Goal: Task Accomplishment & Management: Manage account settings

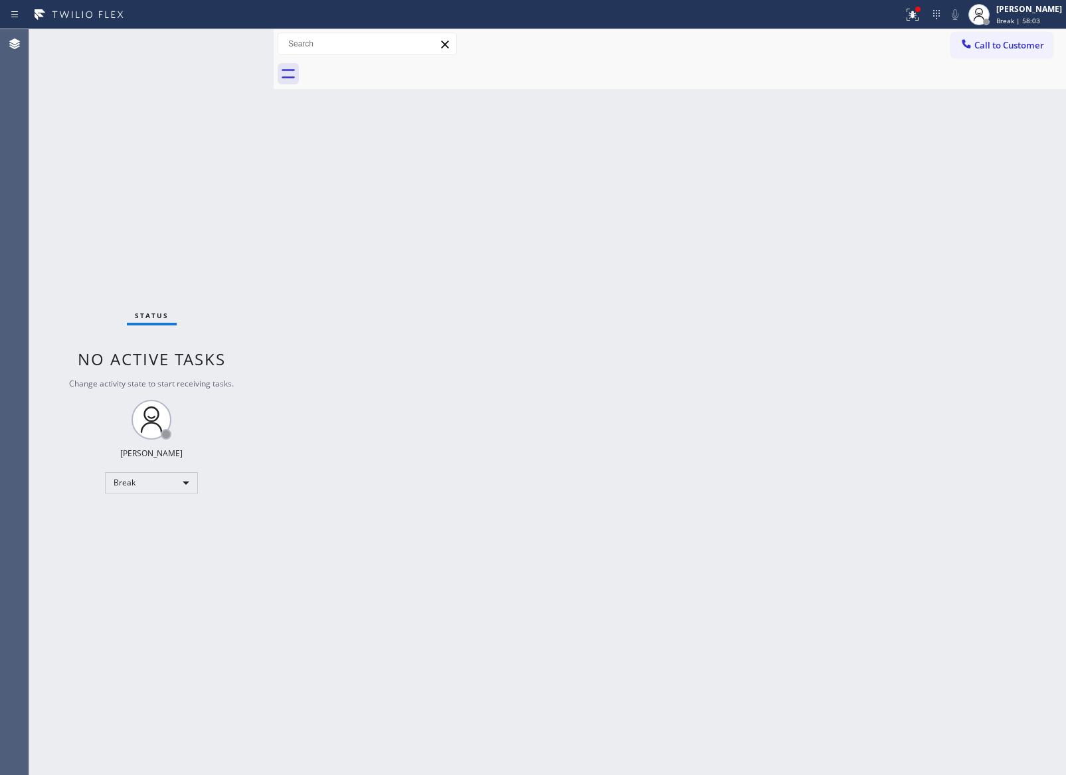
click at [149, 592] on div "Status No active tasks Change activity state to start receiving tasks. Eva Mahi…" at bounding box center [151, 402] width 244 height 746
click at [180, 482] on div "Break" at bounding box center [151, 482] width 93 height 21
click at [171, 520] on li "Available" at bounding box center [151, 517] width 90 height 16
click at [558, 456] on div "Back to Dashboard Change Sender ID Customers Technicians Select a contact Outbo…" at bounding box center [670, 402] width 792 height 746
click at [506, 406] on div "Back to Dashboard Change Sender ID Customers Technicians Select a contact Outbo…" at bounding box center [670, 402] width 792 height 746
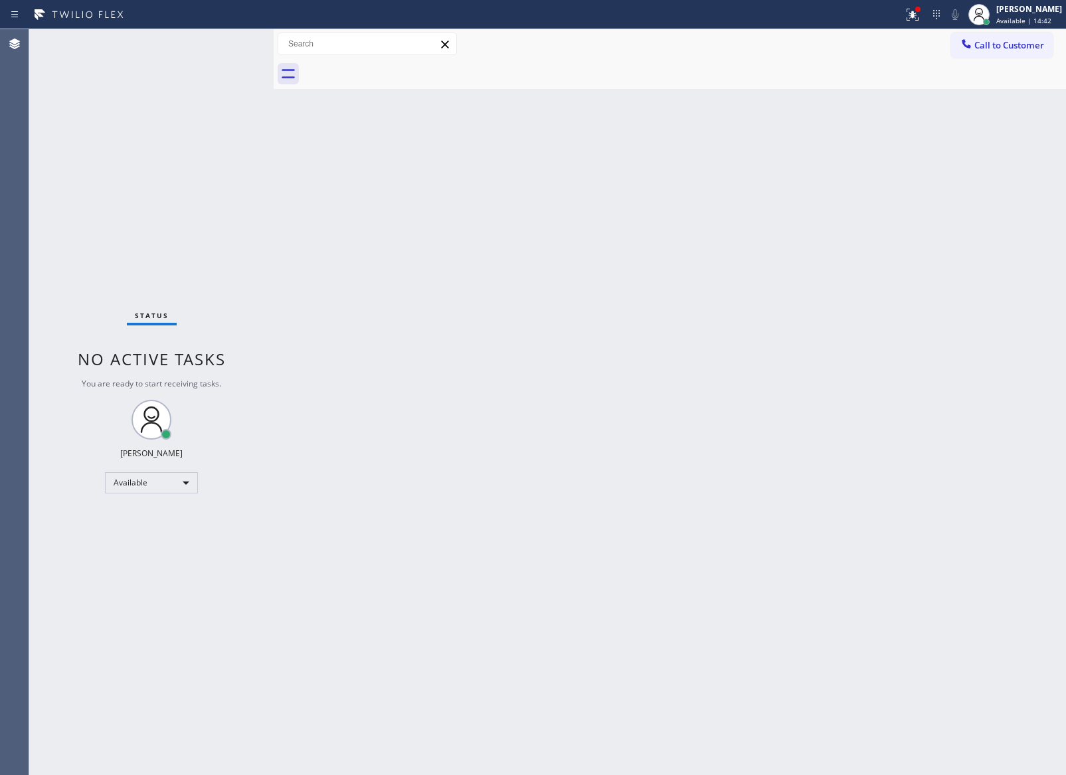
click at [540, 274] on div "Back to Dashboard Change Sender ID Customers Technicians Select a contact Outbo…" at bounding box center [670, 402] width 792 height 746
click at [421, 397] on div "Back to Dashboard Change Sender ID Customers Technicians Select a contact Outbo…" at bounding box center [670, 402] width 792 height 746
click at [454, 329] on div "Back to Dashboard Change Sender ID Customers Technicians Select a contact Outbo…" at bounding box center [670, 402] width 792 height 746
click at [493, 343] on div "Back to Dashboard Change Sender ID Customers Technicians Select a contact Outbo…" at bounding box center [670, 402] width 792 height 746
click at [625, 427] on div "Back to Dashboard Change Sender ID Customers Technicians Select a contact Outbo…" at bounding box center [670, 402] width 792 height 746
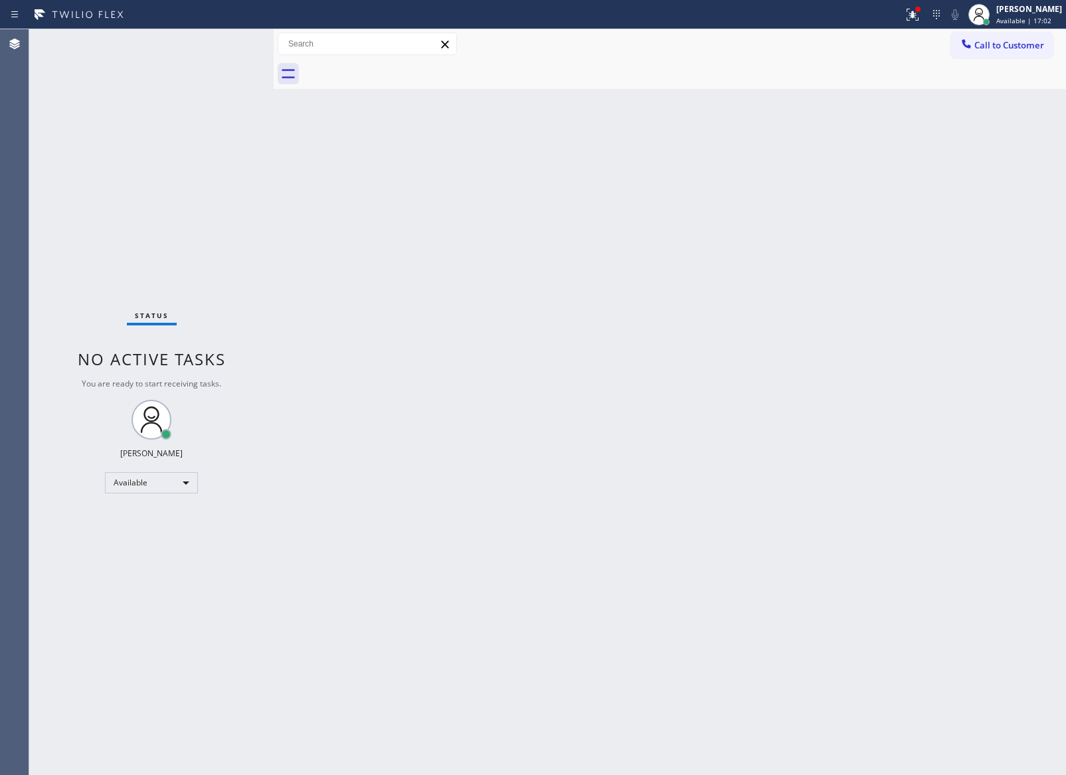
click at [582, 416] on div "Back to Dashboard Change Sender ID Customers Technicians Select a contact Outbo…" at bounding box center [670, 402] width 792 height 746
drag, startPoint x: 584, startPoint y: 417, endPoint x: 805, endPoint y: 530, distance: 248.2
click at [582, 417] on div "Back to Dashboard Change Sender ID Customers Technicians Select a contact Outbo…" at bounding box center [670, 402] width 792 height 746
click at [315, 390] on div "Back to Dashboard Change Sender ID Customers Technicians Select a contact Outbo…" at bounding box center [670, 402] width 792 height 746
click at [359, 388] on div "Back to Dashboard Change Sender ID Customers Technicians Select a contact Outbo…" at bounding box center [670, 402] width 792 height 746
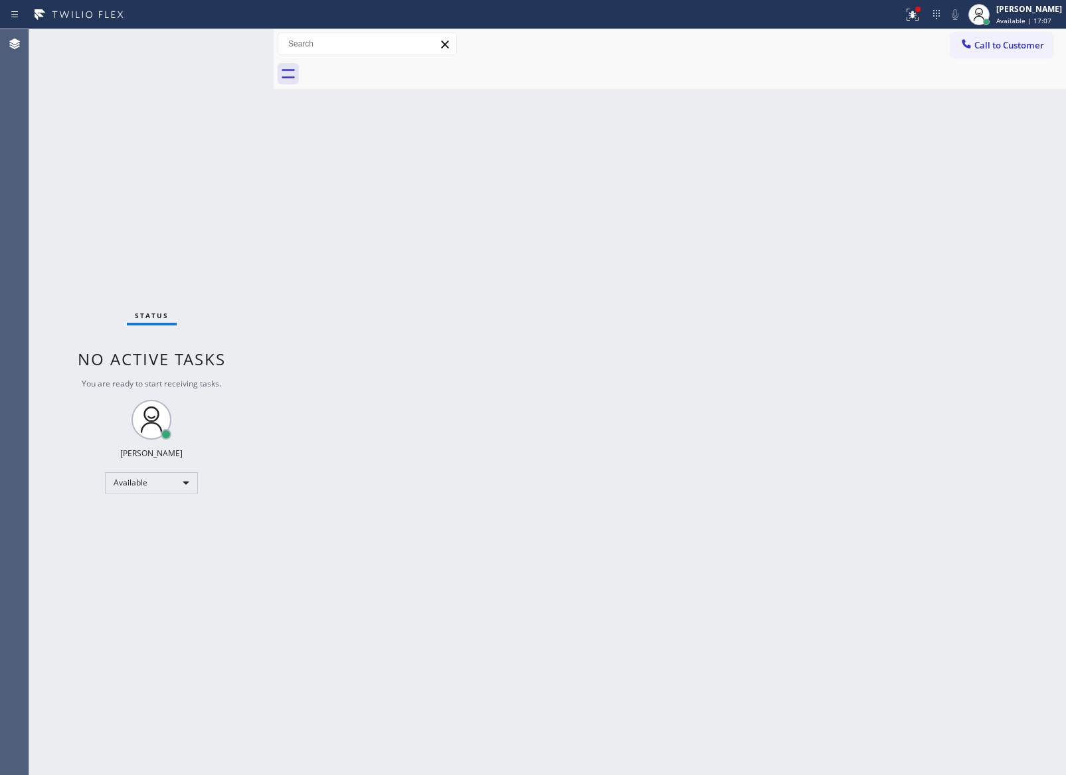
click at [697, 466] on div "Back to Dashboard Change Sender ID Customers Technicians Select a contact Outbo…" at bounding box center [670, 402] width 792 height 746
drag, startPoint x: 578, startPoint y: 405, endPoint x: 1028, endPoint y: 548, distance: 472.5
click at [685, 461] on div "Back to Dashboard Change Sender ID Customers Technicians Select a contact Outbo…" at bounding box center [670, 402] width 792 height 746
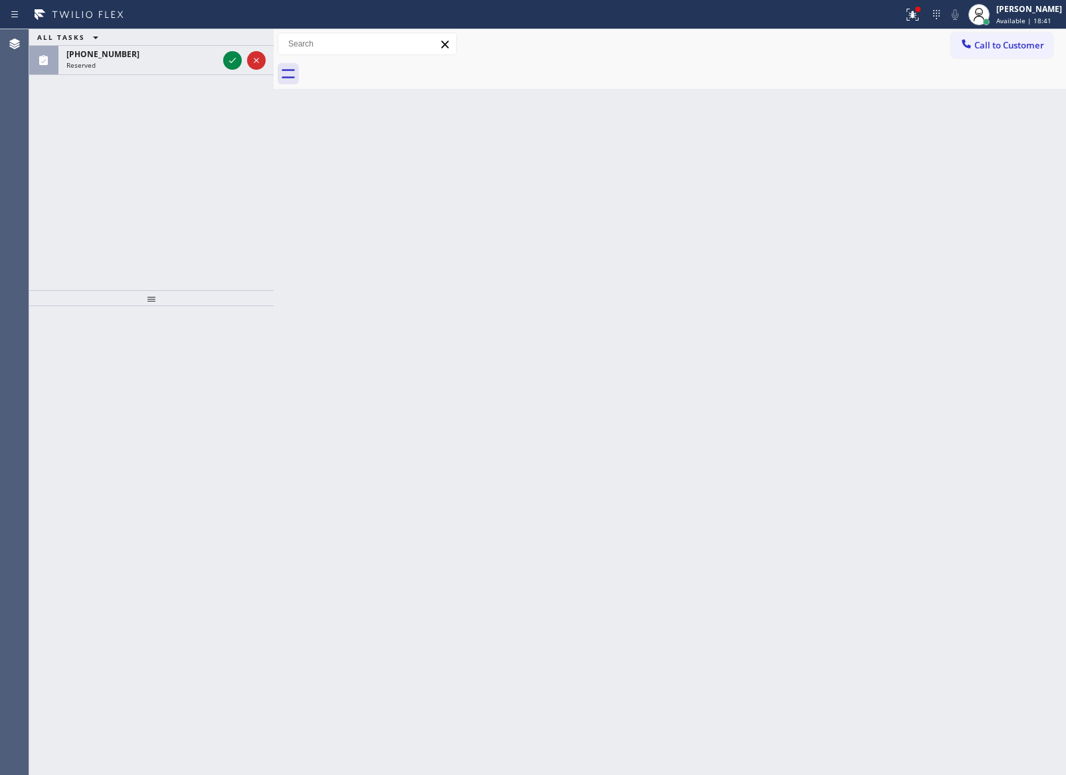
drag, startPoint x: 142, startPoint y: 159, endPoint x: 160, endPoint y: 148, distance: 21.2
click at [143, 159] on div "ALL TASKS ALL TASKS ACTIVE TASKS TASKS IN WRAP UP (510) 256-8224 Reserved" at bounding box center [151, 159] width 244 height 261
click at [232, 58] on icon at bounding box center [232, 60] width 16 height 16
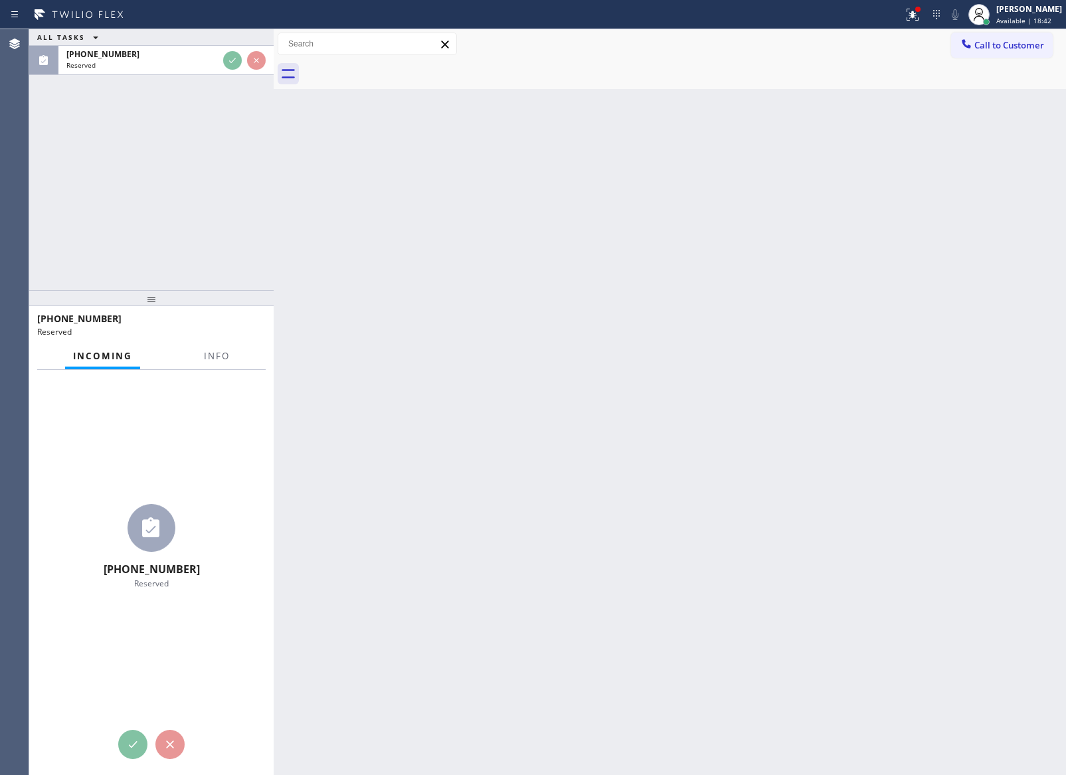
click at [192, 197] on div "ALL TASKS ALL TASKS ACTIVE TASKS TASKS IN WRAP UP (510) 256-8224 Reserved" at bounding box center [151, 159] width 244 height 261
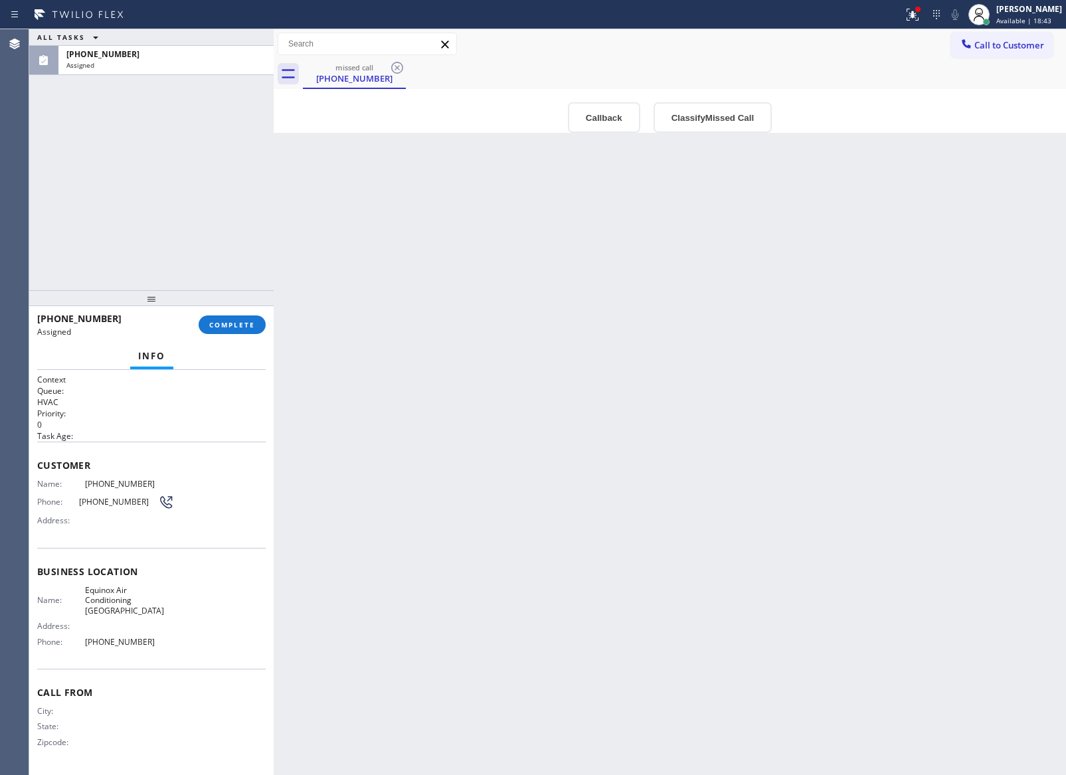
type input "(510) 781-9700"
drag, startPoint x: 432, startPoint y: 317, endPoint x: 797, endPoint y: 153, distance: 399.4
click at [483, 297] on div "Back to Dashboard Change Sender ID Customers Technicians Select a contact Outbo…" at bounding box center [670, 402] width 792 height 746
click at [606, 123] on button "Callback" at bounding box center [604, 117] width 72 height 31
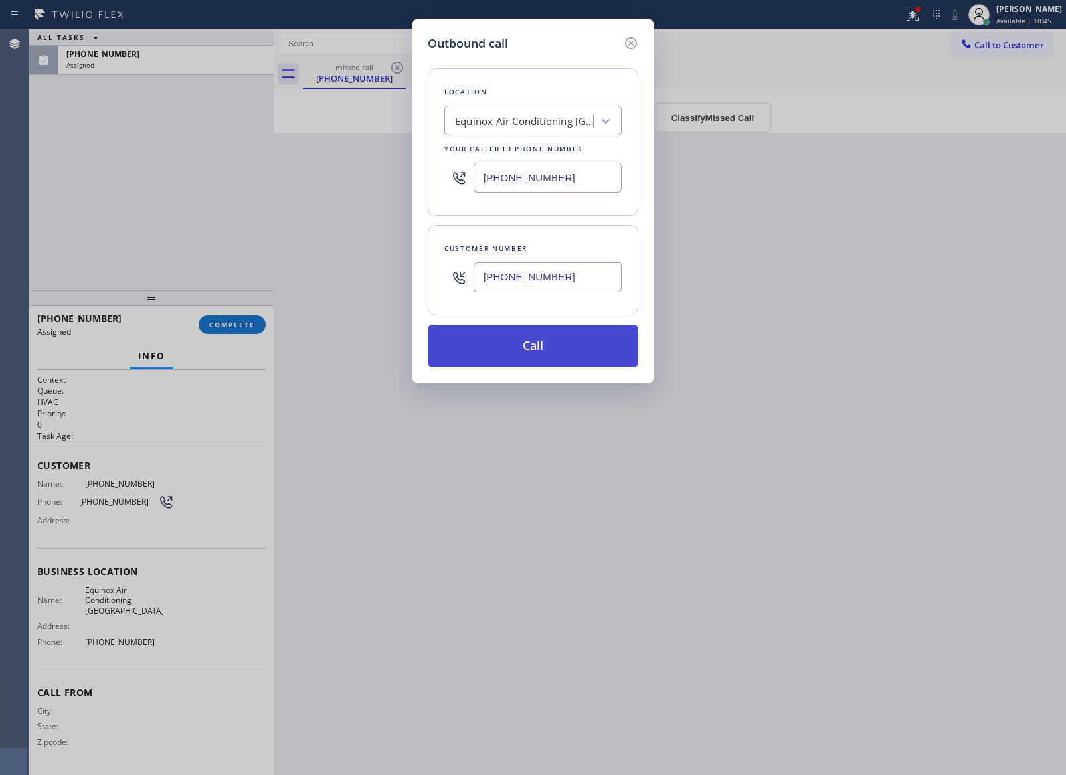
click at [580, 345] on button "Call" at bounding box center [533, 346] width 210 height 42
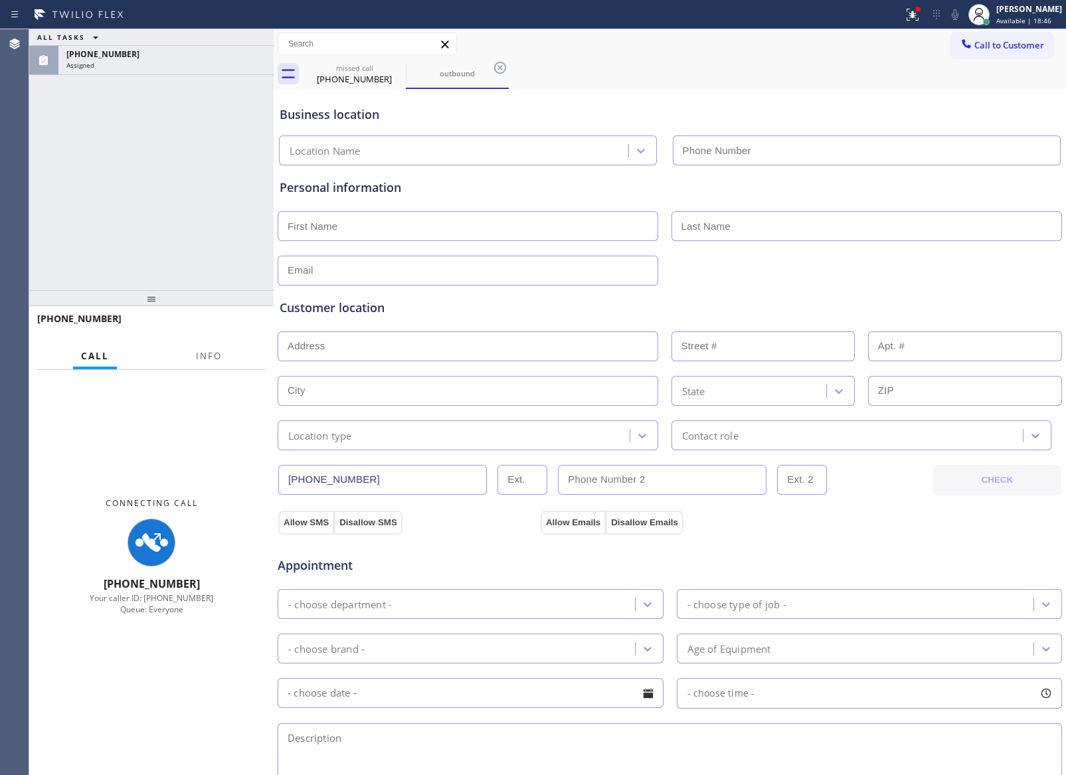
type input "(510) 781-9700"
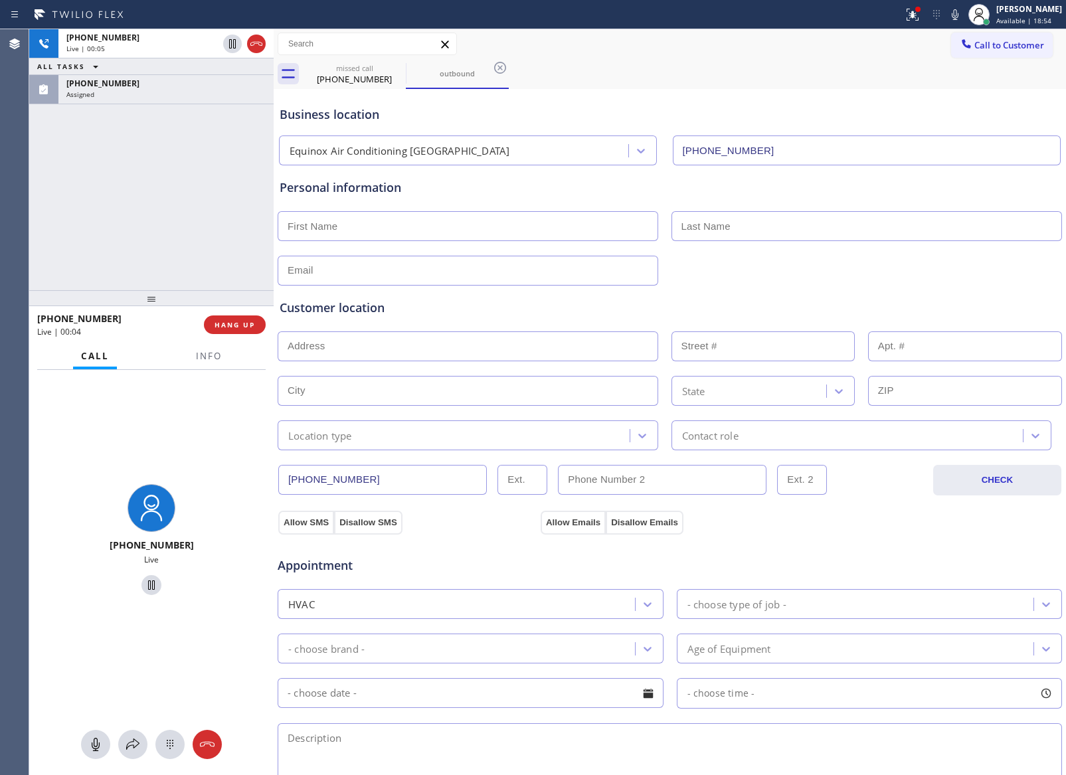
click at [186, 232] on div "+15102568224 Live | 00:05 ALL TASKS ALL TASKS ACTIVE TASKS TASKS IN WRAP UP (51…" at bounding box center [151, 159] width 244 height 261
click at [237, 317] on button "HANG UP" at bounding box center [235, 324] width 62 height 19
click at [181, 156] on div "+15102568224 Live | 00:06 ALL TASKS ALL TASKS ACTIVE TASKS TASKS IN WRAP UP (51…" at bounding box center [151, 159] width 244 height 261
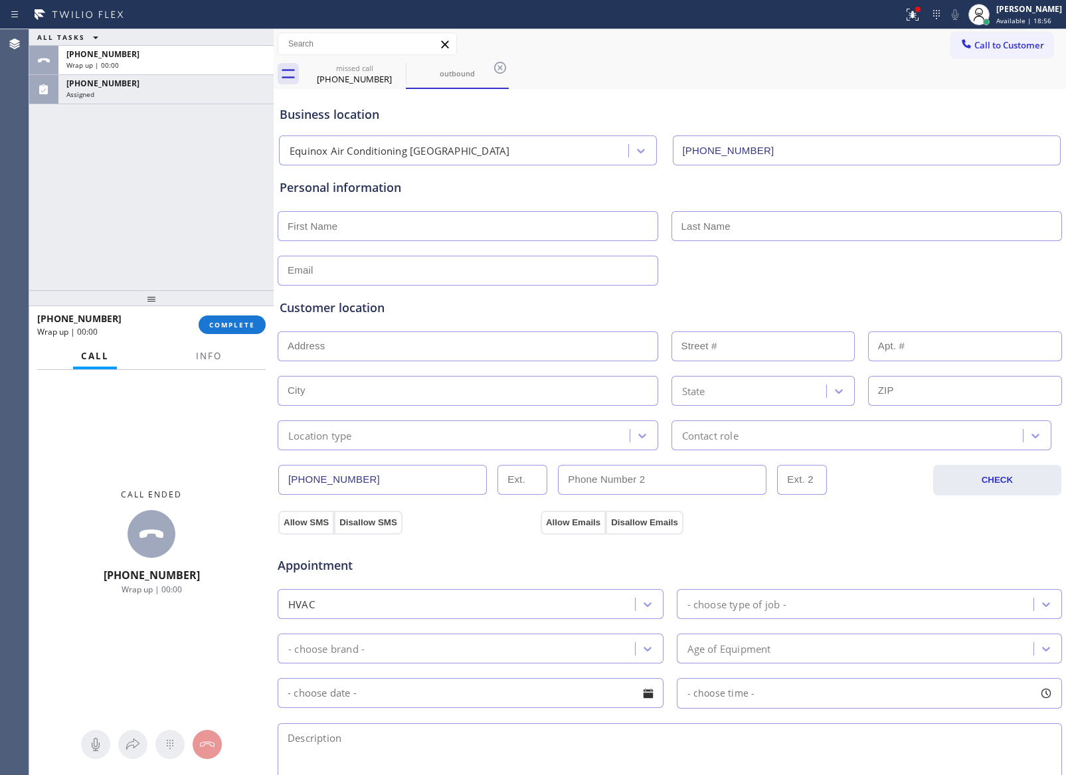
click at [235, 309] on div "+15102568224 Wrap up | 00:00 COMPLETE" at bounding box center [151, 324] width 228 height 35
click at [237, 323] on span "COMPLETE" at bounding box center [232, 324] width 46 height 9
click at [218, 208] on div "ALL TASKS ALL TASKS ACTIVE TASKS TASKS IN WRAP UP +15102568224 Wrap up | 00:01 …" at bounding box center [151, 159] width 244 height 261
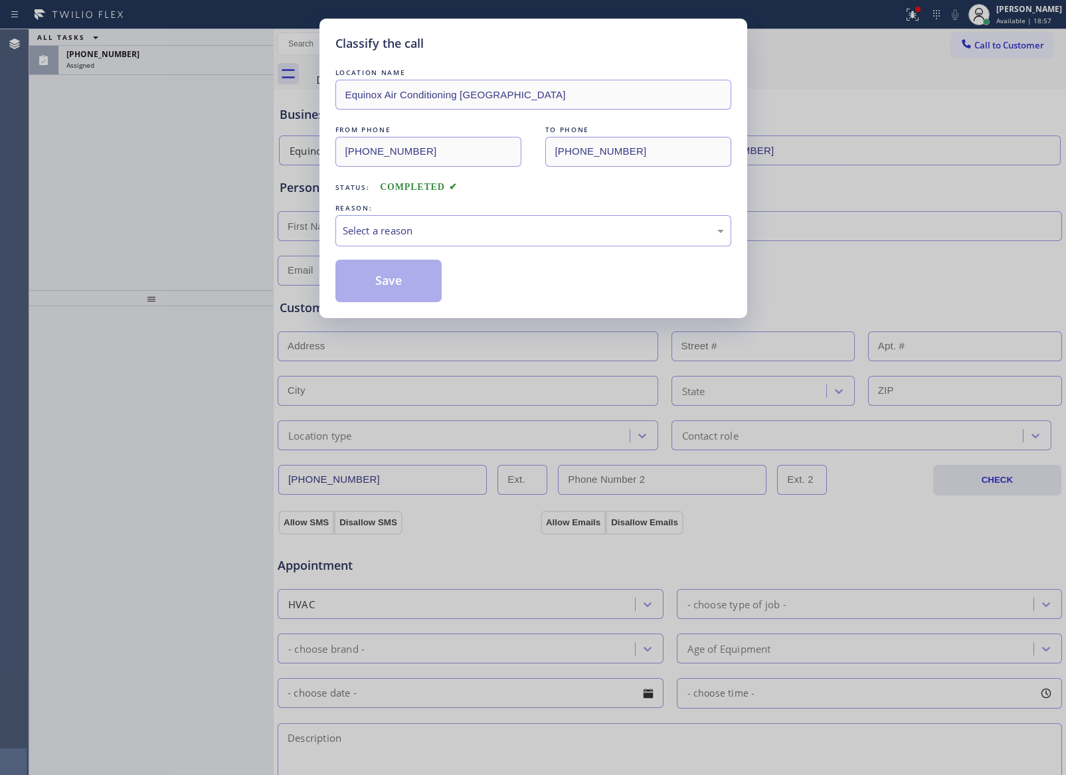
click at [241, 222] on div "Classify the call LOCATION NAME Equinox Air Conditioning Fremont FROM PHONE (51…" at bounding box center [533, 387] width 1066 height 775
click at [436, 231] on div "Select a reason" at bounding box center [533, 230] width 381 height 15
click at [376, 283] on button "Save" at bounding box center [388, 281] width 107 height 42
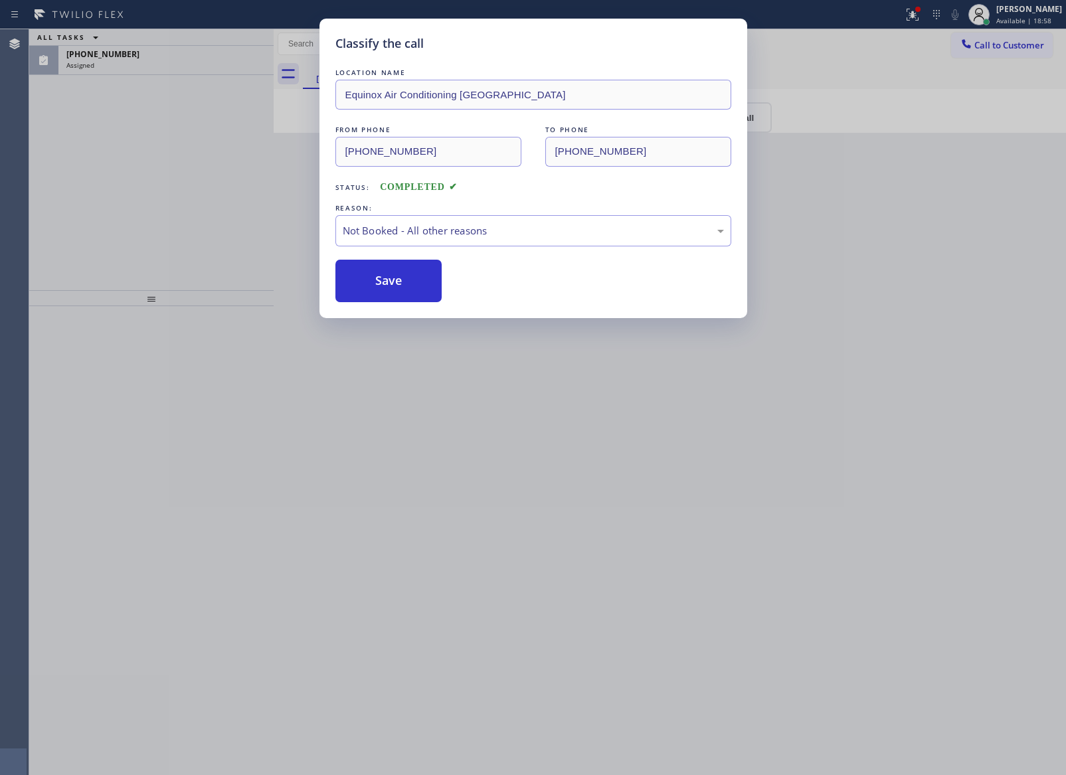
click at [376, 283] on button "Save" at bounding box center [388, 281] width 107 height 42
click at [376, 280] on button "Save" at bounding box center [388, 281] width 107 height 42
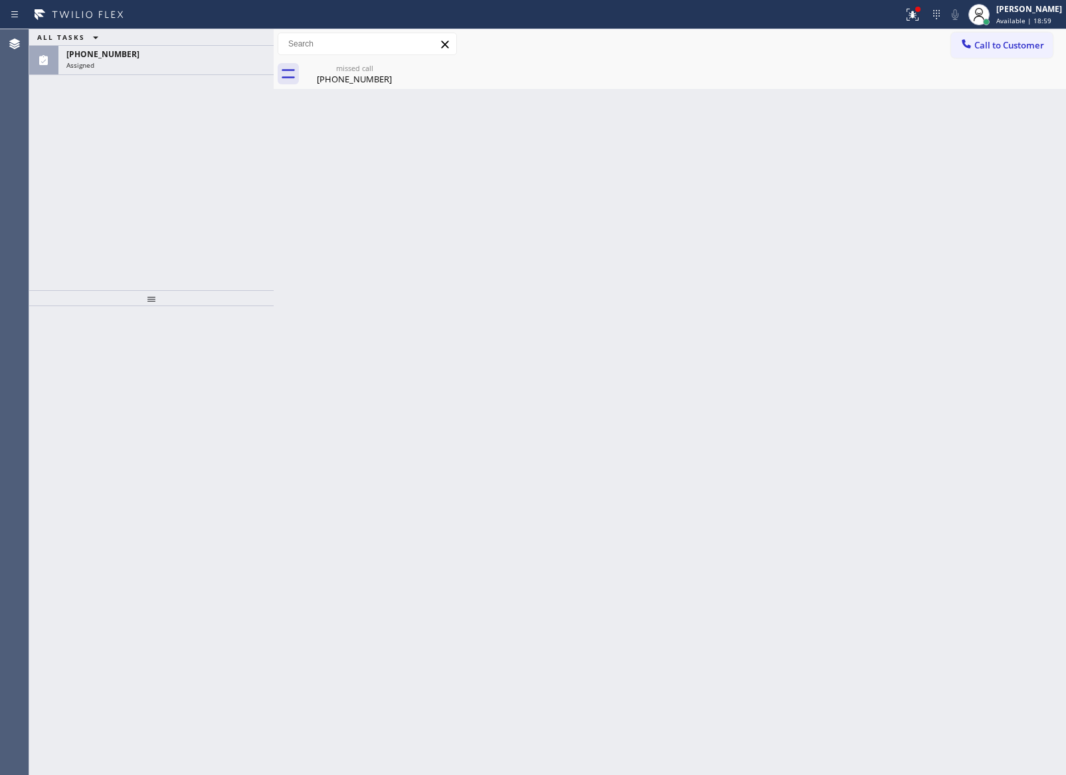
click at [156, 199] on div "ALL TASKS ALL TASKS ACTIVE TASKS TASKS IN WRAP UP (510) 256-8224 Assigned" at bounding box center [151, 159] width 244 height 261
drag, startPoint x: 198, startPoint y: 60, endPoint x: 222, endPoint y: 293, distance: 233.6
click at [198, 66] on div "Assigned" at bounding box center [165, 64] width 199 height 9
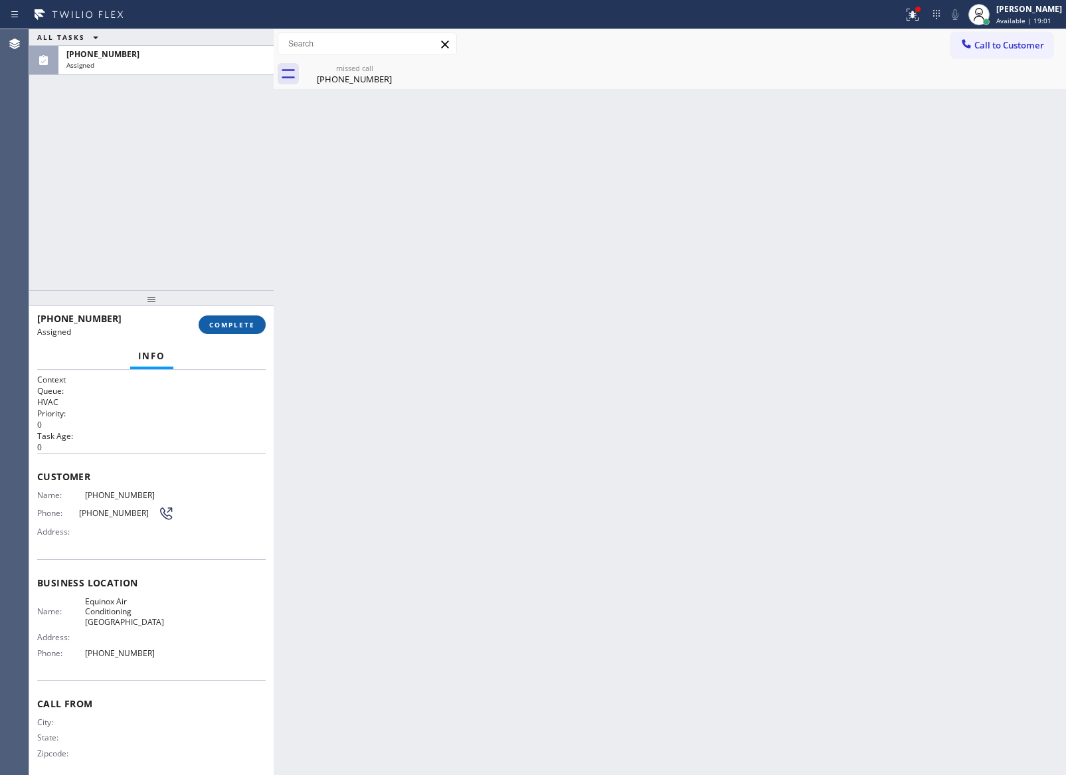
click at [246, 327] on span "COMPLETE" at bounding box center [232, 324] width 46 height 9
click at [214, 186] on div "ALL TASKS ALL TASKS ACTIVE TASKS TASKS IN WRAP UP (510) 256-8224 Assigned" at bounding box center [151, 159] width 244 height 261
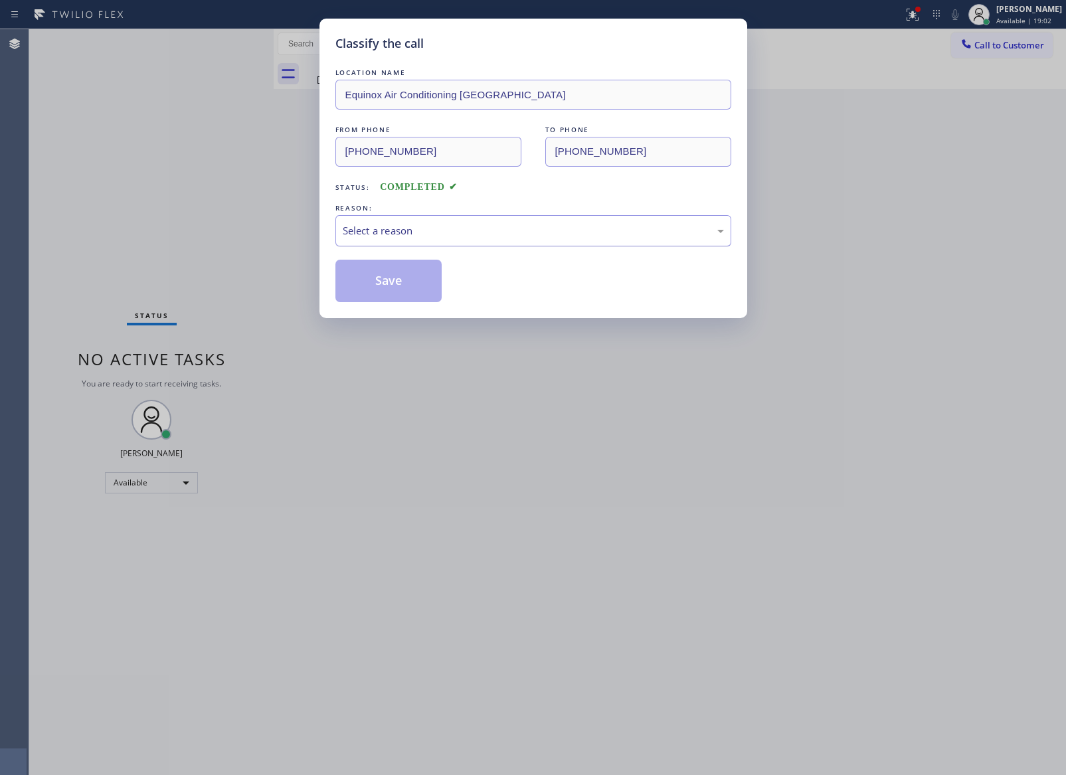
click at [434, 231] on div "Select a reason" at bounding box center [533, 230] width 381 height 15
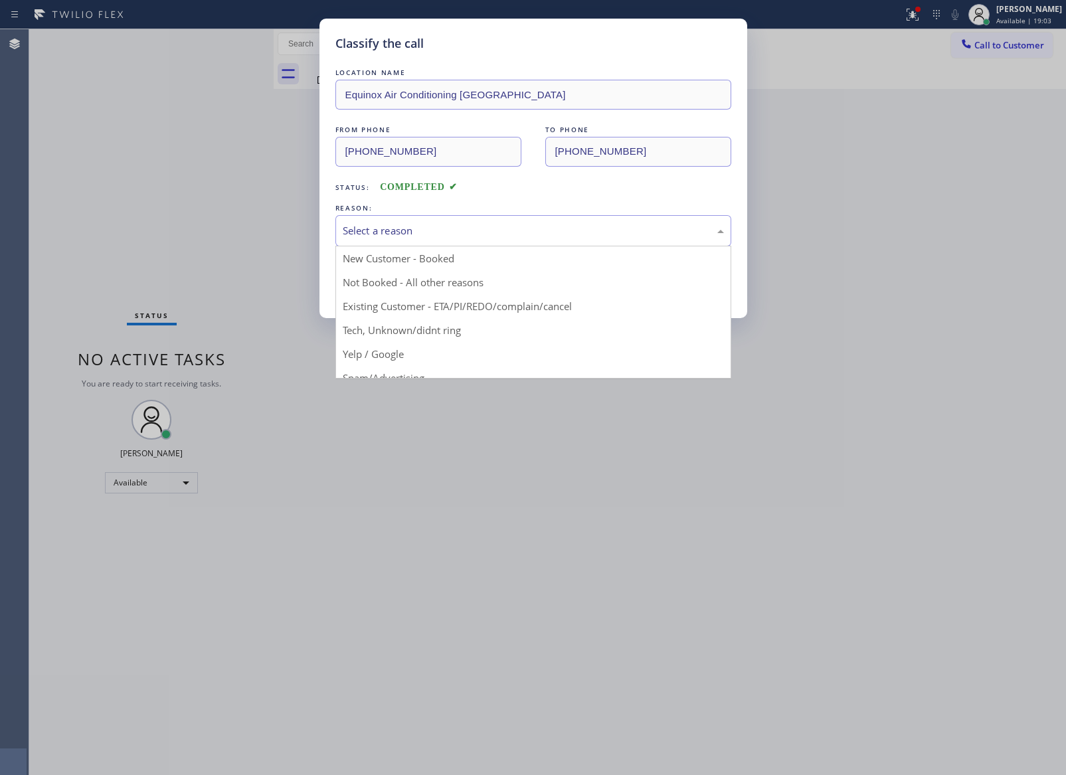
click at [396, 280] on button "Save" at bounding box center [388, 281] width 107 height 42
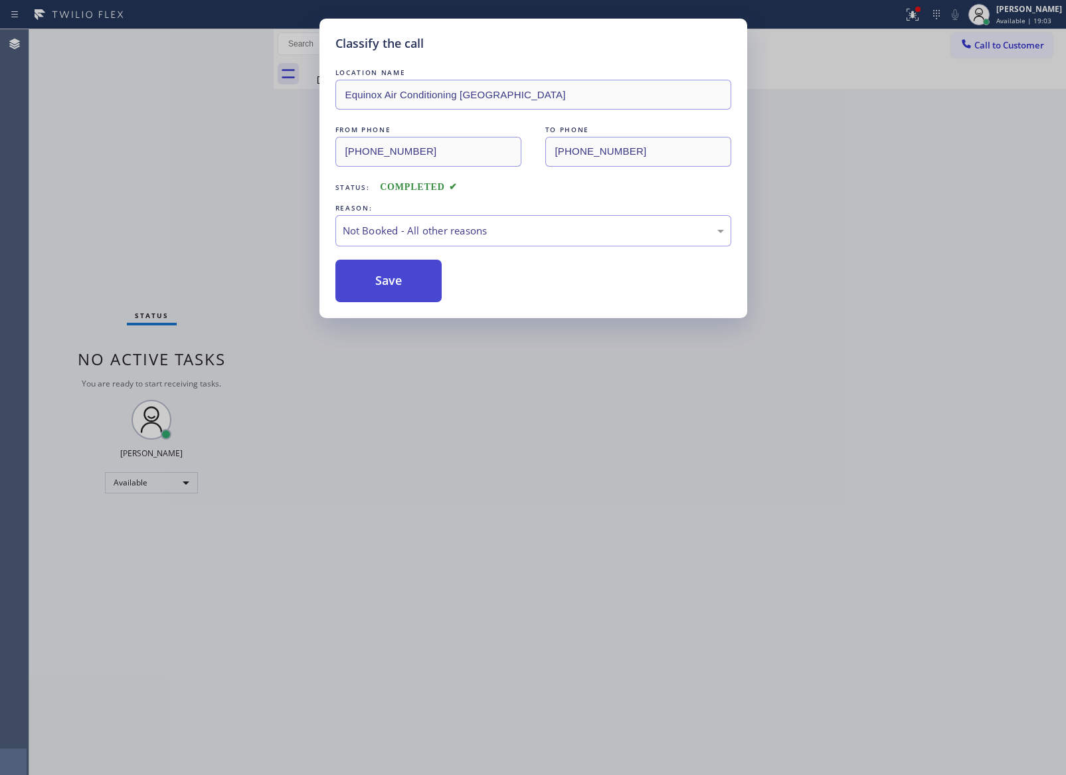
click at [396, 280] on button "Save" at bounding box center [388, 281] width 107 height 42
click at [207, 192] on div "Classify the call LOCATION NAME Equinox Air Conditioning Fremont FROM PHONE (51…" at bounding box center [533, 387] width 1066 height 775
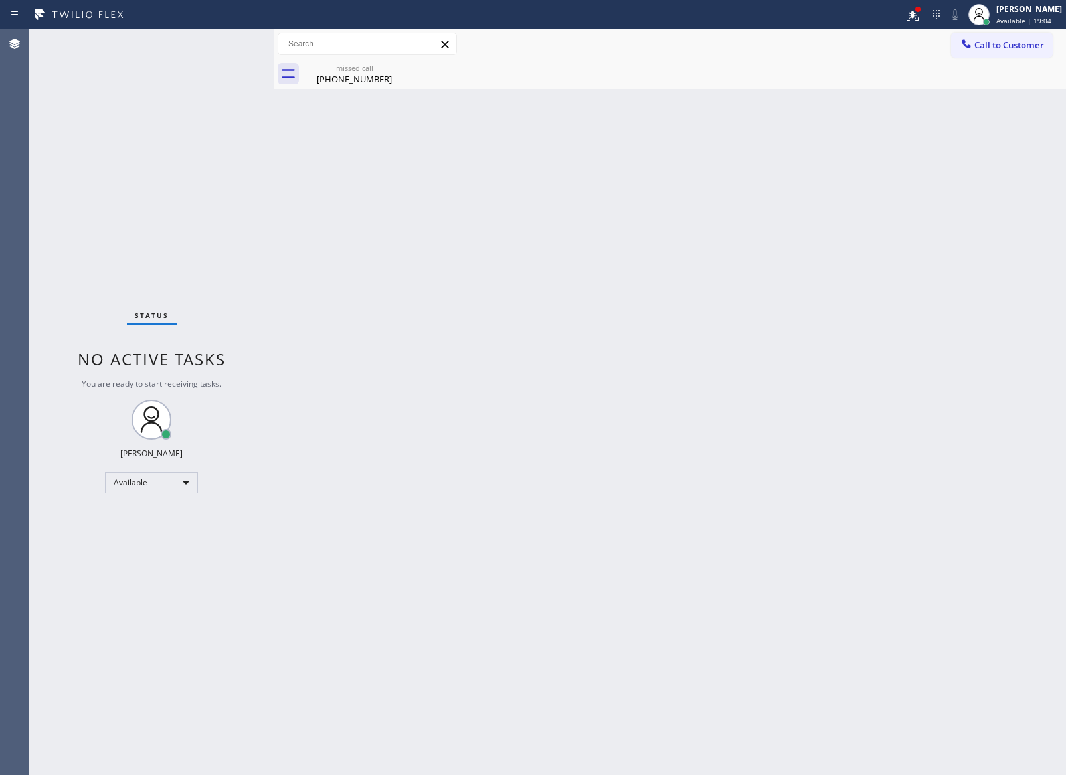
click at [236, 210] on div "Status No active tasks You are ready to start receiving tasks. [PERSON_NAME] Av…" at bounding box center [151, 402] width 244 height 746
click at [382, 84] on div "(510) 256-8224" at bounding box center [354, 79] width 100 height 12
drag, startPoint x: 491, startPoint y: 295, endPoint x: 546, endPoint y: 349, distance: 76.5
click at [527, 311] on div "Back to Dashboard Change Sender ID Customers Technicians Select a contact Outbo…" at bounding box center [670, 402] width 792 height 746
drag, startPoint x: 582, startPoint y: 386, endPoint x: 1027, endPoint y: 508, distance: 461.2
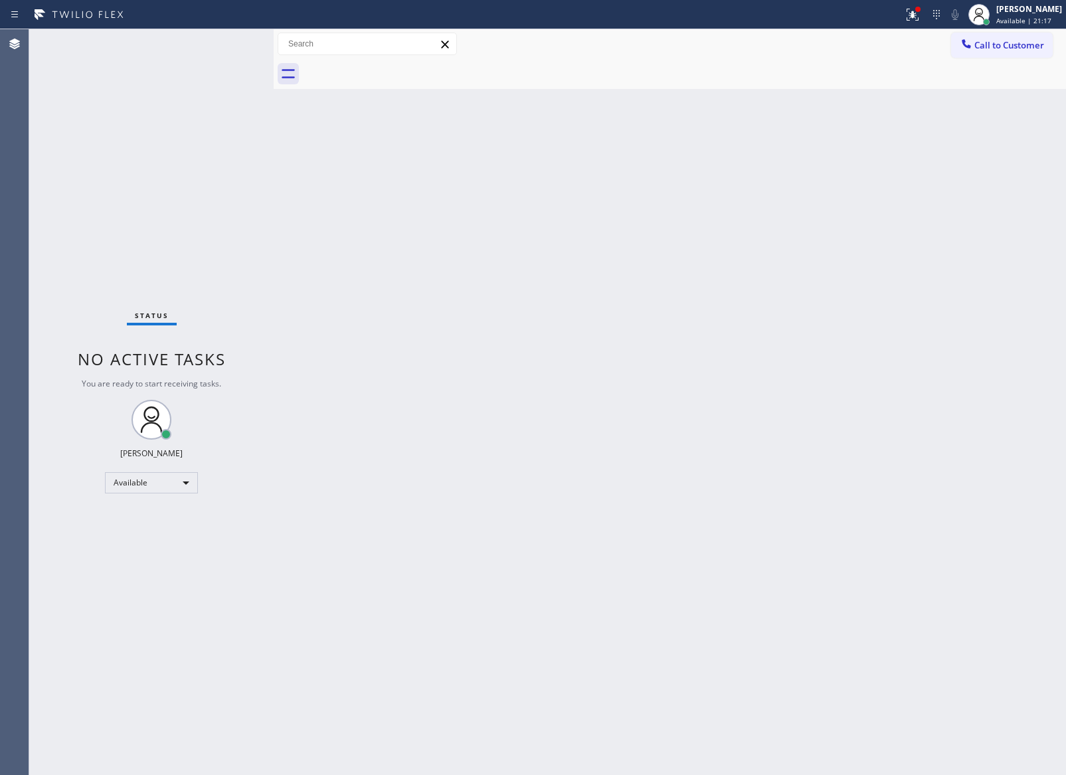
click at [737, 448] on div "Back to Dashboard Change Sender ID Customers Technicians Select a contact Outbo…" at bounding box center [670, 402] width 792 height 746
click at [372, 315] on div "Back to Dashboard Change Sender ID Customers Technicians Select a contact Outbo…" at bounding box center [670, 402] width 792 height 746
drag, startPoint x: 580, startPoint y: 303, endPoint x: 598, endPoint y: 341, distance: 41.9
click at [580, 303] on div "Back to Dashboard Change Sender ID Customers Technicians Select a contact Outbo…" at bounding box center [670, 402] width 792 height 746
click at [594, 550] on div "Back to Dashboard Change Sender ID Customers Technicians Select a contact Outbo…" at bounding box center [670, 402] width 792 height 746
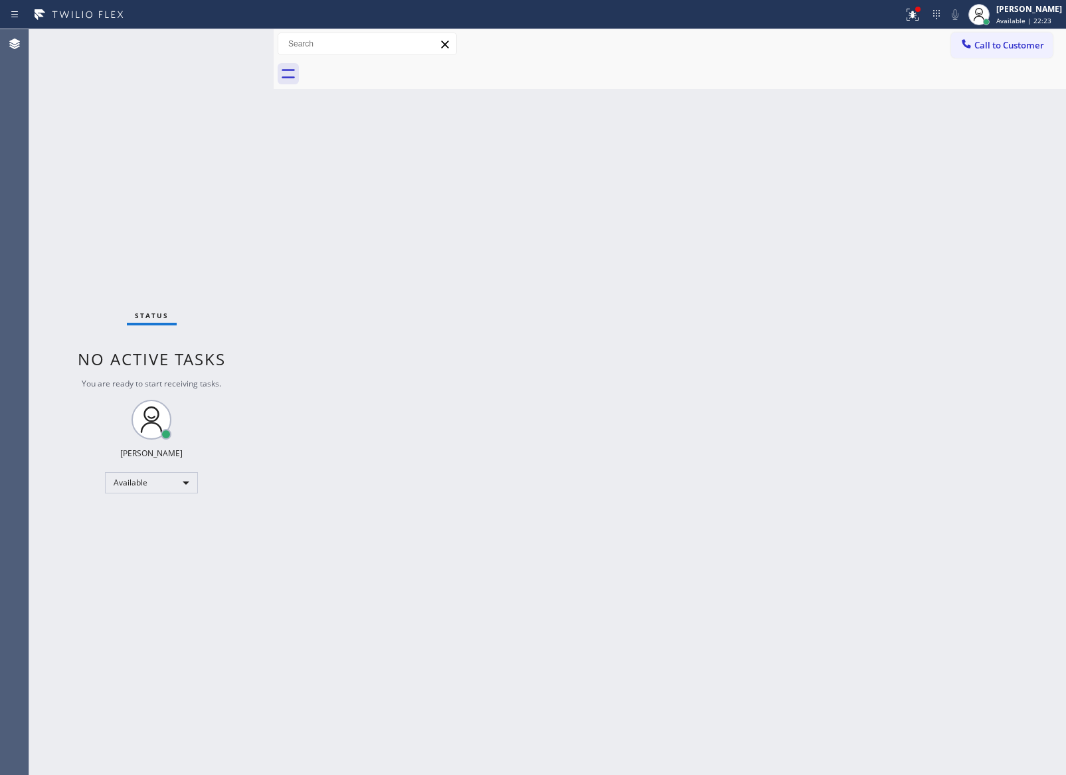
click at [554, 498] on div "Back to Dashboard Change Sender ID Customers Technicians Select a contact Outbo…" at bounding box center [670, 402] width 792 height 746
drag, startPoint x: 568, startPoint y: 394, endPoint x: 641, endPoint y: 164, distance: 241.7
click at [610, 305] on div "Back to Dashboard Change Sender ID Customers Technicians Select a contact Outbo…" at bounding box center [670, 402] width 792 height 746
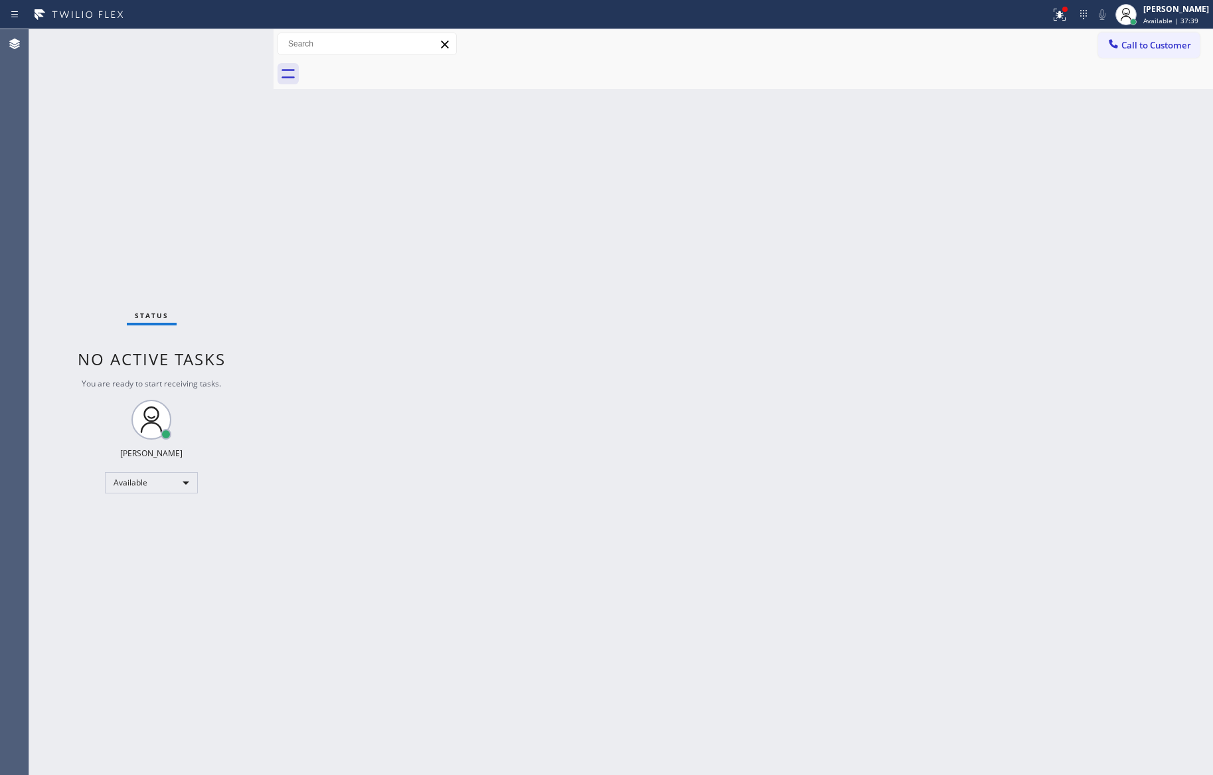
click at [625, 353] on div "Back to Dashboard Change Sender ID Customers Technicians Select a contact Outbo…" at bounding box center [744, 402] width 940 height 746
click at [614, 343] on div "Back to Dashboard Change Sender ID Customers Technicians Select a contact Outbo…" at bounding box center [744, 402] width 940 height 746
click at [412, 297] on div "Back to Dashboard Change Sender ID Customers Technicians Select a contact Outbo…" at bounding box center [744, 402] width 940 height 746
click at [454, 363] on div "Back to Dashboard Change Sender ID Customers Technicians Select a contact Outbo…" at bounding box center [744, 402] width 940 height 746
drag, startPoint x: 208, startPoint y: 257, endPoint x: 681, endPoint y: 520, distance: 541.5
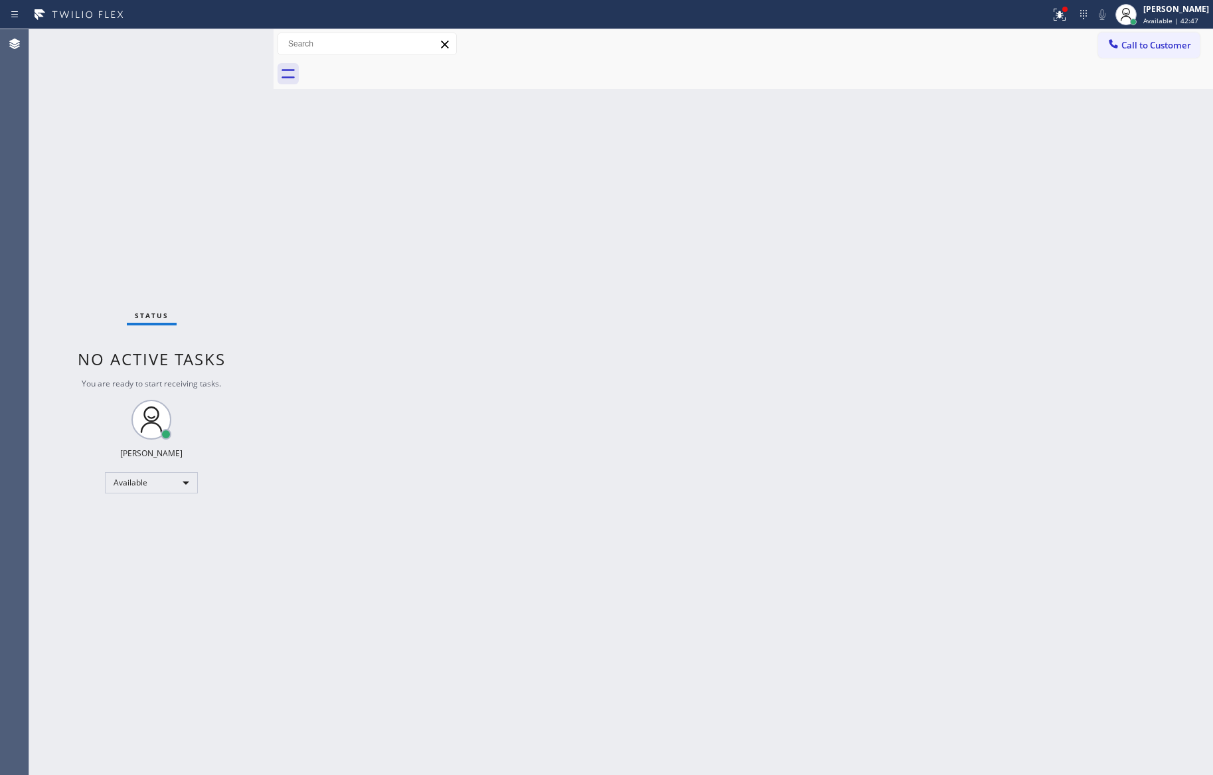
click at [247, 291] on div "Status No active tasks You are ready to start receiving tasks. [PERSON_NAME] Av…" at bounding box center [151, 402] width 244 height 746
click at [700, 501] on div "Back to Dashboard Change Sender ID Customers Technicians Select a contact Outbo…" at bounding box center [744, 402] width 940 height 746
click at [640, 401] on div "Back to Dashboard Change Sender ID Customers Technicians Select a contact Outbo…" at bounding box center [744, 402] width 940 height 746
click at [675, 423] on div "Back to Dashboard Change Sender ID Customers Technicians Select a contact Outbo…" at bounding box center [744, 402] width 940 height 746
click at [408, 431] on div "Back to Dashboard Change Sender ID Customers Technicians Select a contact Outbo…" at bounding box center [744, 402] width 940 height 746
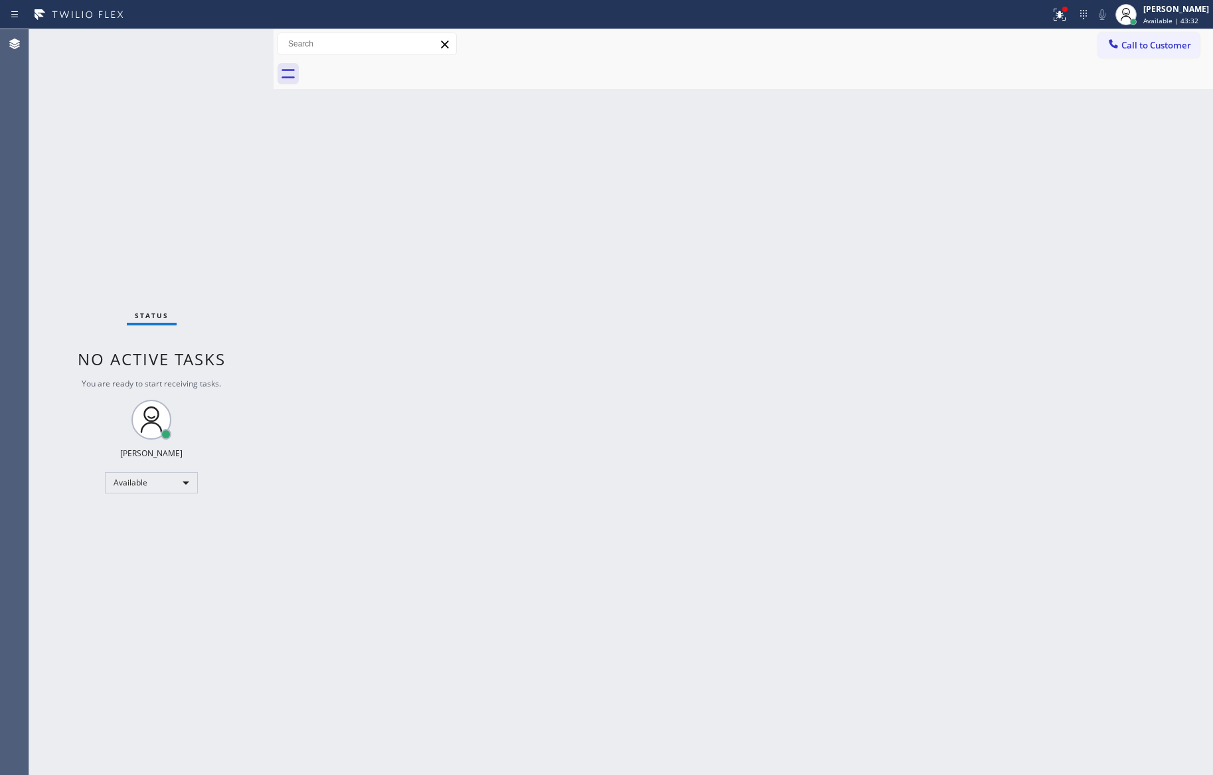
click at [743, 403] on div "Back to Dashboard Change Sender ID Customers Technicians Select a contact Outbo…" at bounding box center [744, 402] width 940 height 746
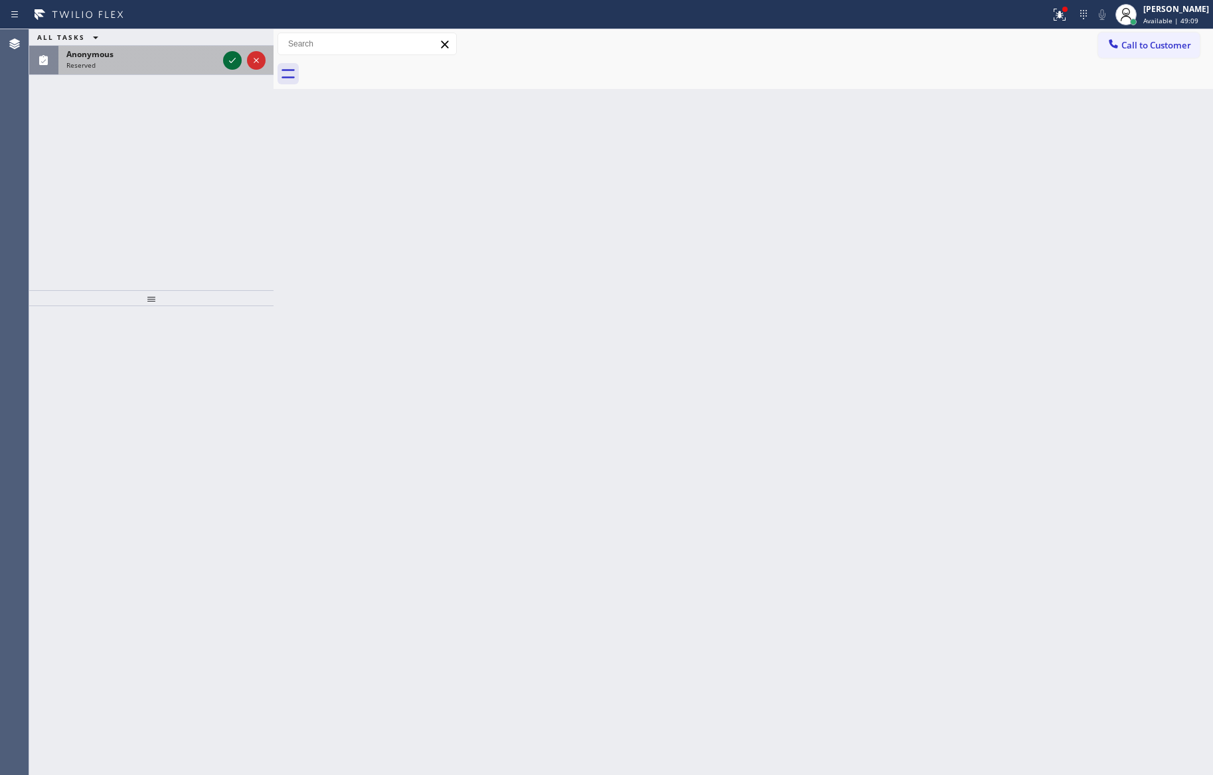
click at [229, 58] on icon at bounding box center [232, 60] width 16 height 16
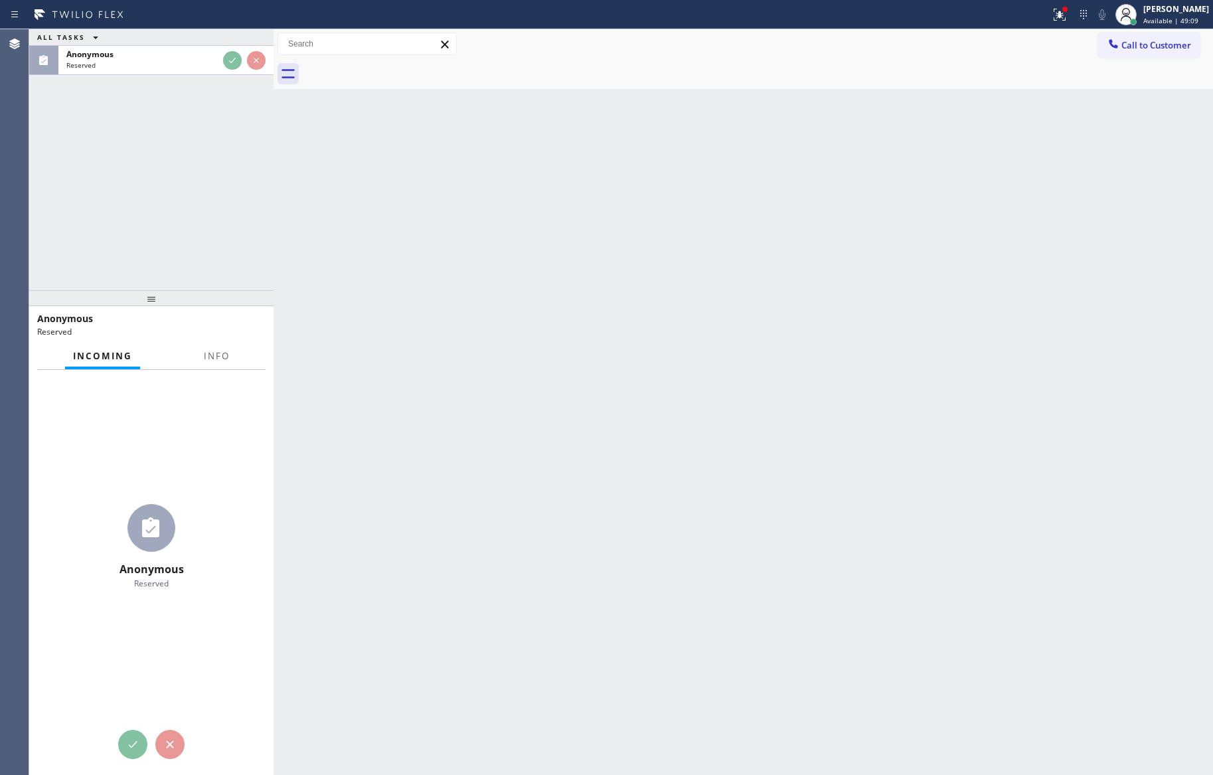
click at [238, 212] on div "ALL TASKS ALL TASKS ACTIVE TASKS TASKS IN WRAP UP Anonymous Reserved" at bounding box center [151, 159] width 244 height 261
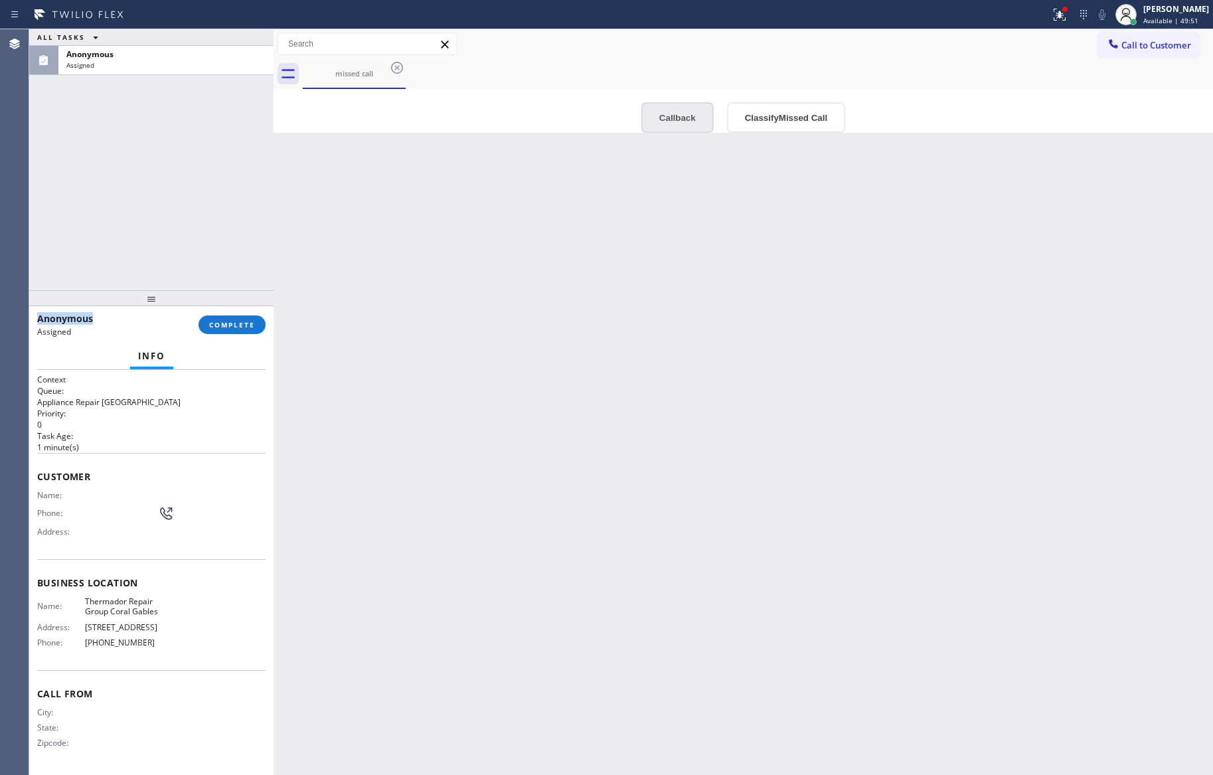
click at [670, 120] on button "Callback" at bounding box center [677, 117] width 72 height 31
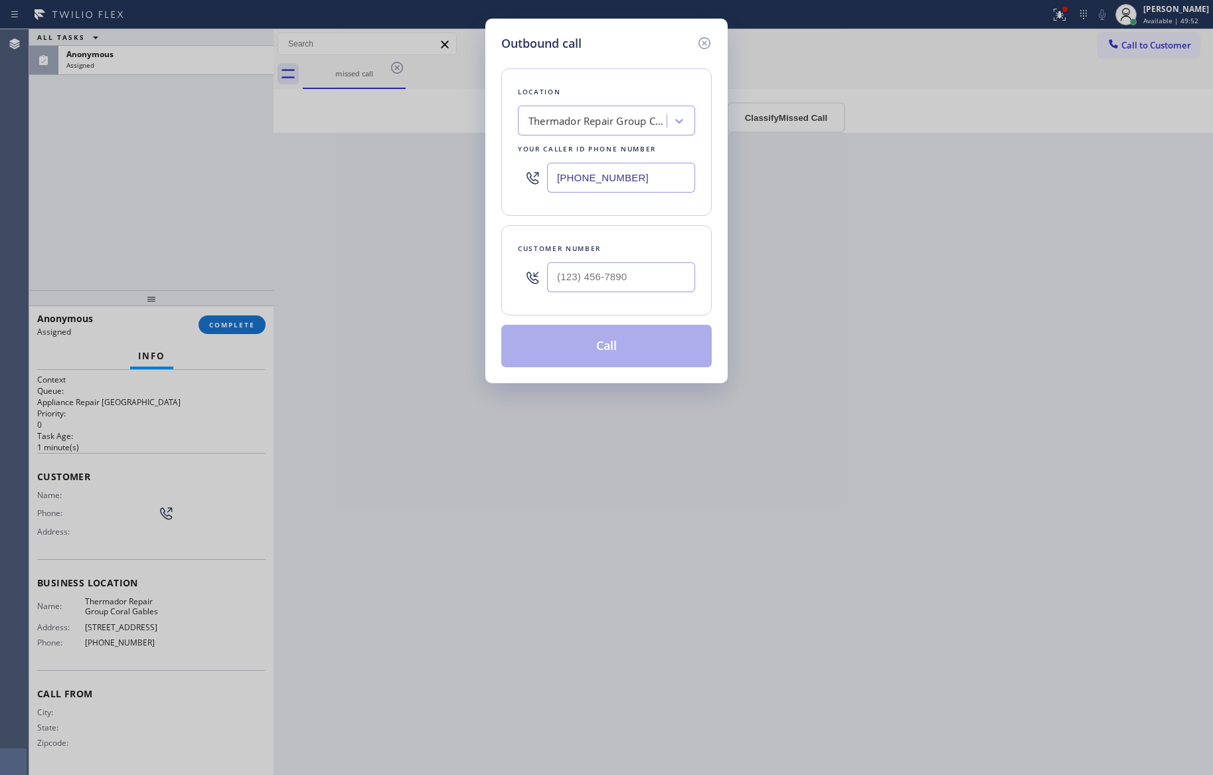
click at [864, 428] on div "Outbound call Location Thermador Repair Group Coral Gables Your caller id phone…" at bounding box center [606, 387] width 1213 height 775
click at [695, 215] on div "Location Thermador Repair Group Coral Gables Your caller id phone number (786) …" at bounding box center [606, 141] width 210 height 147
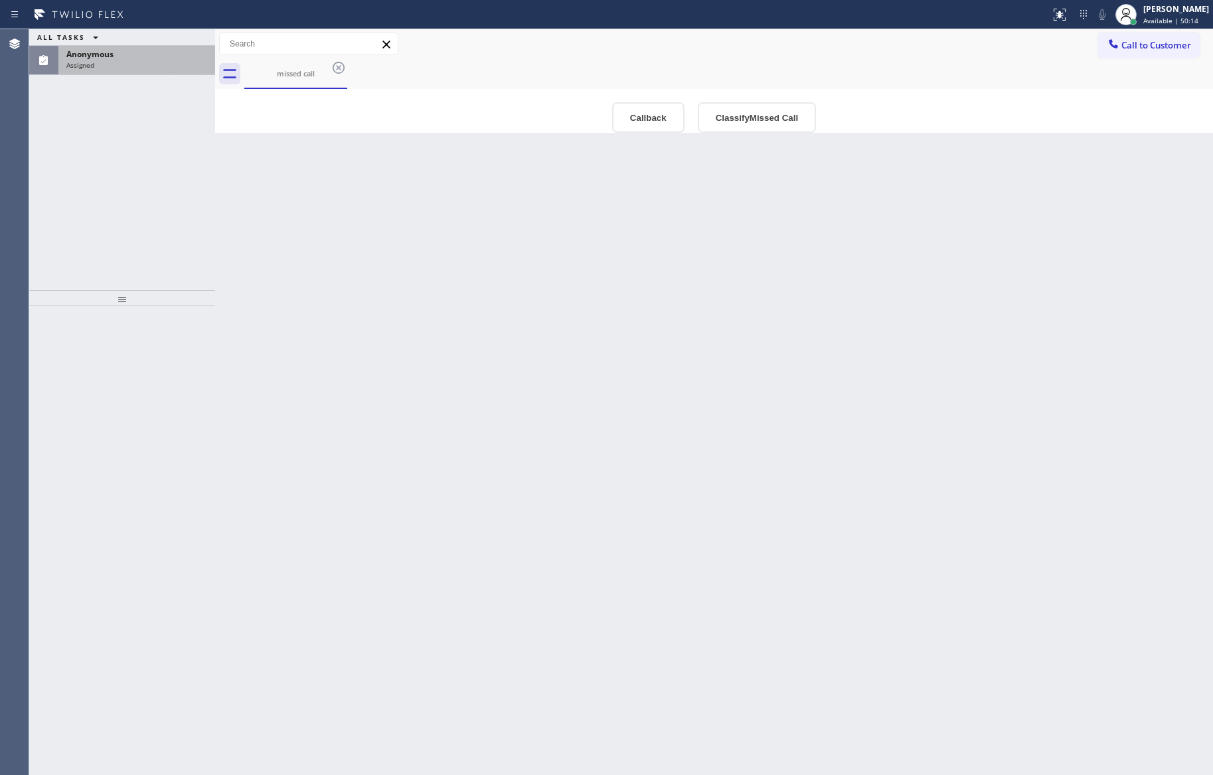
click at [122, 64] on div "Assigned" at bounding box center [136, 64] width 141 height 9
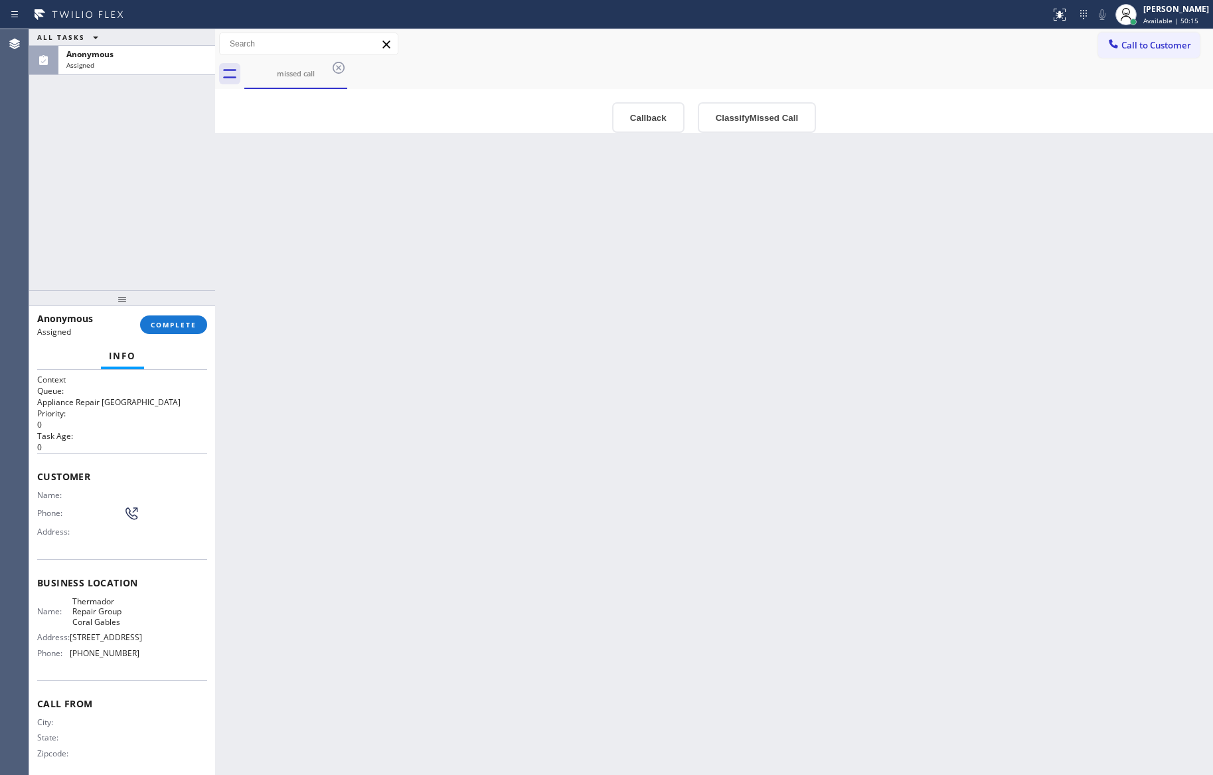
click at [522, 502] on div "Back to Dashboard Change Sender ID Customers Technicians Select a contact Outbo…" at bounding box center [714, 402] width 998 height 746
click at [761, 343] on div "Back to Dashboard Change Sender ID Customers Technicians Select a contact Outbo…" at bounding box center [714, 402] width 998 height 746
click at [751, 124] on button "Classify Missed Call" at bounding box center [757, 117] width 118 height 31
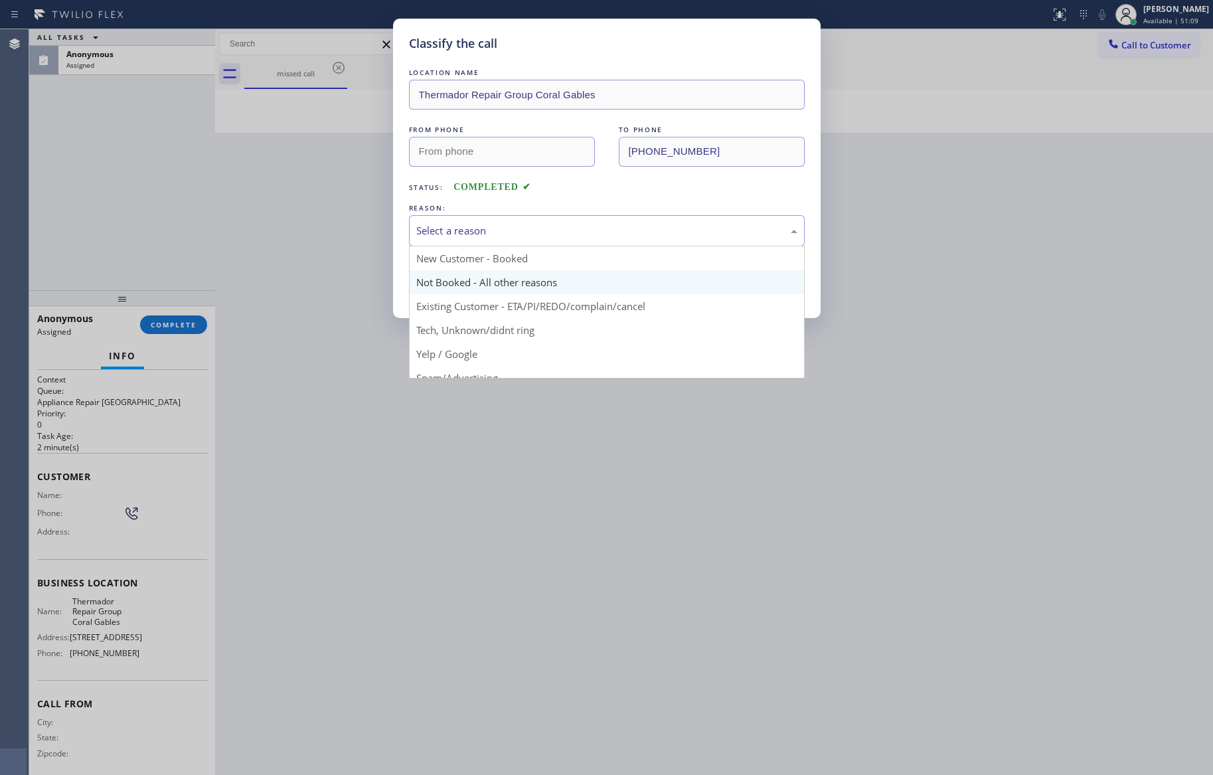
drag, startPoint x: 497, startPoint y: 234, endPoint x: 467, endPoint y: 293, distance: 66.2
click at [497, 233] on div "Select a reason" at bounding box center [606, 230] width 381 height 15
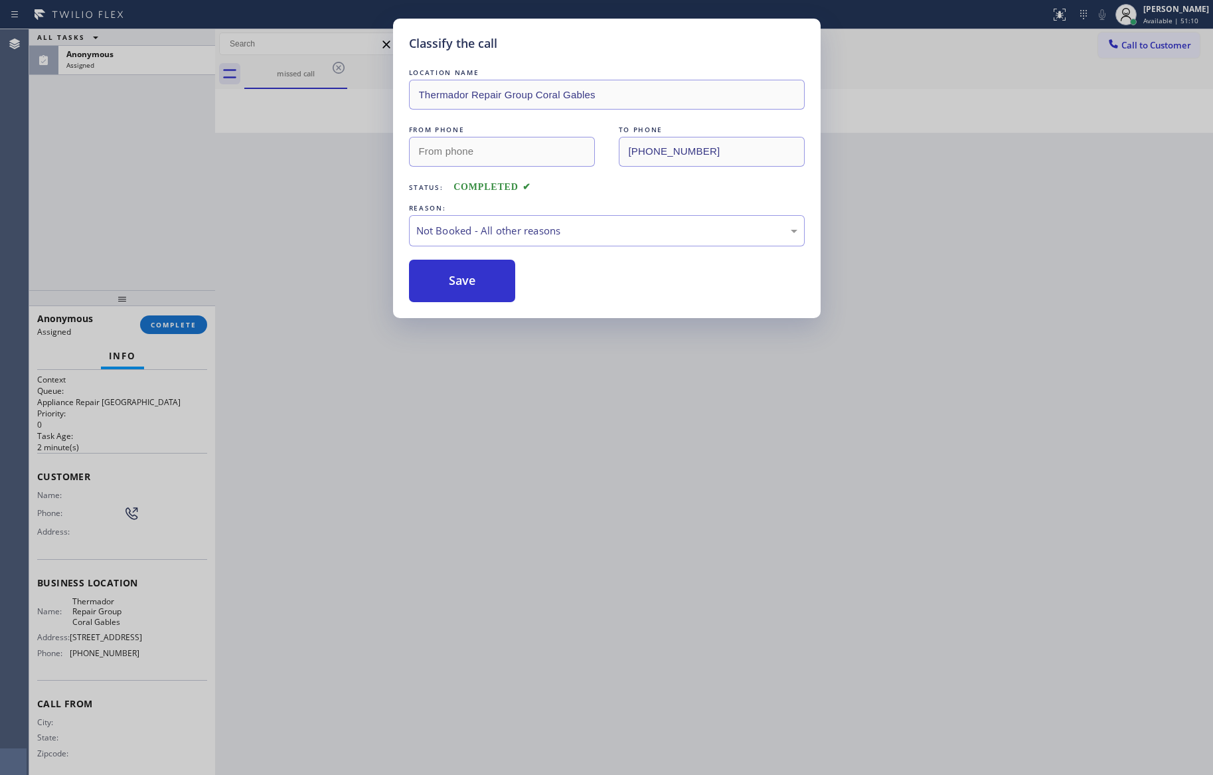
click at [460, 286] on button "Save" at bounding box center [462, 281] width 107 height 42
drag, startPoint x: 460, startPoint y: 286, endPoint x: 191, endPoint y: 205, distance: 280.7
click at [450, 281] on button "Save" at bounding box center [462, 281] width 107 height 42
click at [22, 167] on div "Classify the call LOCATION NAME Thermador Repair Group Coral Gables FROM PHONE …" at bounding box center [606, 387] width 1213 height 775
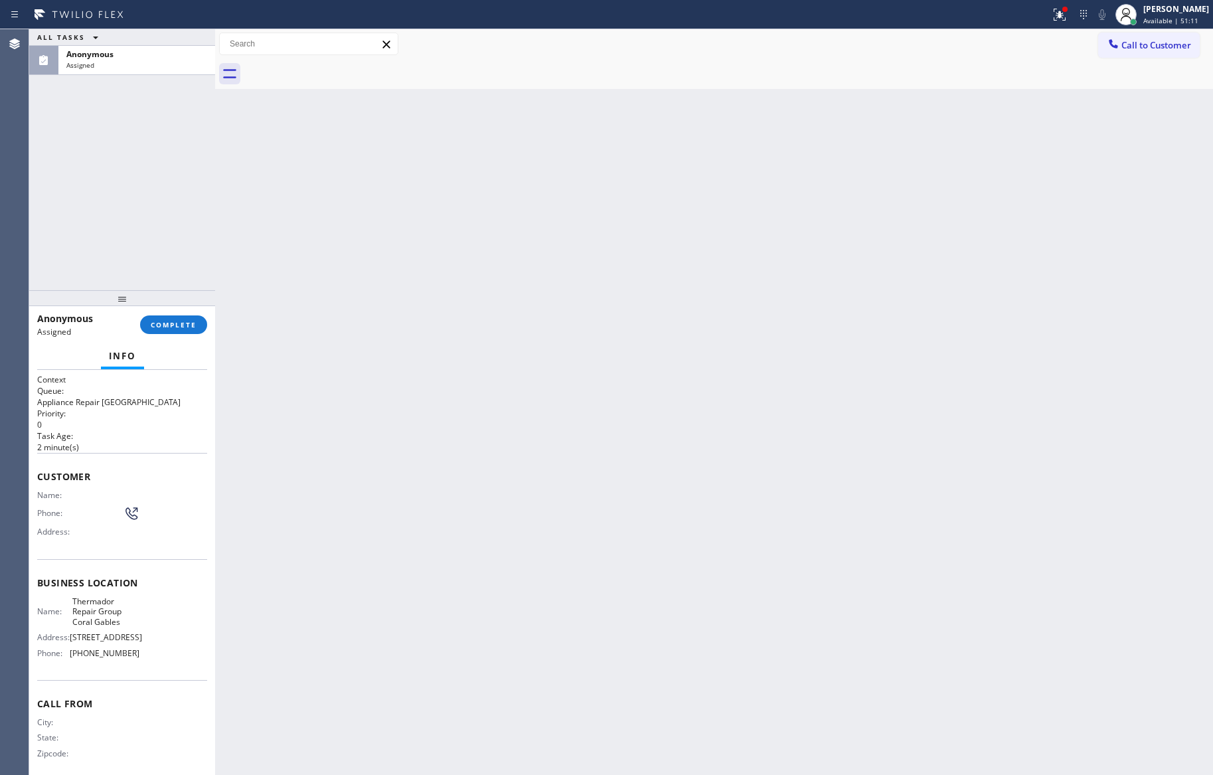
click at [26, 162] on div "Agent Desktop" at bounding box center [14, 402] width 29 height 746
click at [635, 365] on div "Back to Dashboard Change Sender ID Customers Technicians Select a contact Outbo…" at bounding box center [714, 402] width 998 height 746
click at [669, 365] on div "Back to Dashboard Change Sender ID Customers Technicians Select a contact Outbo…" at bounding box center [714, 402] width 998 height 746
drag, startPoint x: 153, startPoint y: 317, endPoint x: 147, endPoint y: 271, distance: 46.2
click at [154, 317] on button "COMPLETE" at bounding box center [173, 324] width 67 height 19
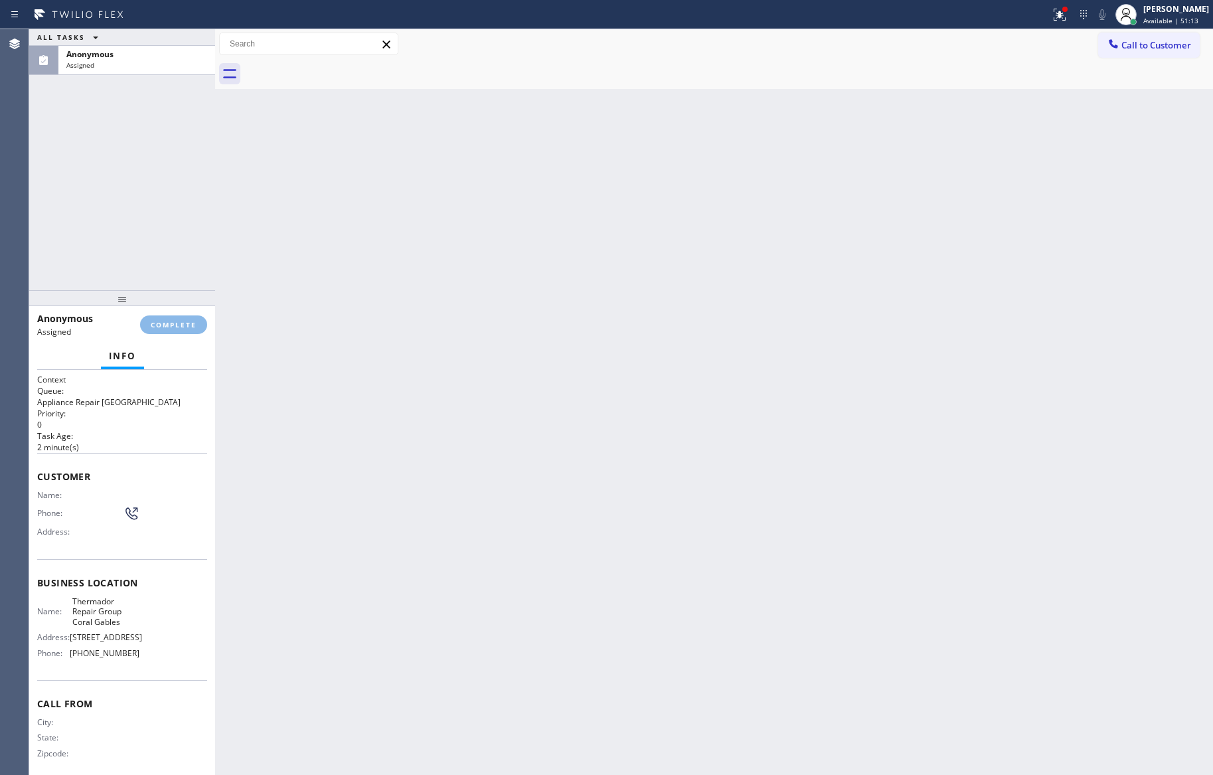
click at [128, 184] on div "ALL TASKS ALL TASKS ACTIVE TASKS TASKS IN WRAP UP Anonymous Assigned" at bounding box center [122, 159] width 186 height 261
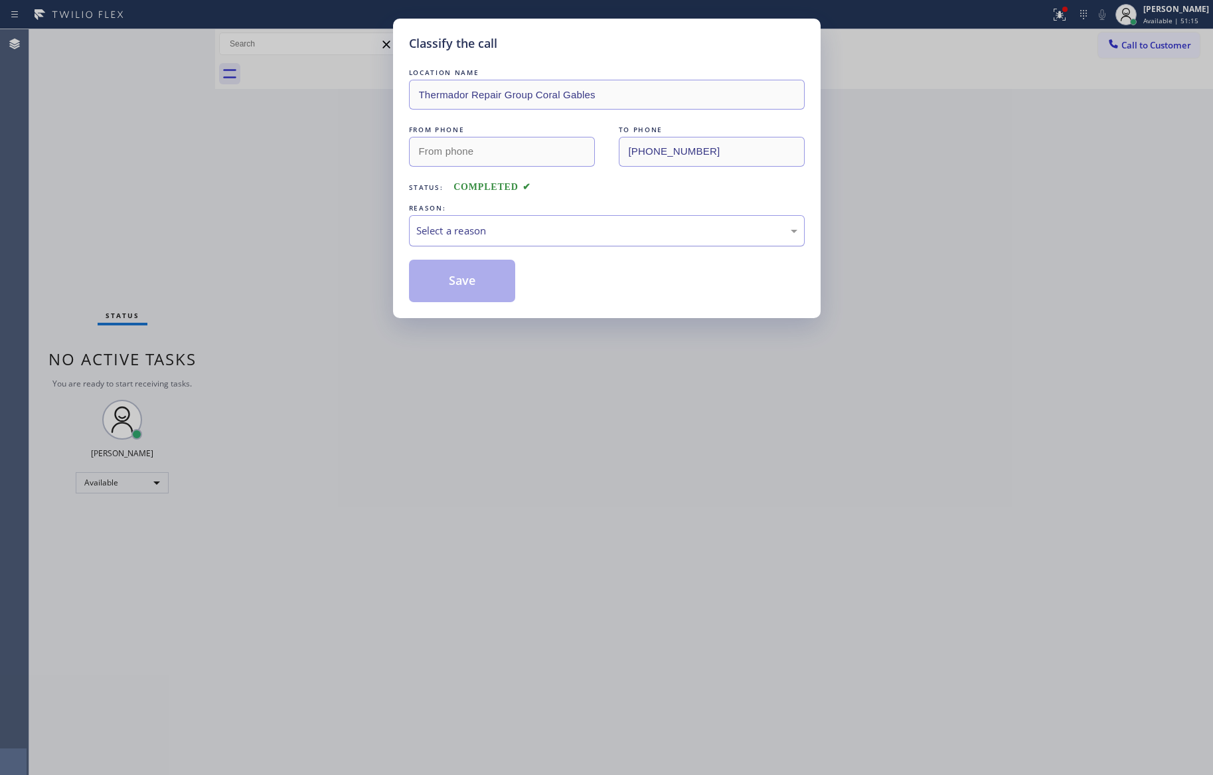
click at [507, 231] on div "Select a reason" at bounding box center [606, 230] width 381 height 15
click at [478, 289] on button "Save" at bounding box center [462, 281] width 107 height 42
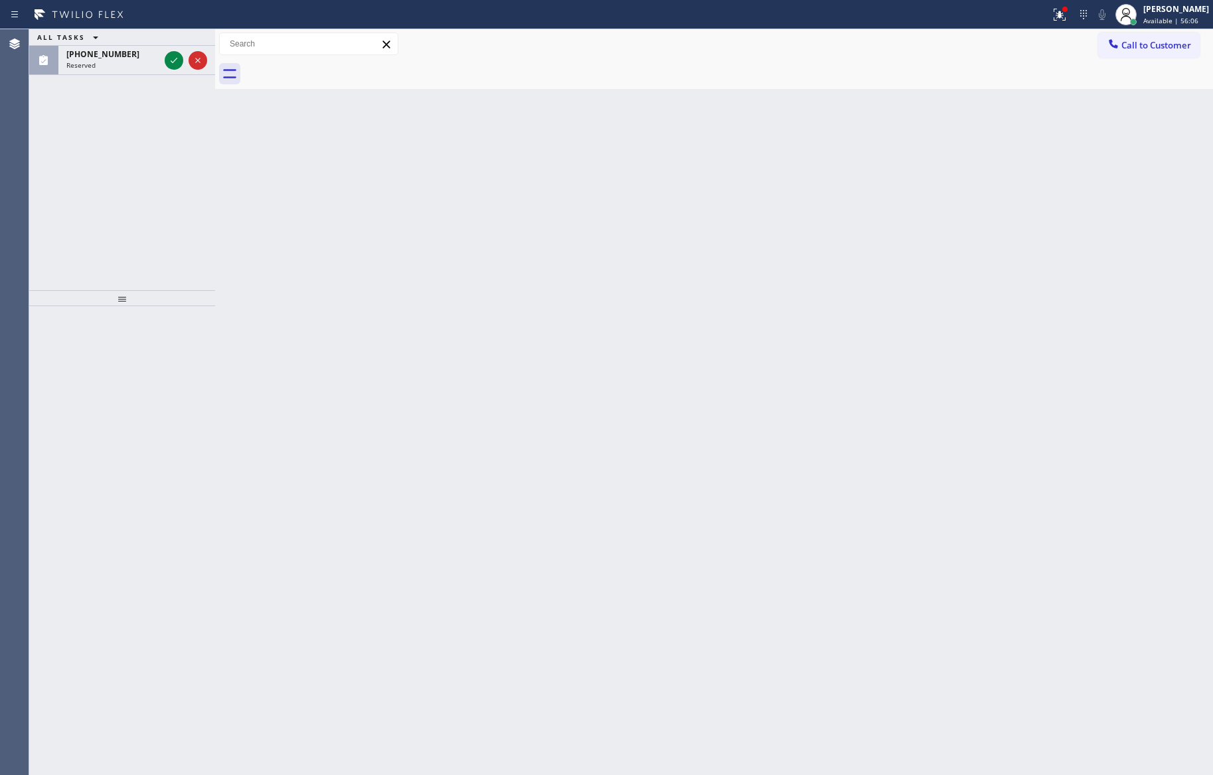
click at [132, 173] on div "ALL TASKS ALL TASKS ACTIVE TASKS TASKS IN WRAP UP (805) 708-2967 Reserved" at bounding box center [122, 159] width 186 height 261
click at [171, 60] on icon at bounding box center [174, 60] width 16 height 16
click at [151, 186] on div "ALL TASKS ALL TASKS ACTIVE TASKS TASKS IN WRAP UP (805) 708-2967 Reserved" at bounding box center [122, 159] width 186 height 261
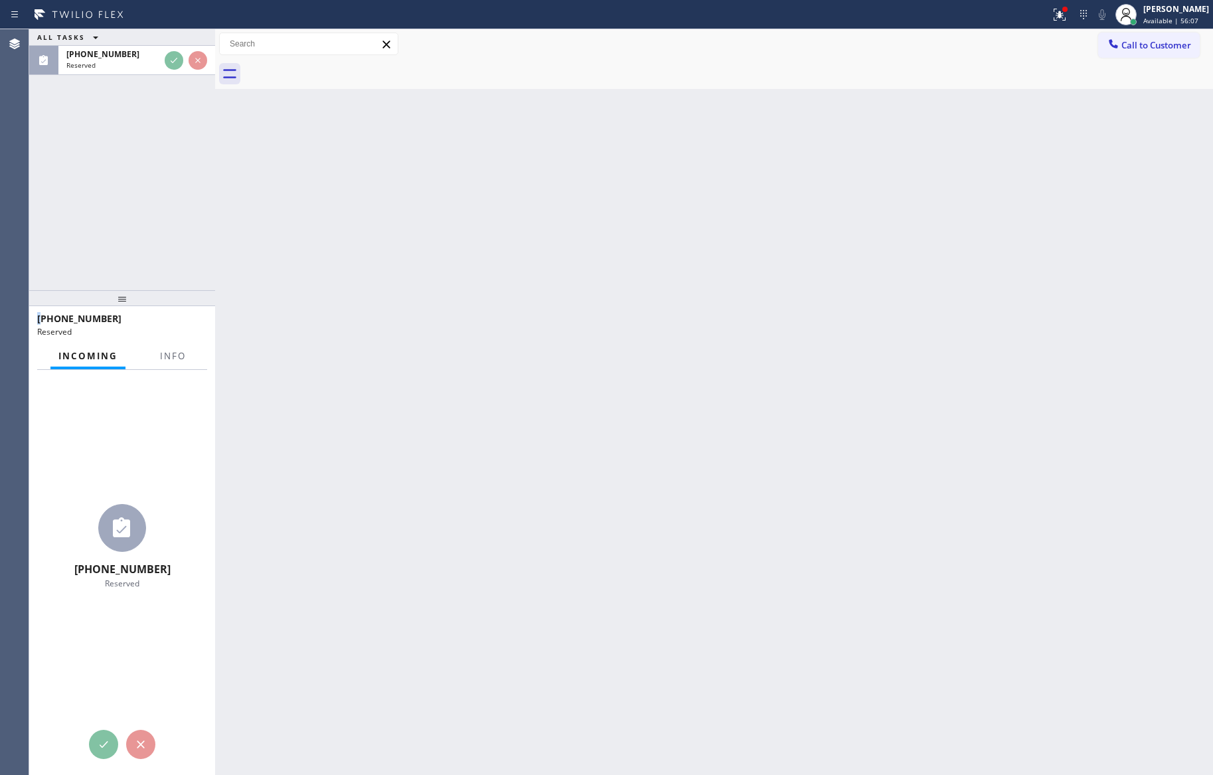
click at [151, 186] on div "ALL TASKS ALL TASKS ACTIVE TASKS TASKS IN WRAP UP (805) 708-2967 Reserved" at bounding box center [122, 159] width 186 height 261
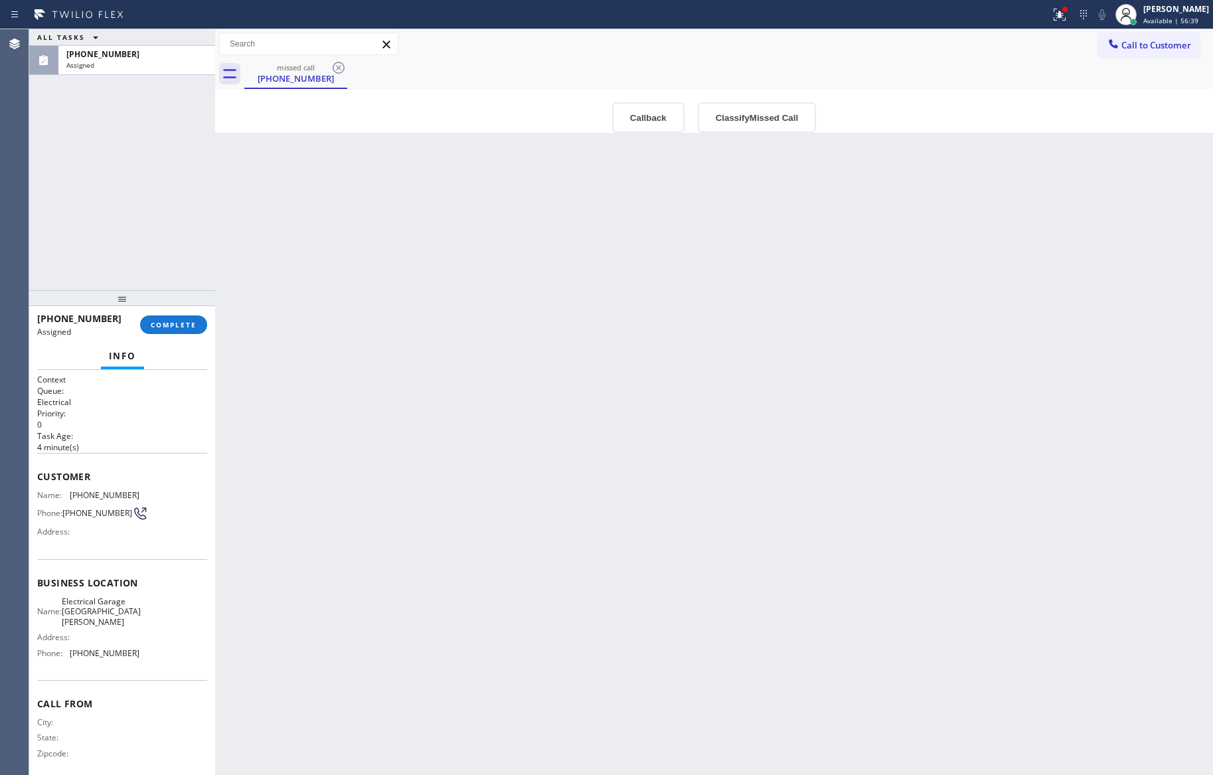
click at [527, 396] on div "Back to Dashboard Change Sender ID Customers Technicians Select a contact Outbo…" at bounding box center [714, 402] width 998 height 746
click at [149, 160] on div "ALL TASKS ALL TASKS ACTIVE TASKS TASKS IN WRAP UP (805) 708-2967 Assigned" at bounding box center [122, 159] width 186 height 261
click at [647, 426] on div "Back to Dashboard Change Sender ID Customers Technicians Select a contact Outbo…" at bounding box center [714, 402] width 998 height 746
drag, startPoint x: 648, startPoint y: 498, endPoint x: 644, endPoint y: 509, distance: 11.3
click at [644, 509] on div "Back to Dashboard Change Sender ID Customers Technicians Select a contact Outbo…" at bounding box center [714, 402] width 998 height 746
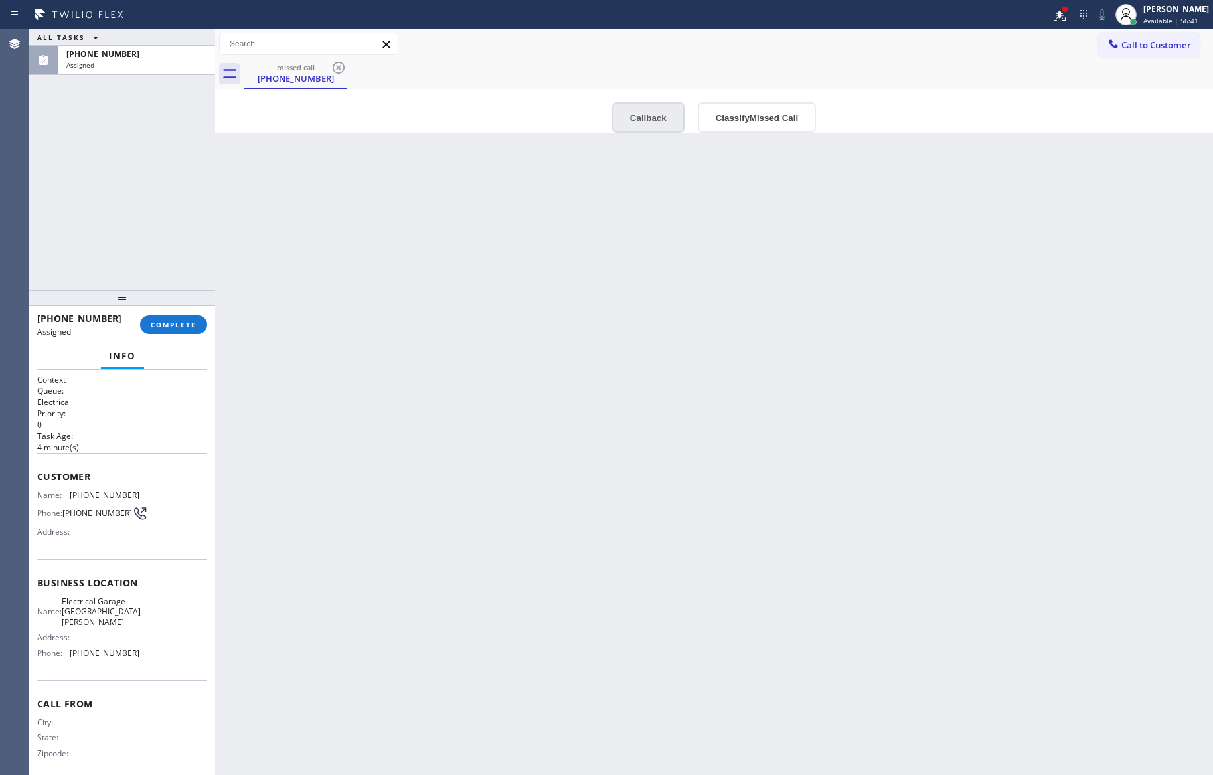
click at [644, 120] on button "Callback" at bounding box center [648, 117] width 72 height 31
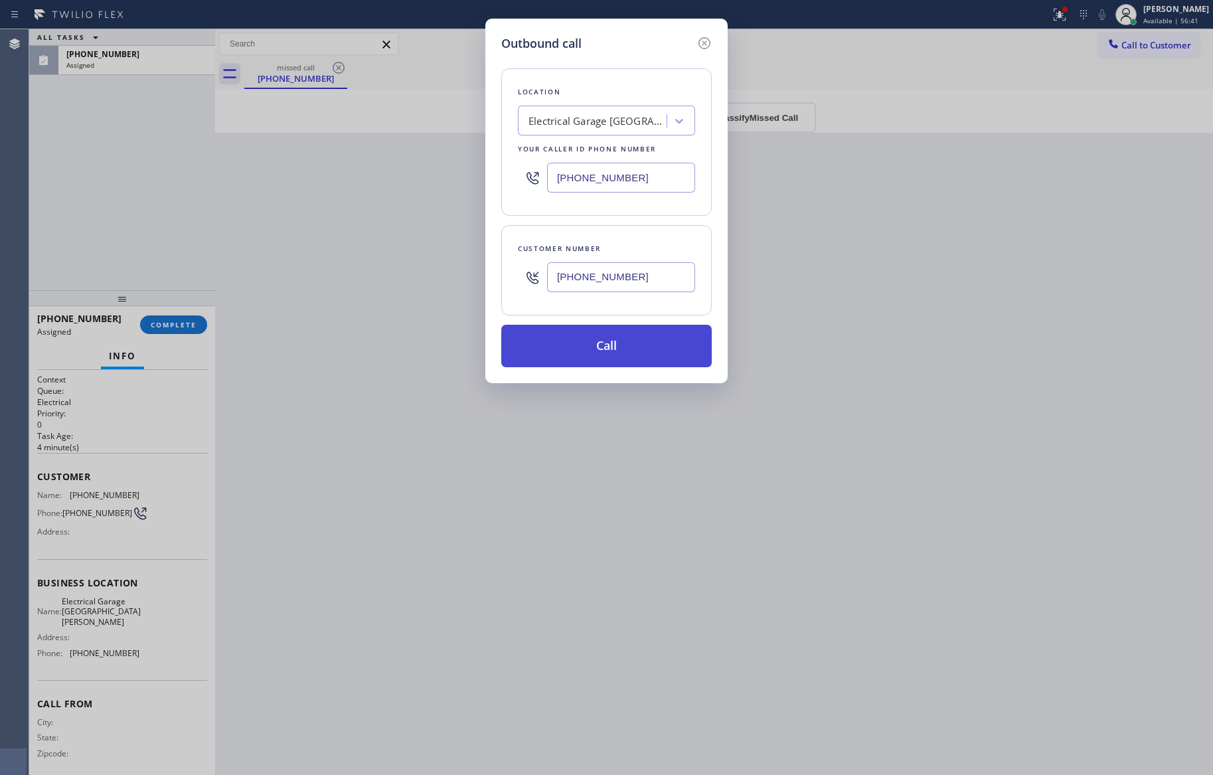
click at [586, 351] on button "Call" at bounding box center [606, 346] width 210 height 42
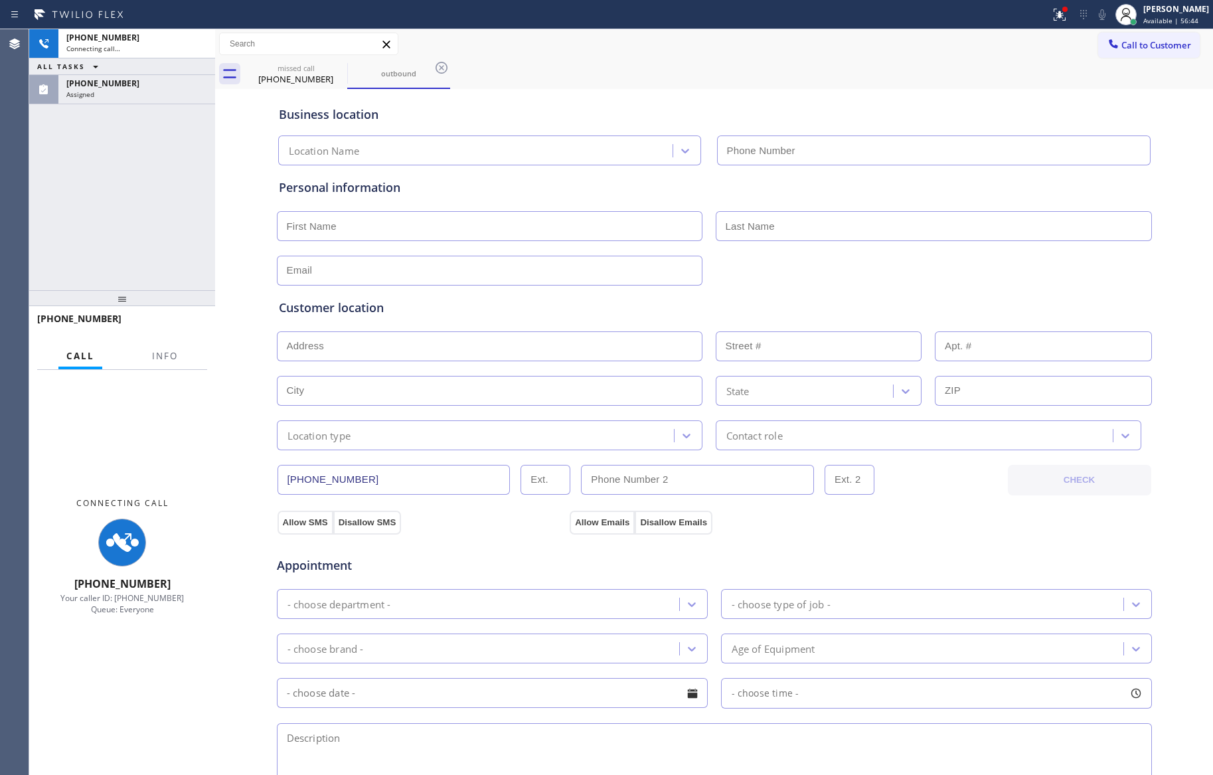
type input "[PHONE_NUMBER]"
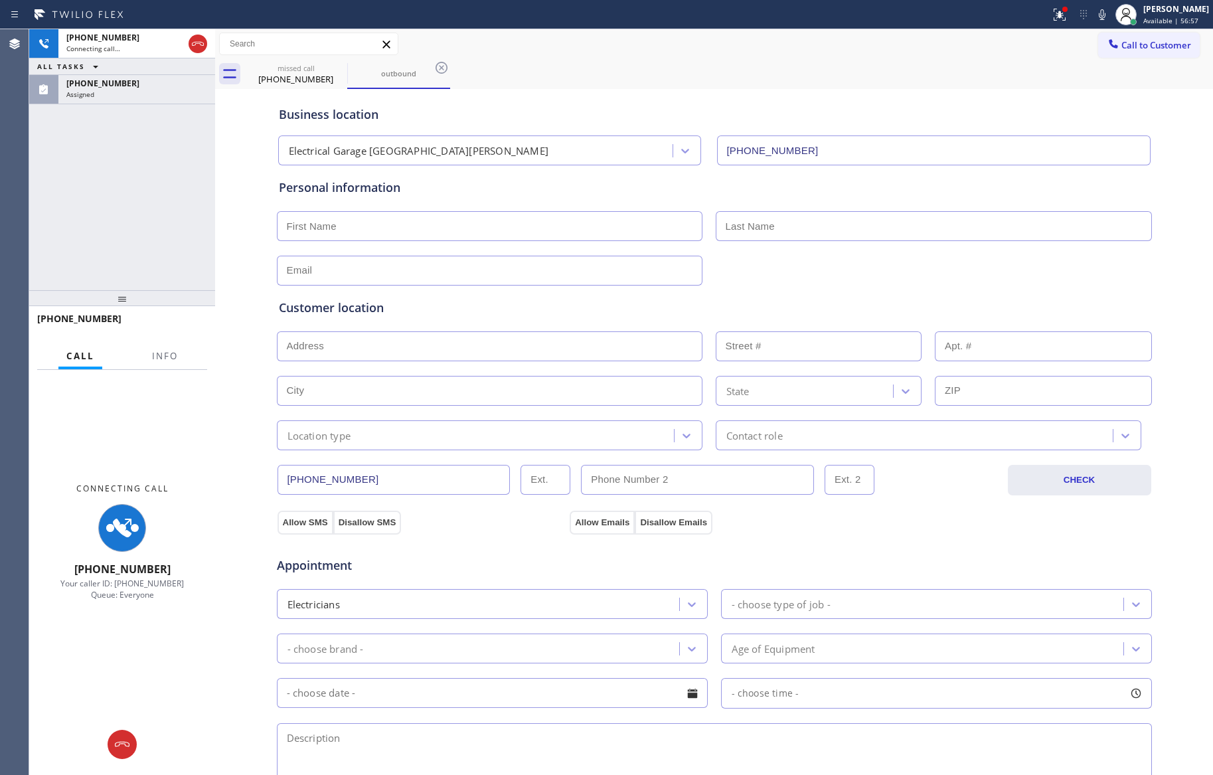
drag, startPoint x: 86, startPoint y: 248, endPoint x: 114, endPoint y: 200, distance: 55.0
click at [96, 232] on div "+18057082967 Connecting call… ALL TASKS ALL TASKS ACTIVE TASKS TASKS IN WRAP UP…" at bounding box center [122, 159] width 186 height 261
click at [201, 42] on icon at bounding box center [198, 44] width 16 height 16
click at [152, 152] on div "+18057082967 Connecting call… ALL TASKS ALL TASKS ACTIVE TASKS TASKS IN WRAP UP…" at bounding box center [122, 159] width 186 height 261
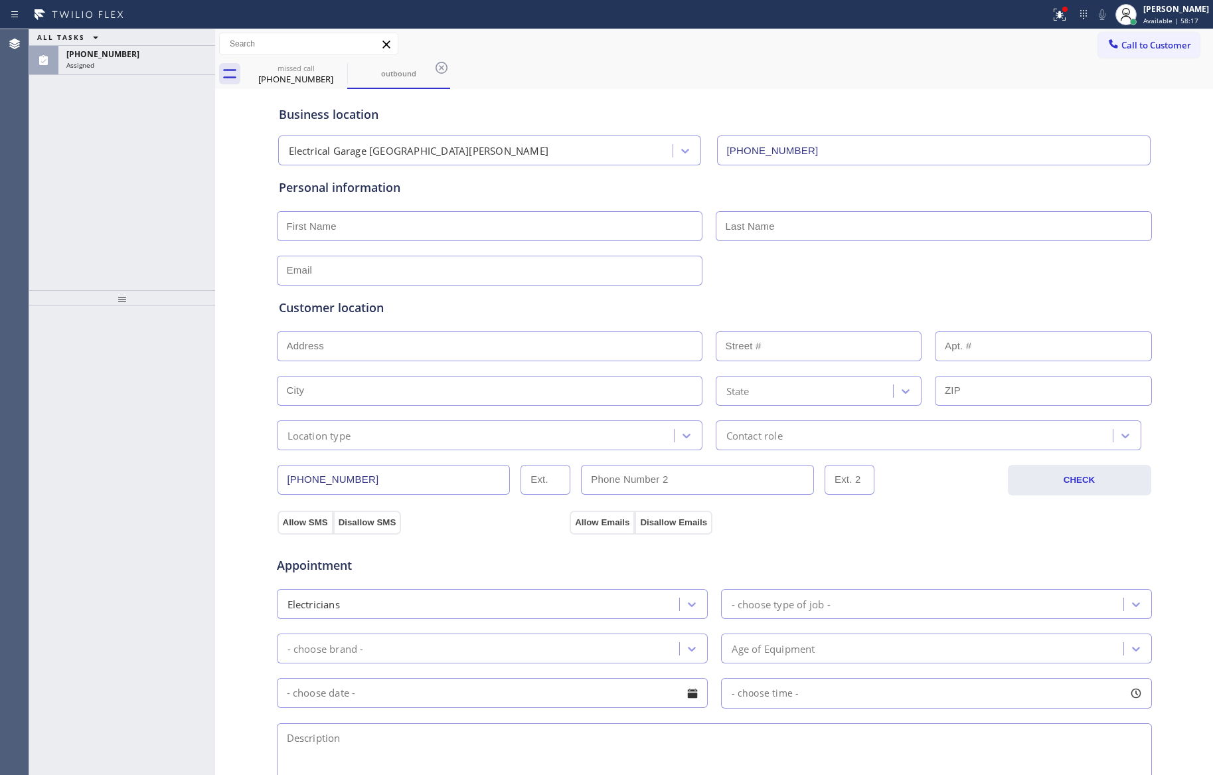
drag, startPoint x: 130, startPoint y: 183, endPoint x: 139, endPoint y: 90, distance: 94.1
click at [131, 178] on div "ALL TASKS ALL TASKS ACTIVE TASKS TASKS IN WRAP UP (805) 708-2967 Assigned" at bounding box center [122, 159] width 186 height 261
click at [152, 66] on div "Assigned" at bounding box center [136, 64] width 141 height 9
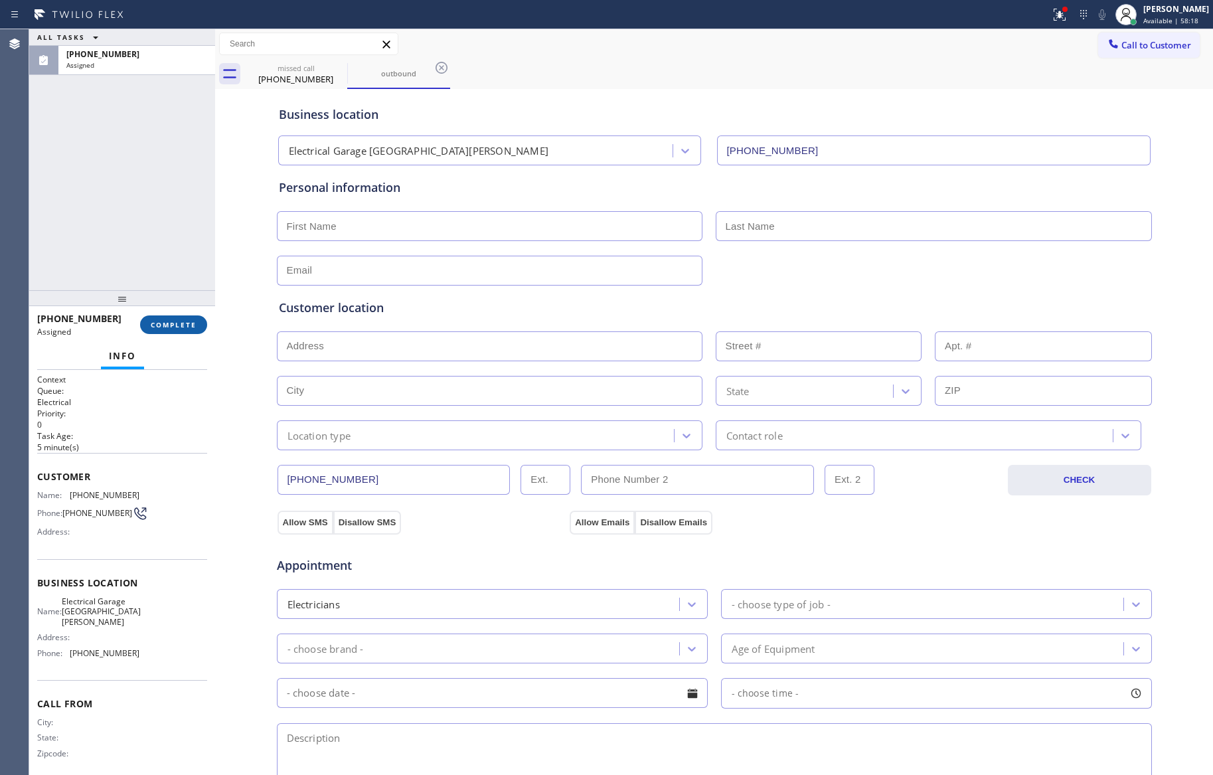
click at [181, 329] on button "COMPLETE" at bounding box center [173, 324] width 67 height 19
click at [155, 144] on div "ALL TASKS ALL TASKS ACTIVE TASKS TASKS IN WRAP UP (805) 708-2967 Assigned" at bounding box center [122, 159] width 186 height 261
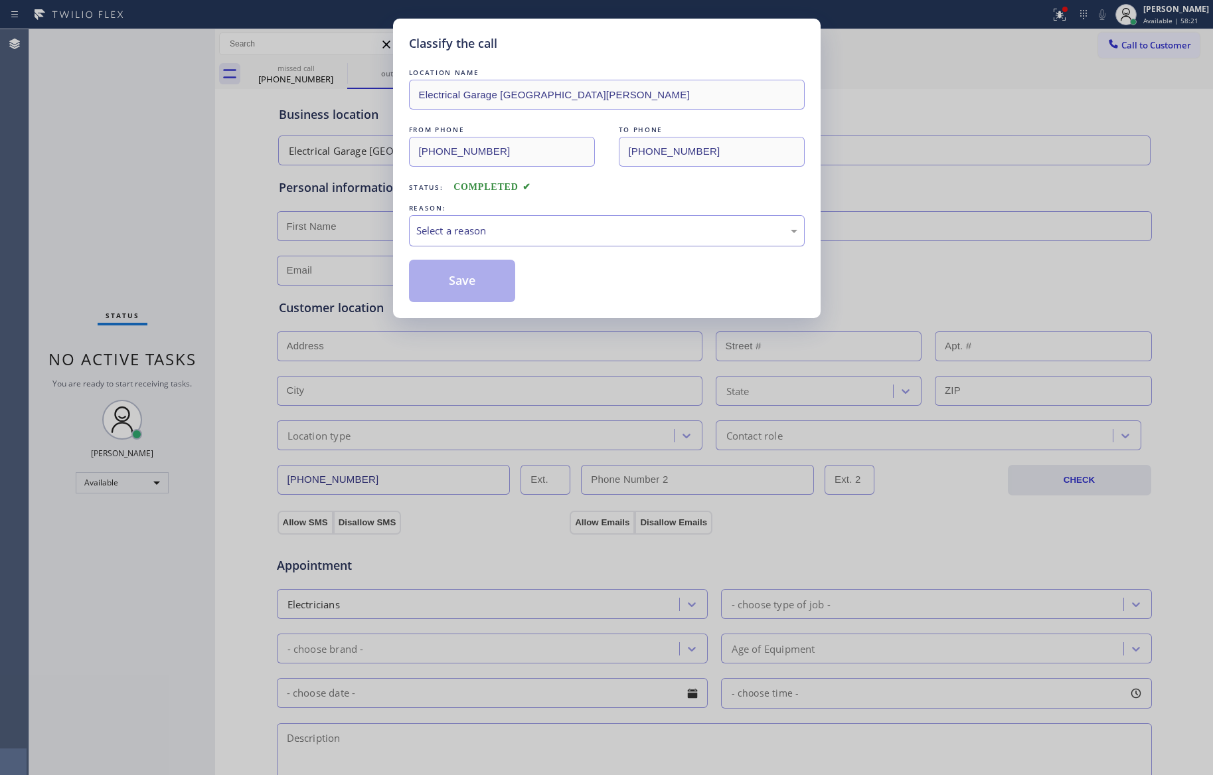
click at [492, 224] on div "Select a reason" at bounding box center [606, 230] width 381 height 15
drag, startPoint x: 475, startPoint y: 272, endPoint x: 462, endPoint y: 286, distance: 18.8
click at [459, 285] on button "Save" at bounding box center [462, 281] width 107 height 42
drag, startPoint x: 459, startPoint y: 285, endPoint x: 453, endPoint y: 276, distance: 11.1
click at [459, 284] on button "Save" at bounding box center [462, 281] width 107 height 42
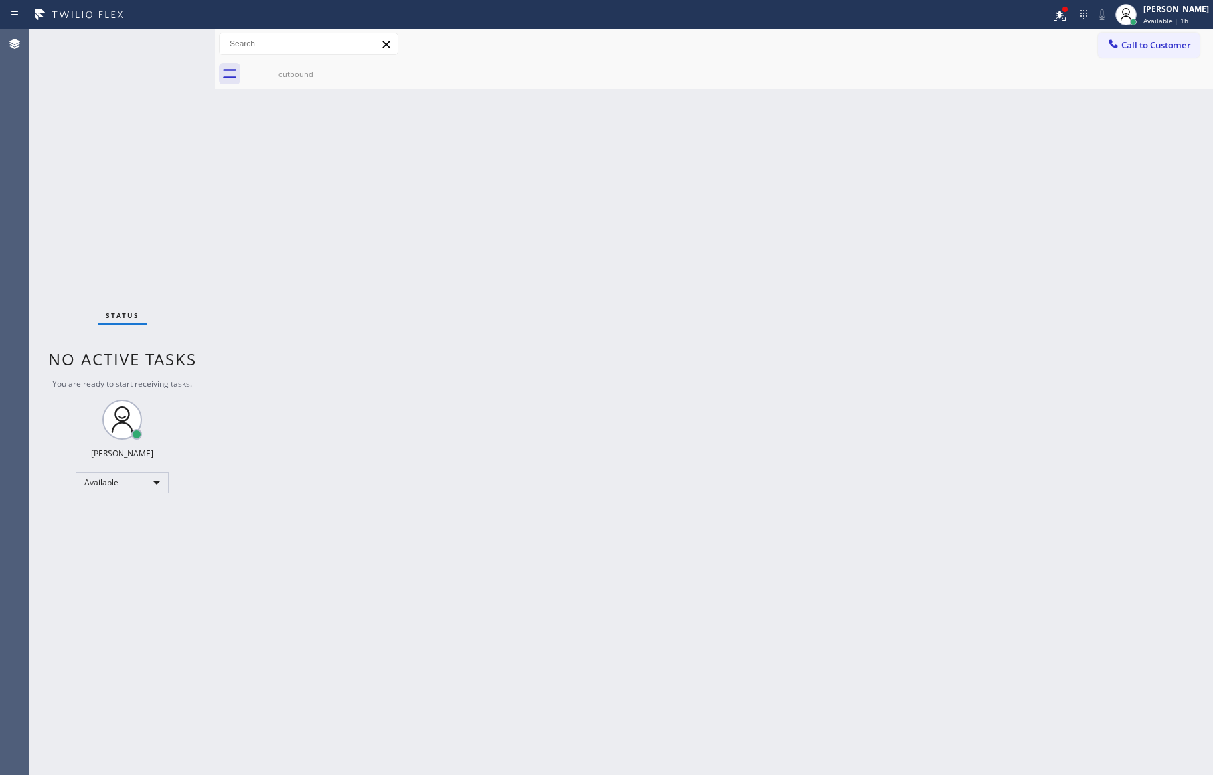
click at [610, 425] on div "Back to Dashboard Change Sender ID Customers Technicians Select a contact Outbo…" at bounding box center [714, 402] width 998 height 746
click at [672, 542] on div "Back to Dashboard Change Sender ID Customers Technicians Select a contact Outbo…" at bounding box center [714, 402] width 998 height 746
click at [425, 562] on div "Back to Dashboard Change Sender ID Customers Technicians Select a contact Outbo…" at bounding box center [714, 402] width 998 height 746
click at [100, 473] on div "Available" at bounding box center [122, 482] width 93 height 21
click at [96, 534] on li "Unavailable" at bounding box center [121, 534] width 90 height 16
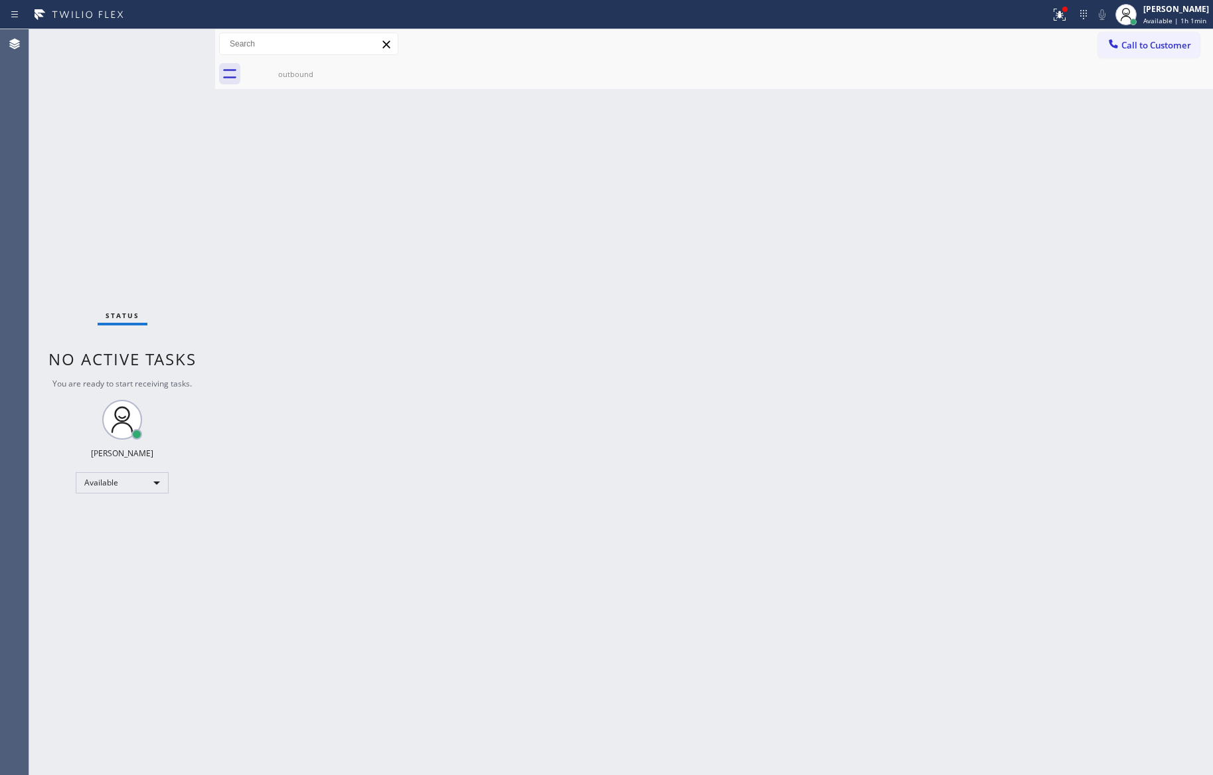
click at [755, 496] on div "Back to Dashboard Change Sender ID Customers Technicians Select a contact Outbo…" at bounding box center [714, 402] width 998 height 746
drag, startPoint x: 511, startPoint y: 562, endPoint x: 377, endPoint y: 584, distance: 135.4
click at [497, 574] on div "Back to Dashboard Change Sender ID Customers Technicians Select a contact Outbo…" at bounding box center [714, 402] width 998 height 746
click at [128, 489] on div "Unavailable" at bounding box center [122, 488] width 93 height 21
click at [128, 529] on li "Available" at bounding box center [121, 523] width 90 height 16
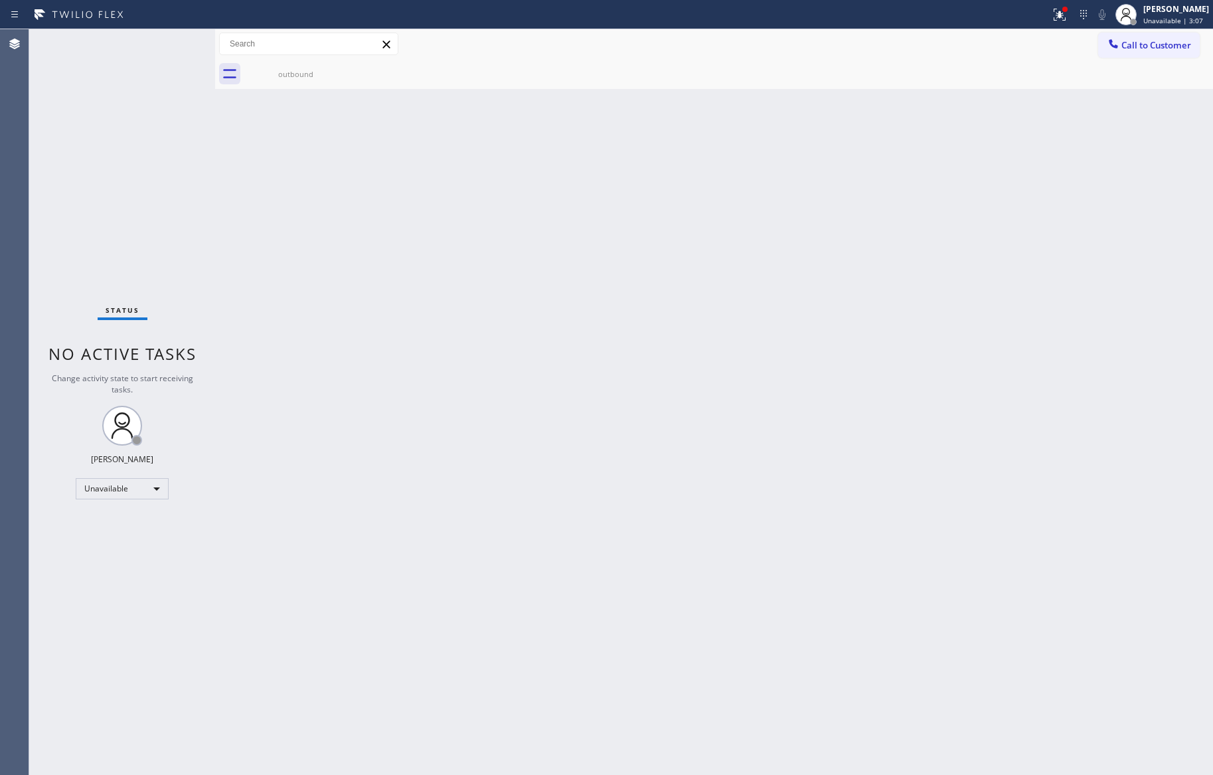
click at [700, 477] on div "Back to Dashboard Change Sender ID Customers Technicians Select a contact Outbo…" at bounding box center [714, 402] width 998 height 746
click at [335, 520] on div "Back to Dashboard Change Sender ID Customers Technicians Select a contact Outbo…" at bounding box center [714, 402] width 998 height 746
click at [529, 416] on div "Back to Dashboard Change Sender ID Customers Technicians Select a contact Outbo…" at bounding box center [714, 402] width 998 height 746
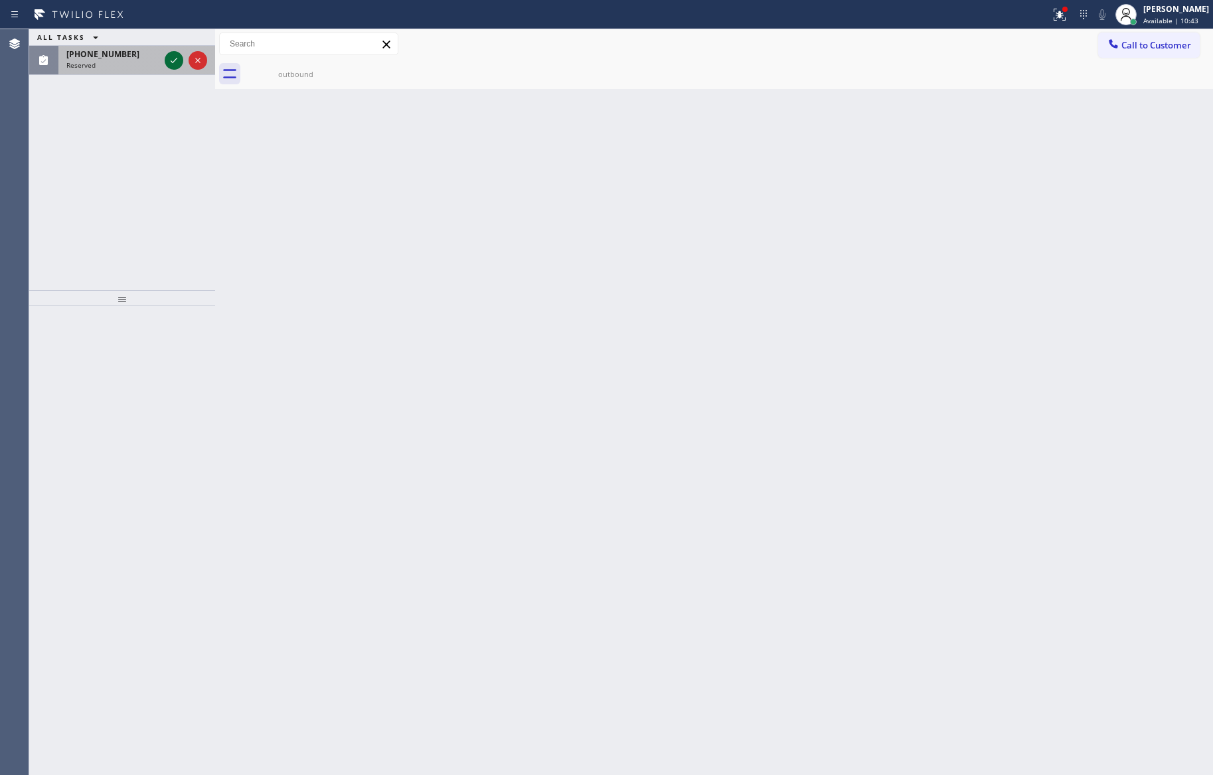
click at [174, 62] on icon at bounding box center [174, 60] width 7 height 5
click at [154, 178] on div "ALL TASKS ALL TASKS ACTIVE TASKS TASKS IN WRAP UP (224) 335-5839 Reserved" at bounding box center [122, 159] width 186 height 261
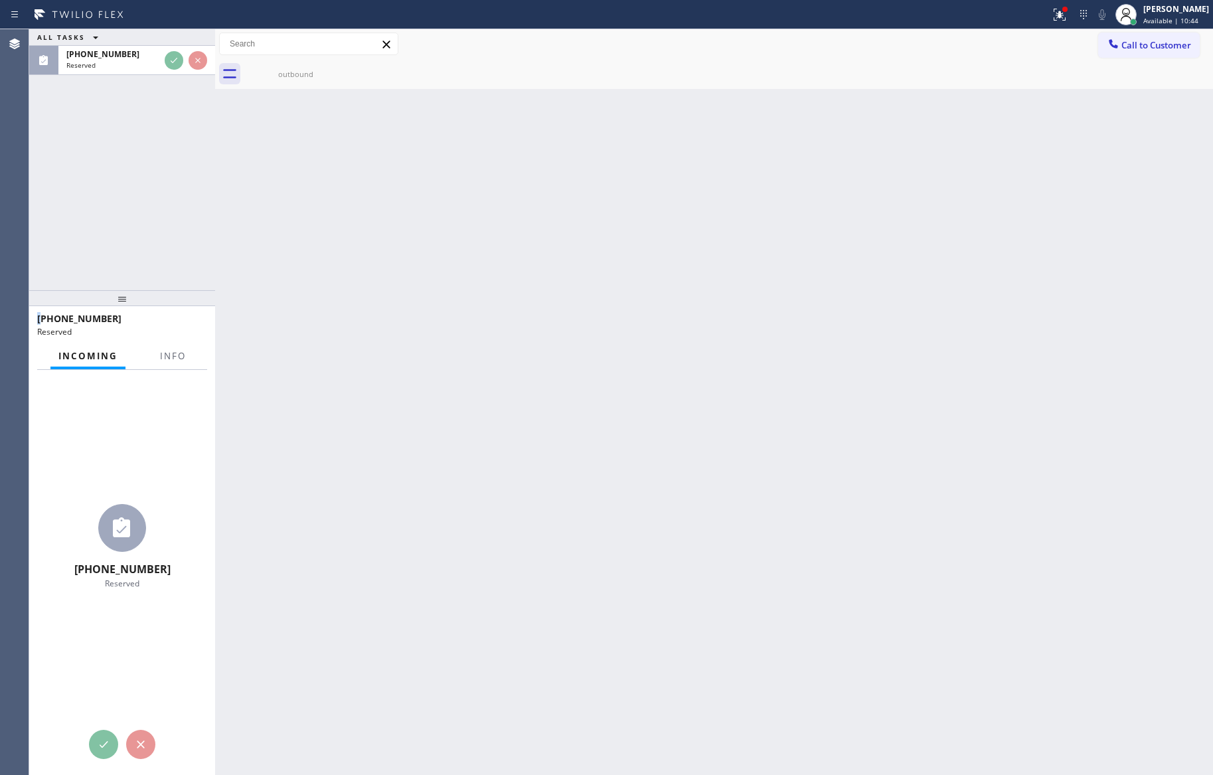
click at [154, 178] on div "ALL TASKS ALL TASKS ACTIVE TASKS TASKS IN WRAP UP (224) 335-5839 Reserved" at bounding box center [122, 159] width 186 height 261
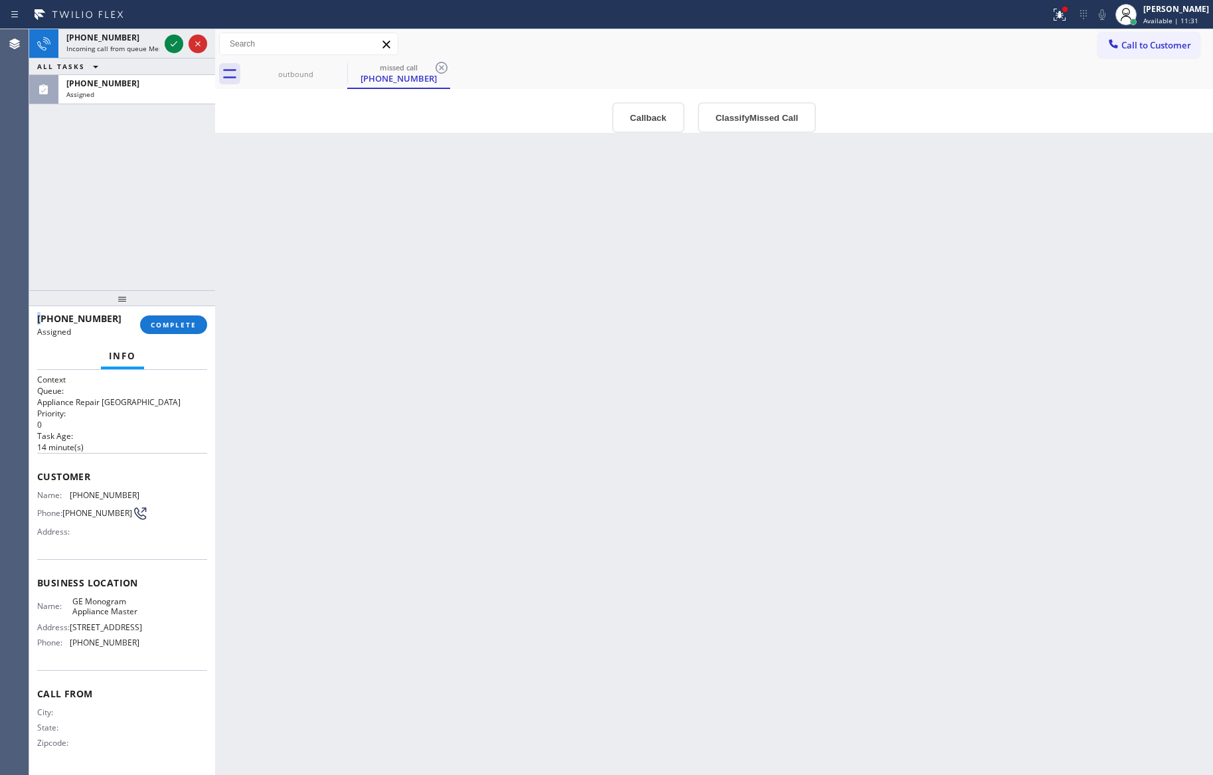
drag, startPoint x: 177, startPoint y: 48, endPoint x: 130, endPoint y: 193, distance: 152.9
click at [177, 48] on icon at bounding box center [174, 44] width 16 height 16
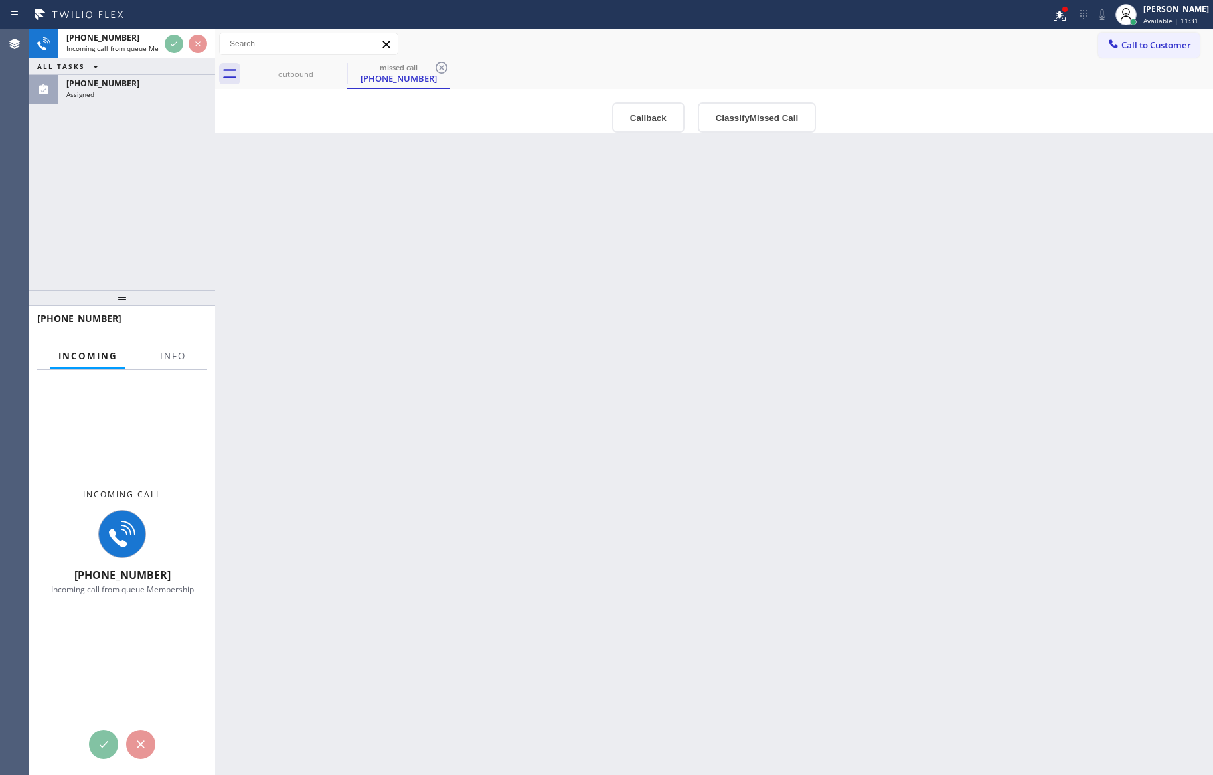
click at [126, 213] on div "+19494631948 Incoming call from queue Membership ALL TASKS ALL TASKS ACTIVE TAS…" at bounding box center [122, 159] width 186 height 261
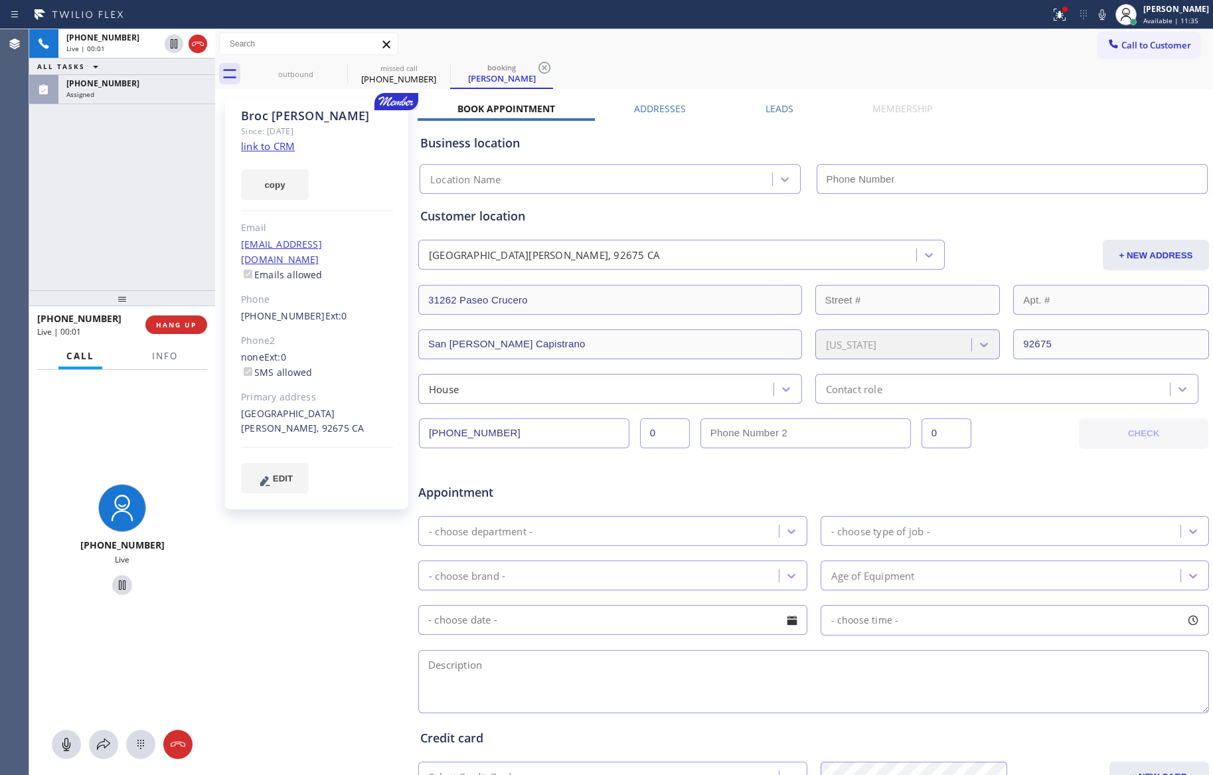
type input "(866) 702-1734"
click at [162, 179] on div "+19494631948 Live | 00:02 ALL TASKS ALL TASKS ACTIVE TASKS TASKS IN WRAP UP (22…" at bounding box center [122, 159] width 186 height 261
click at [186, 195] on div "+19494631948 Live | 00:03 ALL TASKS ALL TASKS ACTIVE TASKS TASKS IN WRAP UP (22…" at bounding box center [122, 159] width 186 height 261
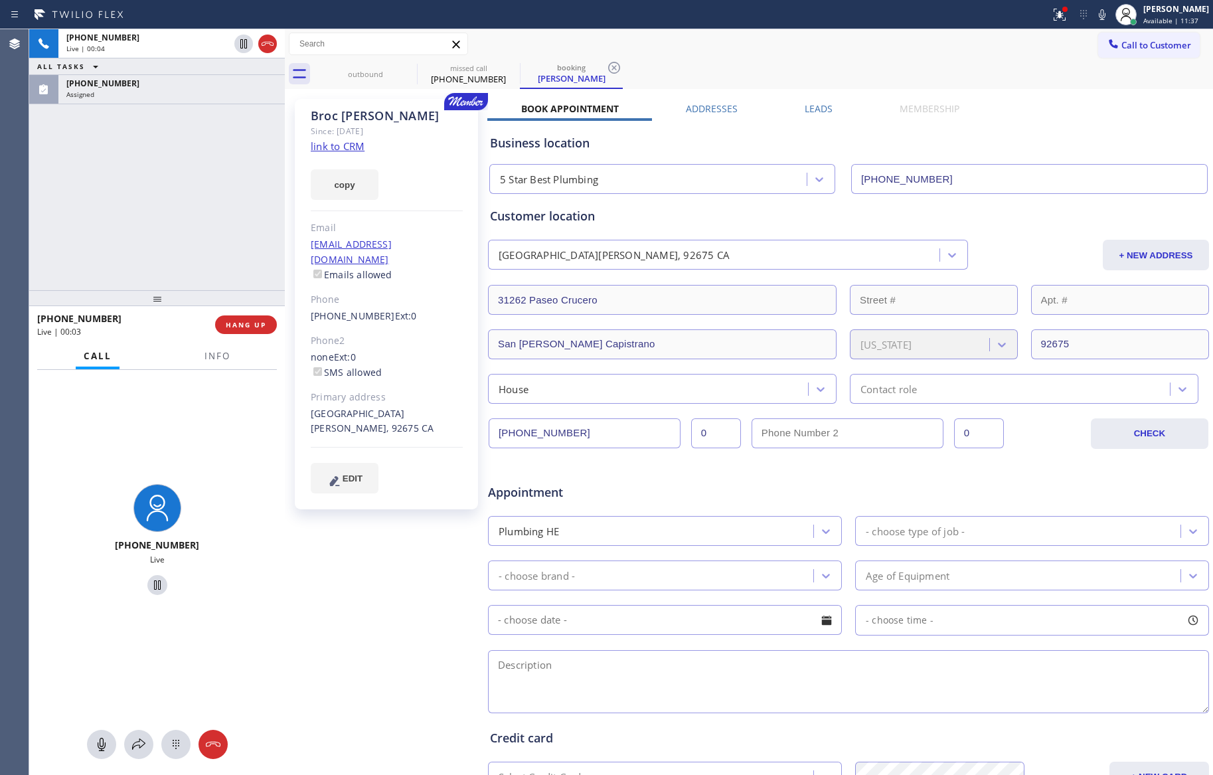
drag, startPoint x: 213, startPoint y: 157, endPoint x: 283, endPoint y: 152, distance: 69.9
click at [285, 152] on div at bounding box center [285, 402] width 0 height 746
drag, startPoint x: 182, startPoint y: 173, endPoint x: 313, endPoint y: 209, distance: 136.3
click at [210, 188] on div "+19494631948 Live | 00:04 ALL TASKS ALL TASKS ACTIVE TASKS TASKS IN WRAP UP (22…" at bounding box center [157, 159] width 256 height 261
click at [345, 146] on link "link to CRM" at bounding box center [338, 145] width 54 height 13
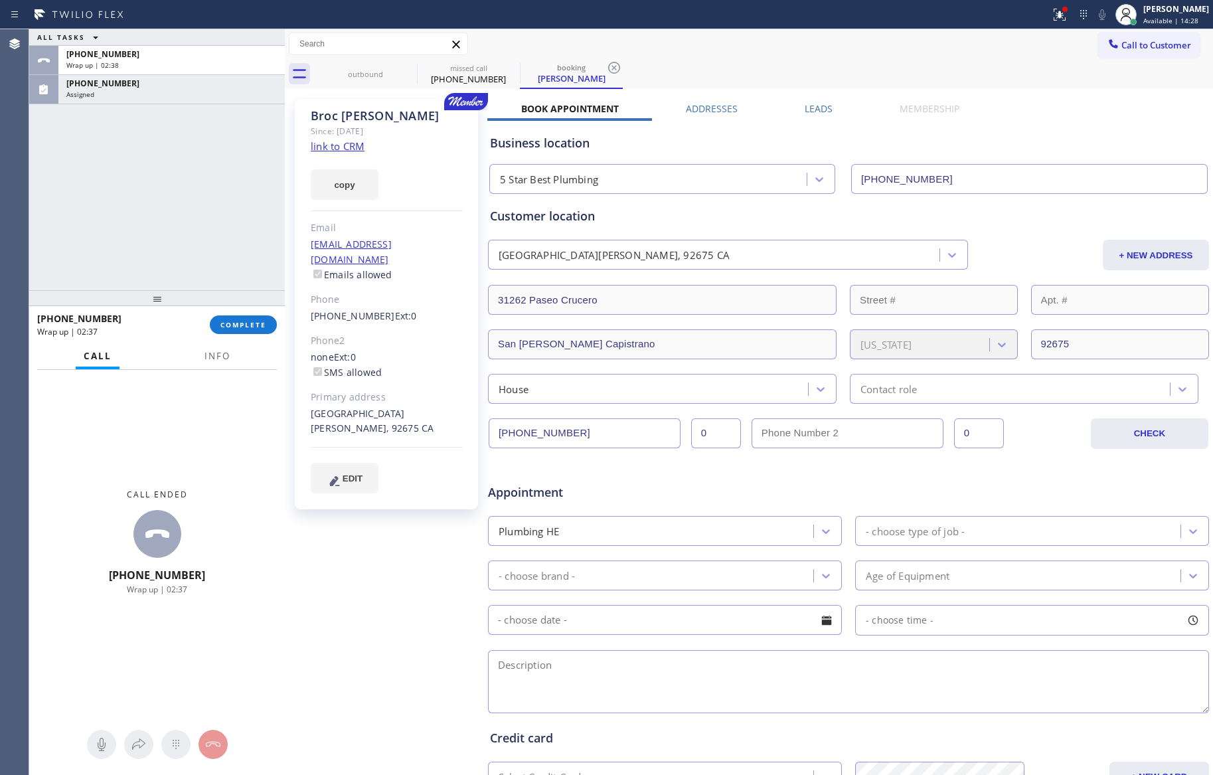
drag, startPoint x: 249, startPoint y: 335, endPoint x: 214, endPoint y: 263, distance: 79.9
click at [249, 327] on div "+19494631948 Wrap up | 02:37 COMPLETE" at bounding box center [157, 324] width 240 height 35
click at [209, 225] on div "ALL TASKS ALL TASKS ACTIVE TASKS TASKS IN WRAP UP +19494631948 Wrap up | 02:38 …" at bounding box center [157, 159] width 256 height 261
click at [233, 323] on span "COMPLETE" at bounding box center [243, 324] width 46 height 9
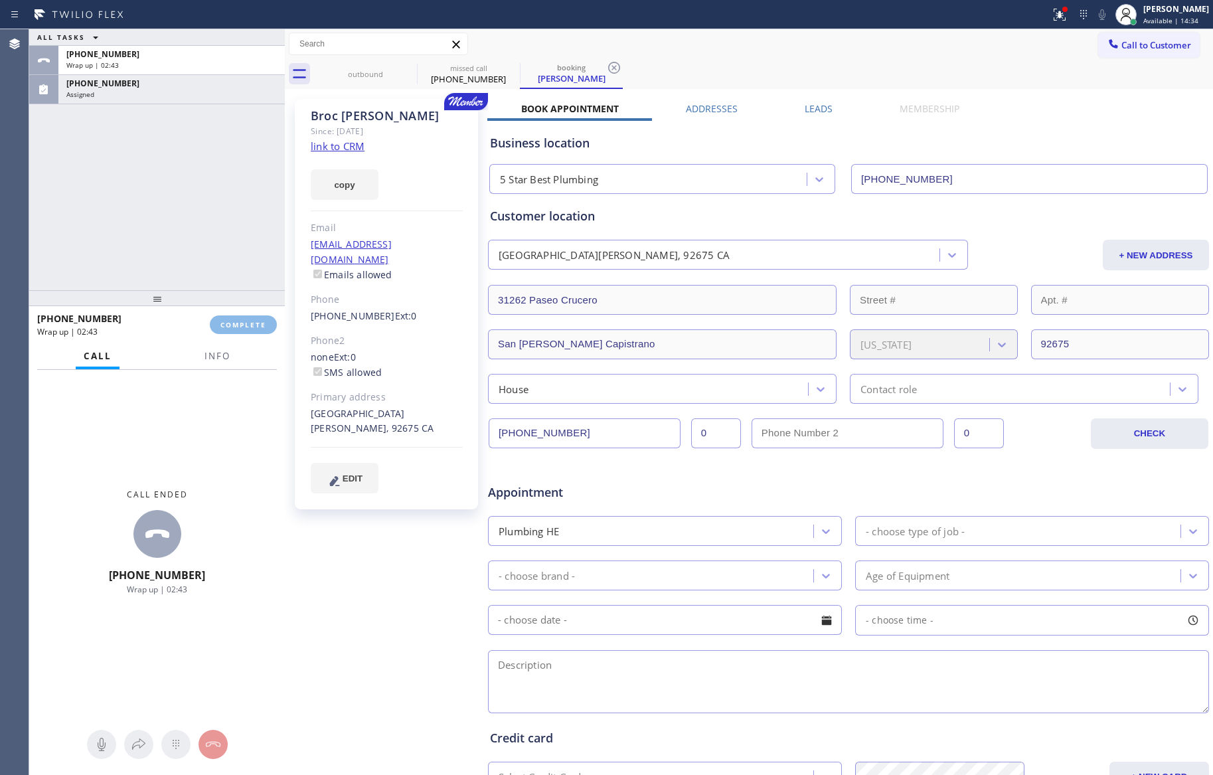
click at [227, 223] on div "ALL TASKS ALL TASKS ACTIVE TASKS TASKS IN WRAP UP +19494631948 Wrap up | 02:43 …" at bounding box center [157, 159] width 256 height 261
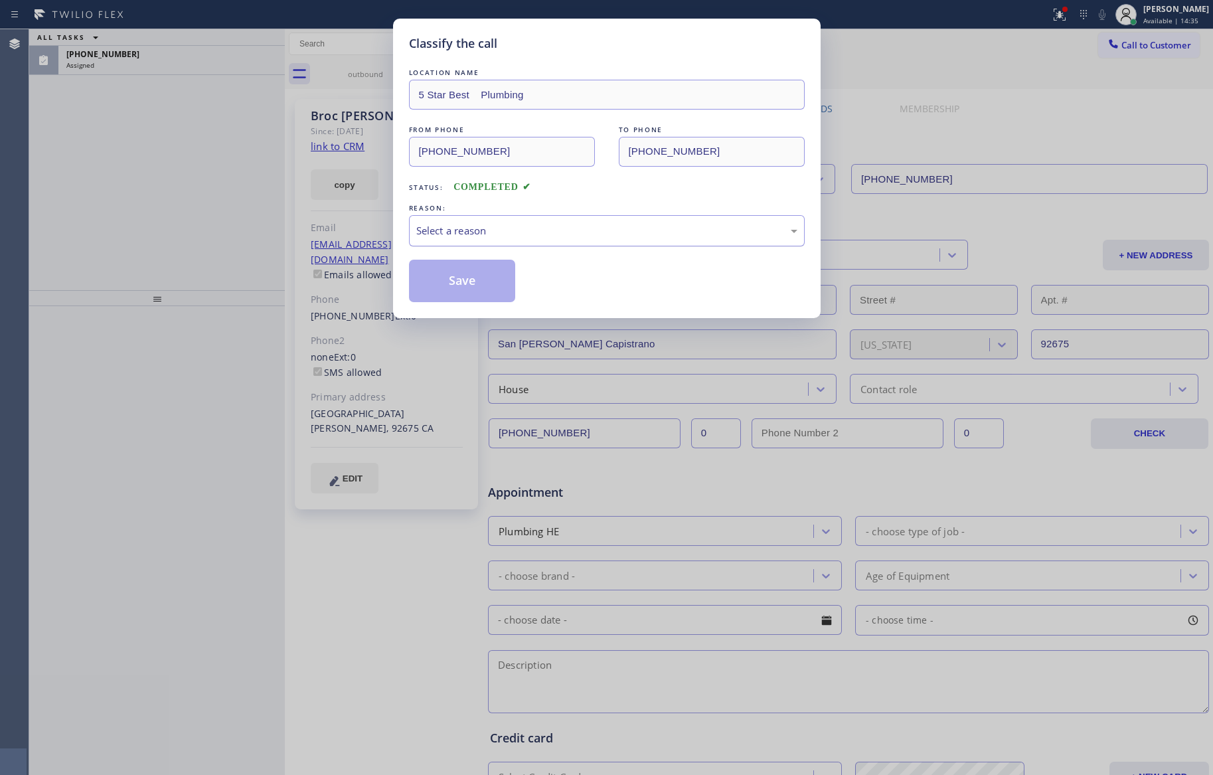
click at [448, 237] on div "Select a reason" at bounding box center [606, 230] width 381 height 15
click at [447, 281] on button "Save" at bounding box center [462, 281] width 107 height 42
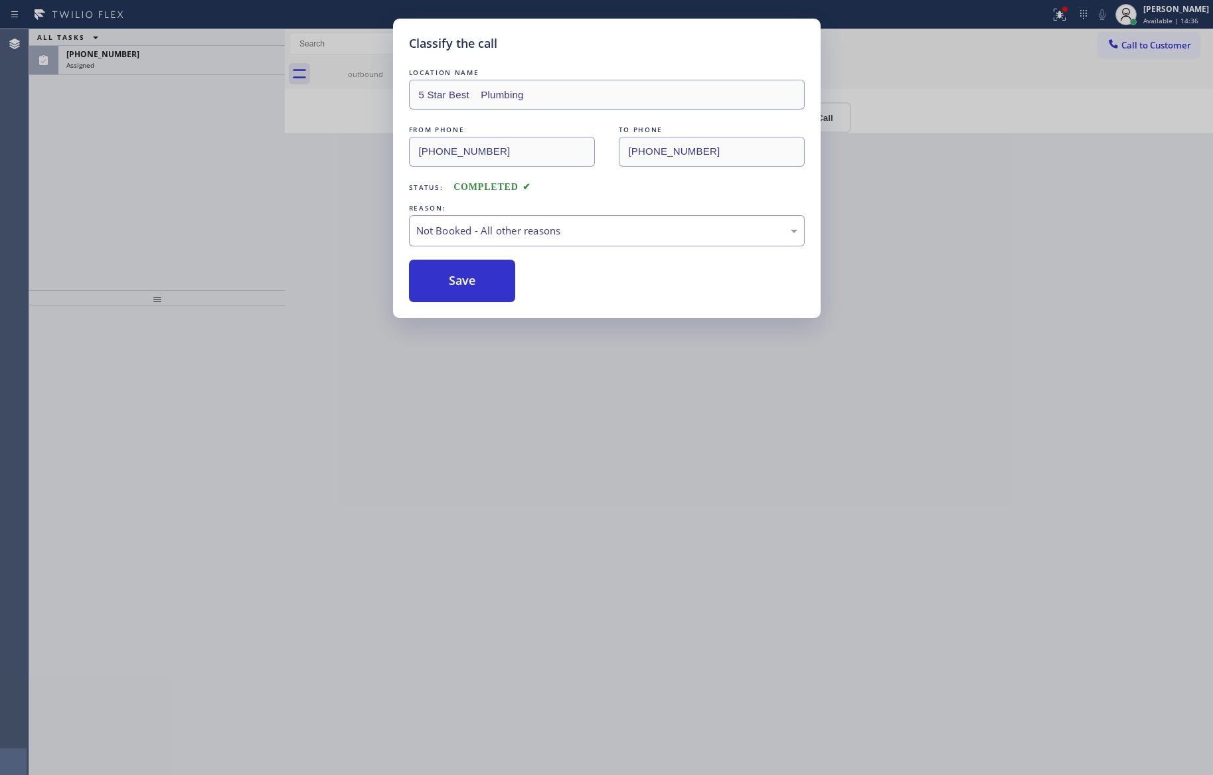
click at [447, 281] on button "Save" at bounding box center [462, 281] width 107 height 42
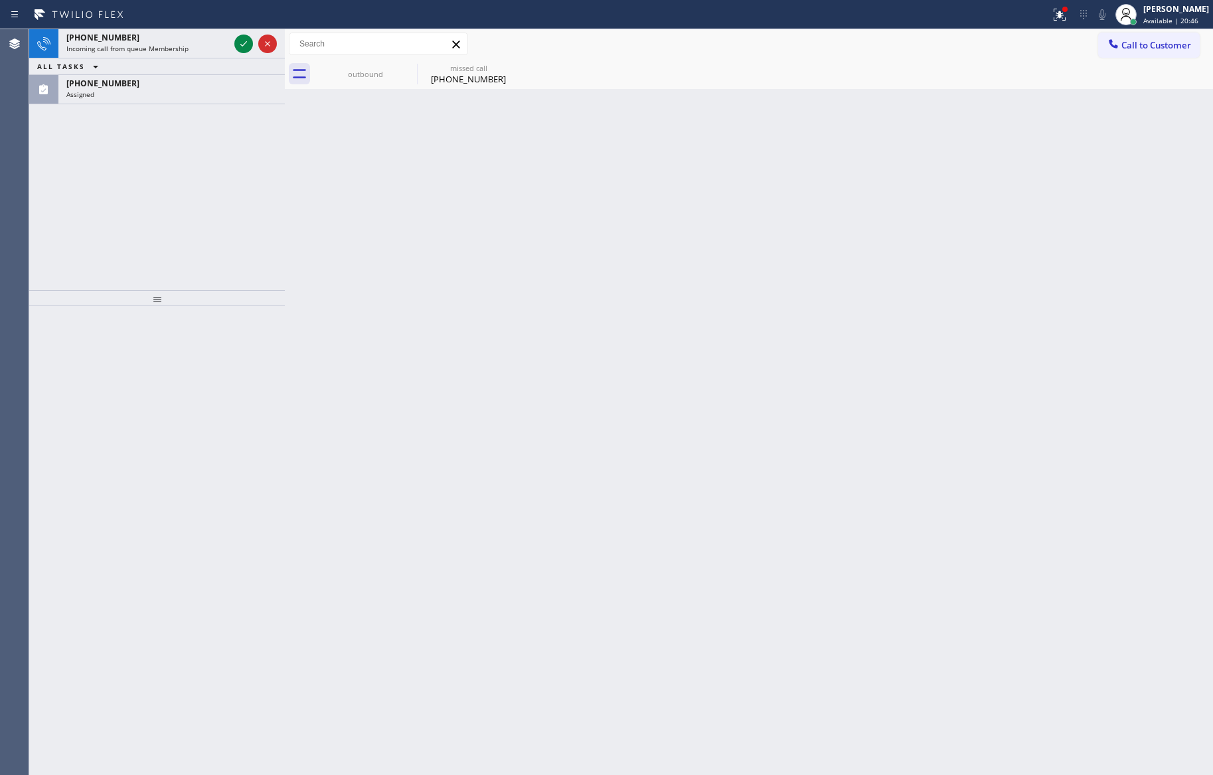
drag, startPoint x: 240, startPoint y: 42, endPoint x: 234, endPoint y: 226, distance: 183.4
click at [240, 42] on icon at bounding box center [244, 44] width 16 height 16
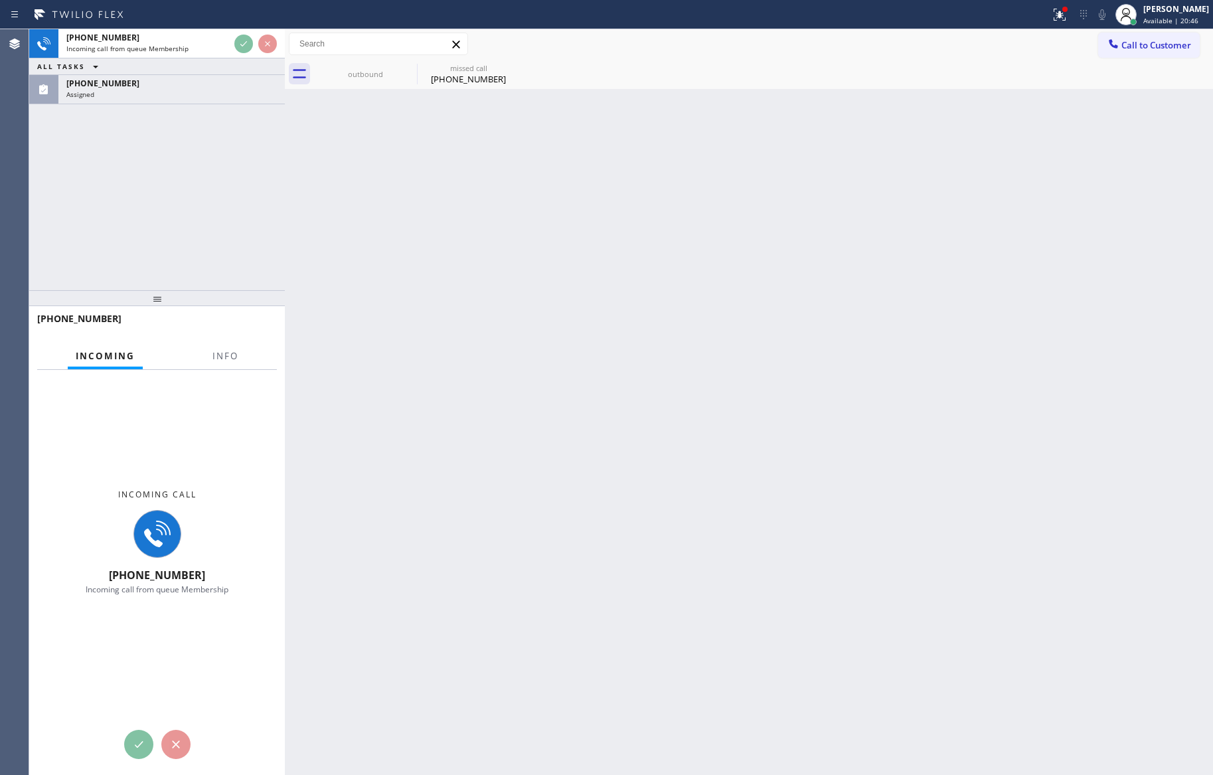
click at [238, 218] on div "+13104979358 Incoming call from queue Membership ALL TASKS ALL TASKS ACTIVE TAS…" at bounding box center [157, 159] width 256 height 261
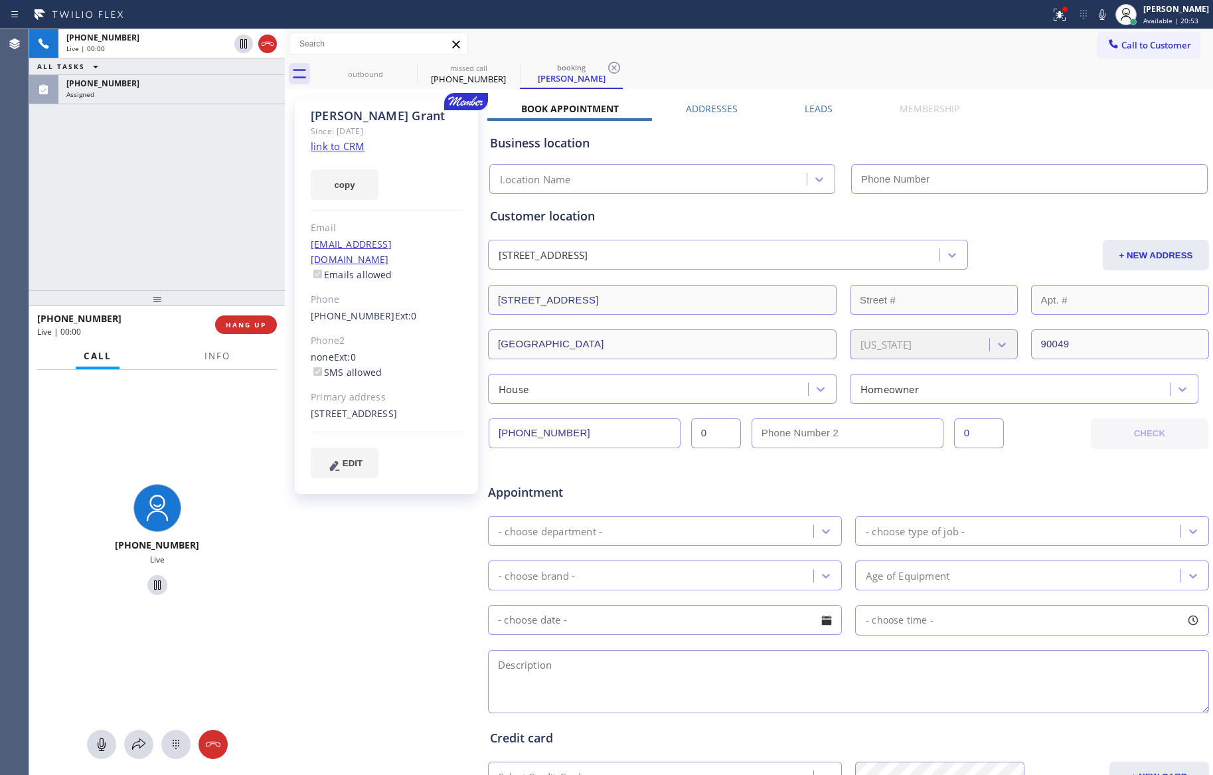
click at [211, 209] on div "+13104979358 Live | 00:00 ALL TASKS ALL TASKS ACTIVE TASKS TASKS IN WRAP UP (22…" at bounding box center [157, 159] width 256 height 261
click at [213, 208] on div "+13104979358 Live | 00:00 ALL TASKS ALL TASKS ACTIVE TASKS TASKS IN WRAP UP (22…" at bounding box center [157, 159] width 256 height 261
type input "(833) 558-1241"
click at [213, 208] on div "+13104979358 Live | 00:00 ALL TASKS ALL TASKS ACTIVE TASKS TASKS IN WRAP UP (22…" at bounding box center [157, 159] width 256 height 261
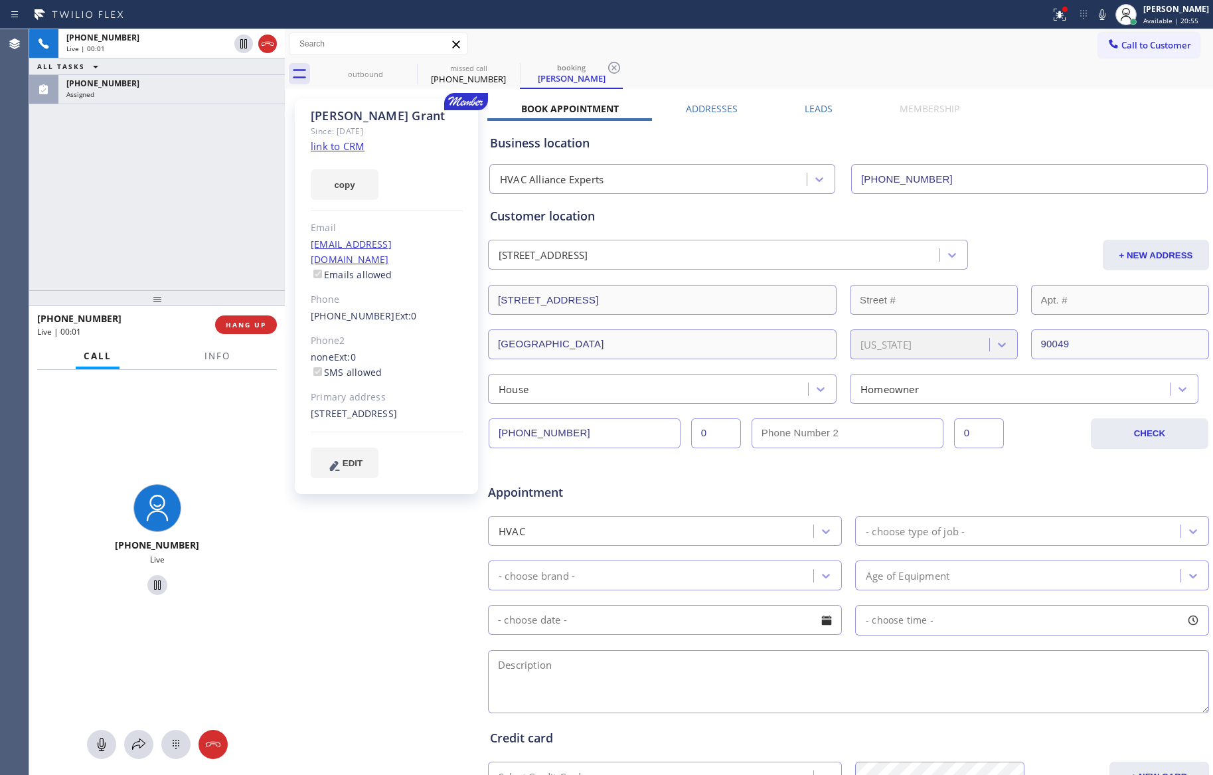
click at [214, 208] on div "+13104979358 Live | 00:01 ALL TASKS ALL TASKS ACTIVE TASKS TASKS IN WRAP UP (22…" at bounding box center [157, 159] width 256 height 261
click at [214, 208] on div "+13104979358 Live | 00:02 ALL TASKS ALL TASKS ACTIVE TASKS TASKS IN WRAP UP (22…" at bounding box center [157, 159] width 256 height 261
click at [215, 208] on div "+13104979358 Live | 00:03 ALL TASKS ALL TASKS ACTIVE TASKS TASKS IN WRAP UP (22…" at bounding box center [157, 159] width 256 height 261
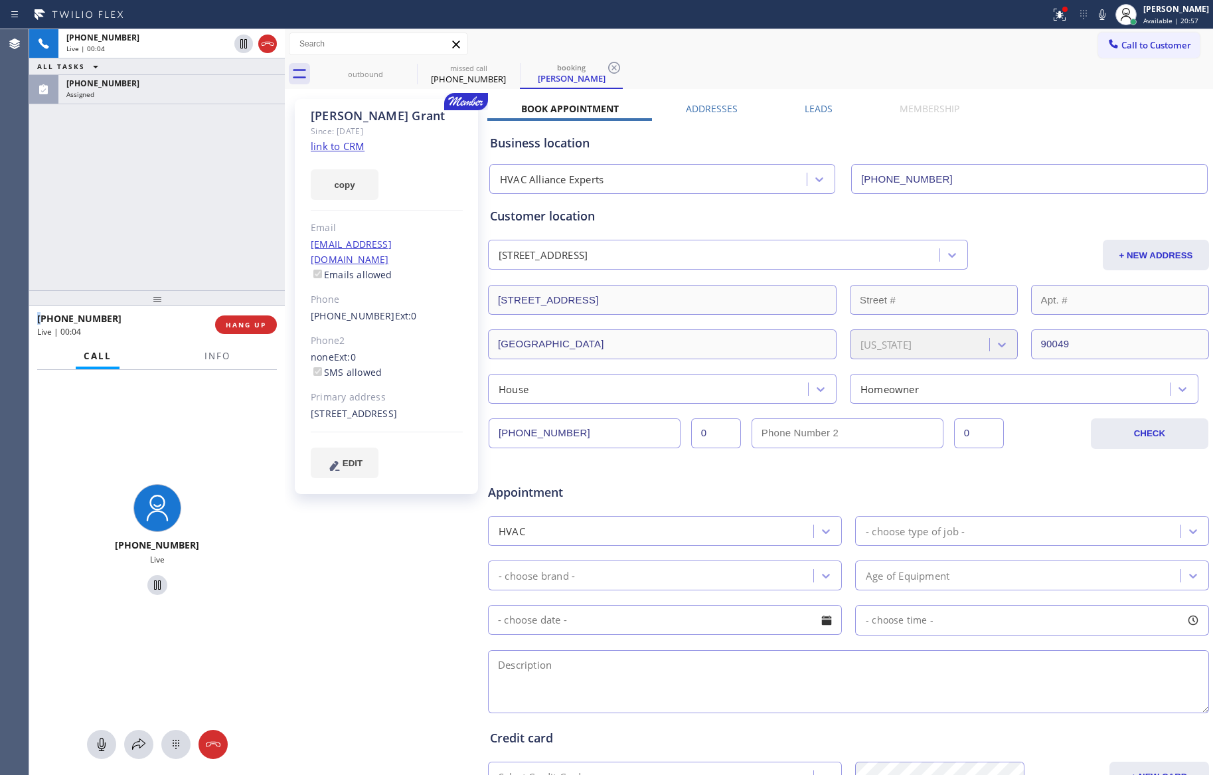
click at [215, 208] on div "+13104979358 Live | 00:04 ALL TASKS ALL TASKS ACTIVE TASKS TASKS IN WRAP UP (22…" at bounding box center [157, 159] width 256 height 261
click at [216, 208] on div "+13104979358 Live | 00:04 ALL TASKS ALL TASKS ACTIVE TASKS TASKS IN WRAP UP (22…" at bounding box center [157, 159] width 256 height 261
click at [216, 209] on div "+13104979358 Live | 00:04 ALL TASKS ALL TASKS ACTIVE TASKS TASKS IN WRAP UP (22…" at bounding box center [157, 159] width 256 height 261
click at [78, 216] on div "+13104979358 Live | 00:33 ALL TASKS ALL TASKS ACTIVE TASKS TASKS IN WRAP UP (22…" at bounding box center [157, 159] width 256 height 261
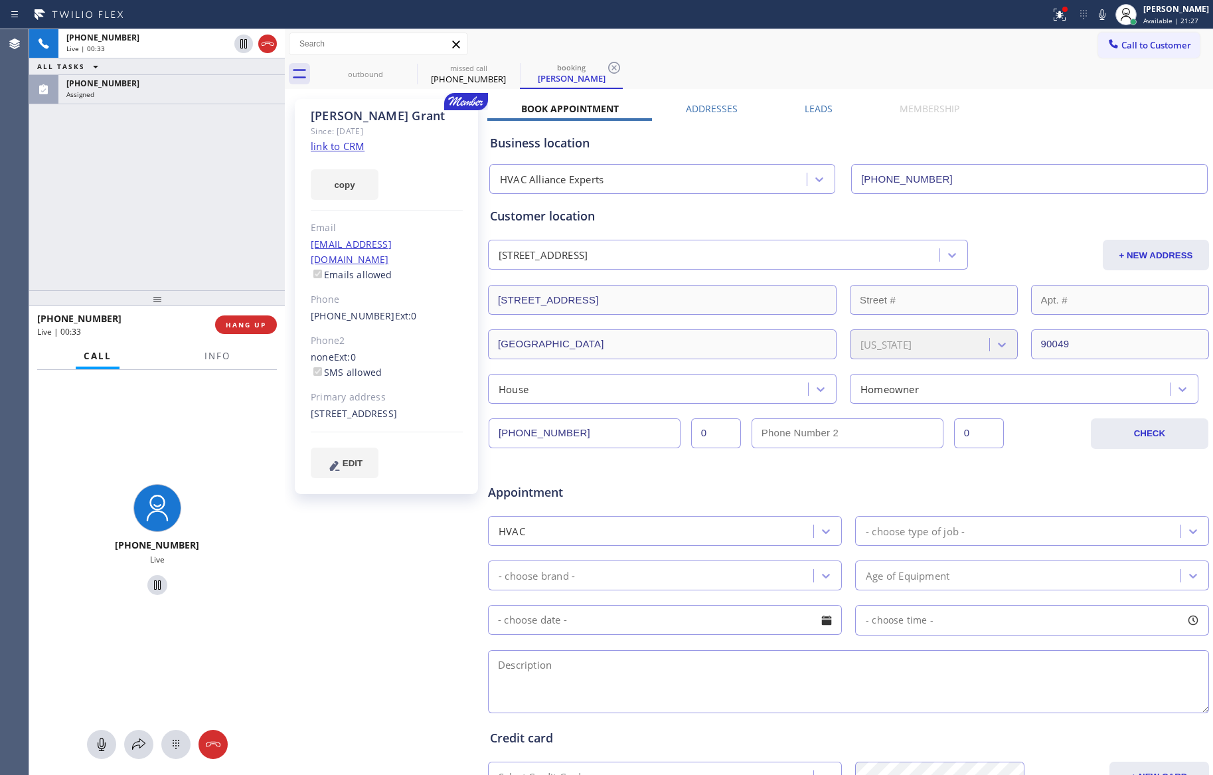
click at [151, 261] on div "+13104979358 Live | 00:33 ALL TASKS ALL TASKS ACTIVE TASKS TASKS IN WRAP UP (22…" at bounding box center [157, 159] width 256 height 261
click at [351, 147] on link "link to CRM" at bounding box center [338, 145] width 54 height 13
click at [124, 232] on div "+13104979358 Live | 00:35 ALL TASKS ALL TASKS ACTIVE TASKS TASKS IN WRAP UP (22…" at bounding box center [157, 159] width 256 height 261
click at [273, 110] on div "+13104979358 Live | 03:20 ALL TASKS ALL TASKS ACTIVE TASKS TASKS IN WRAP UP (22…" at bounding box center [157, 159] width 256 height 261
drag, startPoint x: 104, startPoint y: 742, endPoint x: 64, endPoint y: 267, distance: 476.4
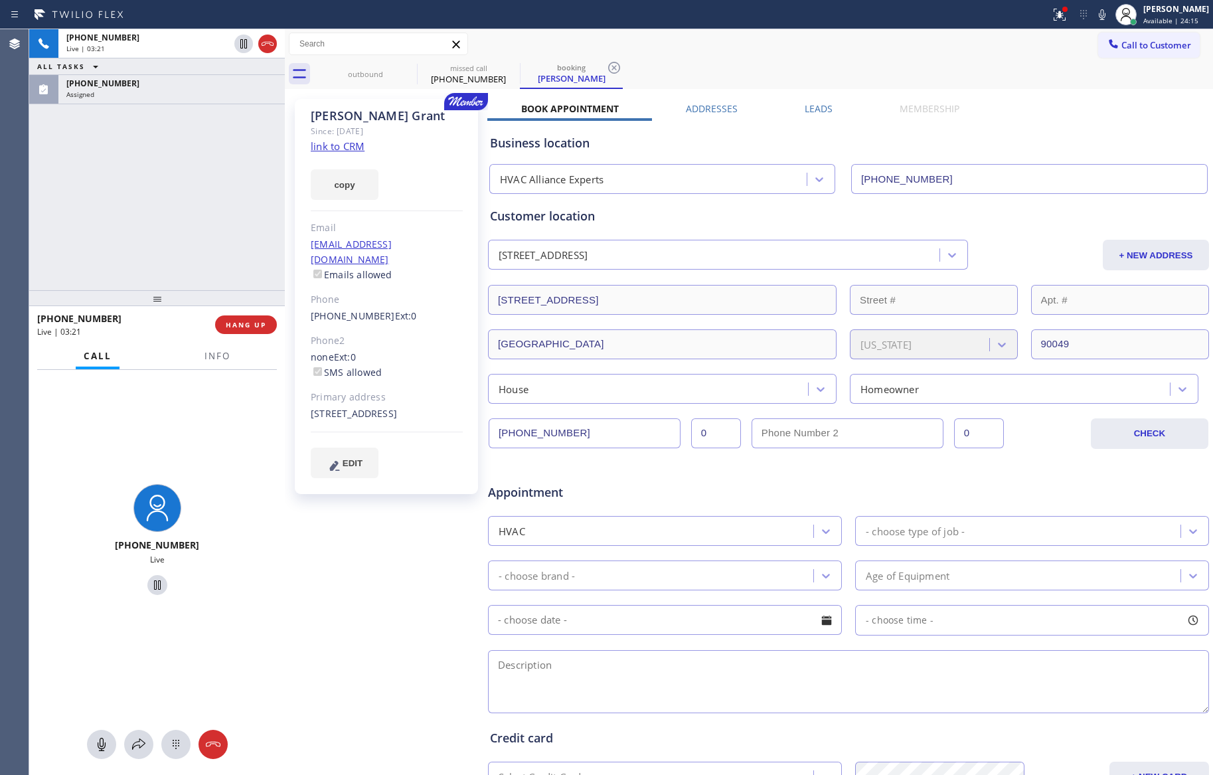
click at [104, 741] on icon at bounding box center [102, 744] width 16 height 16
click at [132, 203] on div "+13104979358 Live | 04:35 ALL TASKS ALL TASKS ACTIVE TASKS TASKS IN WRAP UP (22…" at bounding box center [157, 159] width 256 height 261
click at [150, 180] on div "+13104979358 Live | 04:36 ALL TASKS ALL TASKS ACTIVE TASKS TASKS IN WRAP UP (22…" at bounding box center [157, 159] width 256 height 261
click at [167, 174] on div "+13104979358 Live | 04:36 ALL TASKS ALL TASKS ACTIVE TASKS TASKS IN WRAP UP (22…" at bounding box center [157, 159] width 256 height 261
drag, startPoint x: 98, startPoint y: 747, endPoint x: 110, endPoint y: 696, distance: 52.5
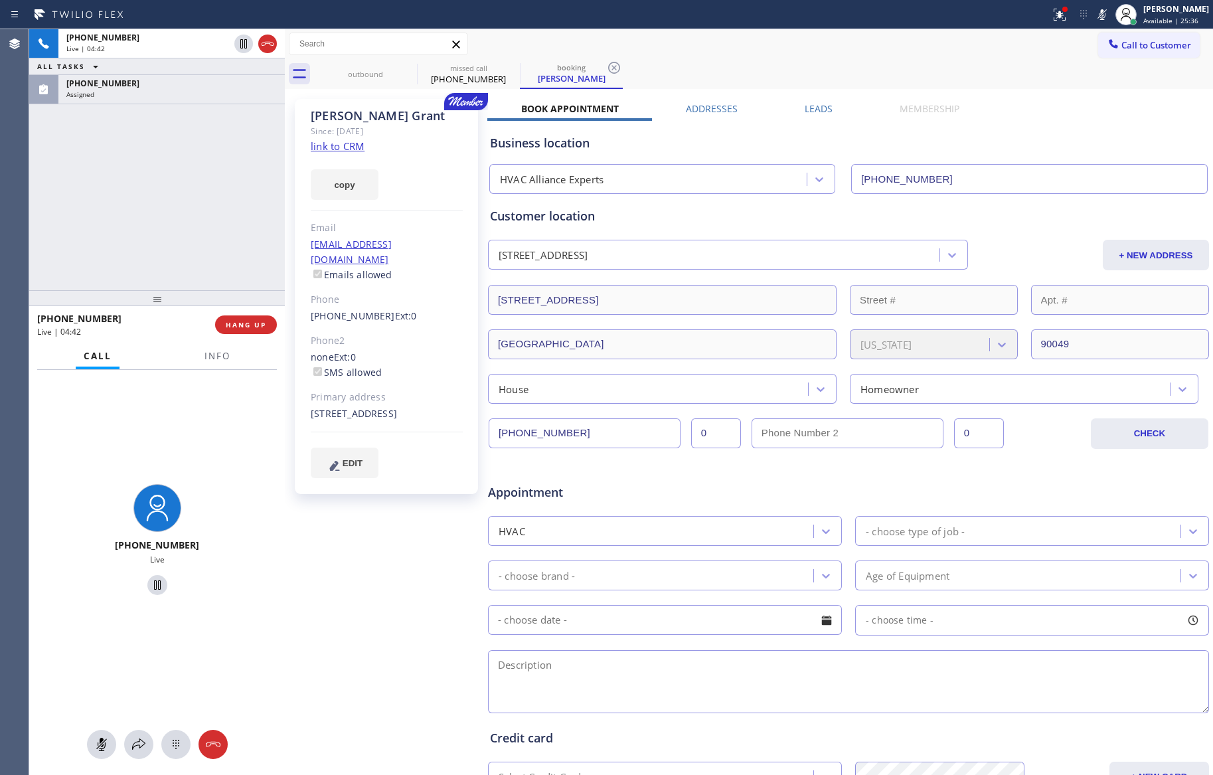
click at [98, 747] on rect at bounding box center [101, 743] width 11 height 11
drag, startPoint x: 152, startPoint y: 126, endPoint x: 179, endPoint y: 72, distance: 60.3
click at [152, 124] on div "+13104979358 Live | 04:43 ALL TASKS ALL TASKS ACTIVE TASKS TASKS IN WRAP UP (22…" at bounding box center [157, 159] width 256 height 261
click at [128, 185] on div "+13104979358 Live | 05:32 ALL TASKS ALL TASKS ACTIVE TASKS TASKS IN WRAP UP (22…" at bounding box center [157, 159] width 256 height 261
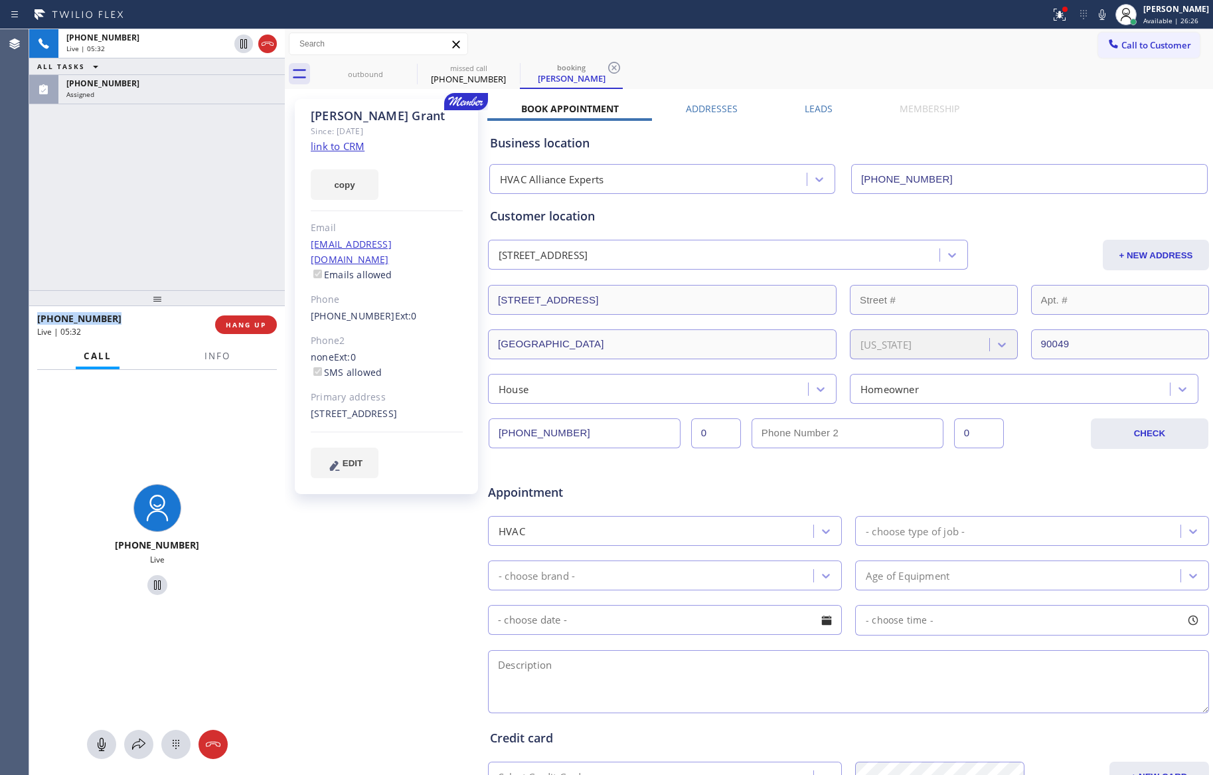
click at [128, 185] on div "+13104979358 Live | 05:32 ALL TASKS ALL TASKS ACTIVE TASKS TASKS IN WRAP UP (22…" at bounding box center [157, 159] width 256 height 261
click at [42, 233] on div "+13104979358 Live | 05:36 ALL TASKS ALL TASKS ACTIVE TASKS TASKS IN WRAP UP (22…" at bounding box center [157, 159] width 256 height 261
click at [759, 488] on div "Appointment" at bounding box center [849, 484] width 724 height 34
click at [923, 528] on div "- choose type of job -" at bounding box center [915, 530] width 99 height 15
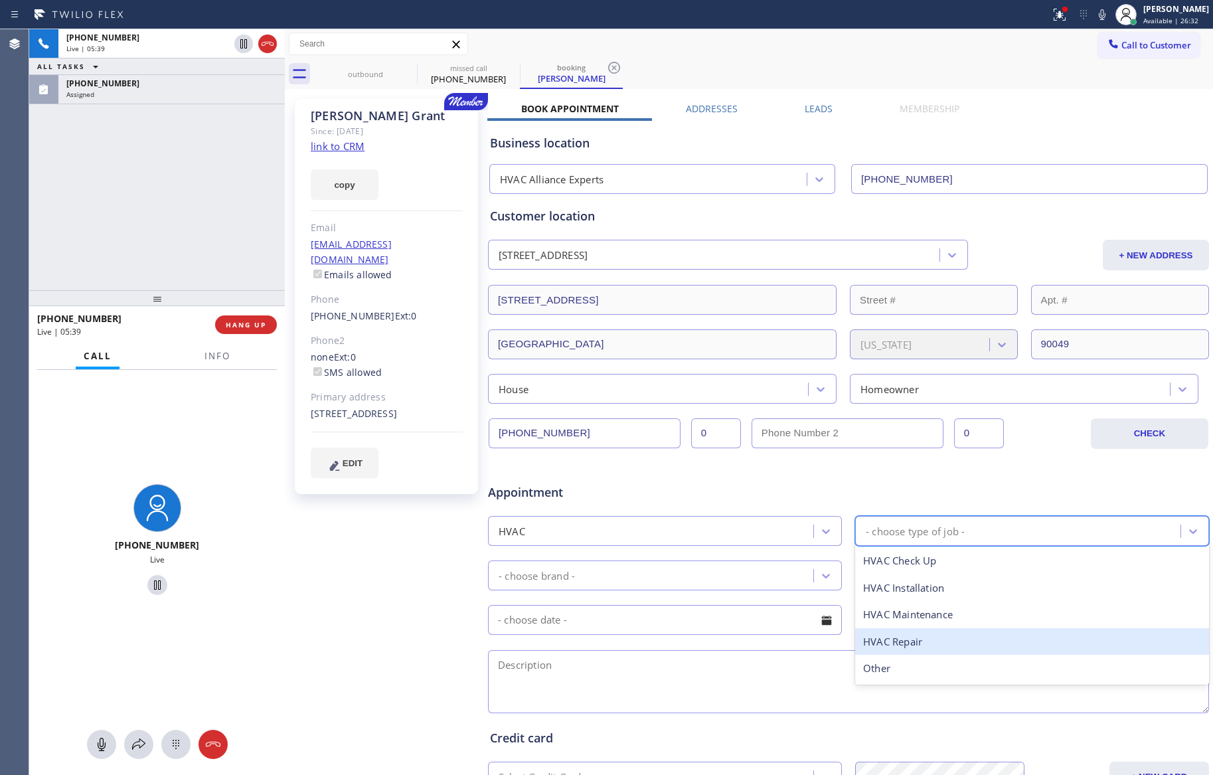
click at [912, 640] on div "HVAC Repair" at bounding box center [1032, 641] width 354 height 27
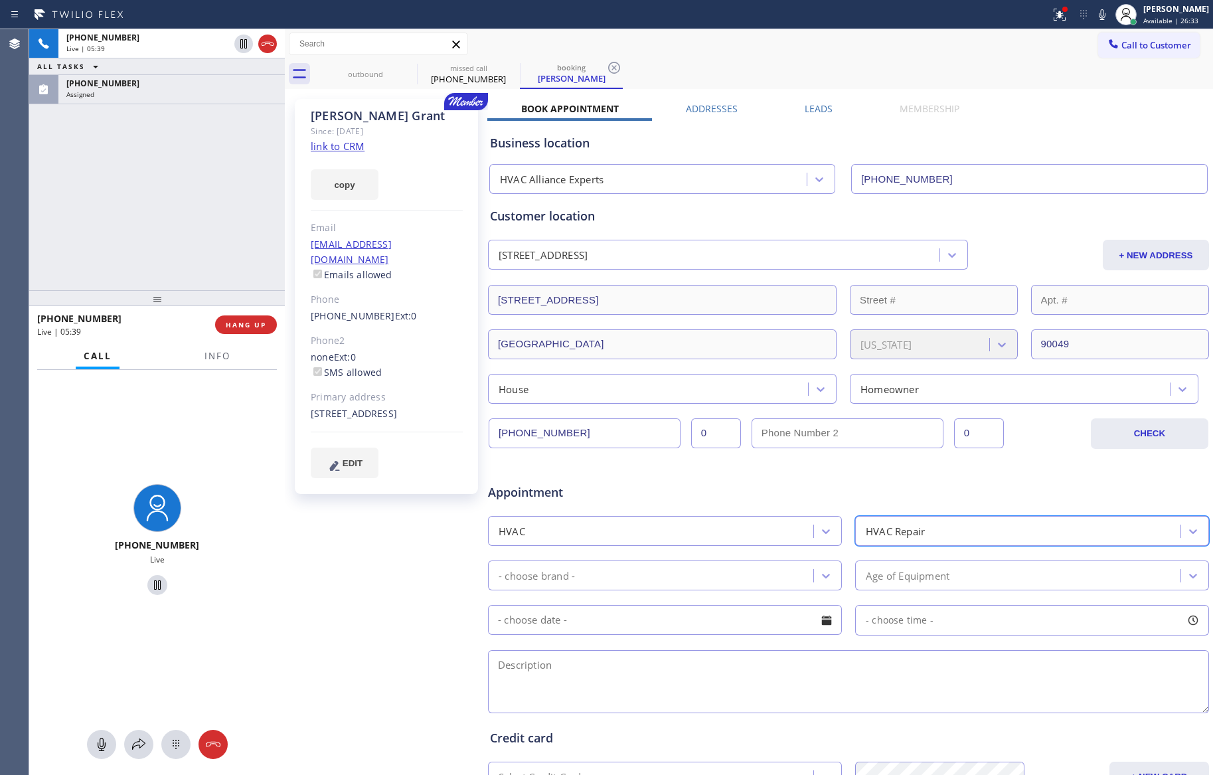
click at [727, 578] on div "- choose brand -" at bounding box center [652, 575] width 321 height 23
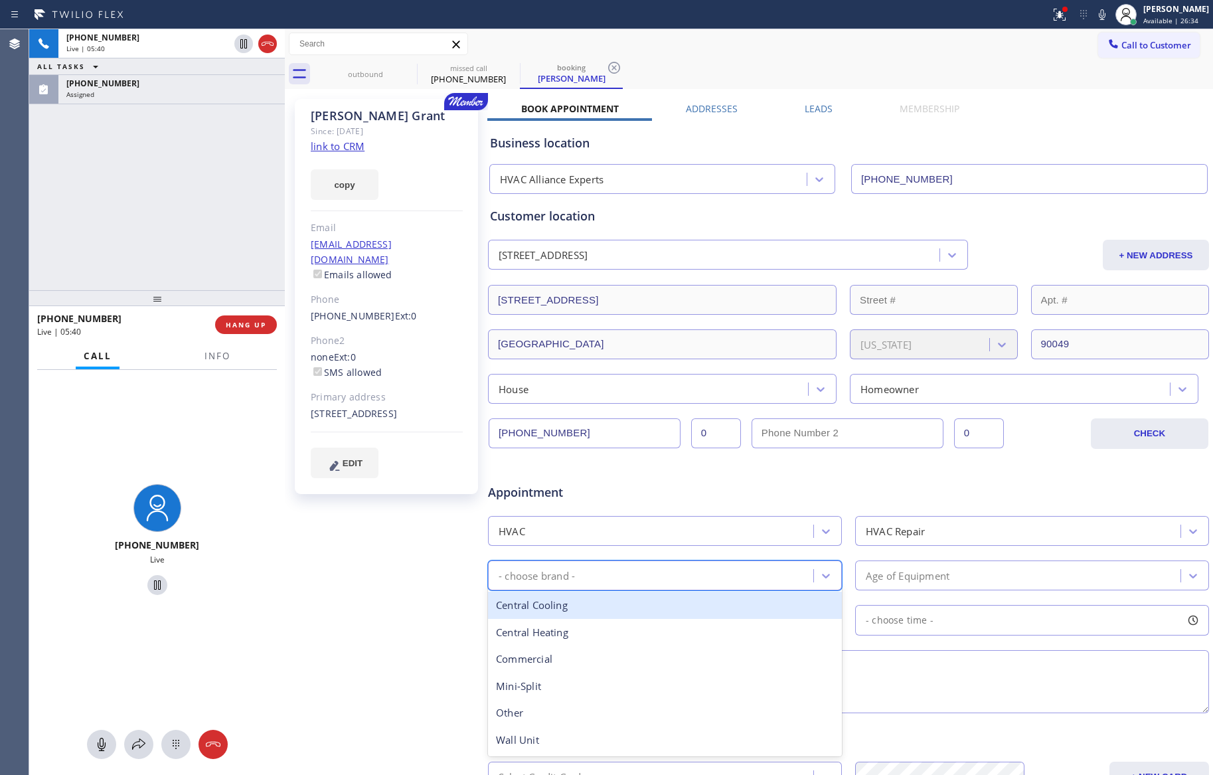
click at [665, 614] on div "Central Cooling" at bounding box center [665, 605] width 354 height 27
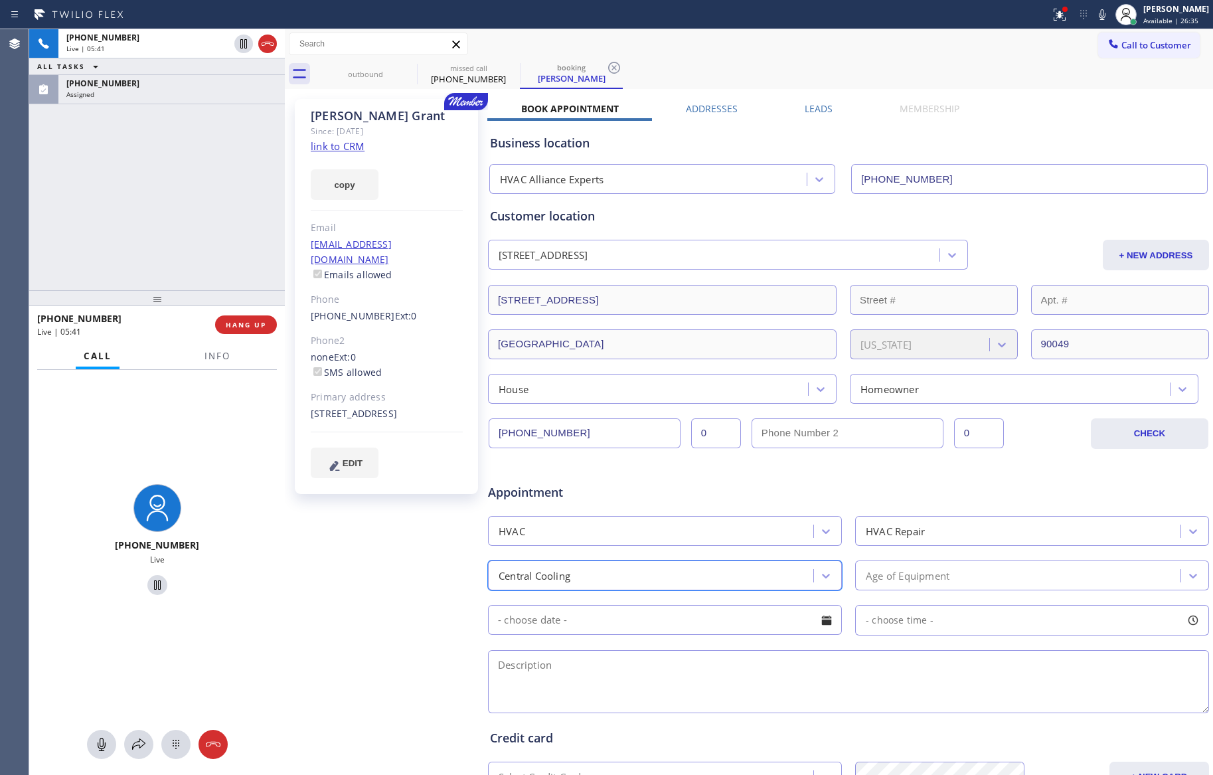
click at [916, 576] on div "Age of Equipment" at bounding box center [908, 575] width 84 height 15
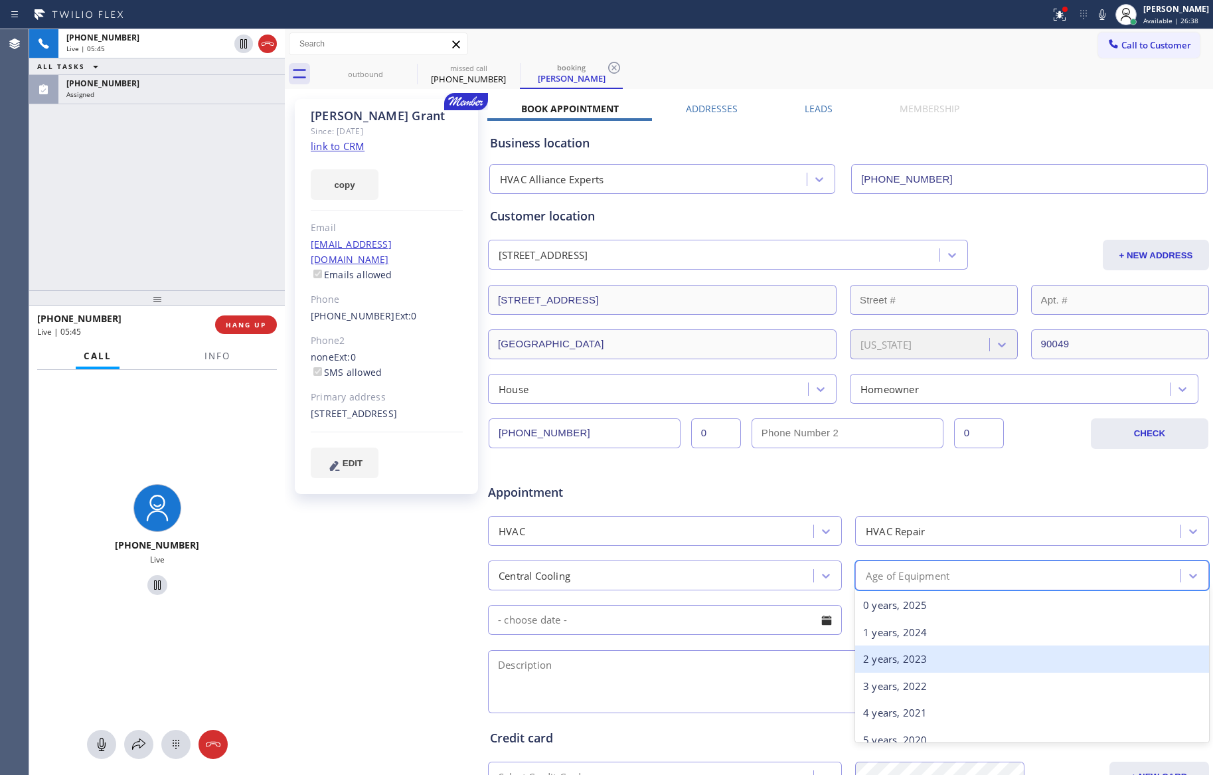
scroll to position [36, 0]
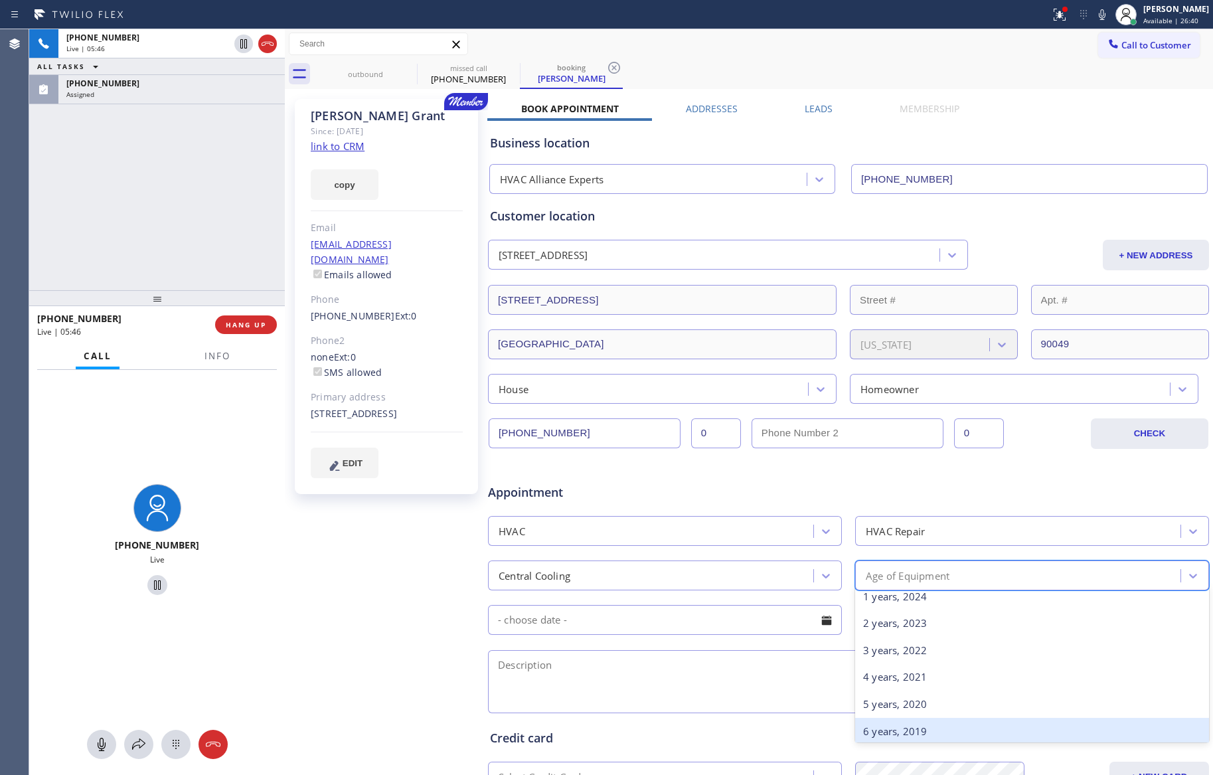
click at [866, 733] on div "6 years, 2019" at bounding box center [1032, 731] width 354 height 27
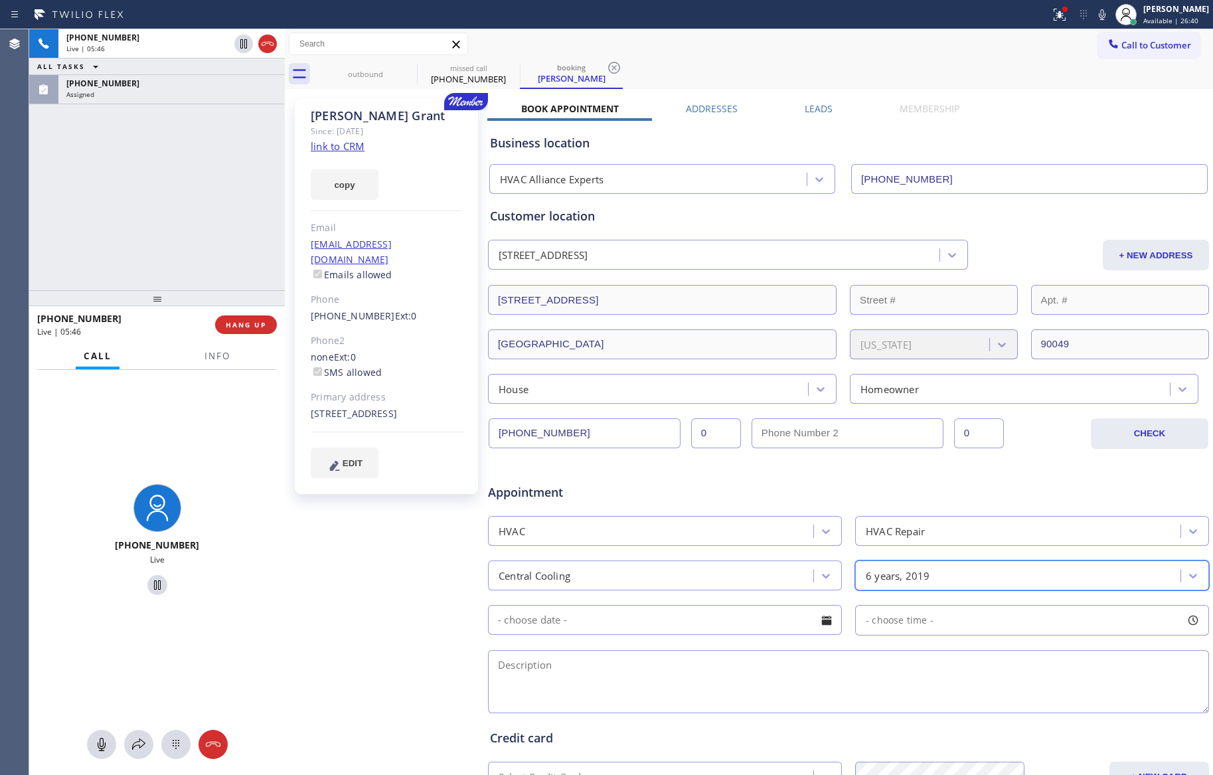
click at [819, 628] on div at bounding box center [826, 620] width 23 height 23
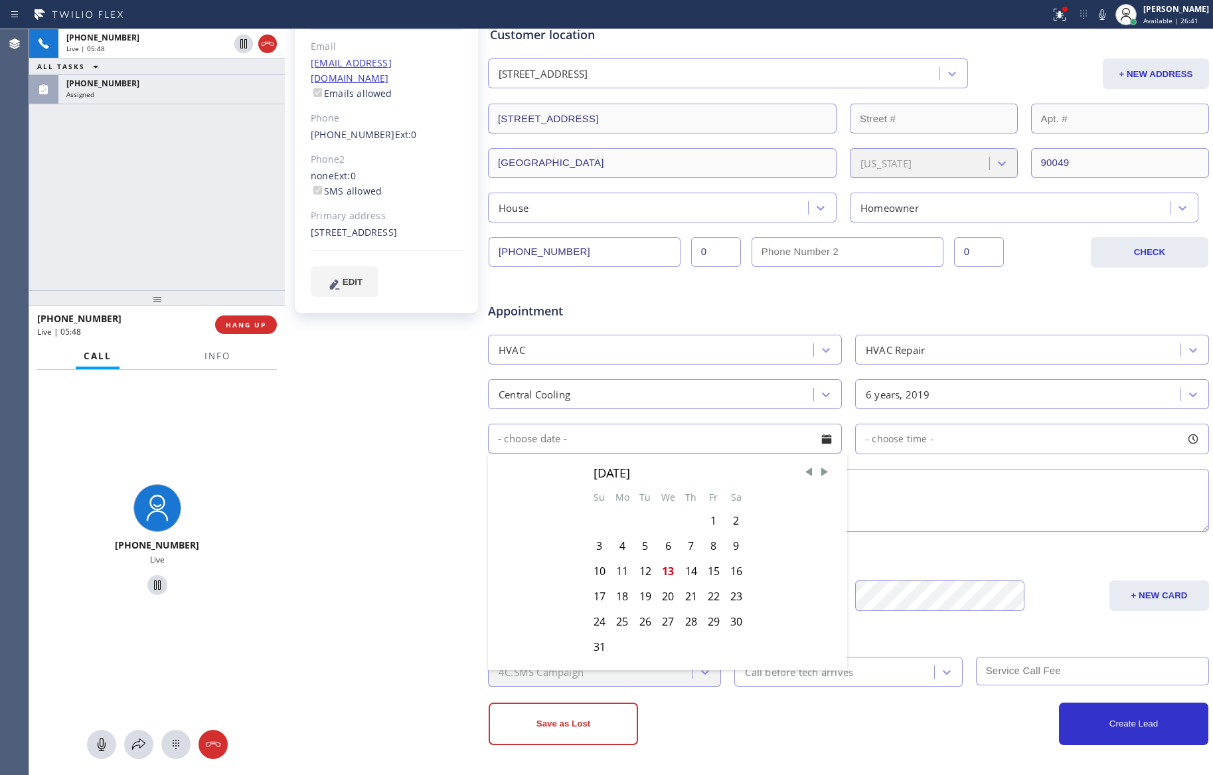
scroll to position [184, 0]
click at [624, 600] on div "18" at bounding box center [622, 596] width 23 height 25
type input "08/18/2025"
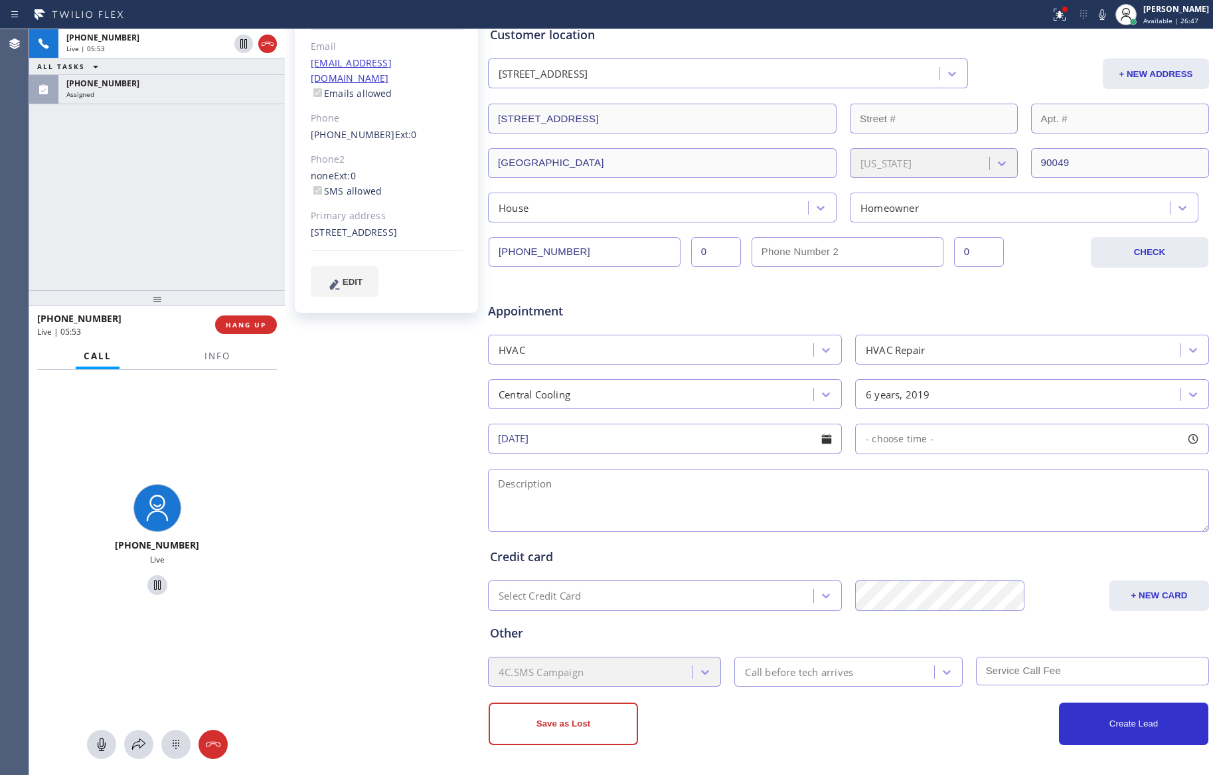
click at [896, 432] on span "- choose time -" at bounding box center [900, 438] width 68 height 13
drag, startPoint x: 867, startPoint y: 522, endPoint x: 1060, endPoint y: 524, distance: 193.2
click at [1063, 524] on div at bounding box center [1071, 520] width 16 height 28
drag, startPoint x: 863, startPoint y: 520, endPoint x: 987, endPoint y: 524, distance: 123.6
click at [987, 524] on div at bounding box center [995, 520] width 16 height 28
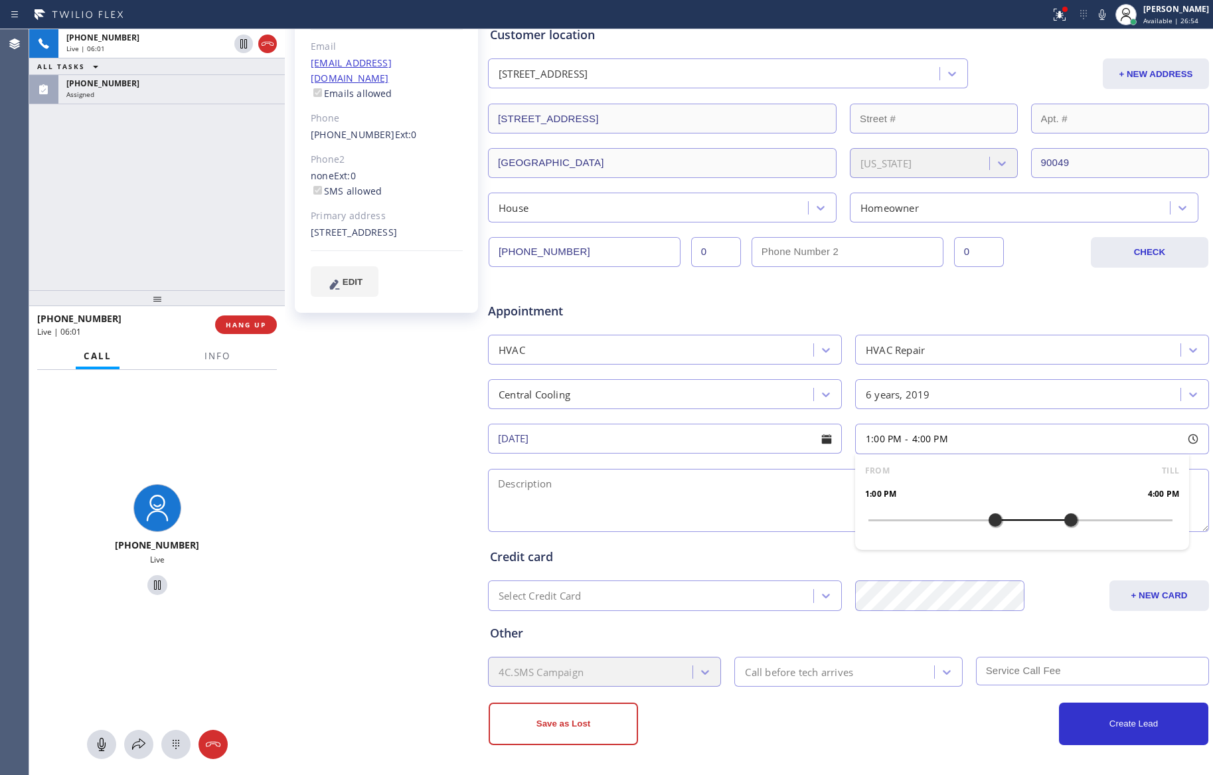
click at [642, 493] on textarea at bounding box center [848, 500] width 721 height 63
click at [841, 670] on div "Call before tech arrives" at bounding box center [799, 671] width 108 height 15
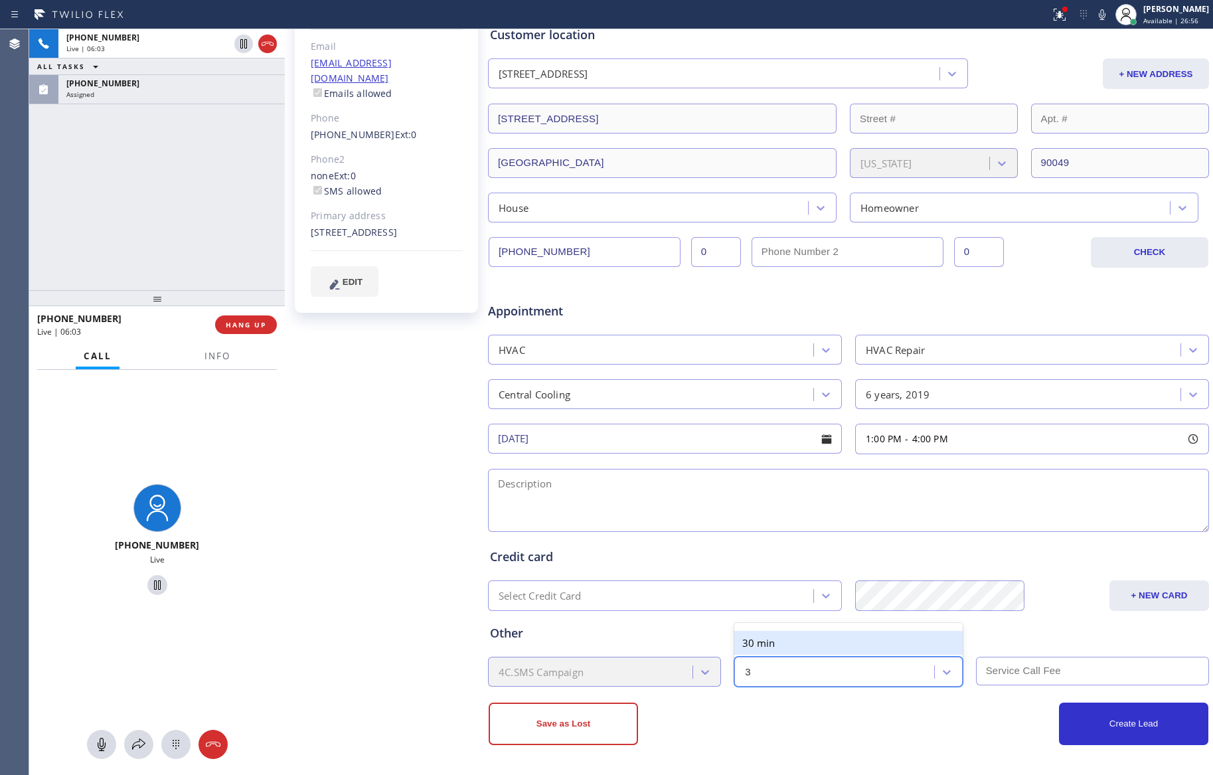
type input "30"
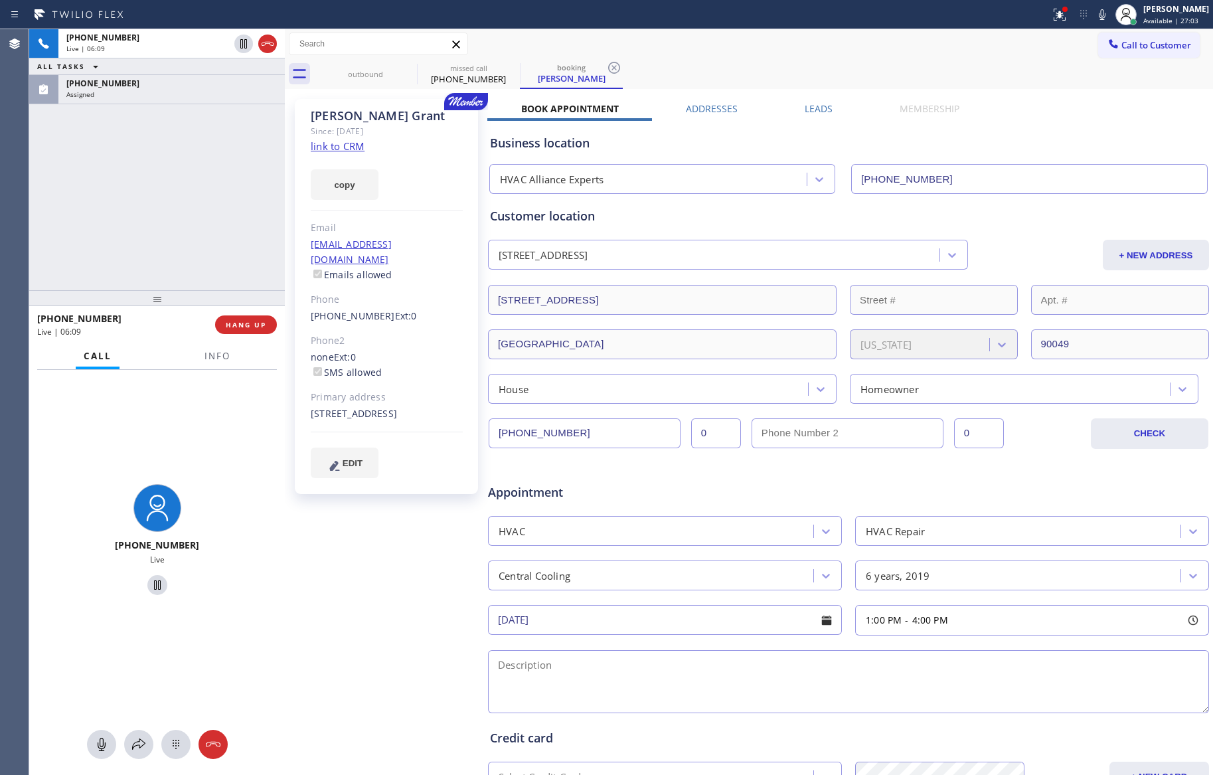
click at [129, 177] on div "+13104979358 Live | 06:09 ALL TASKS ALL TASKS ACTIVE TASKS TASKS IN WRAP UP (22…" at bounding box center [157, 159] width 256 height 261
click at [687, 680] on textarea at bounding box center [848, 681] width 721 height 63
paste textarea "HVAC System not blowing cold air || 6 yrs old not under warranty condenser is o…"
click at [889, 707] on textarea "1-4 || Member || 10% off discount labor HVAC System not blowing cold air || 6 y…" at bounding box center [848, 681] width 721 height 63
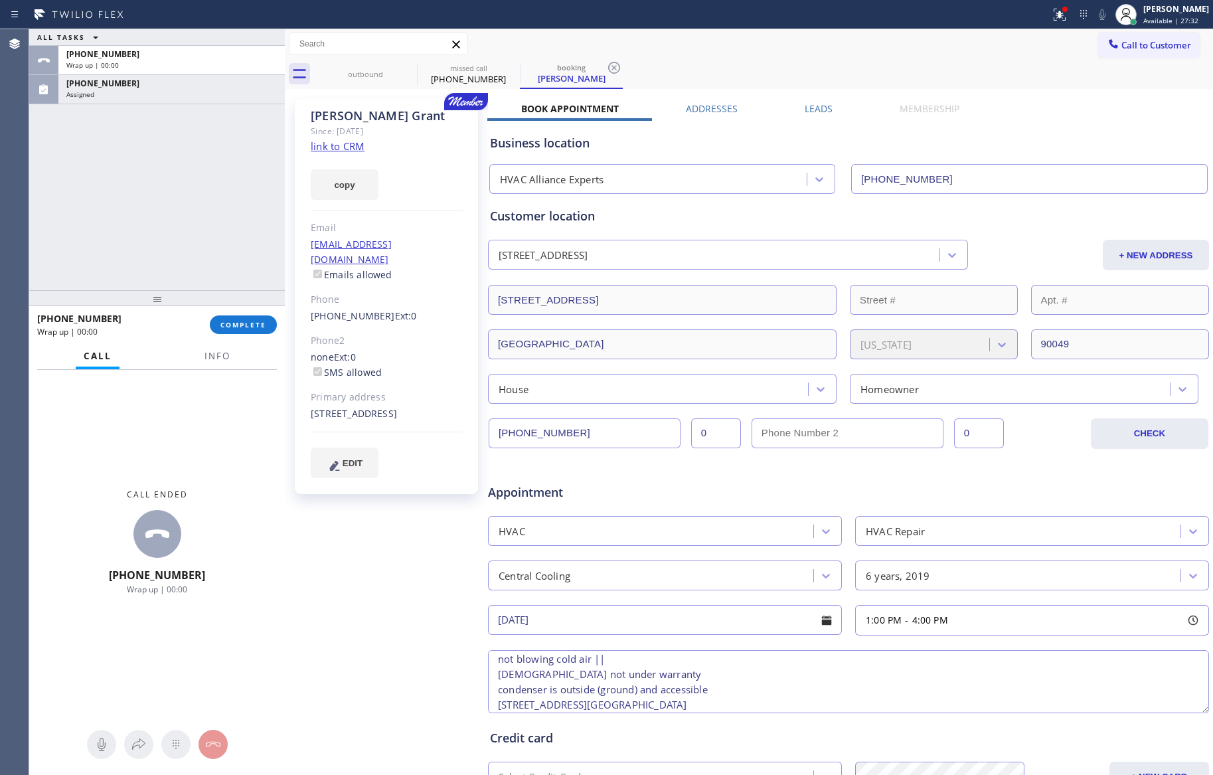
scroll to position [68, 0]
paste textarea "please call 30 minutes before the arrival"
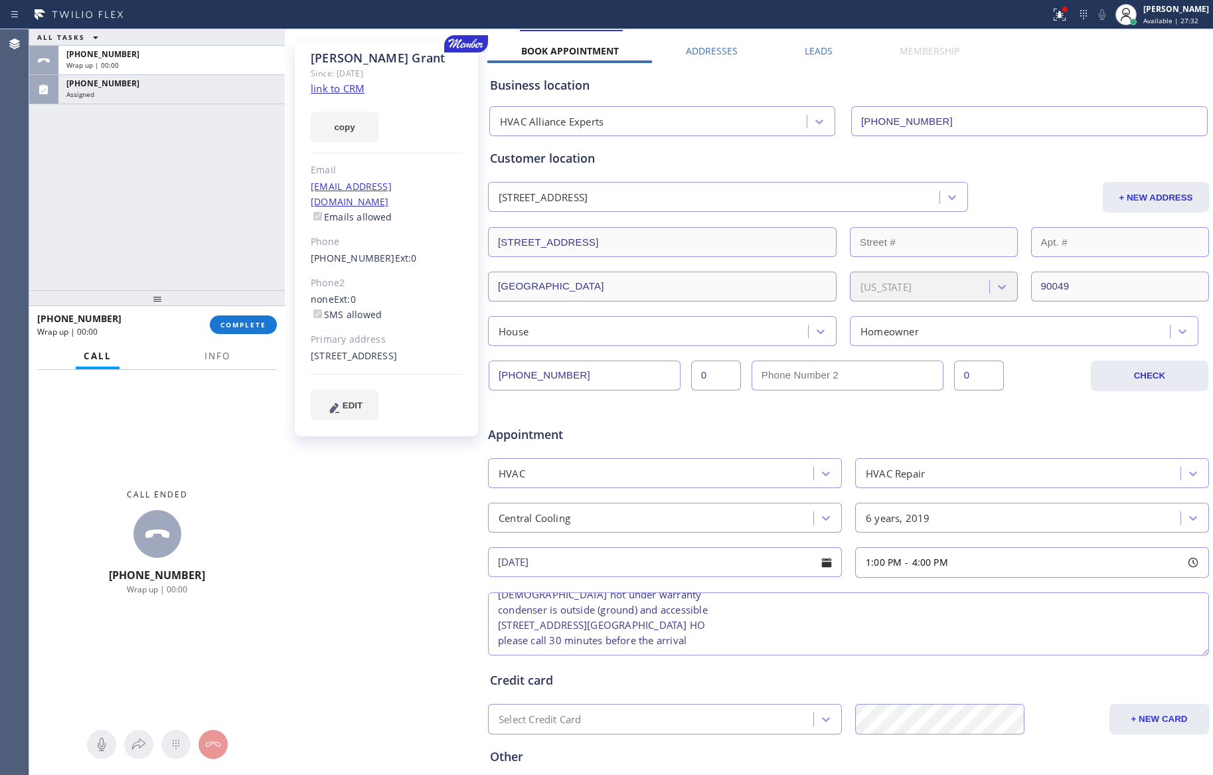
scroll to position [184, 0]
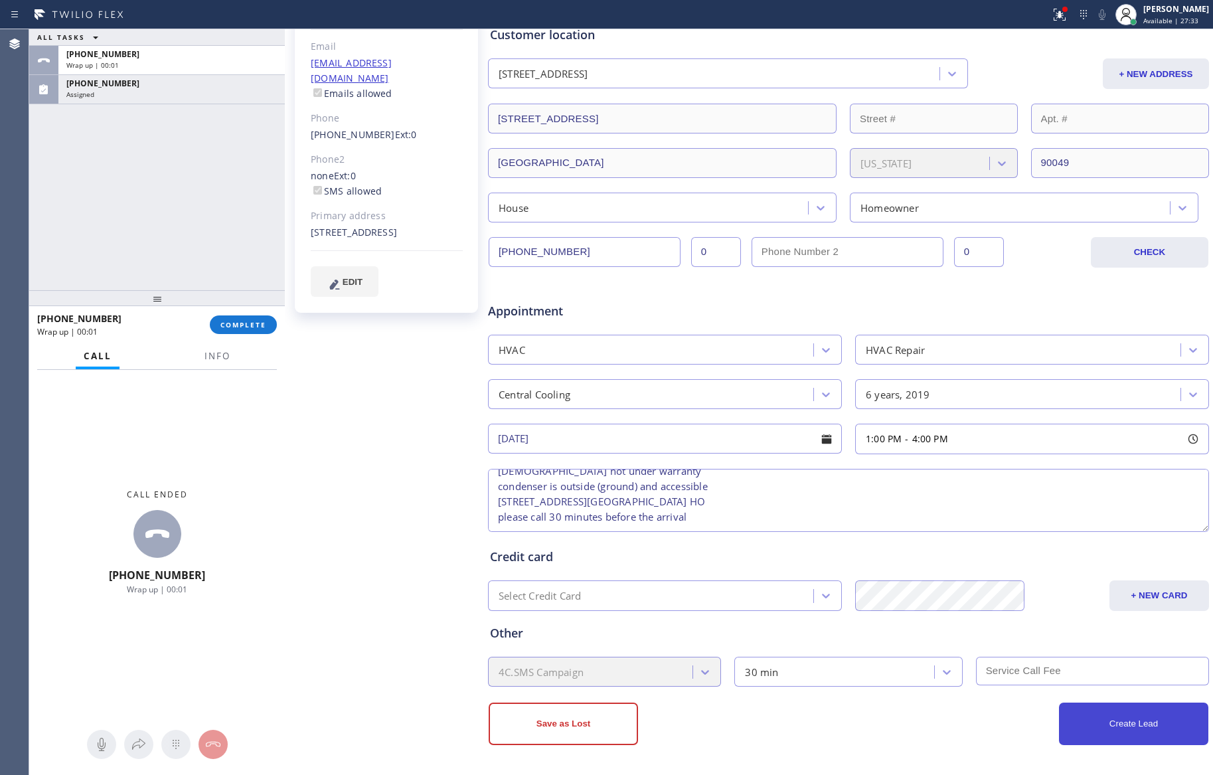
type textarea "1-4 || Member || 10% off discount labor HVAC System not blowing cold air || 6 y…"
click at [1102, 716] on button "Create Lead" at bounding box center [1133, 723] width 149 height 42
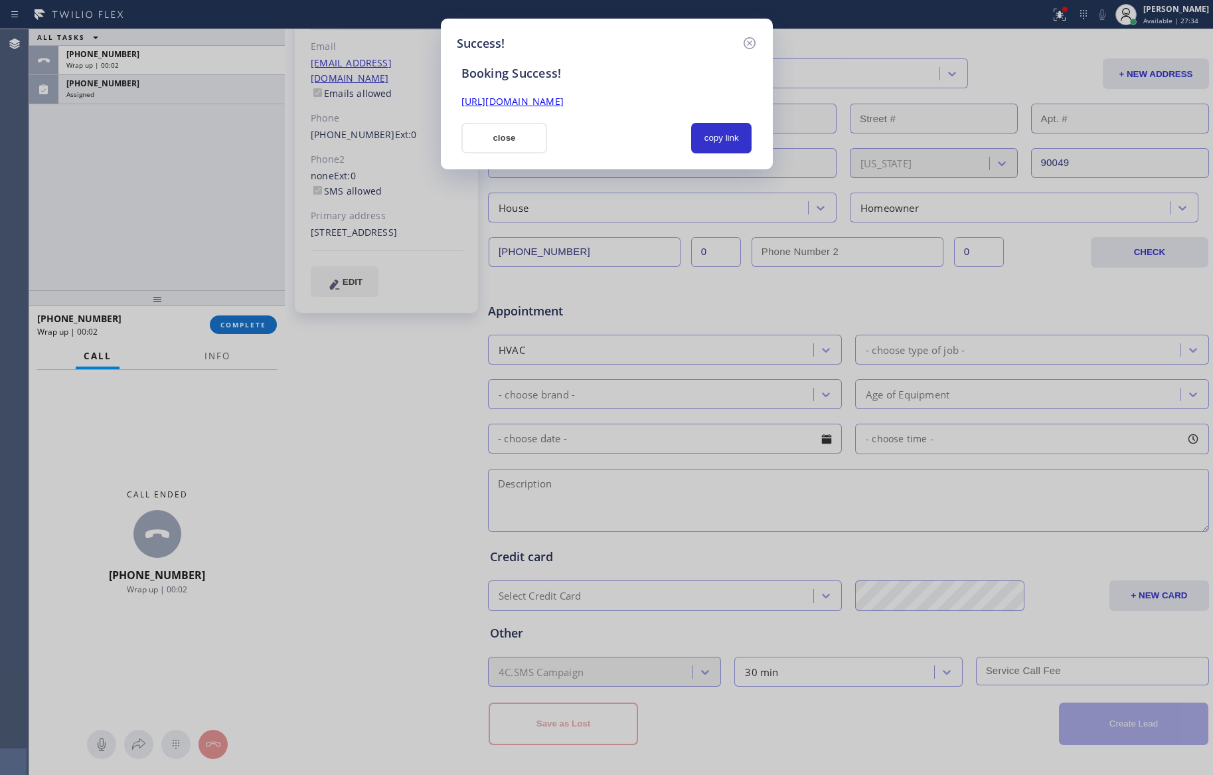
scroll to position [0, 0]
click at [701, 132] on button "copy link" at bounding box center [721, 138] width 61 height 31
click at [487, 137] on button "close" at bounding box center [504, 138] width 86 height 31
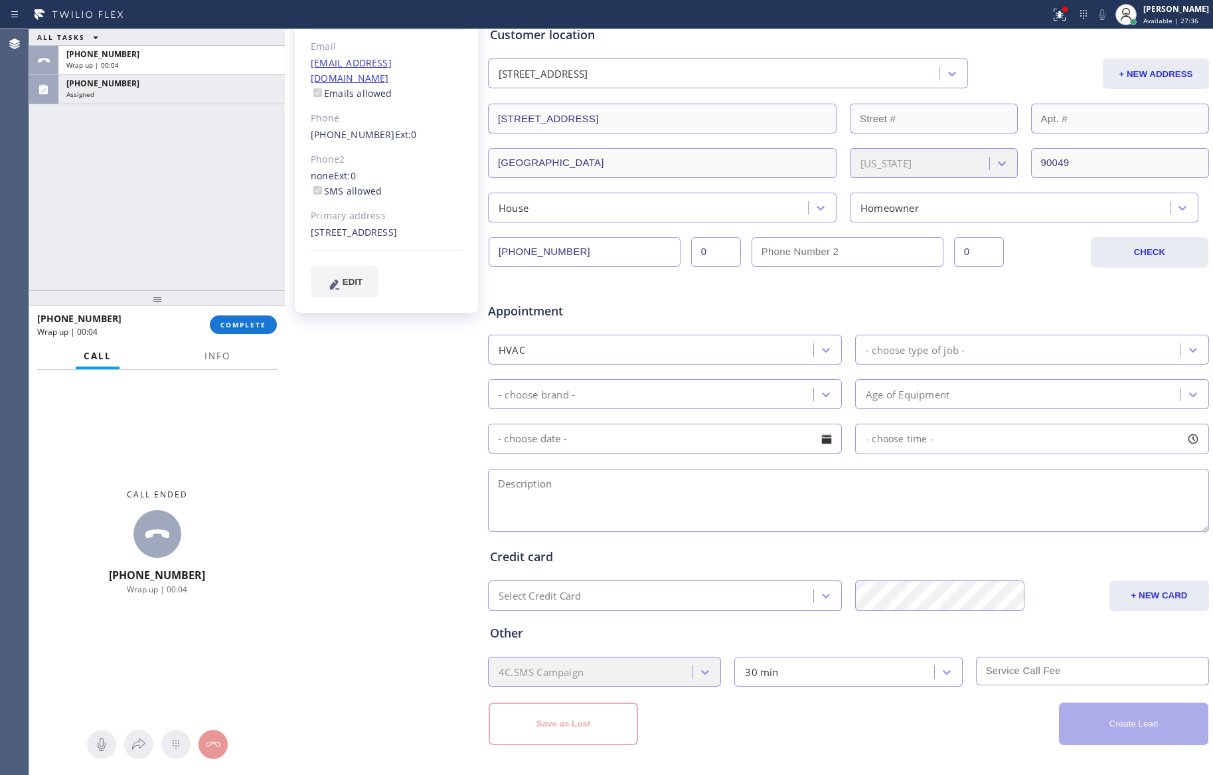
drag, startPoint x: 178, startPoint y: 197, endPoint x: 232, endPoint y: 233, distance: 64.6
click at [198, 213] on div "ALL TASKS ALL TASKS ACTIVE TASKS TASKS IN WRAP UP +13104979358 Wrap up | 00:04 …" at bounding box center [157, 159] width 256 height 261
drag, startPoint x: 177, startPoint y: 184, endPoint x: 183, endPoint y: 275, distance: 91.2
click at [176, 192] on div "ALL TASKS ALL TASKS ACTIVE TASKS TASKS IN WRAP UP +13104979358 Wrap up | 00:21 …" at bounding box center [157, 159] width 256 height 261
click at [250, 323] on span "COMPLETE" at bounding box center [243, 324] width 46 height 9
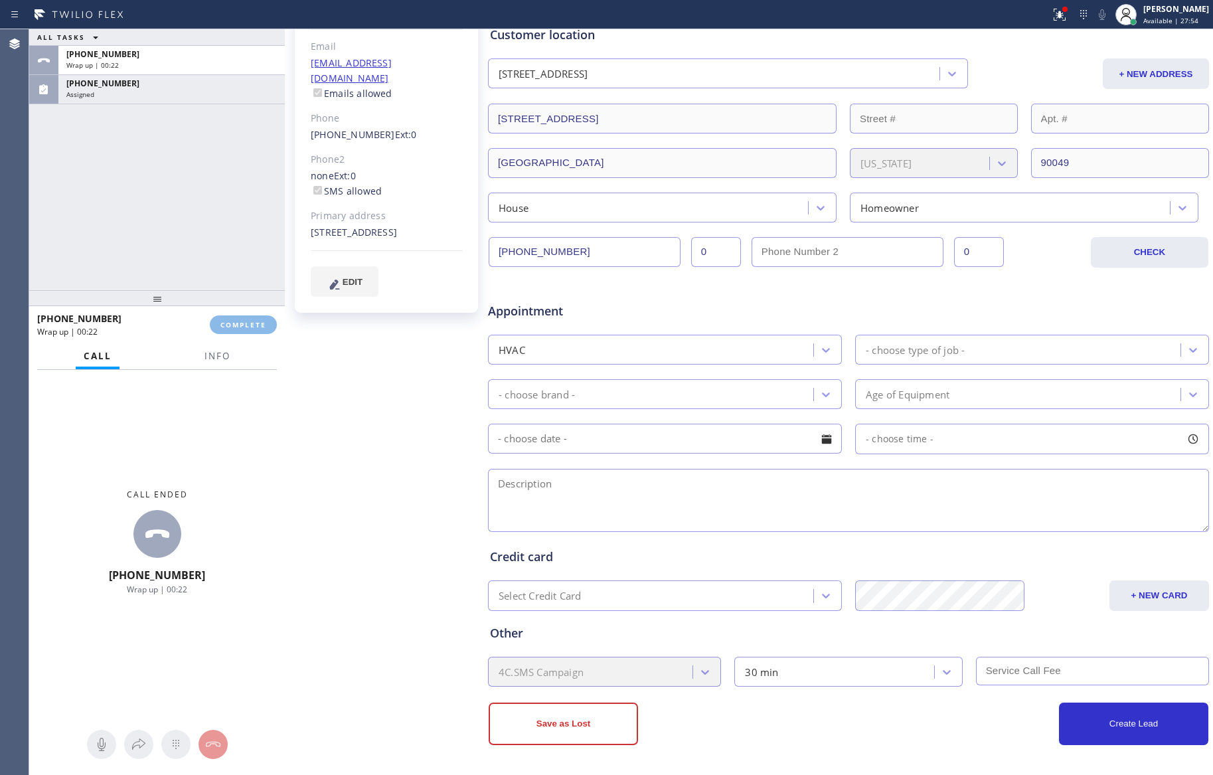
click at [222, 202] on div "ALL TASKS ALL TASKS ACTIVE TASKS TASKS IN WRAP UP +13104979358 Wrap up | 00:22 …" at bounding box center [157, 159] width 256 height 261
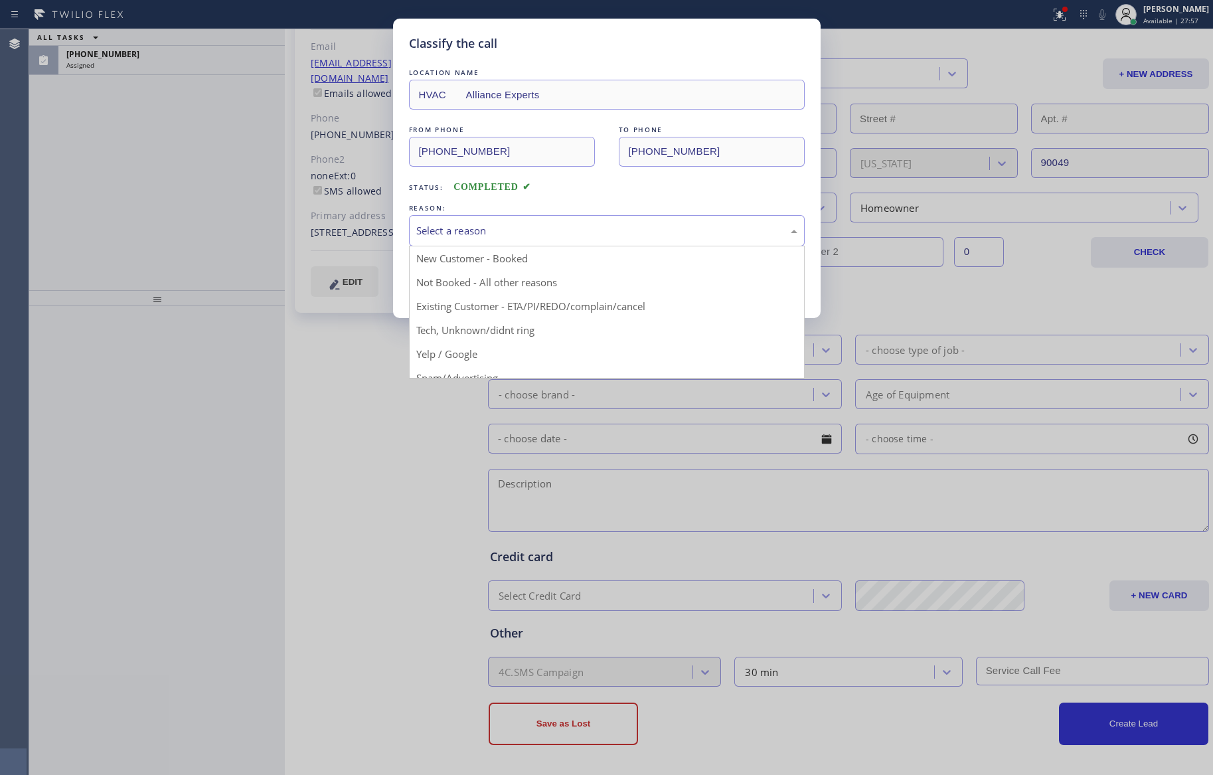
click at [449, 217] on div "Select a reason" at bounding box center [607, 230] width 396 height 31
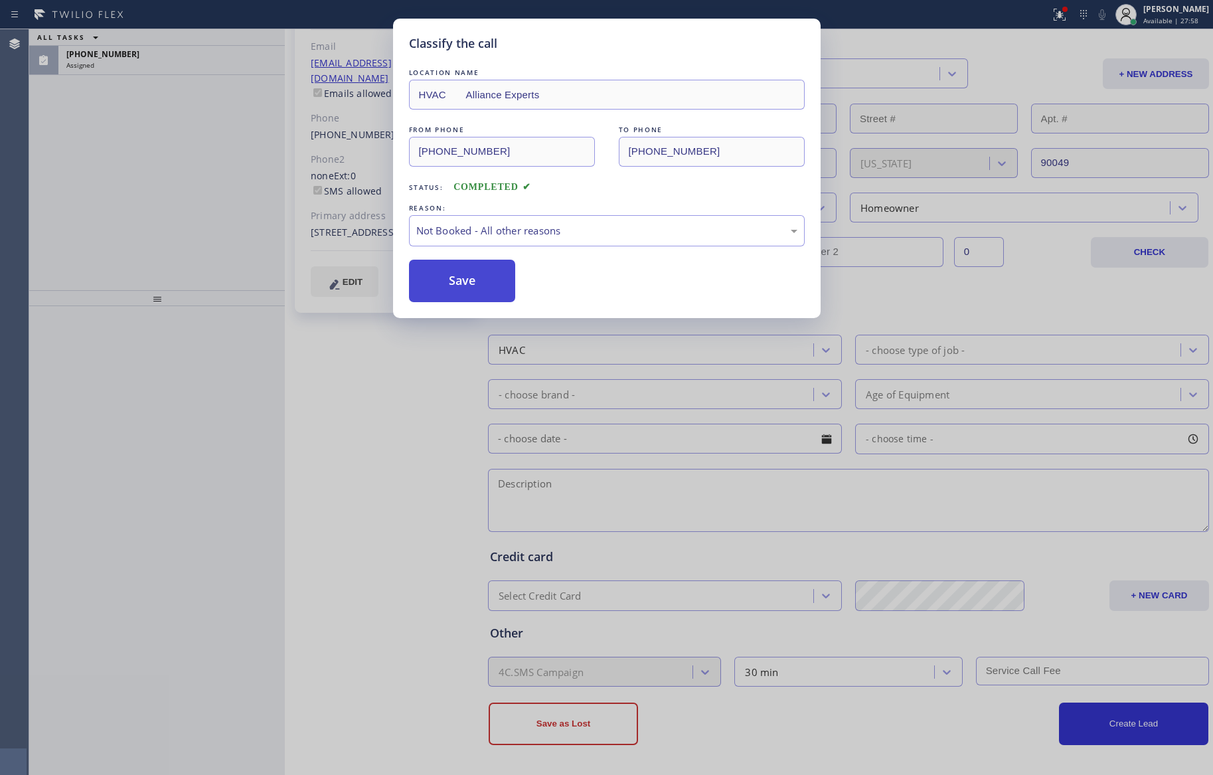
click at [460, 287] on button "Save" at bounding box center [462, 281] width 107 height 42
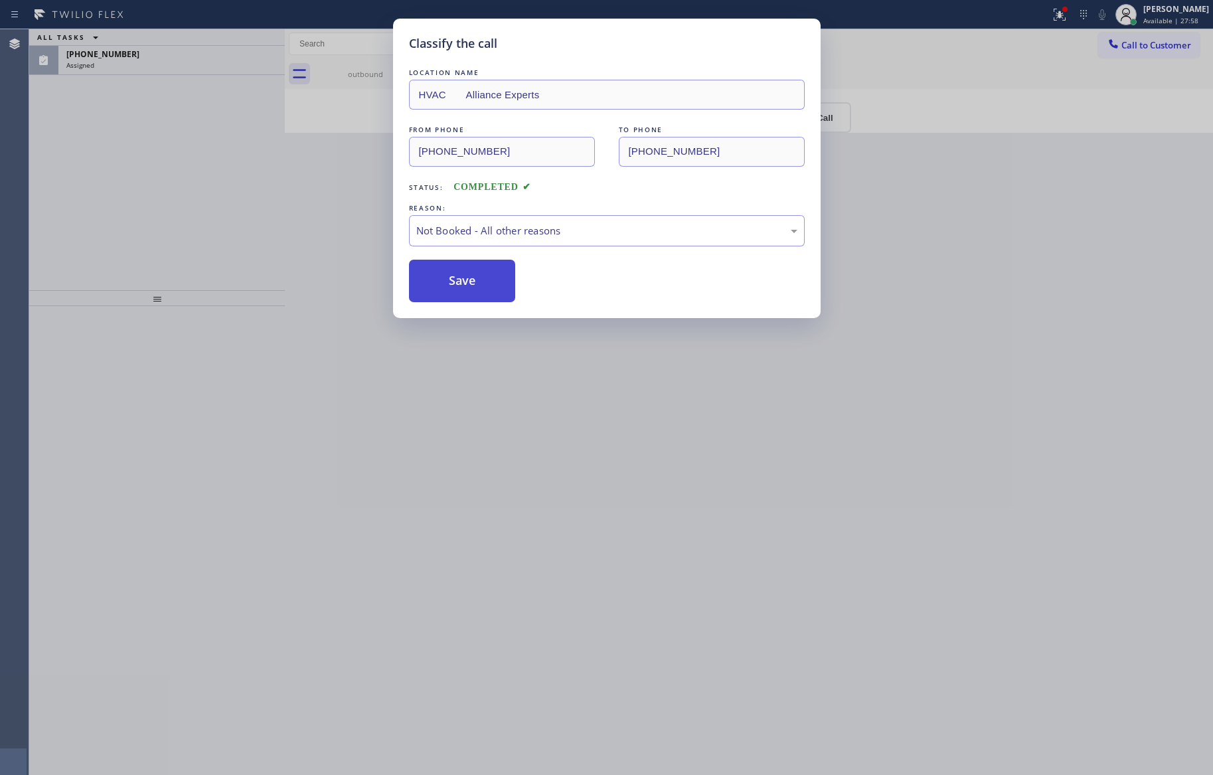
click at [460, 287] on button "Save" at bounding box center [462, 281] width 107 height 42
click at [188, 188] on div "Classify the call LOCATION NAME HVAC Alliance Experts FROM PHONE (310) 497-9358…" at bounding box center [606, 387] width 1213 height 775
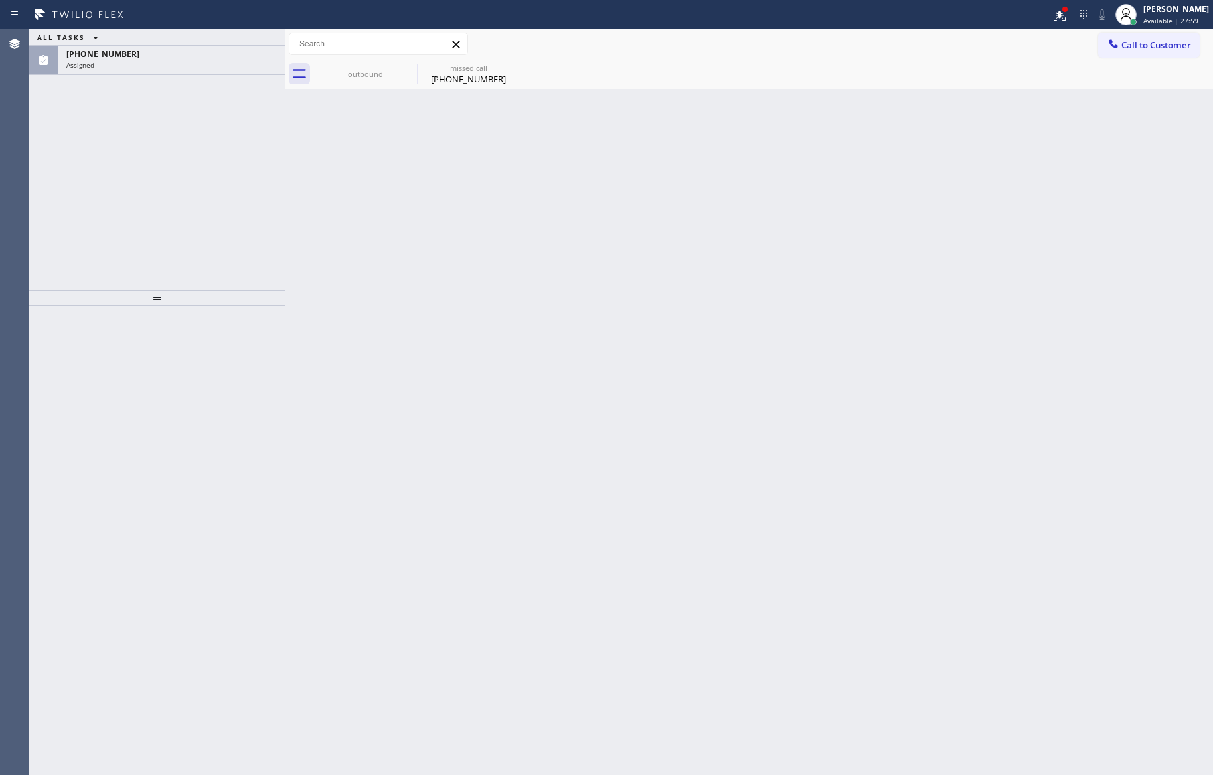
click at [189, 186] on div "Classify the call LOCATION NAME Thermador Repair Group Coral Gables FROM PHONE …" at bounding box center [621, 402] width 1184 height 746
click at [196, 70] on div "(224) 335-5839 Assigned" at bounding box center [168, 60] width 221 height 29
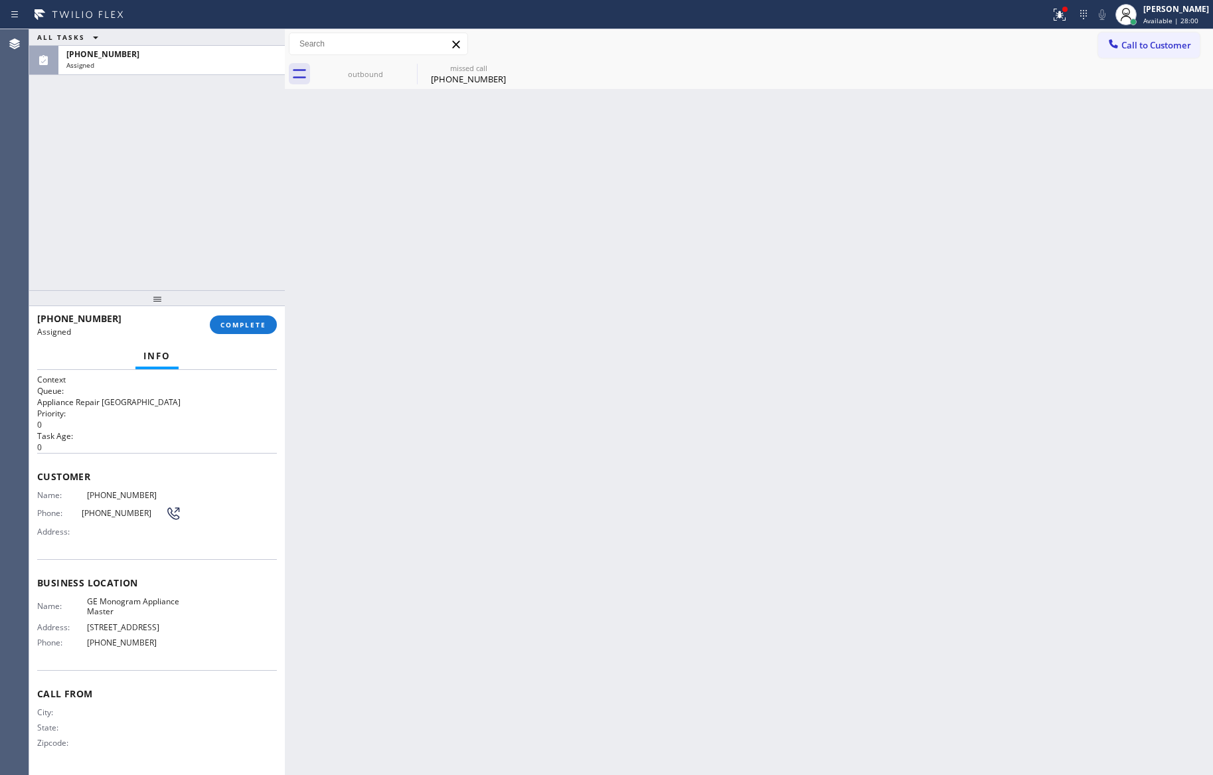
drag, startPoint x: 241, startPoint y: 323, endPoint x: 212, endPoint y: 150, distance: 175.7
click at [241, 307] on div "ALL TASKS ALL TASKS ACTIVE TASKS TASKS IN WRAP UP (224) 335-5839 Assigned (224)…" at bounding box center [157, 402] width 256 height 746
drag, startPoint x: 212, startPoint y: 149, endPoint x: 208, endPoint y: 167, distance: 18.4
click at [211, 155] on div "ALL TASKS ALL TASKS ACTIVE TASKS TASKS IN WRAP UP (224) 335-5839 Assigned" at bounding box center [157, 159] width 256 height 261
click at [264, 315] on button "COMPLETE" at bounding box center [243, 324] width 67 height 19
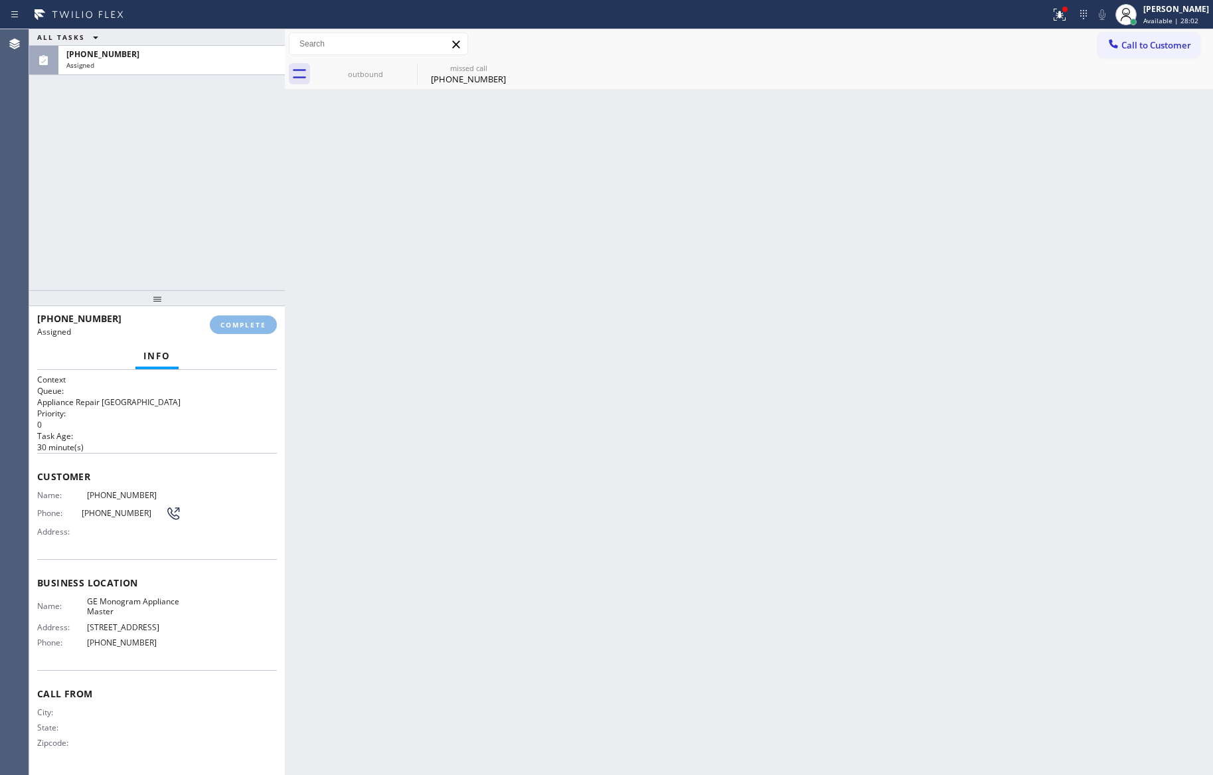
drag, startPoint x: 220, startPoint y: 176, endPoint x: 234, endPoint y: 206, distance: 33.0
click at [223, 195] on div "ALL TASKS ALL TASKS ACTIVE TASKS TASKS IN WRAP UP (224) 335-5839 Assigned" at bounding box center [157, 159] width 256 height 261
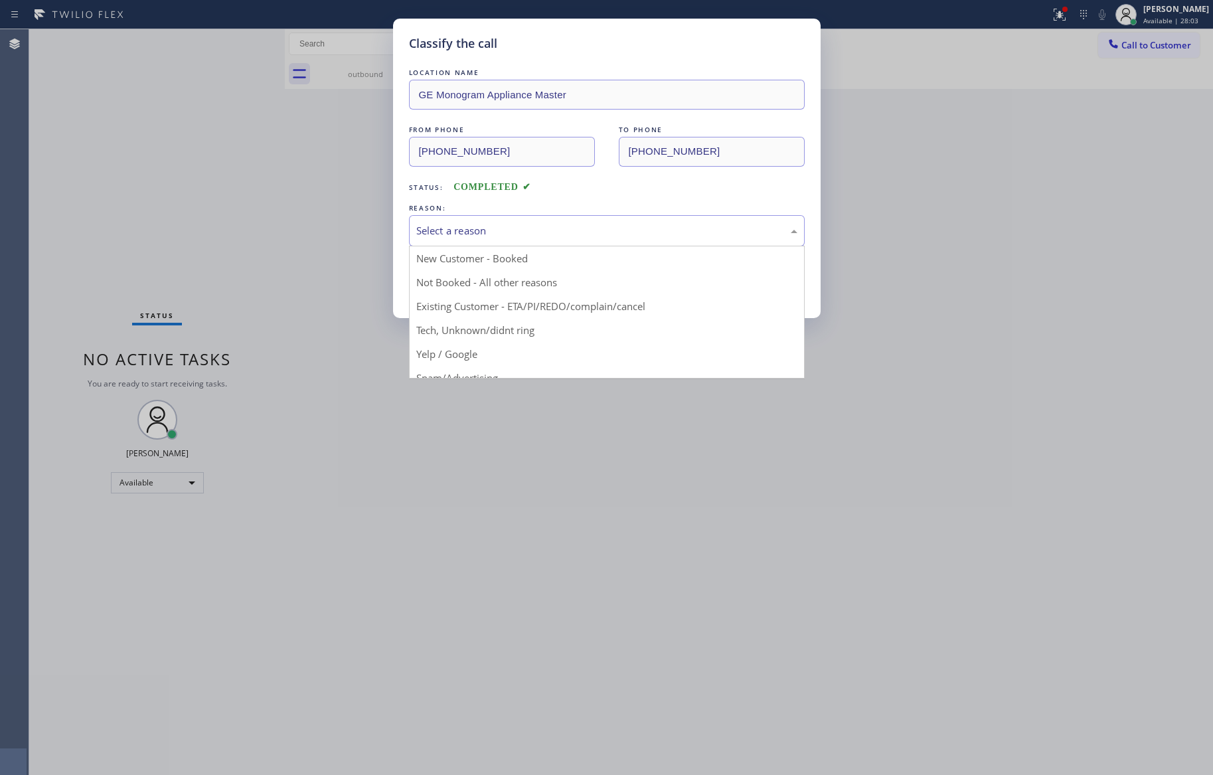
click at [510, 242] on div "Select a reason" at bounding box center [607, 230] width 396 height 31
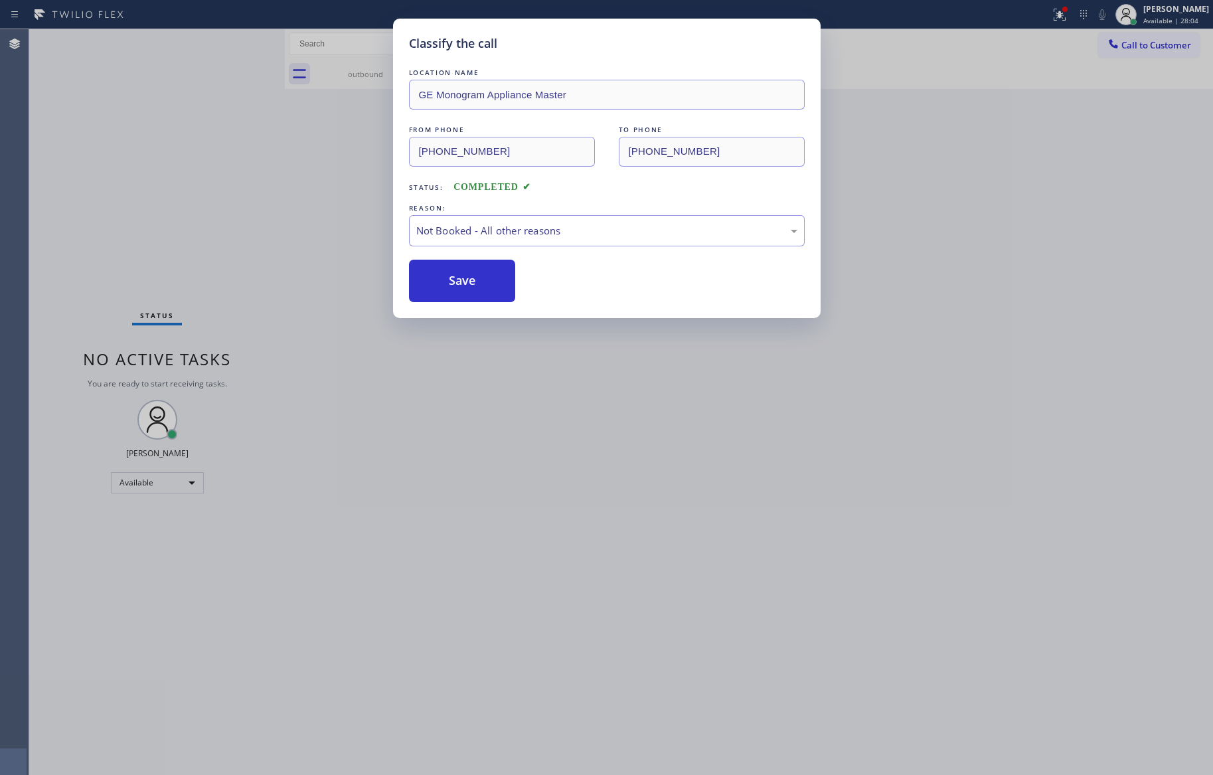
click at [493, 287] on button "Save" at bounding box center [462, 281] width 107 height 42
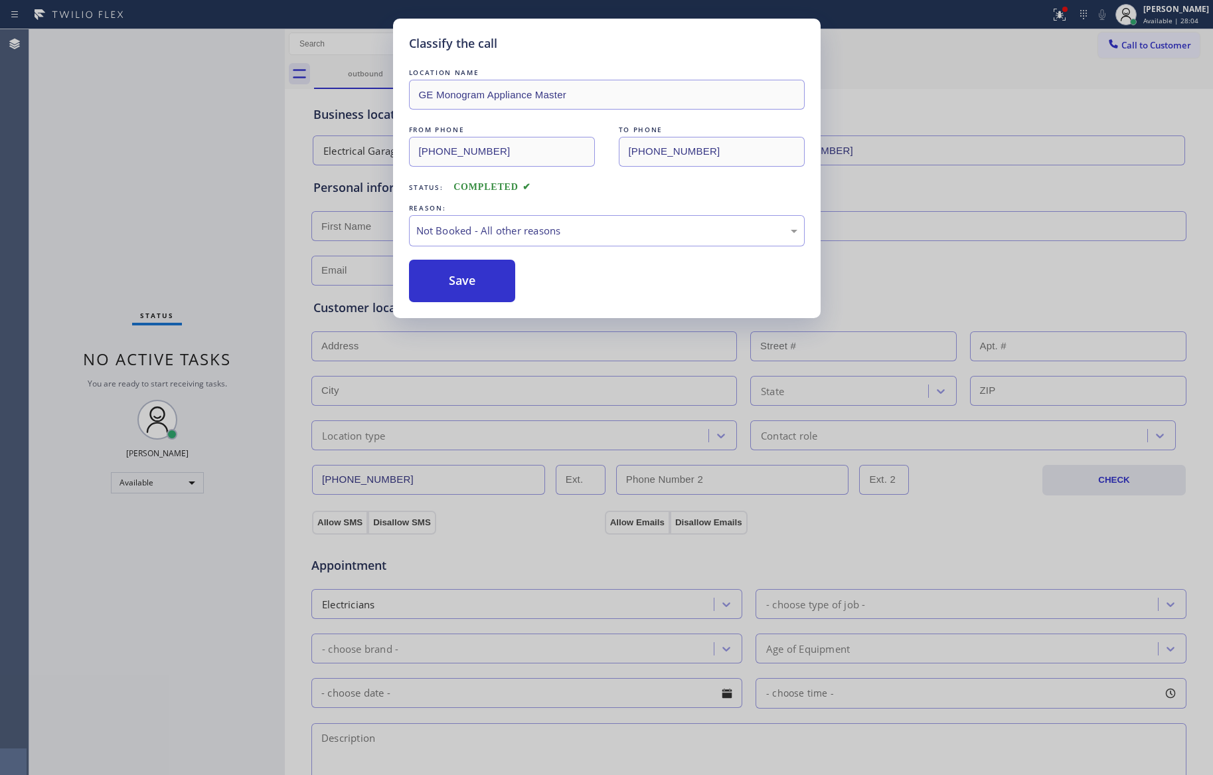
click at [493, 287] on button "Save" at bounding box center [462, 281] width 107 height 42
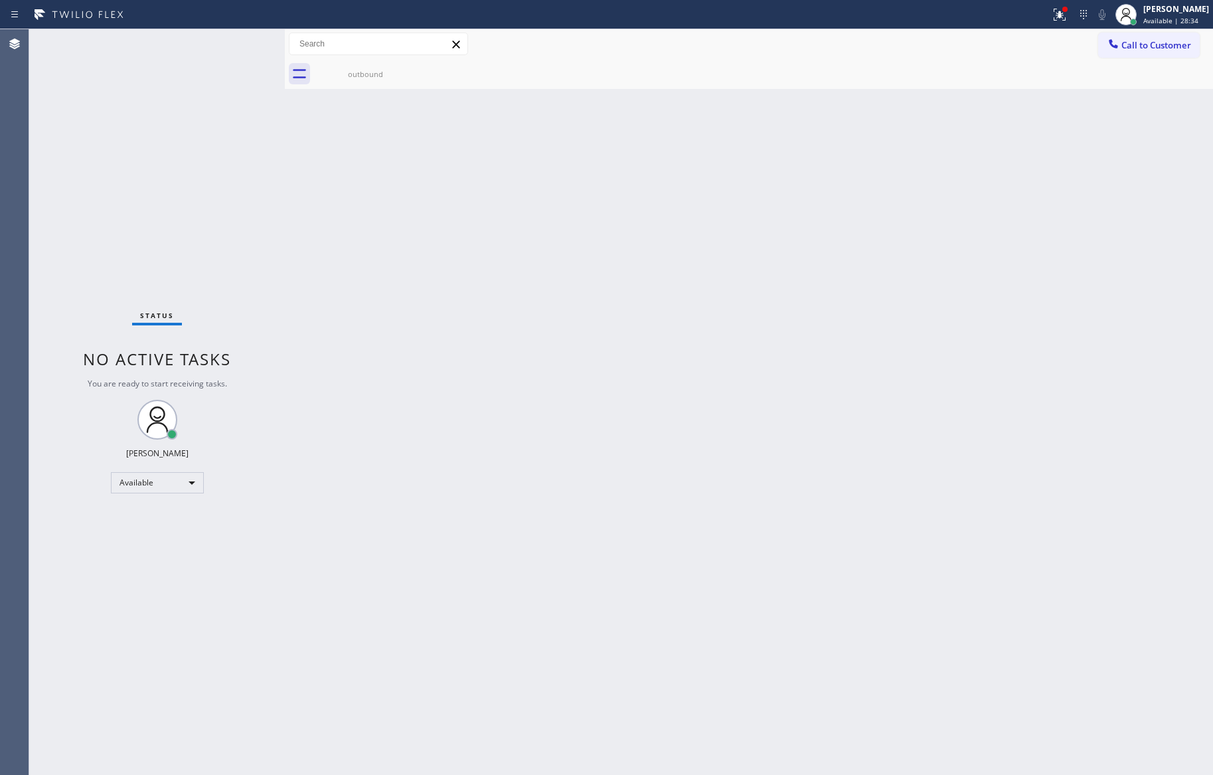
drag, startPoint x: 394, startPoint y: 351, endPoint x: 620, endPoint y: 172, distance: 288.3
click at [401, 347] on div "Back to Dashboard Change Sender ID Customers Technicians Select a contact Outbo…" at bounding box center [749, 402] width 928 height 746
click at [383, 279] on div "Back to Dashboard Change Sender ID Customers Technicians Select a contact Outbo…" at bounding box center [749, 402] width 928 height 746
click at [540, 590] on div "Back to Dashboard Change Sender ID Customers Technicians Select a contact Outbo…" at bounding box center [749, 402] width 928 height 746
click at [564, 576] on div "Back to Dashboard Change Sender ID Customers Technicians Select a contact Outbo…" at bounding box center [749, 402] width 928 height 746
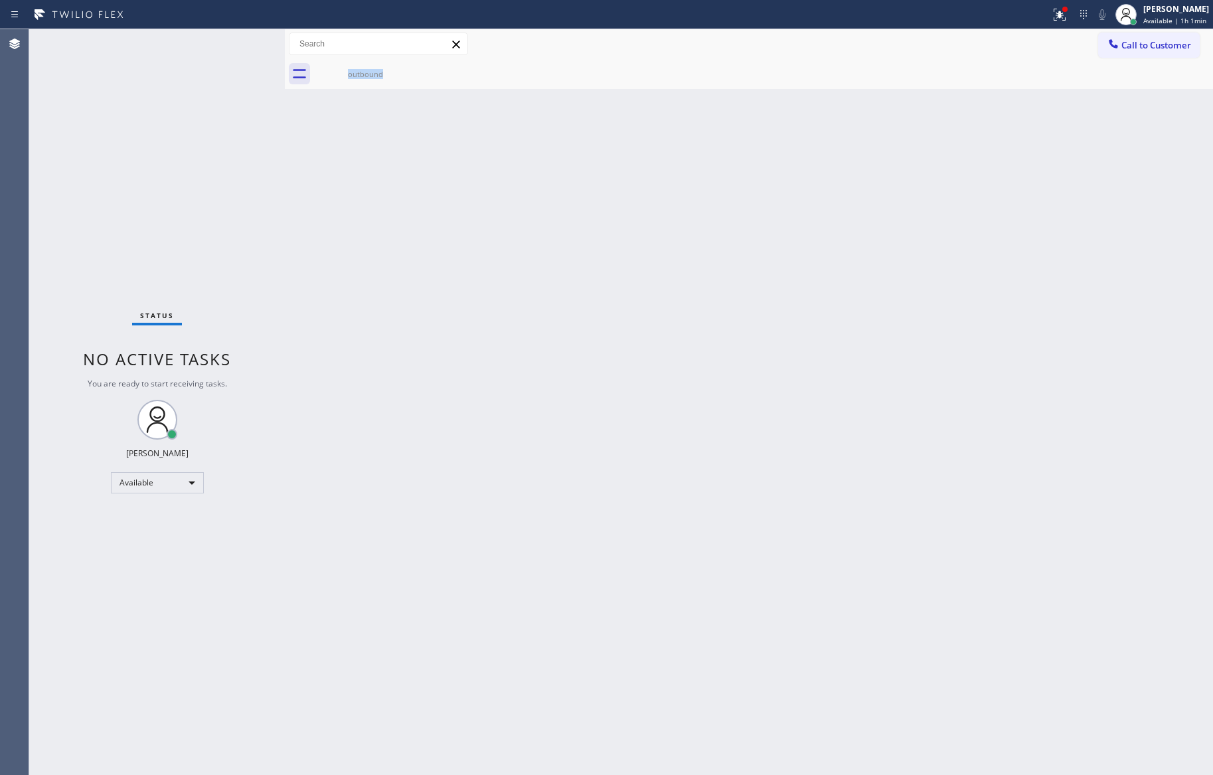
click at [719, 345] on div "Back to Dashboard Change Sender ID Customers Technicians Select a contact Outbo…" at bounding box center [749, 402] width 928 height 746
drag, startPoint x: 317, startPoint y: 341, endPoint x: 335, endPoint y: 345, distance: 18.4
click at [317, 341] on div "Back to Dashboard Change Sender ID Customers Technicians Select a contact Outbo…" at bounding box center [749, 402] width 928 height 746
drag, startPoint x: 590, startPoint y: 355, endPoint x: 666, endPoint y: 313, distance: 87.1
click at [598, 359] on div "Back to Dashboard Change Sender ID Customers Technicians Select a contact Outbo…" at bounding box center [749, 402] width 928 height 746
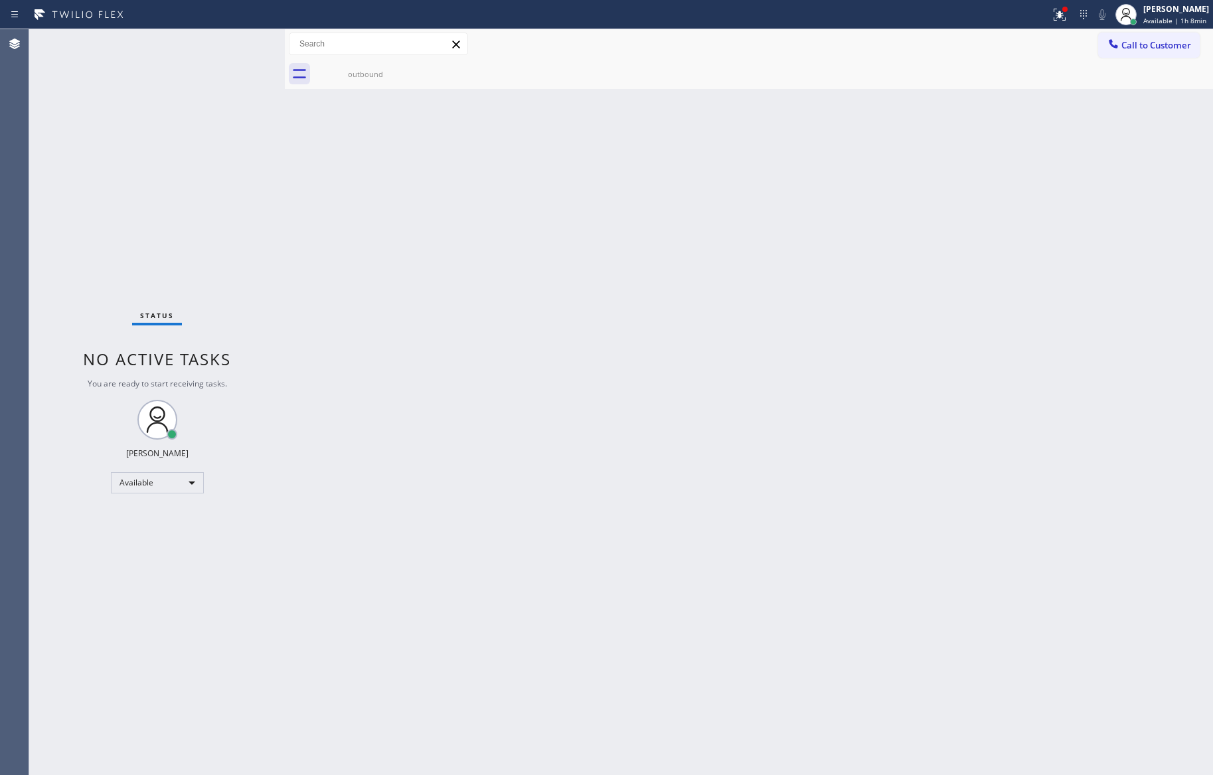
drag, startPoint x: 621, startPoint y: 429, endPoint x: 76, endPoint y: 610, distance: 575.1
click at [570, 483] on div "Back to Dashboard Change Sender ID Customers Technicians Select a contact Outbo…" at bounding box center [749, 402] width 928 height 746
click at [140, 483] on div "Available" at bounding box center [157, 482] width 93 height 21
click at [130, 548] on li "Break" at bounding box center [156, 550] width 90 height 16
drag, startPoint x: 780, startPoint y: 405, endPoint x: 779, endPoint y: 367, distance: 37.9
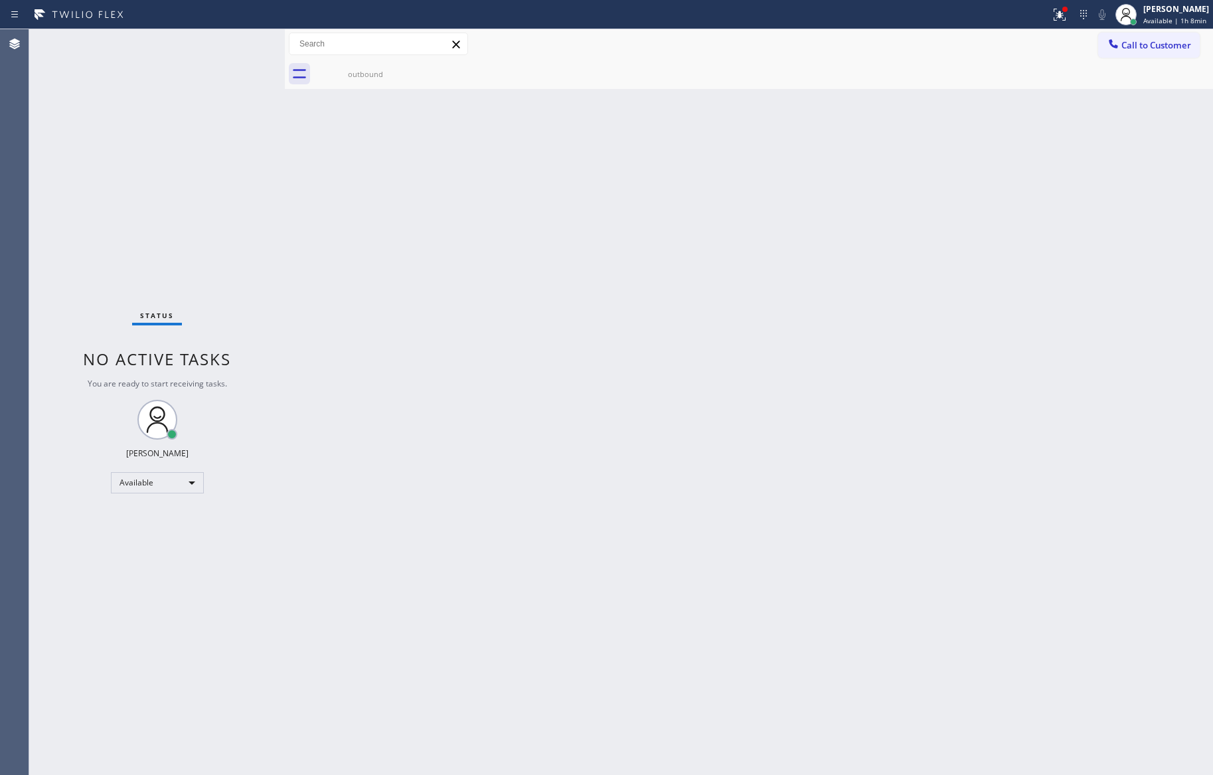
click at [783, 397] on div "Back to Dashboard Change Sender ID Customers Technicians Select a contact Outbo…" at bounding box center [749, 402] width 928 height 746
click at [349, 505] on div "Back to Dashboard Change Sender ID Customers Technicians Select a contact Outbo…" at bounding box center [749, 402] width 928 height 746
click at [647, 540] on div "Back to Dashboard Change Sender ID Customers Technicians Select a contact Outbo…" at bounding box center [749, 402] width 928 height 746
click at [173, 483] on div "Break" at bounding box center [157, 482] width 93 height 21
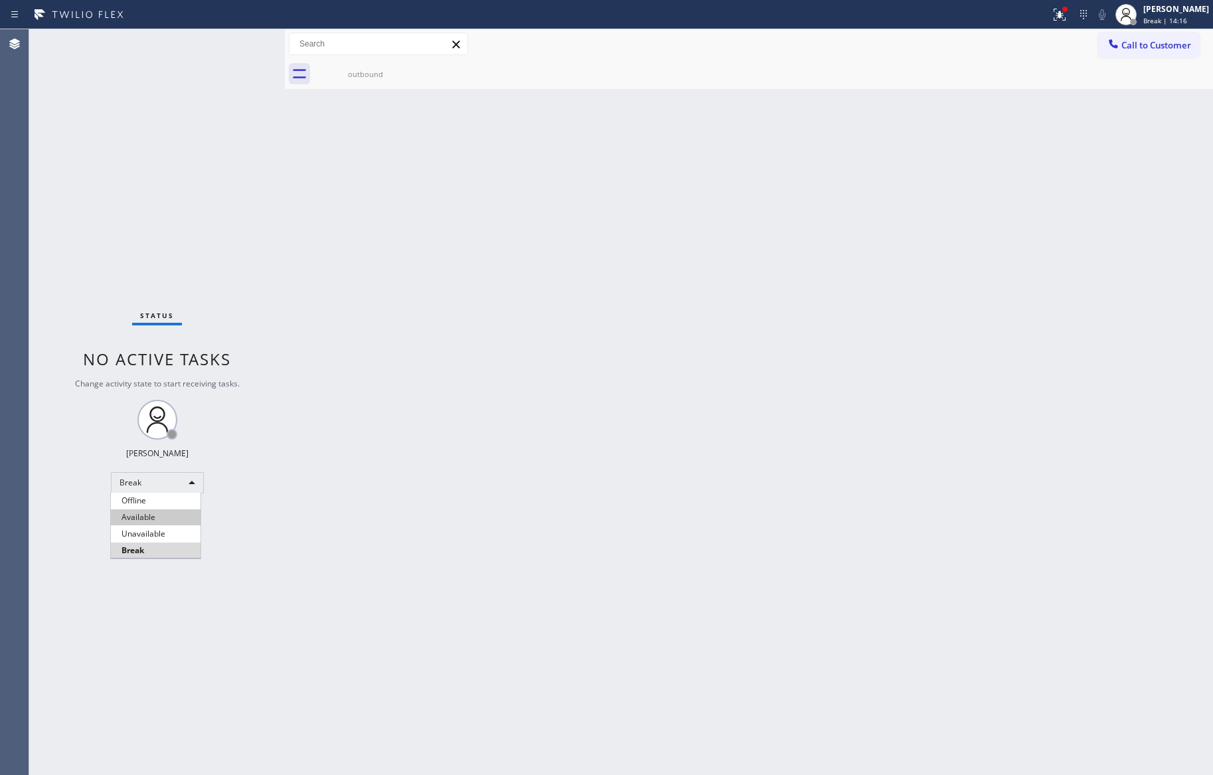
click at [158, 519] on li "Available" at bounding box center [156, 517] width 90 height 16
click at [612, 498] on div "Back to Dashboard Change Sender ID Customers Technicians Select a contact Outbo…" at bounding box center [749, 402] width 928 height 746
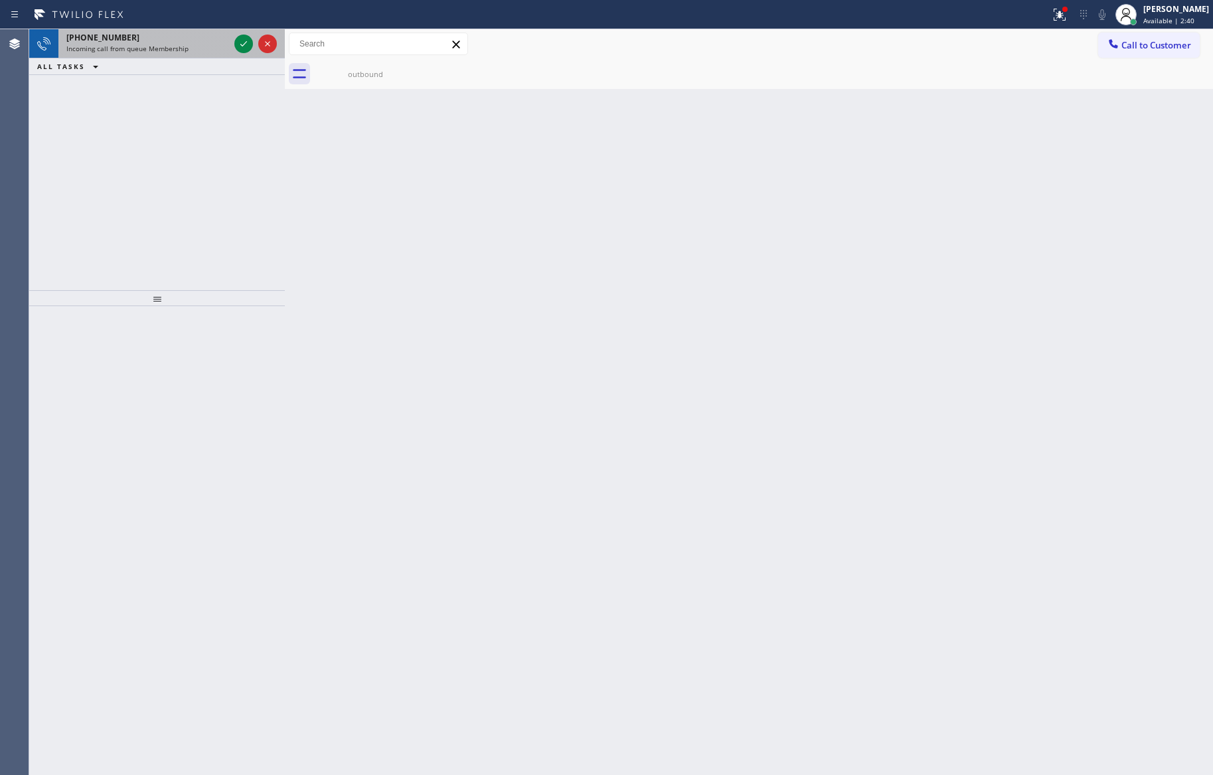
drag, startPoint x: 239, startPoint y: 38, endPoint x: 252, endPoint y: 52, distance: 19.3
click at [239, 38] on icon at bounding box center [244, 44] width 16 height 16
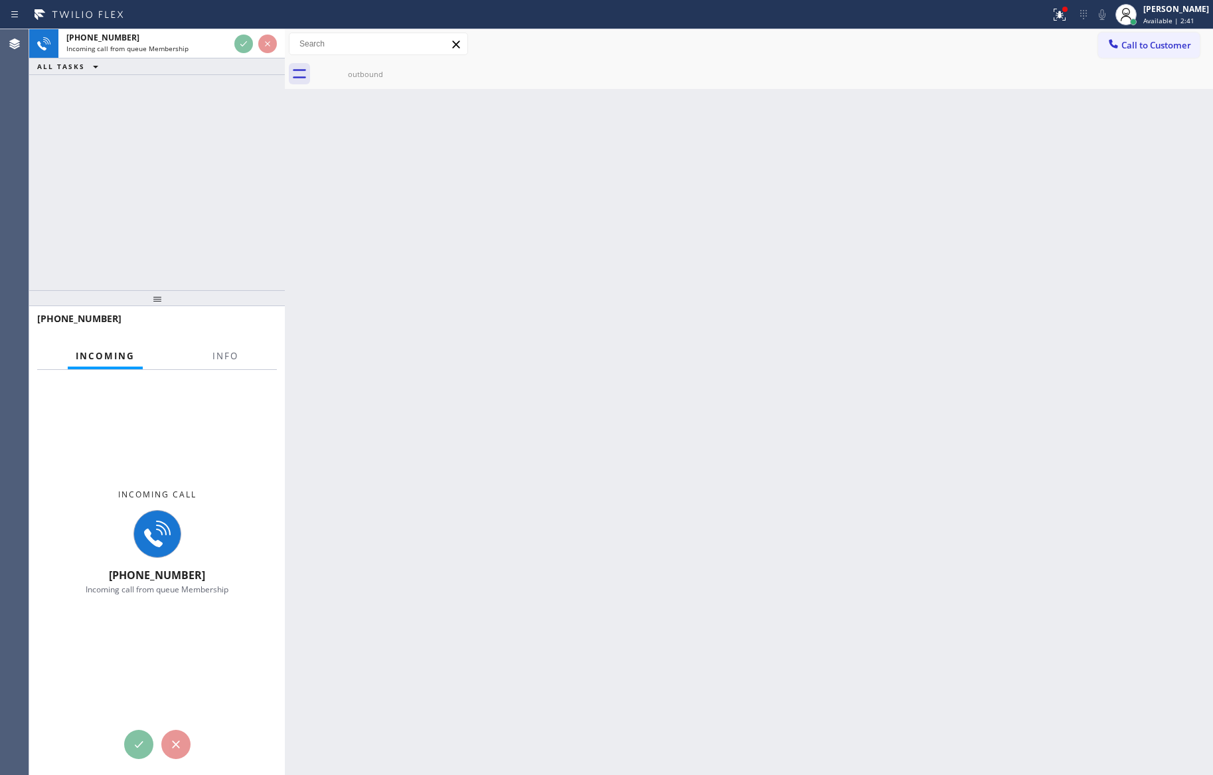
click at [246, 100] on div "+19088750090 Incoming call from queue Membership ALL TASKS ALL TASKS ACTIVE TAS…" at bounding box center [157, 159] width 256 height 261
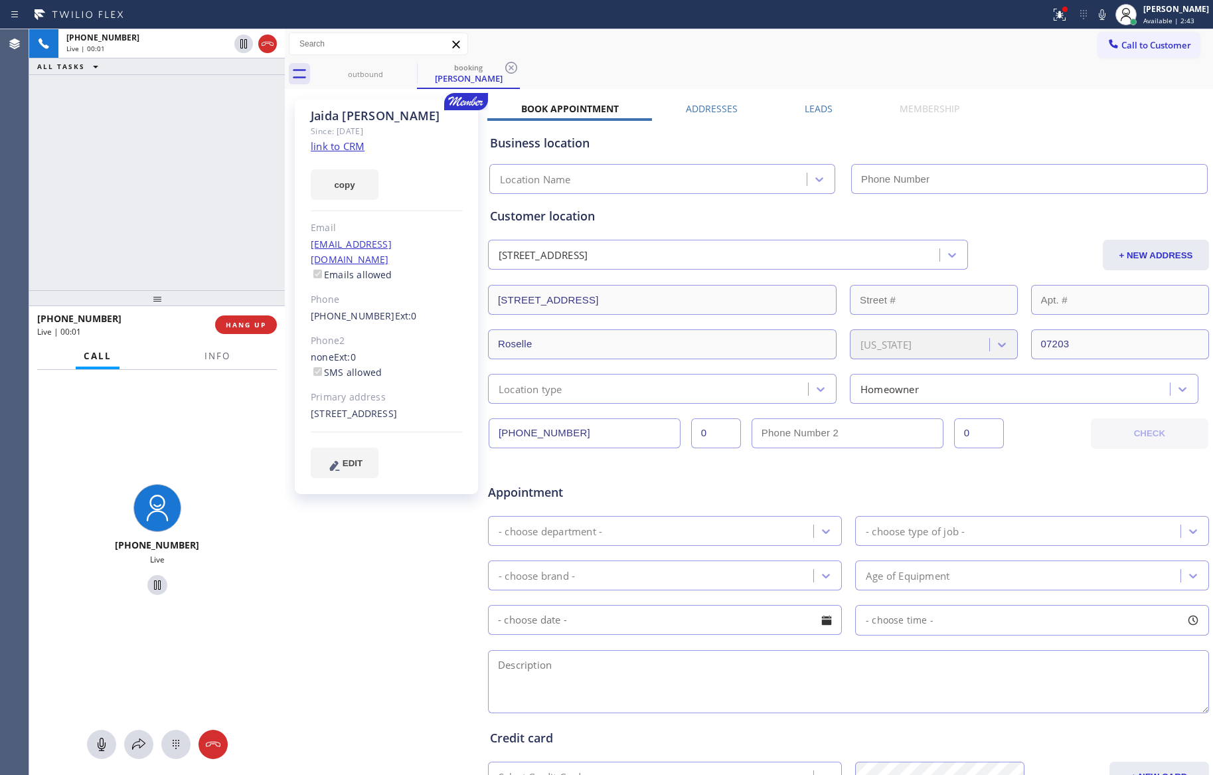
type input "[PHONE_NUMBER]"
click at [222, 106] on div "+19088750090 Live | 00:20 ALL TASKS ALL TASKS ACTIVE TASKS TASKS IN WRAP UP" at bounding box center [157, 159] width 256 height 261
click at [341, 152] on link "link to CRM" at bounding box center [338, 145] width 54 height 13
drag, startPoint x: 182, startPoint y: 226, endPoint x: 226, endPoint y: 221, distance: 44.1
click at [194, 220] on div "+19088750090 Live | 01:24 ALL TASKS ALL TASKS ACTIVE TASKS TASKS IN WRAP UP" at bounding box center [157, 159] width 256 height 261
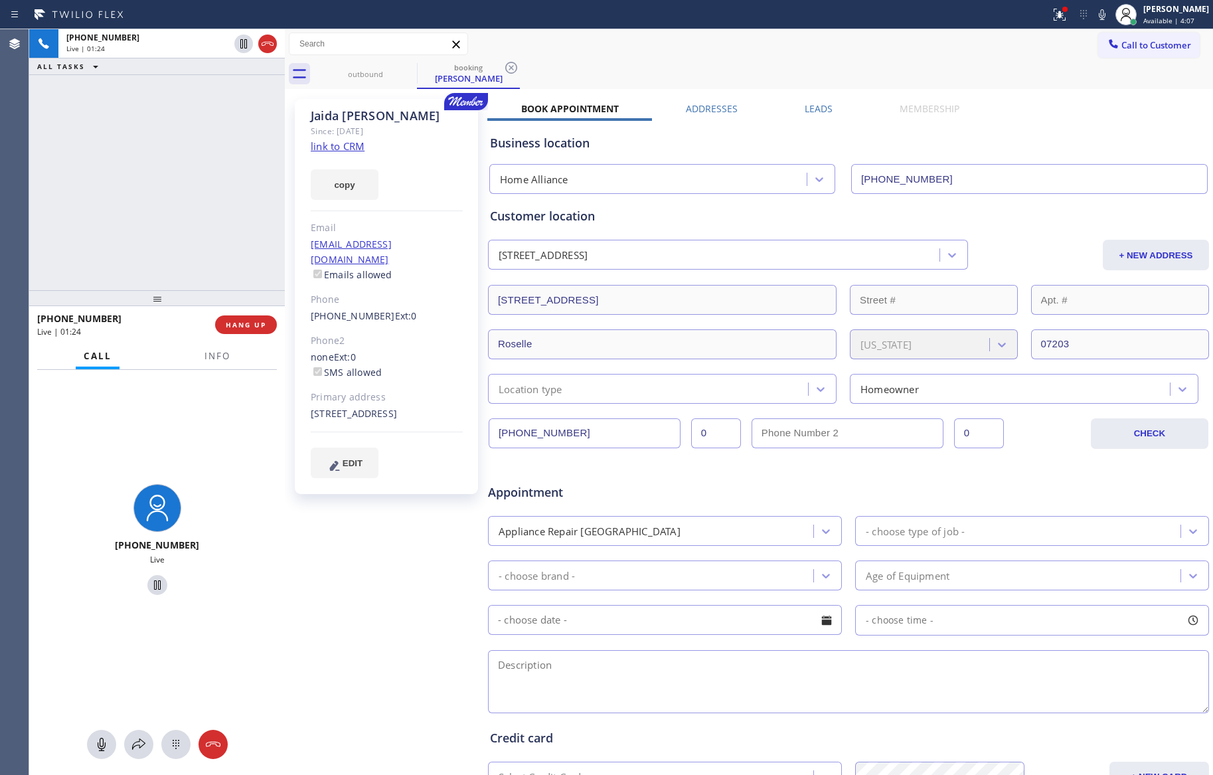
click at [260, 213] on div "+19088750090 Live | 01:24 ALL TASKS ALL TASKS ACTIVE TASKS TASKS IN WRAP UP" at bounding box center [157, 159] width 256 height 261
click at [750, 52] on div "Call to Customer Outbound call Location Search location Your caller id phone nu…" at bounding box center [749, 44] width 928 height 23
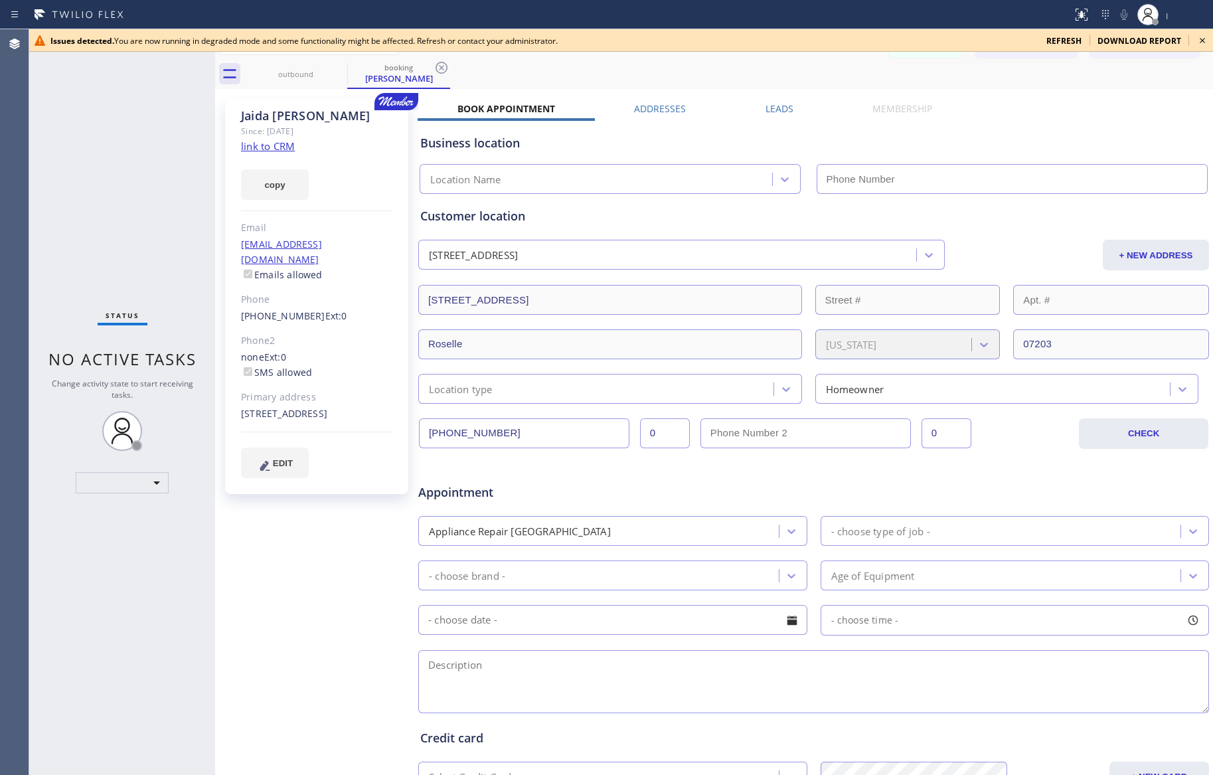
type input "(877) 777-0796"
click at [1062, 42] on span "refresh" at bounding box center [1063, 40] width 35 height 11
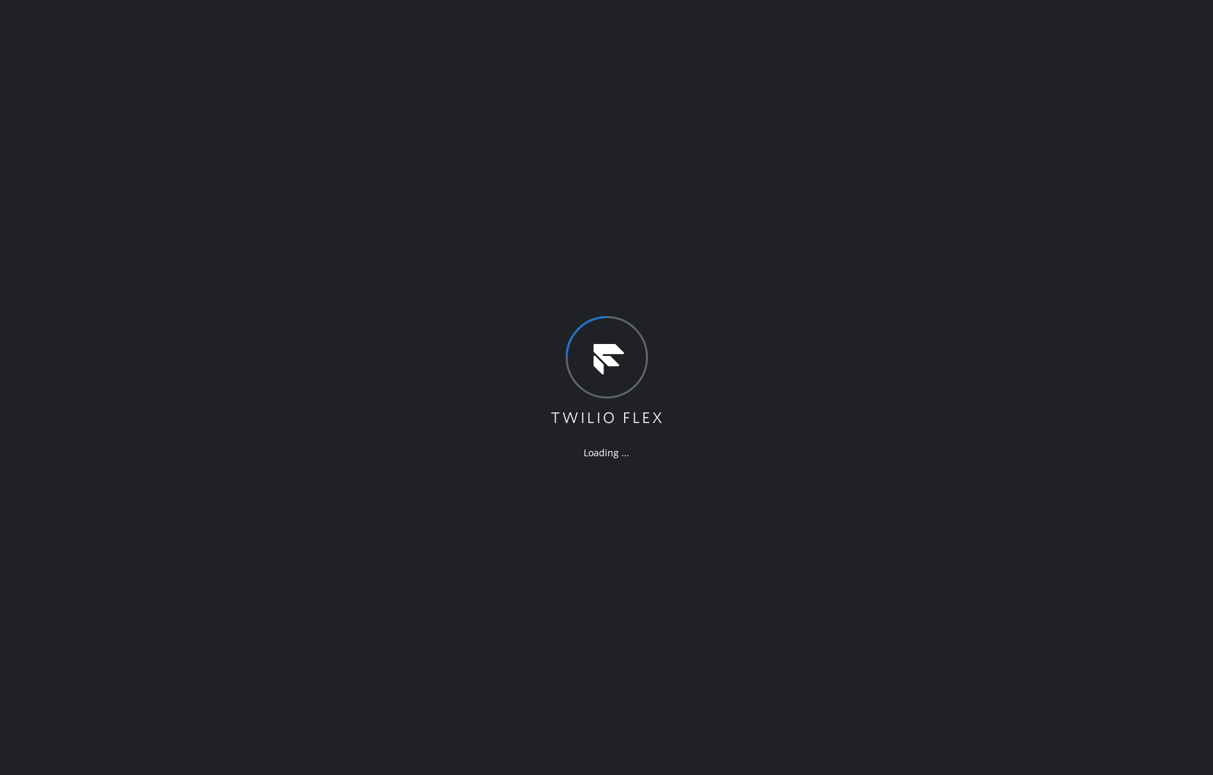
click at [273, 197] on div "Loading ..." at bounding box center [606, 387] width 1213 height 775
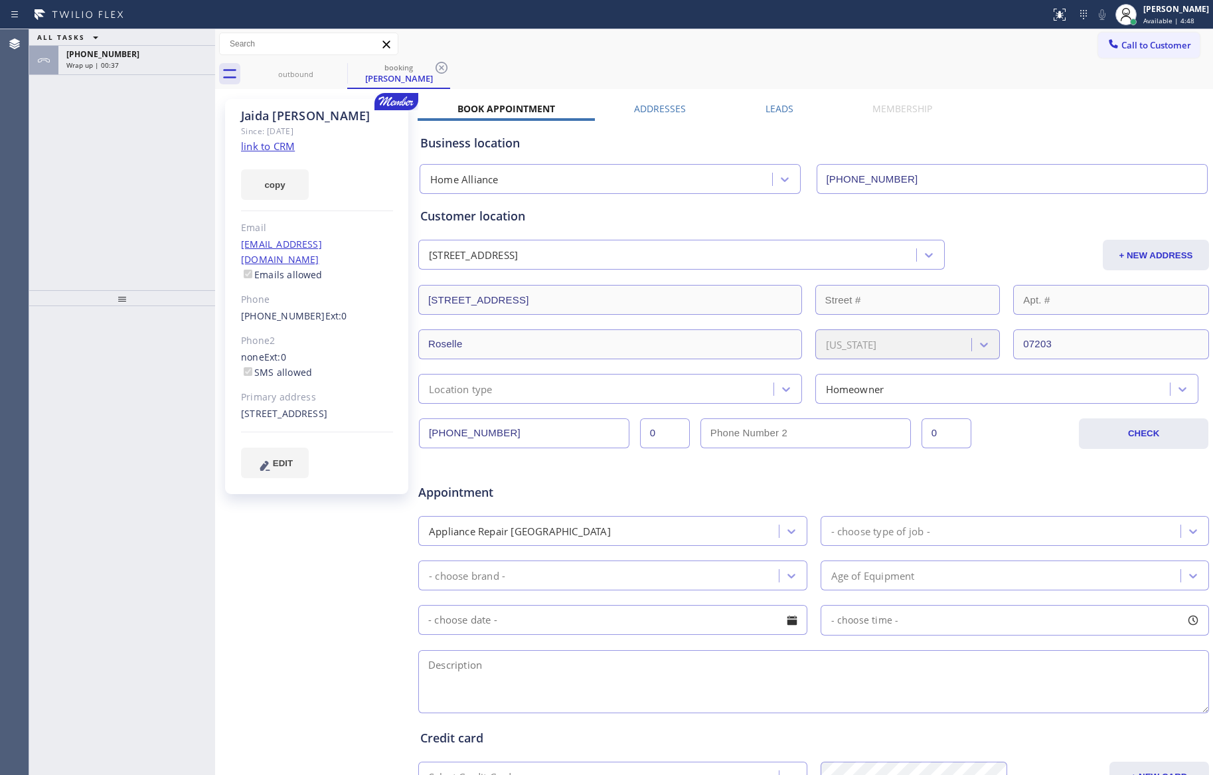
type input "[PHONE_NUMBER]"
click at [171, 52] on div "[PHONE_NUMBER]" at bounding box center [136, 53] width 141 height 11
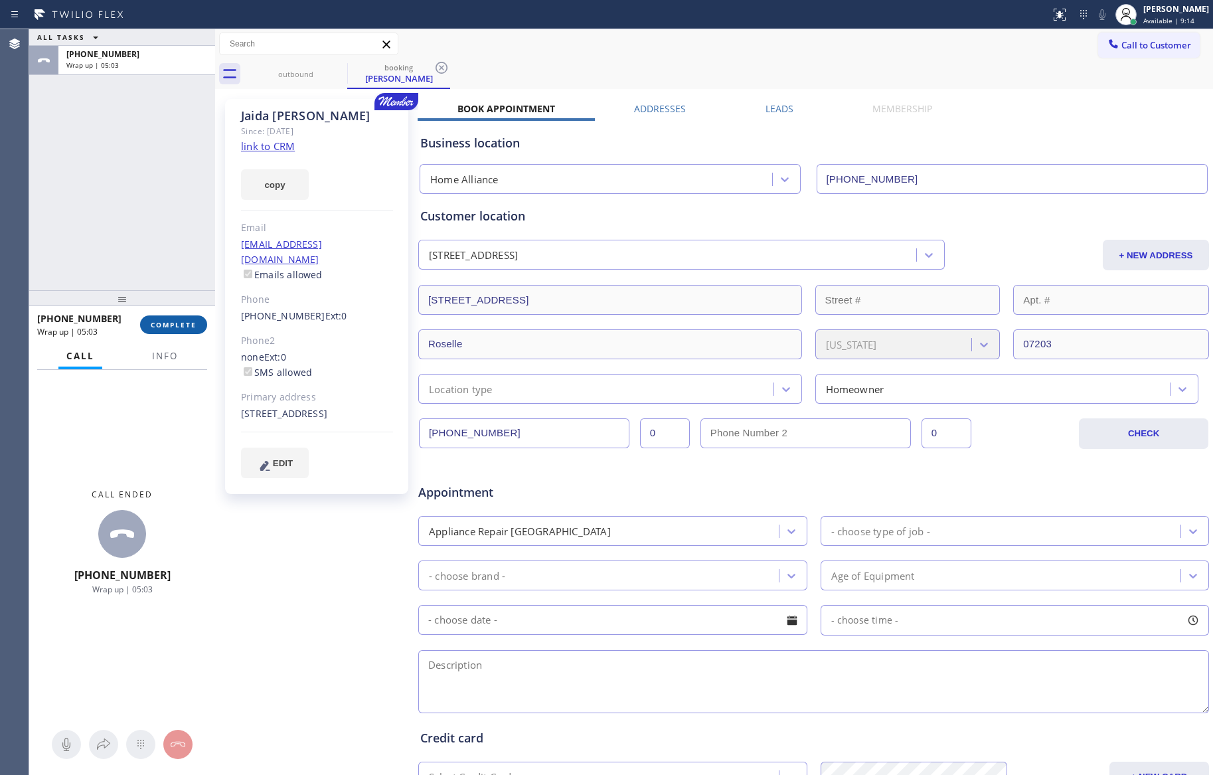
click at [183, 327] on span "COMPLETE" at bounding box center [174, 324] width 46 height 9
click at [176, 214] on div "ALL TASKS ALL TASKS ACTIVE TASKS TASKS IN WRAP UP [PHONE_NUMBER] Wrap up | 05:04" at bounding box center [122, 159] width 186 height 261
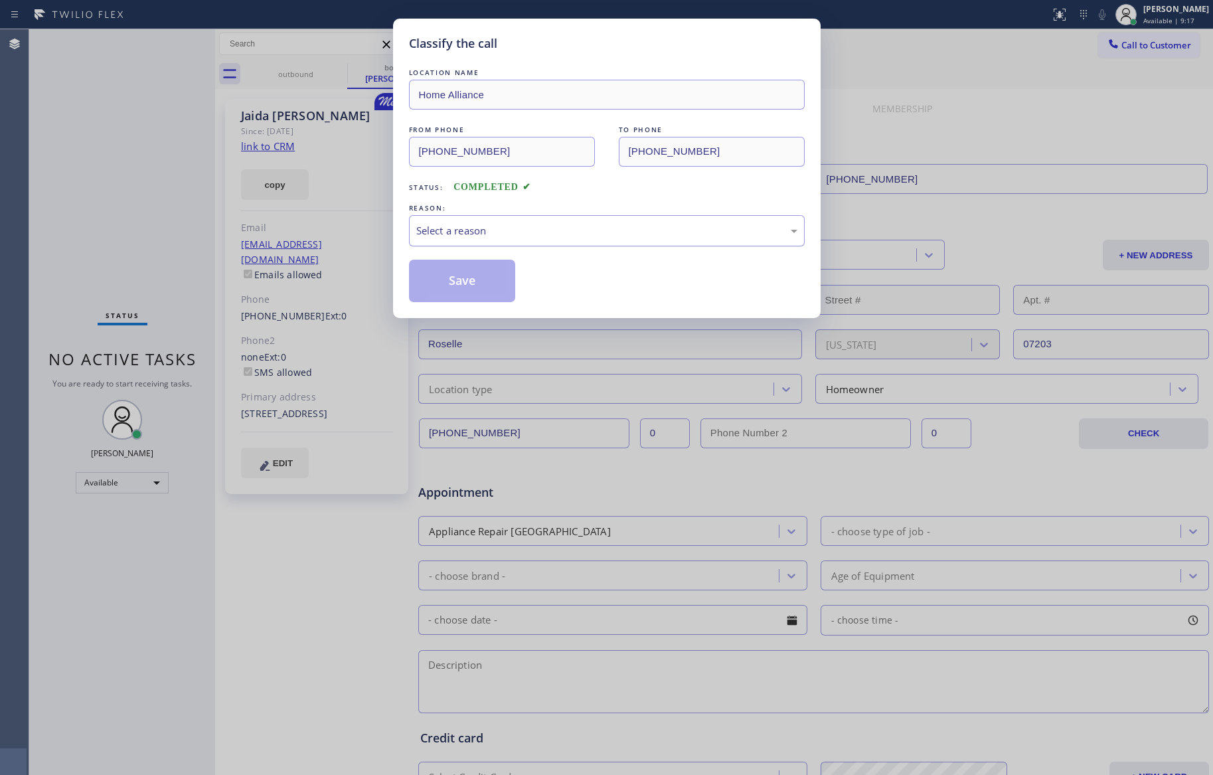
click at [445, 223] on div "Select a reason" at bounding box center [607, 230] width 396 height 31
click at [464, 282] on button "Save" at bounding box center [462, 281] width 107 height 42
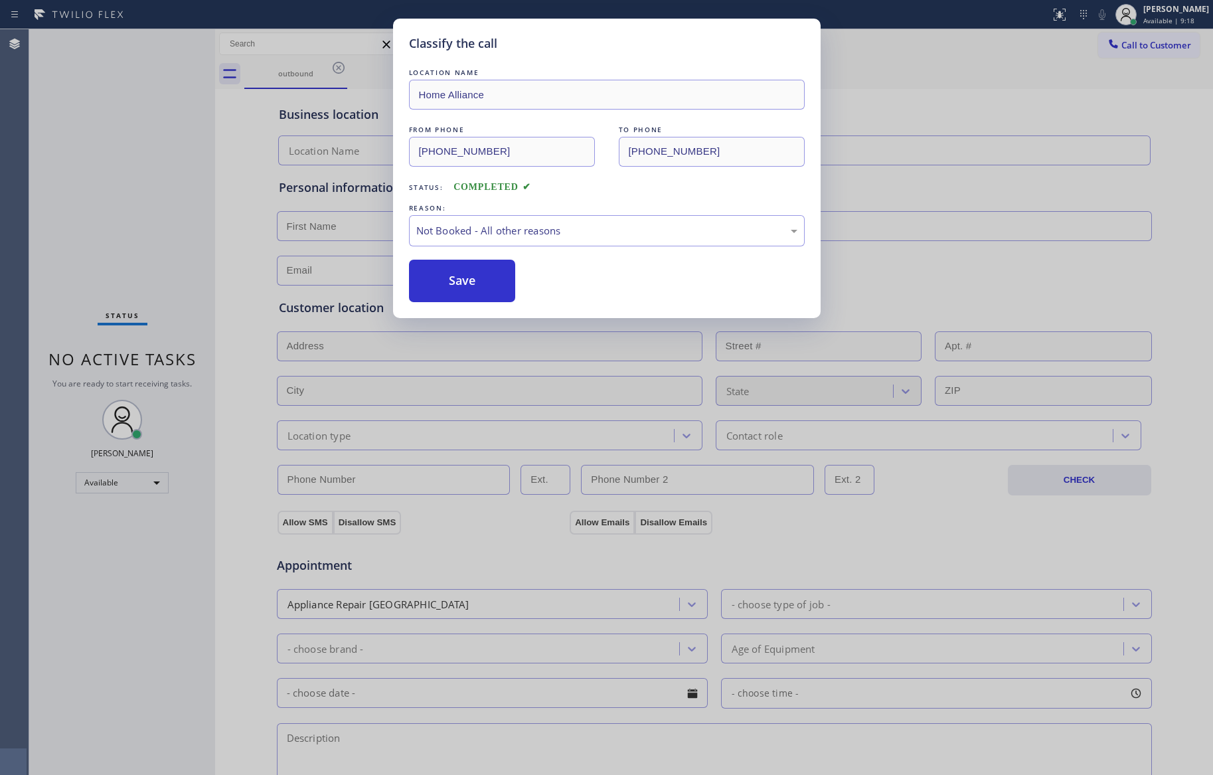
click at [464, 282] on button "Save" at bounding box center [462, 281] width 107 height 42
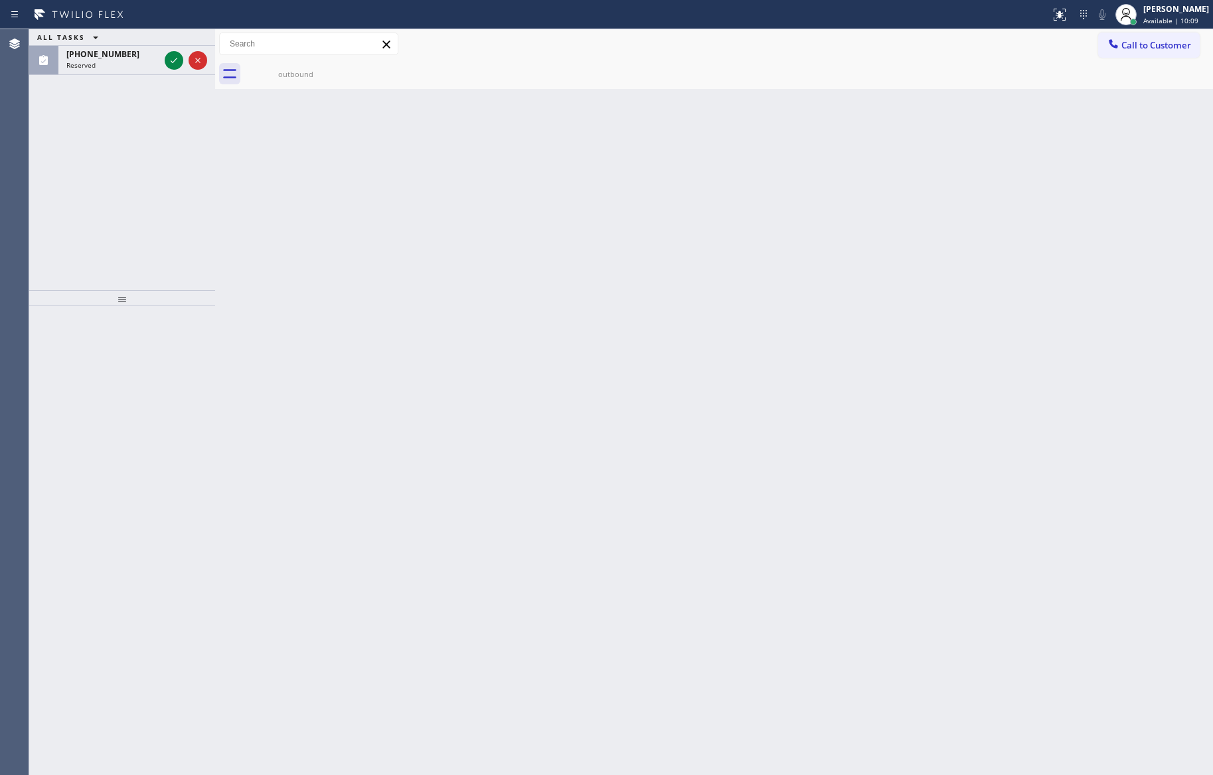
click at [172, 185] on div "ALL TASKS ALL TASKS ACTIVE TASKS TASKS IN WRAP UP [PHONE_NUMBER] Reserved" at bounding box center [122, 159] width 186 height 261
click at [174, 58] on icon at bounding box center [174, 60] width 16 height 16
click at [186, 266] on div "ALL TASKS ALL TASKS ACTIVE TASKS TASKS IN WRAP UP [PHONE_NUMBER] Reserved" at bounding box center [122, 159] width 186 height 261
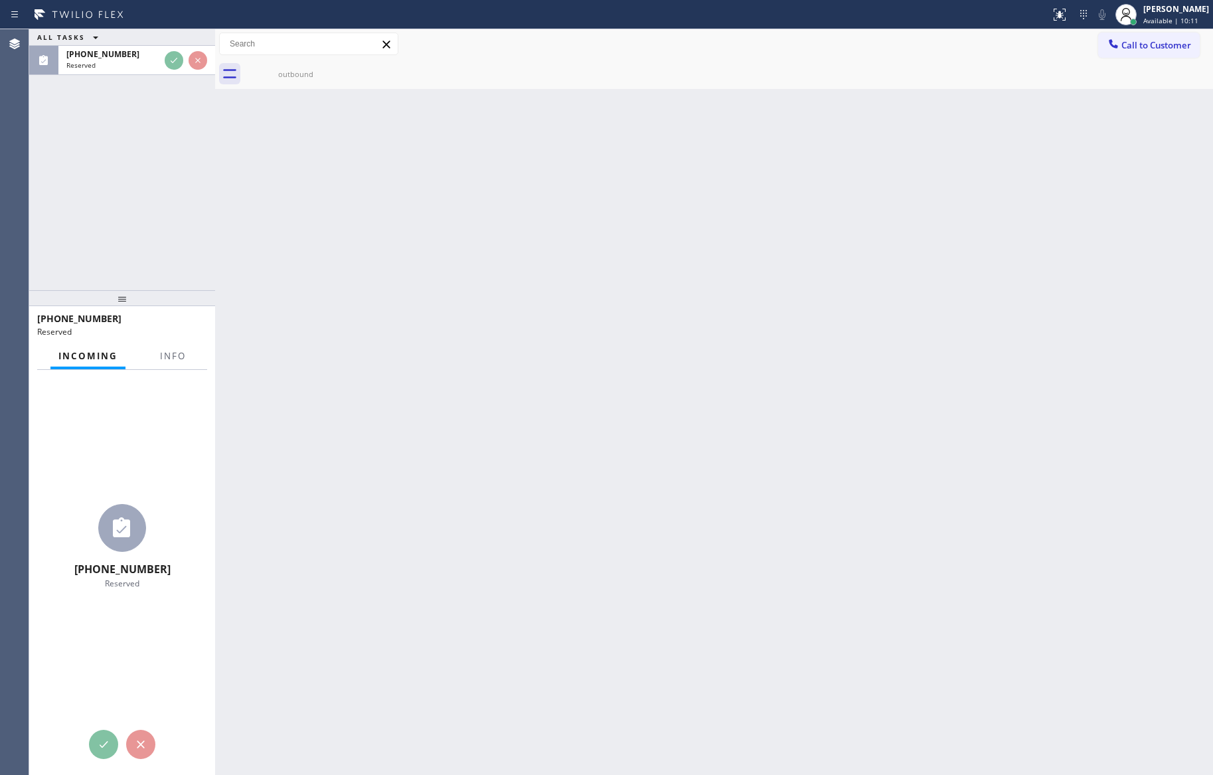
click at [201, 229] on div "ALL TASKS ALL TASKS ACTIVE TASKS TASKS IN WRAP UP [PHONE_NUMBER] Reserved" at bounding box center [122, 159] width 186 height 261
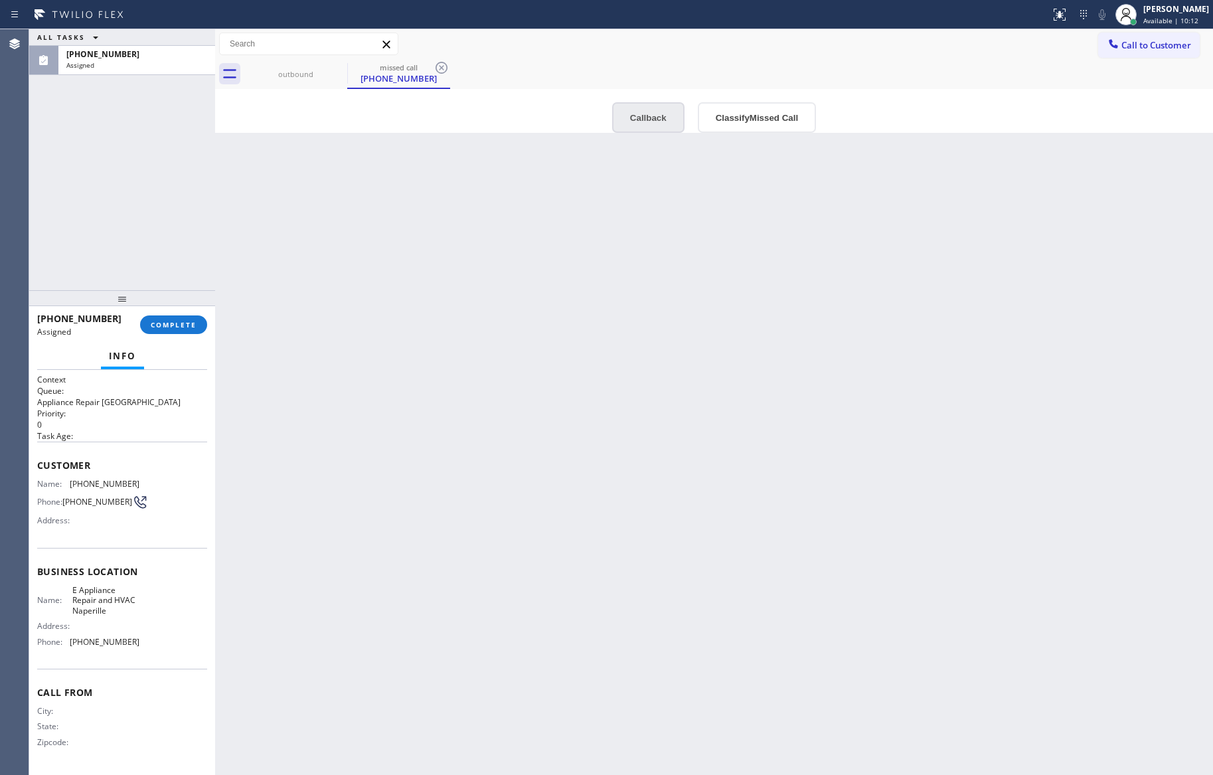
click at [640, 125] on button "Callback" at bounding box center [648, 117] width 72 height 31
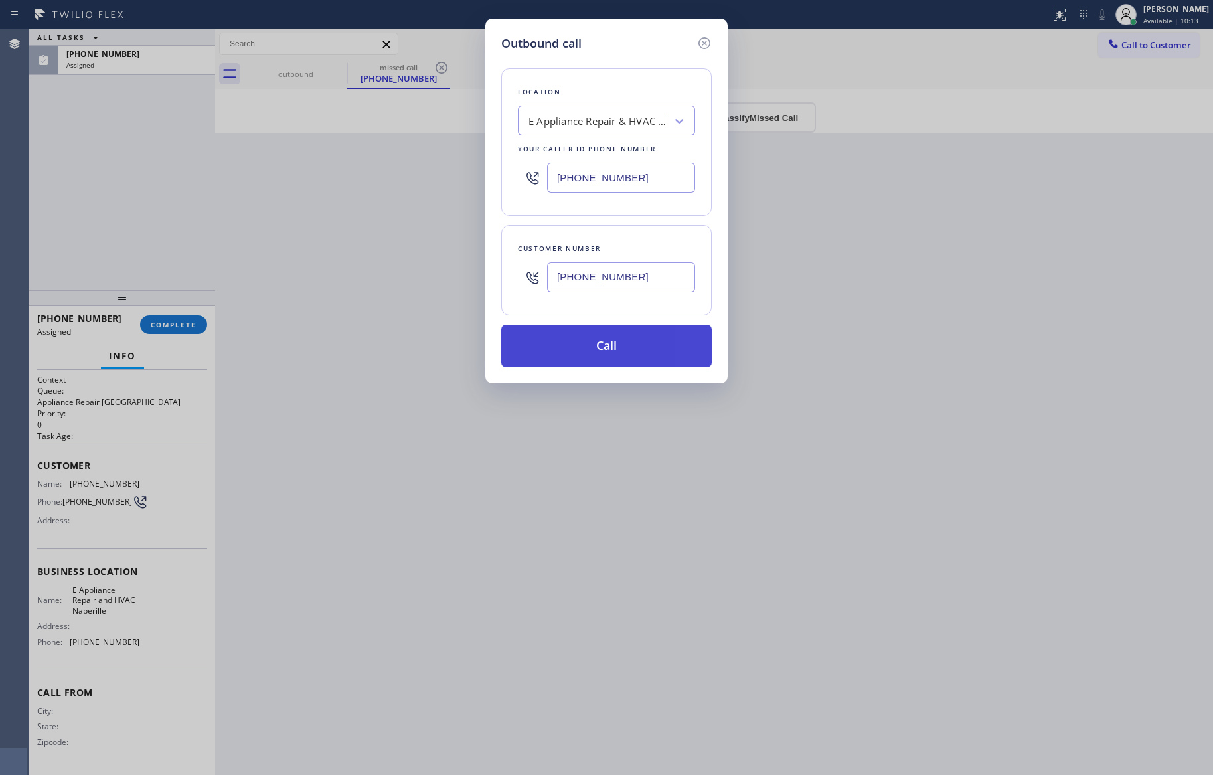
click at [661, 357] on button "Call" at bounding box center [606, 346] width 210 height 42
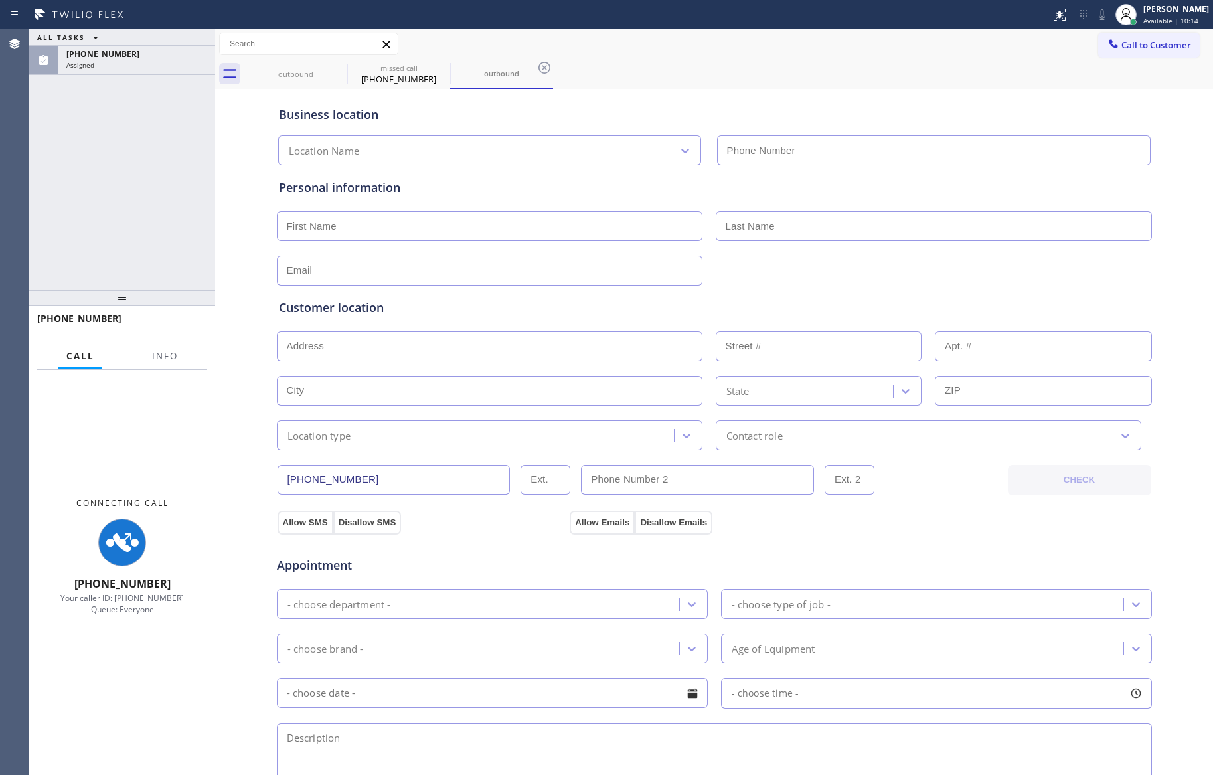
type input "[PHONE_NUMBER]"
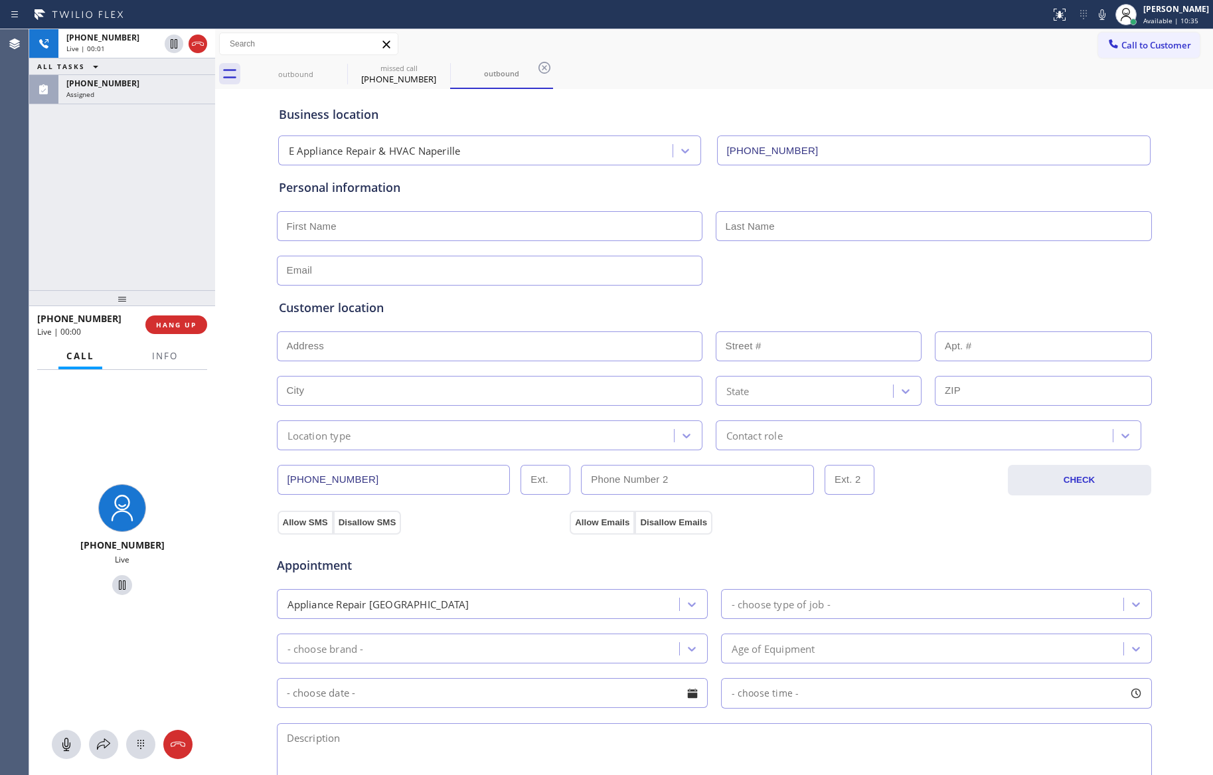
drag, startPoint x: 68, startPoint y: 226, endPoint x: 181, endPoint y: 367, distance: 181.4
click at [108, 311] on div "[PHONE_NUMBER] Live | 00:01 ALL TASKS ALL TASKS ACTIVE TASKS TASKS IN WRAP UP […" at bounding box center [122, 402] width 186 height 746
click at [177, 327] on span "HANG UP" at bounding box center [176, 324] width 41 height 9
click at [133, 197] on div "[PHONE_NUMBER] Live | 00:02 ALL TASKS ALL TASKS ACTIVE TASKS TASKS IN WRAP UP […" at bounding box center [122, 159] width 186 height 261
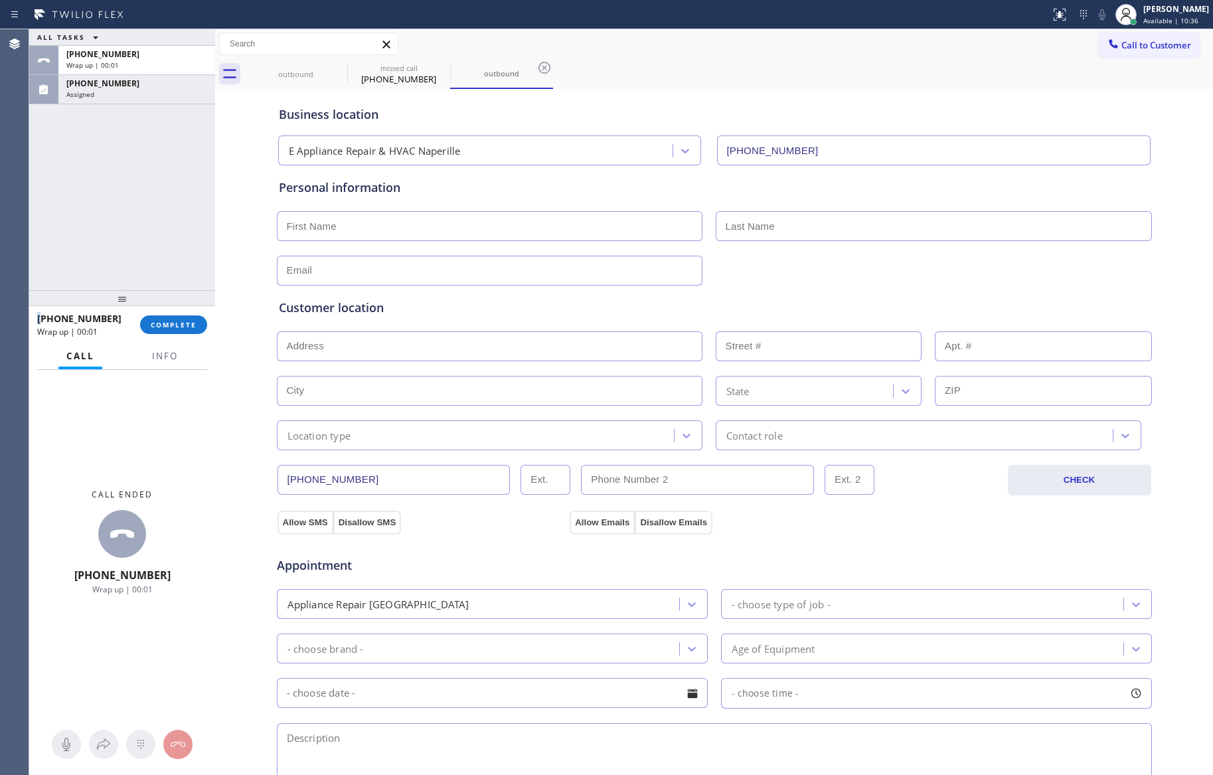
drag, startPoint x: 171, startPoint y: 317, endPoint x: 151, endPoint y: 263, distance: 57.4
click at [171, 317] on button "COMPLETE" at bounding box center [173, 324] width 67 height 19
drag, startPoint x: 145, startPoint y: 187, endPoint x: 149, endPoint y: 195, distance: 8.9
click at [145, 189] on div "ALL TASKS ALL TASKS ACTIVE TASKS TASKS IN WRAP UP [PHONE_NUMBER] Wrap up | 00:[…" at bounding box center [122, 159] width 186 height 261
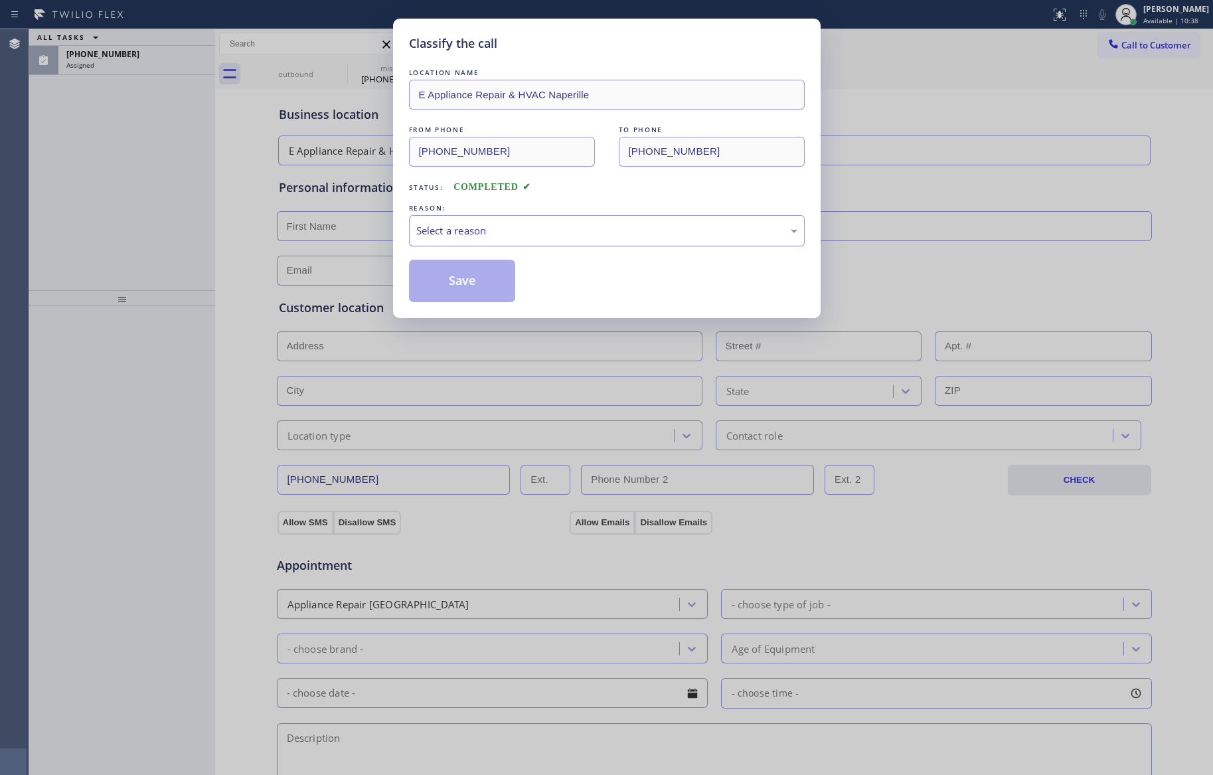
click at [435, 227] on div "Select a reason" at bounding box center [606, 230] width 381 height 15
click at [456, 282] on button "Save" at bounding box center [462, 281] width 107 height 42
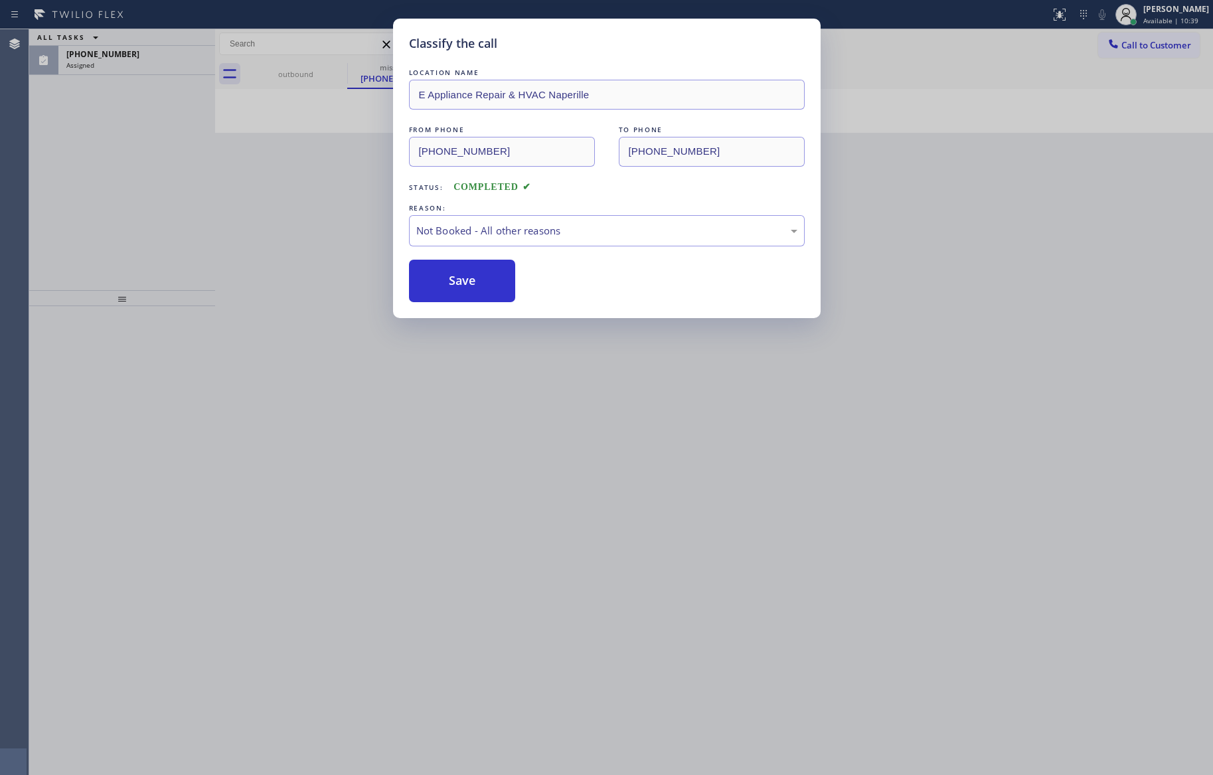
click at [48, 158] on div "Classify the call LOCATION NAME E Appliance Repair & HVAC Naperille FROM PHONE …" at bounding box center [606, 387] width 1213 height 775
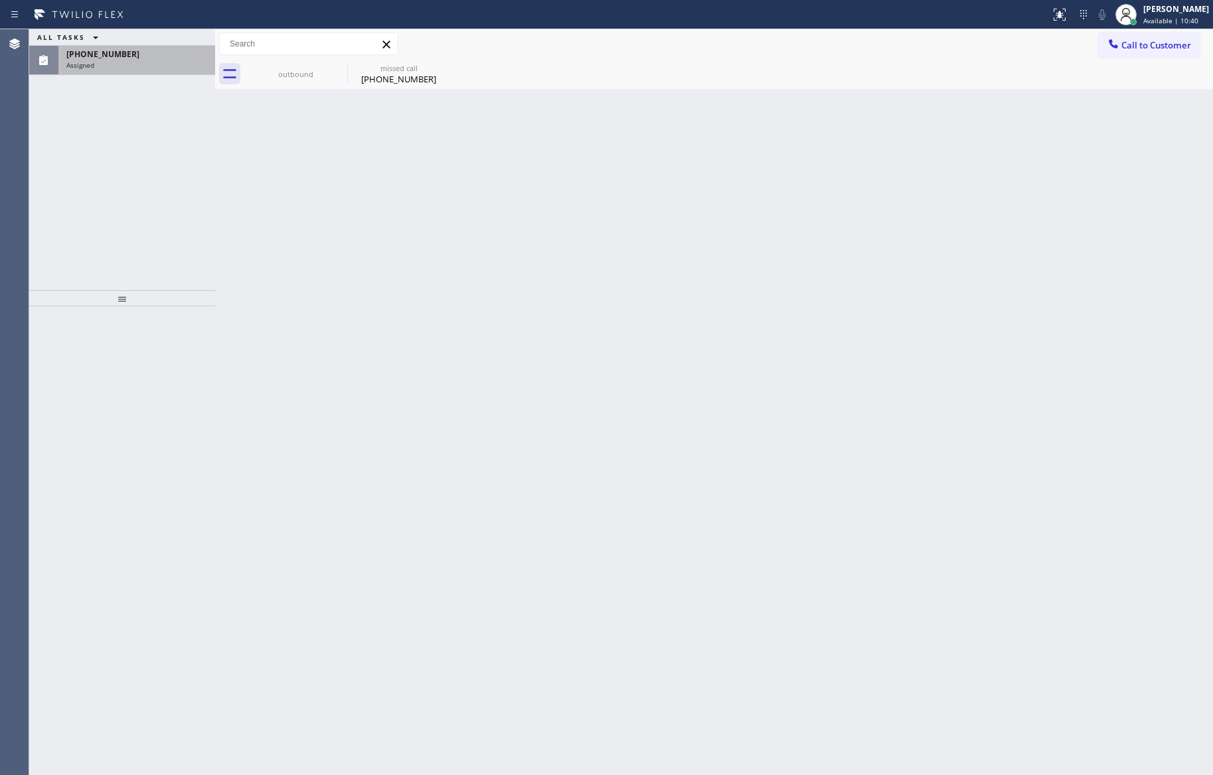
click at [118, 48] on span "[PHONE_NUMBER]" at bounding box center [102, 53] width 73 height 11
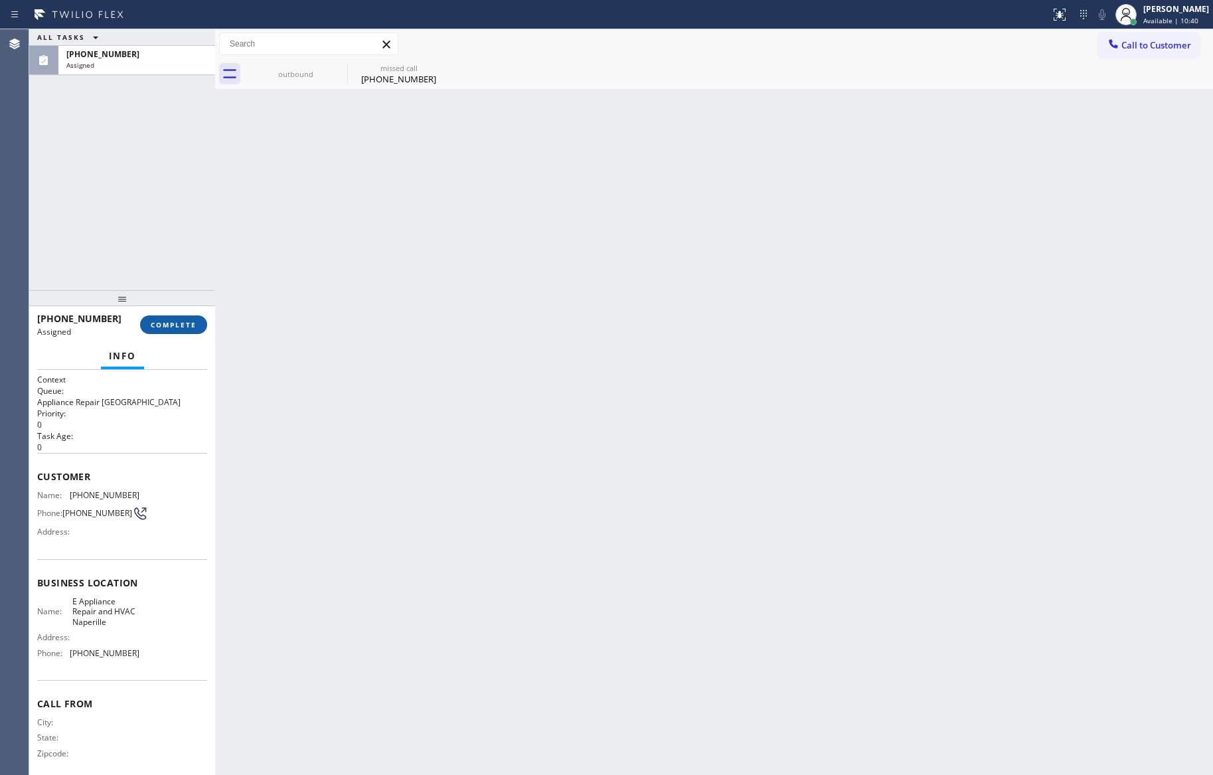
click at [168, 323] on span "COMPLETE" at bounding box center [174, 324] width 46 height 9
click at [138, 158] on div "ALL TASKS ALL TASKS ACTIVE TASKS TASKS IN WRAP UP [PHONE_NUMBER] Assigned" at bounding box center [122, 159] width 186 height 261
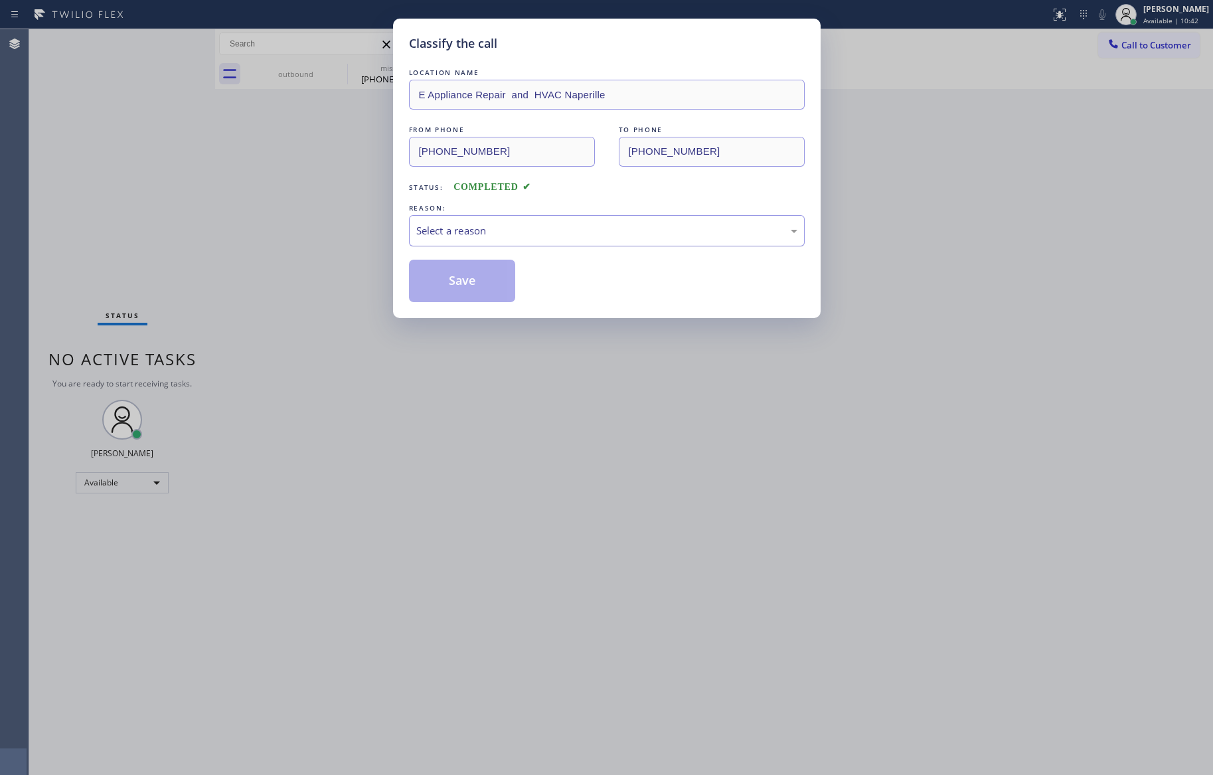
drag, startPoint x: 494, startPoint y: 235, endPoint x: 486, endPoint y: 243, distance: 11.3
click at [494, 234] on div "Select a reason" at bounding box center [606, 230] width 381 height 15
click at [465, 286] on button "Save" at bounding box center [462, 281] width 107 height 42
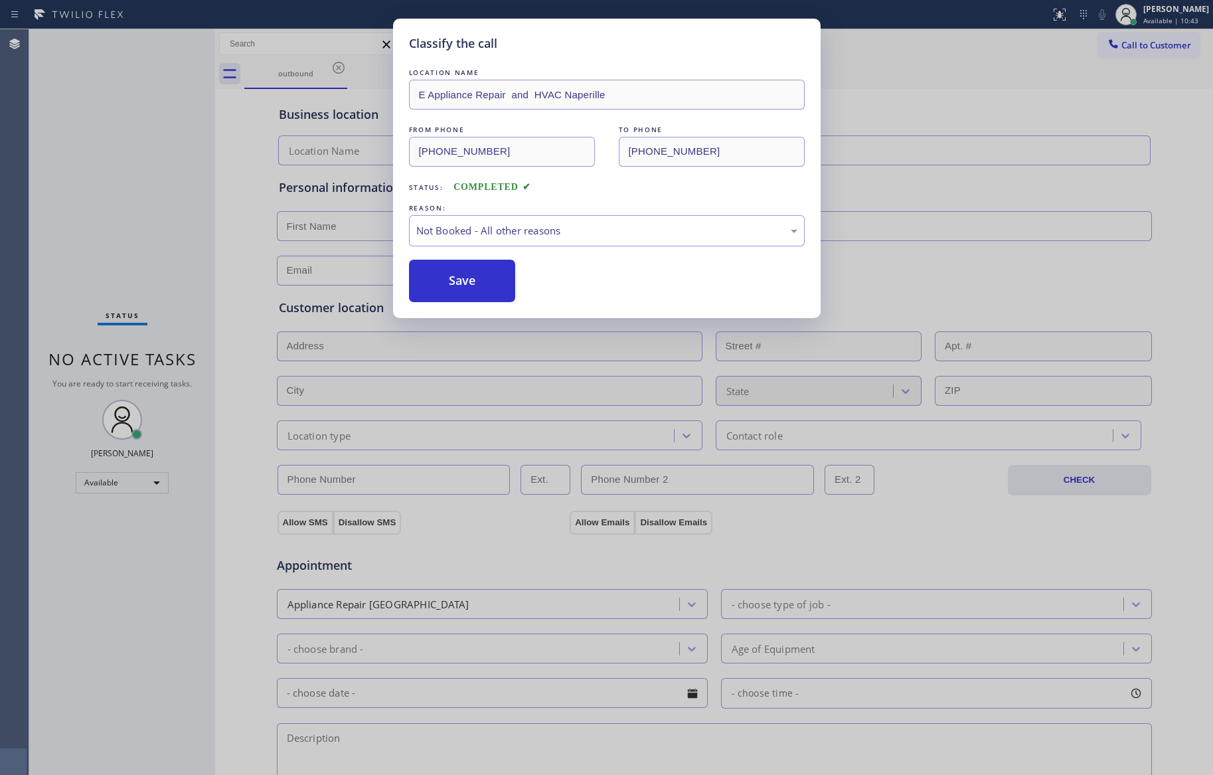
click at [465, 286] on button "Save" at bounding box center [462, 281] width 107 height 42
click at [80, 155] on div "Classify the call LOCATION NAME E Appliance Repair and HVAC Naperille FROM PHON…" at bounding box center [606, 387] width 1213 height 775
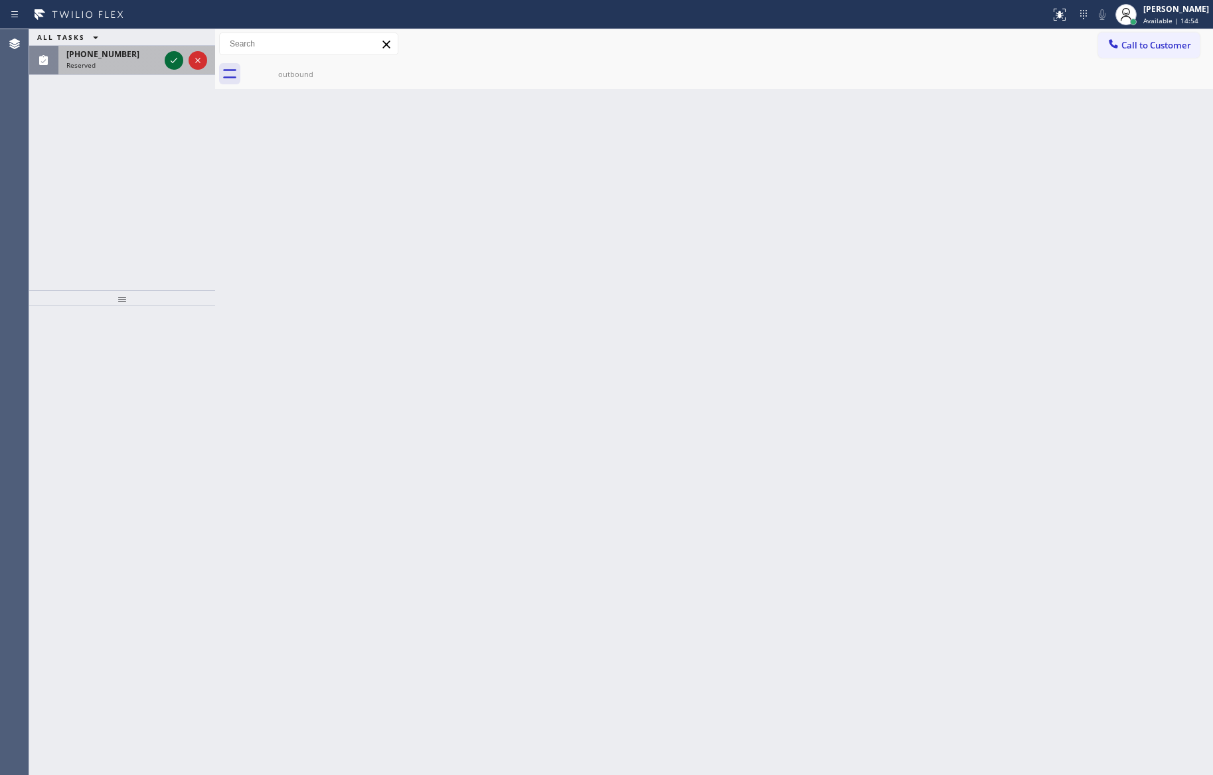
click at [169, 60] on icon at bounding box center [174, 60] width 16 height 16
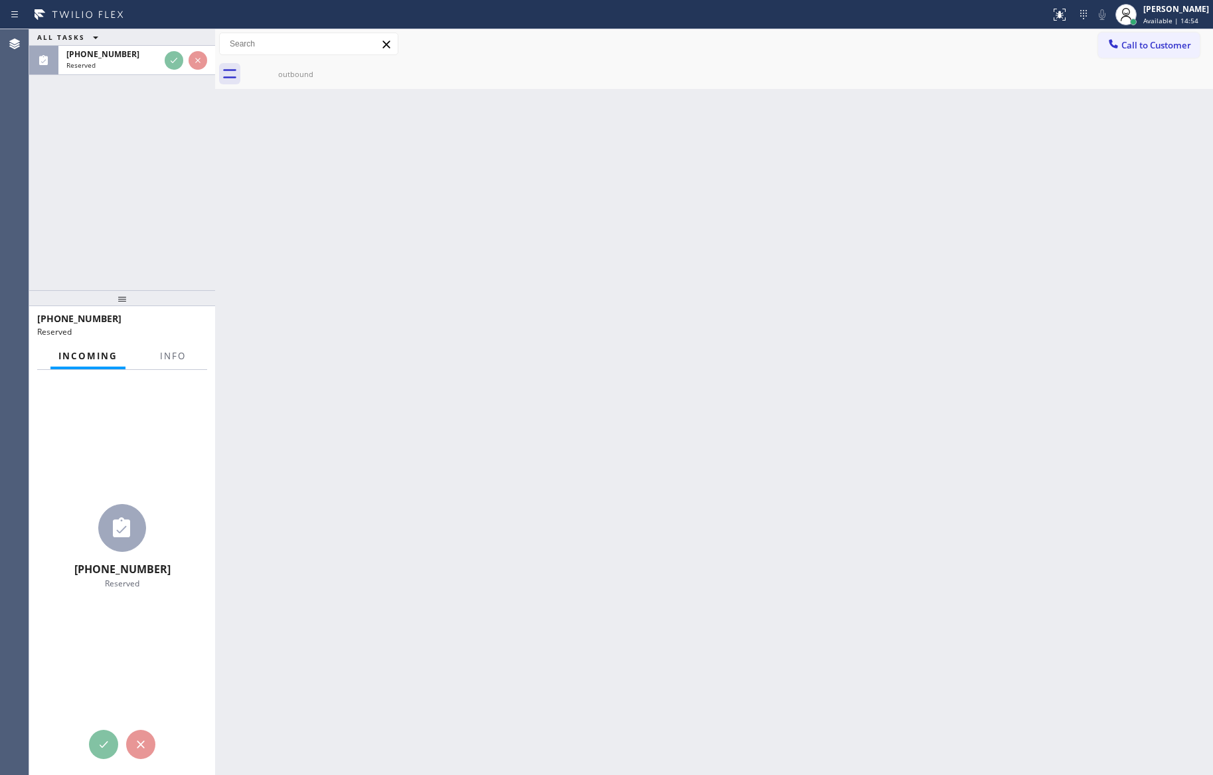
click at [138, 194] on div "ALL TASKS ALL TASKS ACTIVE TASKS TASKS IN WRAP UP [PHONE_NUMBER] Reserved" at bounding box center [122, 159] width 186 height 261
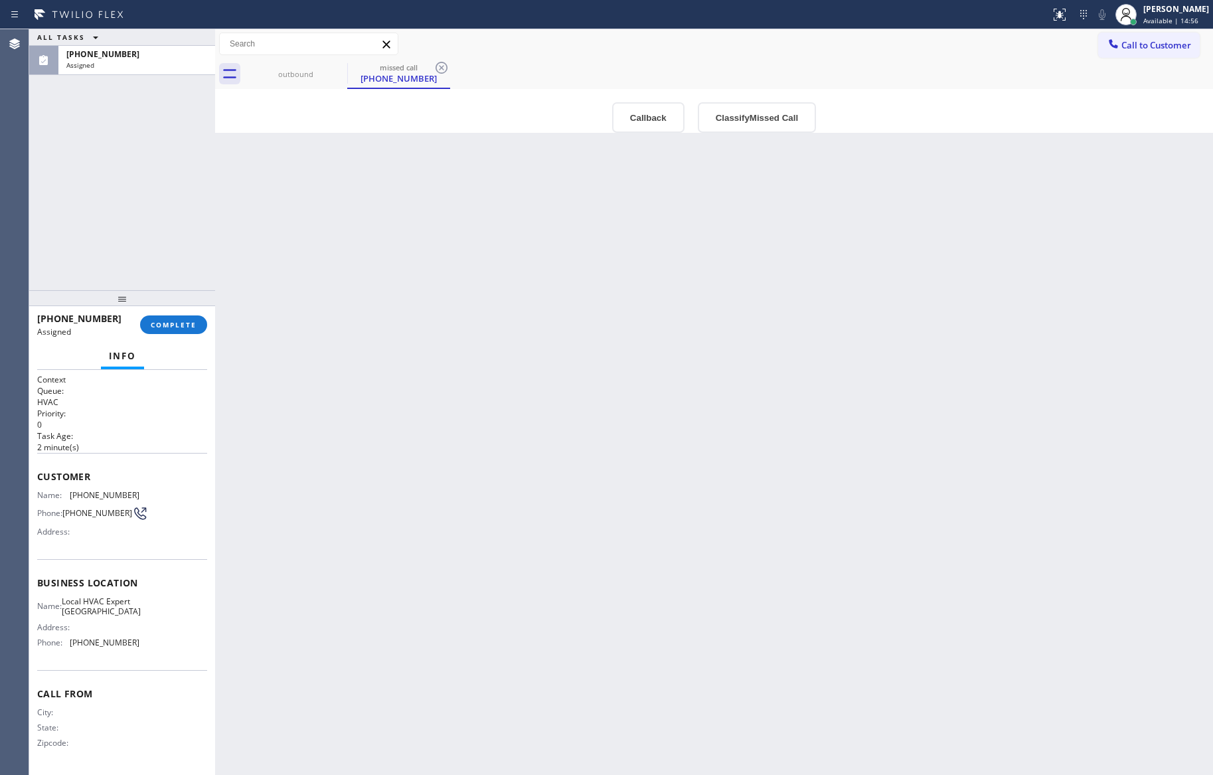
click at [525, 402] on div "Back to Dashboard Change Sender ID Customers Technicians Select a contact Outbo…" at bounding box center [714, 402] width 998 height 746
drag, startPoint x: 640, startPoint y: 120, endPoint x: 578, endPoint y: 299, distance: 189.0
click at [640, 120] on button "Callback" at bounding box center [648, 117] width 72 height 31
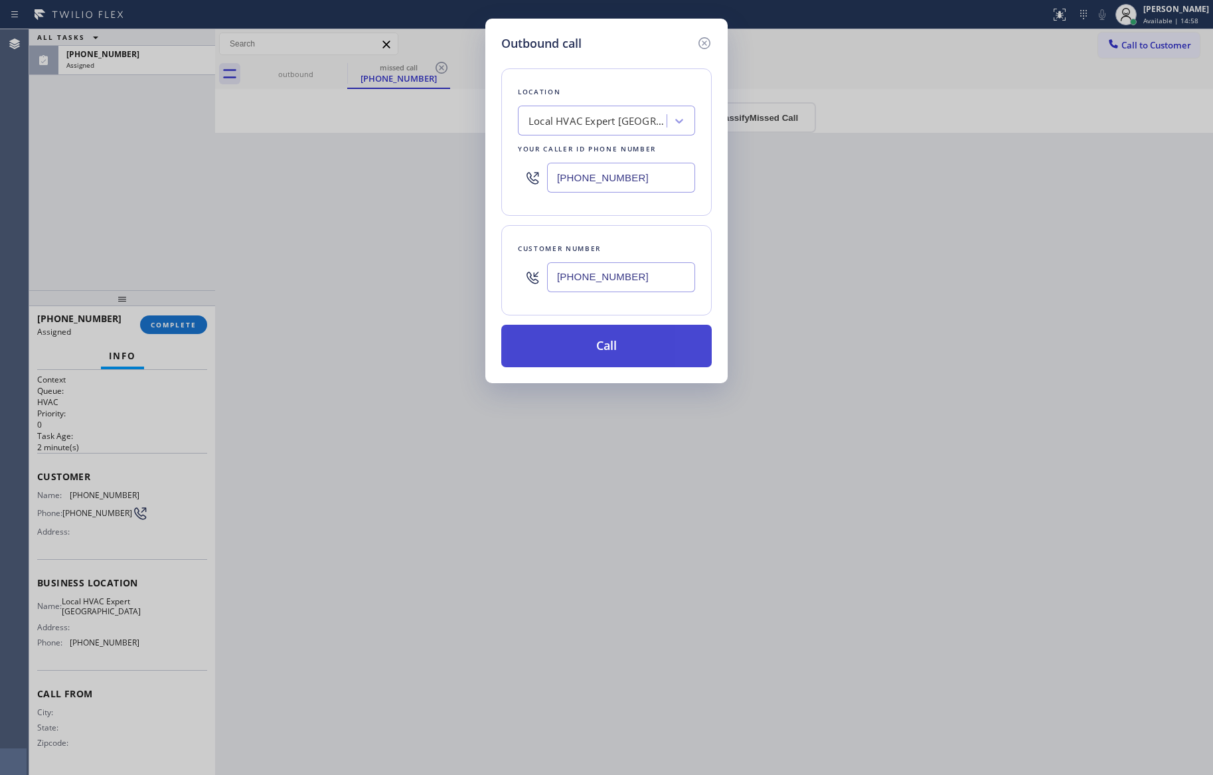
drag, startPoint x: 574, startPoint y: 351, endPoint x: 866, endPoint y: 22, distance: 439.7
click at [576, 351] on button "Call" at bounding box center [606, 346] width 210 height 42
drag, startPoint x: 637, startPoint y: 359, endPoint x: 982, endPoint y: 249, distance: 361.6
click at [639, 359] on button "Call" at bounding box center [606, 346] width 210 height 42
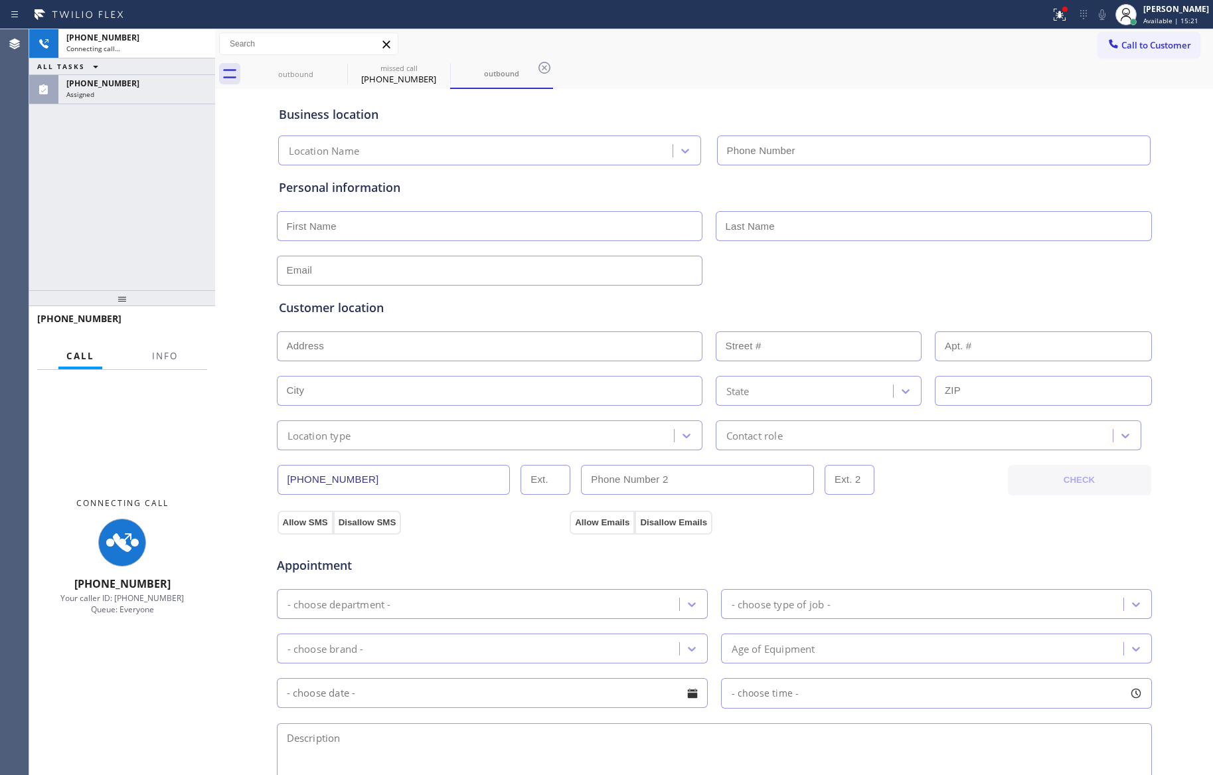
type input "[PHONE_NUMBER]"
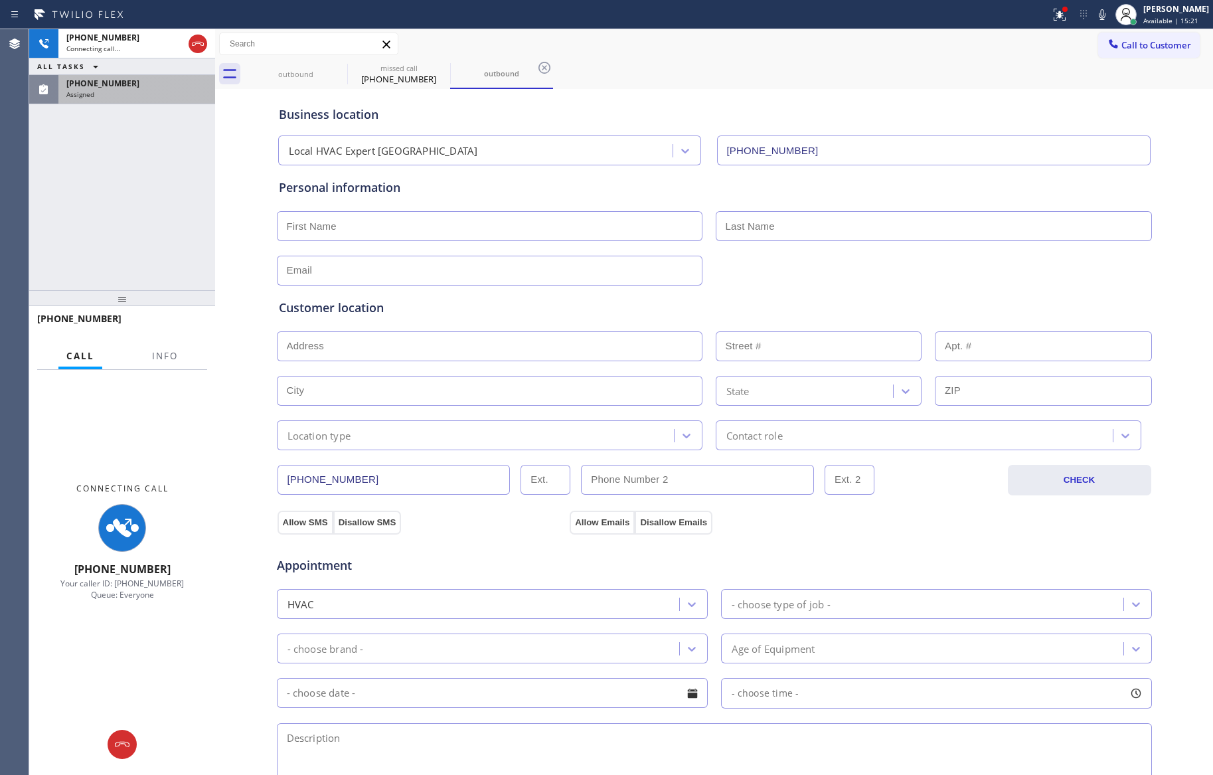
click at [46, 188] on div "[PHONE_NUMBER] Connecting call… ALL TASKS ALL TASKS ACTIVE TASKS TASKS IN WRAP …" at bounding box center [122, 159] width 186 height 261
click at [94, 98] on div "[PHONE_NUMBER] Assigned" at bounding box center [133, 89] width 151 height 29
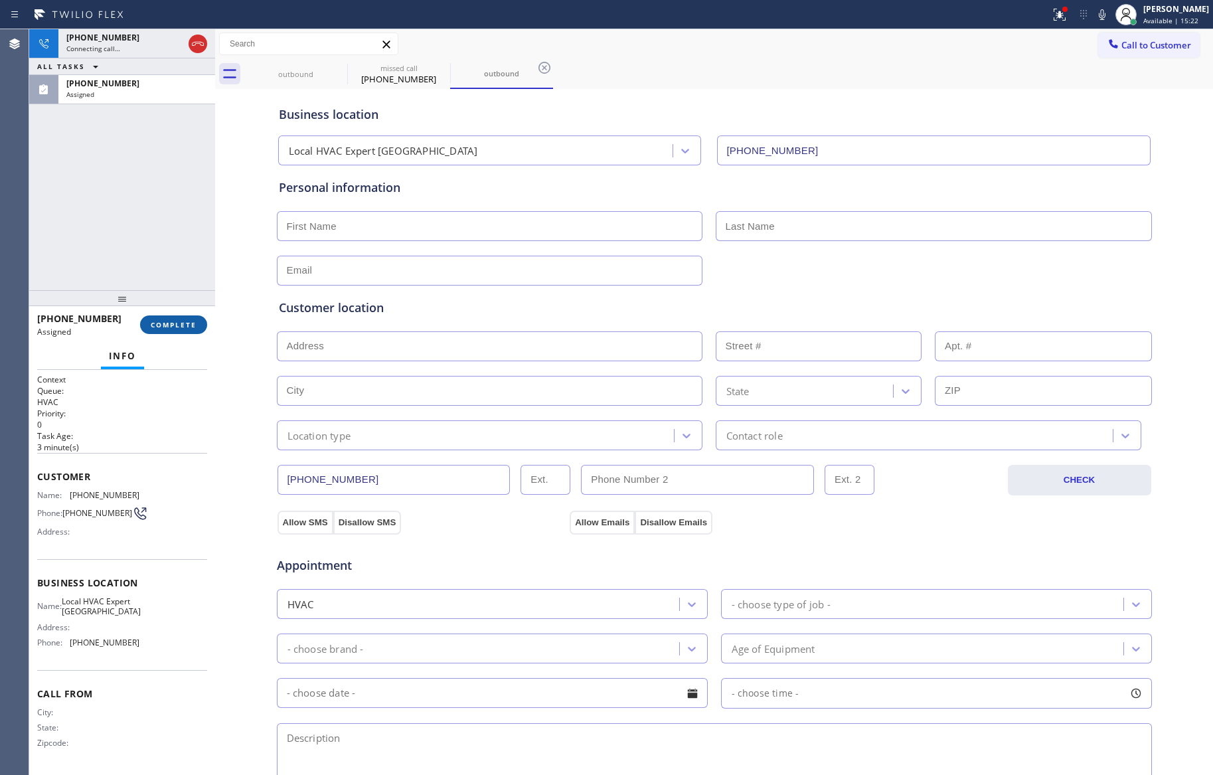
click at [167, 331] on button "COMPLETE" at bounding box center [173, 324] width 67 height 19
click at [144, 212] on div "[PHONE_NUMBER] Connecting call… ALL TASKS ALL TASKS ACTIVE TASKS TASKS IN WRAP …" at bounding box center [122, 159] width 186 height 261
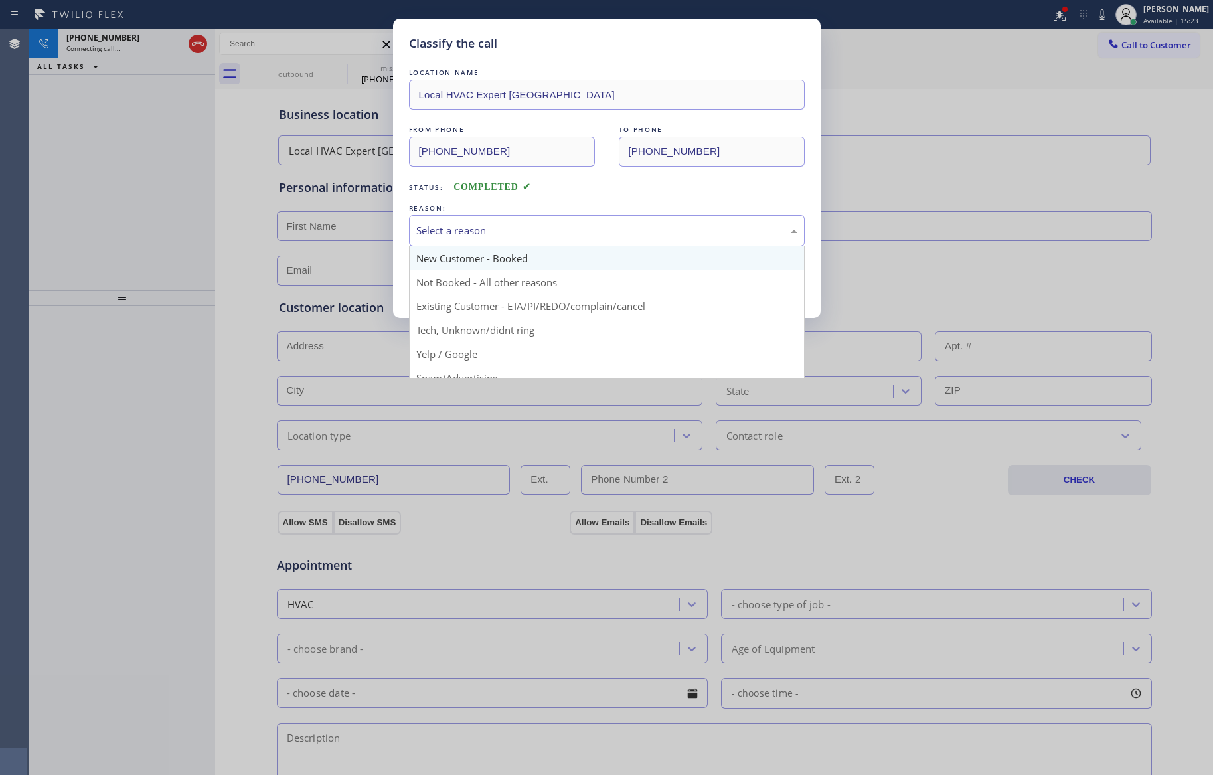
drag, startPoint x: 462, startPoint y: 225, endPoint x: 461, endPoint y: 268, distance: 42.5
click at [463, 225] on div "Select a reason" at bounding box center [606, 230] width 381 height 15
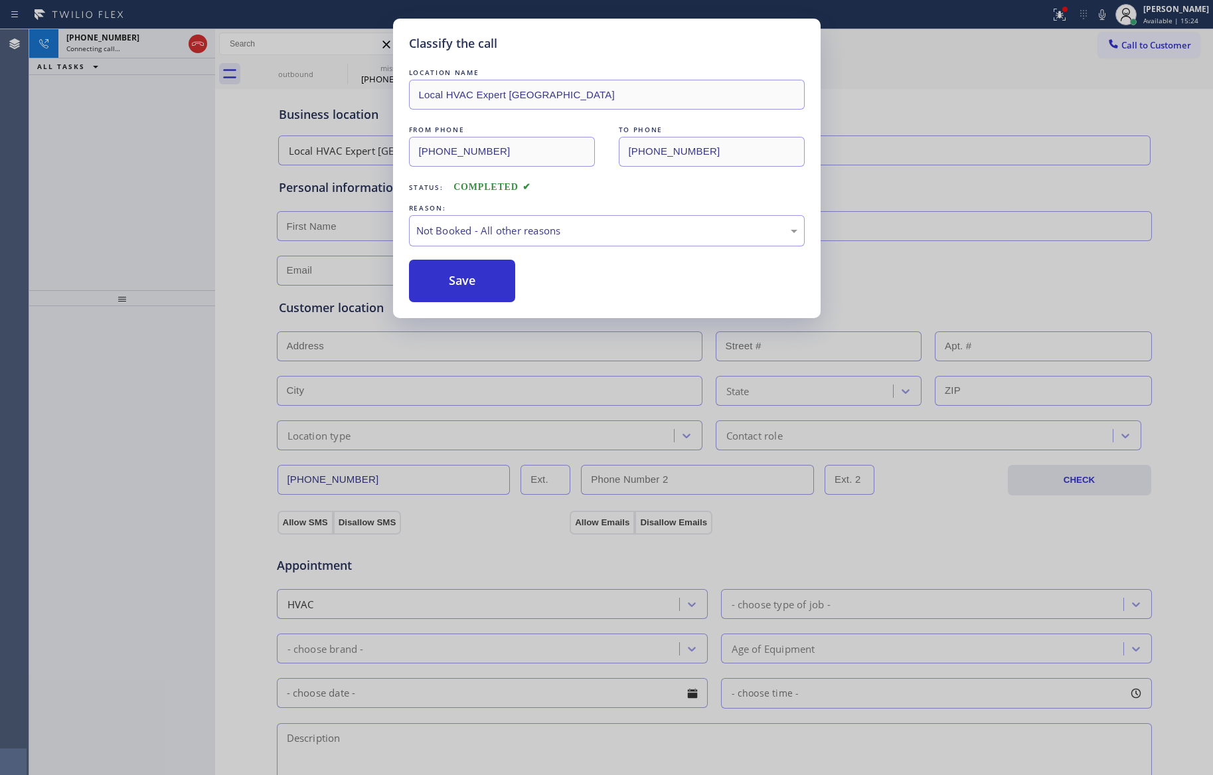
click at [460, 280] on button "Save" at bounding box center [462, 281] width 107 height 42
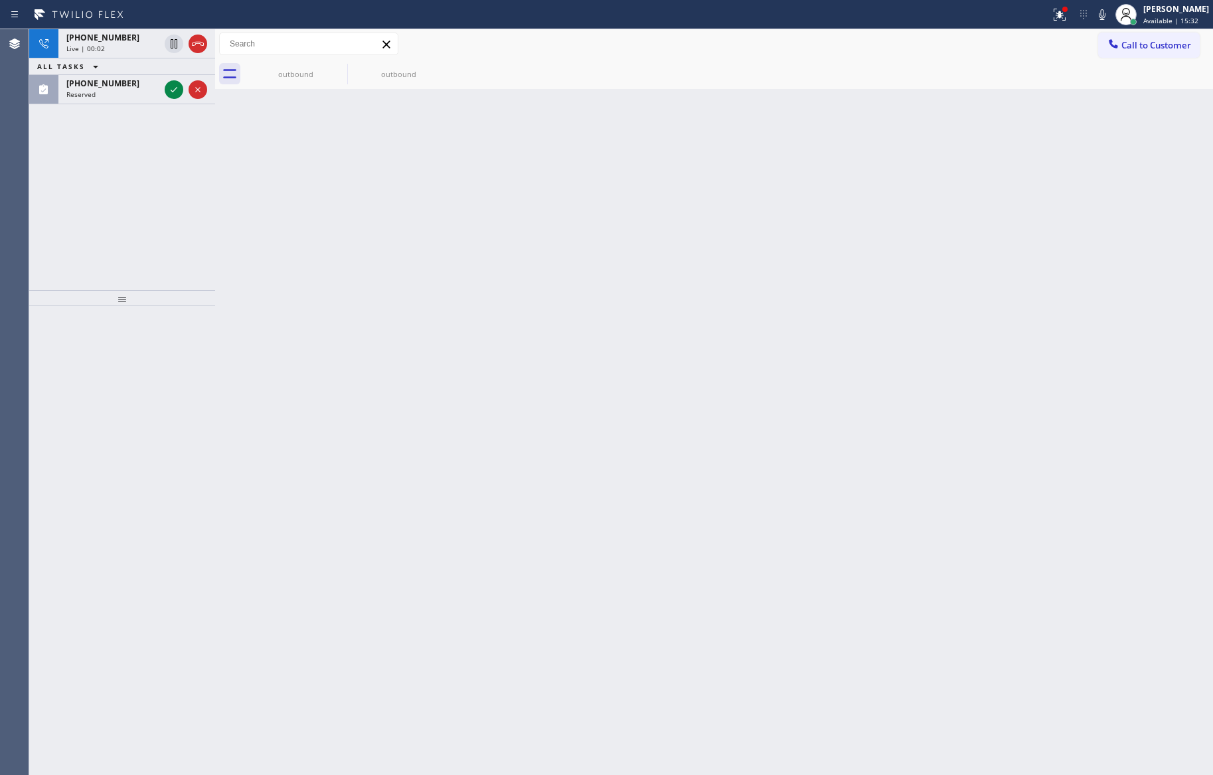
click at [323, 333] on div "Back to Dashboard Change Sender ID Customers Technicians Select a contact Outbo…" at bounding box center [714, 402] width 998 height 746
click at [179, 207] on div "[PHONE_NUMBER] Live | 00:02 ALL TASKS ALL TASKS ACTIVE TASKS TASKS IN WRAP UP […" at bounding box center [122, 159] width 186 height 261
click at [175, 88] on icon at bounding box center [174, 90] width 16 height 16
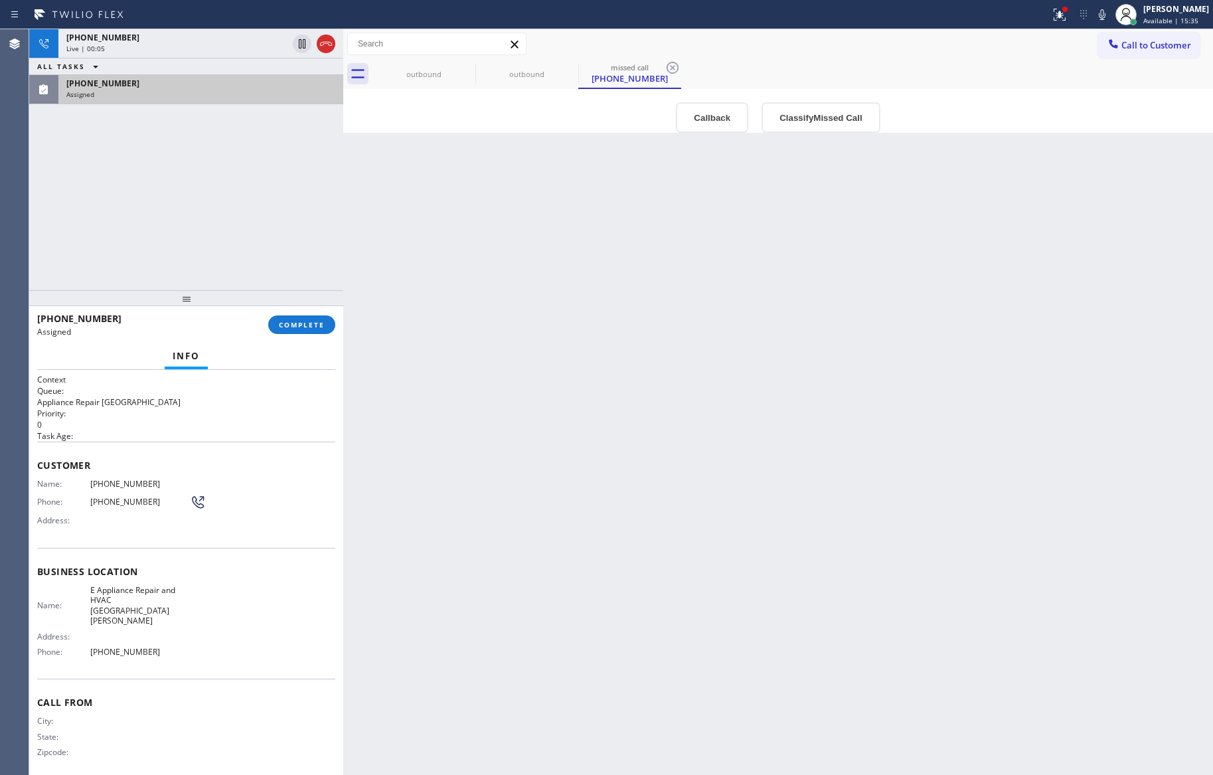
drag, startPoint x: 217, startPoint y: 168, endPoint x: 367, endPoint y: 180, distance: 150.5
click at [343, 180] on div at bounding box center [343, 402] width 0 height 746
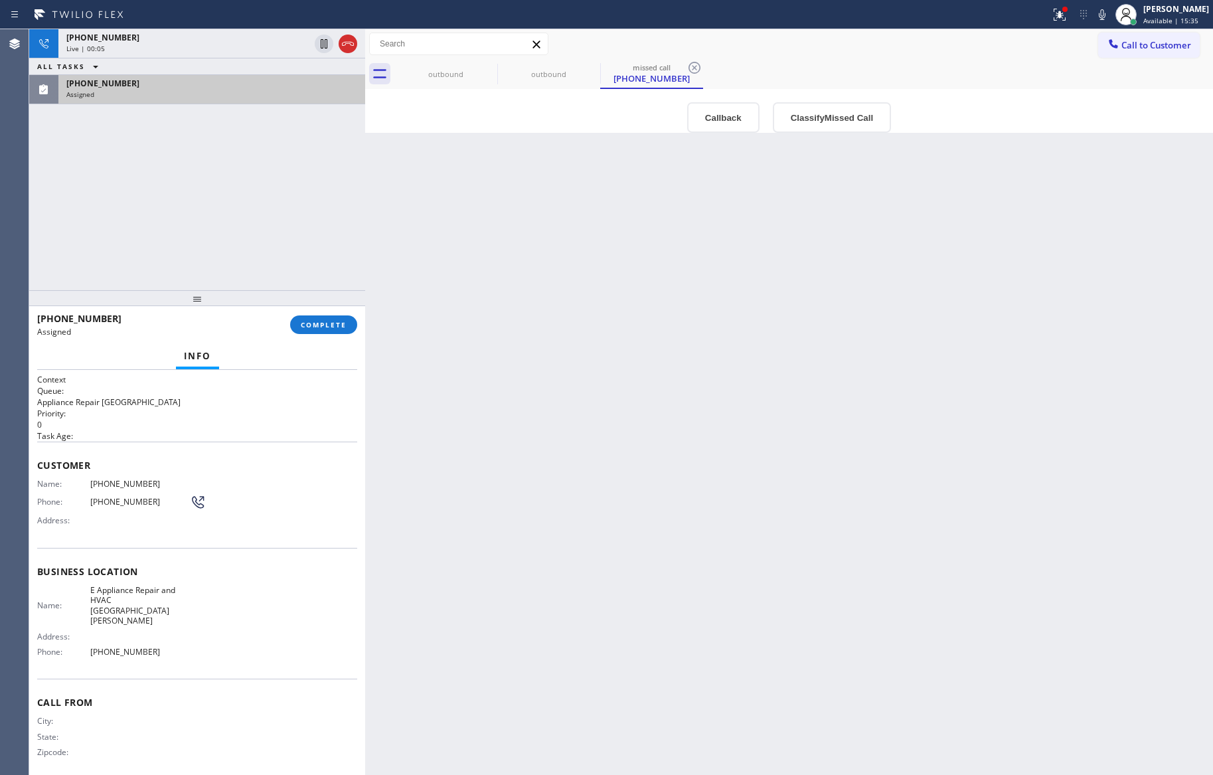
click at [216, 187] on div "[PHONE_NUMBER] Live | 00:05 ALL TASKS ALL TASKS ACTIVE TASKS TASKS IN WRAP UP […" at bounding box center [197, 159] width 336 height 261
click at [221, 62] on div "ALL TASKS ALL TASKS ACTIVE TASKS TASKS IN WRAP UP" at bounding box center [197, 66] width 336 height 17
drag, startPoint x: 216, startPoint y: 161, endPoint x: 461, endPoint y: 256, distance: 262.5
click at [235, 174] on div "[PHONE_NUMBER] Live | 00:06 ALL TASKS ALL TASKS ACTIVE TASKS TASKS IN WRAP UP […" at bounding box center [197, 159] width 336 height 261
click at [347, 48] on icon at bounding box center [348, 44] width 16 height 16
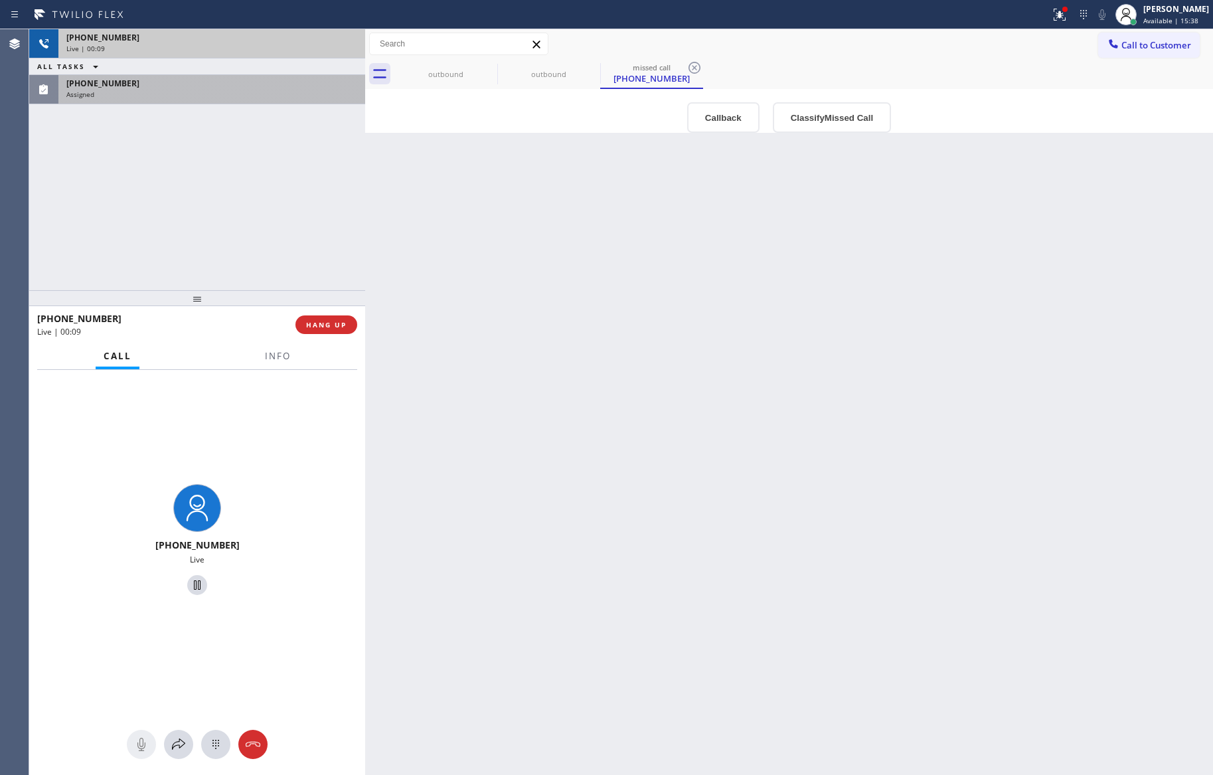
click at [313, 237] on div "[PHONE_NUMBER] Live | 00:09 ALL TASKS ALL TASKS ACTIVE TASKS TASKS IN WRAP UP […" at bounding box center [197, 159] width 336 height 261
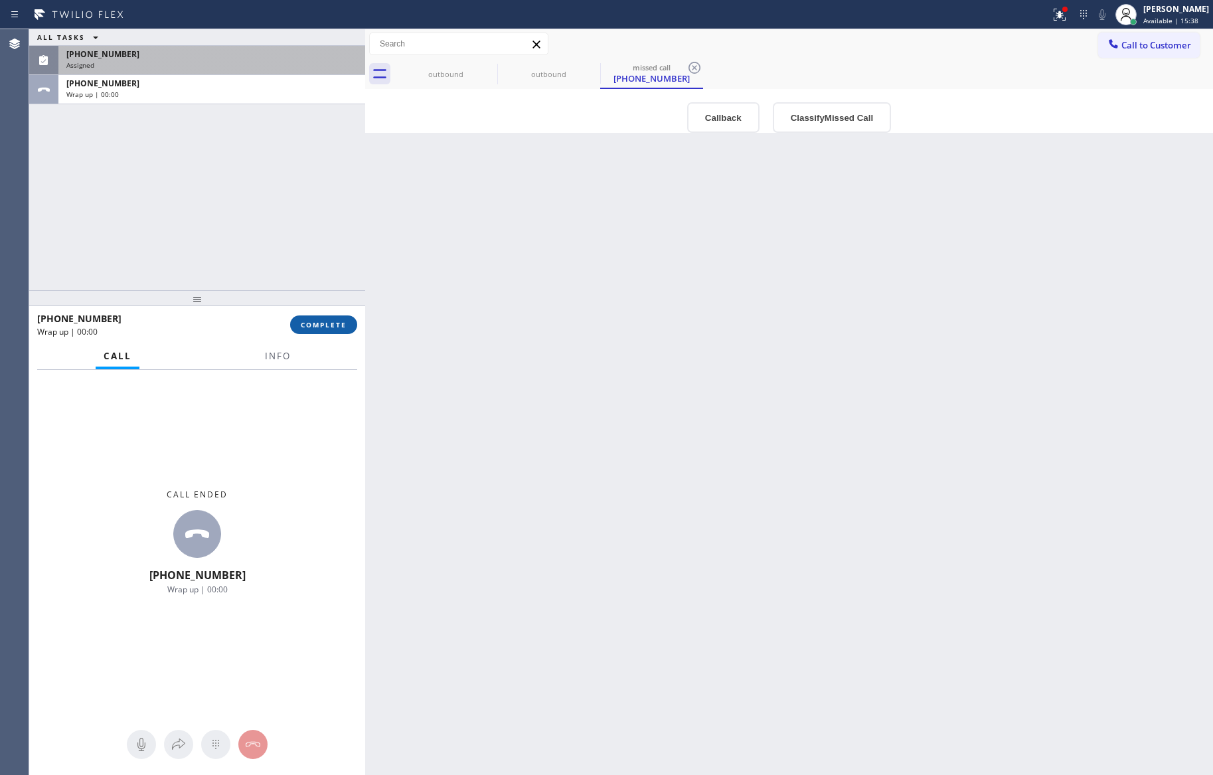
click at [315, 329] on button "COMPLETE" at bounding box center [323, 324] width 67 height 19
click at [282, 198] on div "ALL TASKS ALL TASKS ACTIVE TASKS TASKS IN WRAP UP [PHONE_NUMBER] Assigned [PHON…" at bounding box center [197, 159] width 336 height 261
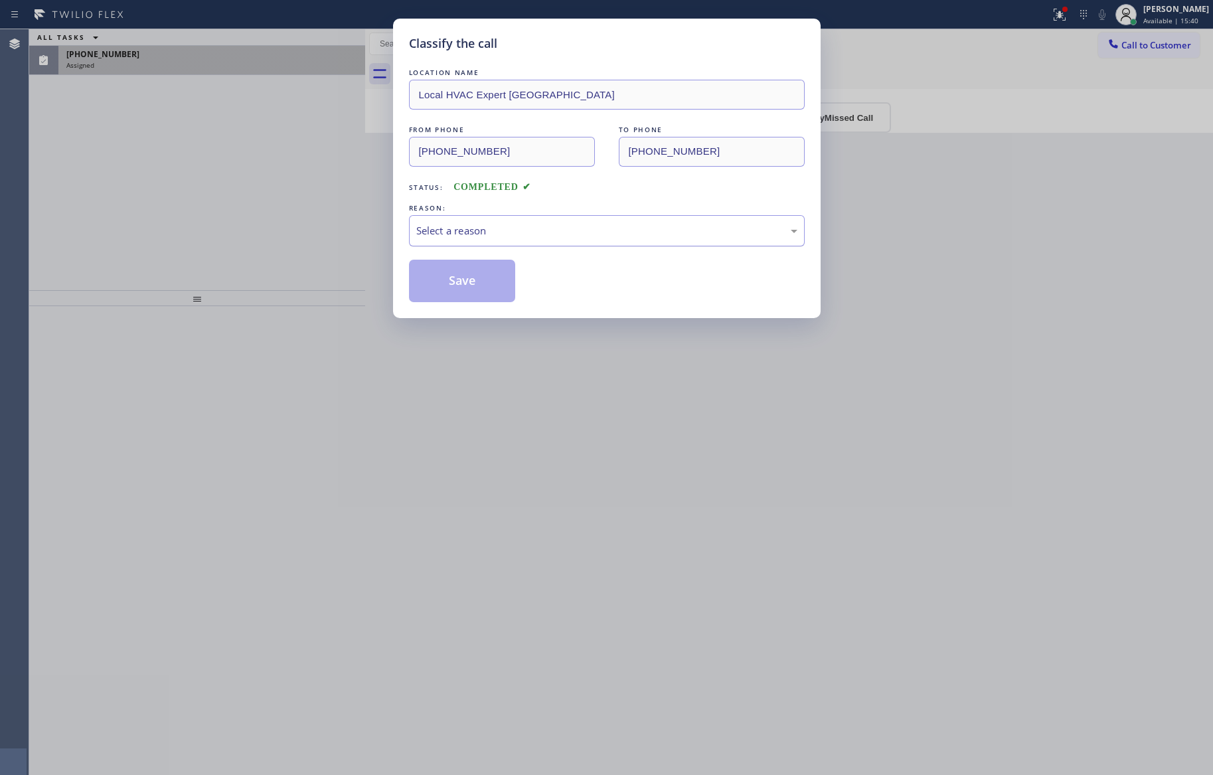
click at [493, 231] on div "Select a reason" at bounding box center [606, 230] width 381 height 15
click at [475, 285] on button "Save" at bounding box center [462, 281] width 107 height 42
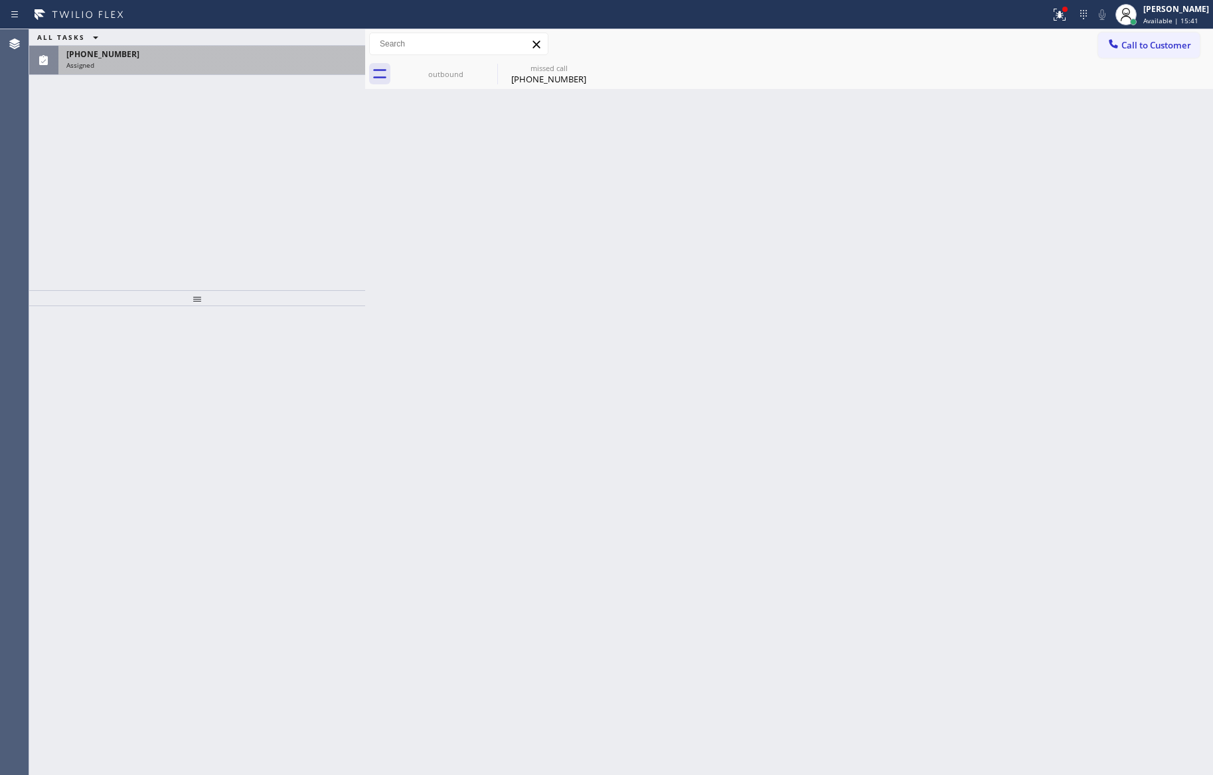
click at [235, 223] on div "ALL TASKS ALL TASKS ACTIVE TASKS TASKS IN WRAP UP [PHONE_NUMBER] Assigned" at bounding box center [197, 159] width 336 height 261
click at [266, 42] on div "ALL TASKS ALL TASKS ACTIVE TASKS TASKS IN WRAP UP" at bounding box center [197, 37] width 336 height 17
click at [269, 56] on div "[PHONE_NUMBER]" at bounding box center [211, 53] width 291 height 11
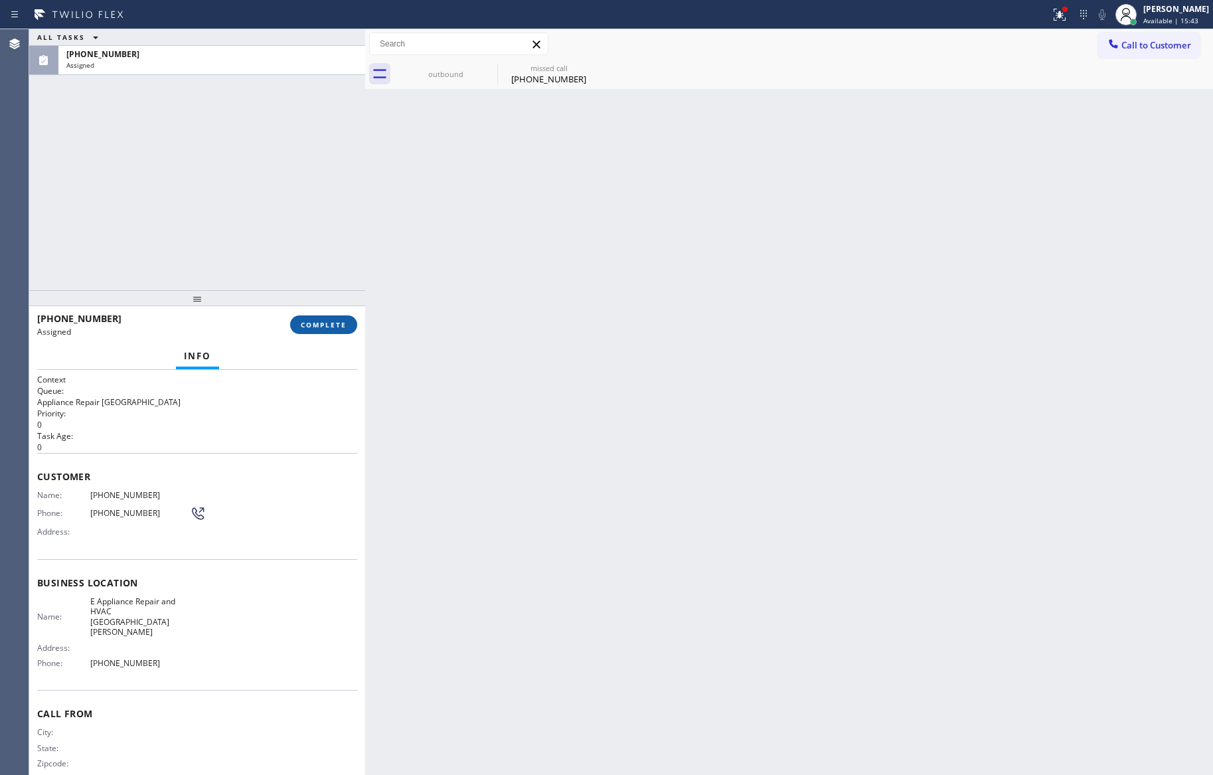
click at [325, 329] on span "COMPLETE" at bounding box center [324, 324] width 46 height 9
click at [299, 169] on div "ALL TASKS ALL TASKS ACTIVE TASKS TASKS IN WRAP UP [PHONE_NUMBER] Assigned" at bounding box center [197, 159] width 336 height 261
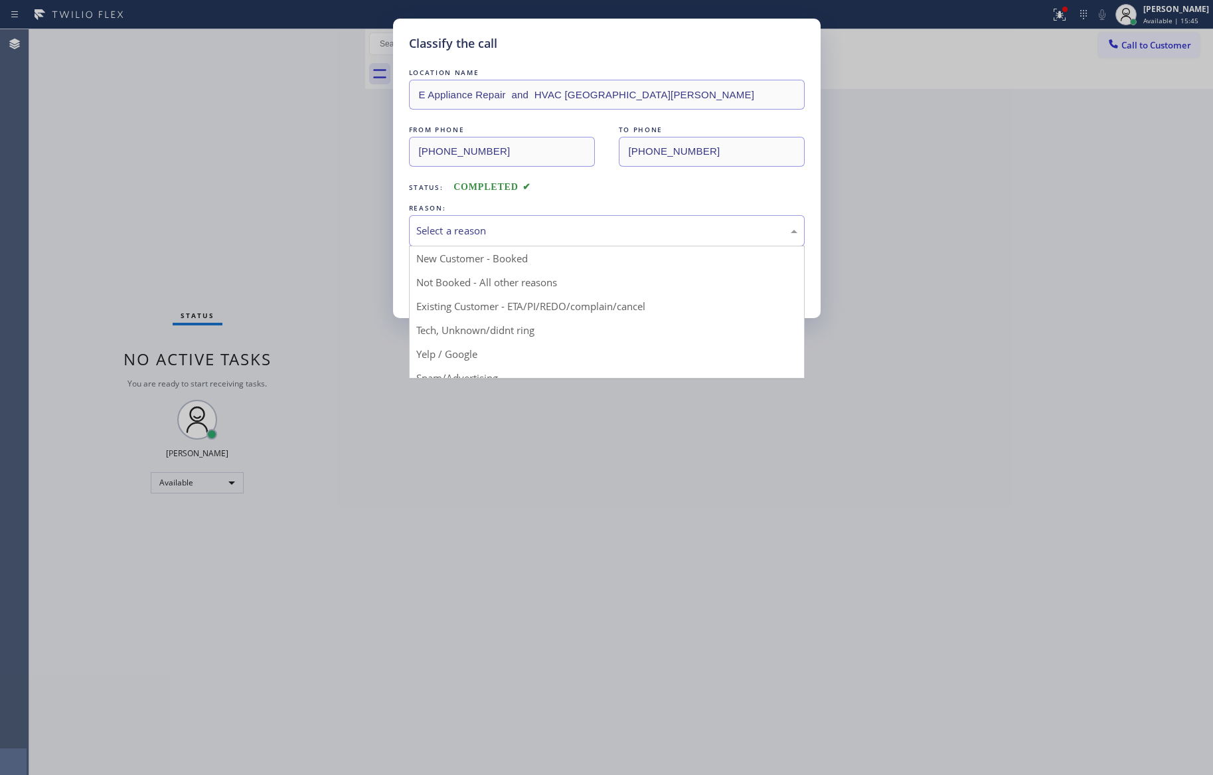
click at [463, 236] on div "Select a reason" at bounding box center [606, 230] width 381 height 15
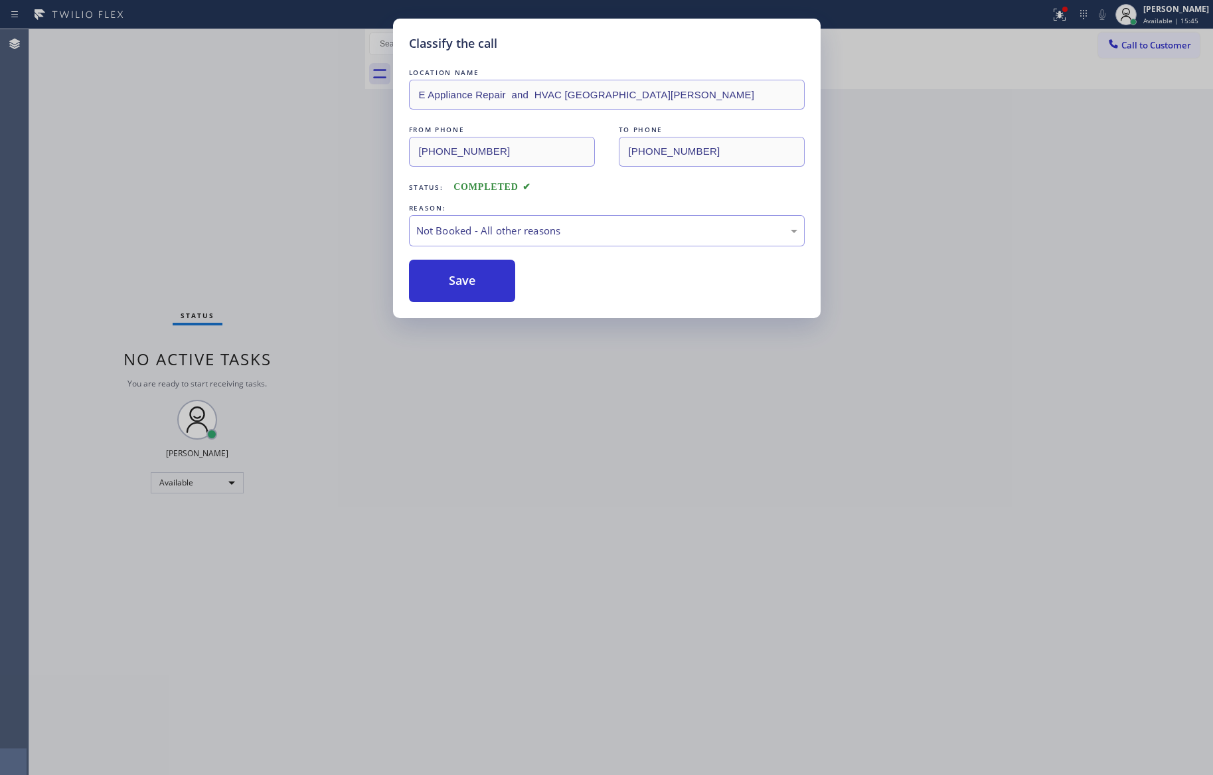
click at [455, 286] on button "Save" at bounding box center [462, 281] width 107 height 42
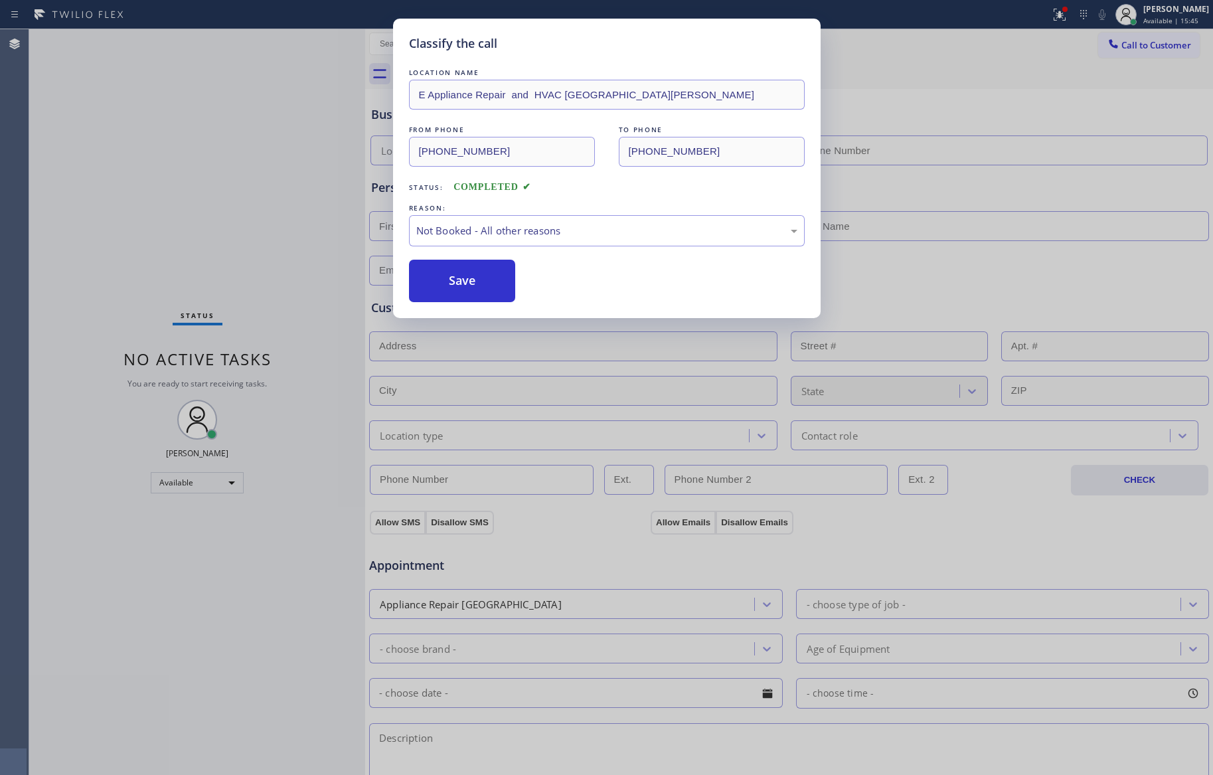
click at [455, 286] on button "Save" at bounding box center [462, 281] width 107 height 42
drag, startPoint x: 455, startPoint y: 286, endPoint x: 958, endPoint y: 444, distance: 527.7
click at [462, 286] on button "Save" at bounding box center [462, 281] width 107 height 42
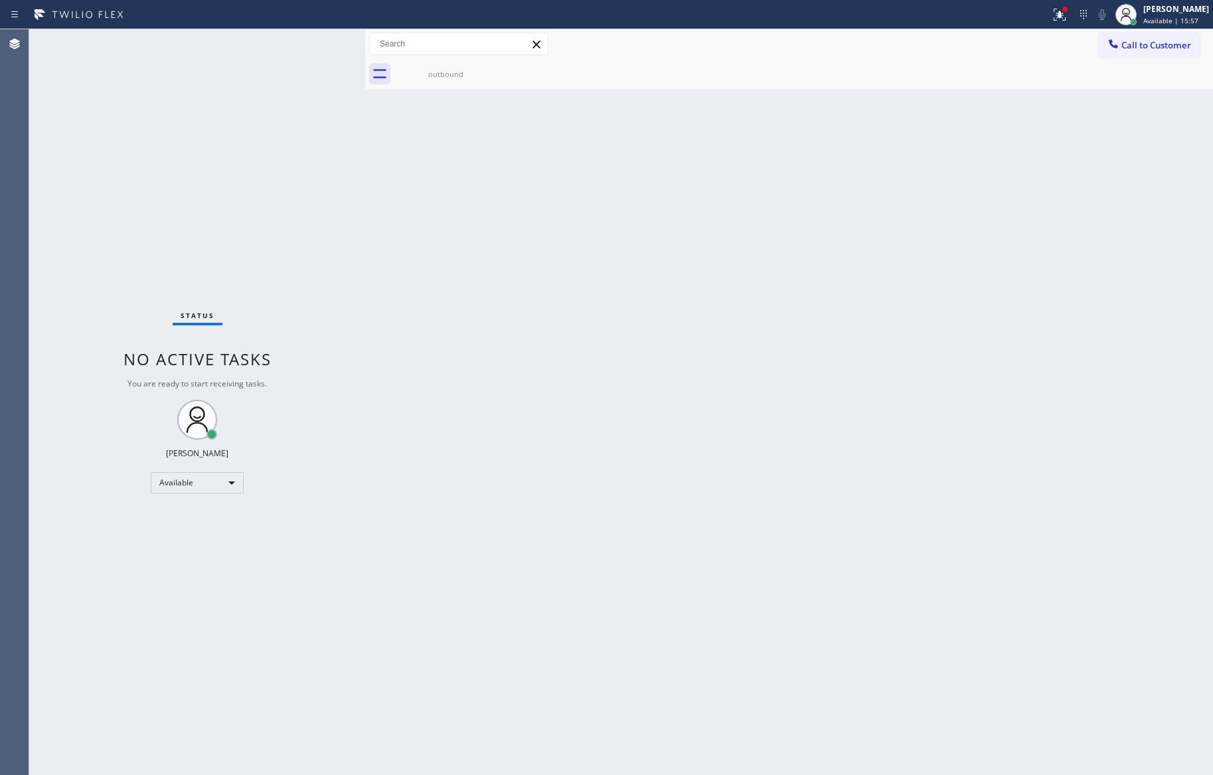
click at [572, 220] on div "Back to Dashboard Change Sender ID Customers Technicians Select a contact Outbo…" at bounding box center [789, 402] width 848 height 746
click at [1137, 44] on span "Call to Customer" at bounding box center [1156, 45] width 70 height 12
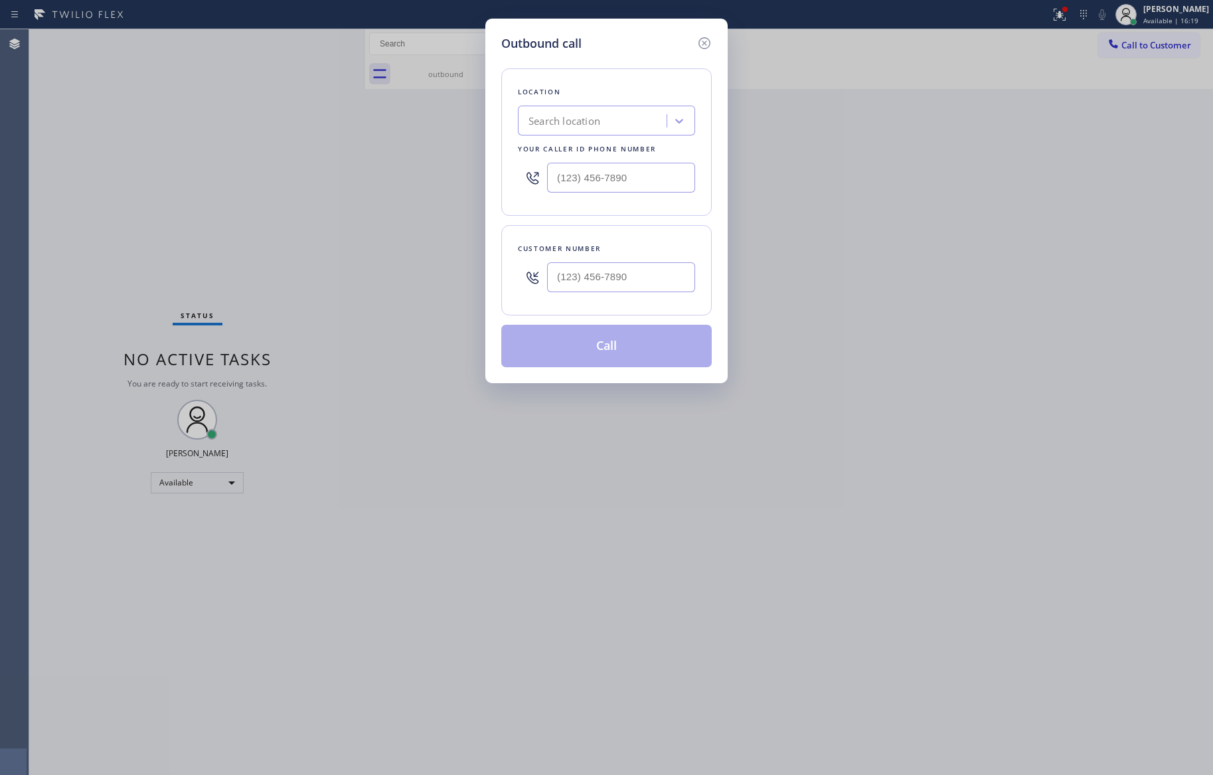
drag, startPoint x: 709, startPoint y: 265, endPoint x: 627, endPoint y: 293, distance: 86.5
click at [705, 268] on div "Customer number" at bounding box center [606, 270] width 210 height 90
click at [626, 286] on input "(___) ___-____" at bounding box center [621, 277] width 148 height 30
paste input "917) 561-1464"
type input "[PHONE_NUMBER]"
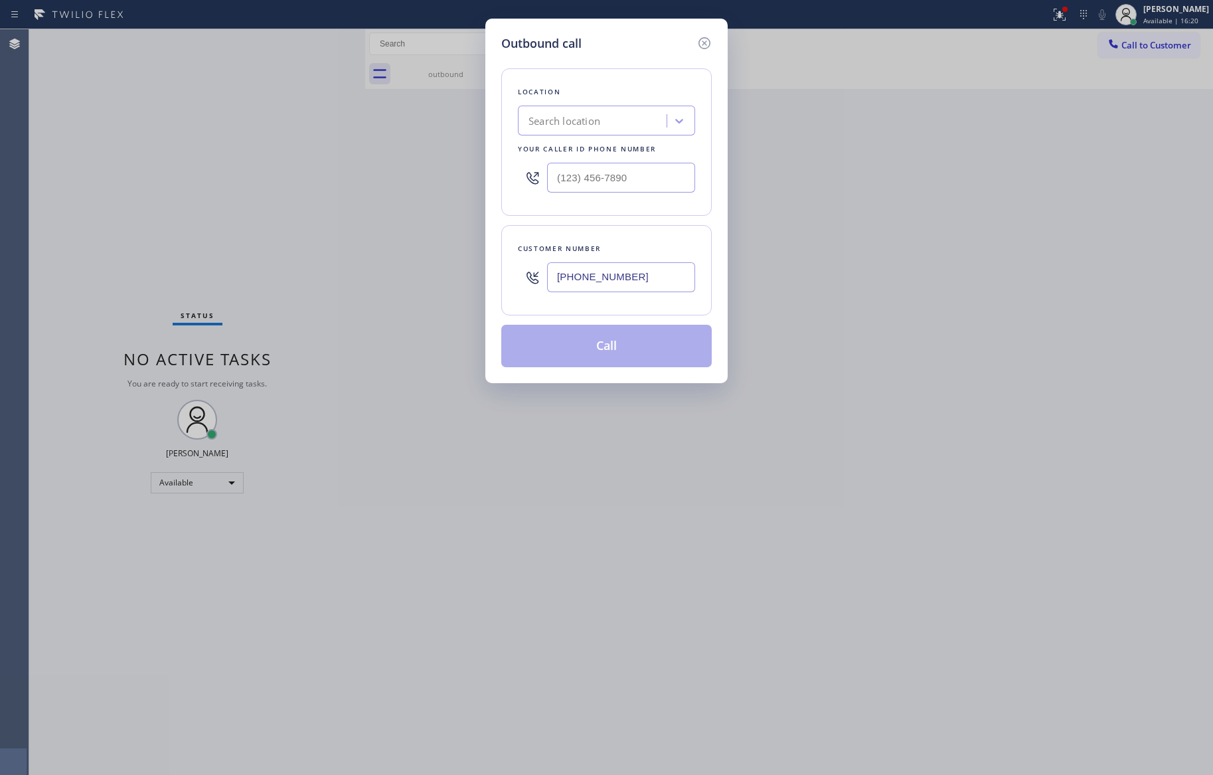
click at [584, 127] on div "Search location" at bounding box center [565, 121] width 72 height 15
type input "home alliance mem"
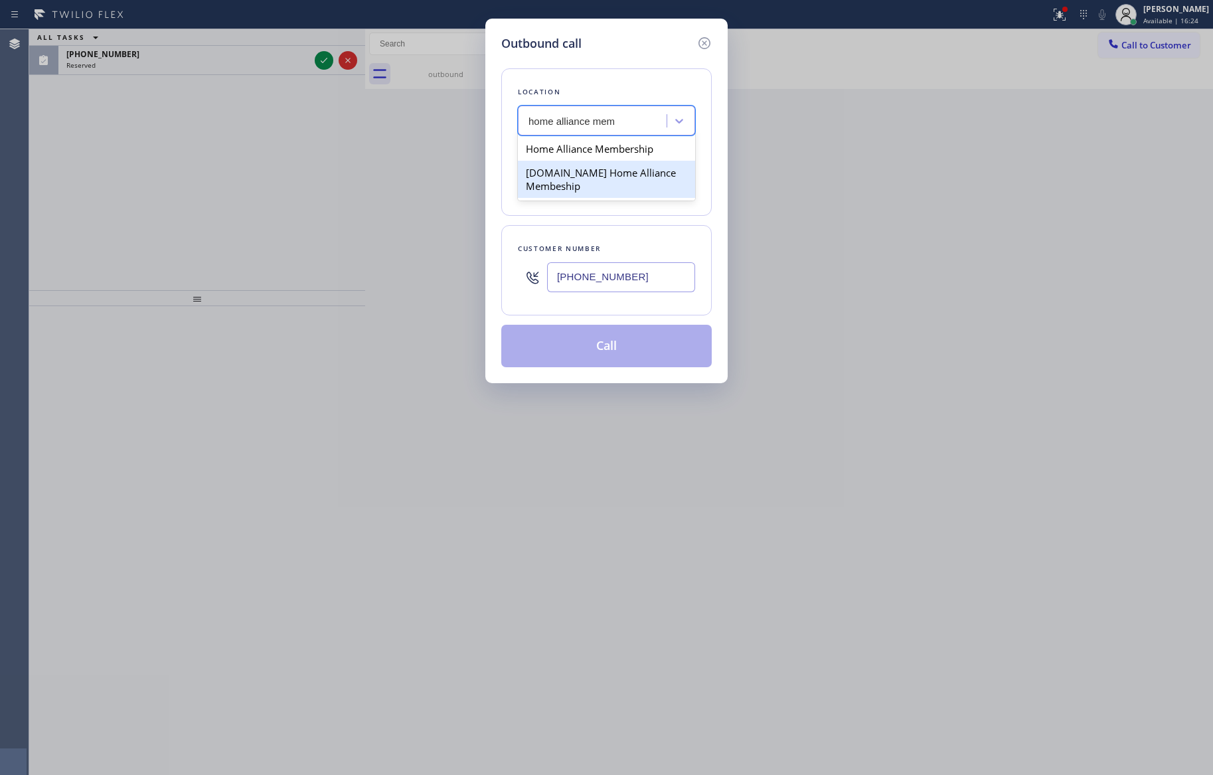
click at [651, 170] on div "[DOMAIN_NAME] Home Alliance Membeship" at bounding box center [606, 179] width 177 height 37
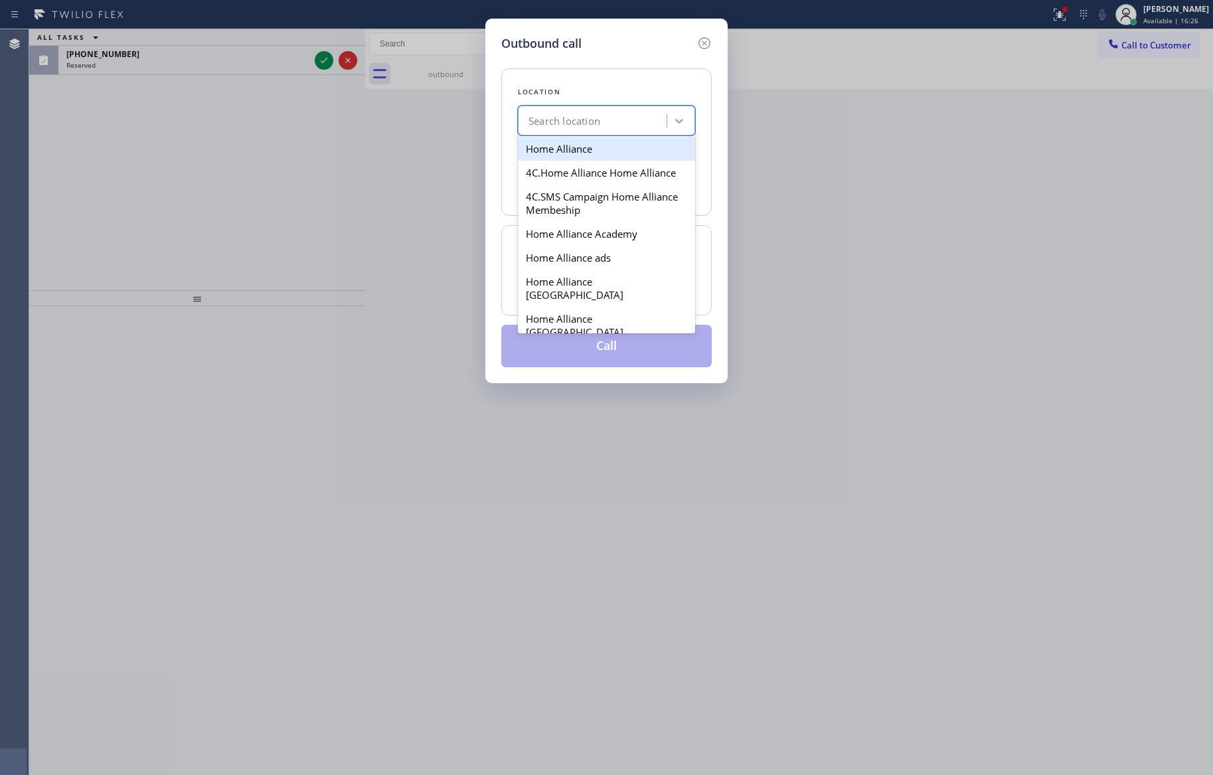
click at [632, 124] on div "Search location" at bounding box center [594, 121] width 145 height 23
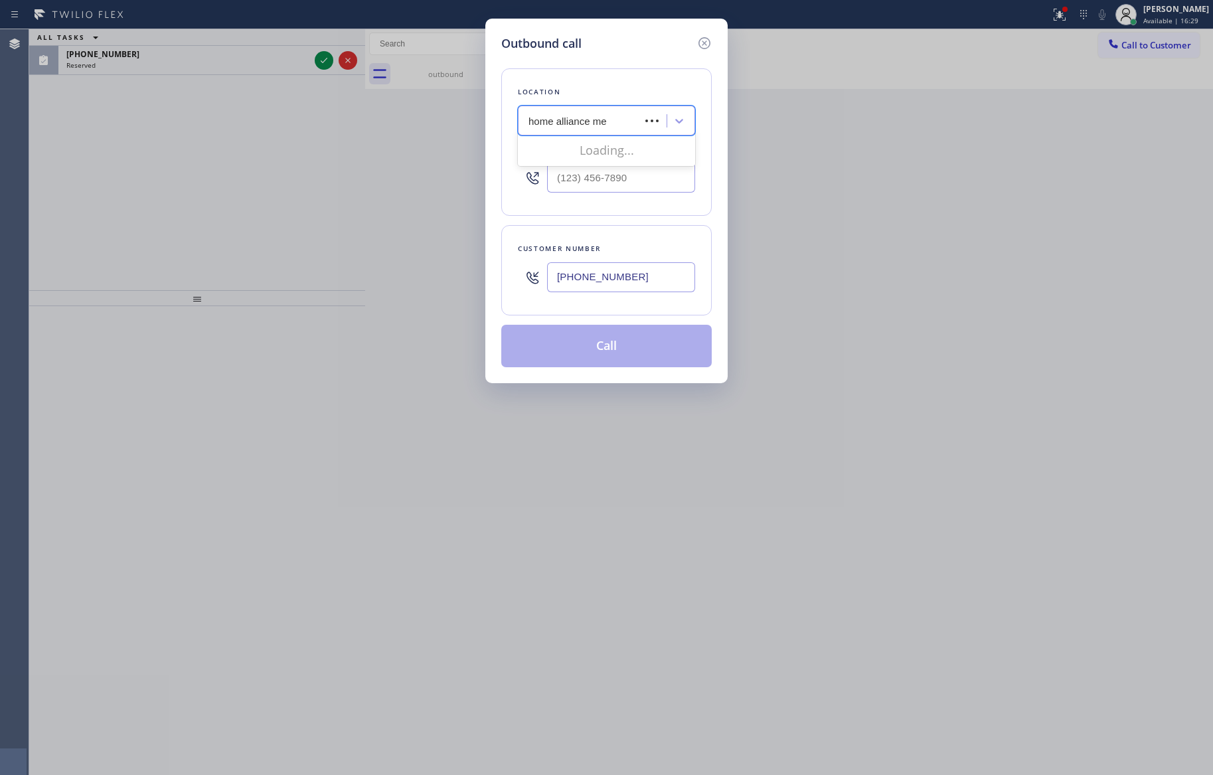
type input "home alliance mem"
click at [638, 153] on div "Home Alliance Membership" at bounding box center [606, 149] width 177 height 24
type input "[PHONE_NUMBER]"
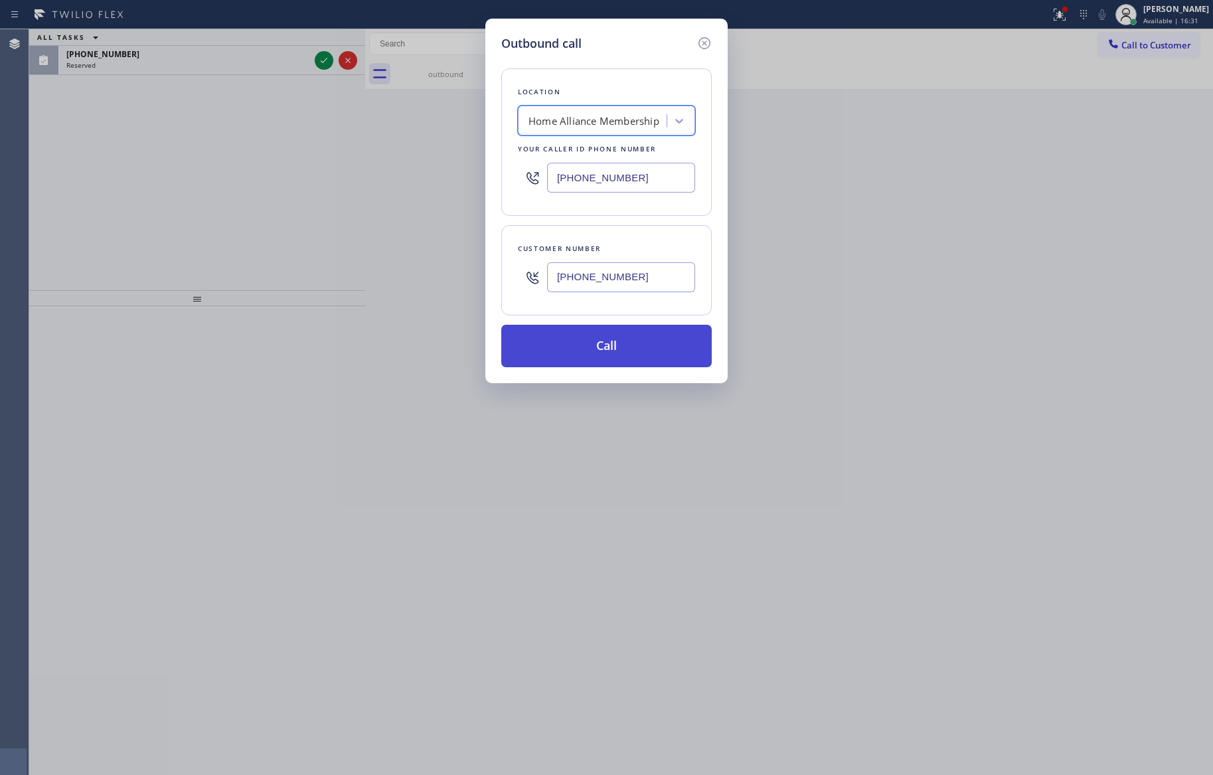
click at [639, 341] on button "Call" at bounding box center [606, 346] width 210 height 42
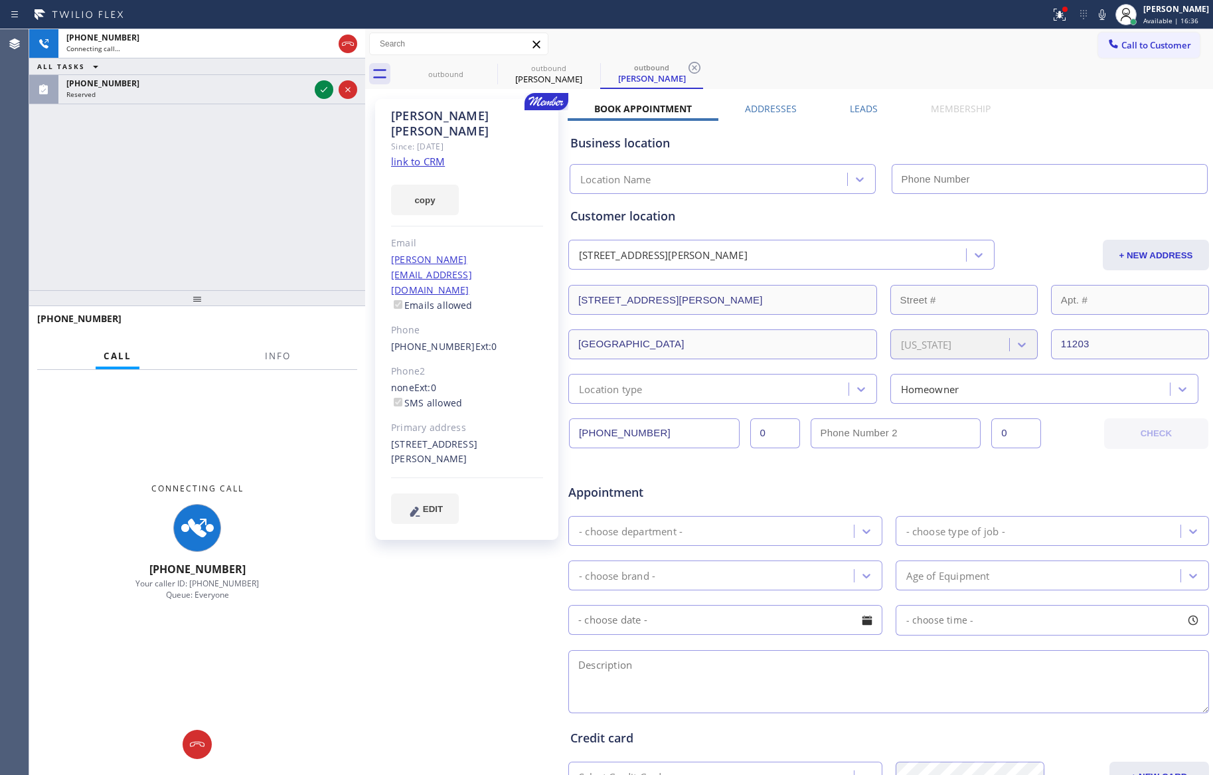
type input "[PHONE_NUMBER]"
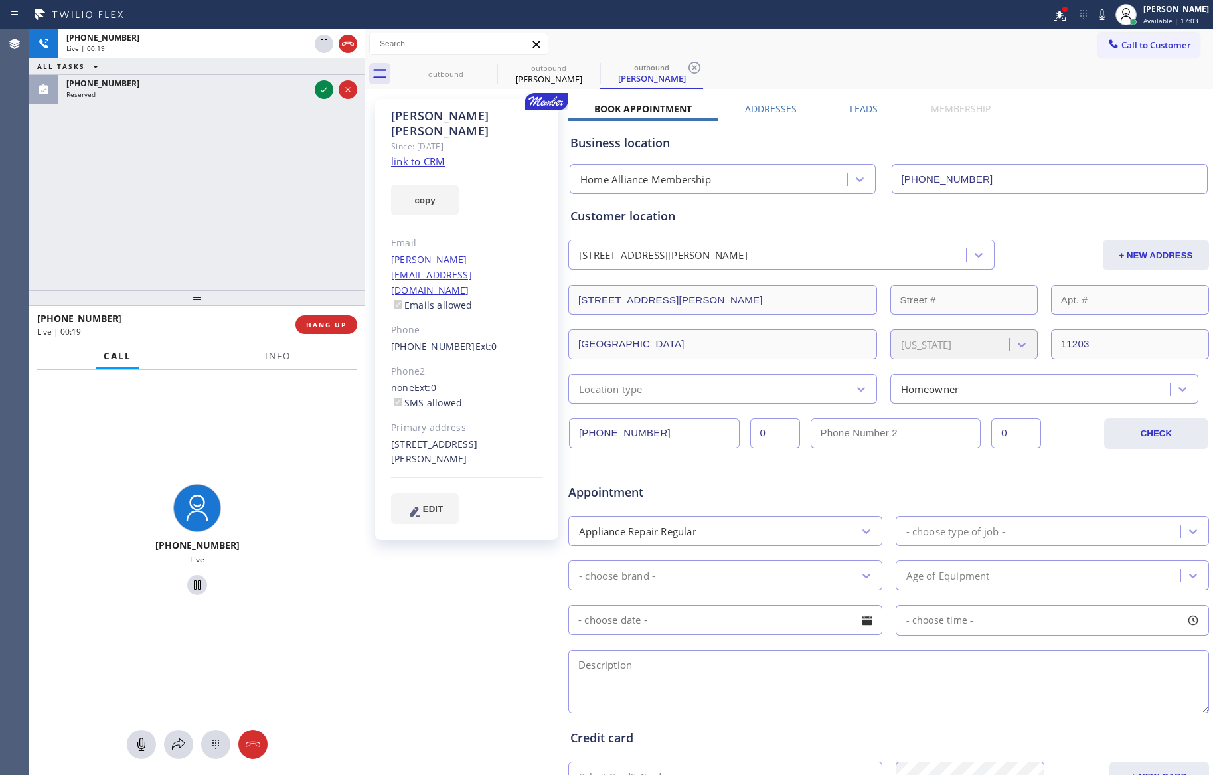
drag, startPoint x: 241, startPoint y: 232, endPoint x: 309, endPoint y: 337, distance: 125.2
click at [241, 235] on div "[PHONE_NUMBER] Live | 00:19 ALL TASKS ALL TASKS ACTIVE TASKS TASKS IN WRAP UP […" at bounding box center [197, 159] width 336 height 261
click at [323, 323] on span "HANG UP" at bounding box center [326, 324] width 41 height 9
click at [258, 197] on div "[PHONE_NUMBER] Live | 00:20 ALL TASKS ALL TASKS ACTIVE TASKS TASKS IN WRAP UP […" at bounding box center [197, 159] width 336 height 261
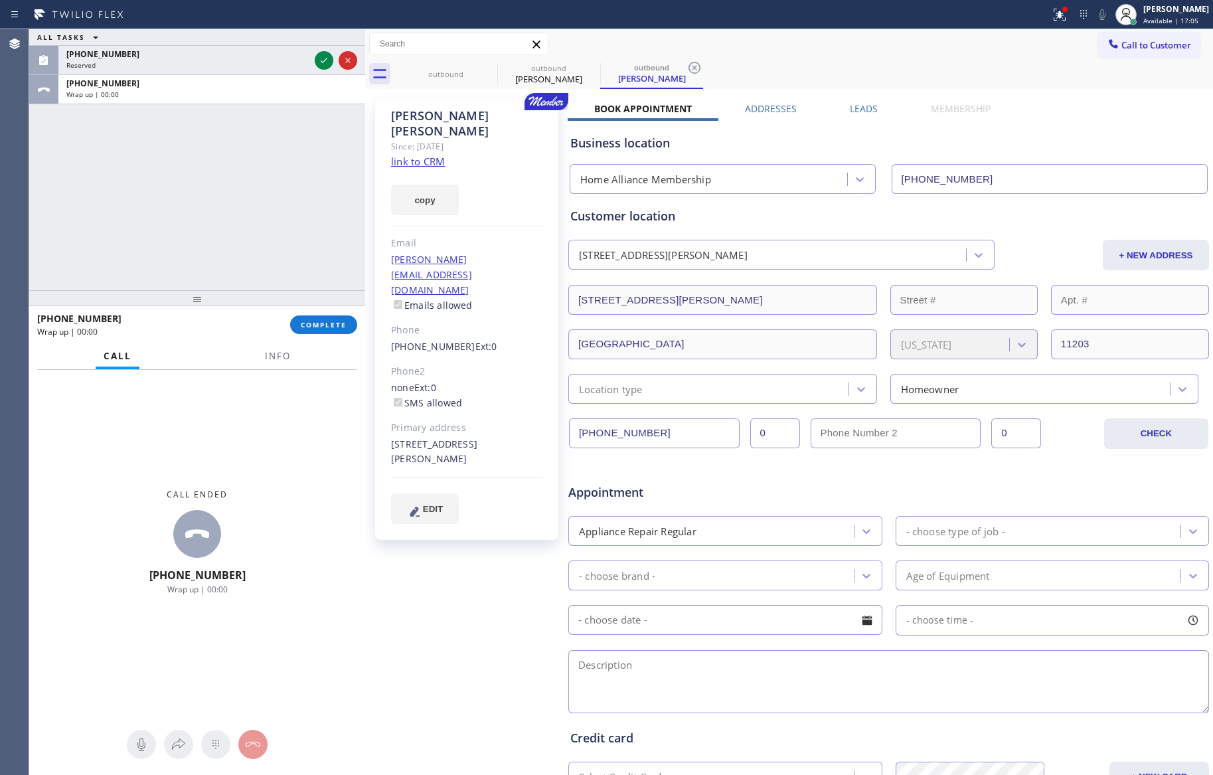
click at [851, 108] on label "Leads" at bounding box center [864, 108] width 28 height 13
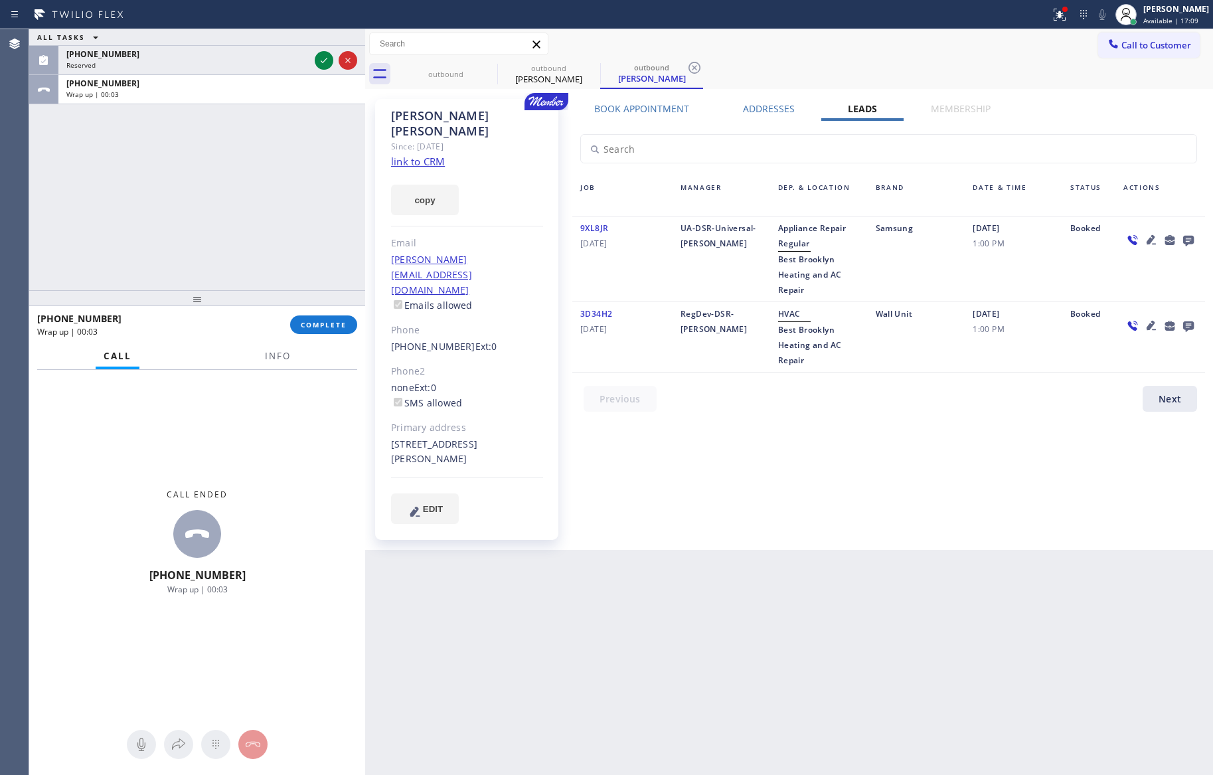
click at [742, 378] on div "Job Manager Dep. & Location Brand Date & Time Status Actions 9XL8JR [DATE] UA-D…" at bounding box center [889, 269] width 642 height 297
click at [1191, 238] on icon at bounding box center [1189, 240] width 16 height 17
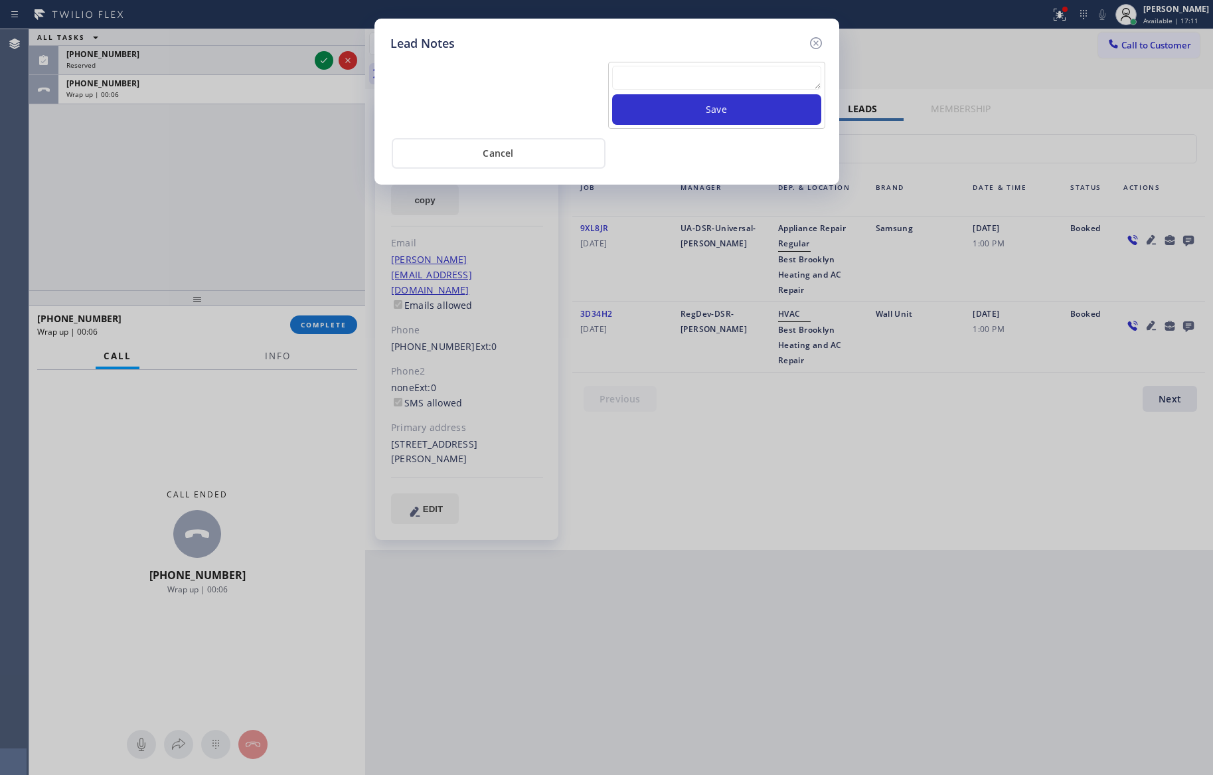
click at [662, 80] on textarea at bounding box center [716, 78] width 209 height 24
paste textarea "For the welcome call, please transfer the customer if they call back.""
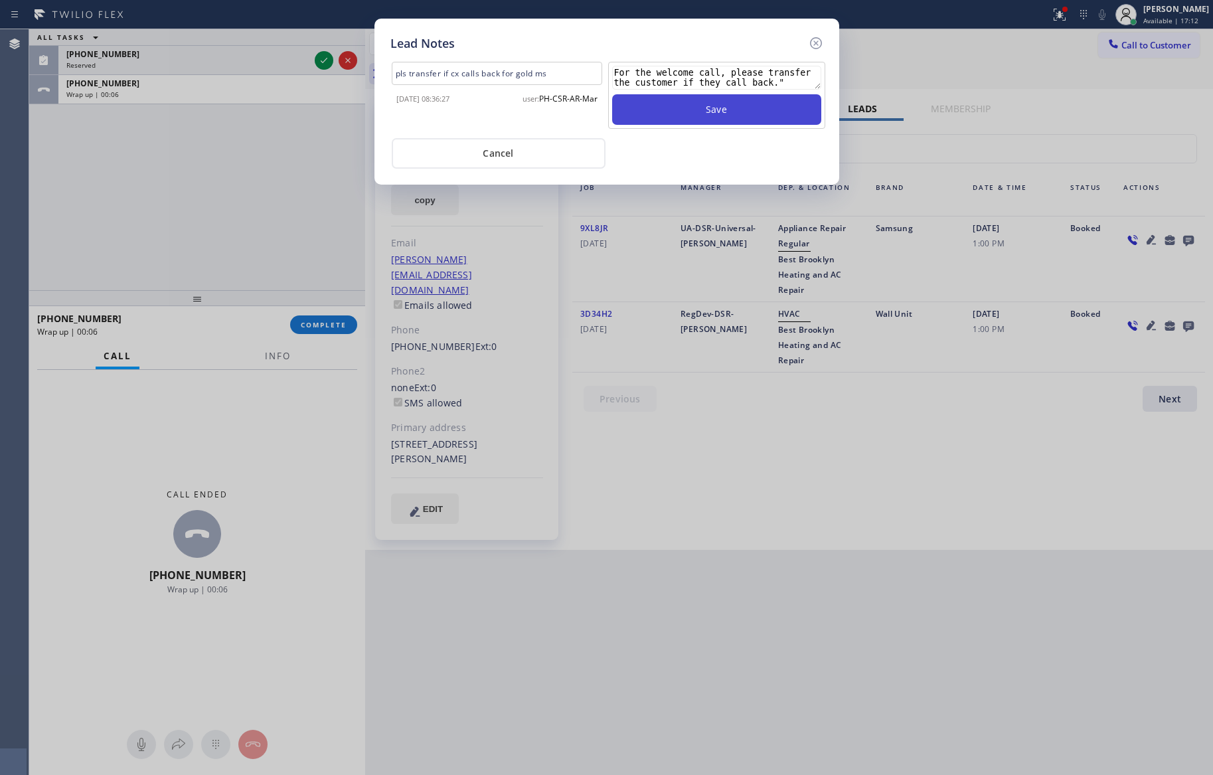
type textarea "For the welcome call, please transfer the customer if they call back.""
click at [667, 110] on button "Save" at bounding box center [716, 109] width 209 height 31
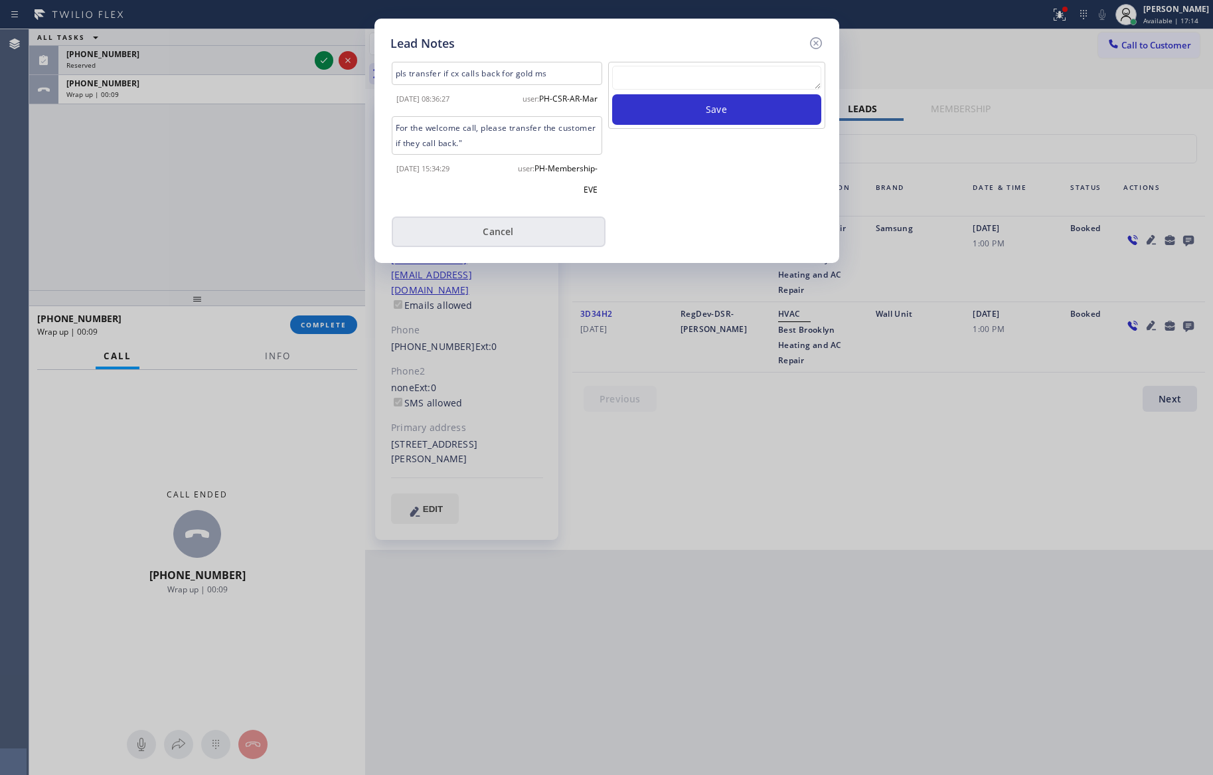
click at [521, 228] on button "Cancel" at bounding box center [499, 231] width 214 height 31
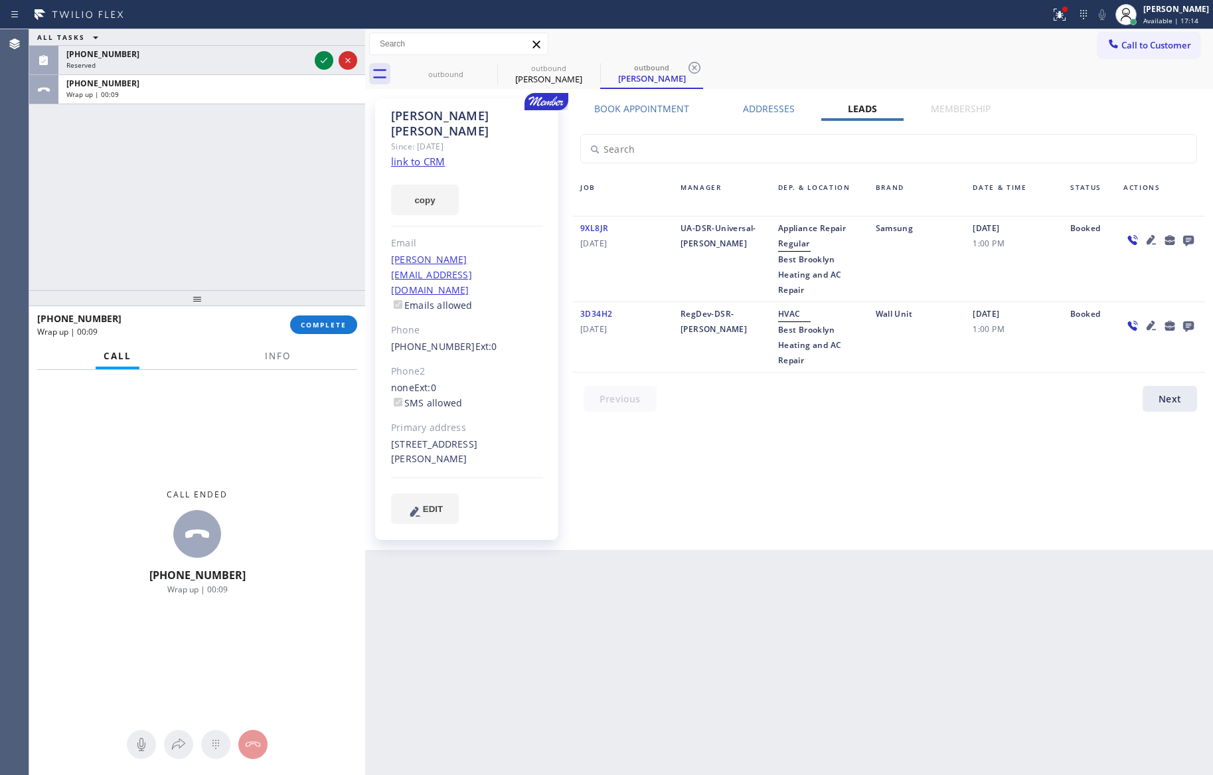
click at [218, 178] on div "ALL TASKS ALL TASKS ACTIVE TASKS TASKS IN WRAP UP [PHONE_NUMBER] Reserved [PHON…" at bounding box center [197, 159] width 336 height 261
click at [313, 323] on span "COMPLETE" at bounding box center [324, 324] width 46 height 9
drag, startPoint x: 307, startPoint y: 172, endPoint x: 323, endPoint y: 186, distance: 21.2
click at [309, 175] on div "ALL TASKS ALL TASKS ACTIVE TASKS TASKS IN WRAP UP [PHONE_NUMBER] Reserved [PHON…" at bounding box center [197, 159] width 336 height 261
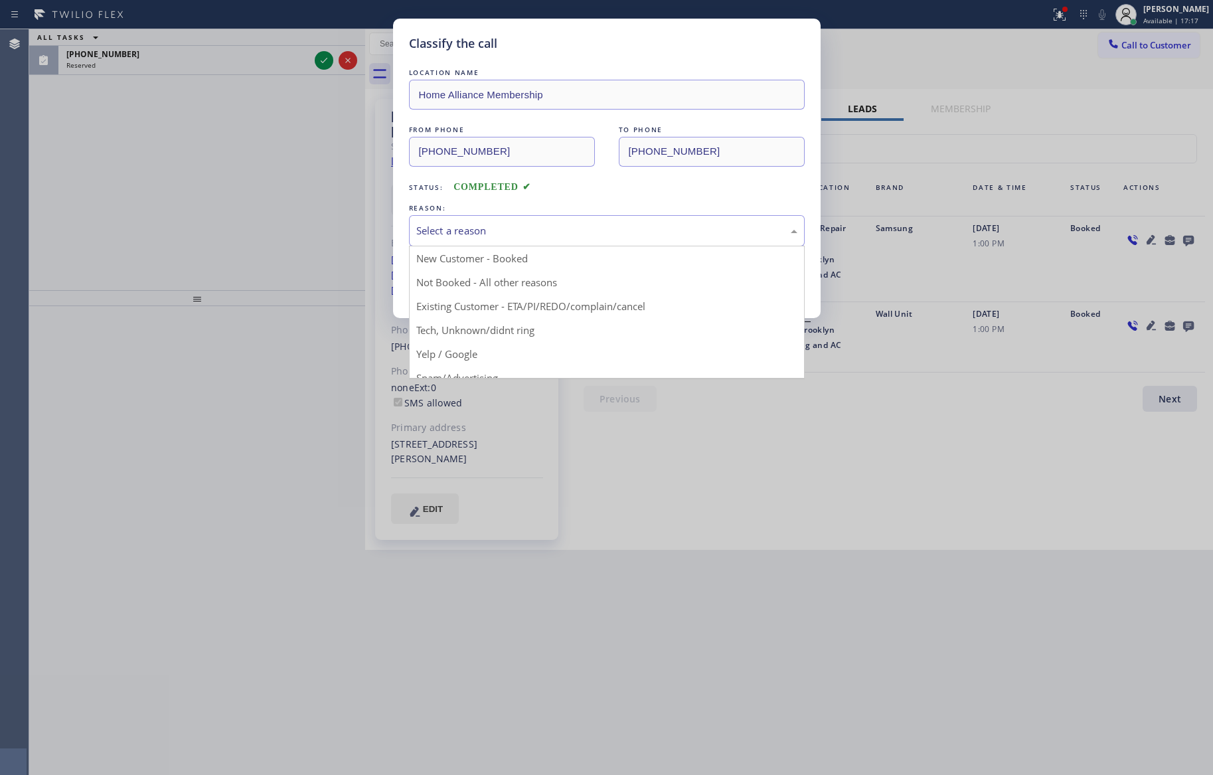
click at [512, 231] on div "Select a reason" at bounding box center [606, 230] width 381 height 15
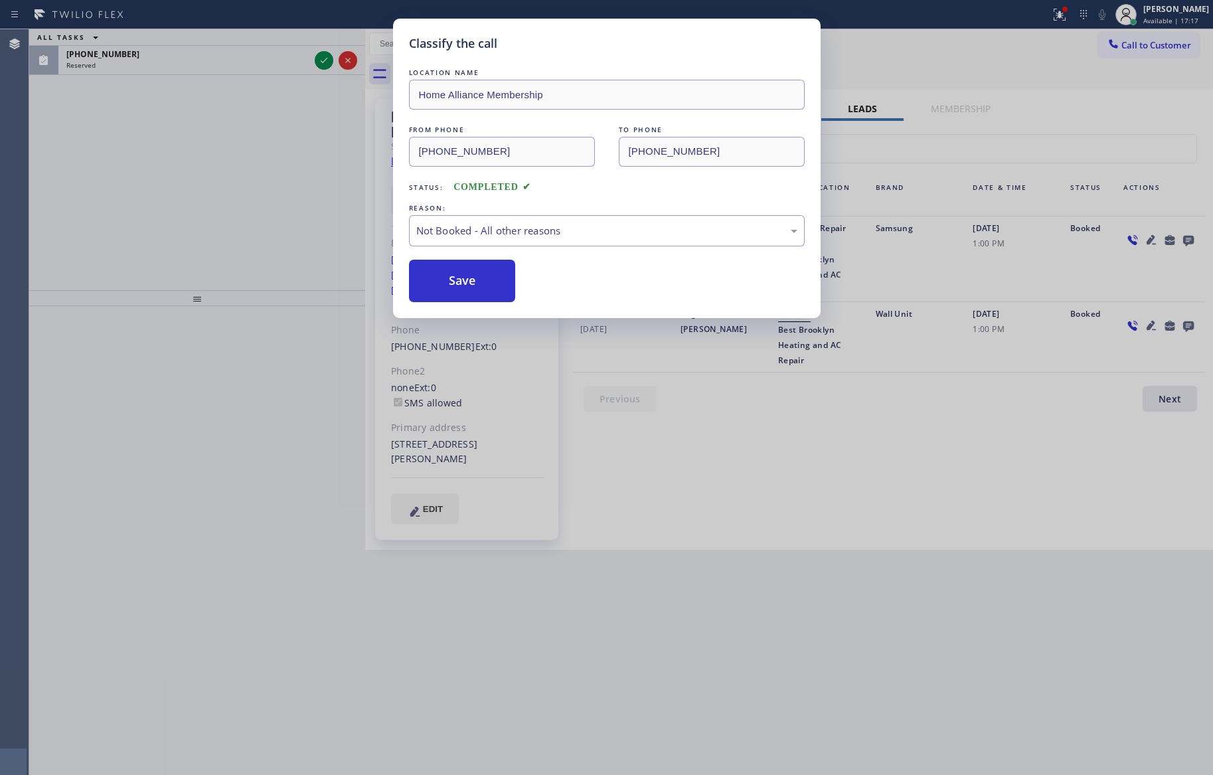
click at [477, 283] on button "Save" at bounding box center [462, 281] width 107 height 42
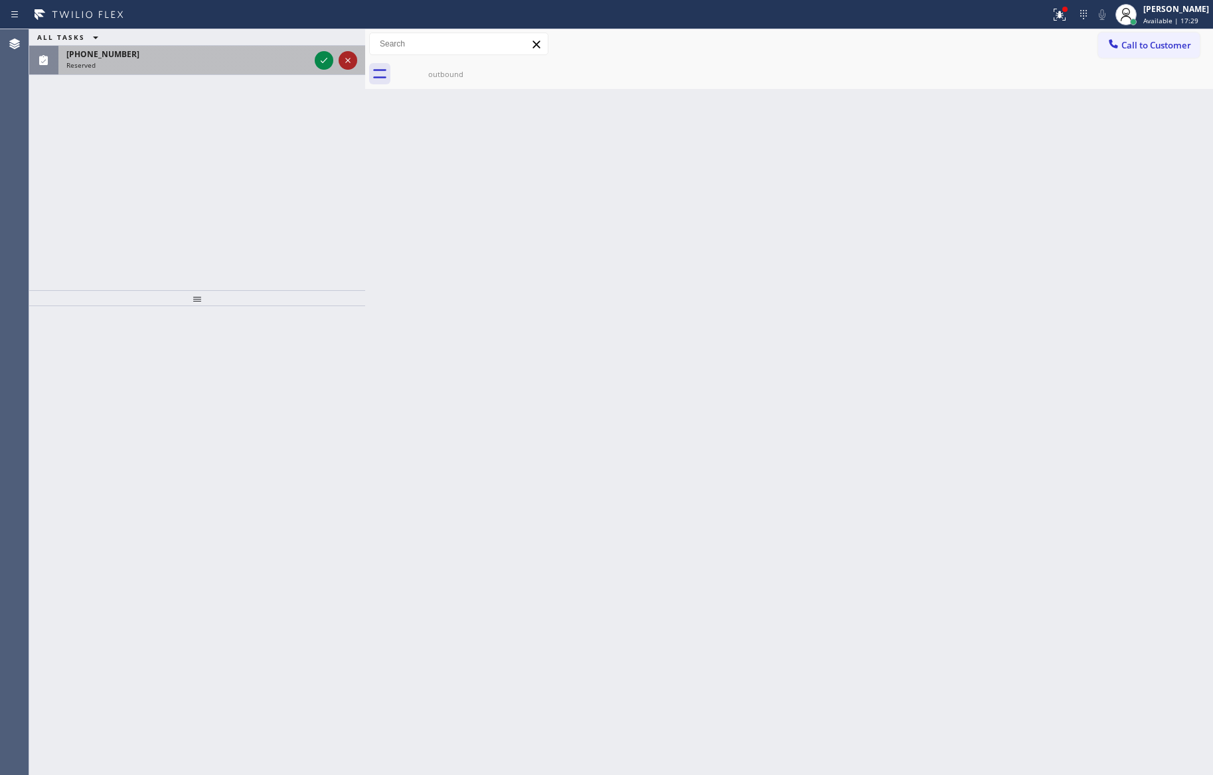
click at [341, 58] on icon at bounding box center [348, 60] width 16 height 16
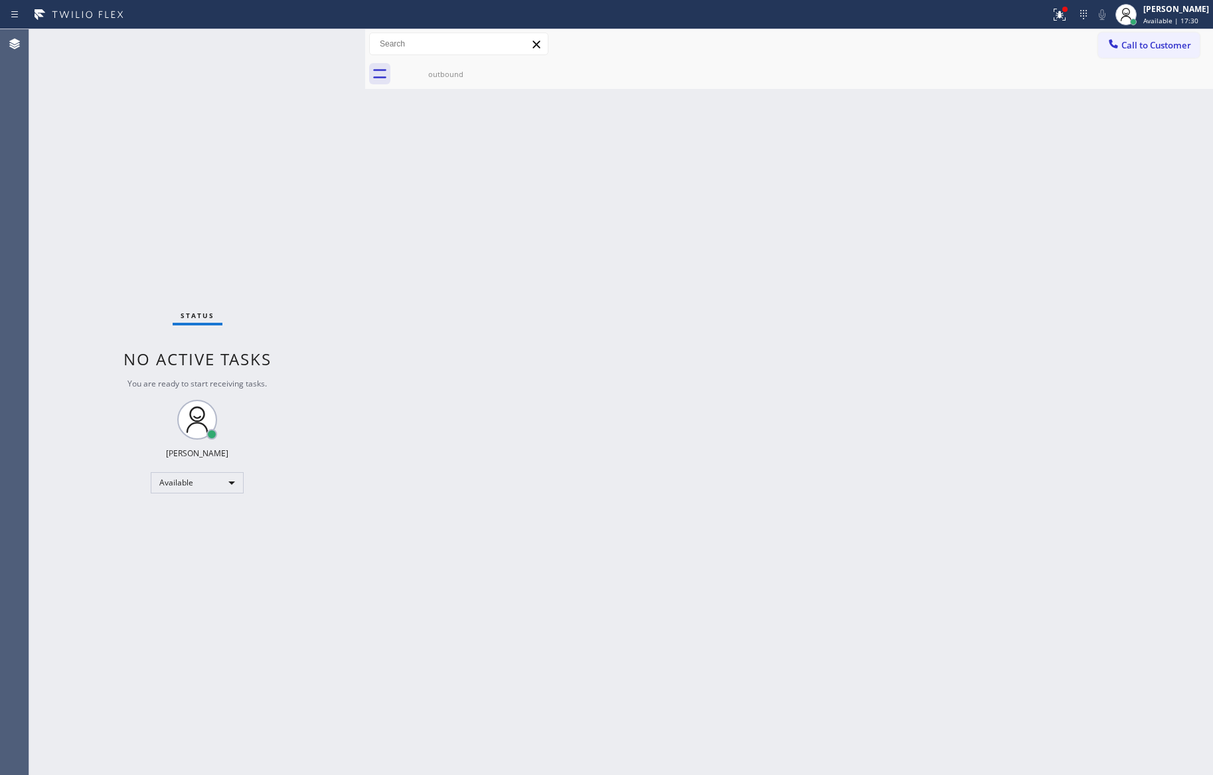
click at [353, 265] on div "Status No active tasks You are ready to start receiving tasks. [PERSON_NAME] Av…" at bounding box center [197, 402] width 336 height 746
drag, startPoint x: 625, startPoint y: 305, endPoint x: 1092, endPoint y: 112, distance: 504.6
click at [626, 305] on div "Back to Dashboard Change Sender ID Customers Technicians Select a contact Outbo…" at bounding box center [789, 402] width 848 height 746
click at [1179, 44] on span "Call to Customer" at bounding box center [1156, 45] width 70 height 12
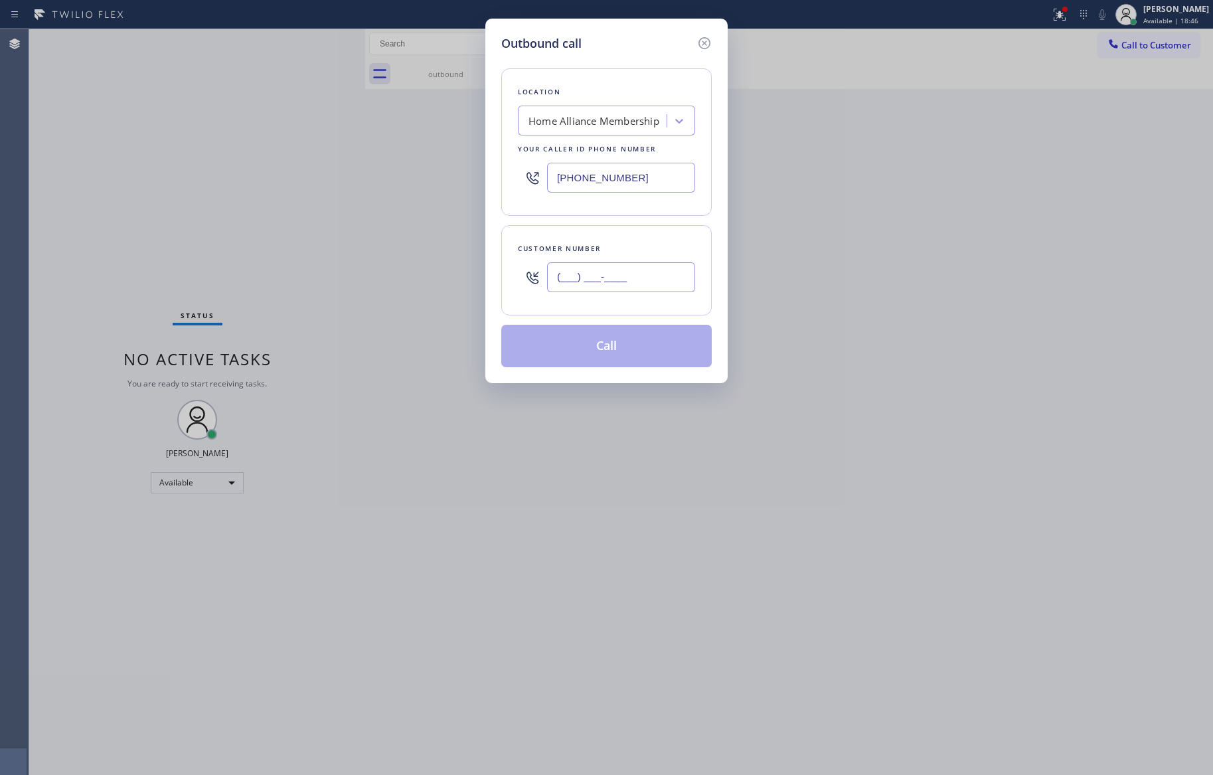
click at [582, 283] on input "(___) ___-____" at bounding box center [621, 277] width 148 height 30
paste input "562) 458-9896"
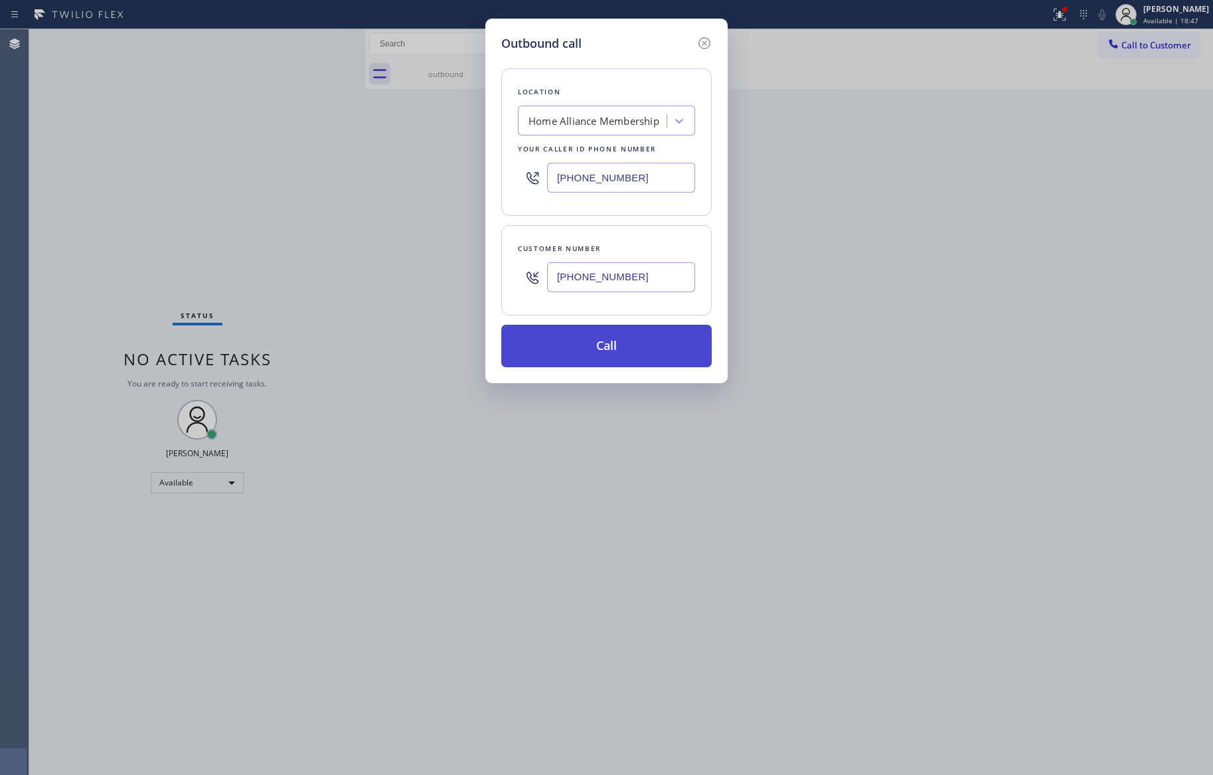
type input "[PHONE_NUMBER]"
click at [602, 349] on button "Call" at bounding box center [606, 346] width 210 height 42
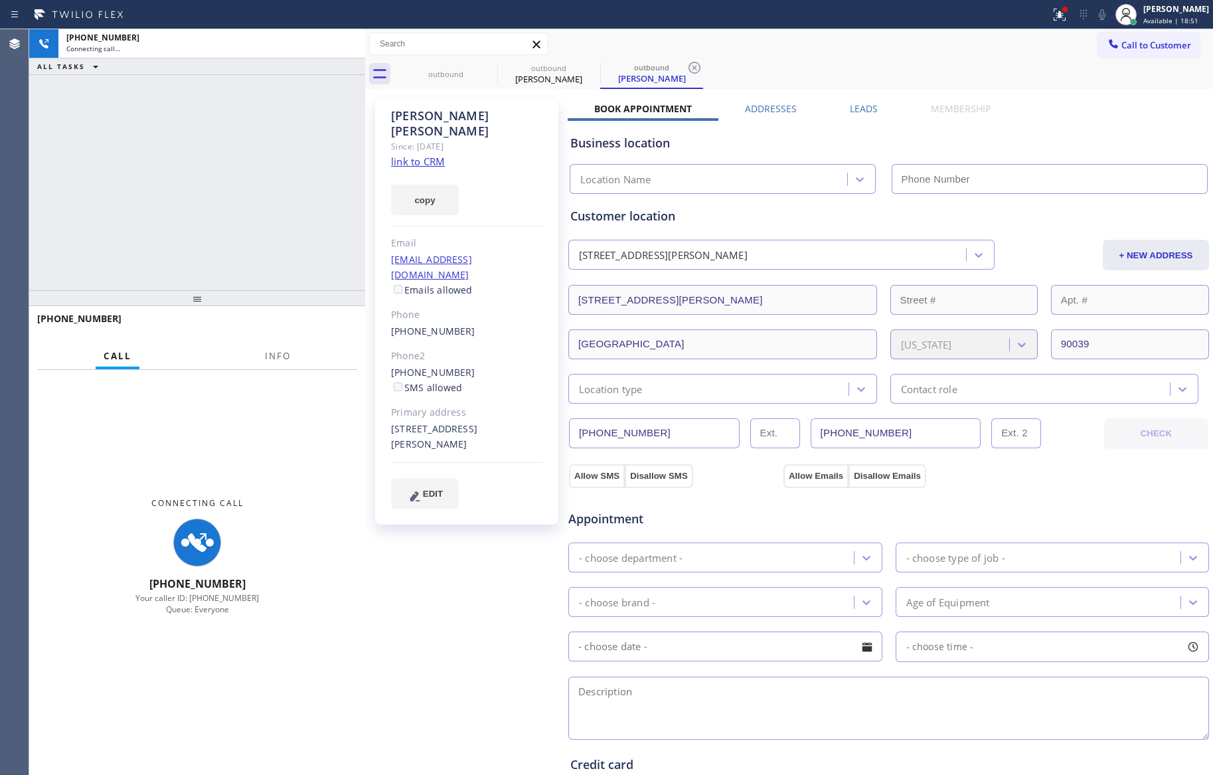
type input "[PHONE_NUMBER]"
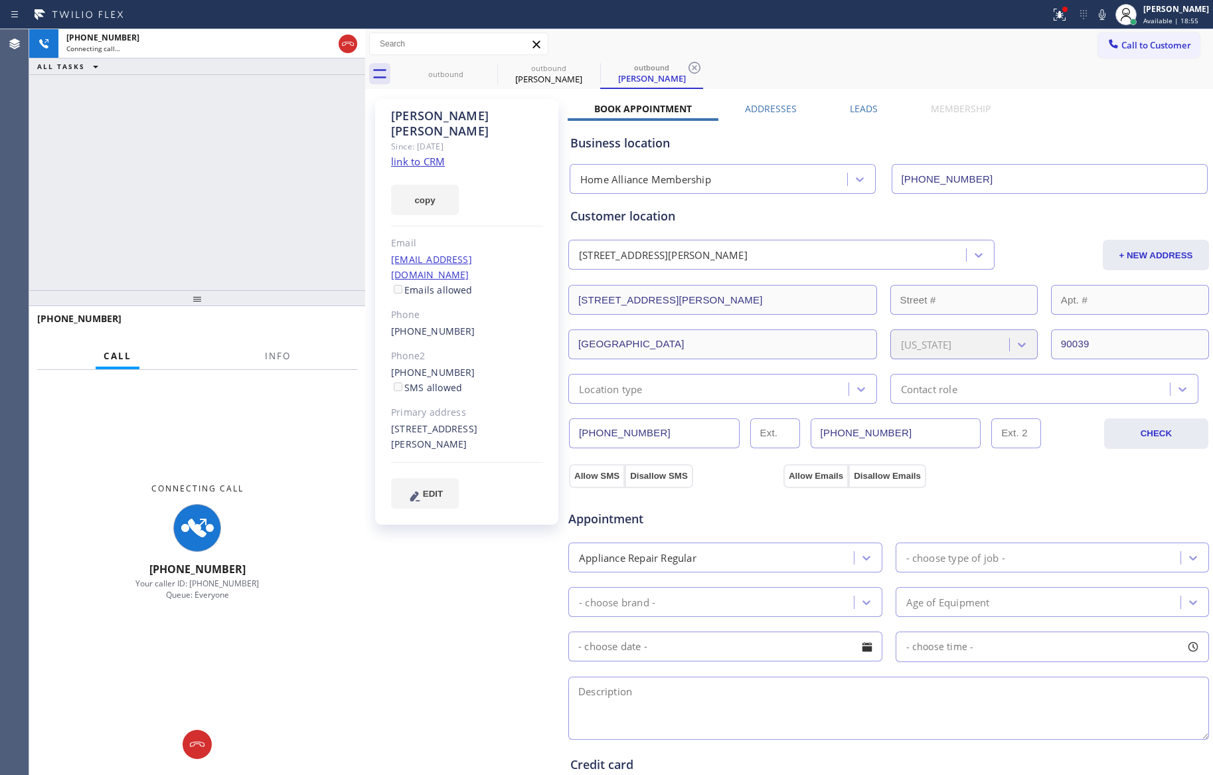
click at [236, 220] on div "[PHONE_NUMBER] Connecting call… ALL TASKS ALL TASKS ACTIVE TASKS TASKS IN WRAP …" at bounding box center [197, 159] width 336 height 261
click at [345, 41] on icon at bounding box center [348, 44] width 16 height 16
drag, startPoint x: 289, startPoint y: 198, endPoint x: 333, endPoint y: 229, distance: 54.3
click at [311, 215] on div "[PHONE_NUMBER] Connecting call… ALL TASKS ALL TASKS ACTIVE TASKS TASKS IN WRAP …" at bounding box center [197, 159] width 336 height 261
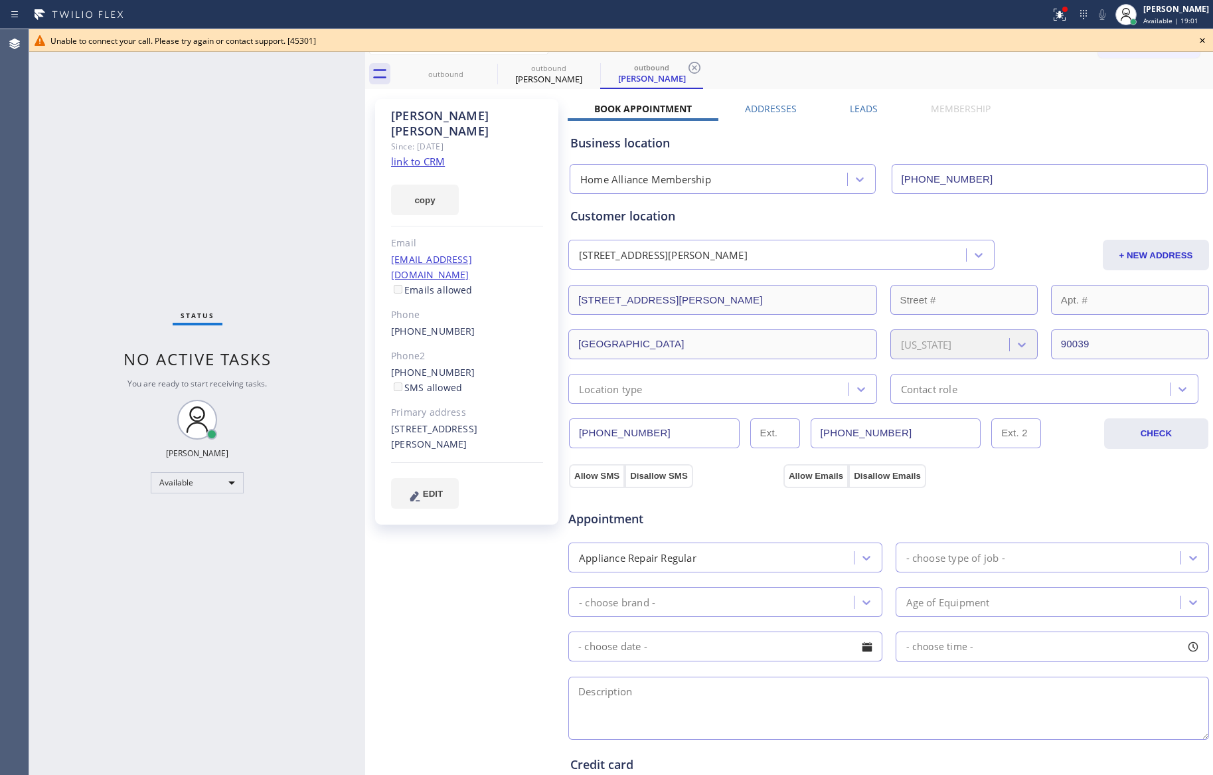
drag, startPoint x: 225, startPoint y: 204, endPoint x: 363, endPoint y: 202, distance: 137.5
click at [240, 204] on div "Status No active tasks You are ready to start receiving tasks. [PERSON_NAME] Av…" at bounding box center [197, 402] width 336 height 746
click at [1205, 39] on icon at bounding box center [1202, 41] width 16 height 16
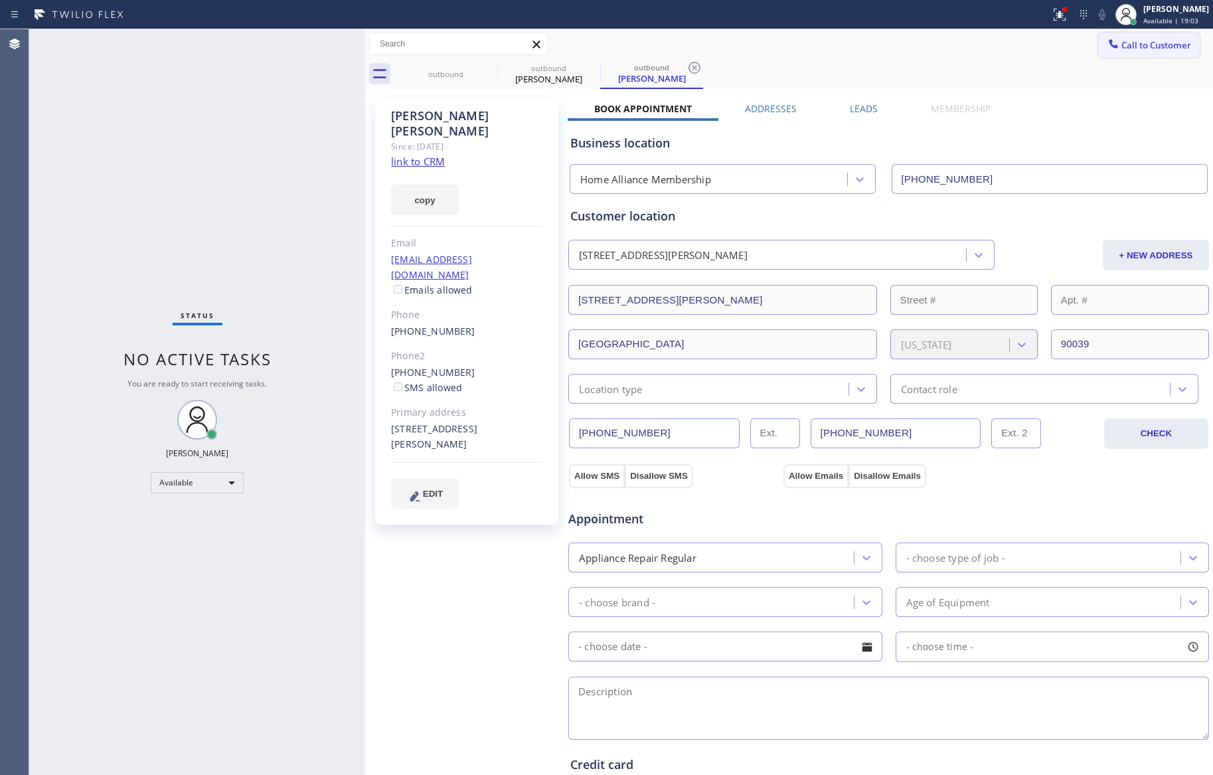
click at [1121, 46] on span "Call to Customer" at bounding box center [1156, 45] width 70 height 12
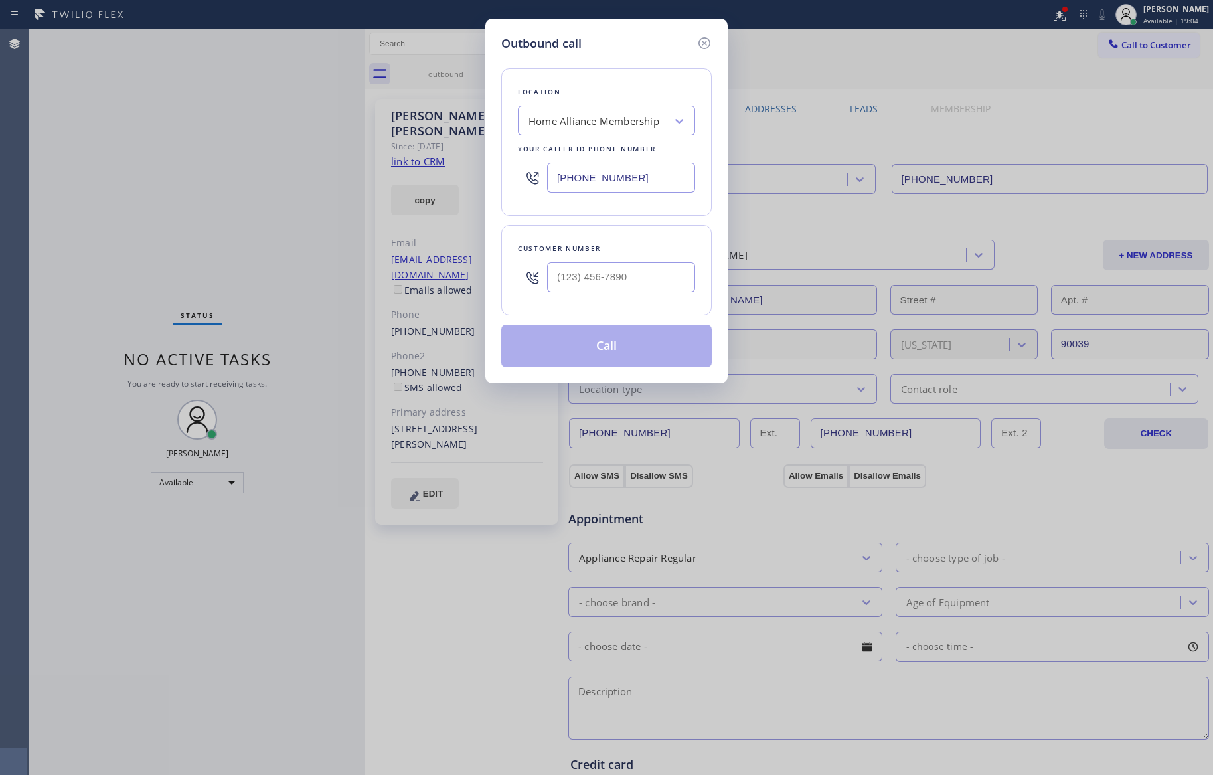
click at [602, 295] on div at bounding box center [621, 277] width 148 height 43
click at [608, 285] on input "(___) ___-____" at bounding box center [621, 277] width 148 height 30
paste input "408) 687-1096"
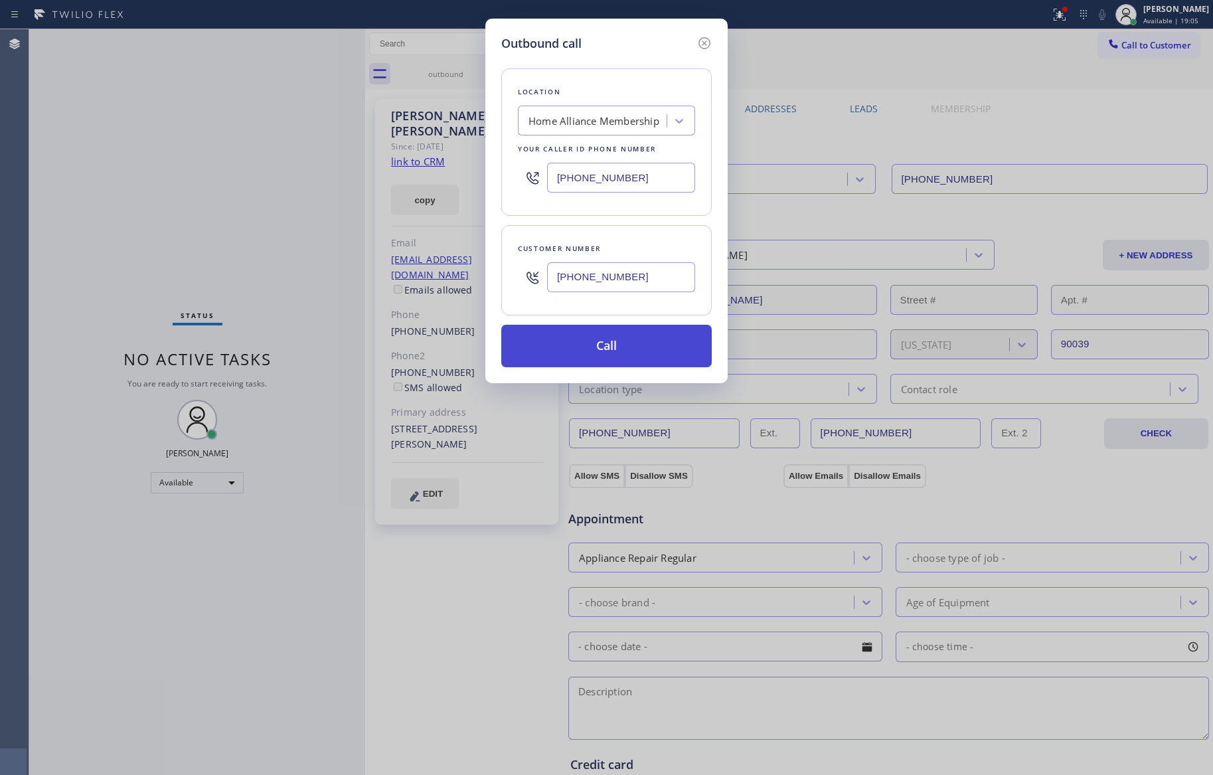
type input "[PHONE_NUMBER]"
click at [621, 359] on button "Call" at bounding box center [606, 346] width 210 height 42
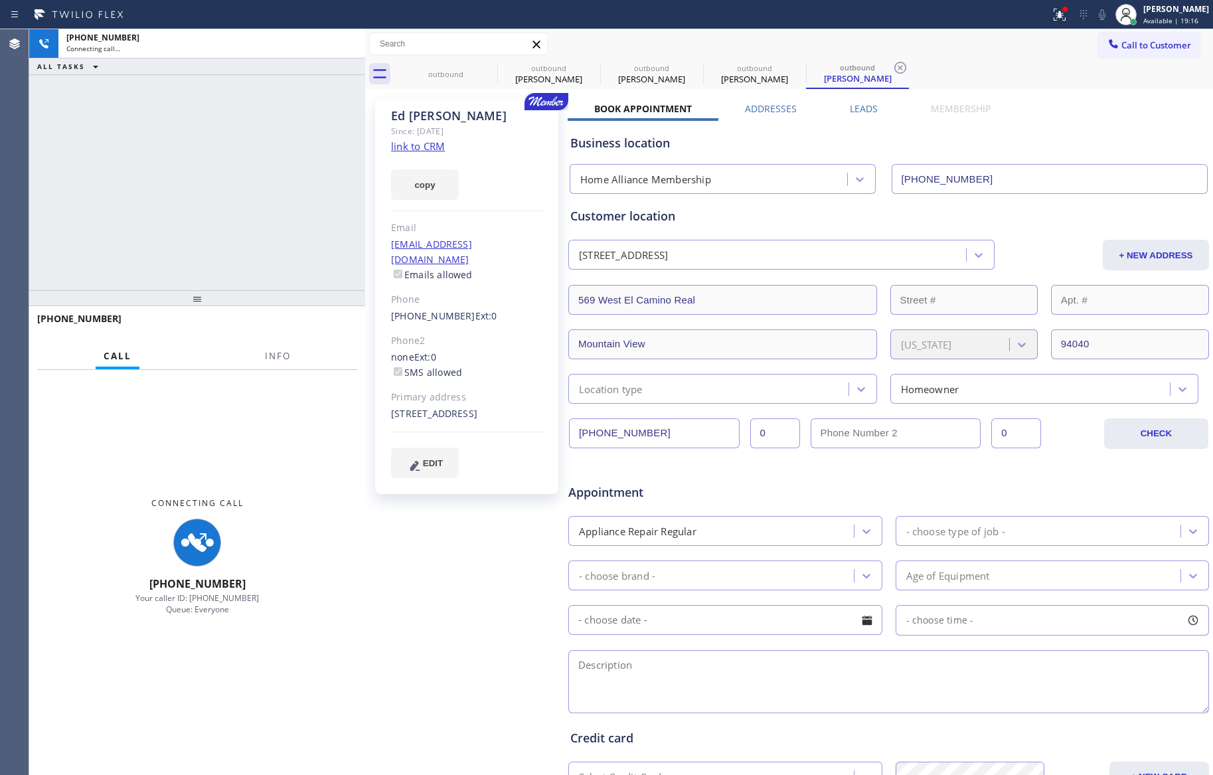
click at [432, 130] on div "Since: [DATE]" at bounding box center [467, 130] width 152 height 15
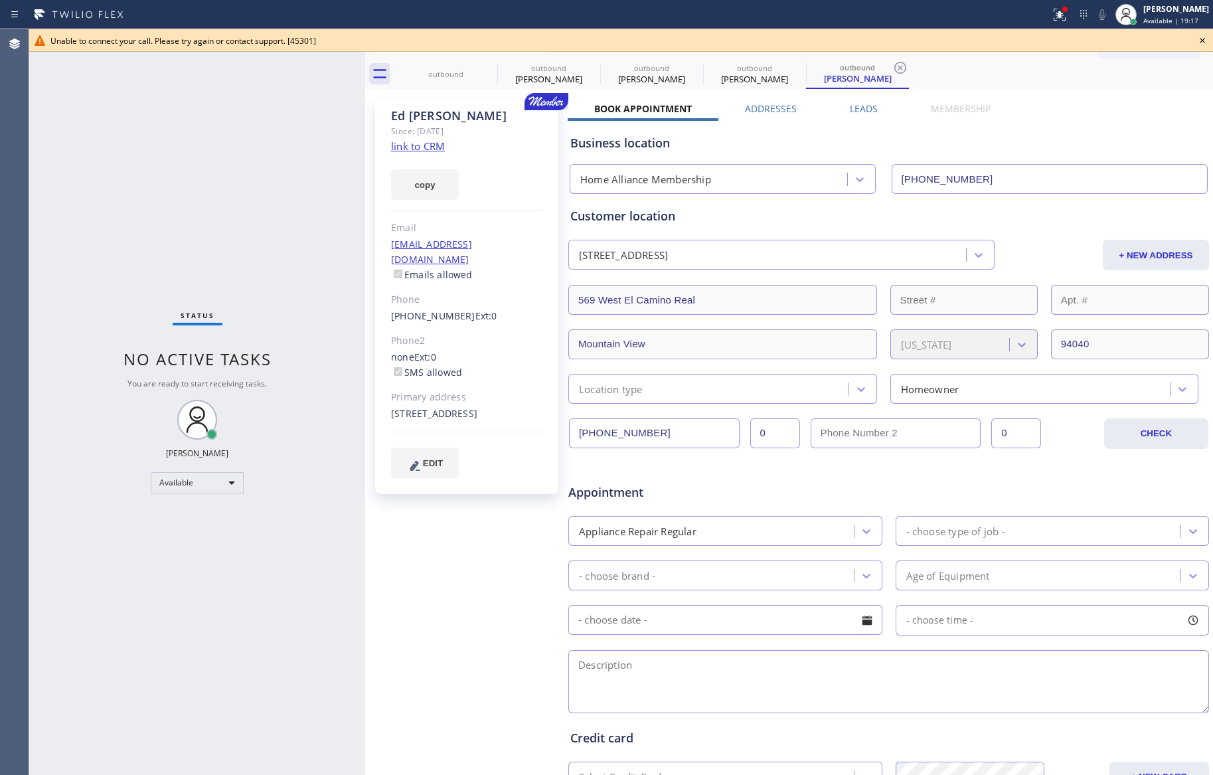
click at [285, 198] on div "Status No active tasks You are ready to start receiving tasks. [PERSON_NAME] Av…" at bounding box center [197, 402] width 336 height 746
click at [1203, 37] on icon at bounding box center [1202, 41] width 16 height 16
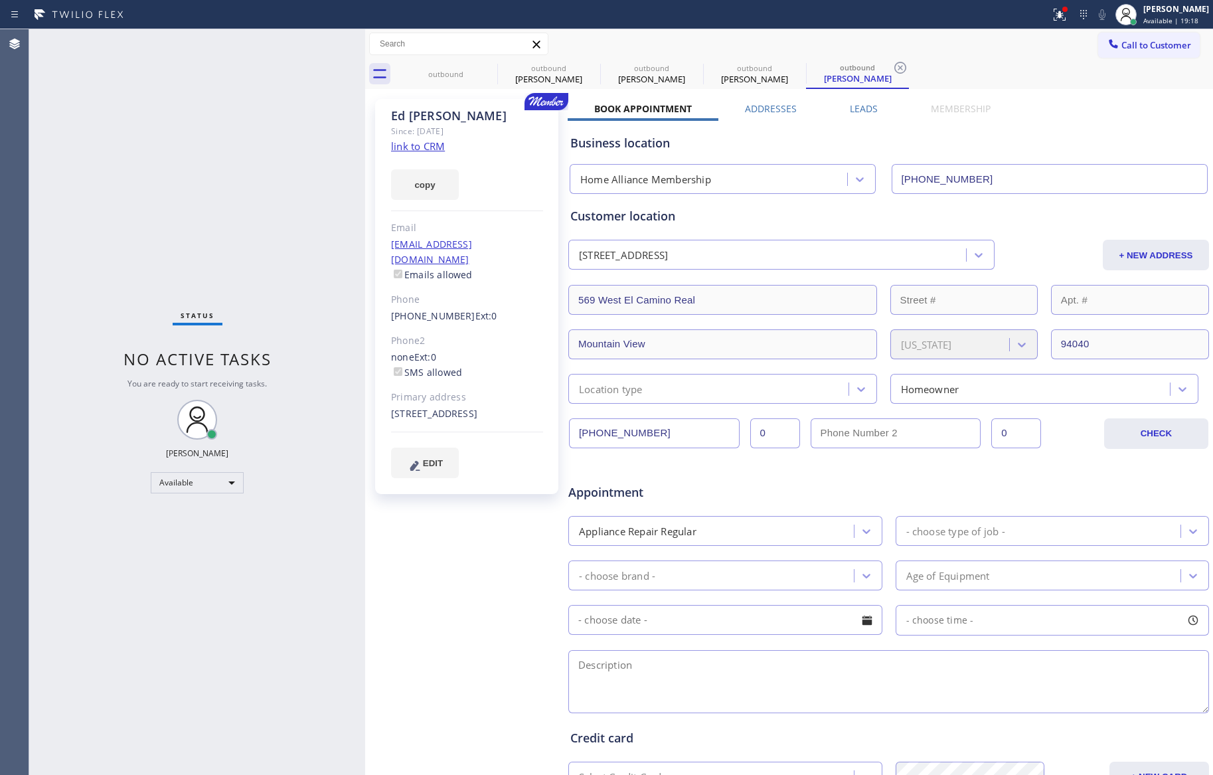
click at [1131, 132] on div "Business location Home Alliance Membership [PHONE_NUMBER]" at bounding box center [889, 157] width 642 height 73
click at [417, 64] on div "outbound" at bounding box center [446, 74] width 100 height 30
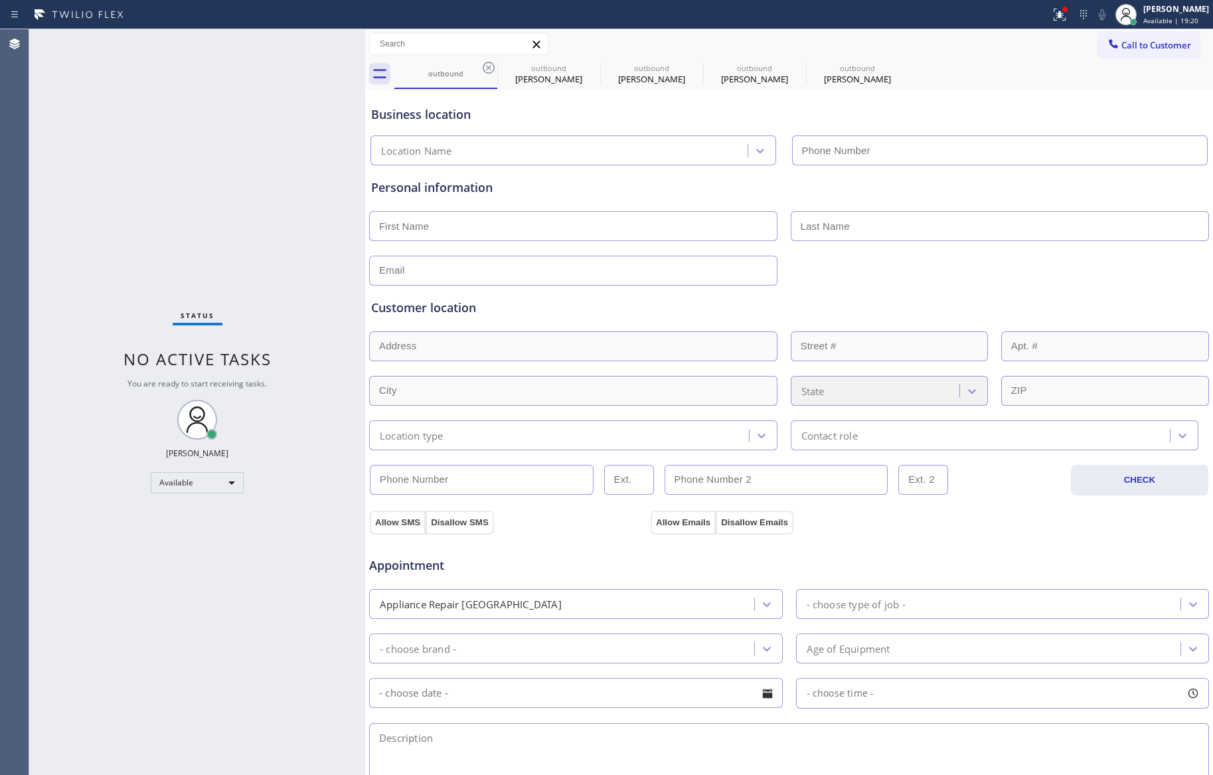
click at [757, 88] on div "Business location Location Name" at bounding box center [789, 126] width 841 height 78
click at [861, 84] on div "[PERSON_NAME]" at bounding box center [857, 79] width 100 height 12
type input "[PHONE_NUMBER]"
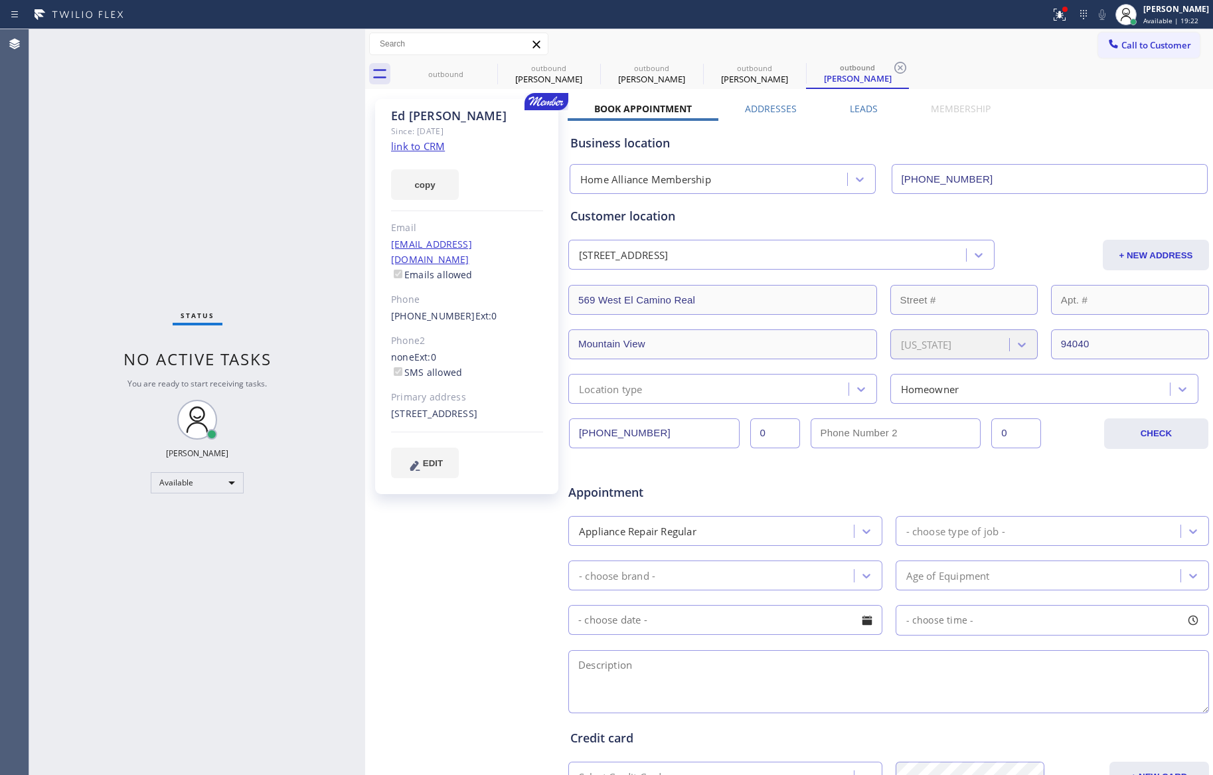
click at [861, 108] on label "Leads" at bounding box center [864, 108] width 28 height 13
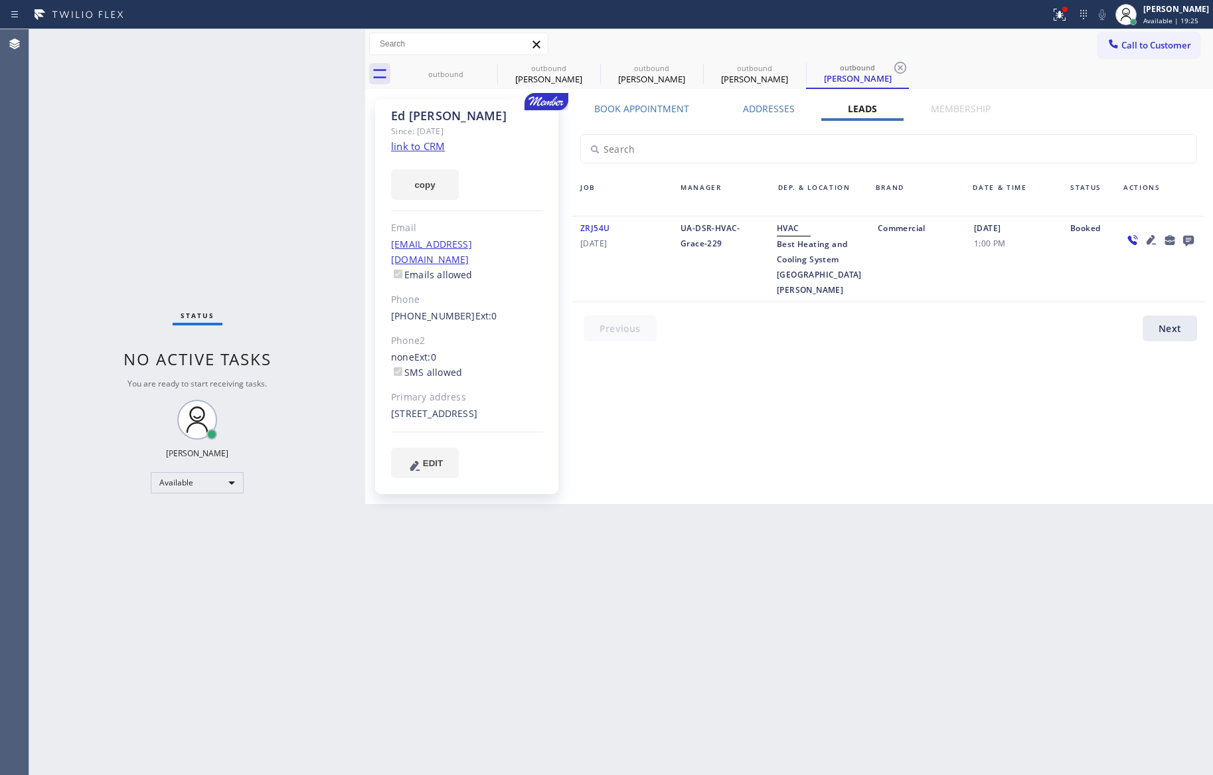
click at [1212, 659] on div "Back to Dashboard Change Sender ID Customers Technicians Select a contact Outbo…" at bounding box center [789, 402] width 848 height 746
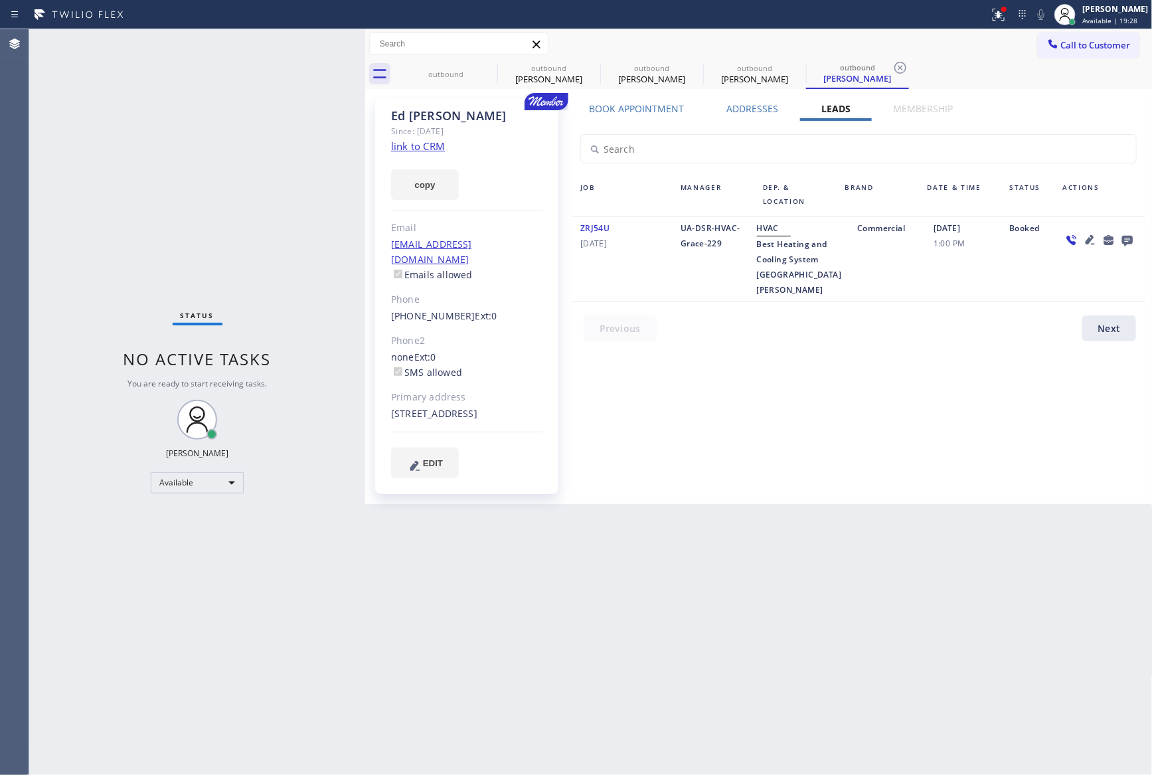
click at [763, 419] on div "Book Appointment Addresses Leads Membership Business location Home Alliance Mem…" at bounding box center [859, 301] width 582 height 398
click at [1123, 237] on icon at bounding box center [1127, 241] width 11 height 11
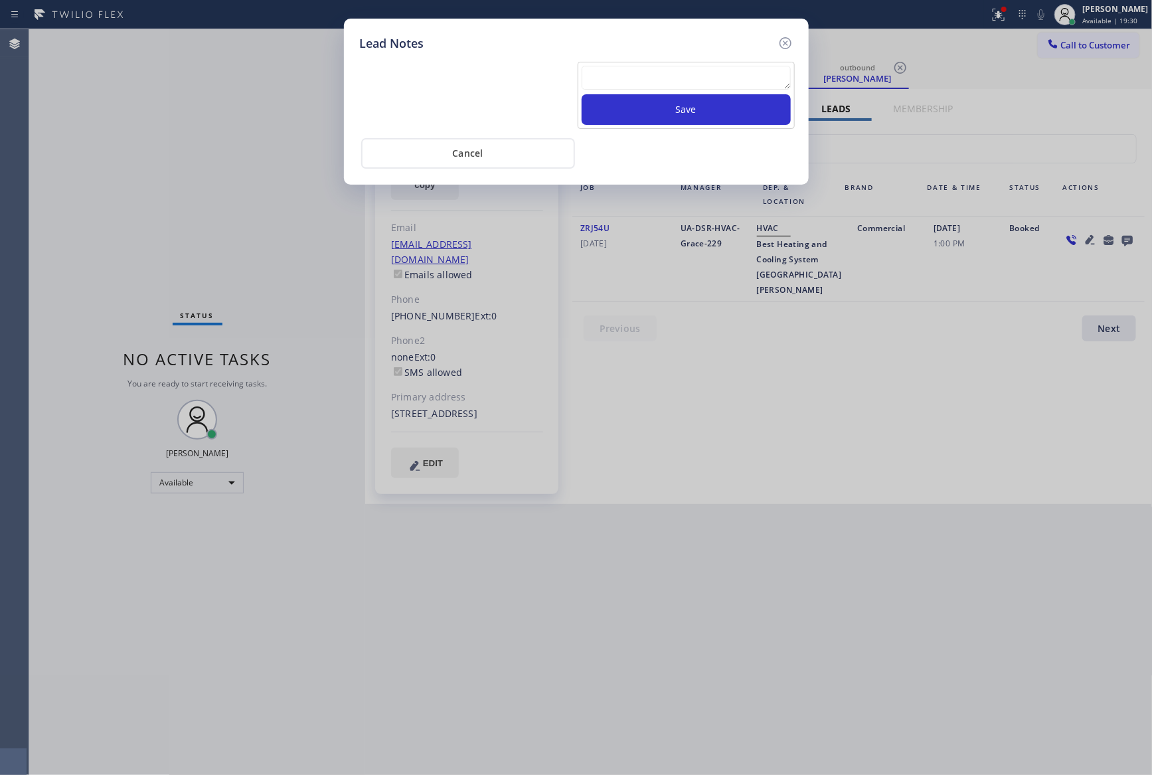
click at [730, 74] on textarea at bounding box center [686, 78] width 209 height 24
paste textarea "For the welcome call, please transfer the customer if they call back.""
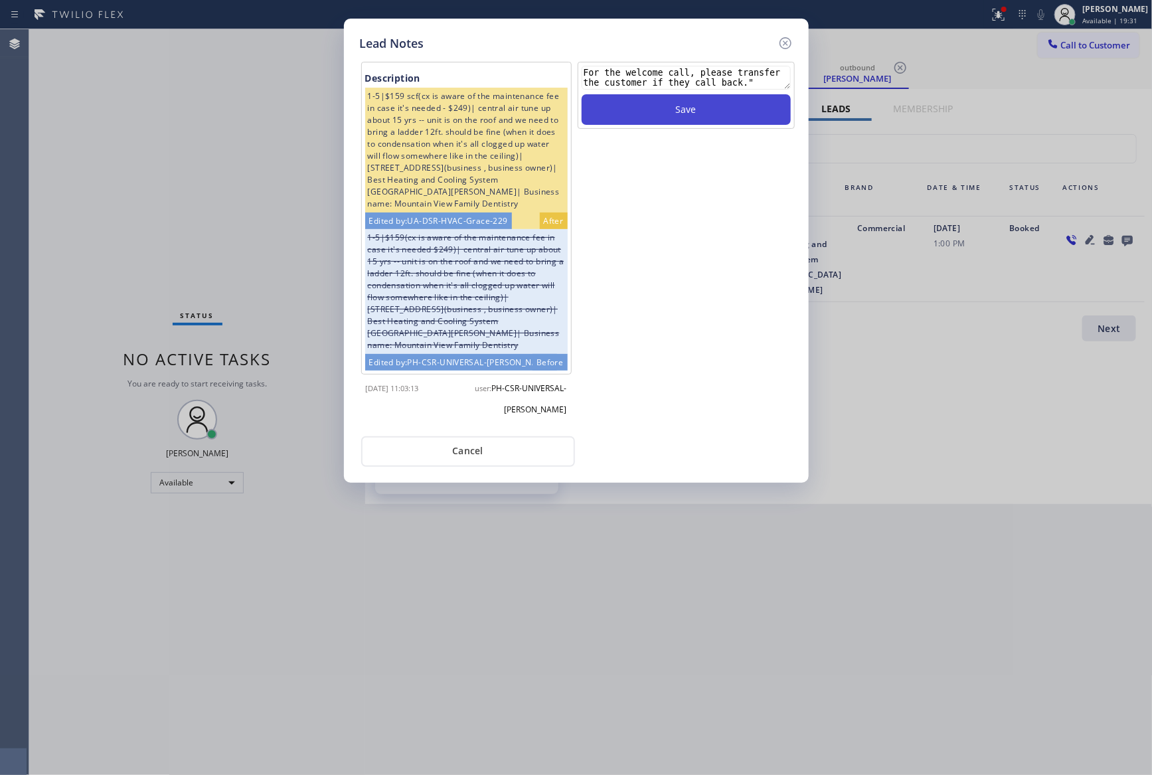
type textarea "For the welcome call, please transfer the customer if they call back.""
click at [724, 104] on button "Save" at bounding box center [686, 109] width 209 height 31
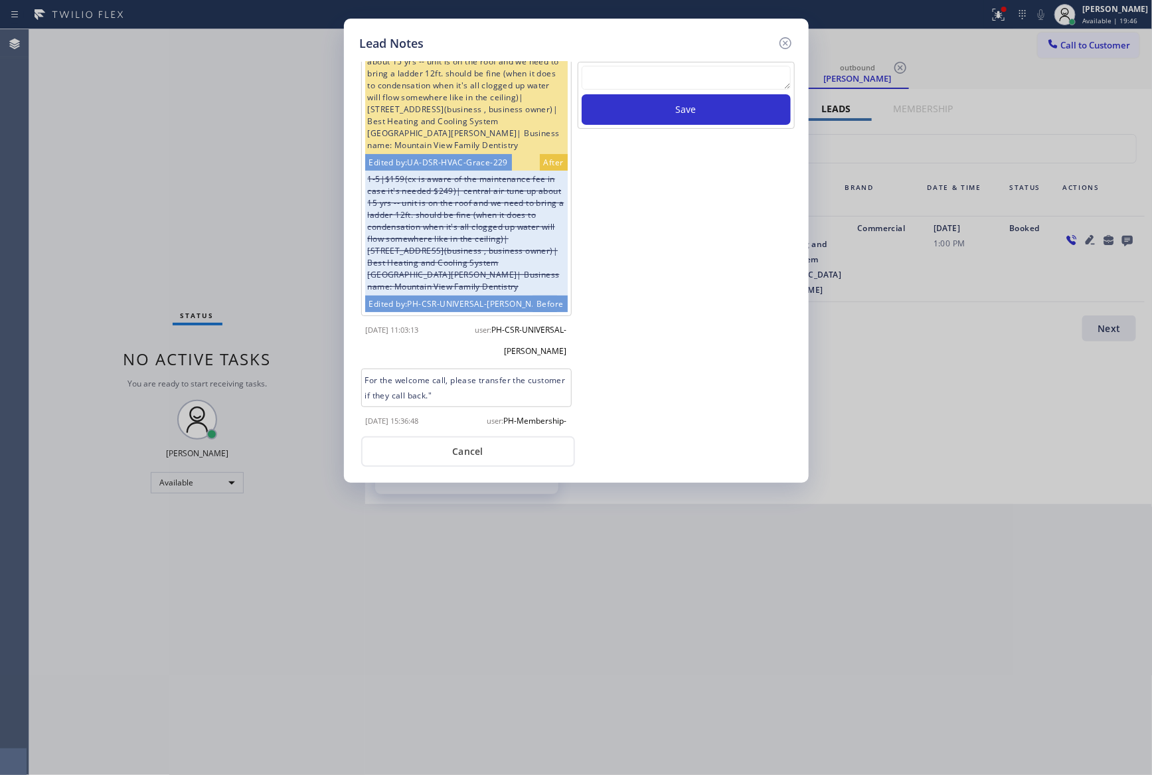
scroll to position [110, 0]
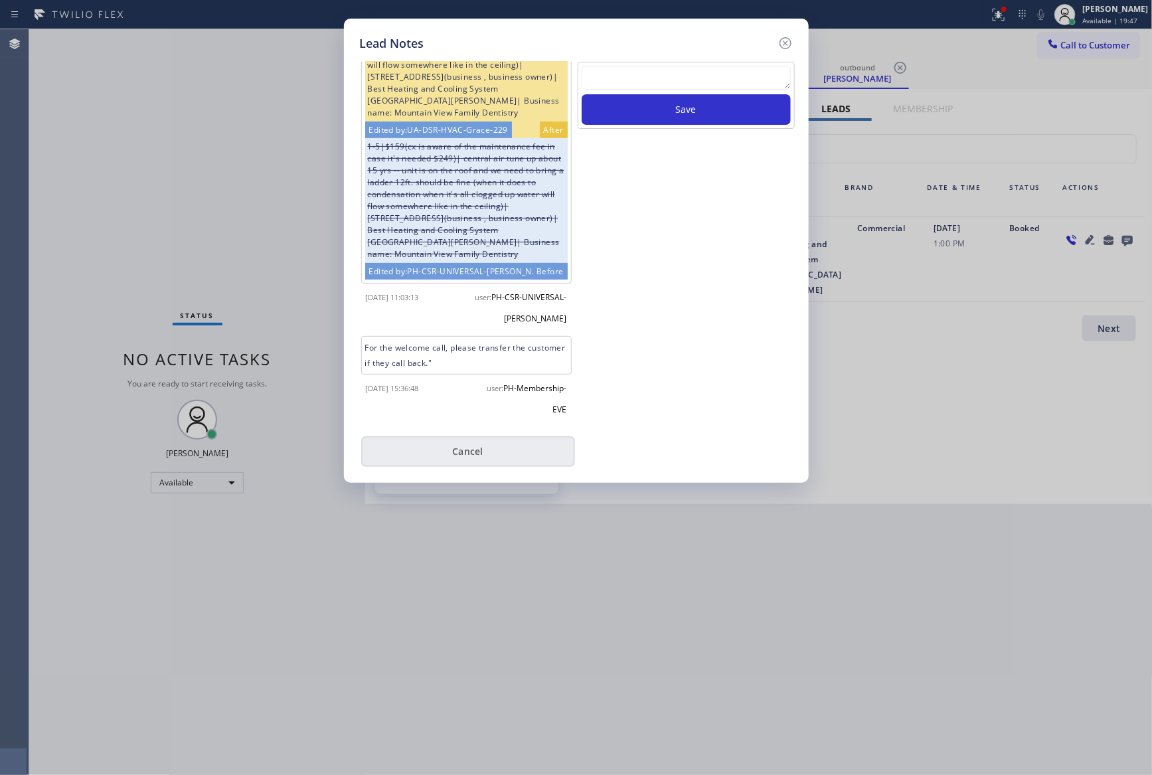
click at [483, 451] on button "Cancel" at bounding box center [468, 451] width 214 height 31
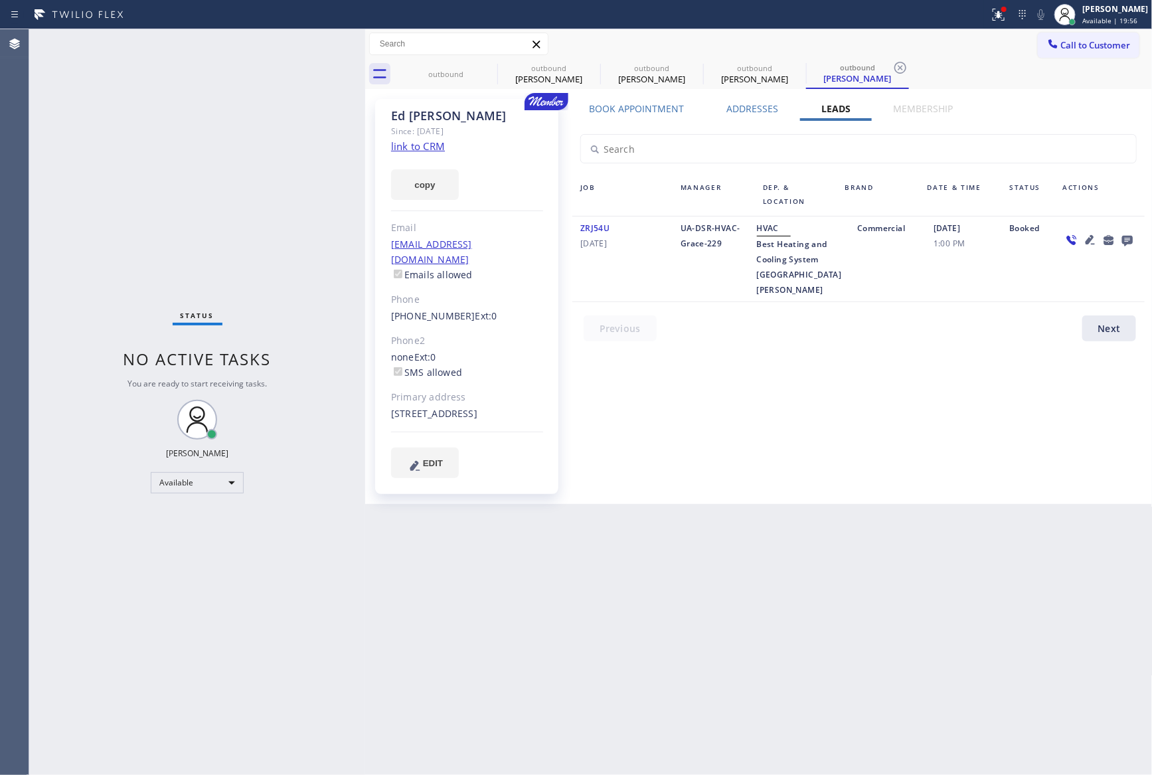
click at [761, 382] on div "Book Appointment Addresses Leads Membership Business location Home Alliance Mem…" at bounding box center [859, 301] width 582 height 398
drag, startPoint x: 843, startPoint y: 357, endPoint x: 895, endPoint y: 353, distance: 51.9
click at [895, 353] on div "Book Appointment Addresses Leads Membership Business location Home Alliance Mem…" at bounding box center [859, 301] width 582 height 398
click at [1112, 46] on span "Call to Customer" at bounding box center [1096, 45] width 70 height 12
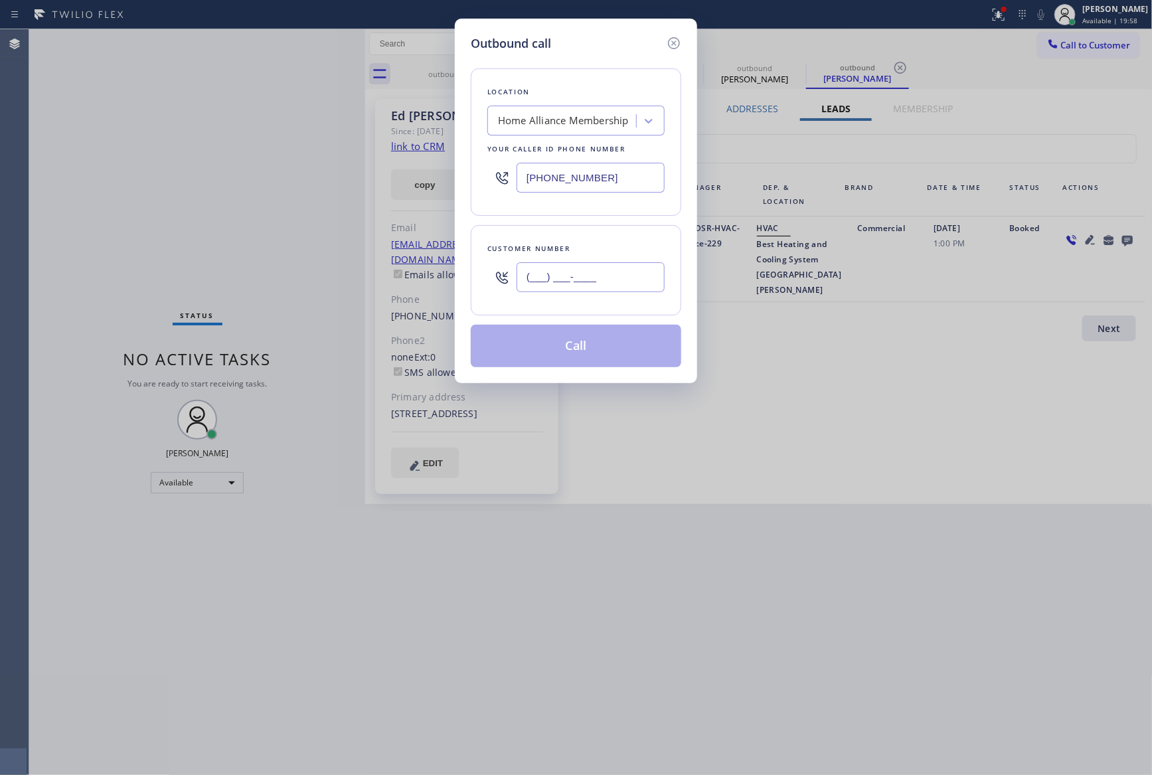
click at [629, 289] on input "(___) ___-____" at bounding box center [591, 277] width 148 height 30
paste input "480) 717-2848"
type input "[PHONE_NUMBER]"
click at [594, 347] on button "Call" at bounding box center [576, 346] width 210 height 42
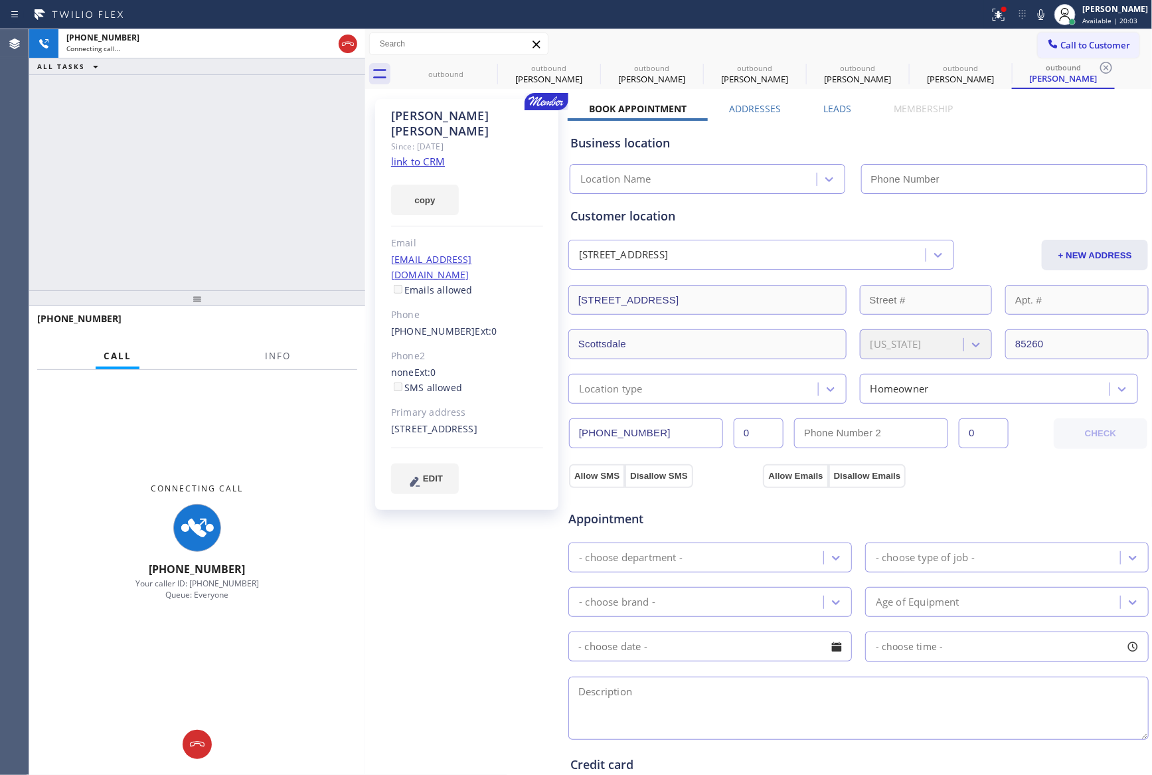
type input "[PHONE_NUMBER]"
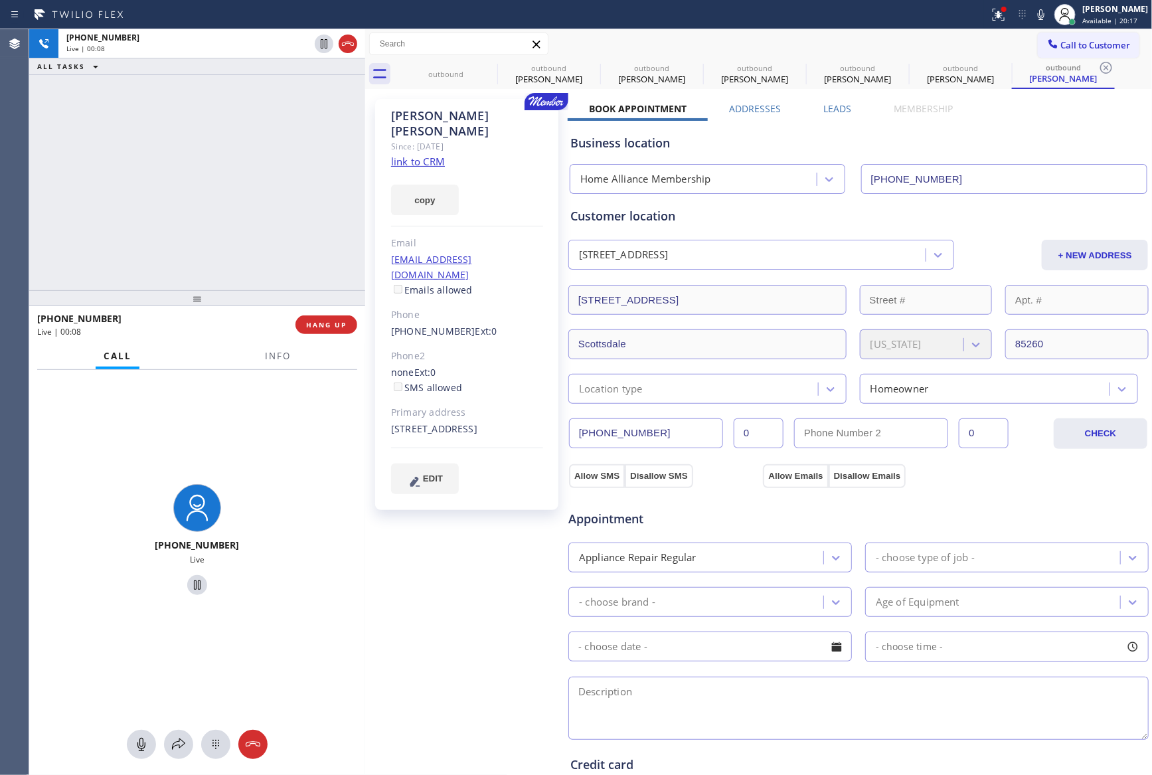
click at [283, 234] on div "[PHONE_NUMBER] Live | 00:08 ALL TASKS ALL TASKS ACTIVE TASKS TASKS IN WRAP UP" at bounding box center [197, 159] width 336 height 261
click at [311, 215] on div "[PHONE_NUMBER] Live | 00:09 ALL TASKS ALL TASKS ACTIVE TASKS TASKS IN WRAP UP" at bounding box center [197, 159] width 336 height 261
click at [333, 321] on span "HANG UP" at bounding box center [326, 324] width 41 height 9
click at [273, 163] on div "[PHONE_NUMBER] Live | 00:10 ALL TASKS ALL TASKS ACTIVE TASKS TASKS IN WRAP UP" at bounding box center [197, 159] width 336 height 261
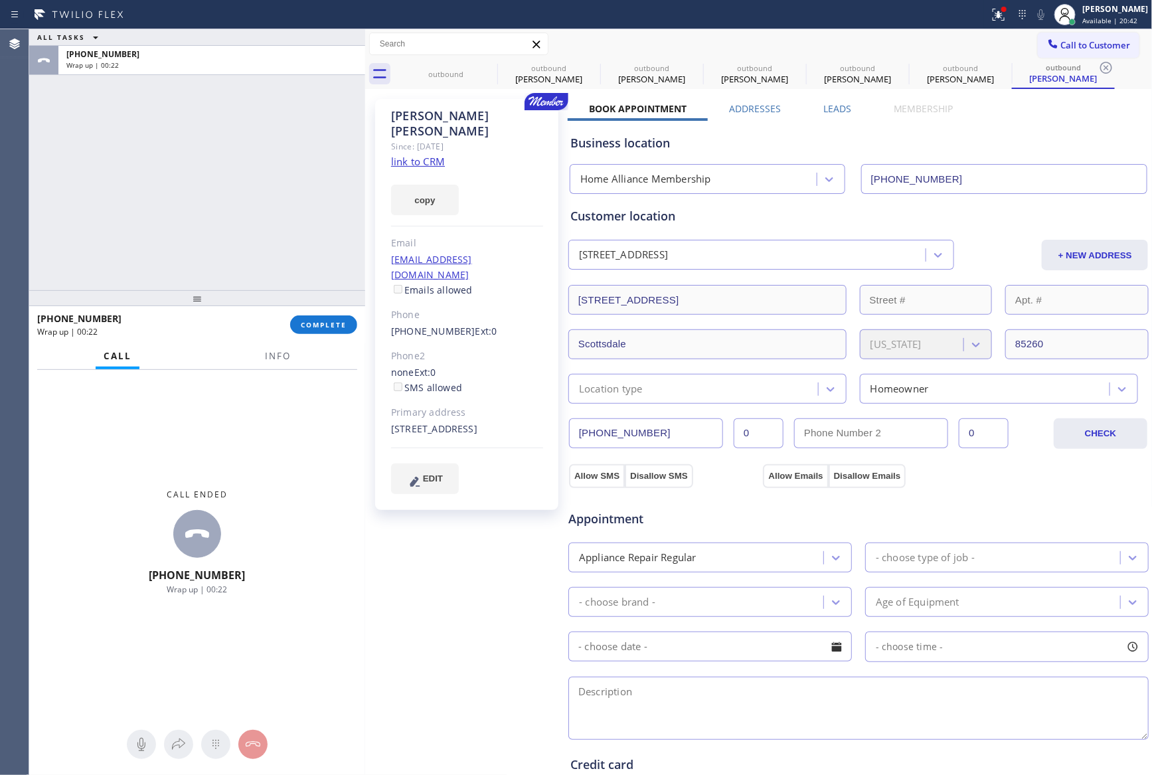
click at [286, 172] on div "ALL TASKS ALL TASKS ACTIVE TASKS TASKS IN WRAP UP [PHONE_NUMBER] Wrap up | 00:22" at bounding box center [197, 159] width 336 height 261
click at [287, 174] on div "ALL TASKS ALL TASKS ACTIVE TASKS TASKS IN WRAP UP [PHONE_NUMBER] Wrap up | 00:22" at bounding box center [197, 159] width 336 height 261
click at [289, 174] on div "ALL TASKS ALL TASKS ACTIVE TASKS TASKS IN WRAP UP [PHONE_NUMBER] Wrap up | 00:23" at bounding box center [197, 159] width 336 height 261
drag, startPoint x: 436, startPoint y: 68, endPoint x: 483, endPoint y: 72, distance: 46.6
click at [439, 70] on div "outbound" at bounding box center [446, 74] width 100 height 10
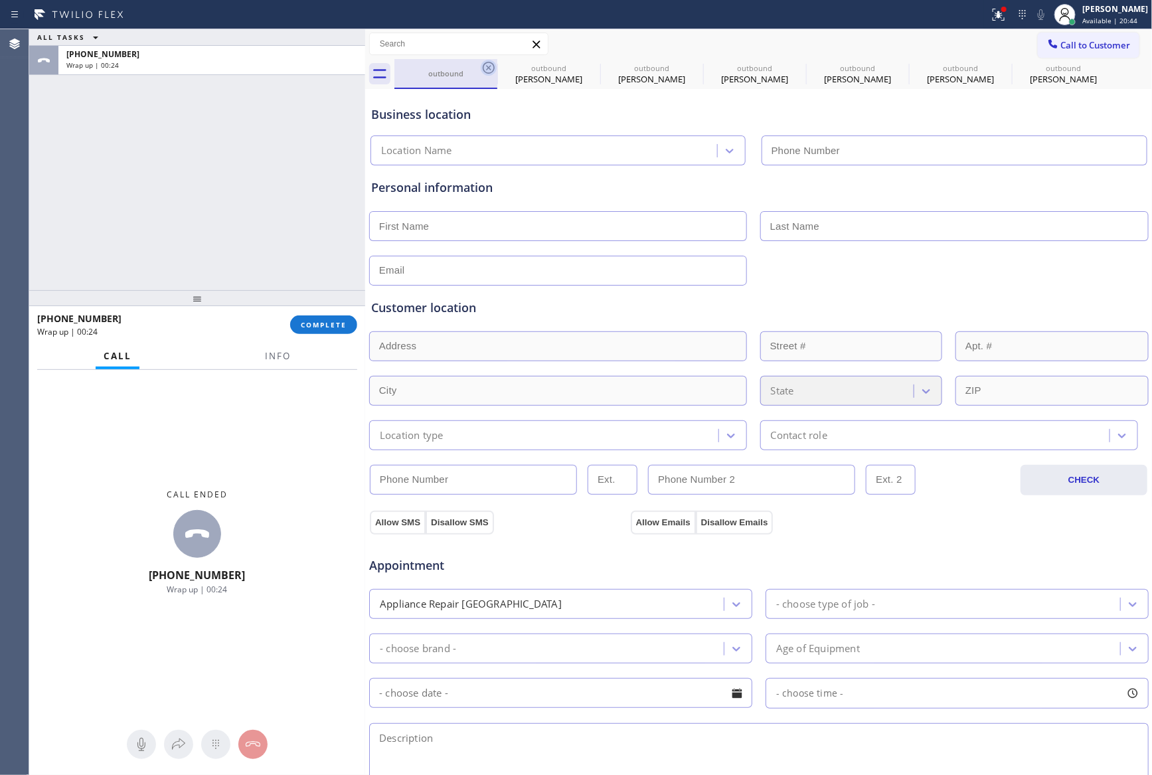
click at [491, 68] on icon at bounding box center [489, 68] width 16 height 16
click at [0, 0] on icon at bounding box center [0, 0] width 0 height 0
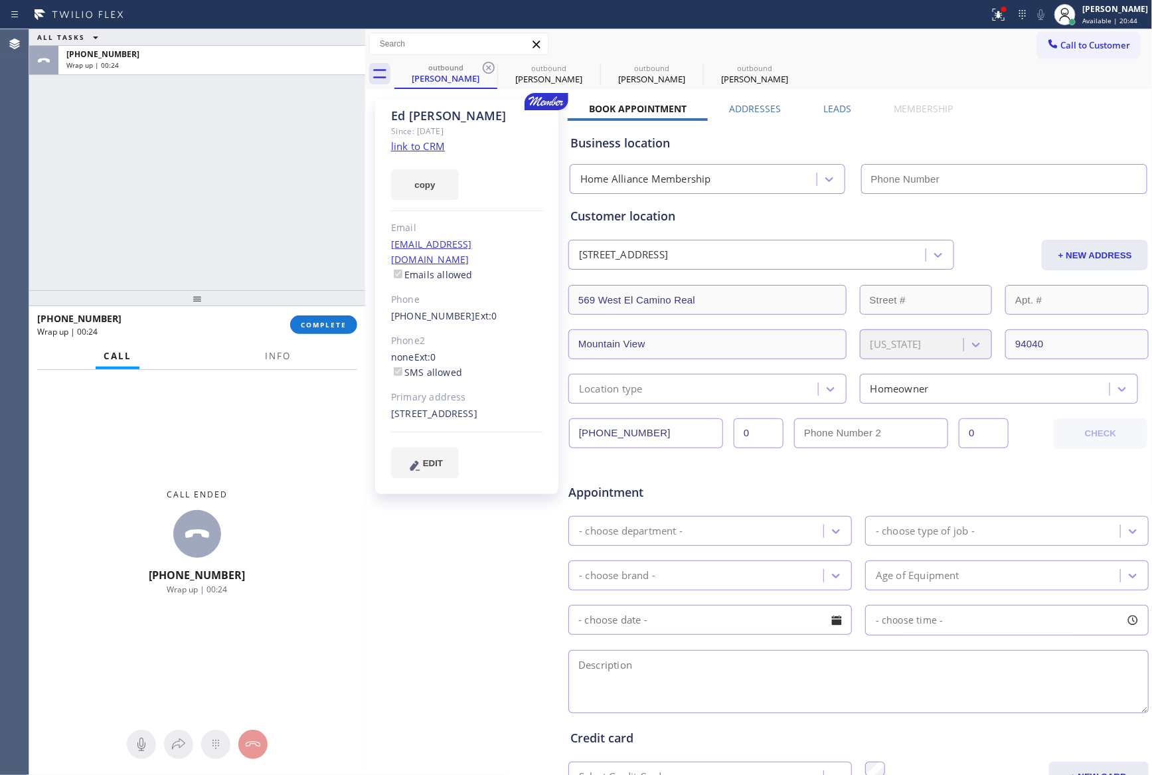
type input "[PHONE_NUMBER]"
click at [491, 68] on icon at bounding box center [489, 68] width 16 height 16
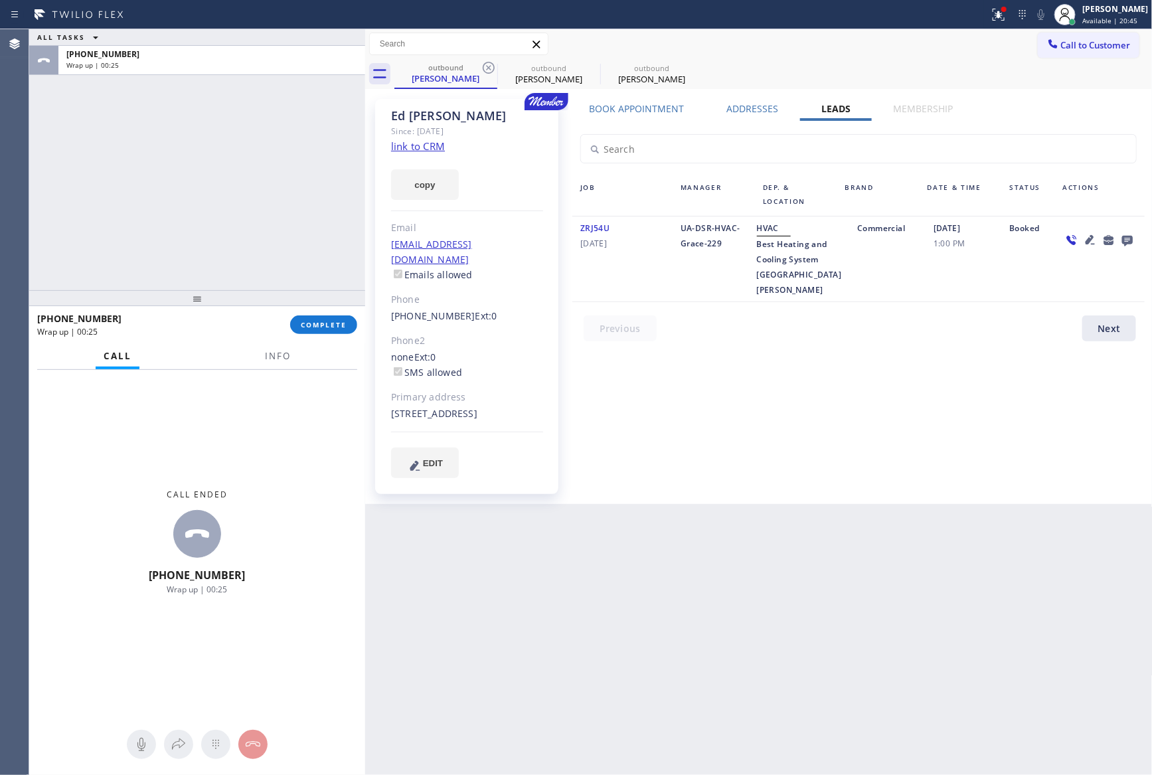
click at [491, 68] on icon at bounding box center [489, 68] width 16 height 16
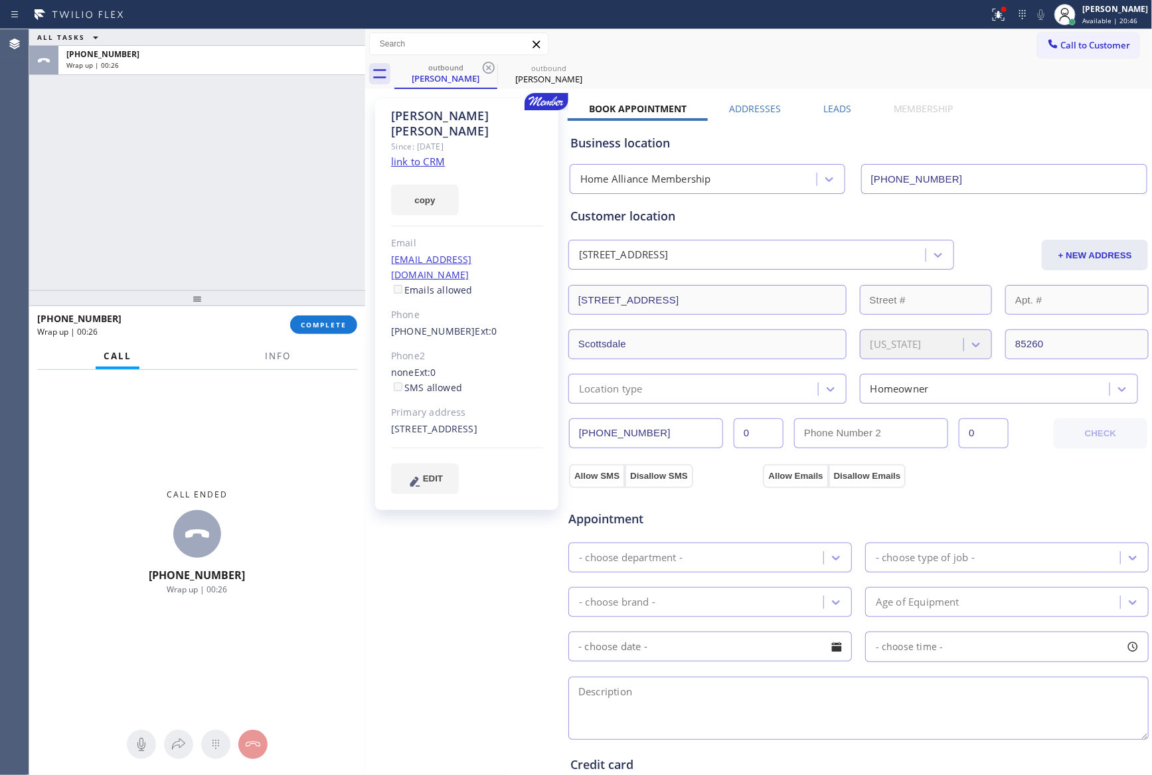
click at [827, 104] on label "Leads" at bounding box center [837, 108] width 28 height 13
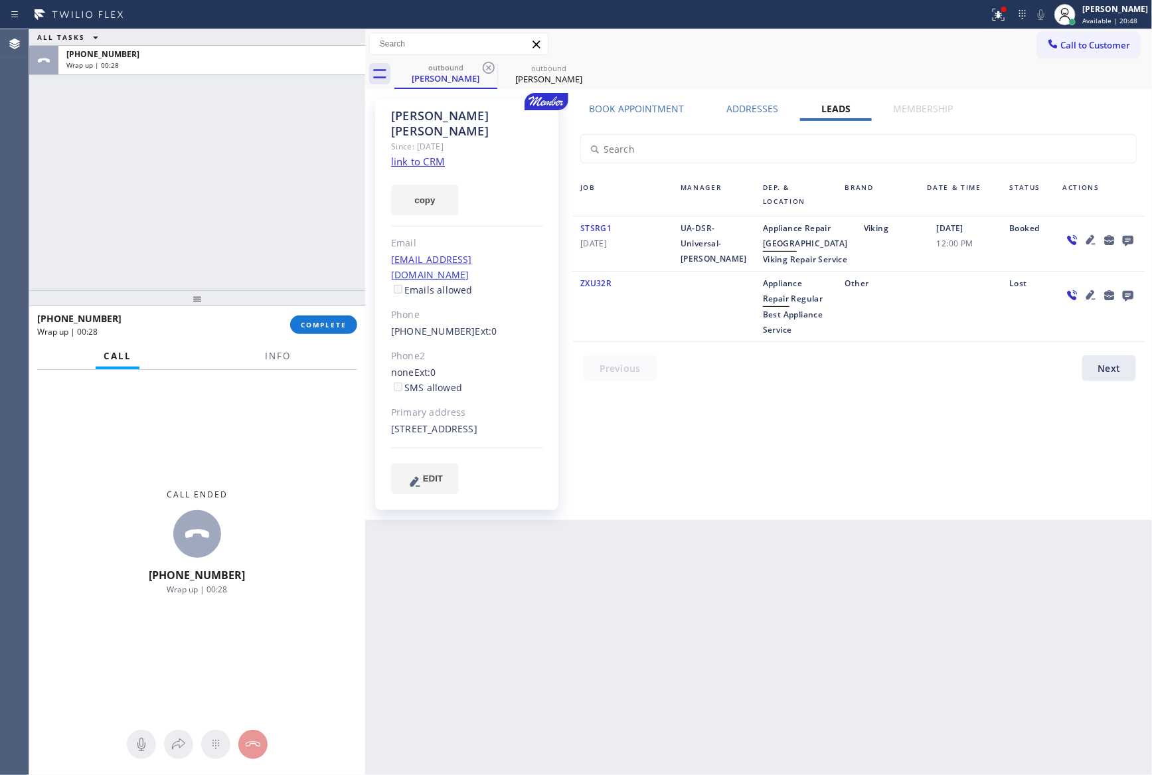
click at [743, 476] on div "Book Appointment Addresses Leads Membership Business location Home Alliance Mem…" at bounding box center [859, 309] width 582 height 414
click at [1128, 239] on icon at bounding box center [1127, 241] width 11 height 11
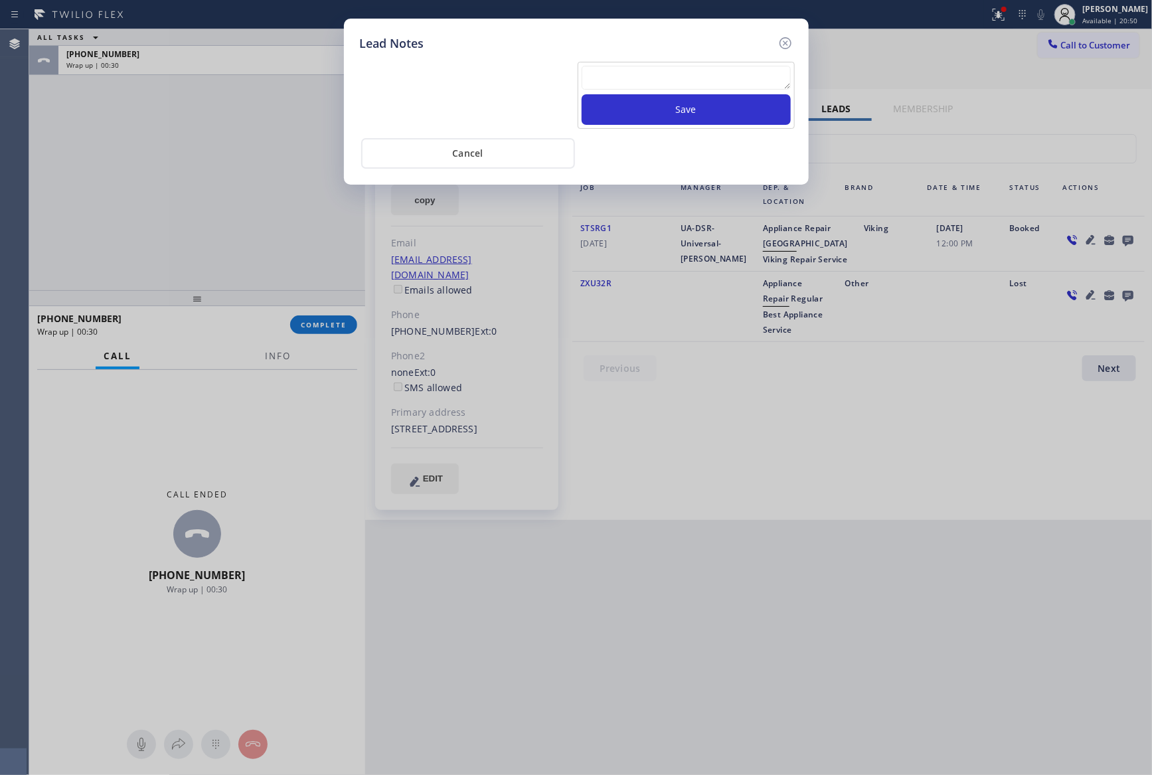
click at [778, 76] on textarea at bounding box center [686, 78] width 209 height 24
click at [748, 74] on textarea at bounding box center [686, 78] width 209 height 24
paste textarea "For the welcome call, please transfer the customer if they call back.""
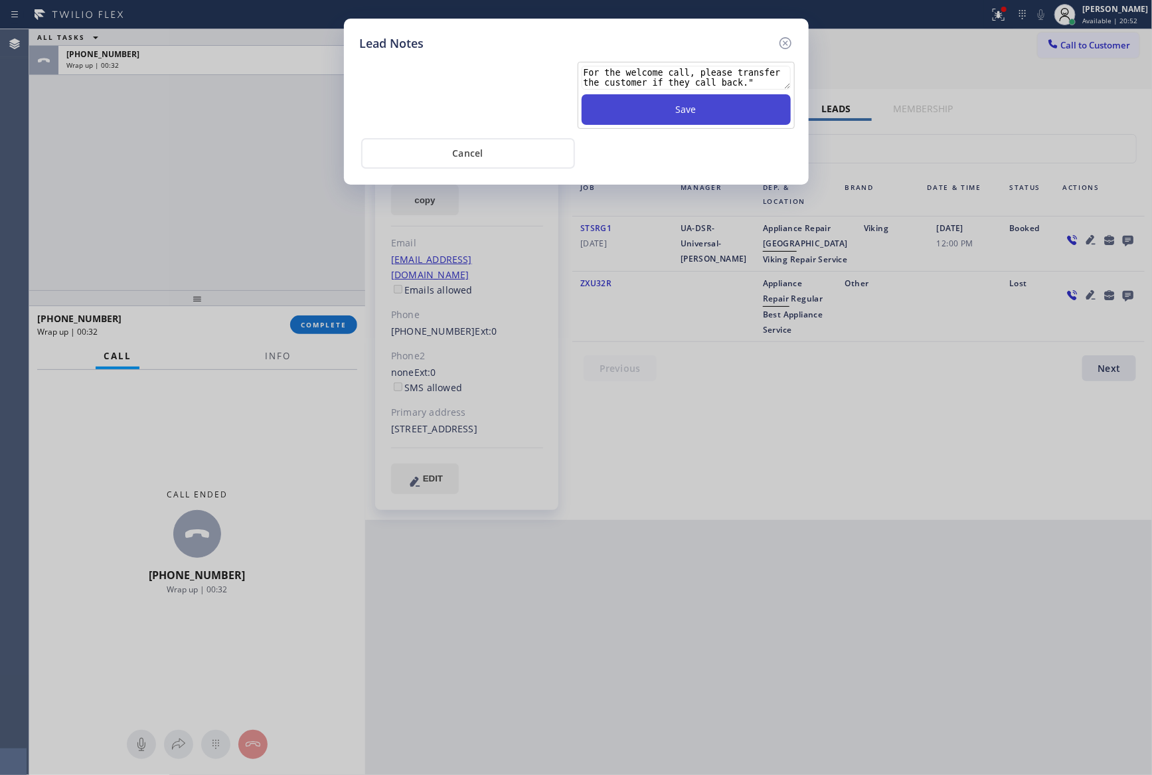
type textarea "For the welcome call, please transfer the customer if they call back.""
click at [715, 114] on button "Save" at bounding box center [686, 109] width 209 height 31
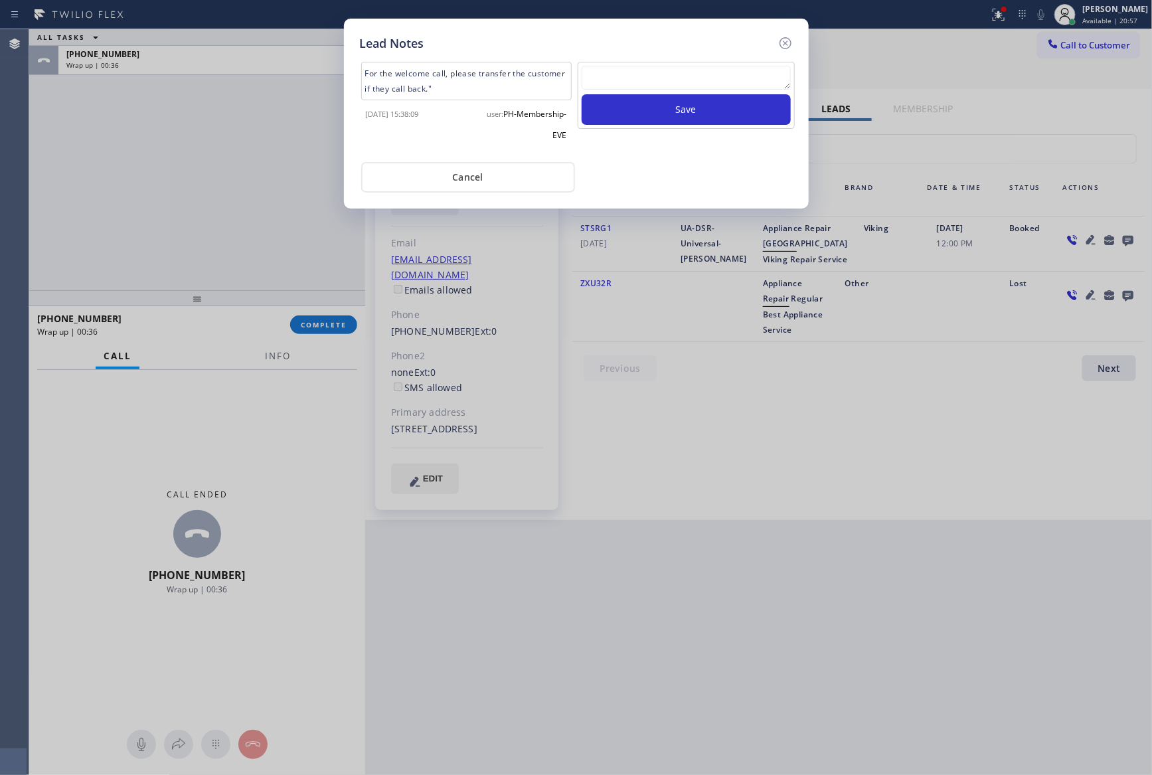
drag, startPoint x: 218, startPoint y: 155, endPoint x: 521, endPoint y: 205, distance: 306.8
click at [249, 174] on div "Lead Notes For the welcome call, please transfer the customer if they call back…" at bounding box center [576, 387] width 1152 height 775
click at [542, 181] on button "Cancel" at bounding box center [468, 177] width 214 height 31
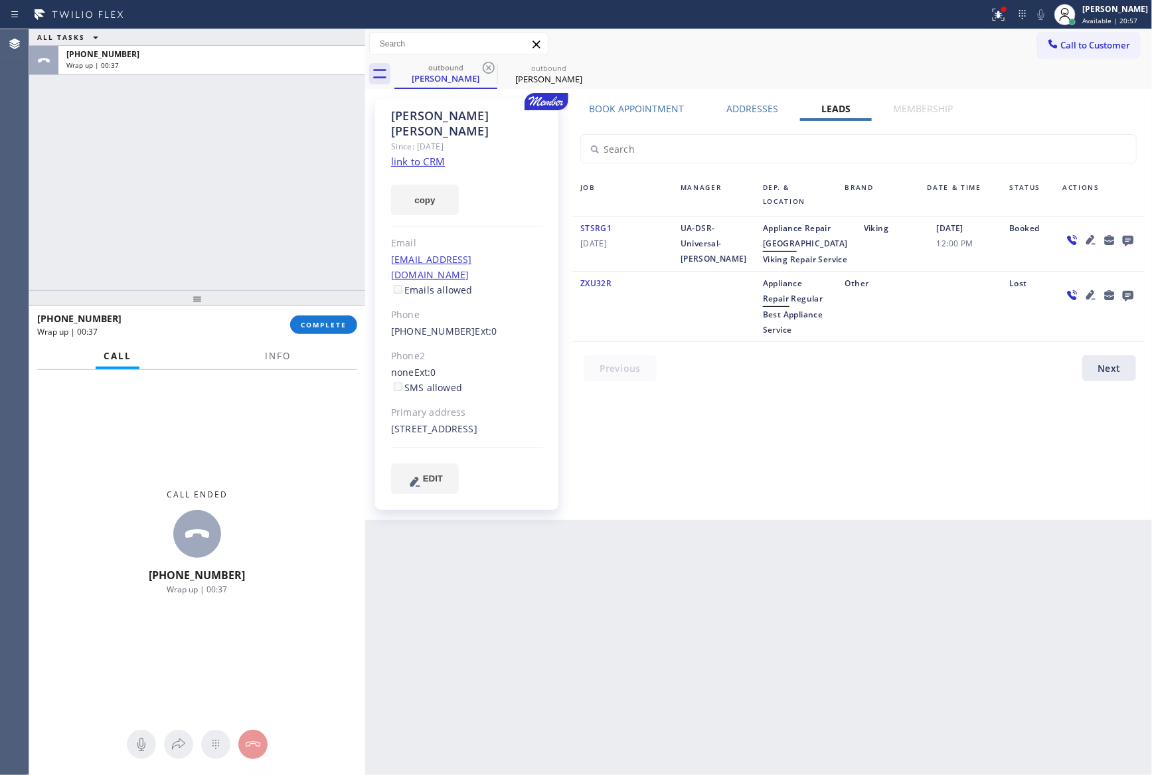
drag, startPoint x: 139, startPoint y: 202, endPoint x: 319, endPoint y: 347, distance: 230.4
click at [179, 254] on div "ALL TASKS ALL TASKS ACTIVE TASKS TASKS IN WRAP UP [PHONE_NUMBER] Wrap up | 00:37" at bounding box center [197, 159] width 336 height 261
click at [327, 321] on span "COMPLETE" at bounding box center [324, 324] width 46 height 9
click at [216, 144] on div "ALL TASKS ALL TASKS ACTIVE TASKS TASKS IN WRAP UP [PHONE_NUMBER] Wrap up | 00:38" at bounding box center [197, 159] width 336 height 261
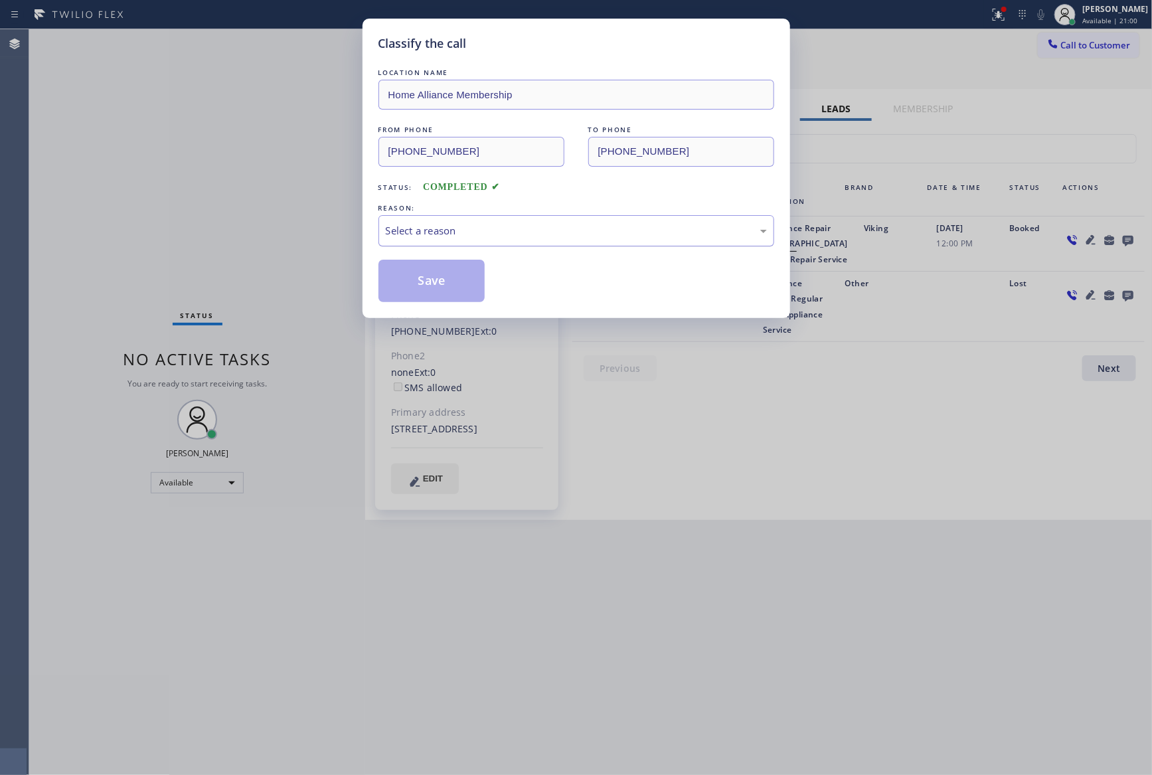
click at [407, 232] on div "Select a reason" at bounding box center [576, 230] width 381 height 15
click at [413, 276] on button "Save" at bounding box center [431, 281] width 107 height 42
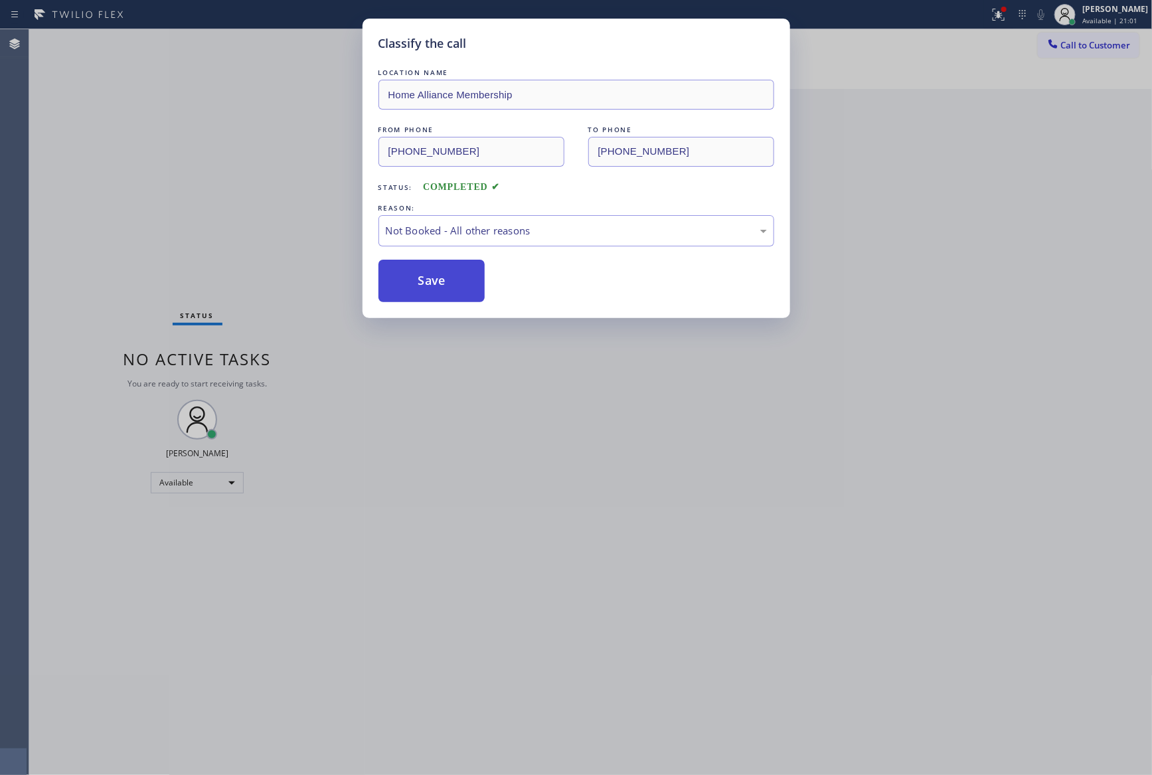
click at [413, 276] on button "Save" at bounding box center [431, 281] width 107 height 42
click at [160, 163] on div "Classify the call LOCATION NAME Home Alliance Membership FROM PHONE [PHONE_NUMB…" at bounding box center [576, 387] width 1152 height 775
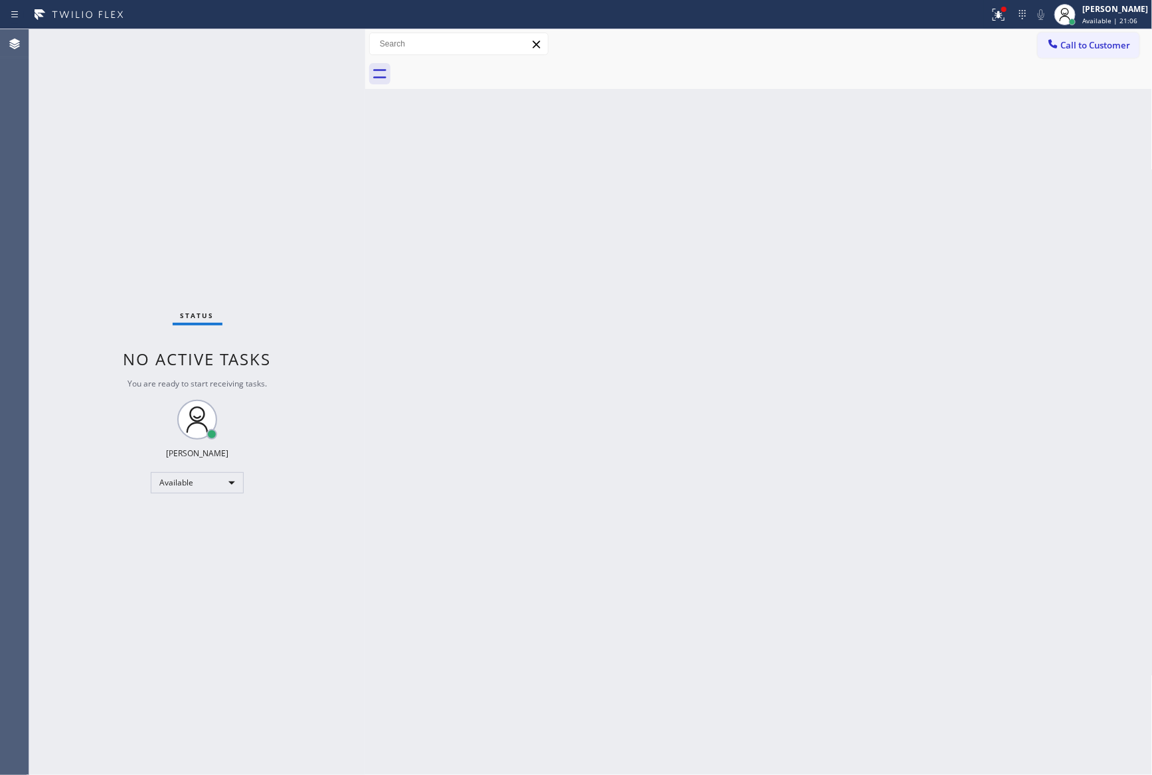
drag, startPoint x: 436, startPoint y: 339, endPoint x: 975, endPoint y: 160, distance: 567.5
click at [479, 327] on div "Back to Dashboard Change Sender ID Customers Technicians Select a contact Outbo…" at bounding box center [758, 402] width 787 height 746
click at [1074, 34] on button "Call to Customer" at bounding box center [1089, 45] width 102 height 25
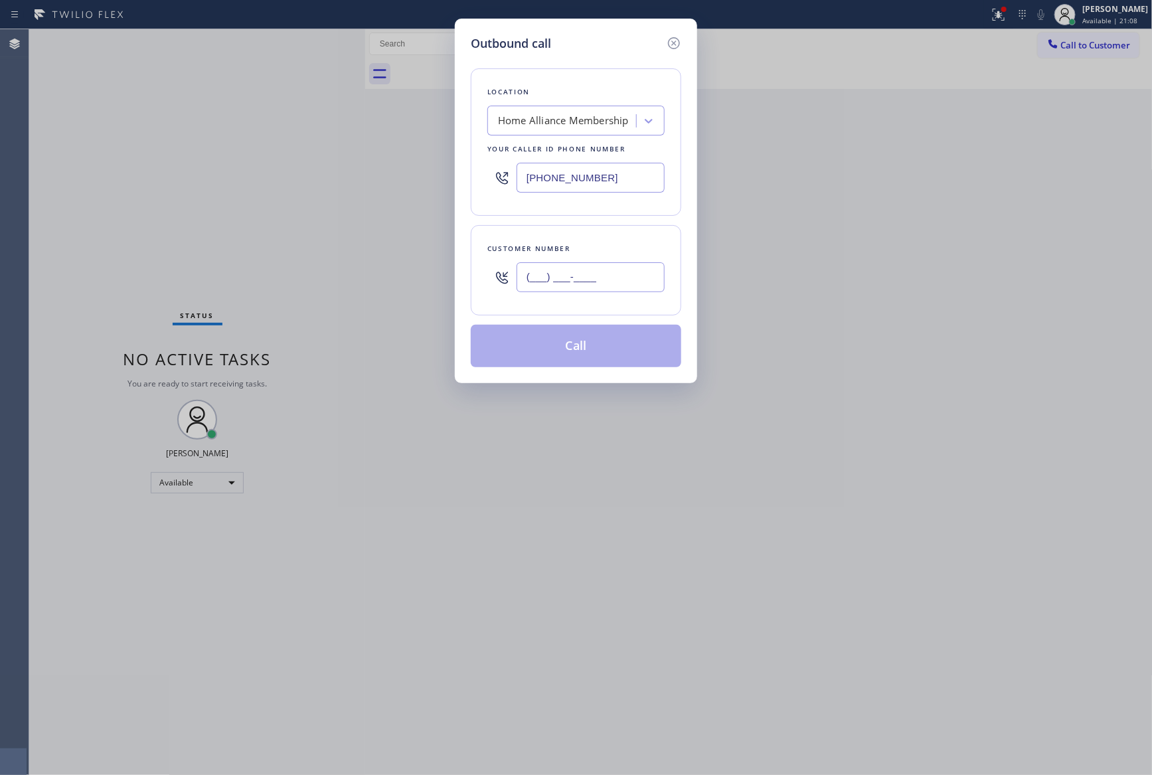
click at [566, 278] on input "(___) ___-____" at bounding box center [591, 277] width 148 height 30
paste input "512) 784-1604"
type input "[PHONE_NUMBER]"
click at [584, 345] on button "Call" at bounding box center [576, 346] width 210 height 42
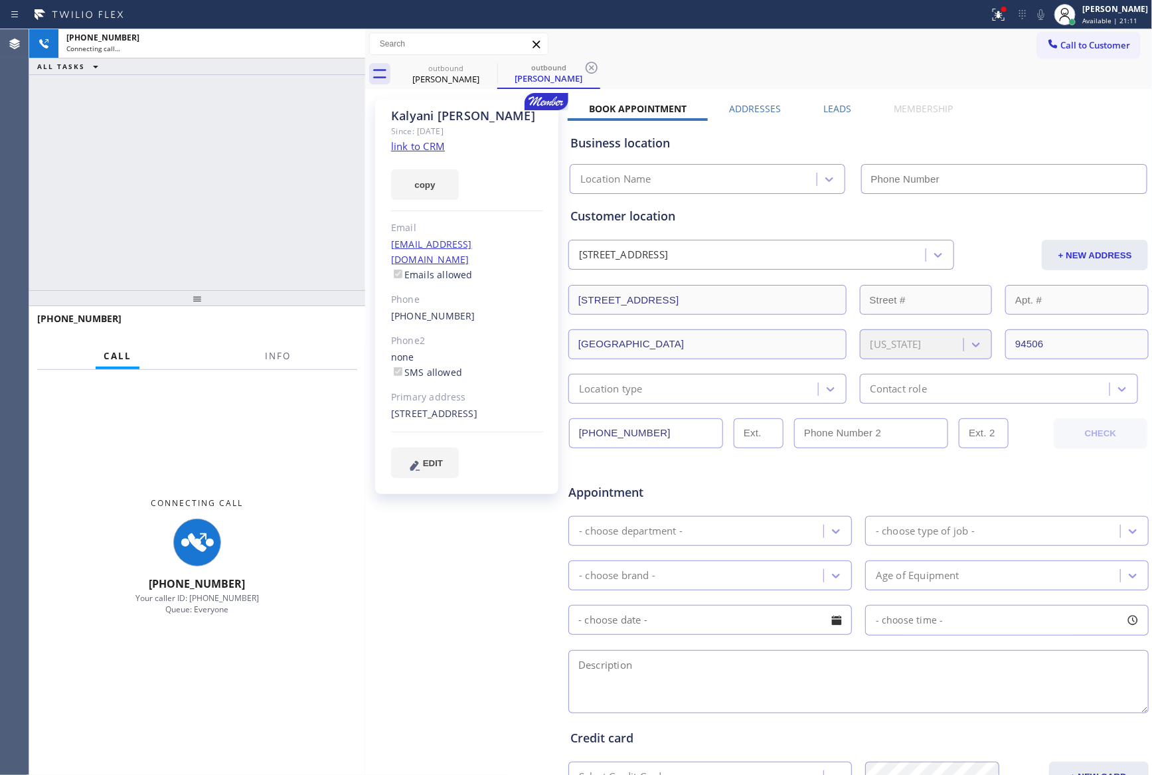
click at [213, 182] on div "[PHONE_NUMBER] Connecting call… ALL TASKS ALL TASKS ACTIVE TASKS TASKS IN WRAP …" at bounding box center [197, 159] width 336 height 261
type input "[PHONE_NUMBER]"
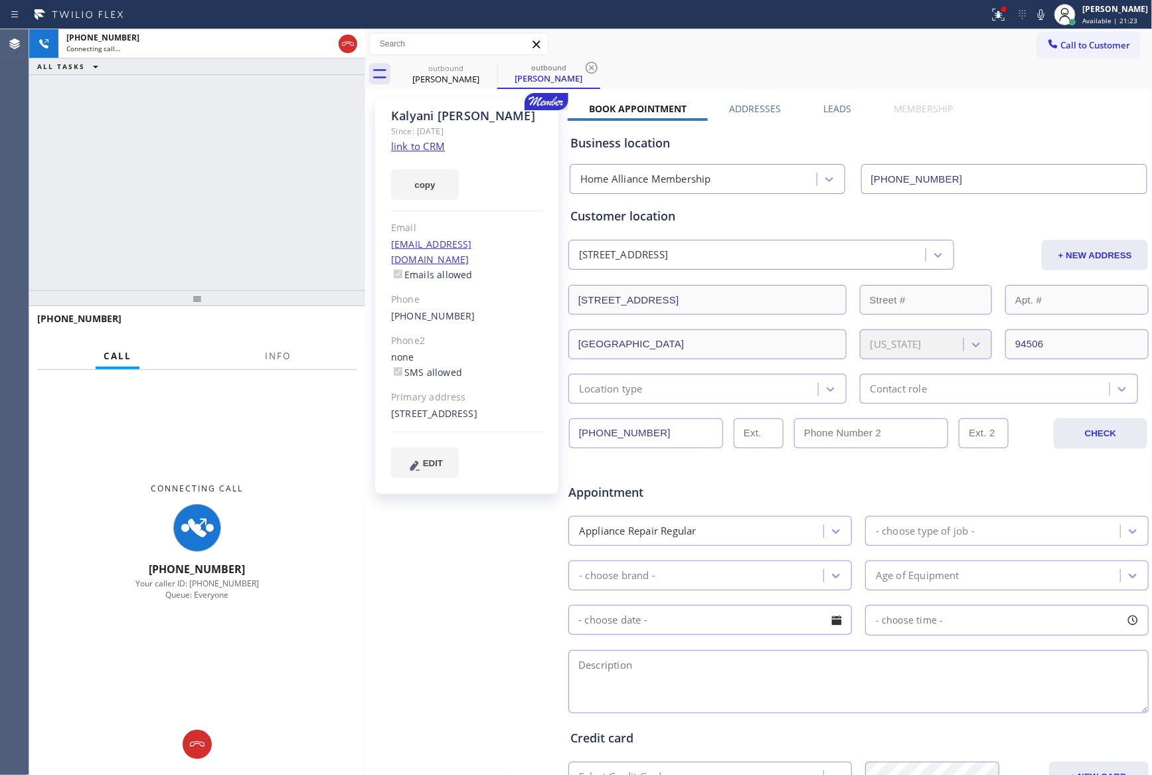
click at [217, 191] on div "[PHONE_NUMBER] Connecting call… ALL TASKS ALL TASKS ACTIVE TASKS TASKS IN WRAP …" at bounding box center [197, 159] width 336 height 261
click at [220, 193] on div "[PHONE_NUMBER] Connecting call… ALL TASKS ALL TASKS ACTIVE TASKS TASKS IN WRAP …" at bounding box center [197, 159] width 336 height 261
click at [835, 112] on label "Leads" at bounding box center [837, 108] width 28 height 13
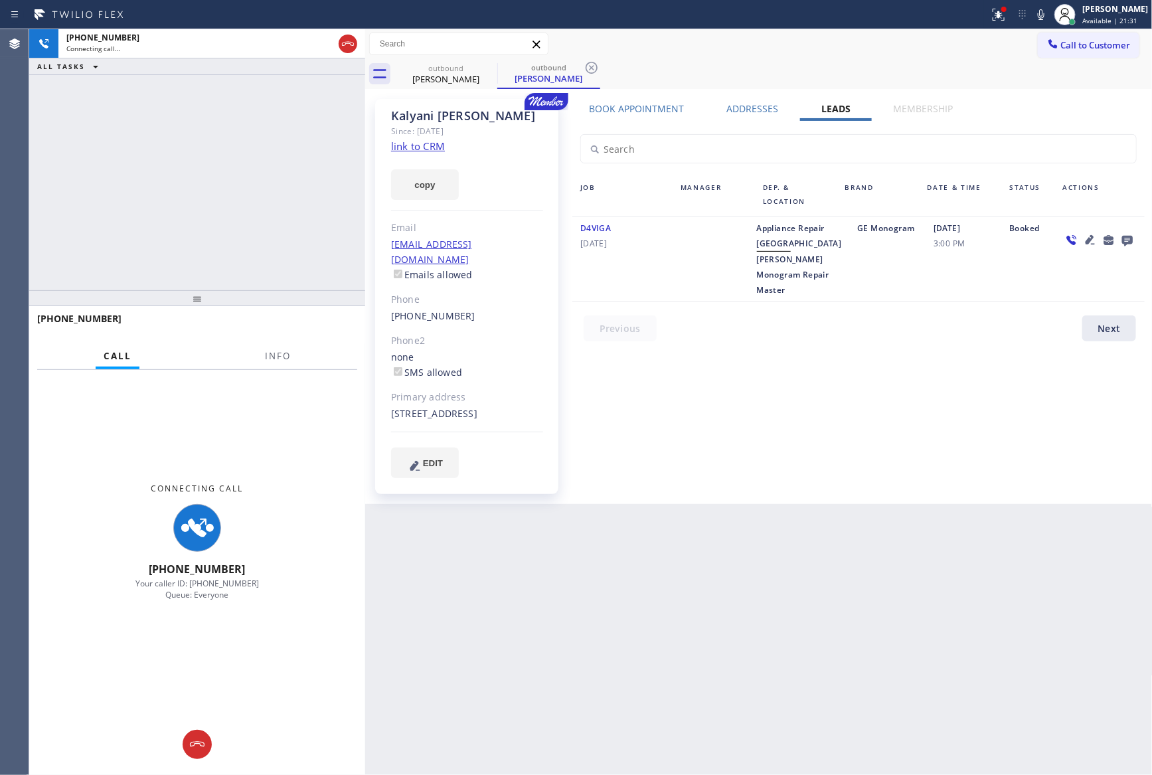
click at [214, 146] on div "[PHONE_NUMBER] Connecting call… ALL TASKS ALL TASKS ACTIVE TASKS TASKS IN WRAP …" at bounding box center [197, 159] width 336 height 261
click at [276, 179] on div "[PHONE_NUMBER] Connecting call… ALL TASKS ALL TASKS ACTIVE TASKS TASKS IN WRAP …" at bounding box center [197, 159] width 336 height 261
click at [1126, 235] on icon at bounding box center [1127, 240] width 16 height 17
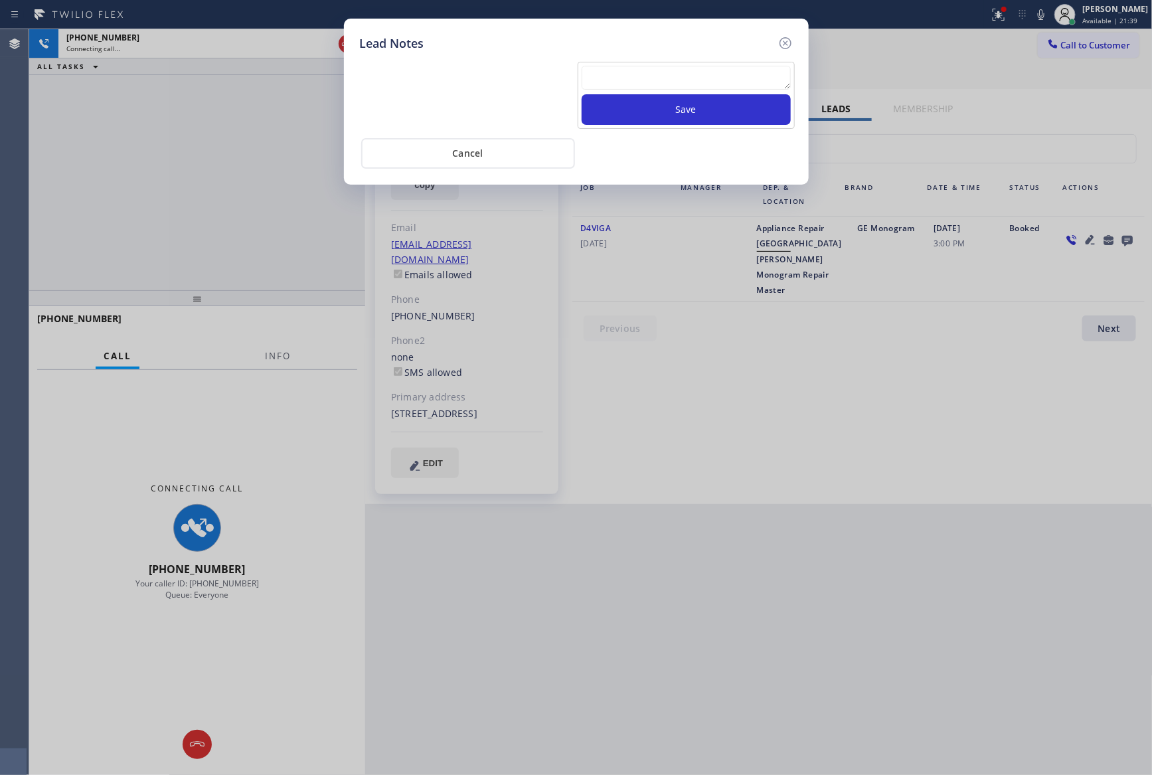
click at [728, 72] on textarea at bounding box center [686, 78] width 209 height 24
paste textarea "For the welcome call, please transfer the customer if they call back.""
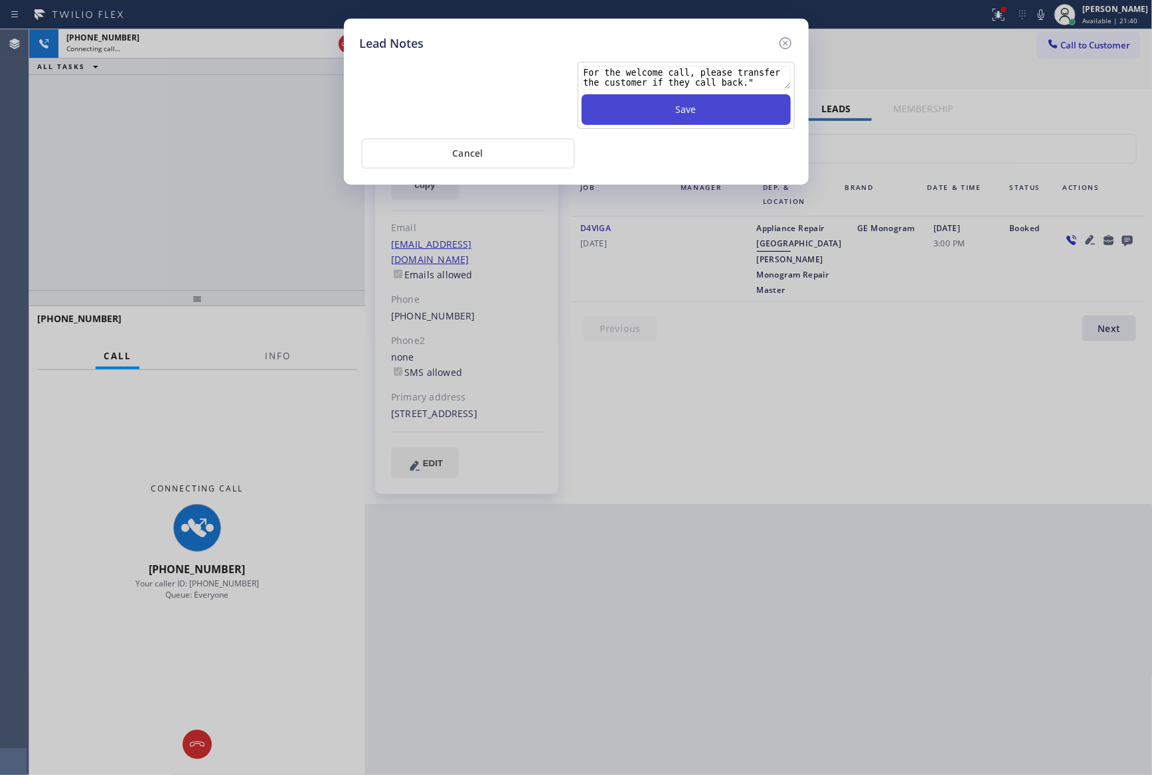
type textarea "For the welcome call, please transfer the customer if they call back.""
click at [676, 108] on button "Save" at bounding box center [686, 109] width 209 height 31
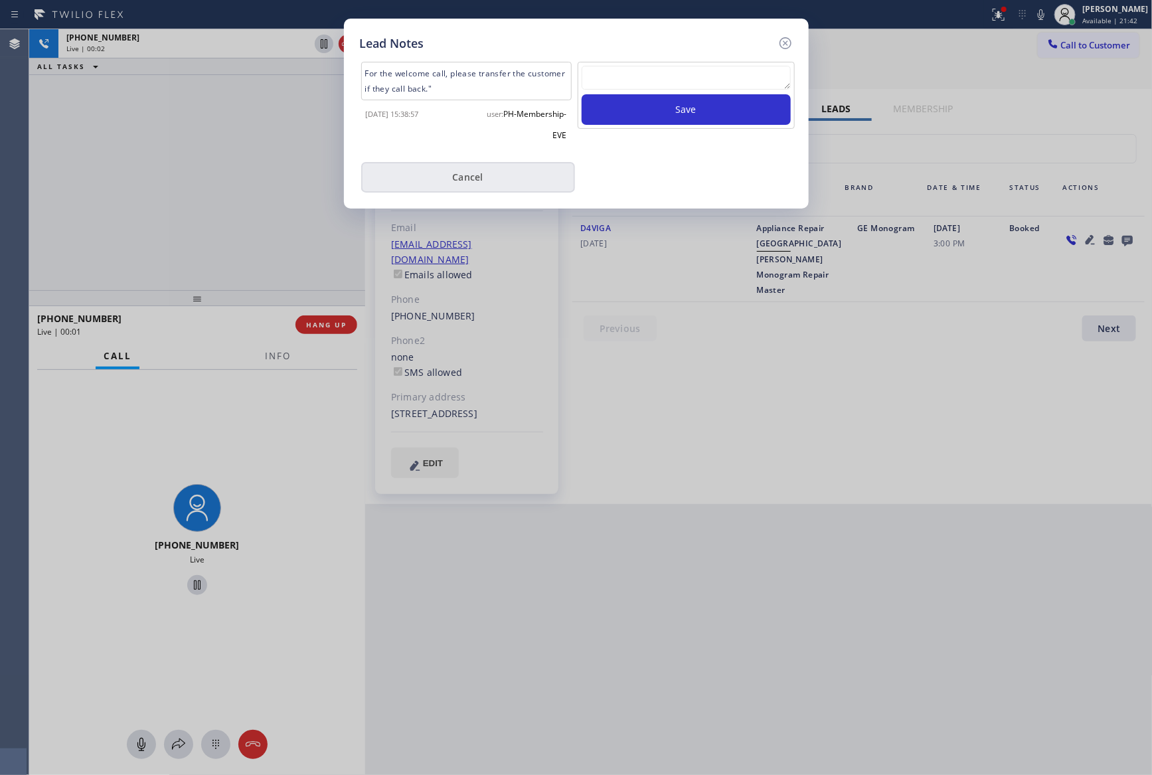
click at [501, 177] on button "Cancel" at bounding box center [468, 177] width 214 height 31
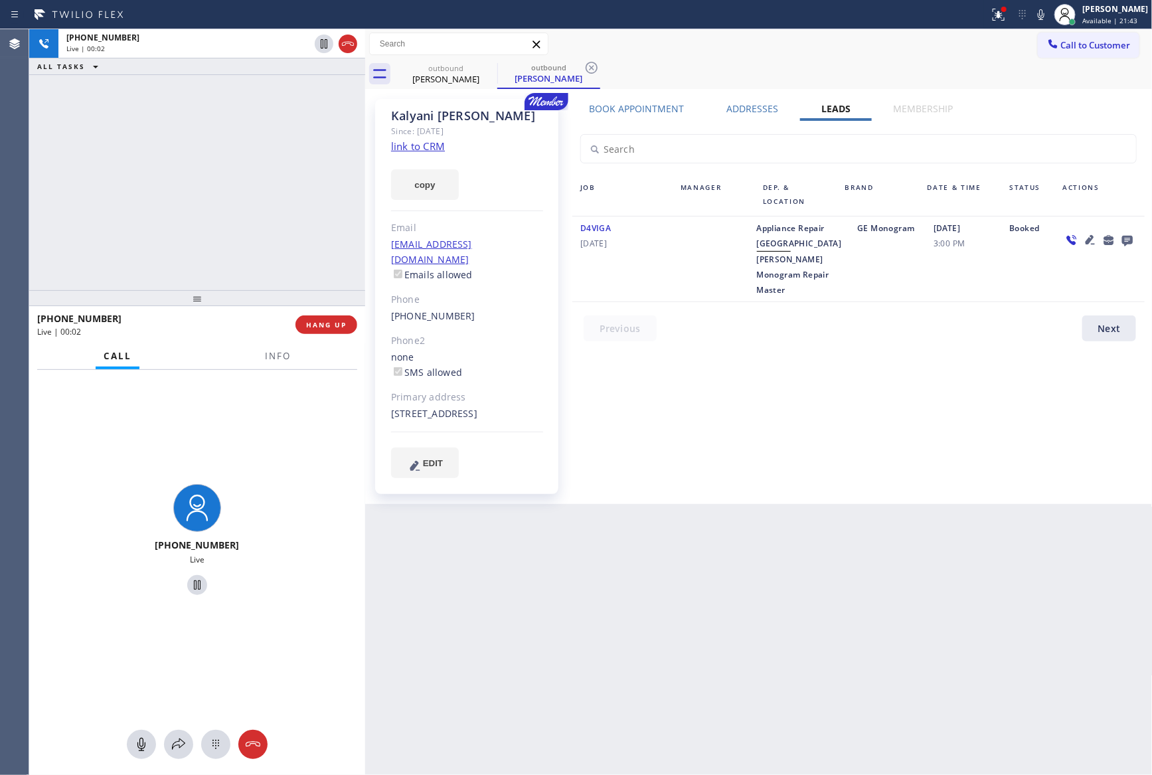
click at [244, 190] on div "[PHONE_NUMBER] Live | 00:02 ALL TASKS ALL TASKS ACTIVE TASKS TASKS IN WRAP UP" at bounding box center [197, 159] width 336 height 261
click at [876, 430] on div "Book Appointment Addresses Leads Membership Business location Home Alliance Mem…" at bounding box center [859, 301] width 582 height 398
click at [195, 195] on div "[PHONE_NUMBER] Live | 00:03 ALL TASKS ALL TASKS ACTIVE TASKS TASKS IN WRAP UP" at bounding box center [197, 159] width 336 height 261
click at [271, 219] on div "[PHONE_NUMBER] Live | 00:14 ALL TASKS ALL TASKS ACTIVE TASKS TASKS IN WRAP UP" at bounding box center [197, 159] width 336 height 261
click at [331, 329] on span "HANG UP" at bounding box center [326, 324] width 41 height 9
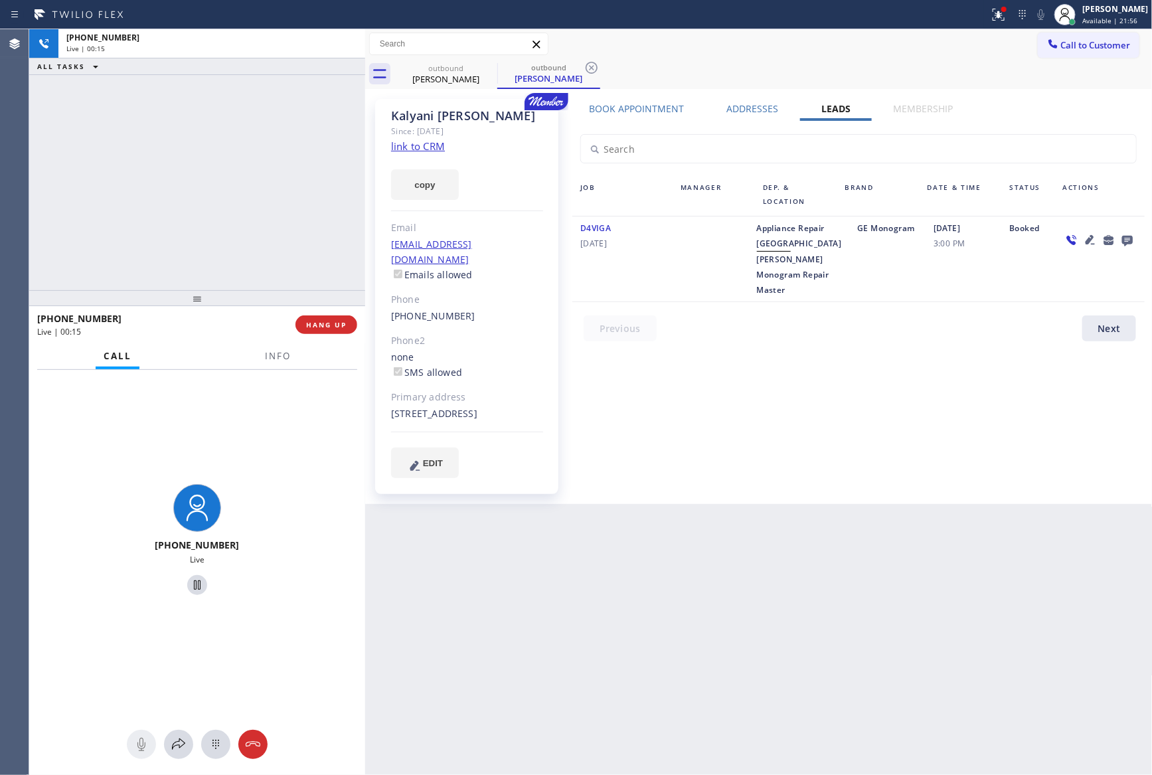
click at [277, 159] on div "[PHONE_NUMBER] Live | 00:15 ALL TASKS ALL TASKS ACTIVE TASKS TASKS IN WRAP UP" at bounding box center [197, 159] width 336 height 261
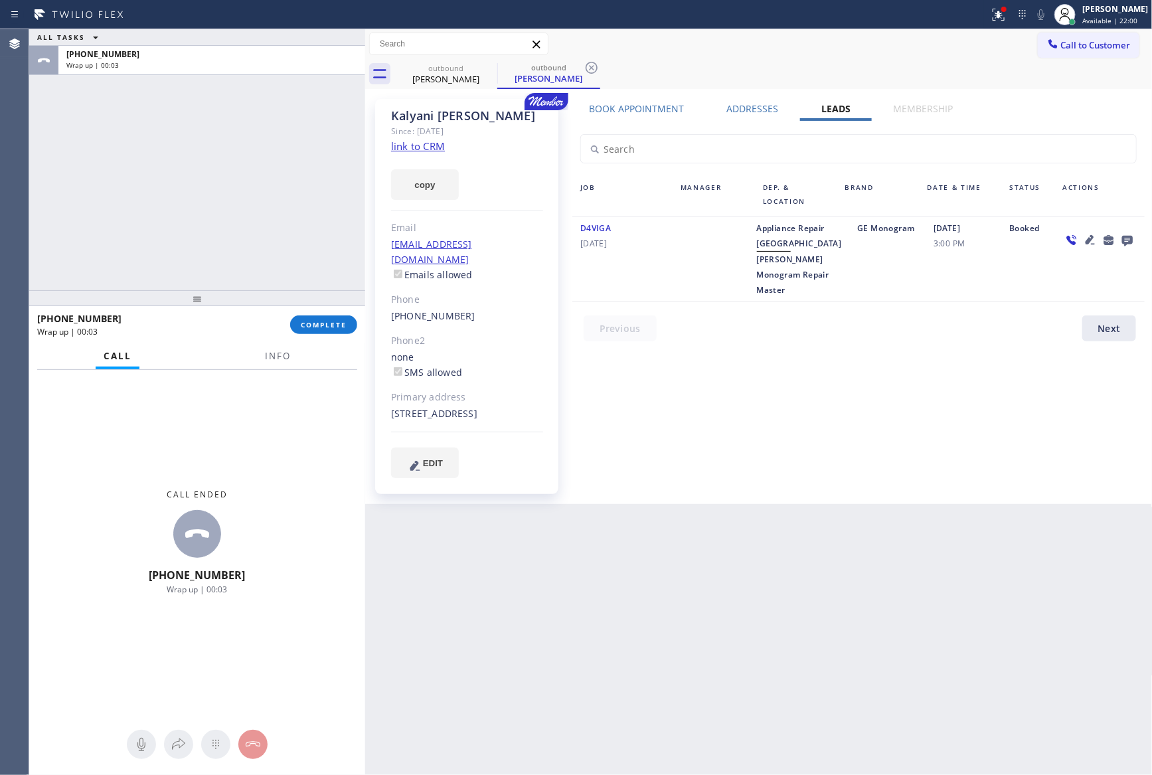
drag, startPoint x: 283, startPoint y: 173, endPoint x: 821, endPoint y: 381, distance: 576.6
click at [303, 182] on div "ALL TASKS ALL TASKS ACTIVE TASKS TASKS IN WRAP UP [PHONE_NUMBER] Wrap up | 00:03" at bounding box center [197, 159] width 336 height 261
click at [861, 367] on div "Book Appointment Addresses Leads Membership Business location Home Alliance Mem…" at bounding box center [859, 301] width 582 height 398
drag, startPoint x: 926, startPoint y: 428, endPoint x: 1144, endPoint y: 556, distance: 252.4
click at [1004, 465] on div "Book Appointment Addresses Leads Membership Business location Home Alliance Mem…" at bounding box center [859, 301] width 582 height 398
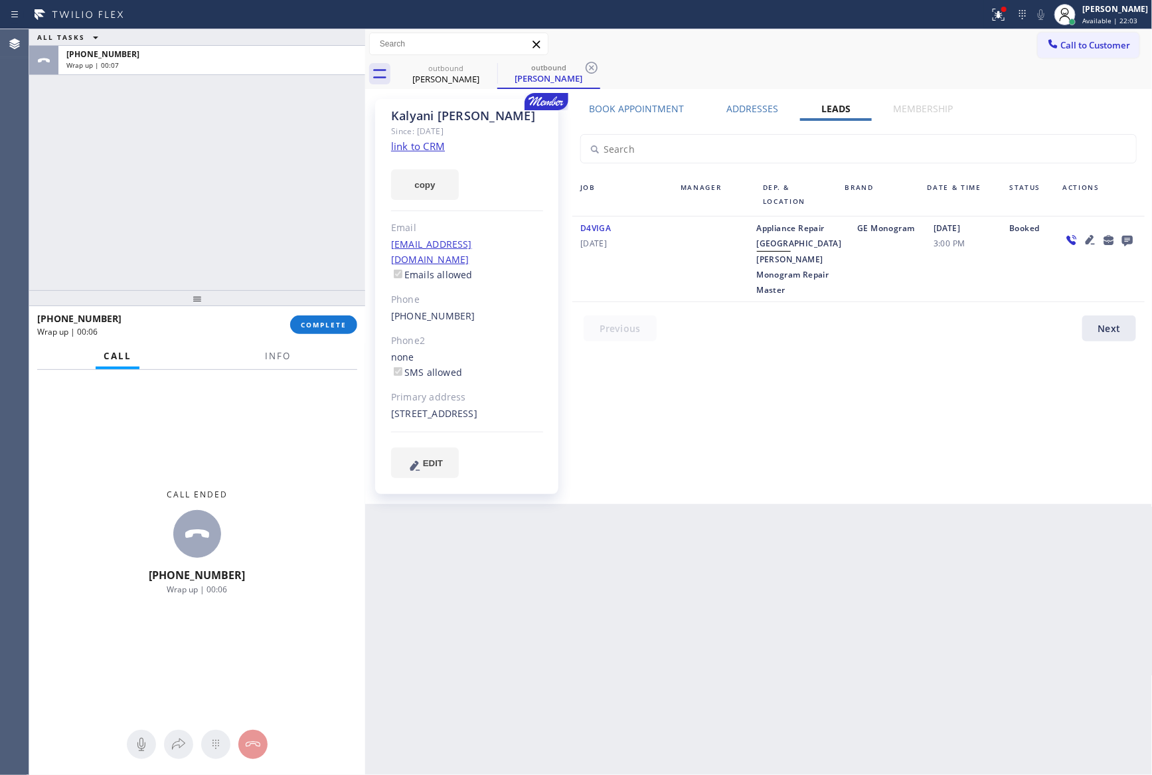
click at [319, 213] on div "ALL TASKS ALL TASKS ACTIVE TASKS TASKS IN WRAP UP [PHONE_NUMBER] Wrap up | 00:07" at bounding box center [197, 159] width 336 height 261
click at [327, 325] on span "COMPLETE" at bounding box center [324, 324] width 46 height 9
click at [240, 163] on div "ALL TASKS ALL TASKS ACTIVE TASKS TASKS IN WRAP UP [PHONE_NUMBER] Wrap up | 00:08" at bounding box center [197, 159] width 336 height 261
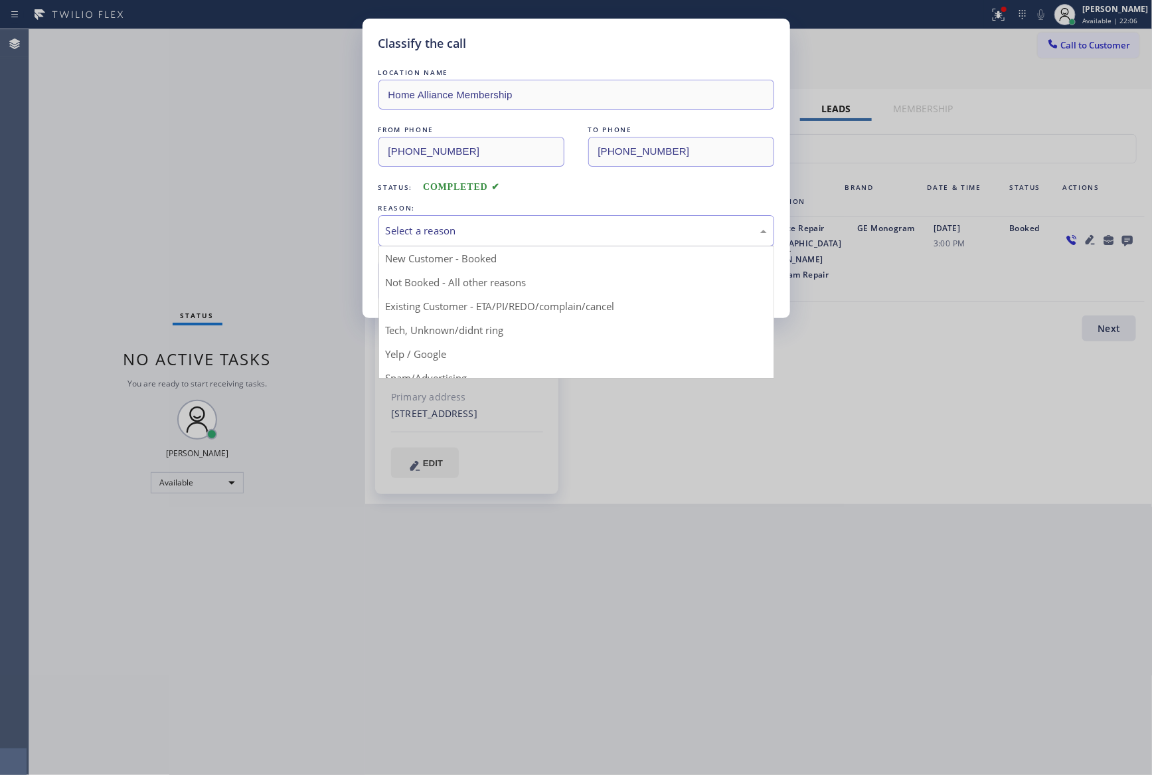
click at [436, 231] on div "Select a reason" at bounding box center [576, 230] width 381 height 15
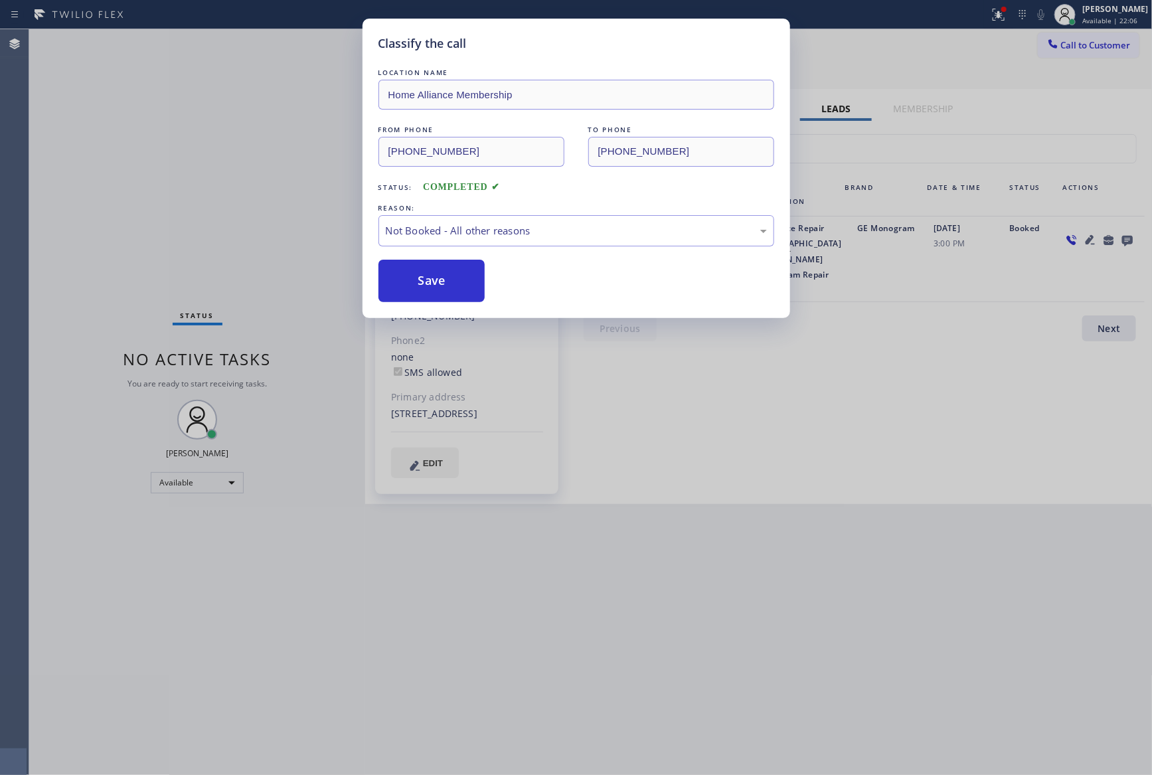
click at [430, 282] on button "Save" at bounding box center [431, 281] width 107 height 42
drag, startPoint x: 430, startPoint y: 282, endPoint x: 477, endPoint y: 291, distance: 47.5
click at [445, 285] on button "Save" at bounding box center [431, 281] width 107 height 42
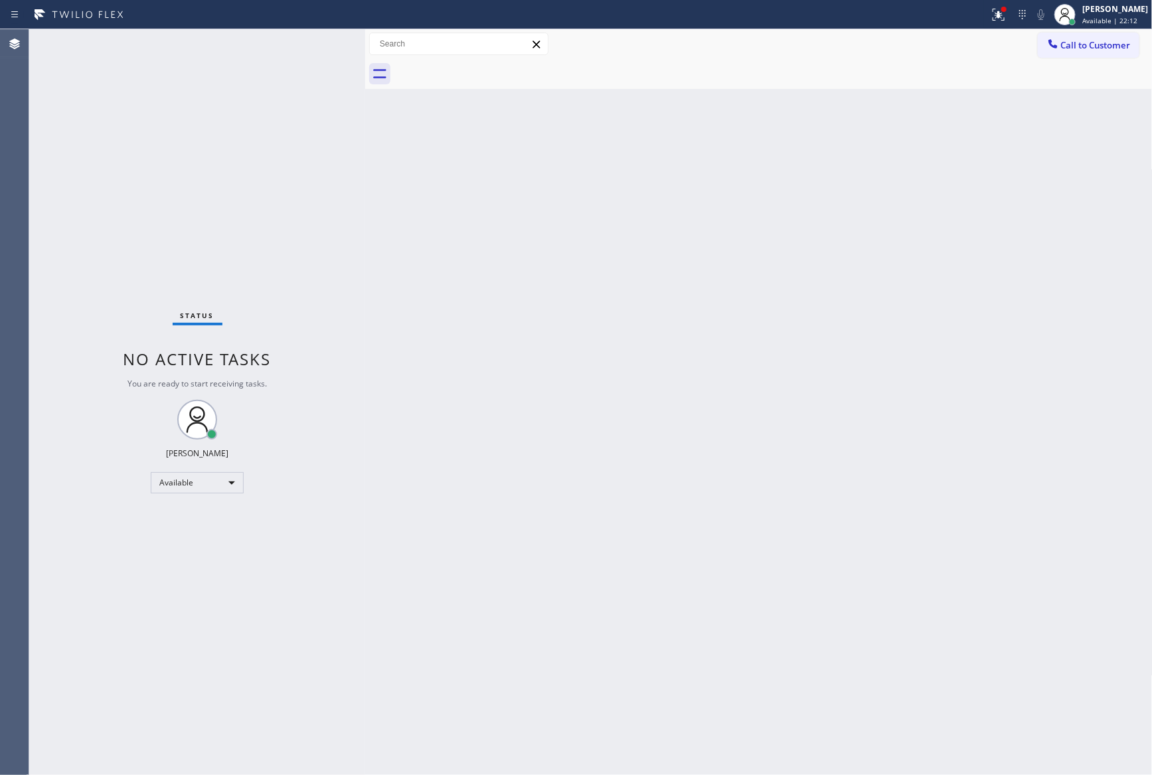
drag, startPoint x: 641, startPoint y: 396, endPoint x: 947, endPoint y: 144, distance: 396.2
click at [681, 357] on div "Back to Dashboard Change Sender ID Customers Technicians Select a contact Outbo…" at bounding box center [758, 402] width 787 height 746
click at [1072, 46] on span "Call to Customer" at bounding box center [1096, 45] width 70 height 12
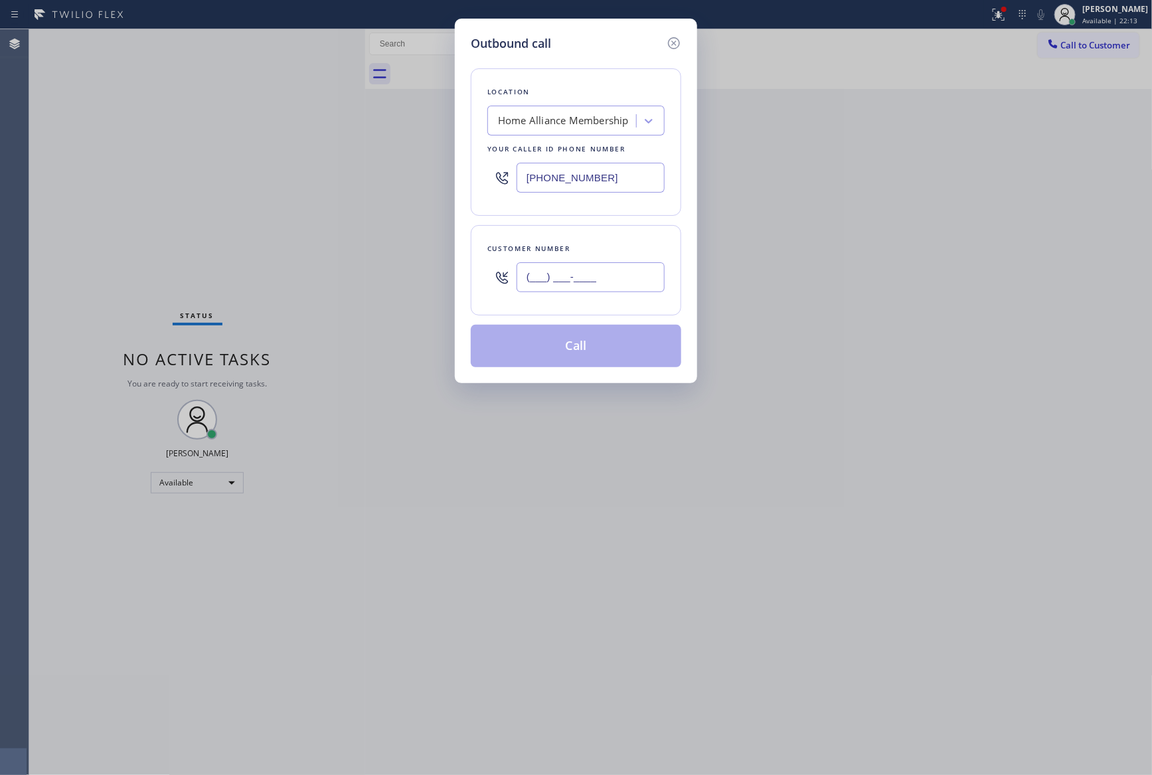
click at [582, 275] on input "(___) ___-____" at bounding box center [591, 277] width 148 height 30
paste input "781) 472-0288"
type input "[PHONE_NUMBER]"
click at [596, 359] on button "Call" at bounding box center [576, 346] width 210 height 42
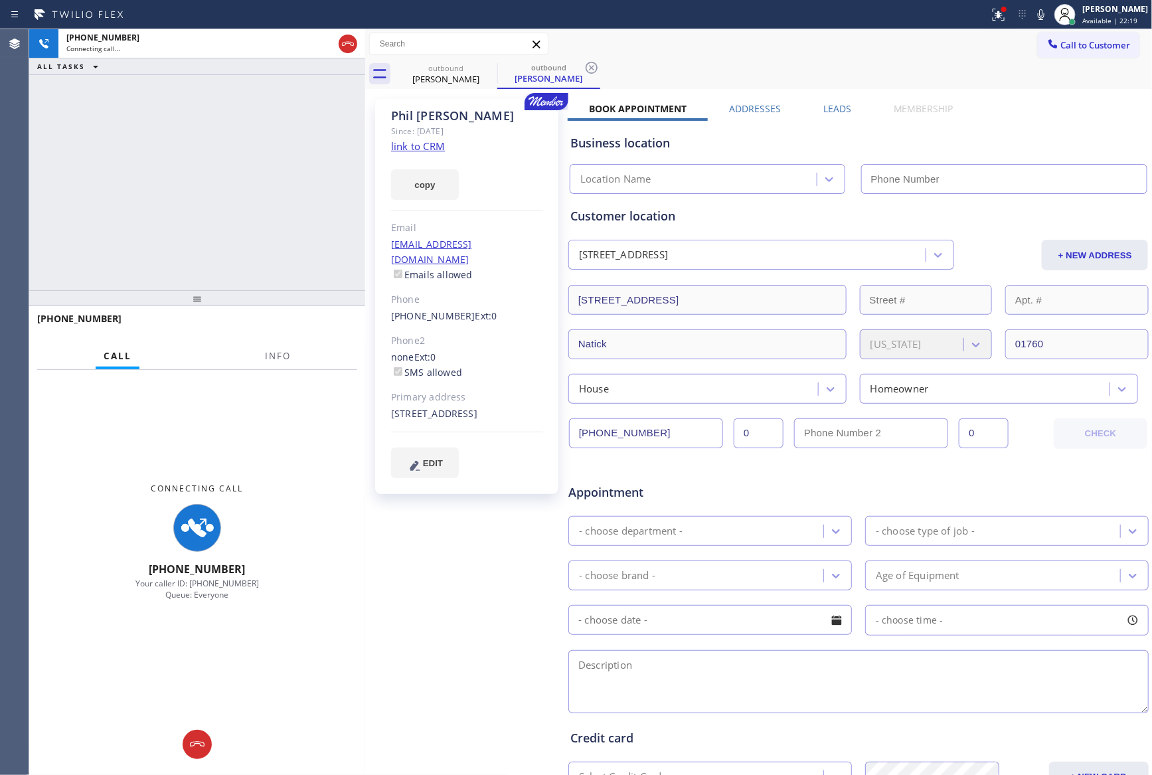
type input "[PHONE_NUMBER]"
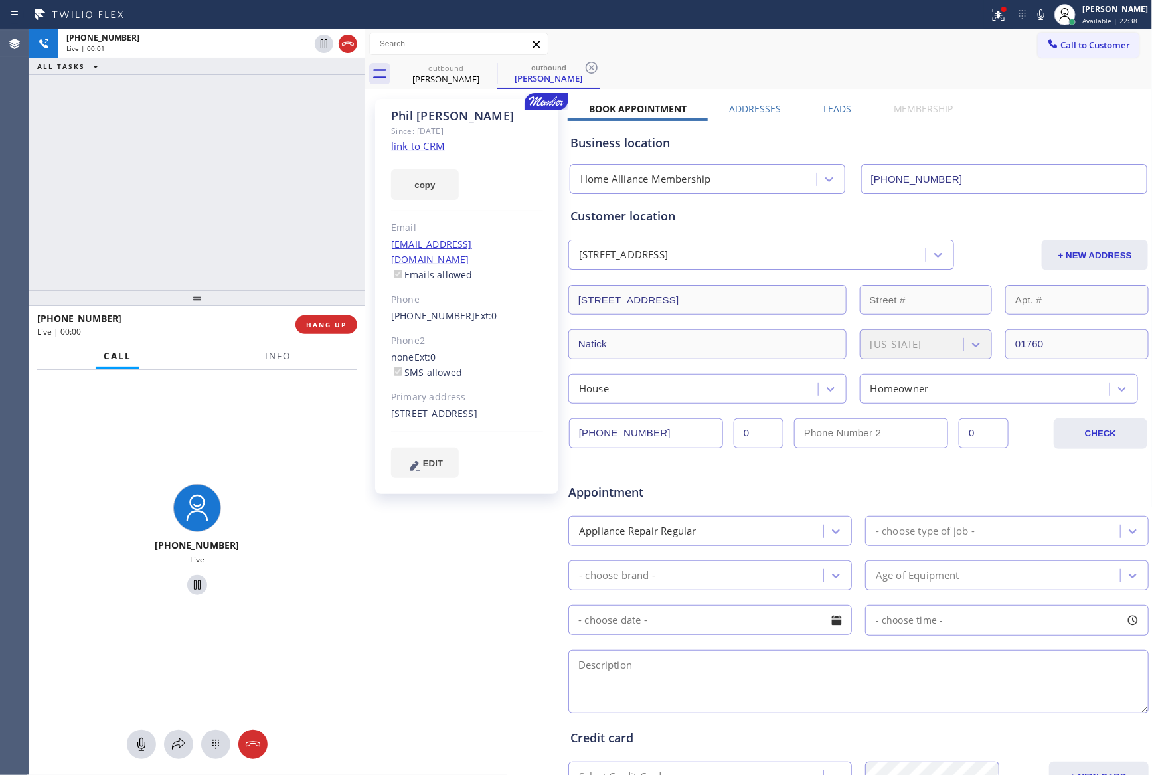
click at [149, 222] on div "[PHONE_NUMBER] Live | 00:01 ALL TASKS ALL TASKS ACTIVE TASKS TASKS IN WRAP UP" at bounding box center [197, 159] width 336 height 261
click at [831, 106] on label "Leads" at bounding box center [837, 108] width 28 height 13
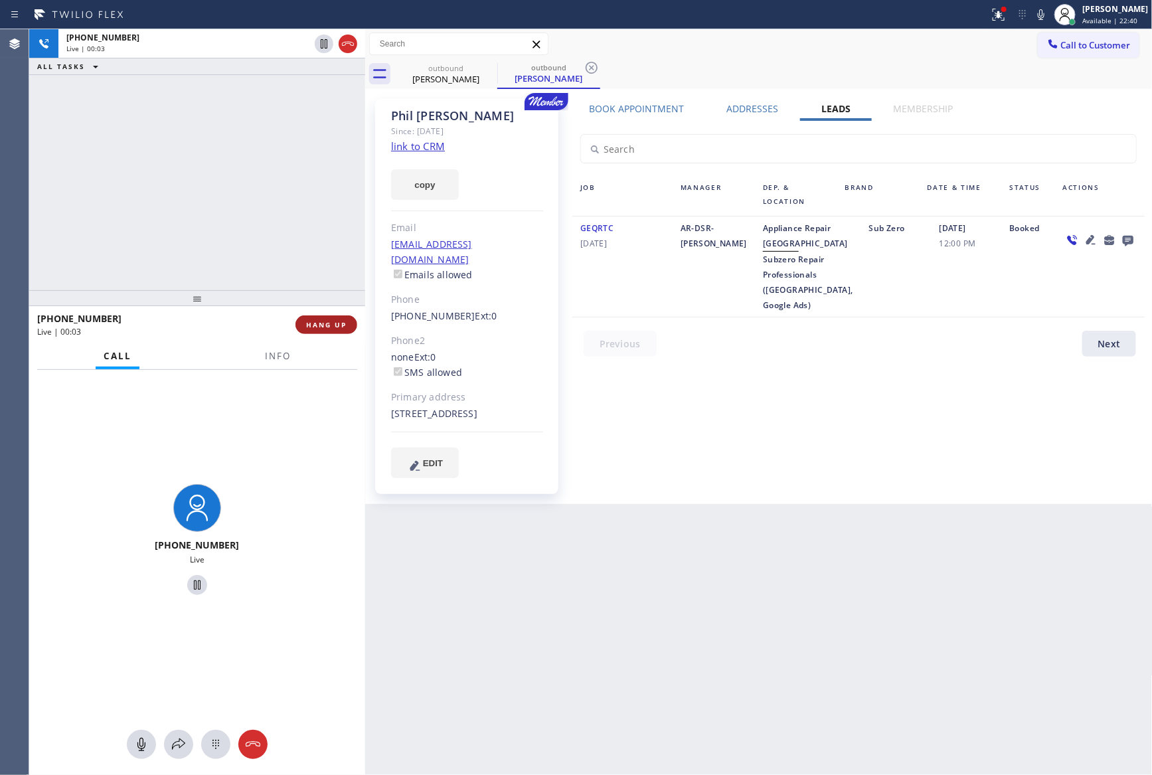
click at [317, 329] on button "HANG UP" at bounding box center [326, 324] width 62 height 19
click at [284, 162] on div "[PHONE_NUMBER] Live | 00:04 ALL TASKS ALL TASKS ACTIVE TASKS TASKS IN WRAP UP" at bounding box center [197, 159] width 336 height 261
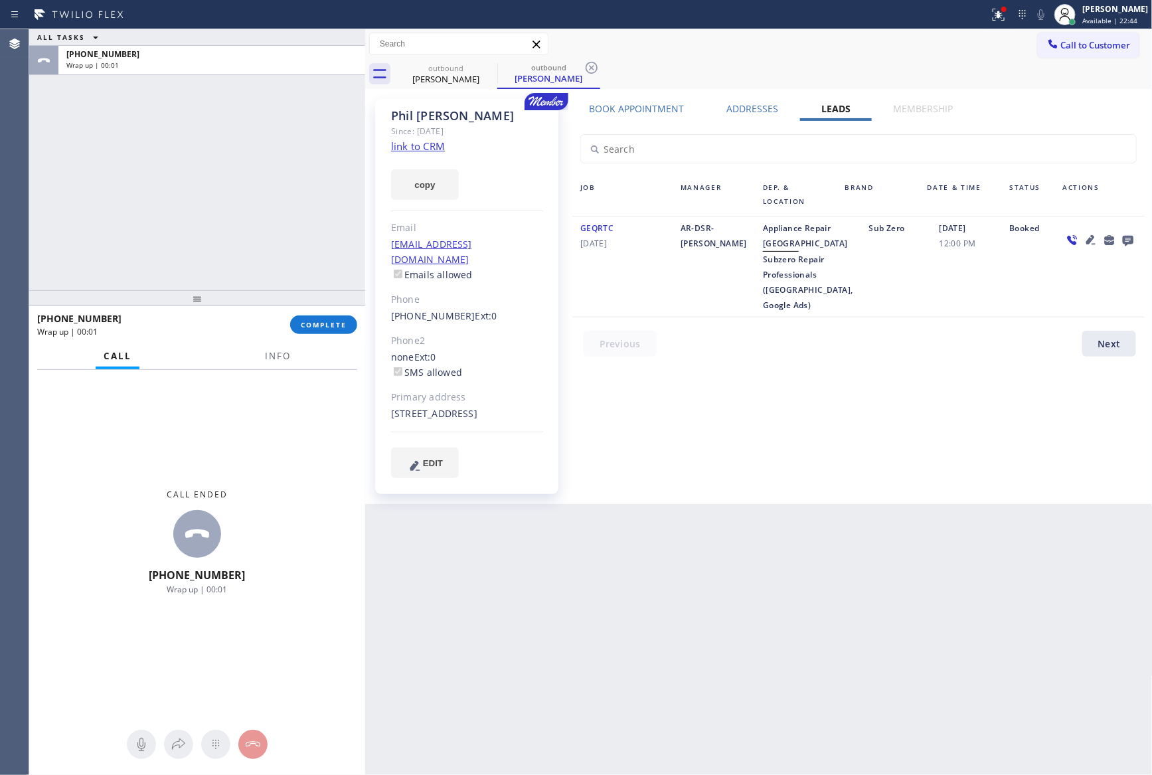
drag, startPoint x: 640, startPoint y: 416, endPoint x: 1138, endPoint y: 341, distance: 503.7
click at [643, 416] on div "Book Appointment Addresses Leads Membership Business location Home Alliance Mem…" at bounding box center [859, 301] width 582 height 398
click at [1129, 236] on icon at bounding box center [1127, 241] width 11 height 11
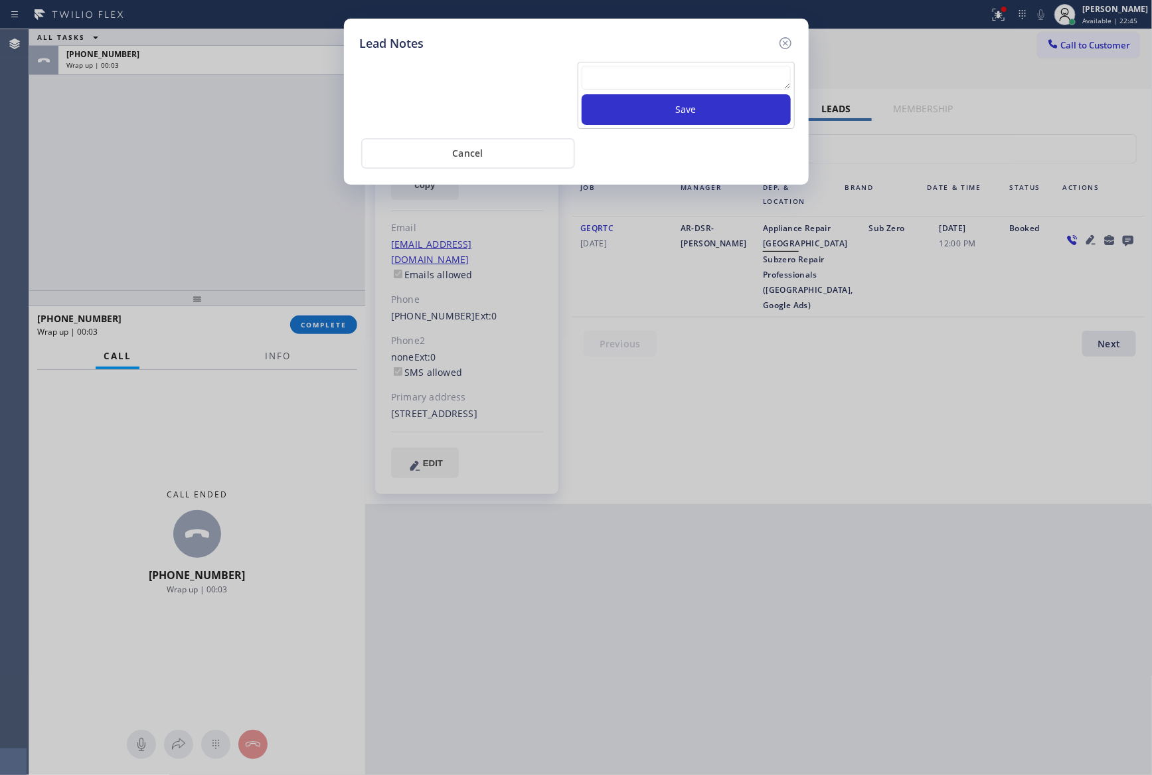
click at [739, 72] on textarea at bounding box center [686, 78] width 209 height 24
paste textarea "For the welcome call, please transfer the customer if they call back.""
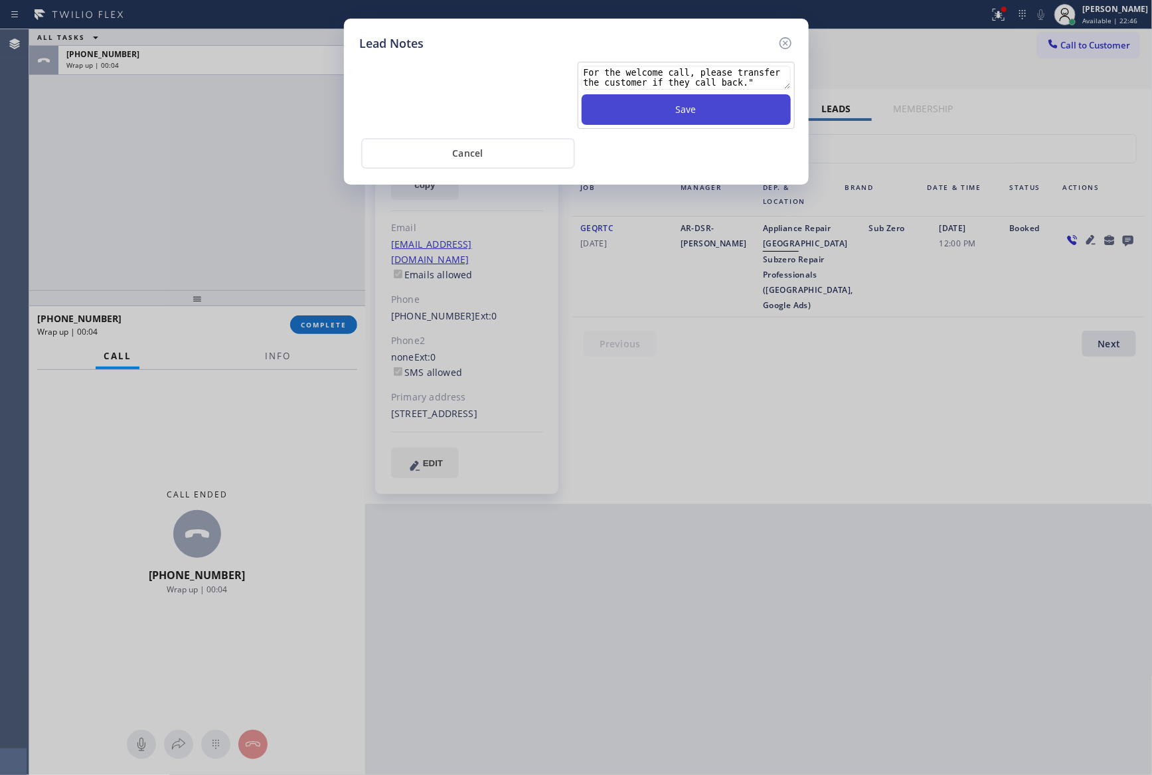
type textarea "For the welcome call, please transfer the customer if they call back.""
click at [722, 108] on button "Save" at bounding box center [686, 109] width 209 height 31
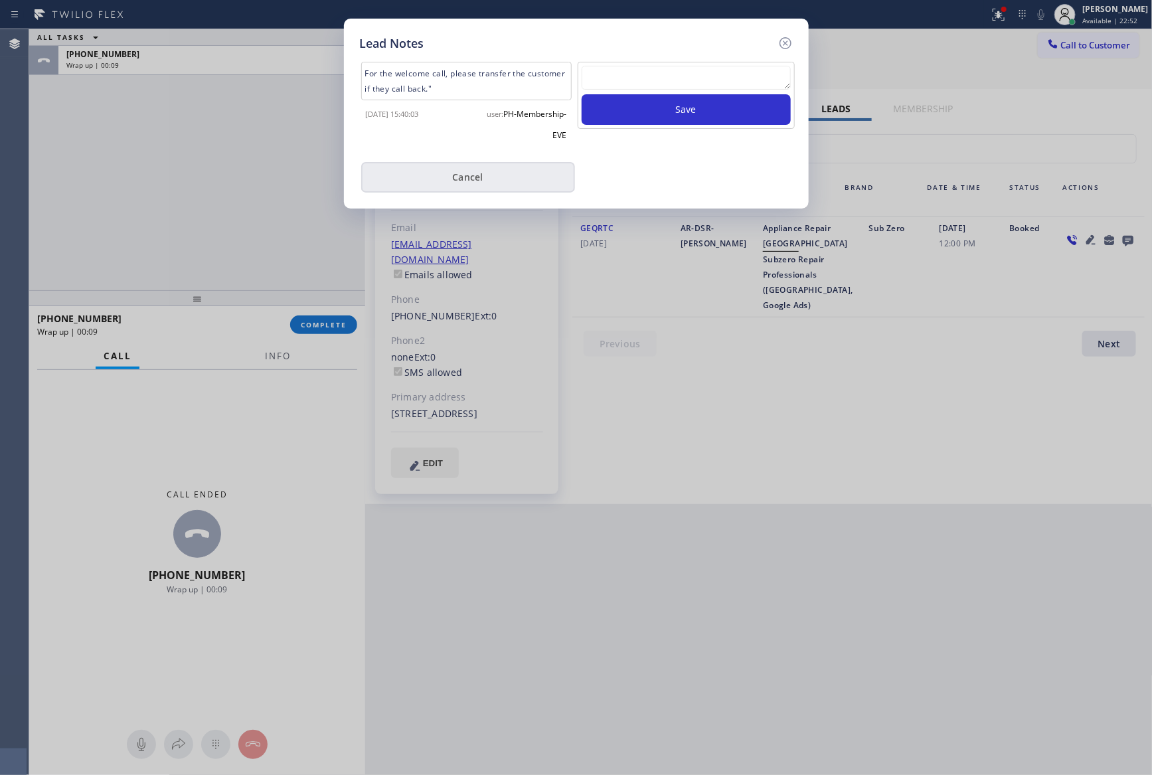
click at [494, 177] on button "Cancel" at bounding box center [468, 177] width 214 height 31
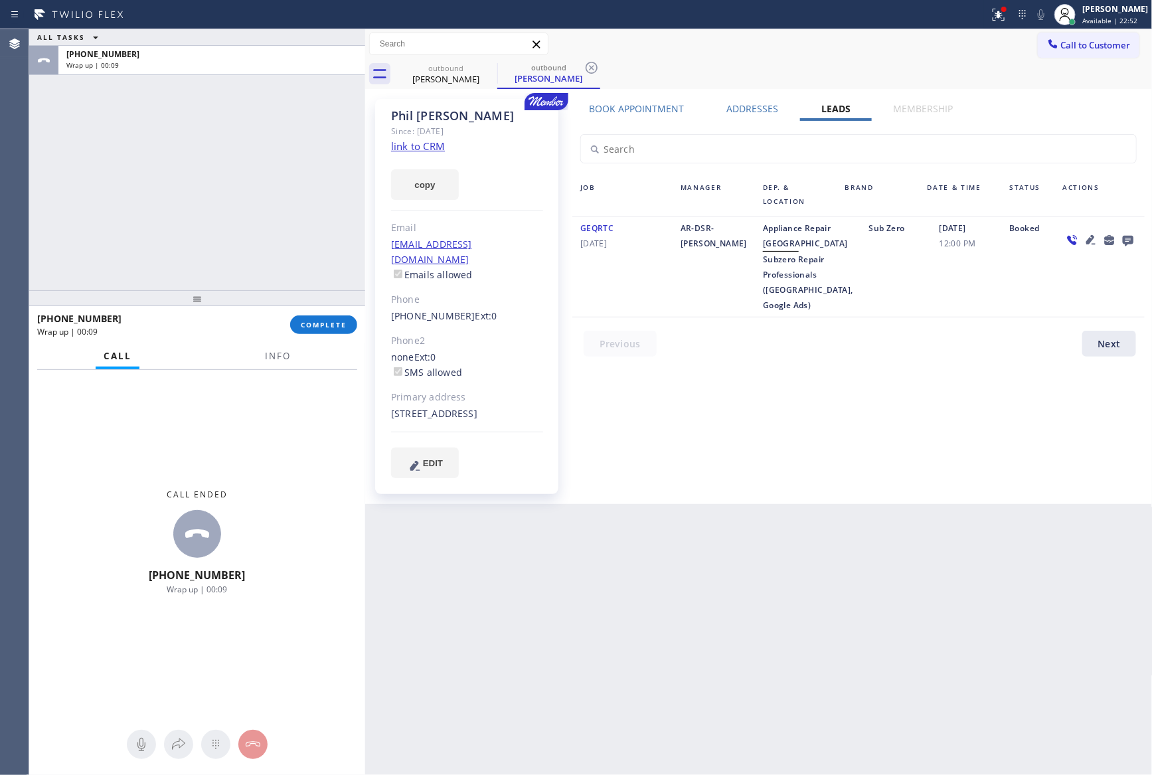
drag, startPoint x: 153, startPoint y: 149, endPoint x: 283, endPoint y: 396, distance: 278.9
click at [179, 201] on div "ALL TASKS ALL TASKS ACTIVE TASKS TASKS IN WRAP UP [PHONE_NUMBER] Wrap up | 00:09" at bounding box center [197, 159] width 336 height 261
click at [347, 323] on button "COMPLETE" at bounding box center [323, 324] width 67 height 19
click at [255, 156] on div "ALL TASKS ALL TASKS ACTIVE TASKS TASKS IN WRAP UP [PHONE_NUMBER] Wrap up | 00:10" at bounding box center [197, 159] width 336 height 261
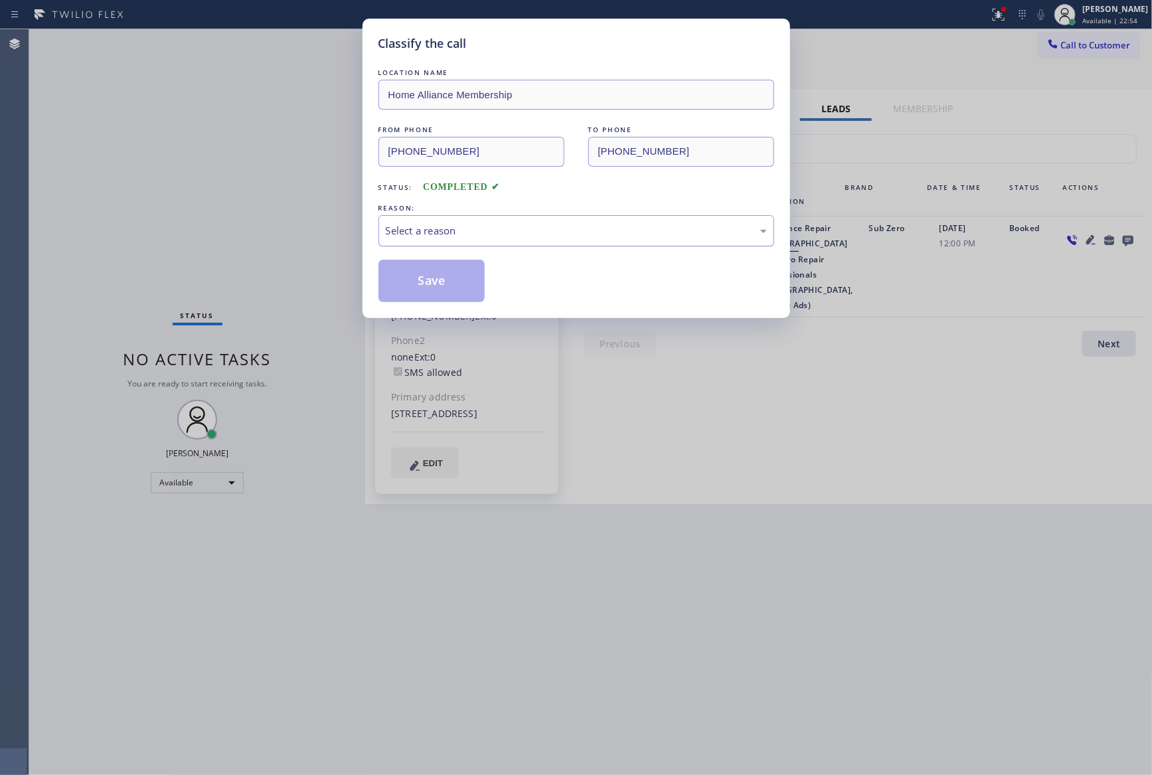
click at [558, 231] on div "Select a reason" at bounding box center [576, 230] width 381 height 15
click at [459, 281] on button "Save" at bounding box center [431, 281] width 107 height 42
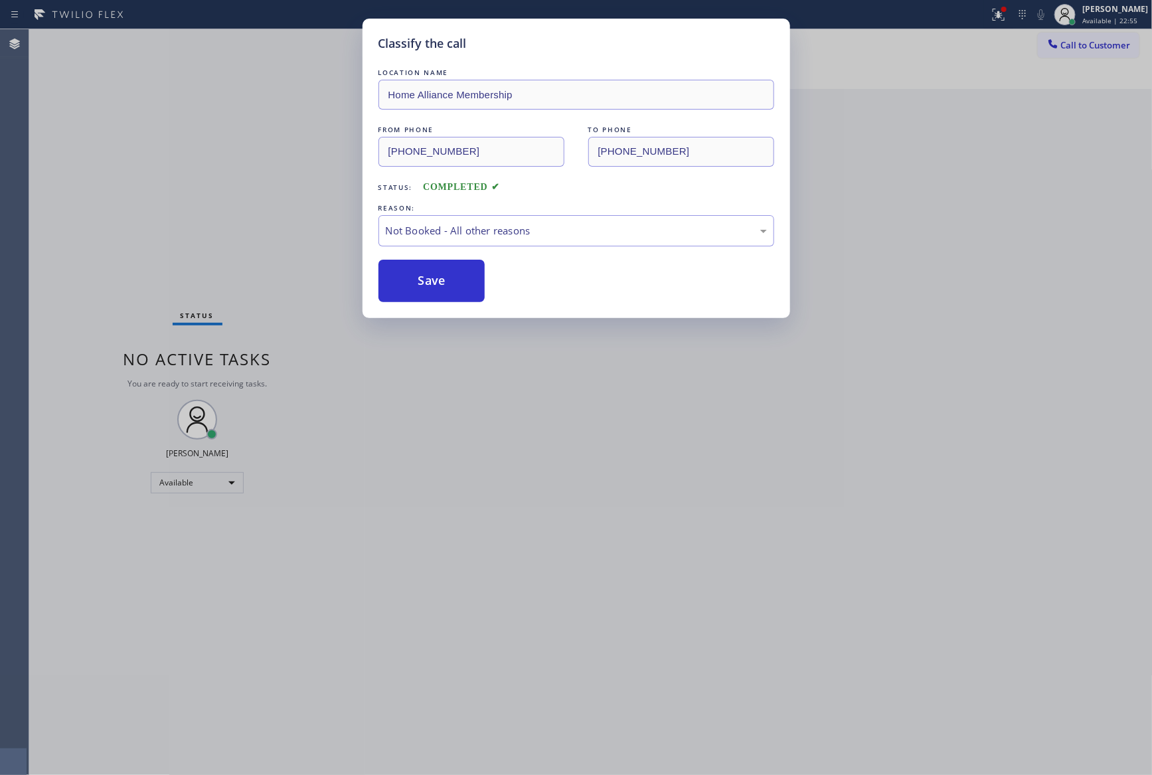
click at [459, 281] on button "Save" at bounding box center [431, 281] width 107 height 42
click at [235, 193] on div "Classify the call LOCATION NAME Home Alliance Membership FROM PHONE [PHONE_NUMB…" at bounding box center [576, 387] width 1152 height 775
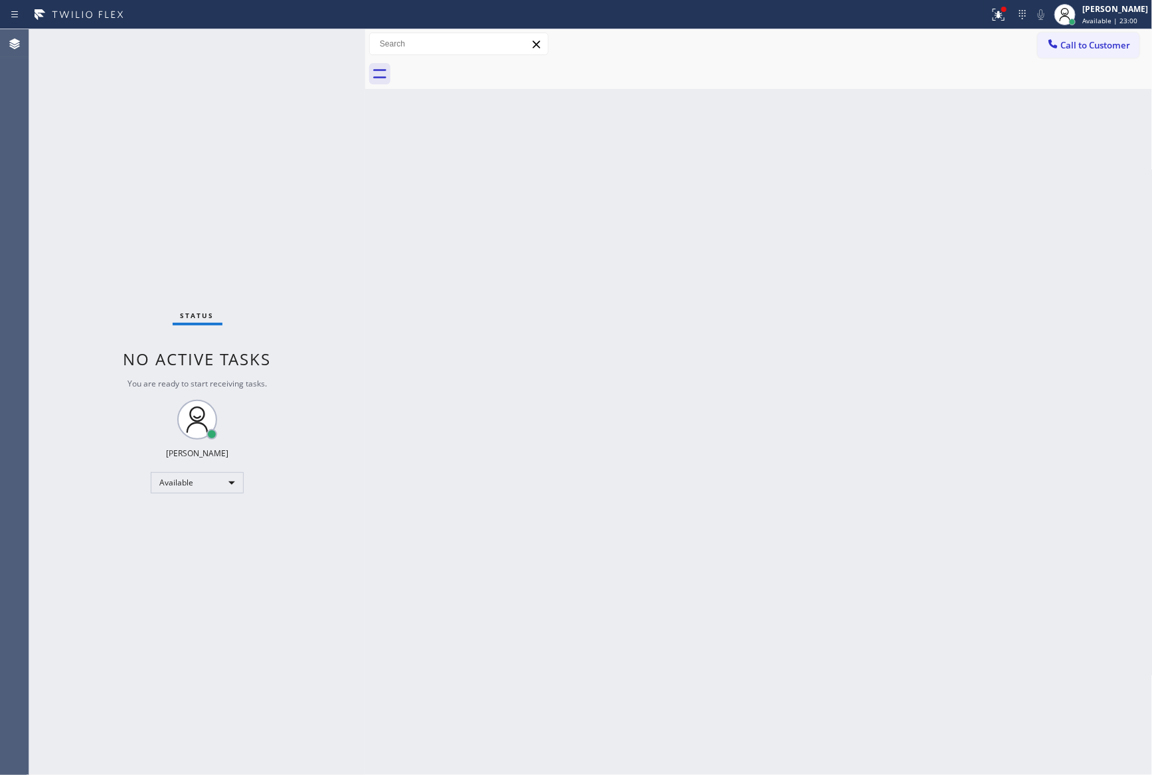
drag, startPoint x: 618, startPoint y: 391, endPoint x: 912, endPoint y: 134, distance: 390.6
click at [618, 390] on div "Back to Dashboard Change Sender ID Customers Technicians Select a contact Outbo…" at bounding box center [758, 402] width 787 height 746
click at [1066, 52] on button "Call to Customer" at bounding box center [1089, 45] width 102 height 25
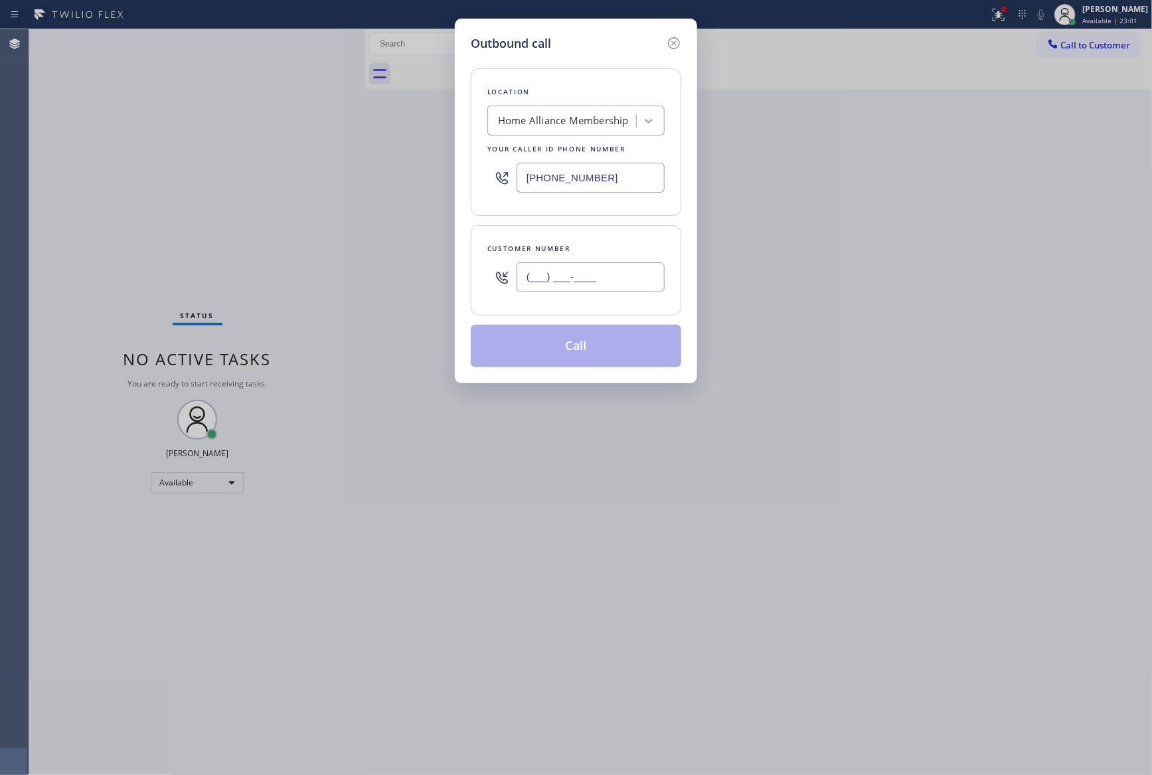
click at [612, 274] on input "(___) ___-____" at bounding box center [591, 277] width 148 height 30
paste input "206) 351-5957"
type input "[PHONE_NUMBER]"
click at [614, 347] on button "Call" at bounding box center [576, 346] width 210 height 42
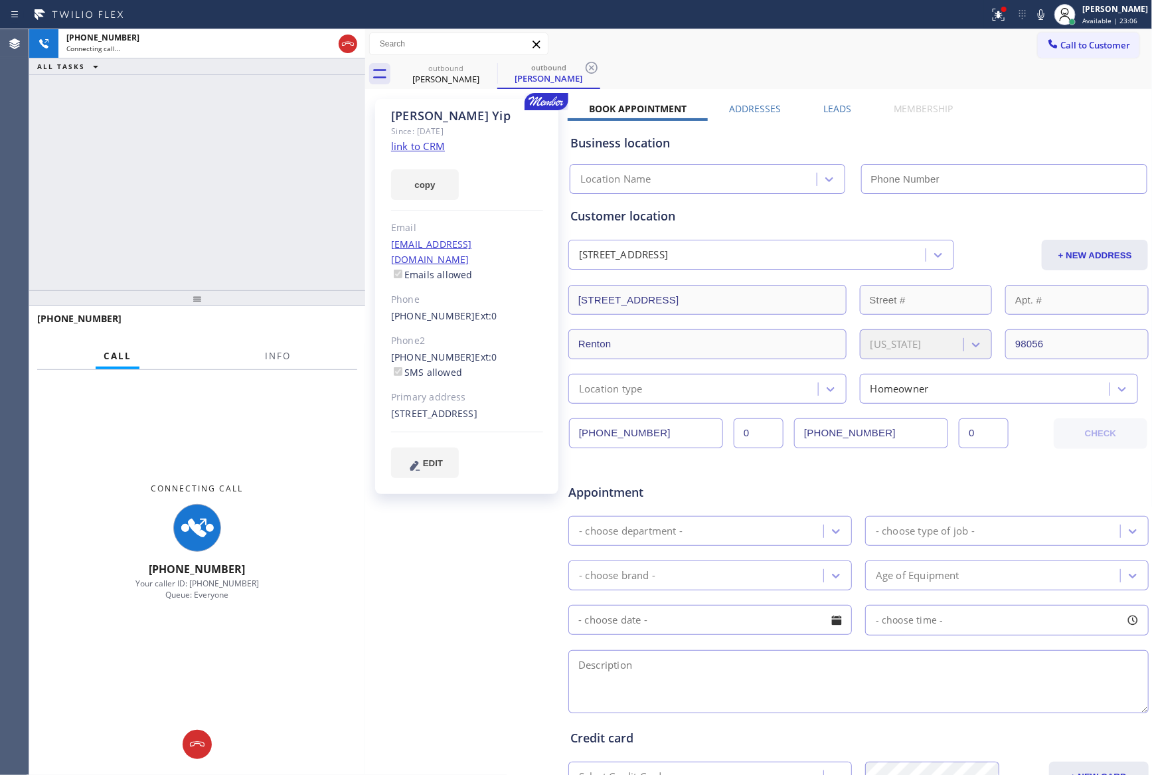
type input "[PHONE_NUMBER]"
click at [249, 190] on div "[PHONE_NUMBER] Connecting call… ALL TASKS ALL TASKS ACTIVE TASKS TASKS IN WRAP …" at bounding box center [197, 159] width 336 height 261
click at [247, 185] on div "[PHONE_NUMBER] Connecting call… ALL TASKS ALL TASKS ACTIVE TASKS TASKS IN WRAP …" at bounding box center [197, 159] width 336 height 261
click at [252, 188] on div "[PHONE_NUMBER] Connecting call… ALL TASKS ALL TASKS ACTIVE TASKS TASKS IN WRAP …" at bounding box center [197, 159] width 336 height 261
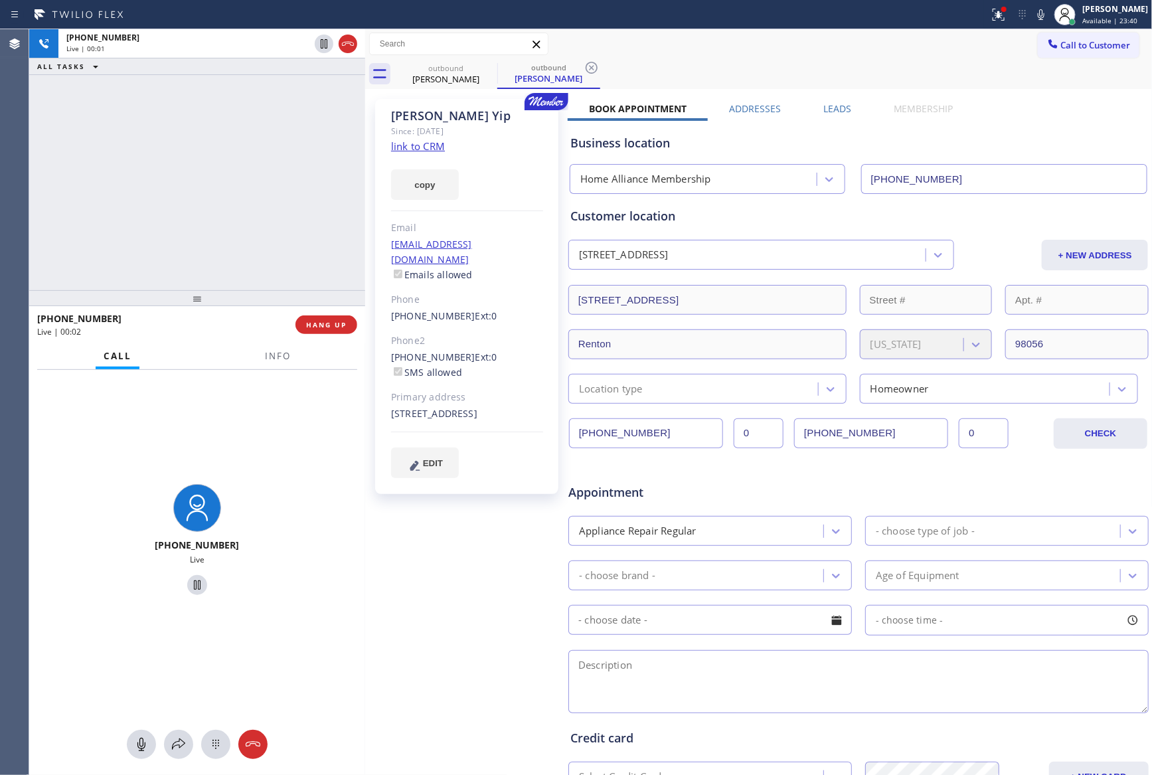
click at [254, 190] on div "[PHONE_NUMBER] Live | 00:01 ALL TASKS ALL TASKS ACTIVE TASKS TASKS IN WRAP UP" at bounding box center [197, 159] width 336 height 261
click at [256, 186] on div "[PHONE_NUMBER] Live | 00:01 ALL TASKS ALL TASKS ACTIVE TASKS TASKS IN WRAP UP" at bounding box center [197, 159] width 336 height 261
click at [837, 110] on label "Leads" at bounding box center [837, 108] width 28 height 13
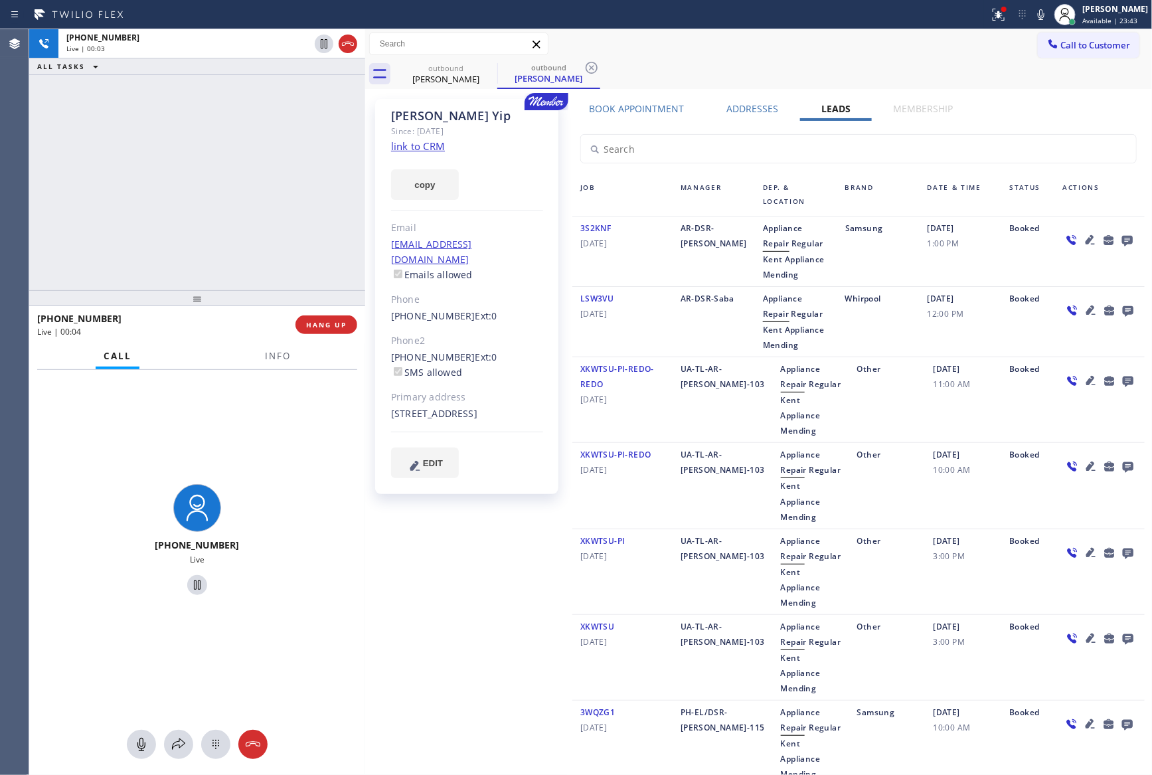
click at [1130, 238] on icon at bounding box center [1127, 240] width 16 height 17
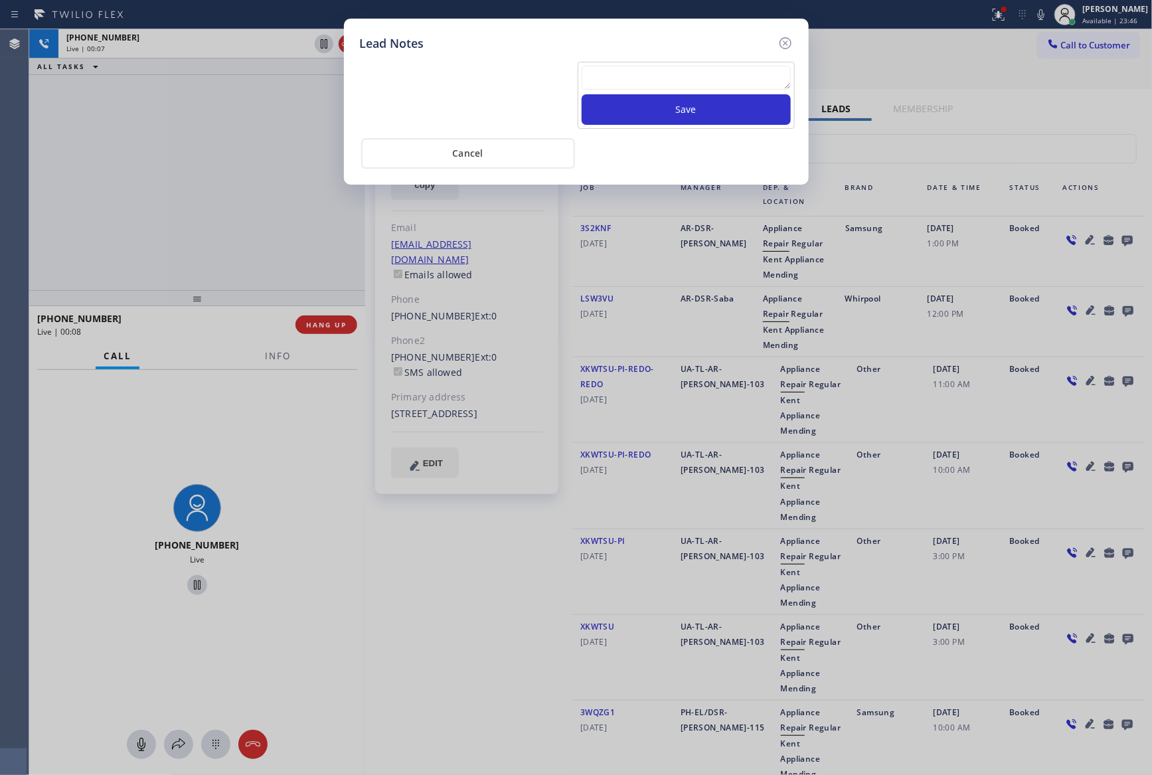
click at [694, 86] on textarea at bounding box center [686, 78] width 209 height 24
paste textarea "For the welcome call, please transfer the customer if they call back.""
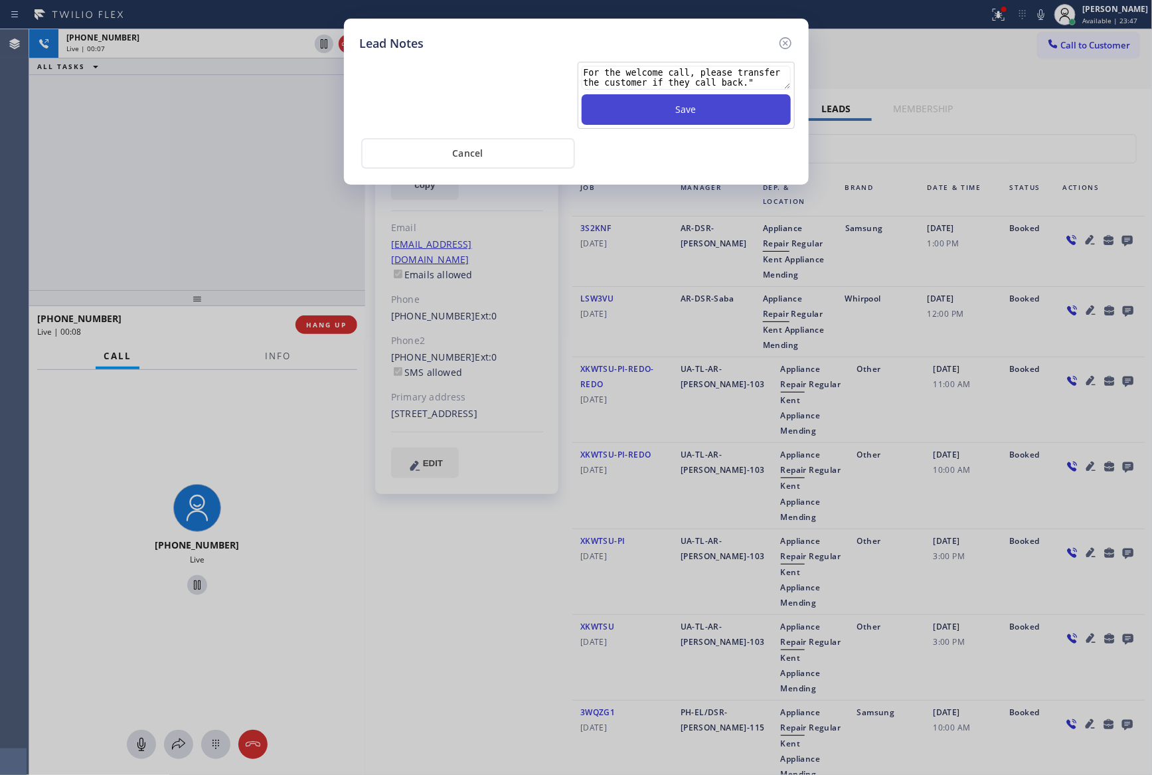
type textarea "For the welcome call, please transfer the customer if they call back.""
click at [693, 104] on button "Save" at bounding box center [686, 109] width 209 height 31
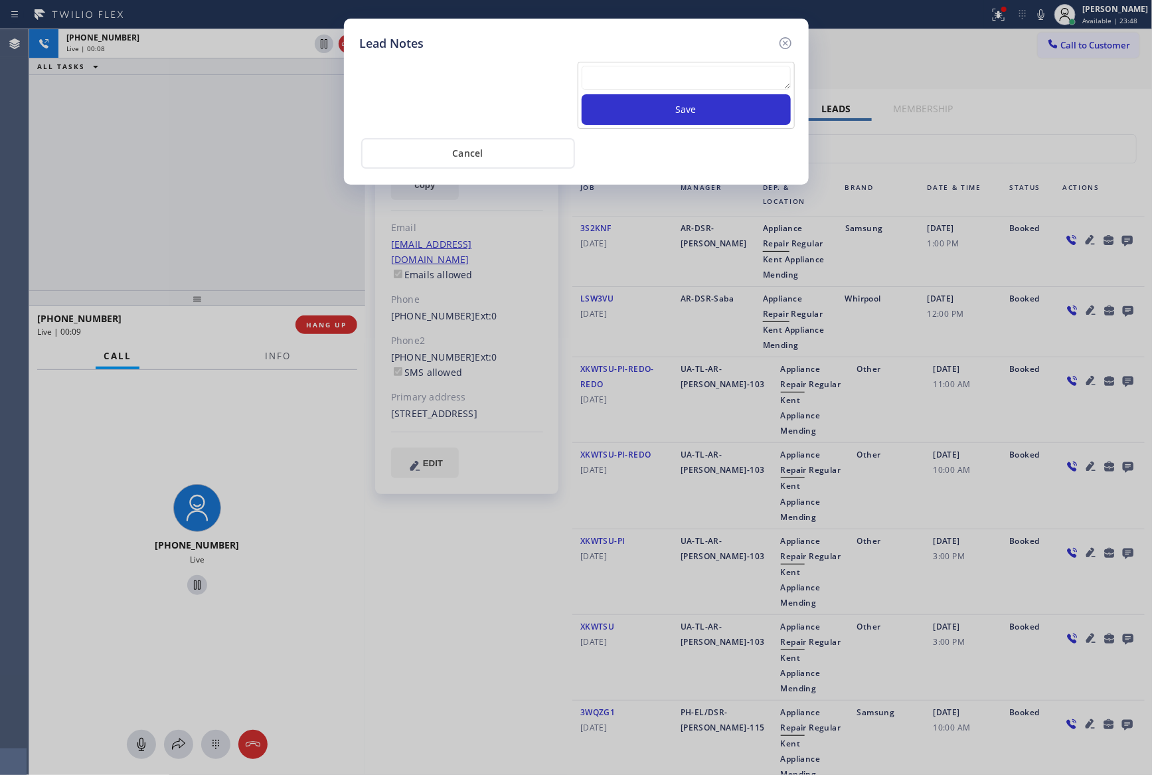
drag, startPoint x: 170, startPoint y: 199, endPoint x: 307, endPoint y: 339, distance: 196.3
click at [181, 212] on div "Lead Notes Save Cancel" at bounding box center [576, 387] width 1152 height 775
click at [487, 152] on button "Cancel" at bounding box center [468, 153] width 214 height 31
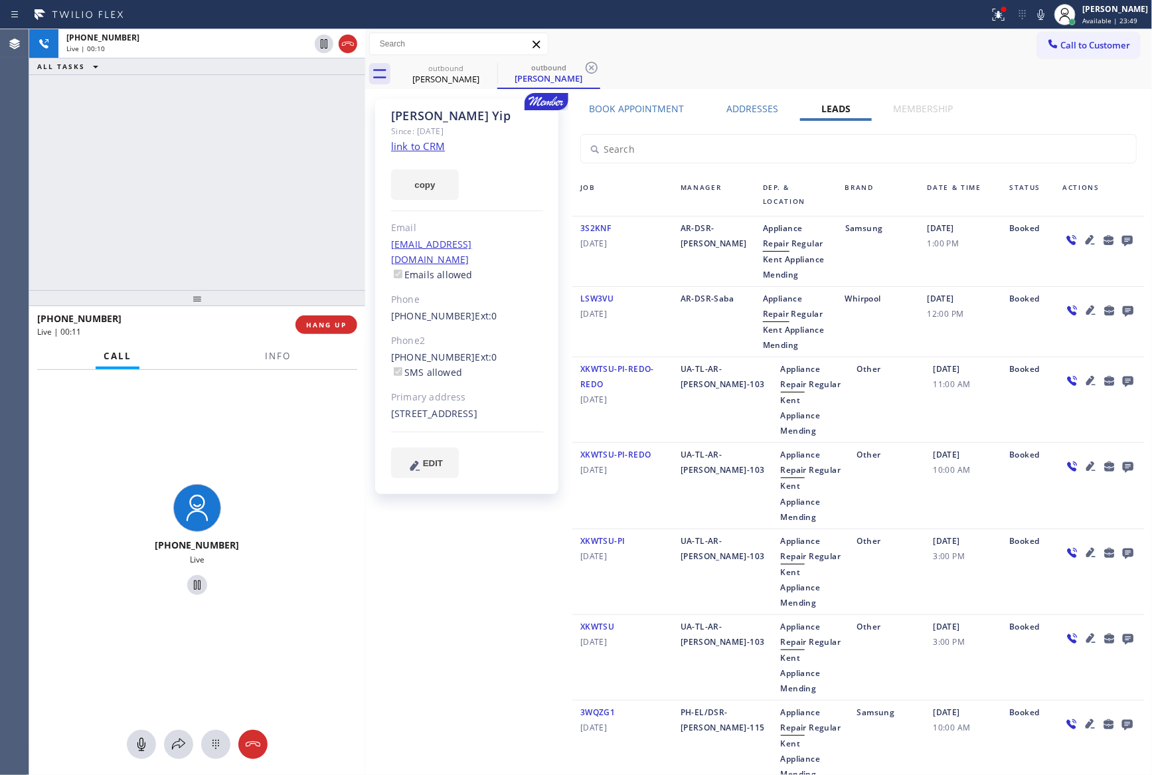
drag, startPoint x: 317, startPoint y: 329, endPoint x: 259, endPoint y: 196, distance: 145.7
click at [319, 329] on button "HANG UP" at bounding box center [326, 324] width 62 height 19
click at [252, 174] on div "[PHONE_NUMBER] Live | 00:11 ALL TASKS ALL TASKS ACTIVE TASKS TASKS IN WRAP UP" at bounding box center [197, 159] width 336 height 261
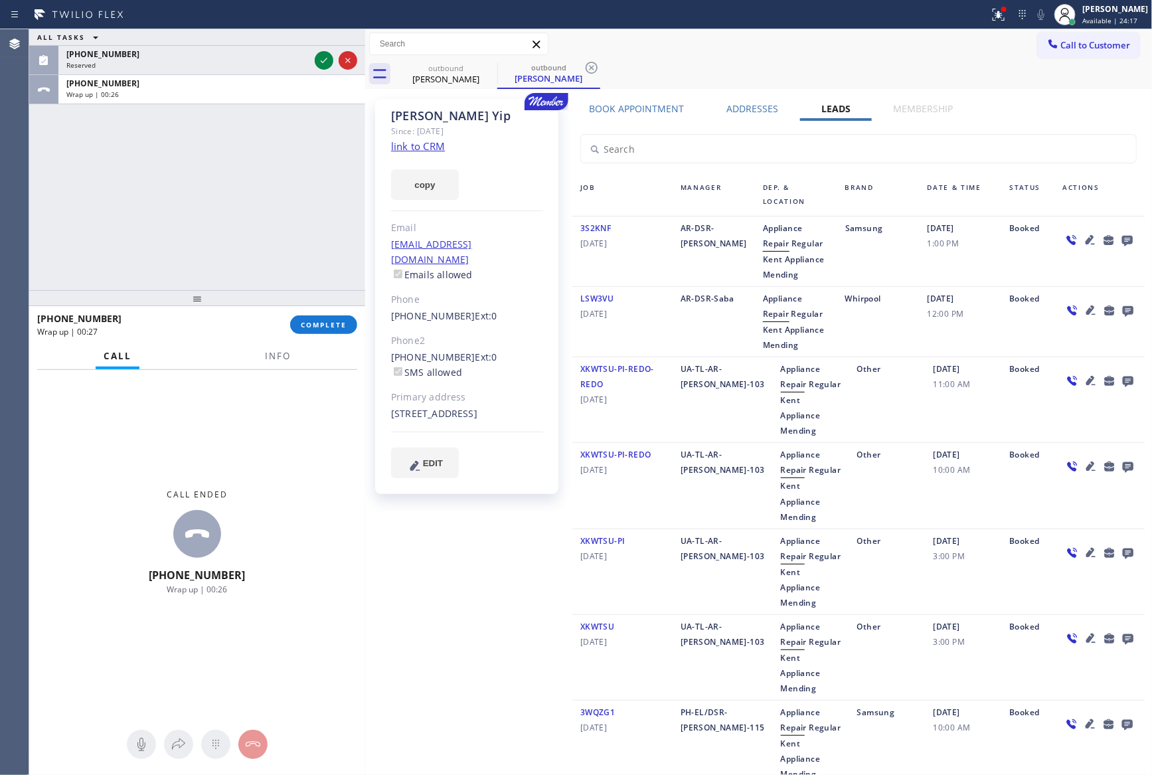
drag, startPoint x: 248, startPoint y: 164, endPoint x: 285, endPoint y: 227, distance: 73.2
click at [266, 173] on div "ALL TASKS ALL TASKS ACTIVE TASKS TASKS IN WRAP UP [PHONE_NUMBER] Reserved [PHON…" at bounding box center [197, 159] width 336 height 261
click at [323, 317] on button "COMPLETE" at bounding box center [323, 324] width 67 height 19
click at [251, 141] on div "ALL TASKS ALL TASKS ACTIVE TASKS TASKS IN WRAP UP [PHONE_NUMBER] Reserved [PHON…" at bounding box center [197, 159] width 336 height 261
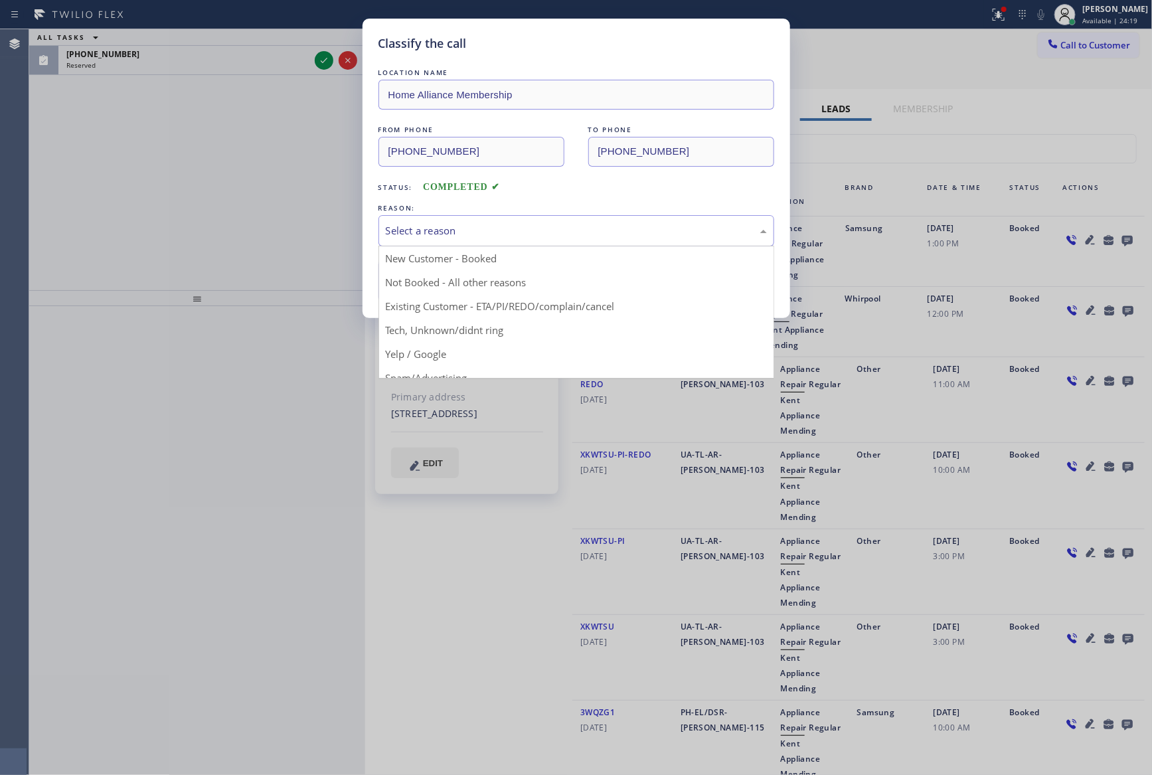
click at [454, 230] on div "Select a reason" at bounding box center [576, 230] width 381 height 15
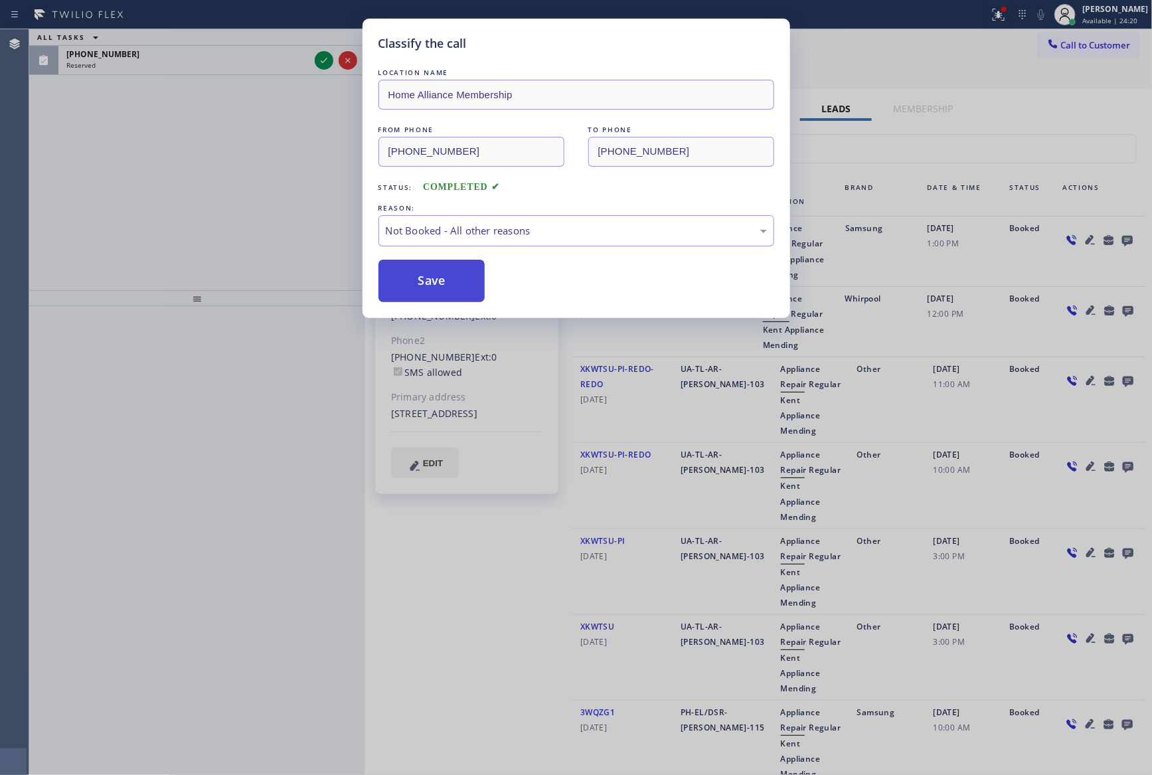
click at [426, 289] on button "Save" at bounding box center [431, 281] width 107 height 42
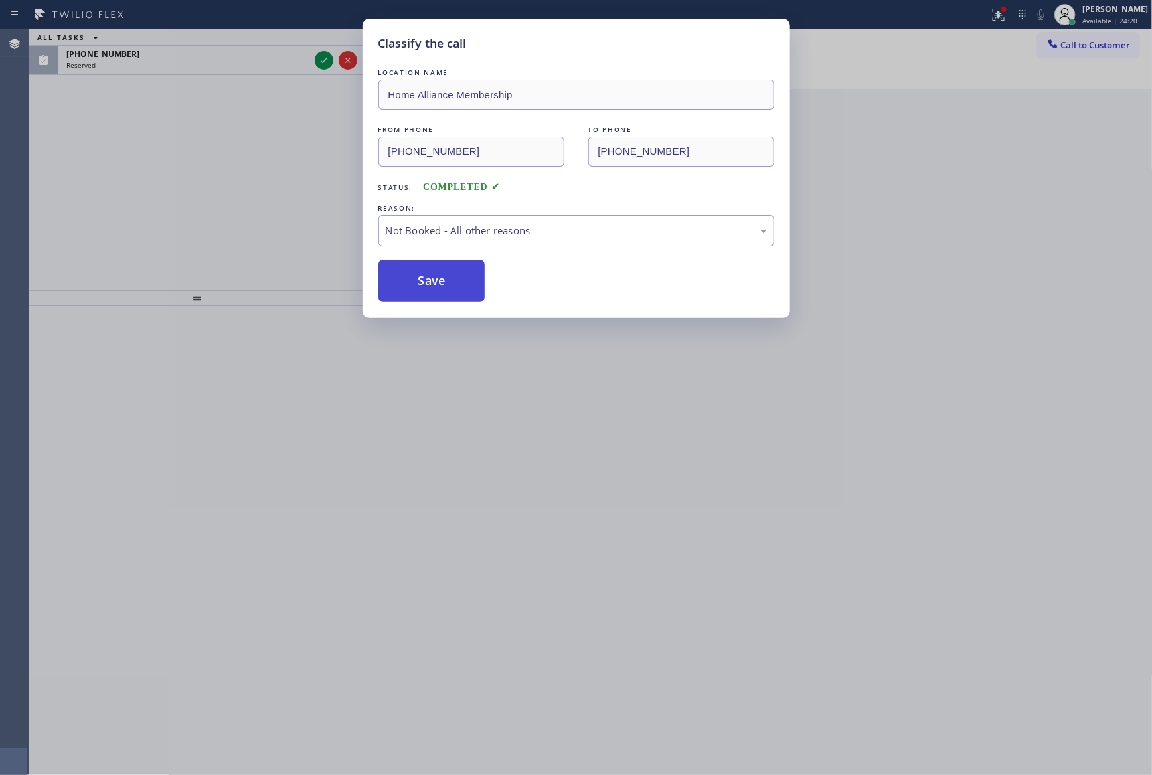
click at [426, 287] on button "Save" at bounding box center [431, 281] width 107 height 42
click at [158, 172] on div "Classify the call LOCATION NAME Home Alliance Membership FROM PHONE [PHONE_NUMB…" at bounding box center [576, 387] width 1152 height 775
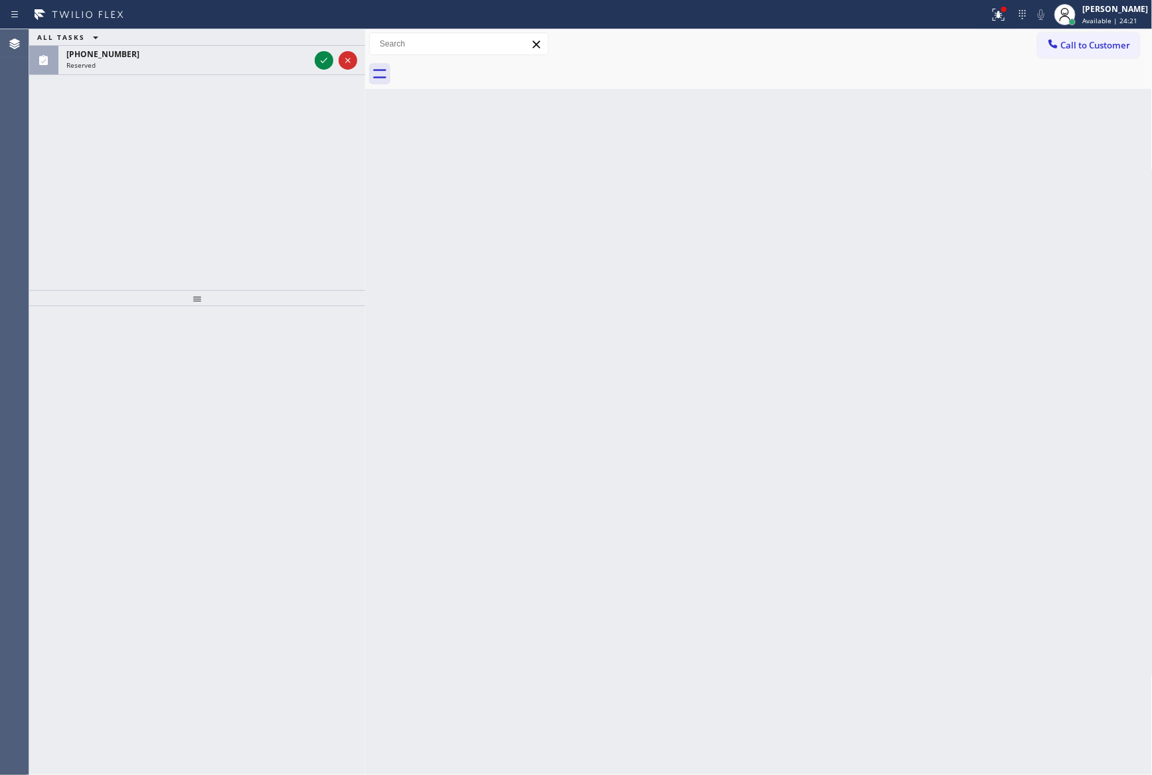
drag, startPoint x: 179, startPoint y: 171, endPoint x: 243, endPoint y: 149, distance: 67.4
click at [225, 159] on div "ALL TASKS ALL TASKS ACTIVE TASKS TASKS IN WRAP UP [PHONE_NUMBER] Reserved" at bounding box center [197, 159] width 336 height 261
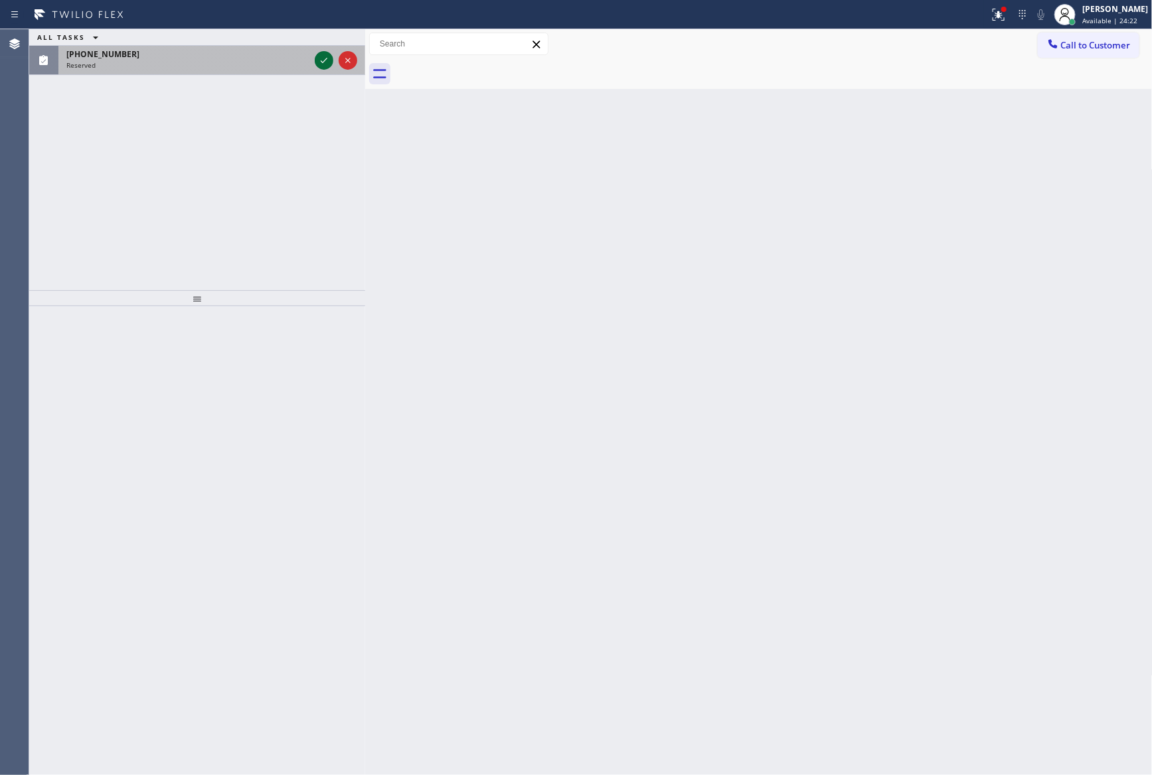
click at [329, 60] on icon at bounding box center [324, 60] width 16 height 16
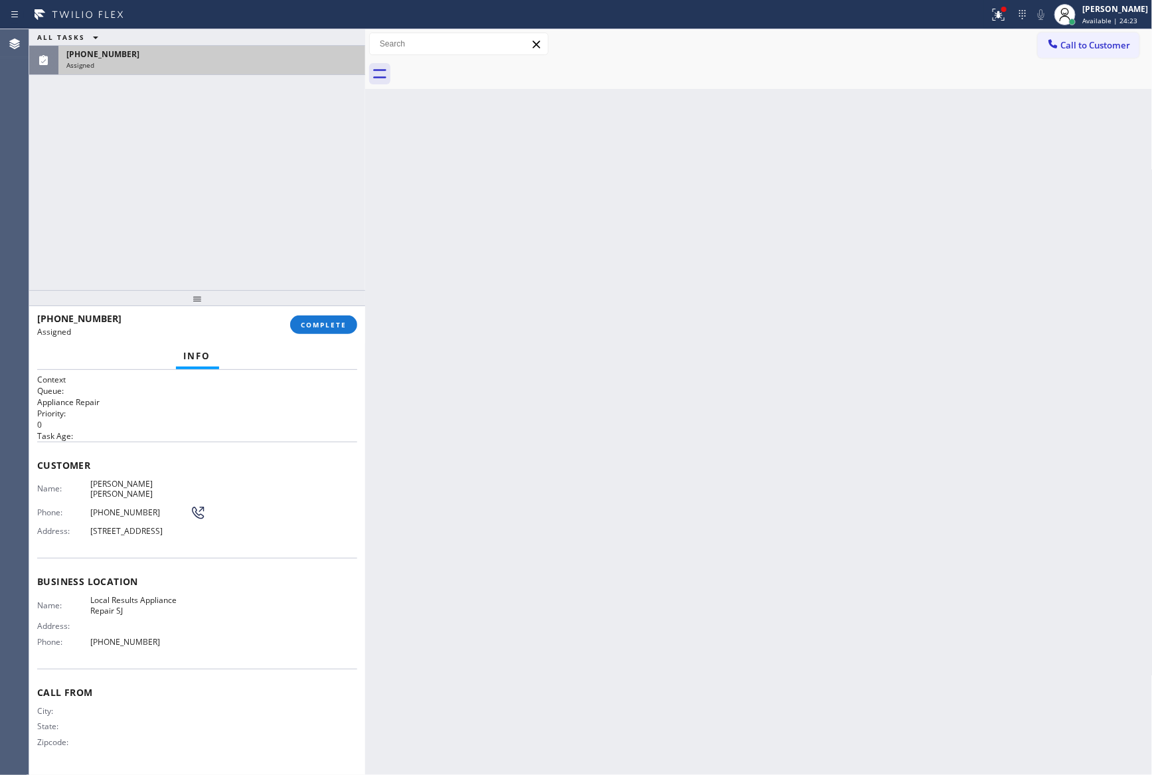
click at [323, 327] on span "COMPLETE" at bounding box center [324, 324] width 46 height 9
click at [235, 185] on div "ALL TASKS ALL TASKS ACTIVE TASKS TASKS IN WRAP UP [PHONE_NUMBER] Assigned" at bounding box center [197, 159] width 336 height 261
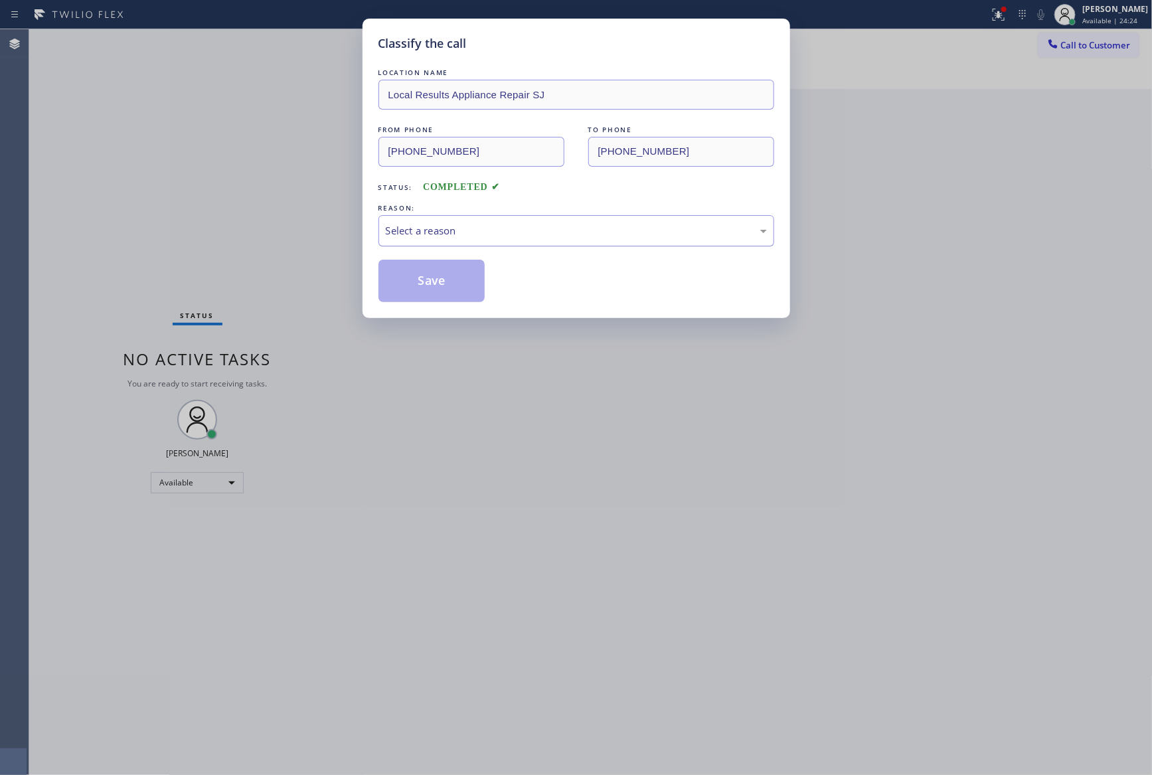
click at [408, 225] on div "Select a reason" at bounding box center [576, 230] width 381 height 15
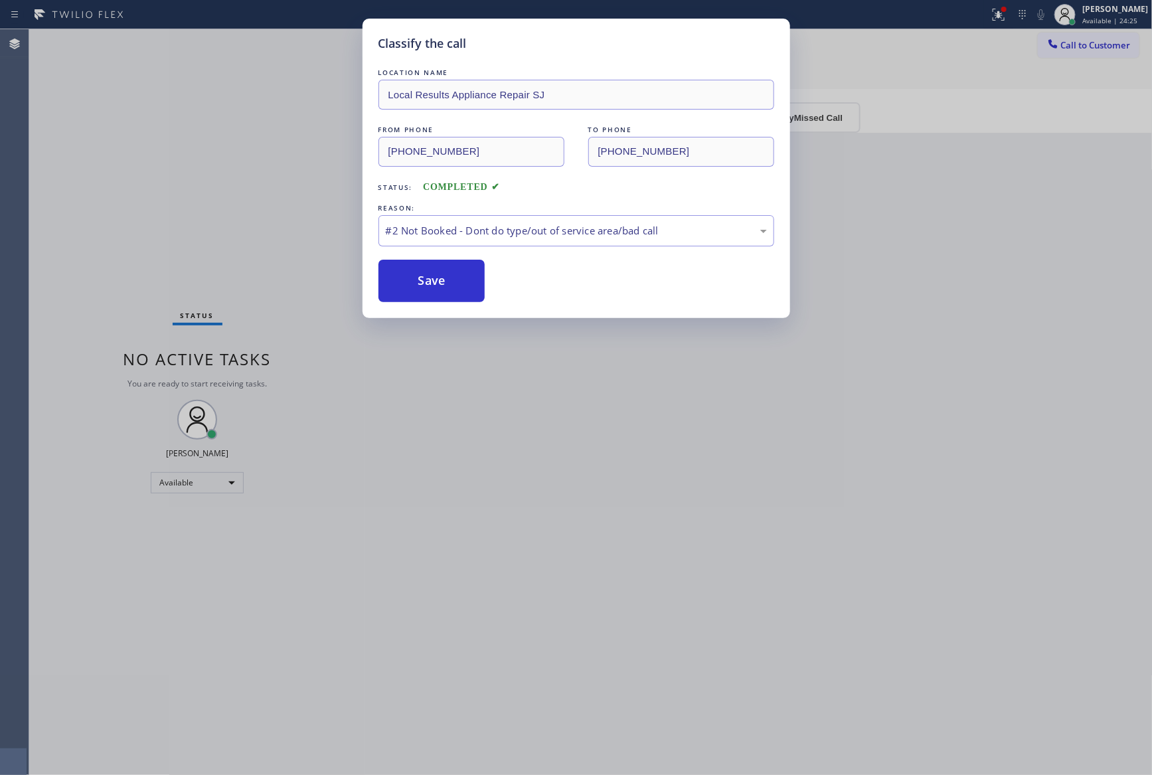
click at [427, 279] on button "Save" at bounding box center [431, 281] width 107 height 42
drag, startPoint x: 158, startPoint y: 140, endPoint x: 184, endPoint y: 140, distance: 25.9
click at [179, 140] on div "Classify the call LOCATION NAME Local Results Appliance Repair SJ FROM PHONE [P…" at bounding box center [576, 387] width 1152 height 775
drag, startPoint x: 578, startPoint y: 309, endPoint x: 490, endPoint y: 295, distance: 89.4
click at [578, 309] on div "Classify the call LOCATION NAME Local Results Appliance Repair SJ FROM PHONE [P…" at bounding box center [577, 168] width 428 height 299
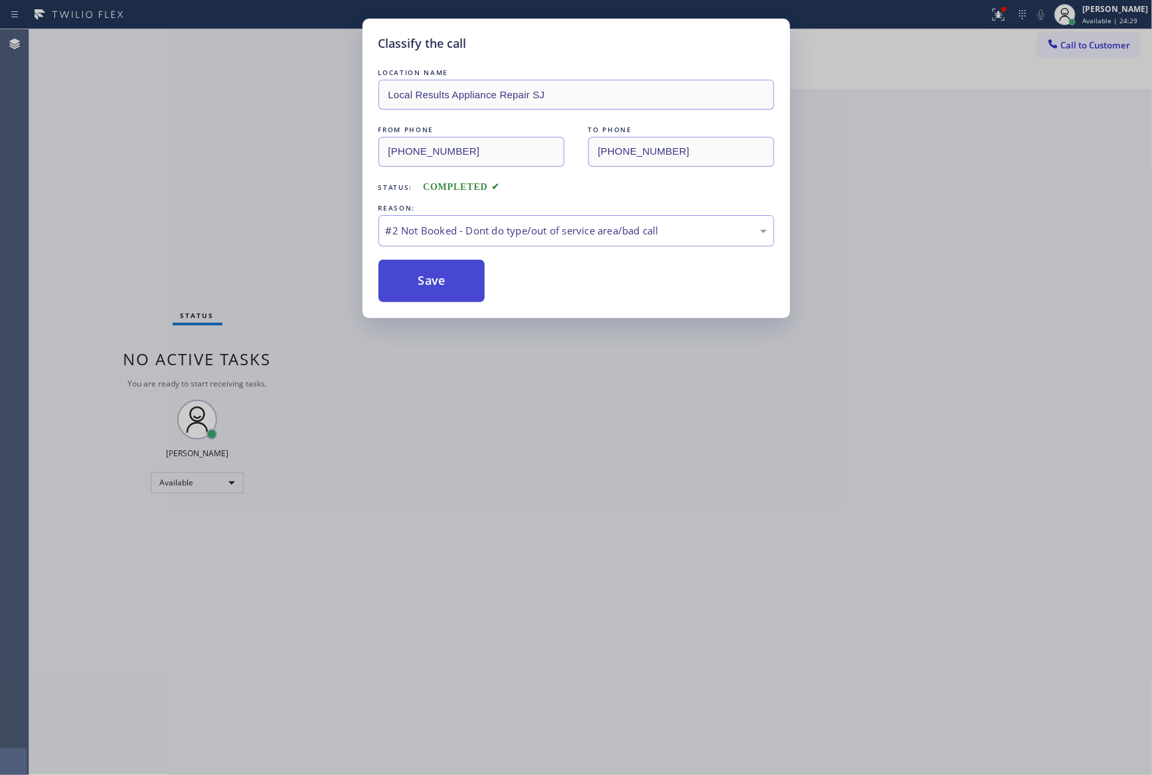
click at [402, 282] on button "Save" at bounding box center [431, 281] width 107 height 42
drag, startPoint x: 757, startPoint y: 544, endPoint x: 817, endPoint y: 552, distance: 61.0
click at [817, 552] on div "Classify the call LOCATION NAME Home Alliance FROM PHONE [PHONE_NUMBER] TO PHON…" at bounding box center [590, 402] width 1123 height 746
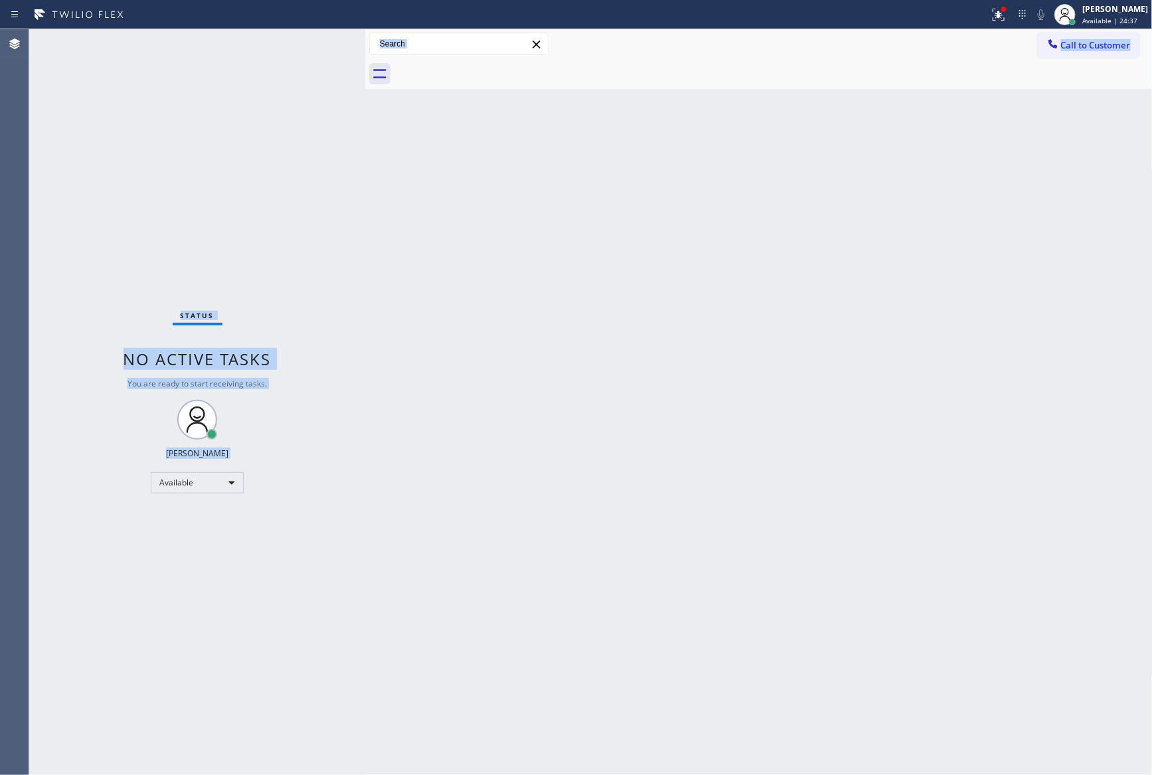
click at [631, 313] on div "Back to Dashboard Change Sender ID Customers Technicians Select a contact Outbo…" at bounding box center [758, 402] width 787 height 746
click at [1052, 46] on icon at bounding box center [1052, 43] width 9 height 9
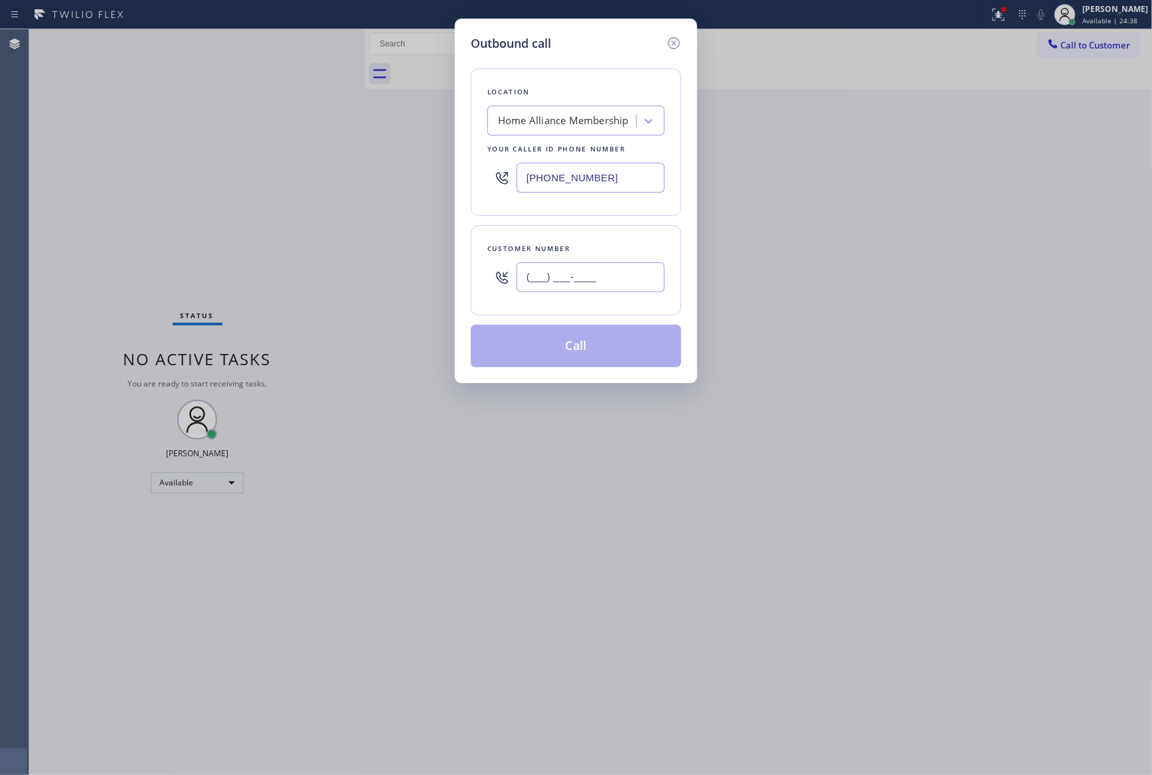
click at [654, 275] on input "(___) ___-____" at bounding box center [591, 277] width 148 height 30
paste input "206) 351-5957"
type input "[PHONE_NUMBER]"
click at [625, 220] on div "Location Home Alliance Membership Your caller id phone number [PHONE_NUMBER] Cu…" at bounding box center [576, 209] width 210 height 315
click at [578, 116] on div "Home Alliance Membership" at bounding box center [563, 121] width 131 height 15
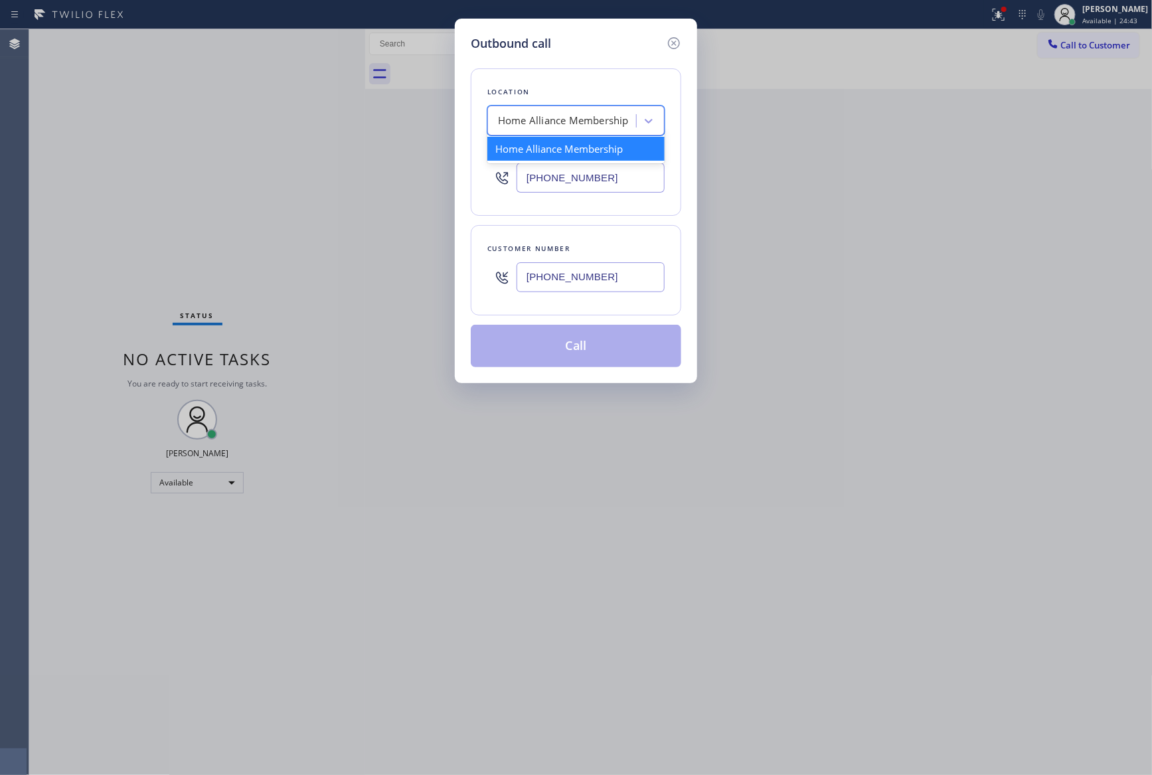
click at [637, 247] on div "Customer number" at bounding box center [575, 249] width 177 height 14
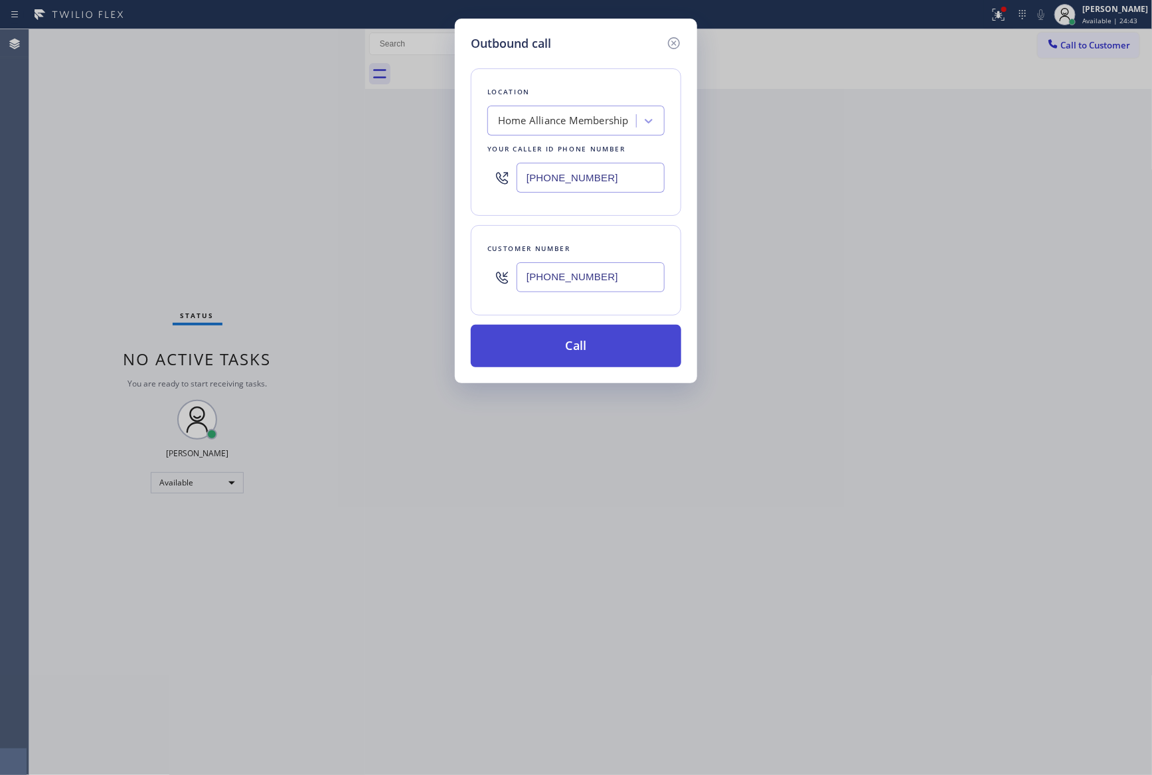
click at [628, 355] on button "Call" at bounding box center [576, 346] width 210 height 42
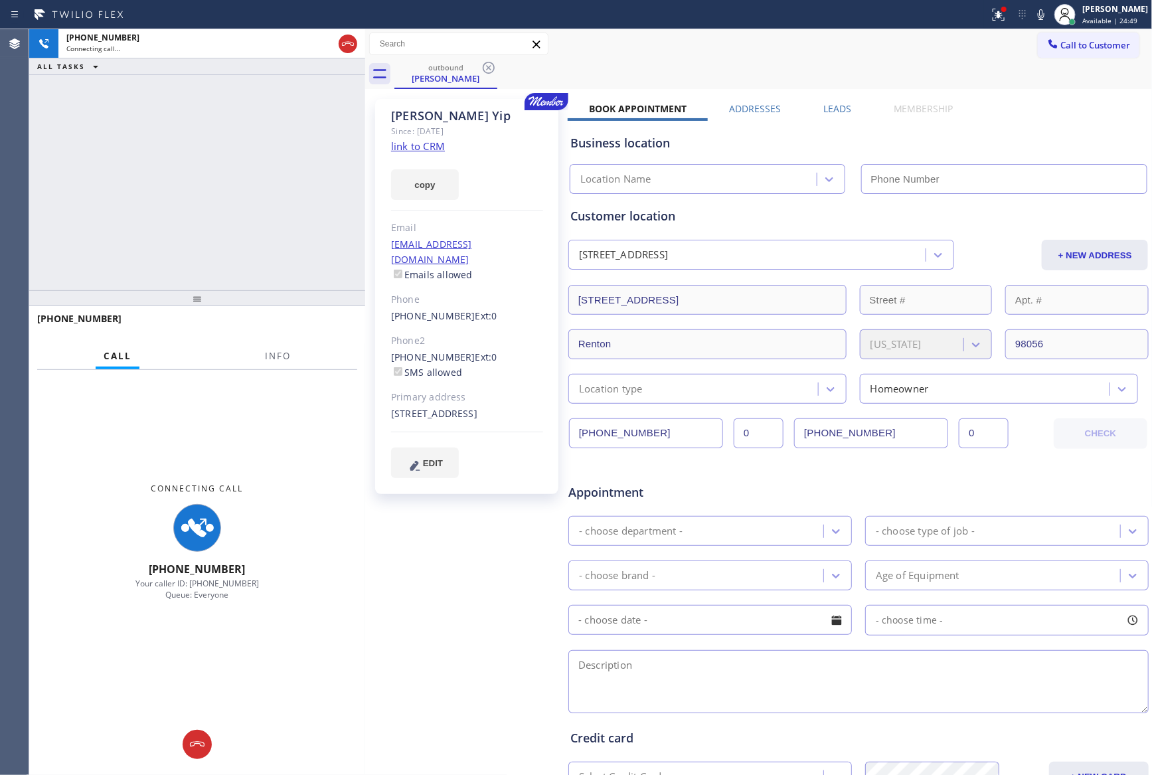
click at [215, 142] on div "[PHONE_NUMBER] Connecting call… ALL TASKS ALL TASKS ACTIVE TASKS TASKS IN WRAP …" at bounding box center [197, 159] width 336 height 261
click at [327, 214] on div "[PHONE_NUMBER] Connecting call… ALL TASKS ALL TASKS ACTIVE TASKS TASKS IN WRAP …" at bounding box center [197, 159] width 336 height 261
type input "[PHONE_NUMBER]"
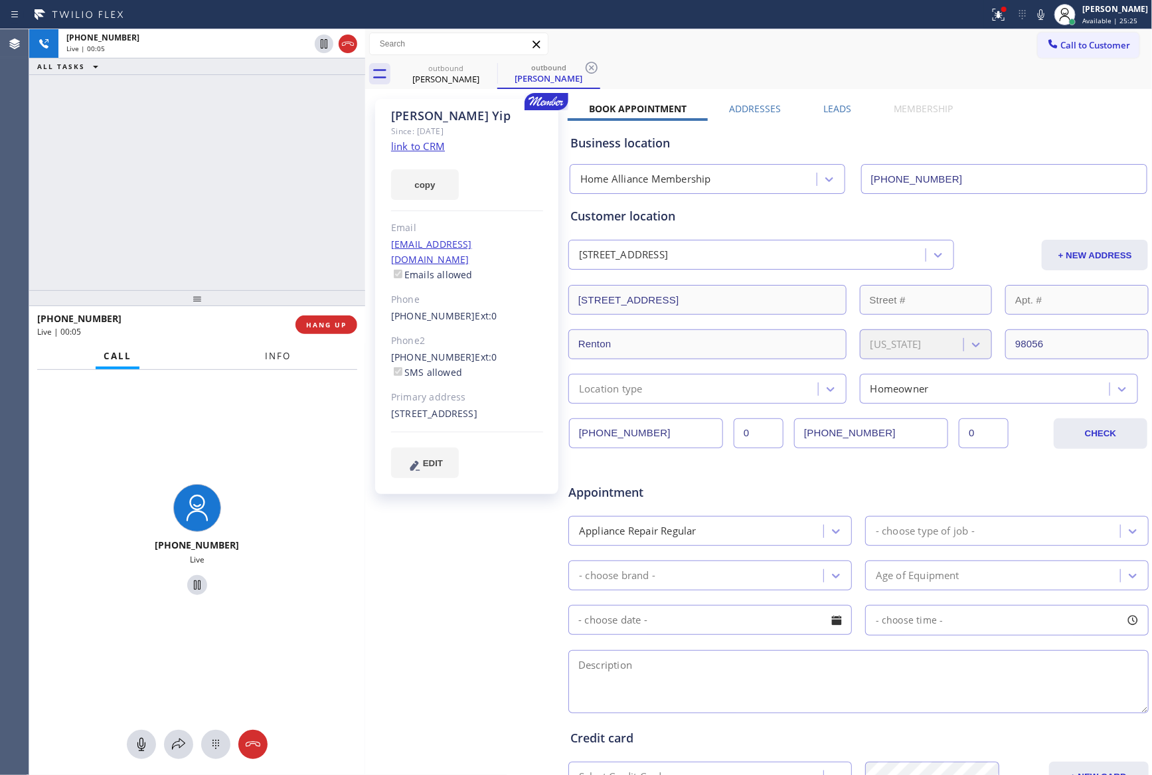
drag, startPoint x: 154, startPoint y: 191, endPoint x: 295, endPoint y: 351, distance: 213.6
click at [195, 246] on div "[PHONE_NUMBER] Live | 00:05 ALL TASKS ALL TASKS ACTIVE TASKS TASKS IN WRAP UP" at bounding box center [197, 159] width 336 height 261
click at [287, 327] on div "[PHONE_NUMBER] Live | 00:05" at bounding box center [166, 324] width 258 height 35
click at [323, 325] on span "HANG UP" at bounding box center [326, 324] width 41 height 9
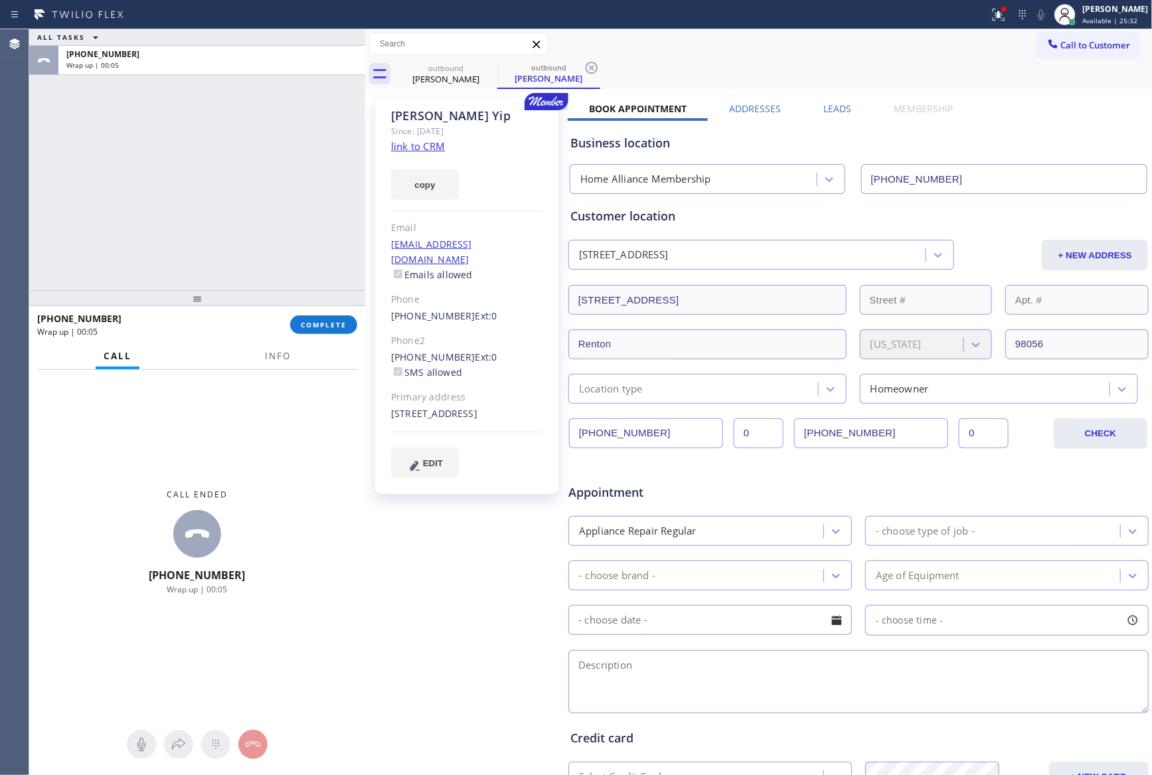
click at [198, 191] on div "ALL TASKS ALL TASKS ACTIVE TASKS TASKS IN WRAP UP [PHONE_NUMBER] Wrap up | 00:05" at bounding box center [197, 159] width 336 height 261
click at [329, 327] on span "COMPLETE" at bounding box center [324, 324] width 46 height 9
click at [251, 153] on div "ALL TASKS ALL TASKS ACTIVE TASKS TASKS IN WRAP UP [PHONE_NUMBER] Wrap up | 00:06" at bounding box center [197, 159] width 336 height 261
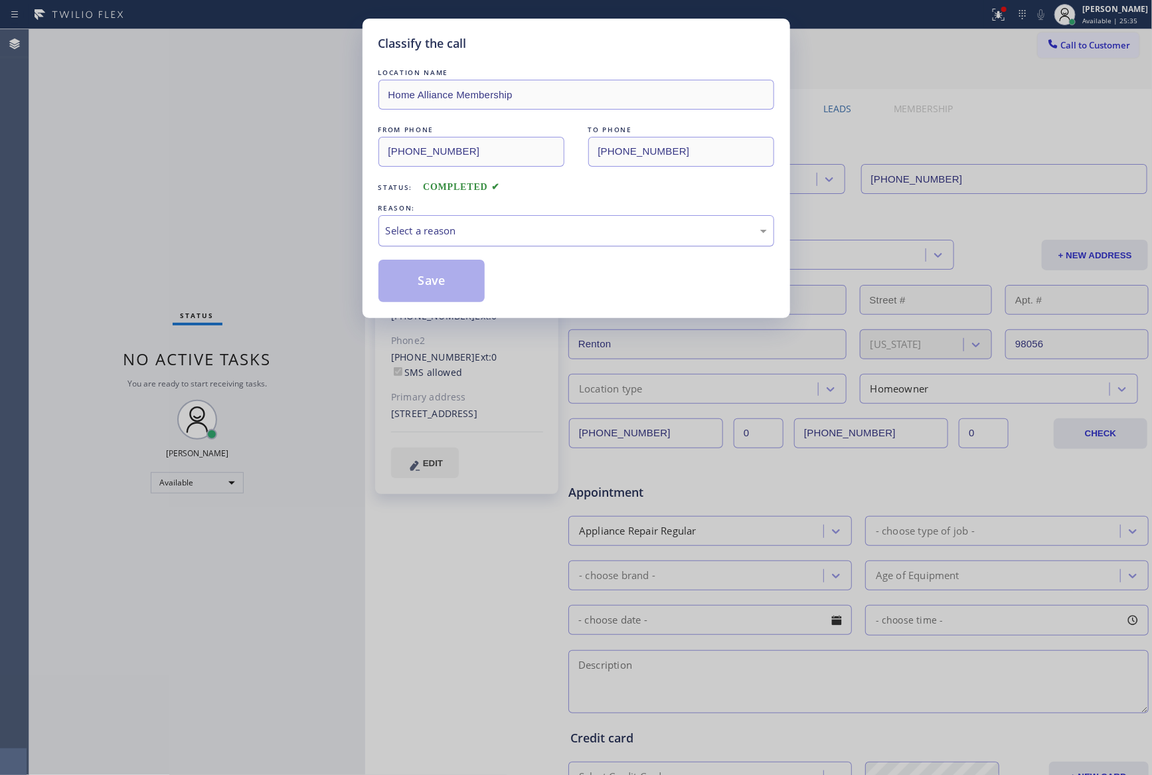
click at [417, 232] on div "Select a reason" at bounding box center [576, 230] width 381 height 15
click at [424, 282] on button "Save" at bounding box center [431, 281] width 107 height 42
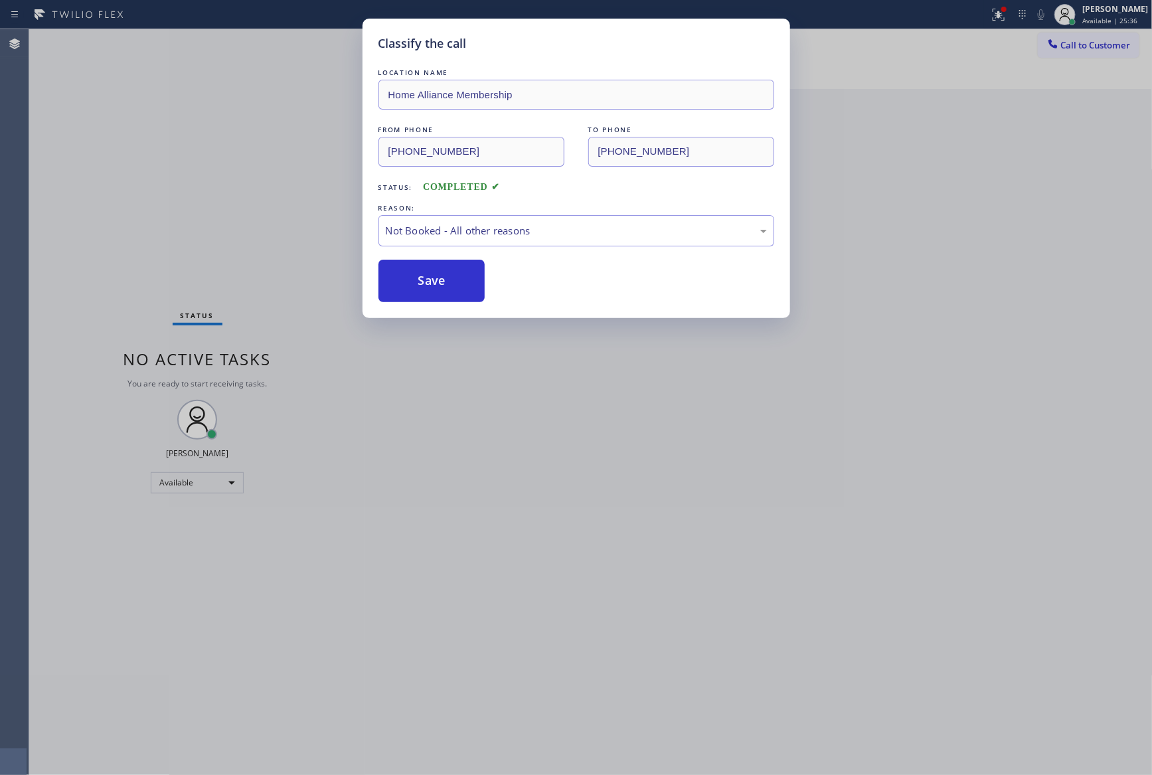
click at [255, 194] on div "Classify the call LOCATION NAME Home Alliance Membership FROM PHONE [PHONE_NUMB…" at bounding box center [576, 387] width 1152 height 775
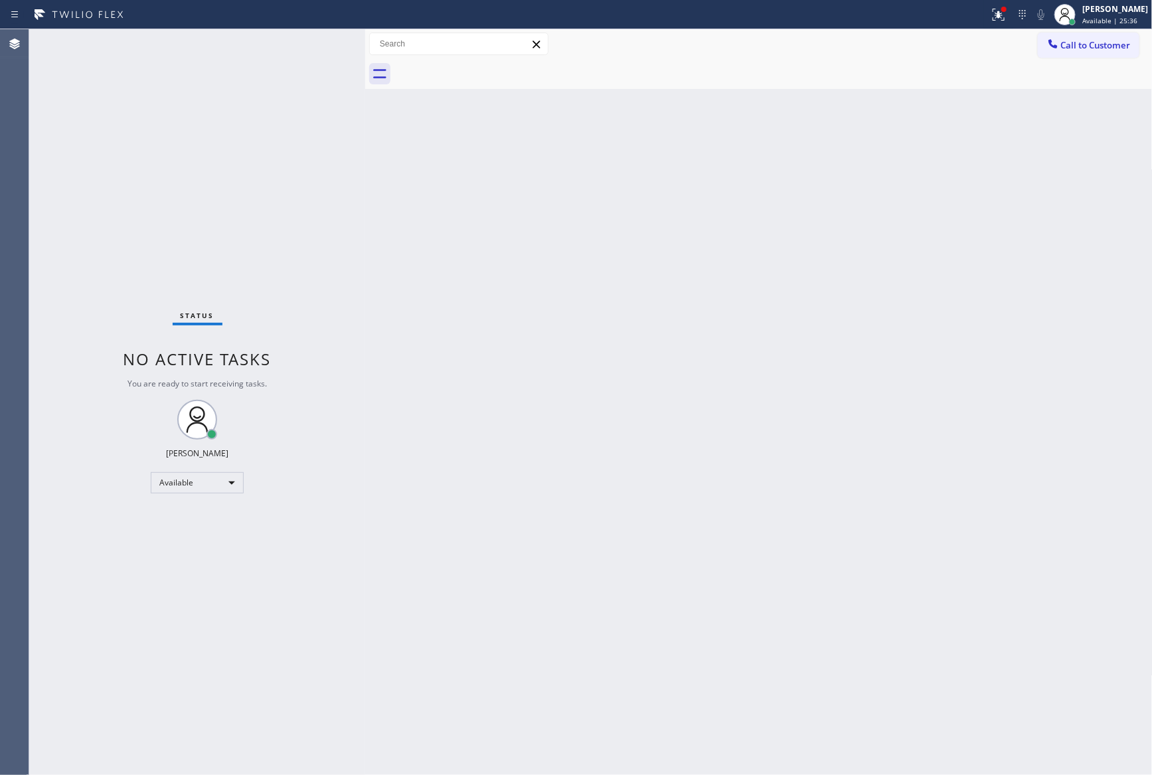
click at [264, 200] on div "Status No active tasks You are ready to start receiving tasks. [PERSON_NAME] Av…" at bounding box center [197, 402] width 336 height 746
drag, startPoint x: 763, startPoint y: 281, endPoint x: 1092, endPoint y: 42, distance: 406.5
click at [920, 219] on div "Back to Dashboard Change Sender ID Customers Technicians Select a contact Outbo…" at bounding box center [758, 402] width 787 height 746
click at [1094, 42] on span "Call to Customer" at bounding box center [1096, 45] width 70 height 12
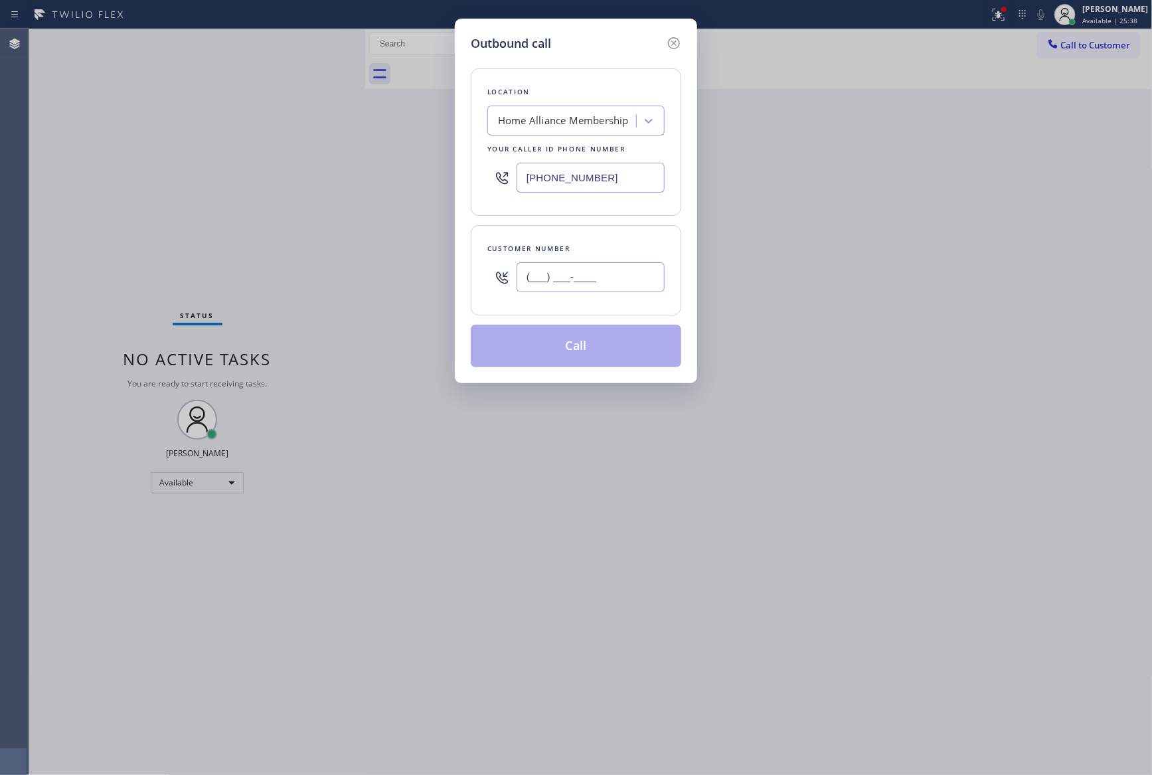
click at [646, 274] on input "(___) ___-____" at bounding box center [591, 277] width 148 height 30
paste input "614) 537-2412"
type input "[PHONE_NUMBER]"
click at [617, 339] on button "Call" at bounding box center [576, 346] width 210 height 42
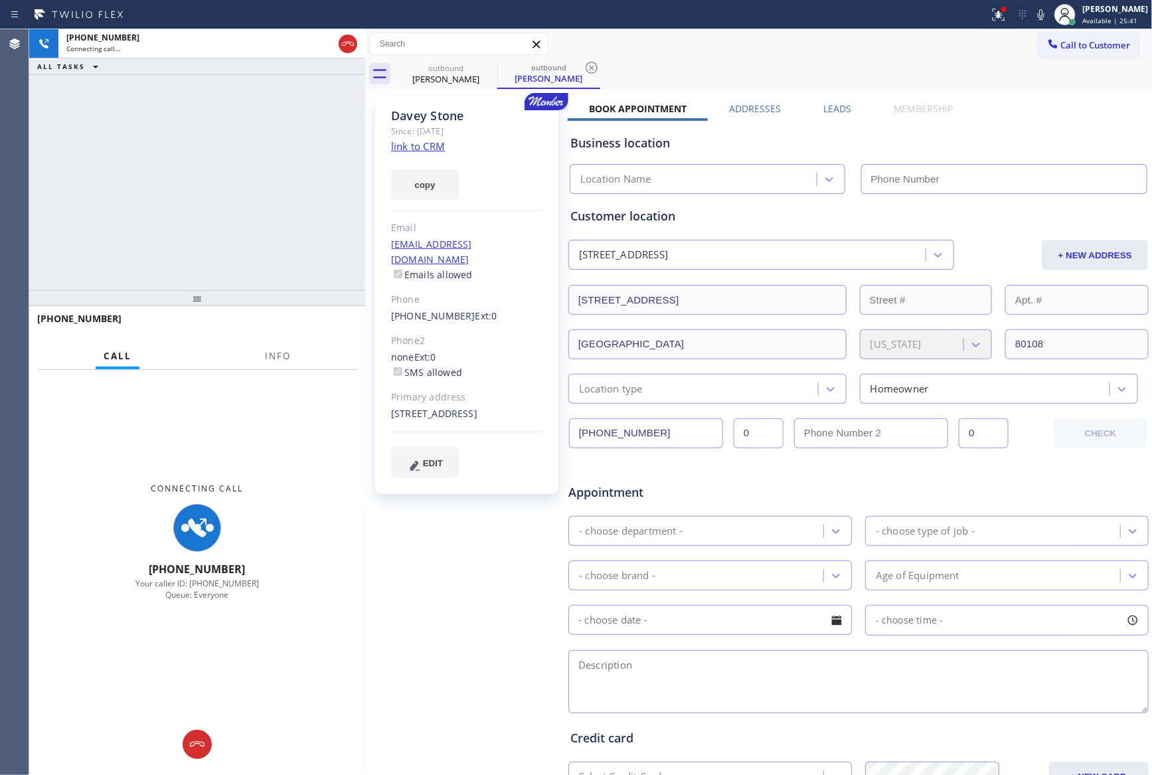
click at [289, 184] on div "[PHONE_NUMBER] Connecting call… ALL TASKS ALL TASKS ACTIVE TASKS TASKS IN WRAP …" at bounding box center [197, 159] width 336 height 261
click at [263, 175] on div "[PHONE_NUMBER] Connecting call… ALL TASKS ALL TASKS ACTIVE TASKS TASKS IN WRAP …" at bounding box center [197, 159] width 336 height 261
type input "[PHONE_NUMBER]"
click at [231, 155] on div "[PHONE_NUMBER] Connecting call… ALL TASKS ALL TASKS ACTIVE TASKS TASKS IN WRAP …" at bounding box center [197, 159] width 336 height 261
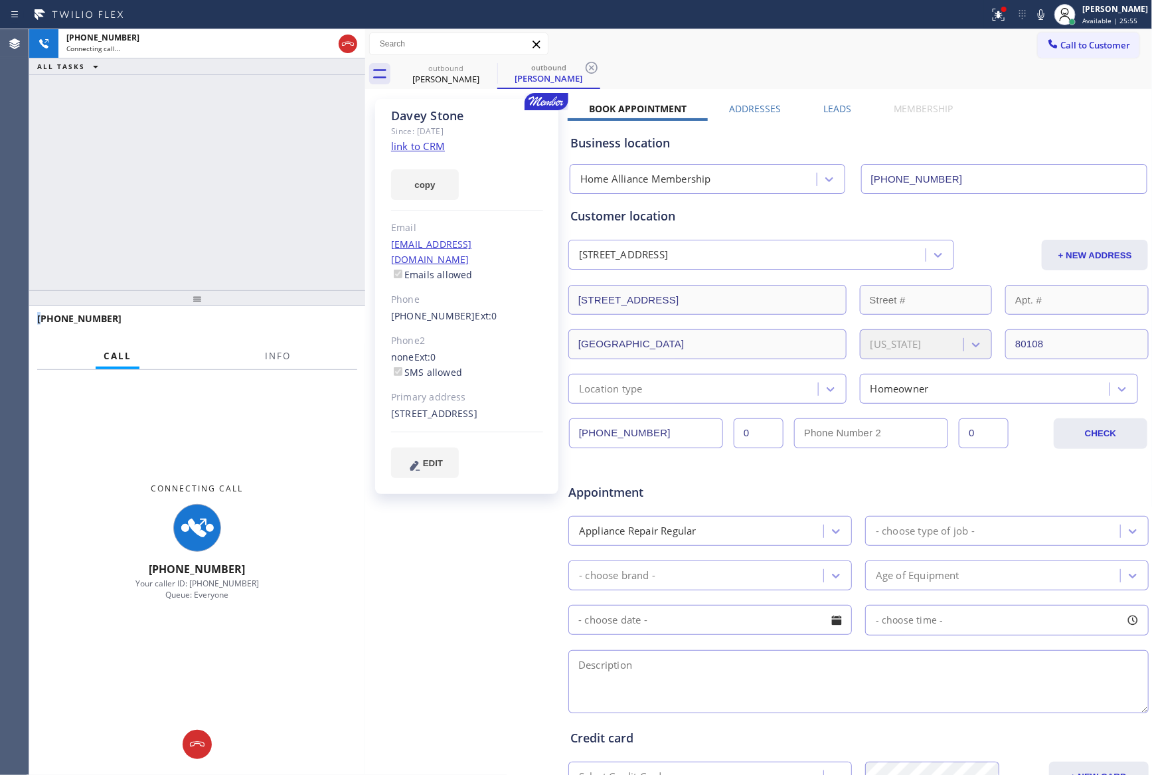
click at [231, 156] on div "[PHONE_NUMBER] Connecting call… ALL TASKS ALL TASKS ACTIVE TASKS TASKS IN WRAP …" at bounding box center [197, 159] width 336 height 261
click at [234, 156] on div "[PHONE_NUMBER] Connecting call… ALL TASKS ALL TASKS ACTIVE TASKS TASKS IN WRAP …" at bounding box center [197, 159] width 336 height 261
click at [237, 152] on div "[PHONE_NUMBER] Connecting call… ALL TASKS ALL TASKS ACTIVE TASKS TASKS IN WRAP …" at bounding box center [197, 159] width 336 height 261
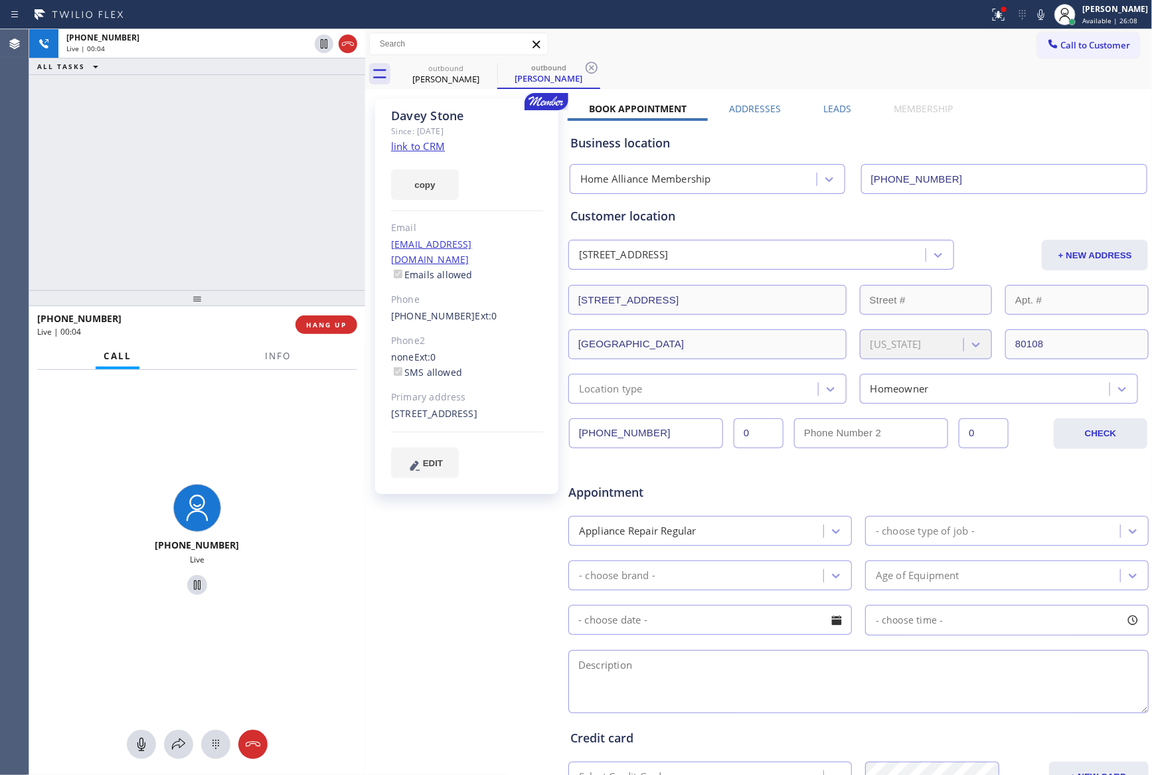
click at [299, 218] on div "[PHONE_NUMBER] Live | 00:04 ALL TASKS ALL TASKS ACTIVE TASKS TASKS IN WRAP UP" at bounding box center [197, 159] width 336 height 261
click at [299, 218] on div "[PHONE_NUMBER] Live | 00:05 ALL TASKS ALL TASKS ACTIVE TASKS TASKS IN WRAP UP" at bounding box center [197, 159] width 336 height 261
drag, startPoint x: 297, startPoint y: 213, endPoint x: 341, endPoint y: 230, distance: 46.9
click at [317, 221] on div "[PHONE_NUMBER] Live | 00:05 ALL TASKS ALL TASKS ACTIVE TASKS TASKS IN WRAP UP" at bounding box center [197, 159] width 336 height 261
click at [1048, 124] on div "Business location Home Alliance Membership [PHONE_NUMBER]" at bounding box center [859, 157] width 582 height 73
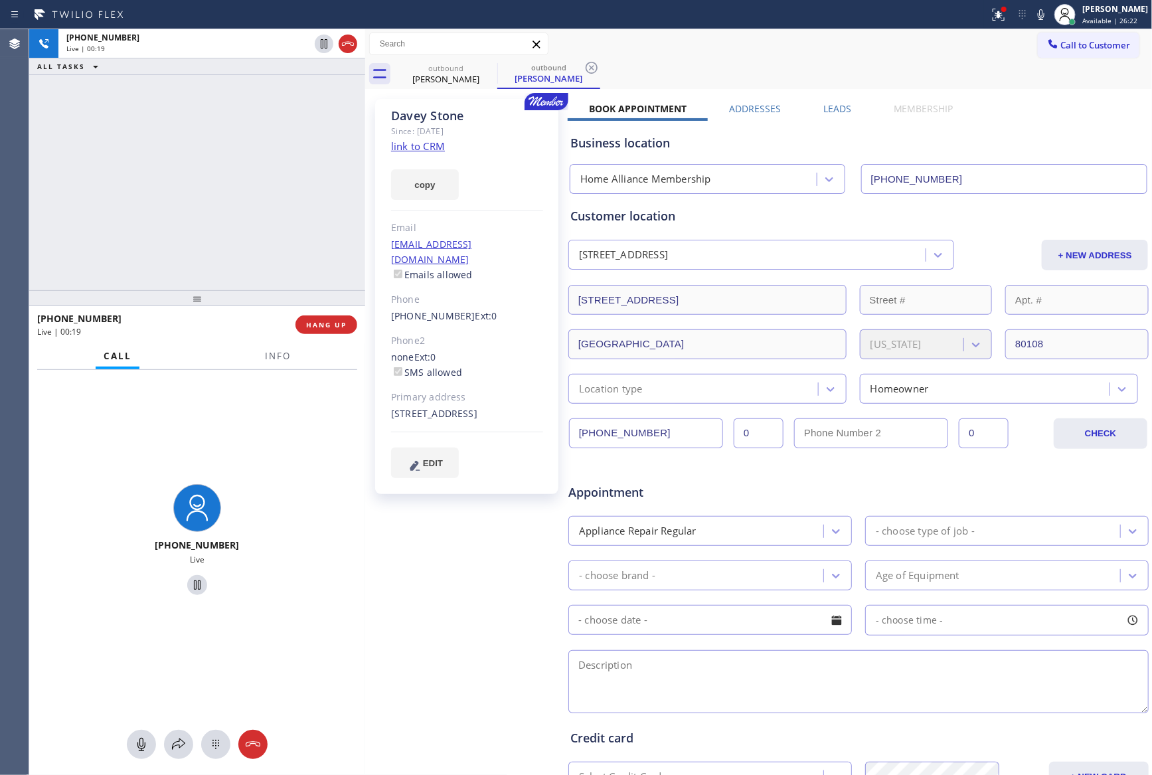
click at [198, 224] on div "[PHONE_NUMBER] Live | 00:19 ALL TASKS ALL TASKS ACTIVE TASKS TASKS IN WRAP UP" at bounding box center [197, 159] width 336 height 261
click at [417, 148] on link "link to CRM" at bounding box center [418, 145] width 54 height 13
click at [230, 172] on div "[PHONE_NUMBER] Live | 00:20 ALL TASKS ALL TASKS ACTIVE TASKS TASKS IN WRAP UP" at bounding box center [197, 159] width 336 height 261
click at [208, 203] on div "[PHONE_NUMBER] Live | 01:49 ALL TASKS ALL TASKS ACTIVE TASKS TASKS IN WRAP UP" at bounding box center [197, 159] width 336 height 261
click at [209, 203] on div "[PHONE_NUMBER] Live | 01:51 ALL TASKS ALL TASKS ACTIVE TASKS TASKS IN WRAP UP" at bounding box center [197, 159] width 336 height 261
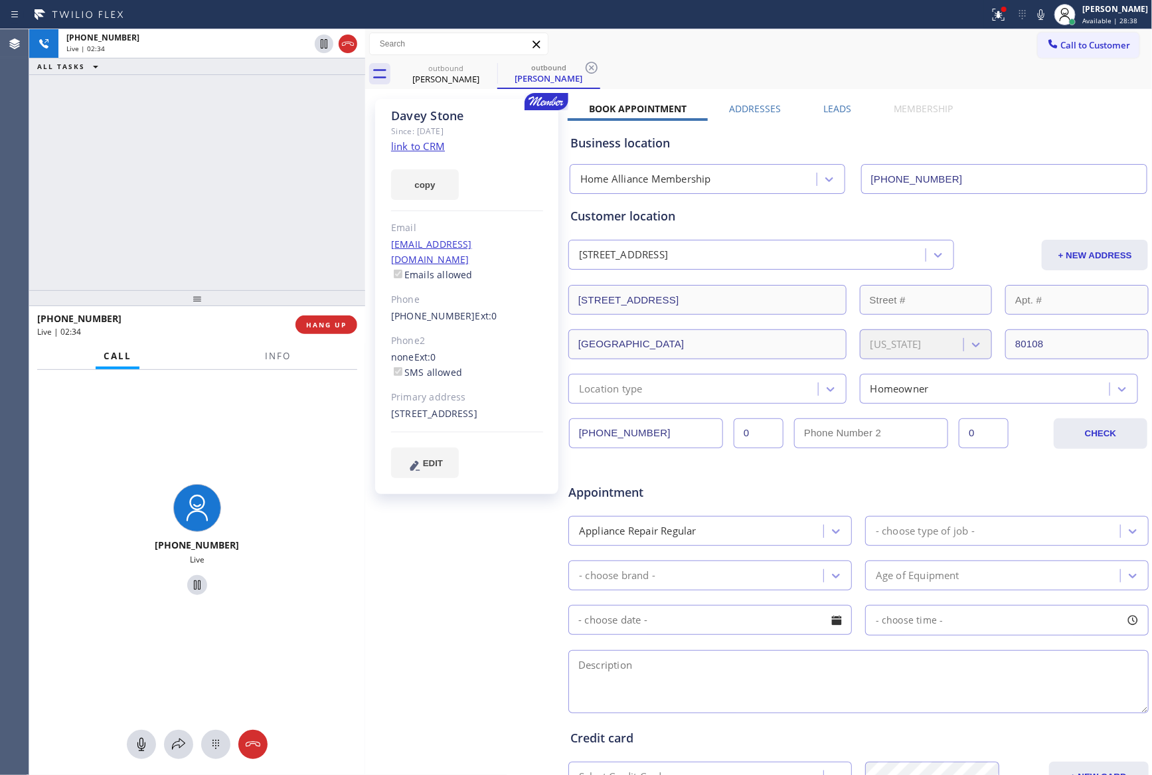
click at [242, 162] on div "[PHONE_NUMBER] Live | 02:34 ALL TASKS ALL TASKS ACTIVE TASKS TASKS IN WRAP UP" at bounding box center [197, 159] width 336 height 261
click at [243, 166] on div "[PHONE_NUMBER] Live | 02:35 ALL TASKS ALL TASKS ACTIVE TASKS TASKS IN WRAP UP" at bounding box center [197, 159] width 336 height 261
click at [245, 166] on div "[PHONE_NUMBER] Live | 02:35 ALL TASKS ALL TASKS ACTIVE TASKS TASKS IN WRAP UP" at bounding box center [197, 159] width 336 height 261
click at [245, 167] on div "[PHONE_NUMBER] Live | 02:37 ALL TASKS ALL TASKS ACTIVE TASKS TASKS IN WRAP UP" at bounding box center [197, 159] width 336 height 261
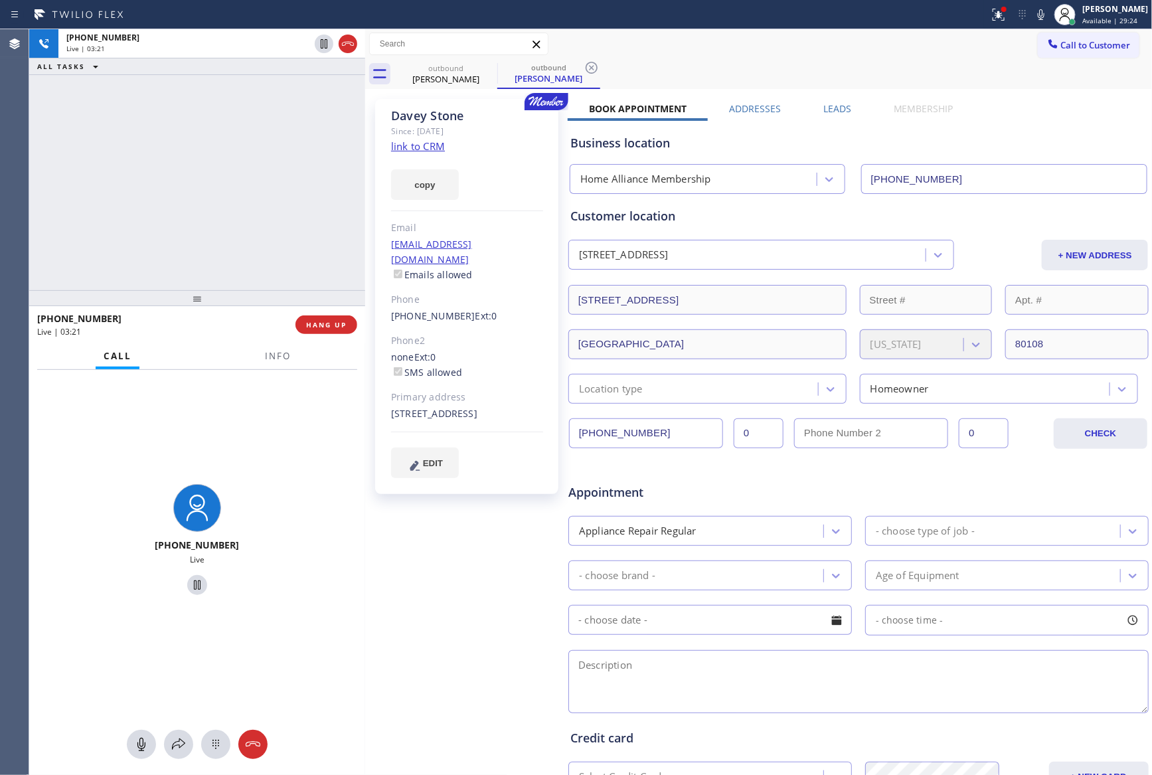
click at [169, 202] on div "[PHONE_NUMBER] Live | 03:21 ALL TASKS ALL TASKS ACTIVE TASKS TASKS IN WRAP UP" at bounding box center [197, 159] width 336 height 261
click at [538, 239] on div "[EMAIL_ADDRESS][DOMAIN_NAME] Emails allowed" at bounding box center [467, 260] width 152 height 46
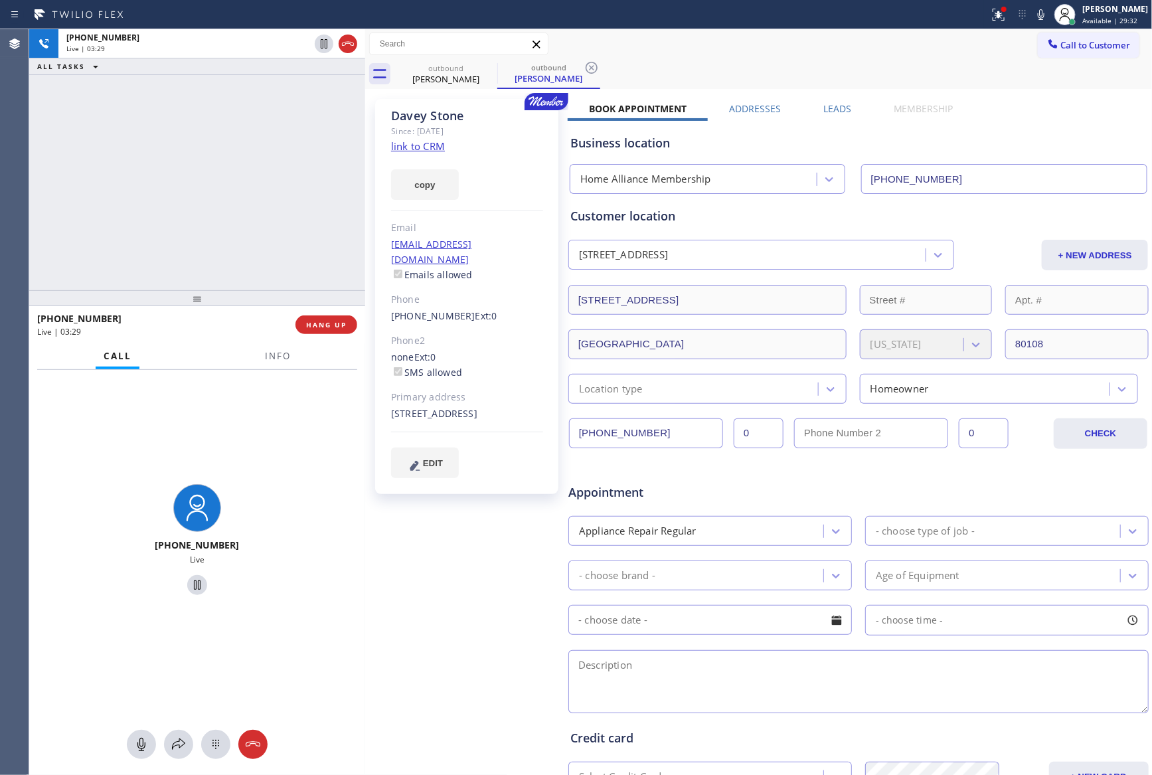
click at [525, 241] on div "[EMAIL_ADDRESS][DOMAIN_NAME] Emails allowed" at bounding box center [467, 260] width 152 height 46
copy link "[EMAIL_ADDRESS][DOMAIN_NAME]"
click at [225, 180] on div "[PHONE_NUMBER] Live | 03:30 ALL TASKS ALL TASKS ACTIVE TASKS TASKS IN WRAP UP" at bounding box center [197, 159] width 336 height 261
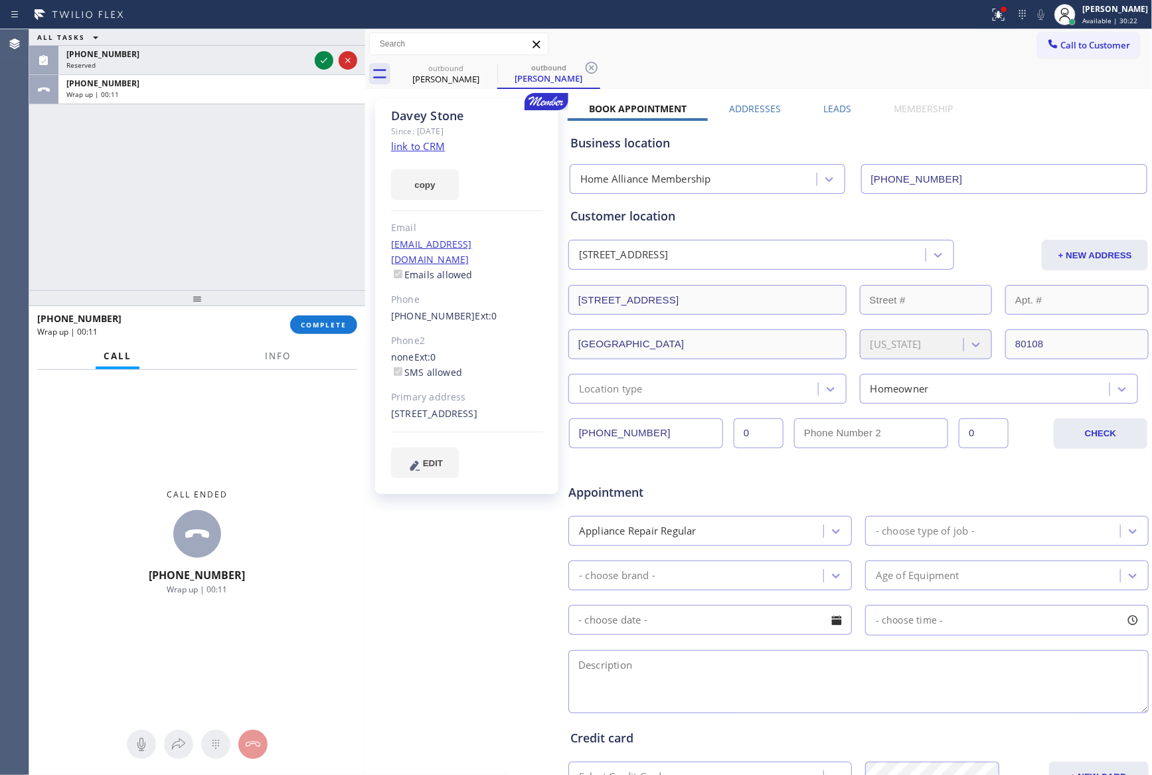
click at [128, 179] on div "ALL TASKS ALL TASKS ACTIVE TASKS TASKS IN WRAP UP [PHONE_NUMBER] Reserved [PHON…" at bounding box center [197, 159] width 336 height 261
click at [313, 323] on span "COMPLETE" at bounding box center [324, 324] width 46 height 9
click at [246, 212] on div "ALL TASKS ALL TASKS ACTIVE TASKS TASKS IN WRAP UP [PHONE_NUMBER] Reserved [PHON…" at bounding box center [197, 159] width 336 height 261
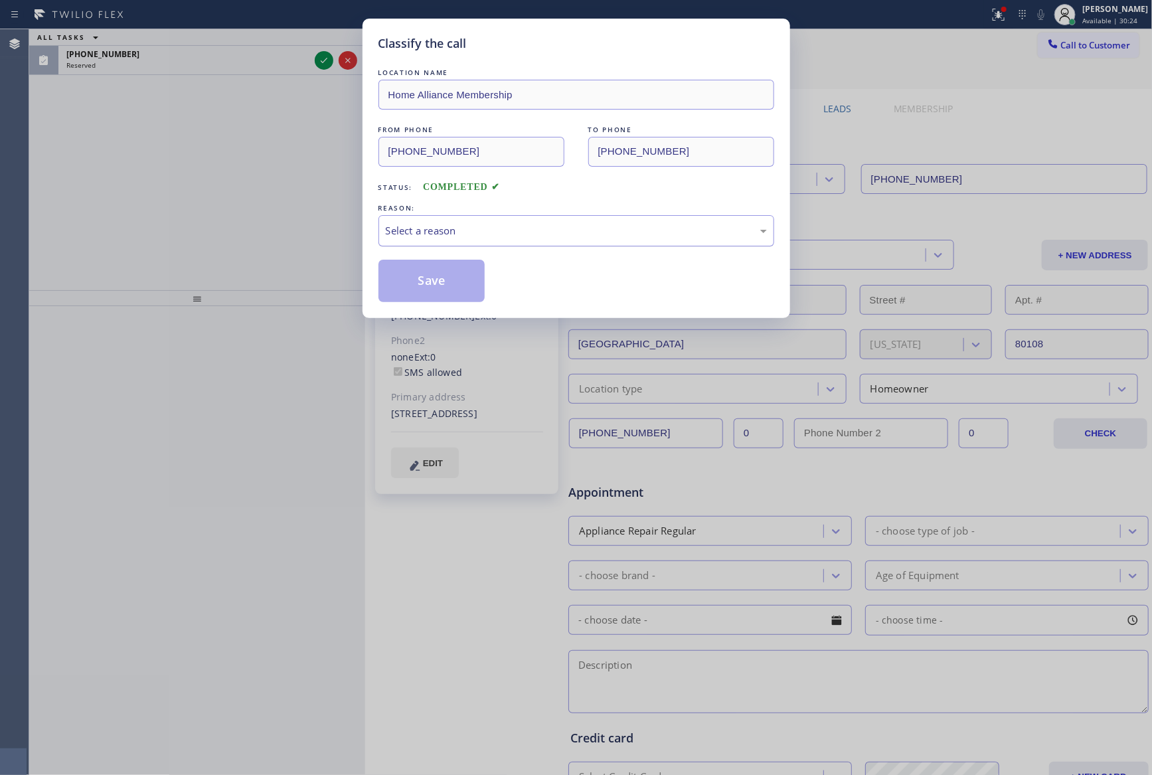
click at [439, 233] on div "Select a reason" at bounding box center [576, 230] width 381 height 15
click at [444, 279] on button "Save" at bounding box center [431, 281] width 107 height 42
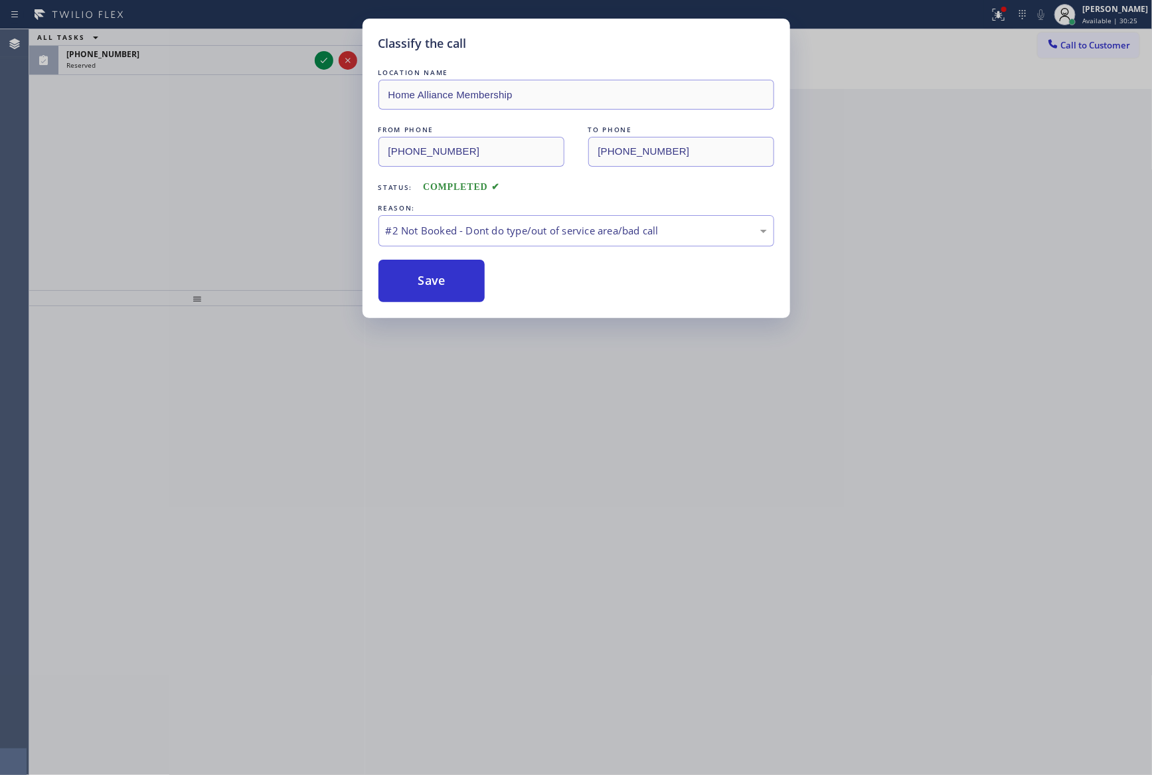
click at [444, 279] on button "Save" at bounding box center [431, 281] width 107 height 42
click at [194, 211] on div "Classify the call LOCATION NAME Home Alliance Membership FROM PHONE [PHONE_NUMB…" at bounding box center [576, 387] width 1152 height 775
drag, startPoint x: 203, startPoint y: 216, endPoint x: 550, endPoint y: 14, distance: 401.7
click at [285, 204] on div "Classify the call LOCATION NAME Home Alliance Membership FROM PHONE [PHONE_NUMB…" at bounding box center [576, 387] width 1152 height 775
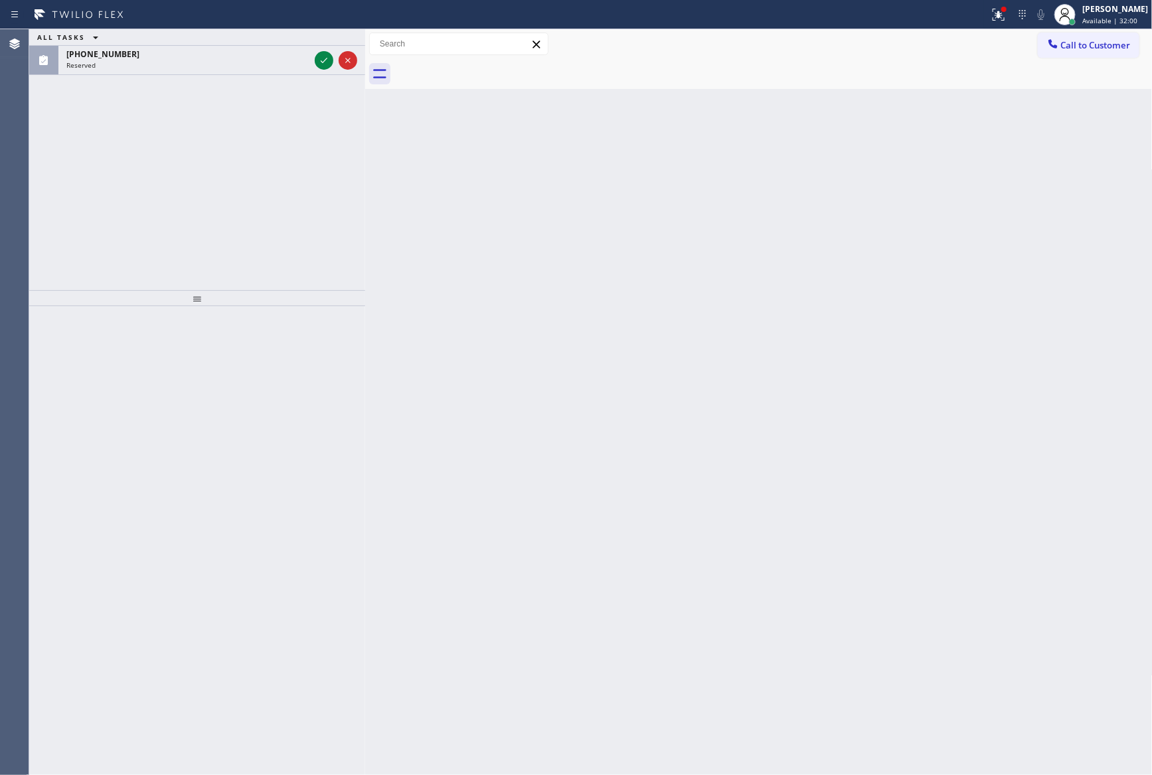
click at [164, 241] on div "ALL TASKS ALL TASKS ACTIVE TASKS TASKS IN WRAP UP [PHONE_NUMBER] Reserved" at bounding box center [197, 159] width 336 height 261
click at [321, 64] on icon at bounding box center [324, 60] width 16 height 16
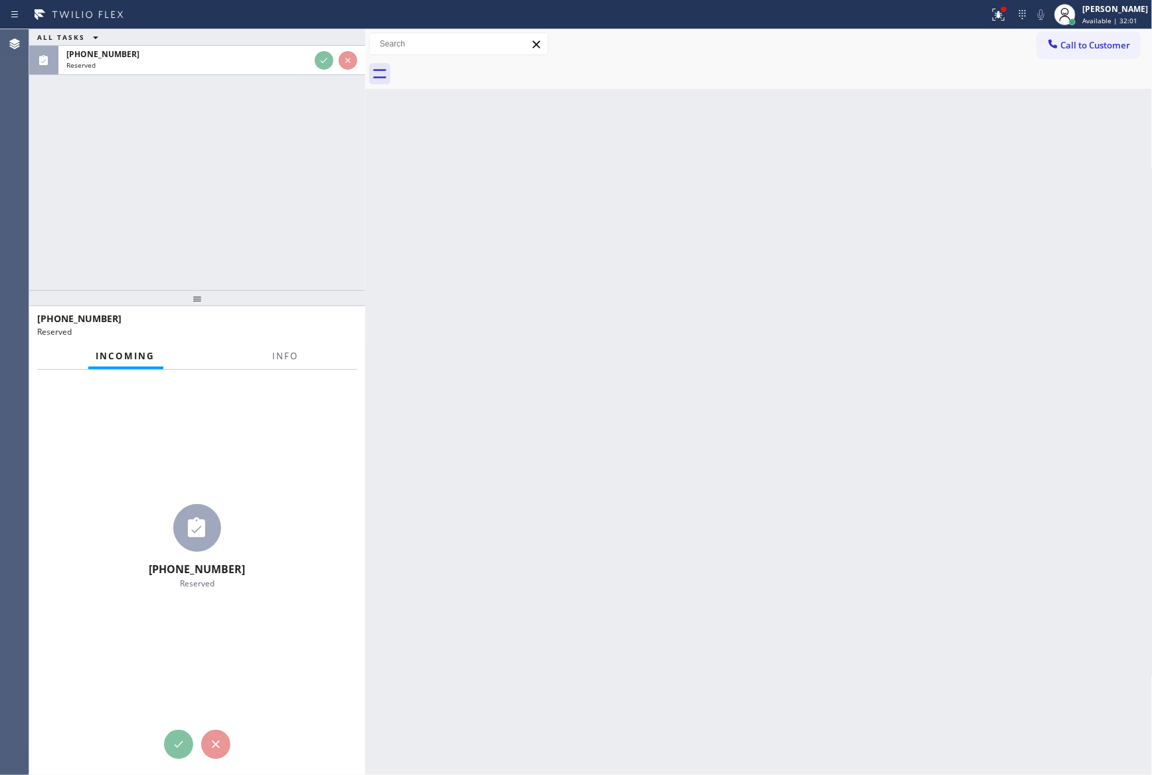
click at [315, 204] on div "ALL TASKS ALL TASKS ACTIVE TASKS TASKS IN WRAP UP [PHONE_NUMBER] Reserved" at bounding box center [197, 159] width 336 height 261
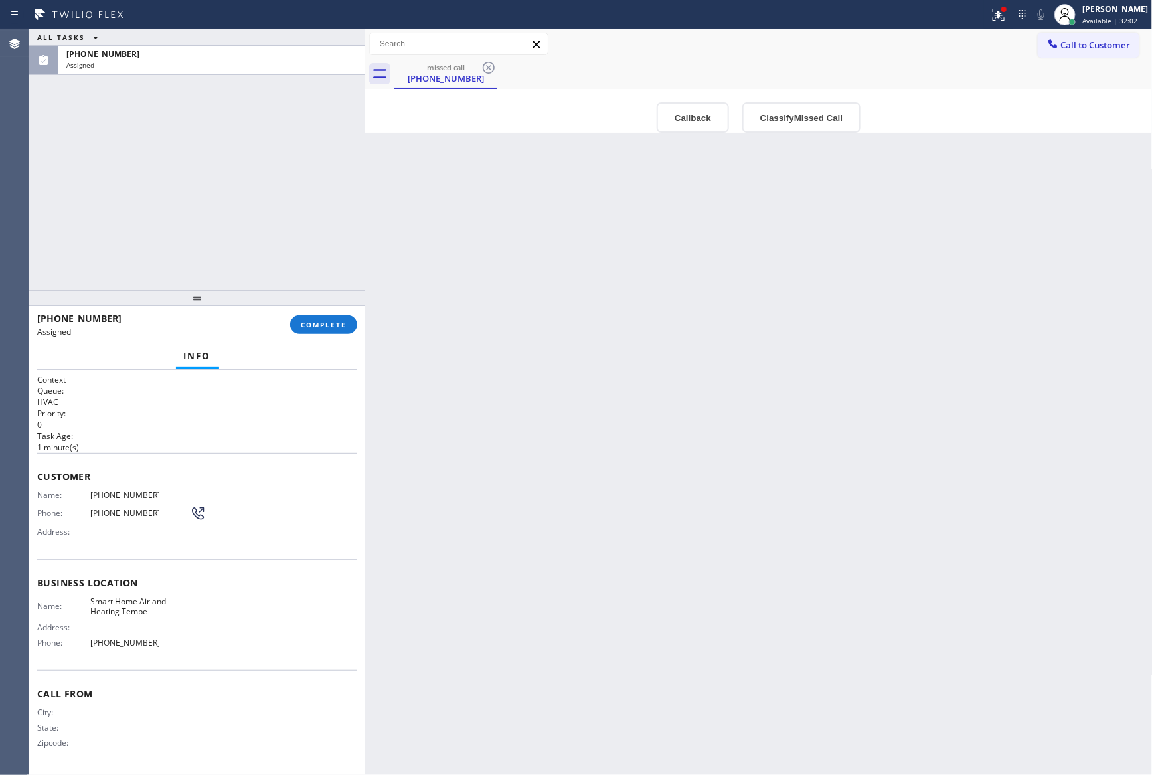
click at [656, 464] on div "Back to Dashboard Change Sender ID Customers Technicians Select a contact Outbo…" at bounding box center [758, 402] width 787 height 746
click at [677, 122] on button "Callback" at bounding box center [693, 117] width 72 height 31
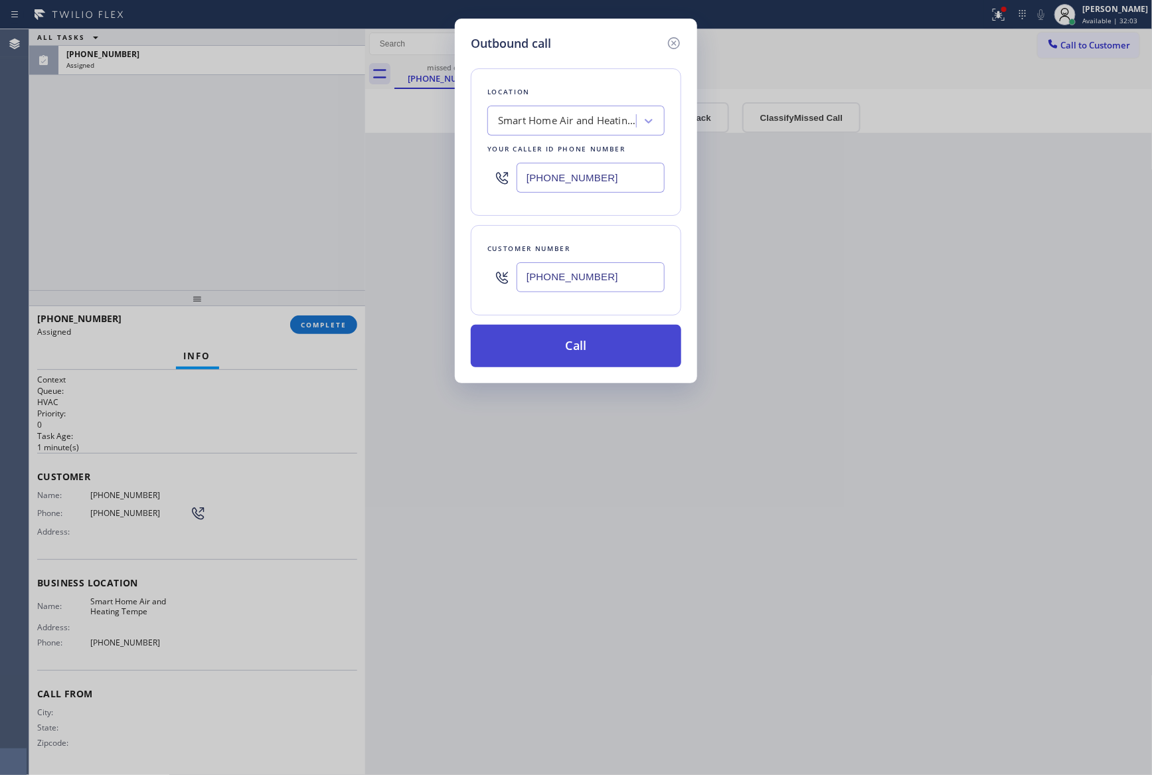
click at [629, 355] on button "Call" at bounding box center [576, 346] width 210 height 42
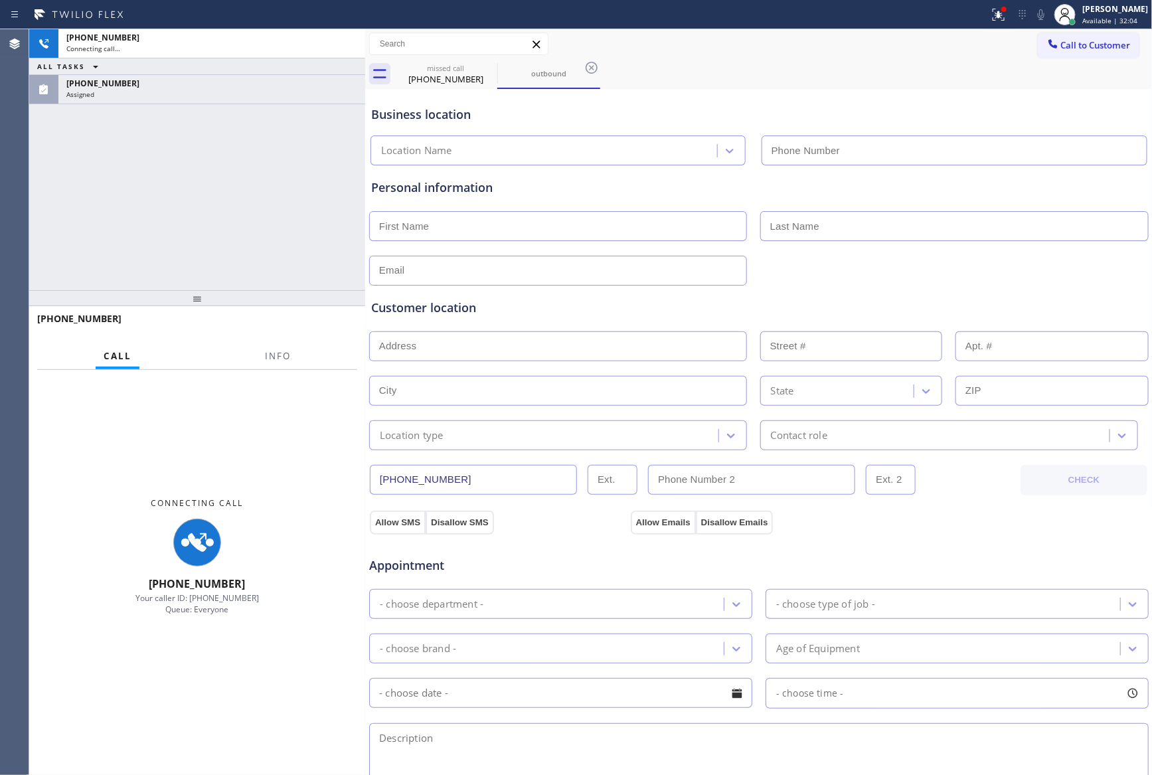
type input "[PHONE_NUMBER]"
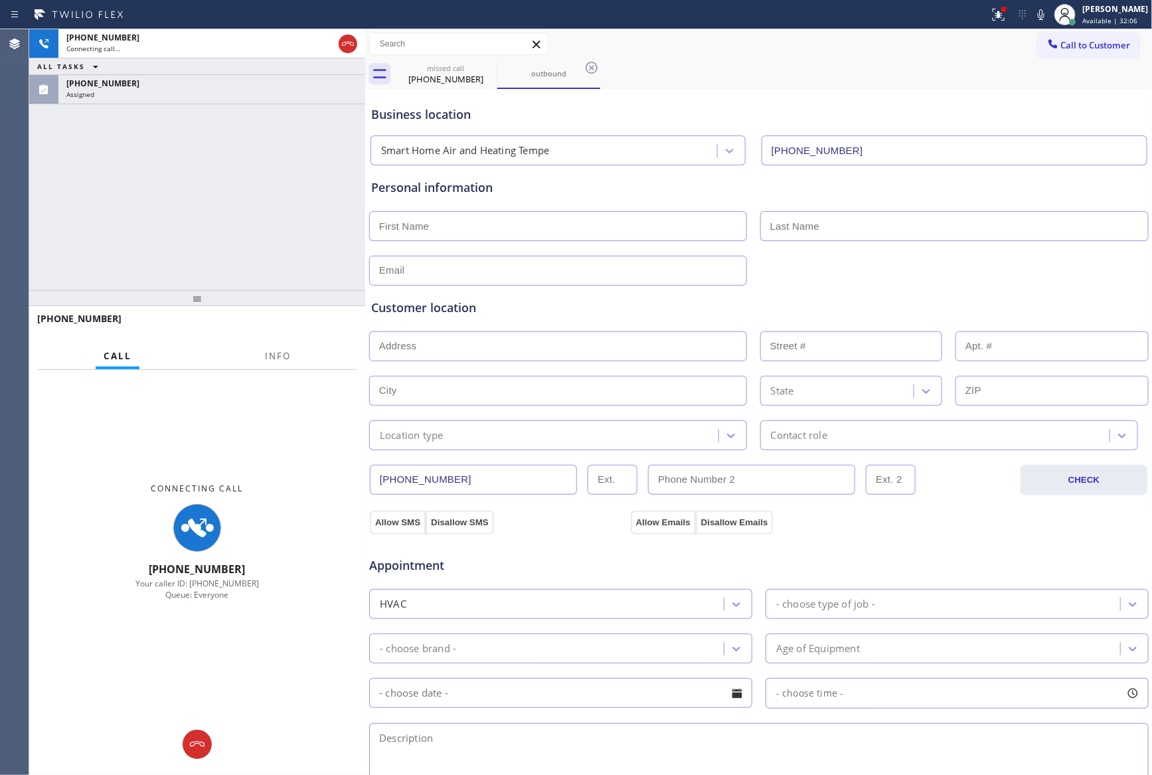
click at [227, 219] on div "[PHONE_NUMBER] Connecting call… ALL TASKS ALL TASKS ACTIVE TASKS TASKS IN WRAP …" at bounding box center [197, 159] width 336 height 261
click at [355, 44] on icon at bounding box center [348, 44] width 16 height 16
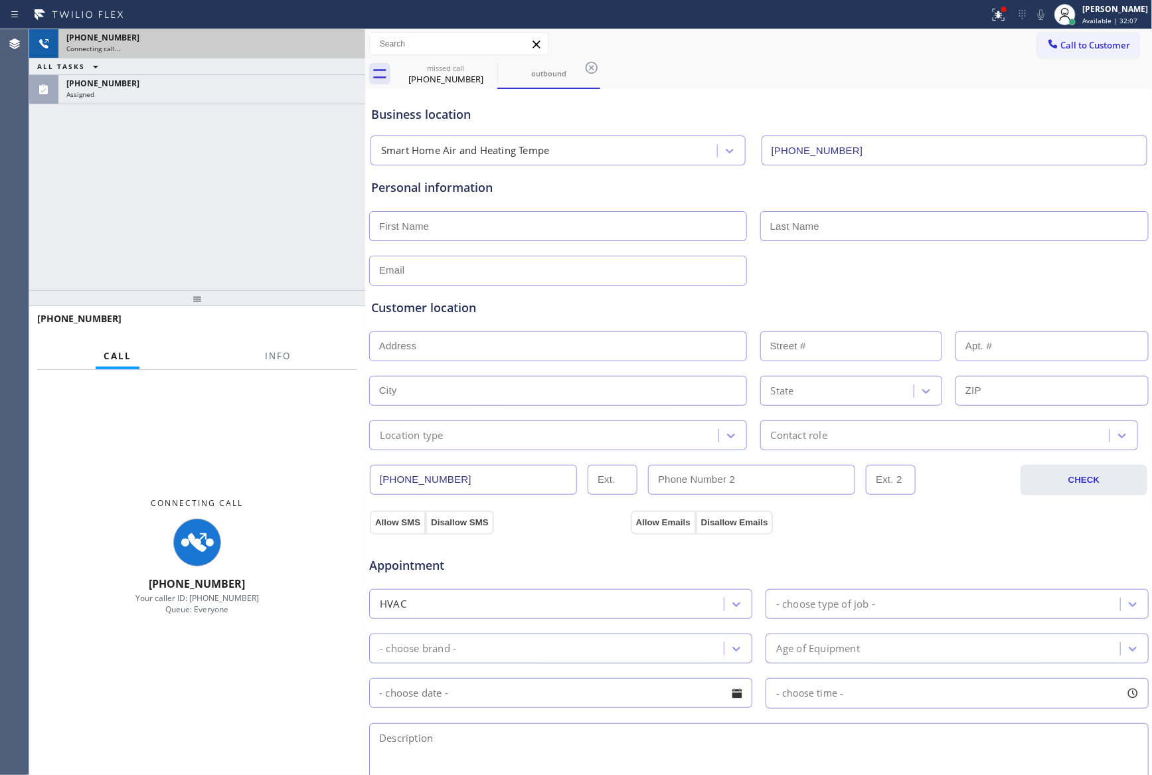
click at [339, 44] on div "Connecting call…" at bounding box center [211, 48] width 291 height 9
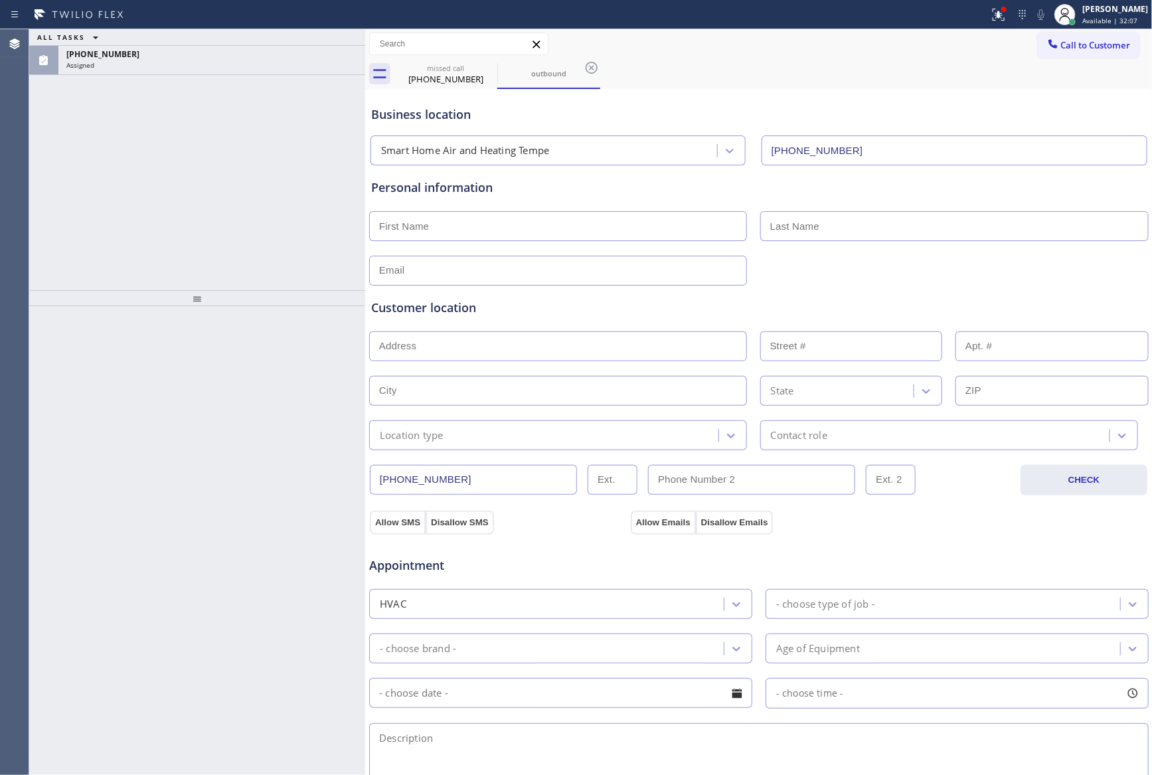
drag, startPoint x: 246, startPoint y: 215, endPoint x: 566, endPoint y: 554, distance: 466.9
click at [321, 287] on div "ALL TASKS ALL TASKS ACTIVE TASKS TASKS IN WRAP UP [PHONE_NUMBER] Assigned" at bounding box center [197, 402] width 336 height 746
click at [82, 175] on div "ALL TASKS ALL TASKS ACTIVE TASKS TASKS IN WRAP UP [PHONE_NUMBER] Assigned" at bounding box center [197, 159] width 336 height 261
click at [827, 289] on div "Customer location >> ADD NEW ADDRESS << + NEW ADDRESS State Location type Conta…" at bounding box center [759, 368] width 781 height 165
click at [457, 76] on div "[PHONE_NUMBER]" at bounding box center [446, 79] width 100 height 12
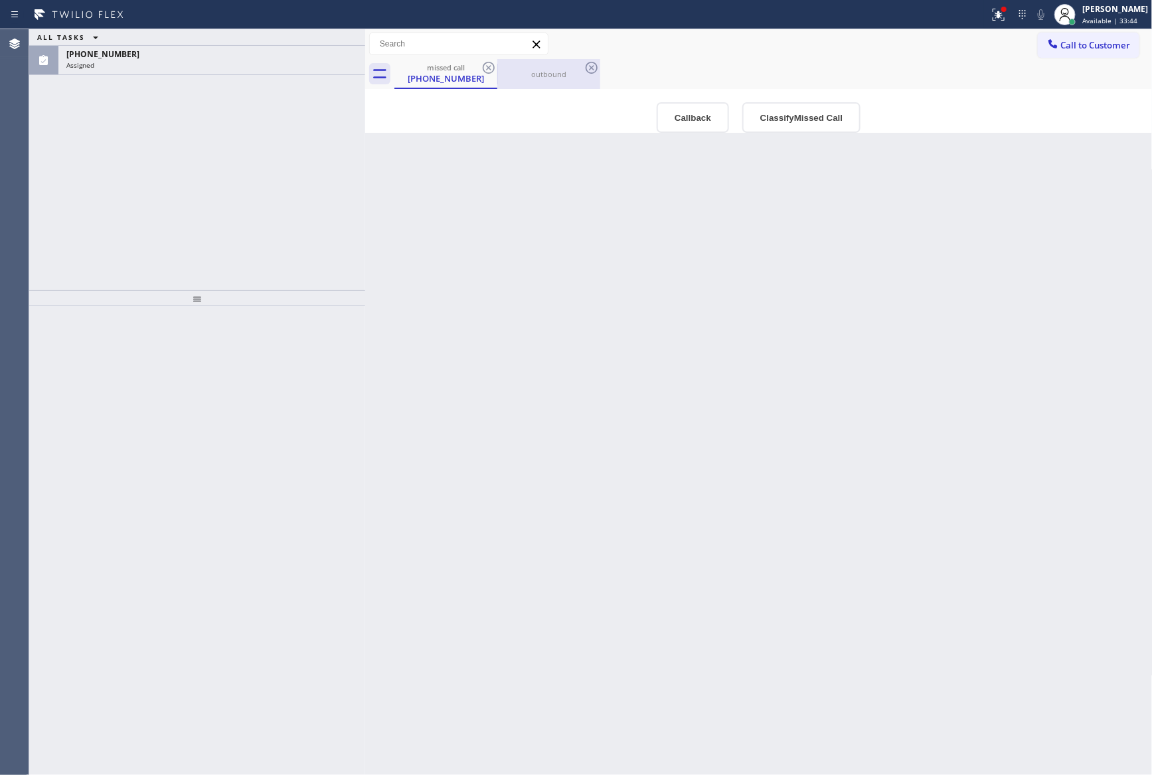
click at [497, 64] on div at bounding box center [497, 74] width 1 height 21
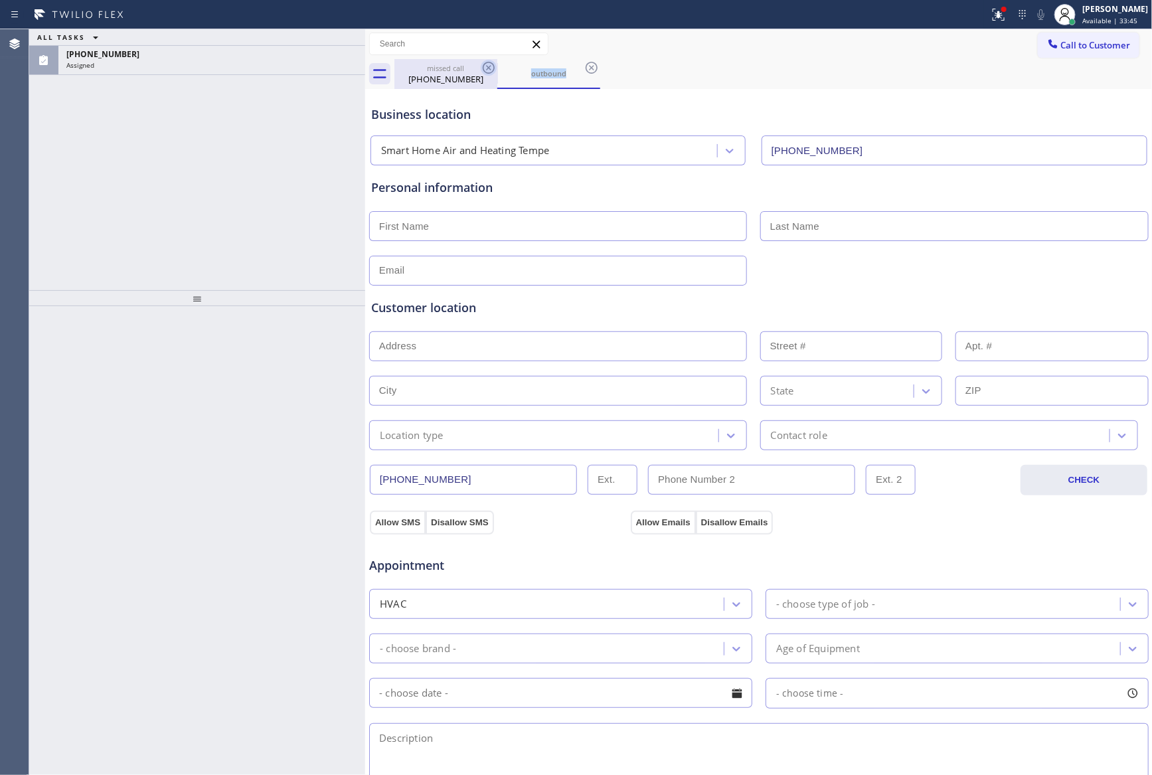
click at [495, 64] on icon at bounding box center [489, 68] width 16 height 16
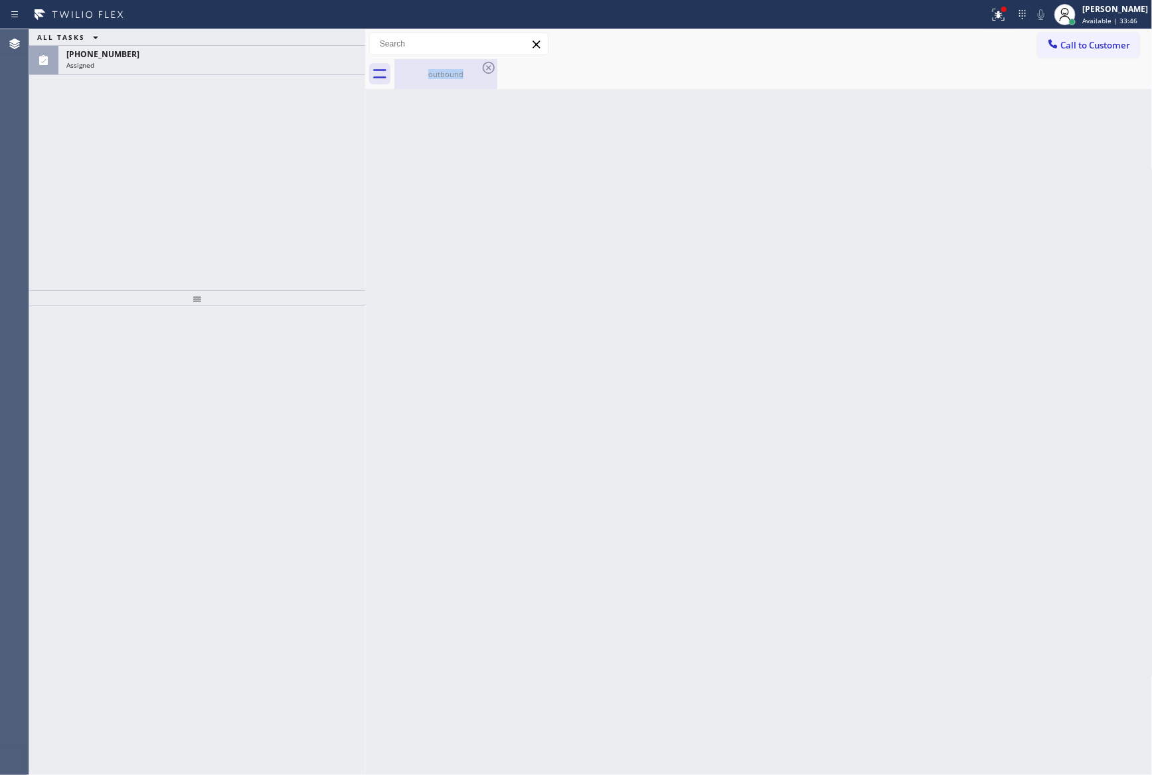
click at [422, 76] on div "outbound" at bounding box center [446, 74] width 100 height 10
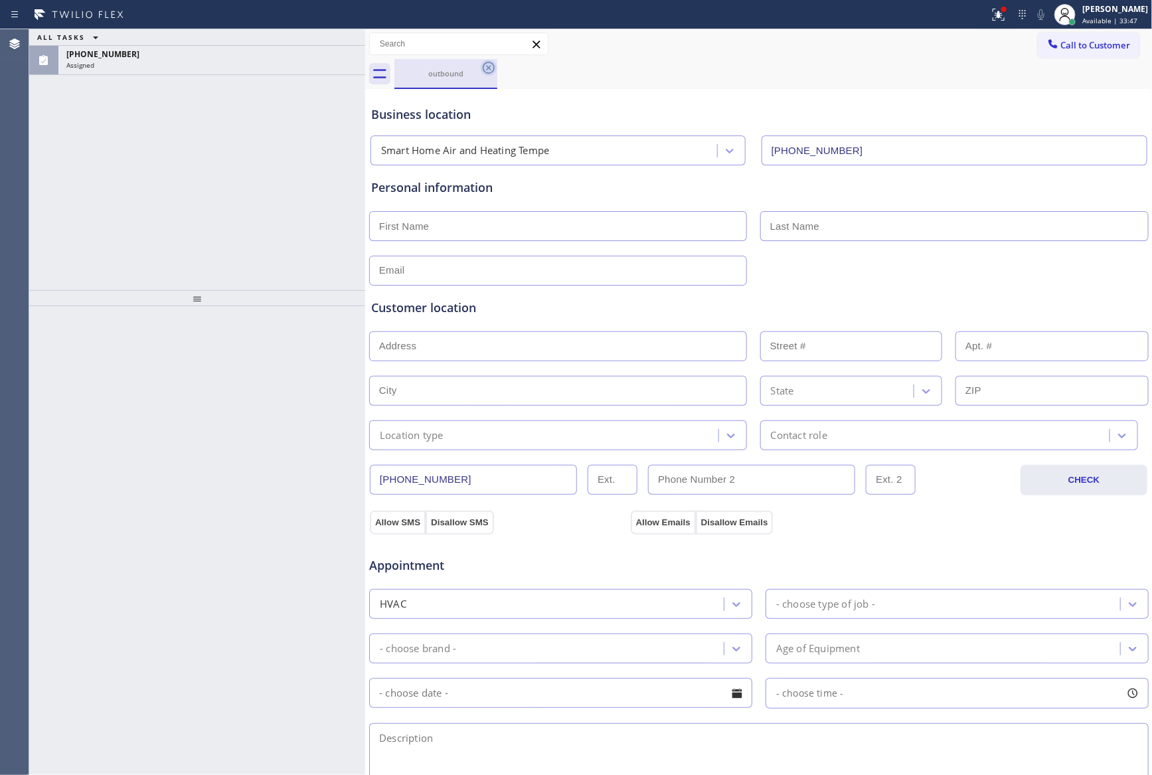
click at [487, 66] on icon at bounding box center [489, 68] width 12 height 12
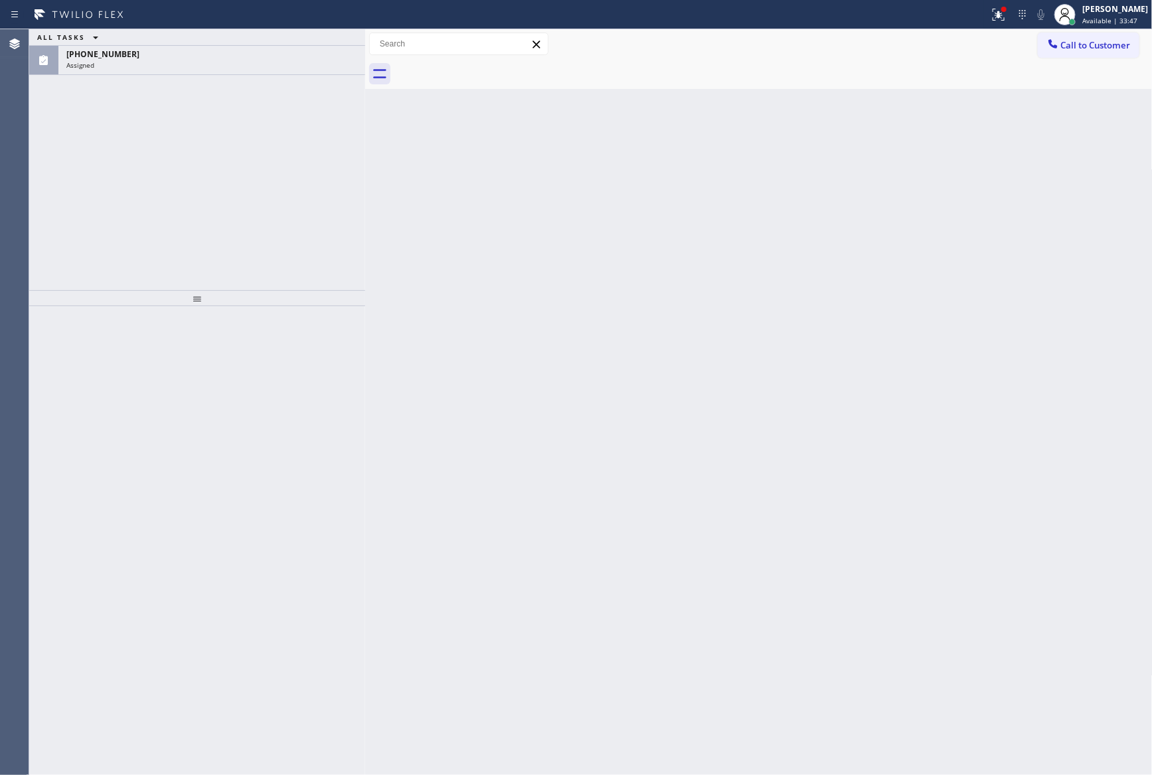
click at [130, 179] on div "ALL TASKS ALL TASKS ACTIVE TASKS TASKS IN WRAP UP [PHONE_NUMBER] Assigned" at bounding box center [197, 159] width 336 height 261
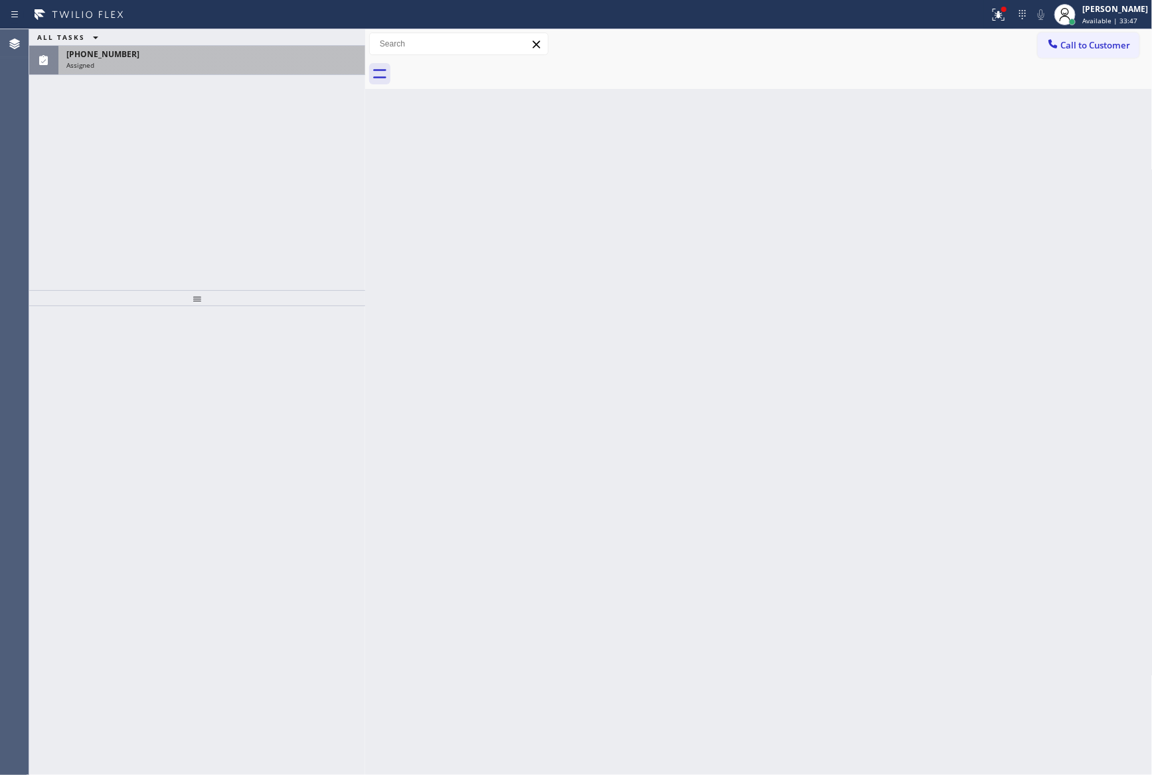
click at [240, 60] on div "Assigned" at bounding box center [211, 64] width 291 height 9
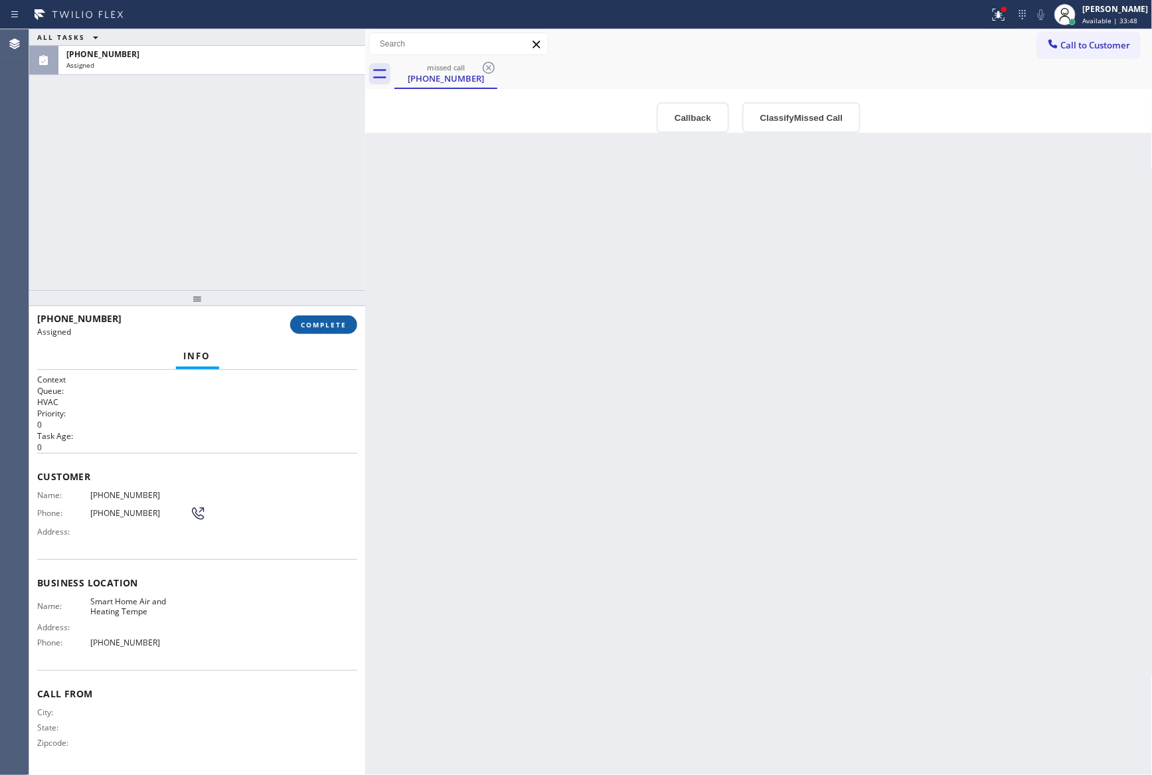
click at [309, 323] on span "COMPLETE" at bounding box center [324, 324] width 46 height 9
click at [266, 160] on div "ALL TASKS ALL TASKS ACTIVE TASKS TASKS IN WRAP UP [PHONE_NUMBER] Assigned" at bounding box center [197, 159] width 336 height 261
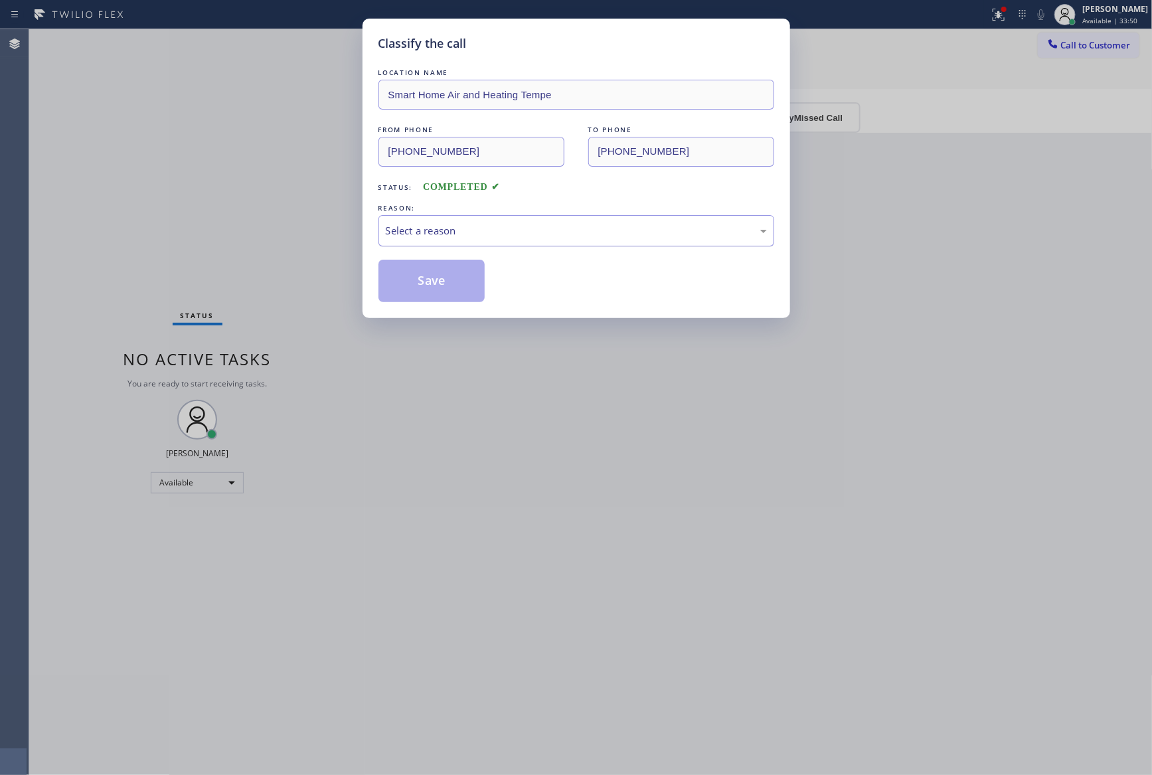
click at [478, 226] on div "Select a reason" at bounding box center [576, 230] width 381 height 15
click at [435, 286] on button "Save" at bounding box center [431, 281] width 107 height 42
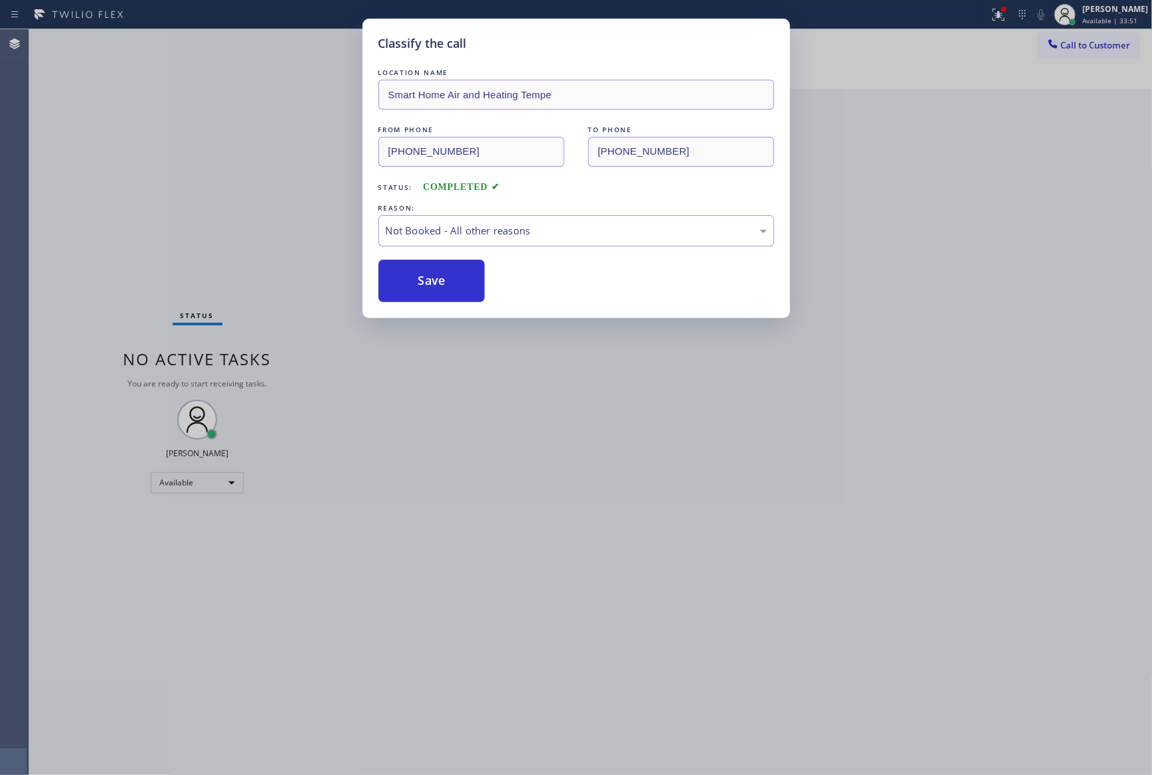
click at [435, 286] on button "Save" at bounding box center [431, 281] width 107 height 42
click at [205, 181] on div "Classify the call LOCATION NAME Smart Home Air and Heating Tempe FROM PHONE [PH…" at bounding box center [576, 387] width 1152 height 775
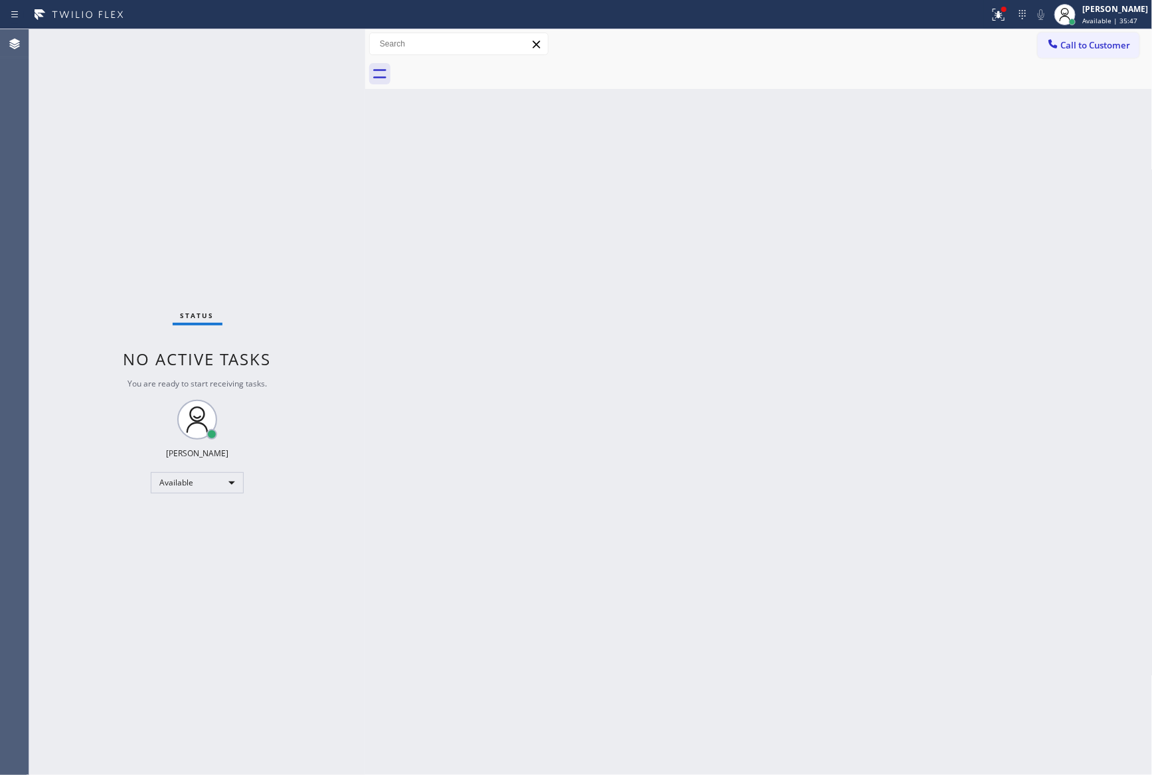
drag, startPoint x: 756, startPoint y: 515, endPoint x: 783, endPoint y: 454, distance: 66.5
click at [769, 503] on div "Back to Dashboard Change Sender ID Customers Technicians Select a contact Outbo…" at bounding box center [758, 402] width 787 height 746
drag, startPoint x: 376, startPoint y: 423, endPoint x: 391, endPoint y: 433, distance: 17.7
click at [376, 423] on div "Back to Dashboard Change Sender ID Customers Technicians Select a contact Outbo…" at bounding box center [758, 402] width 787 height 746
drag, startPoint x: 444, startPoint y: 471, endPoint x: 999, endPoint y: 542, distance: 558.9
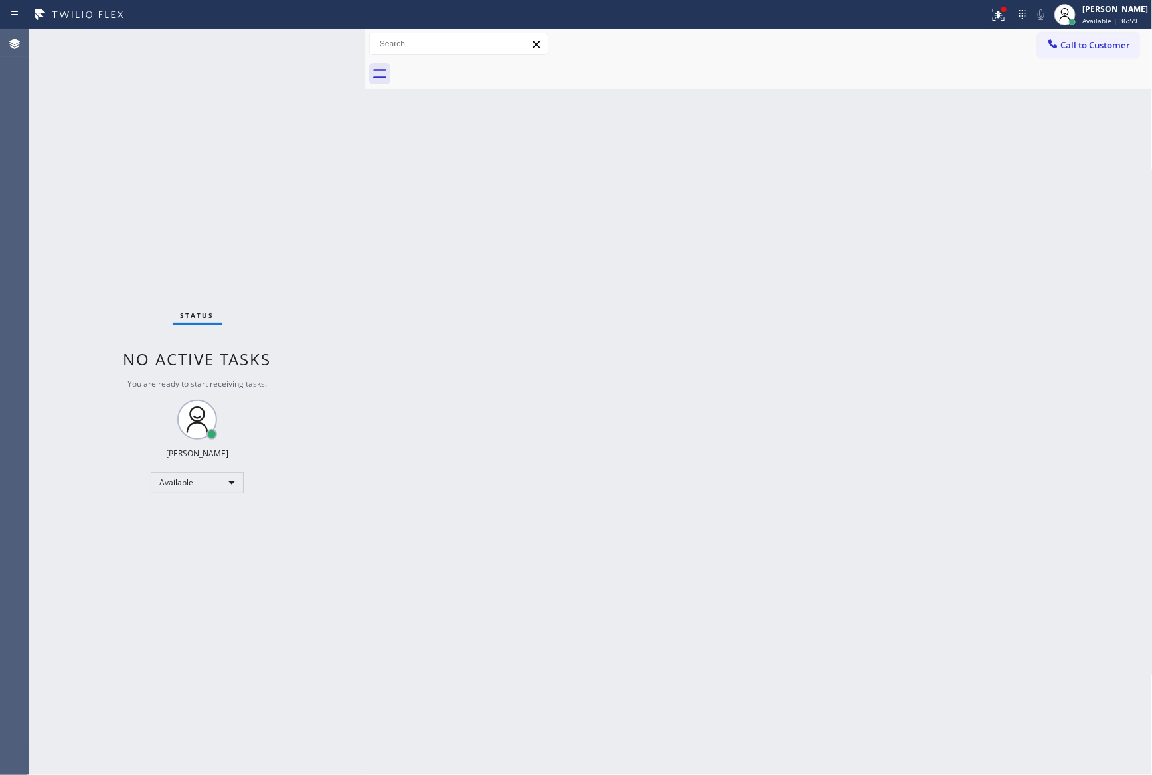
click at [509, 486] on div "Back to Dashboard Change Sender ID Customers Technicians Select a contact Outbo…" at bounding box center [758, 402] width 787 height 746
click at [692, 403] on div "Back to Dashboard Change Sender ID Customers Technicians Select a contact Outbo…" at bounding box center [758, 402] width 787 height 746
click at [1080, 37] on button "Call to Customer" at bounding box center [1089, 45] width 102 height 25
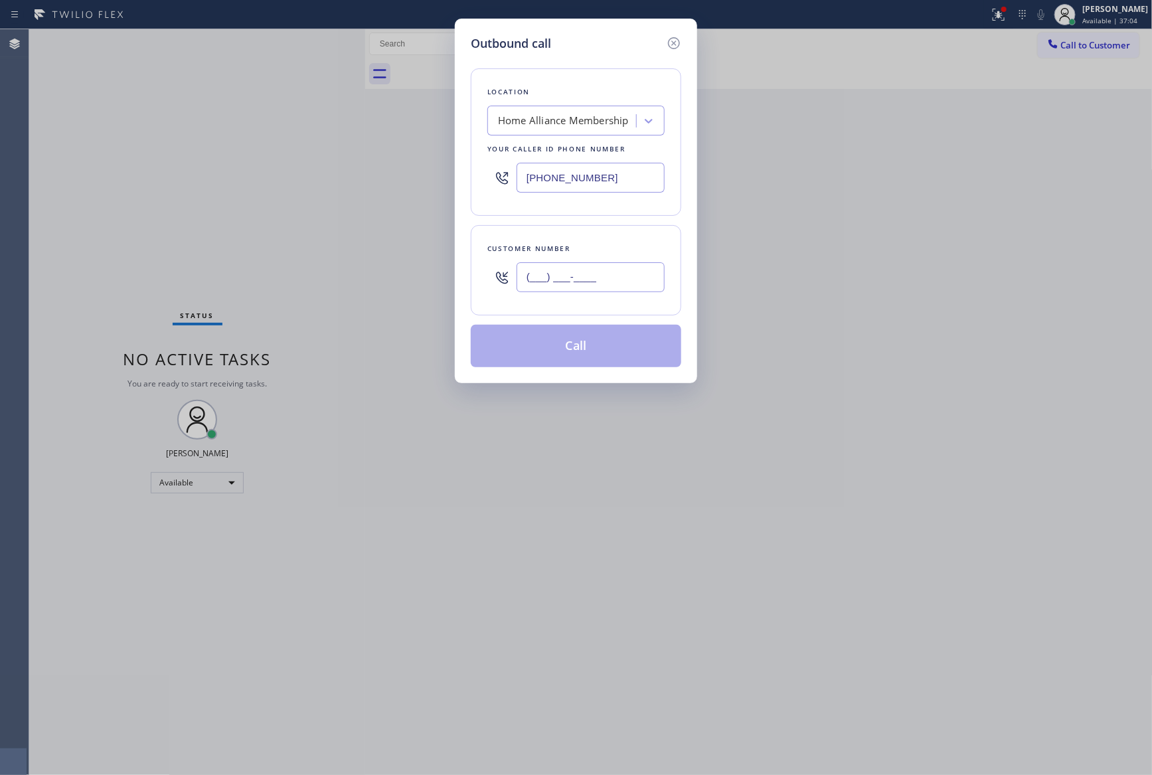
click at [614, 280] on input "(___) ___-____" at bounding box center [591, 277] width 148 height 30
paste input "310) 391-9671"
type input "[PHONE_NUMBER]"
click at [588, 351] on button "Call" at bounding box center [576, 346] width 210 height 42
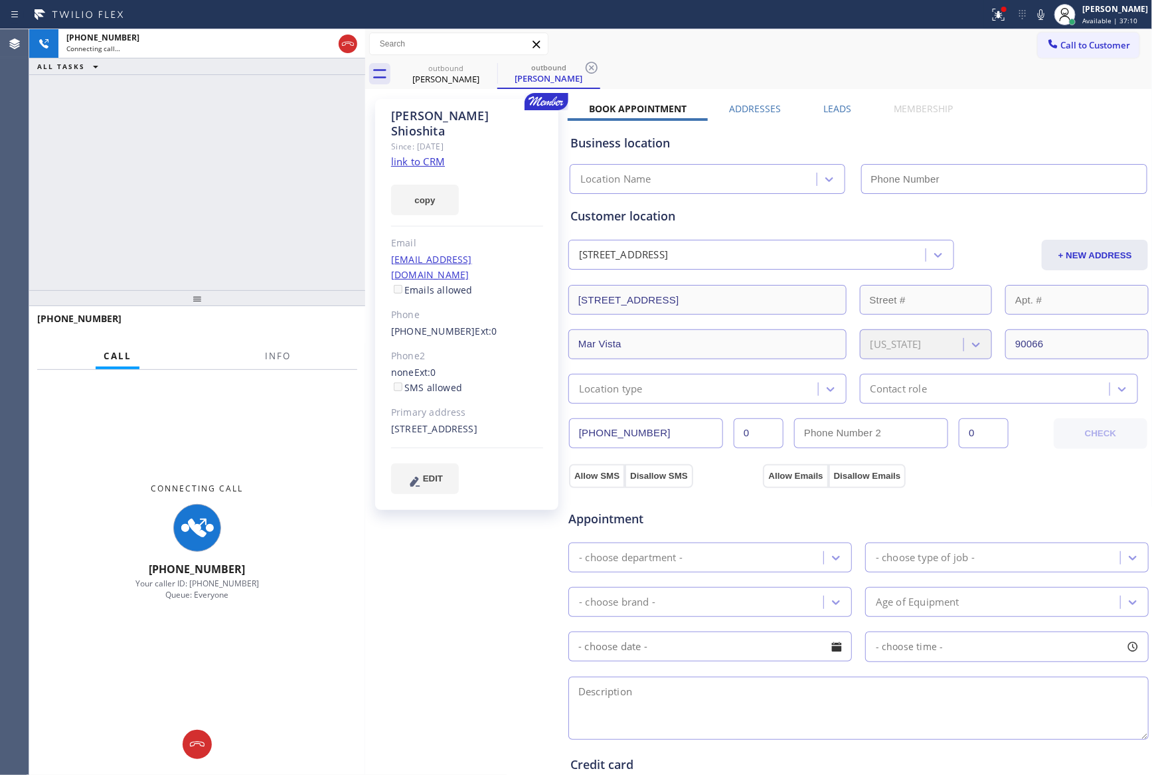
type input "[PHONE_NUMBER]"
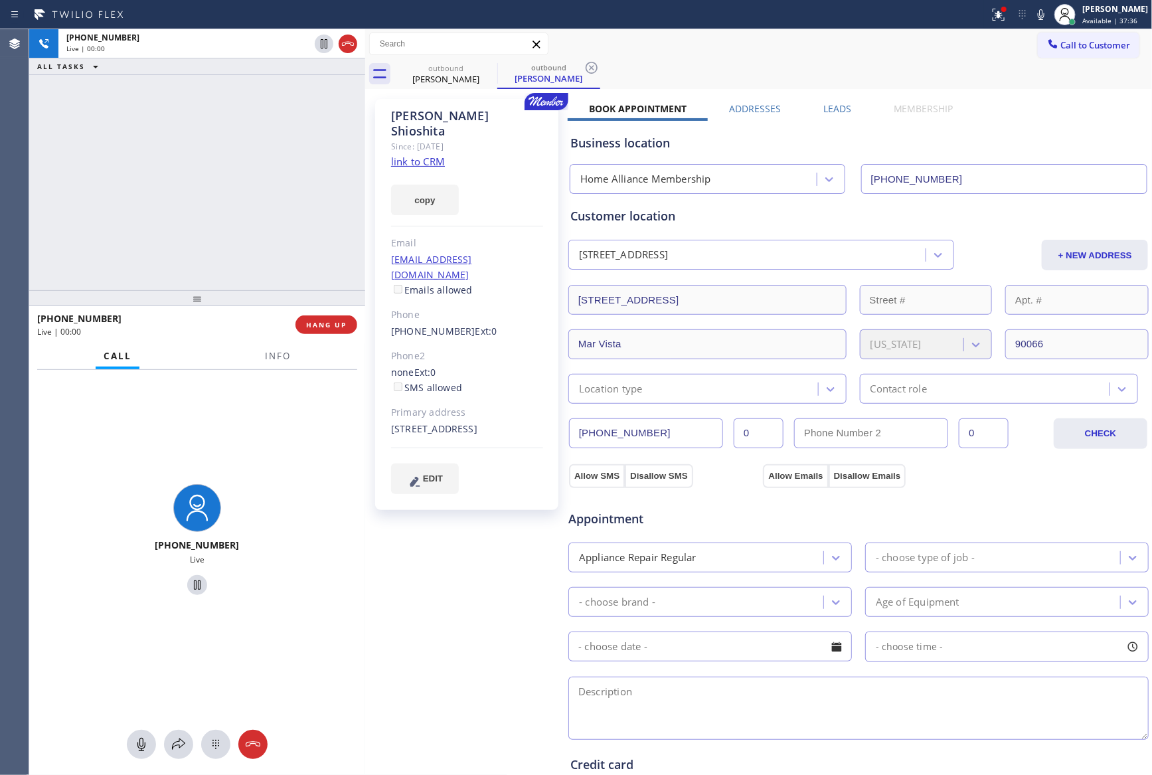
drag, startPoint x: 192, startPoint y: 201, endPoint x: 311, endPoint y: 182, distance: 121.1
click at [262, 210] on div "[PHONE_NUMBER] Live | 00:00 ALL TASKS ALL TASKS ACTIVE TASKS TASKS IN WRAP UP" at bounding box center [197, 159] width 336 height 261
click at [309, 166] on div "[PHONE_NUMBER] Live | 00:00 ALL TASKS ALL TASKS ACTIVE TASKS TASKS IN WRAP UP" at bounding box center [197, 159] width 336 height 261
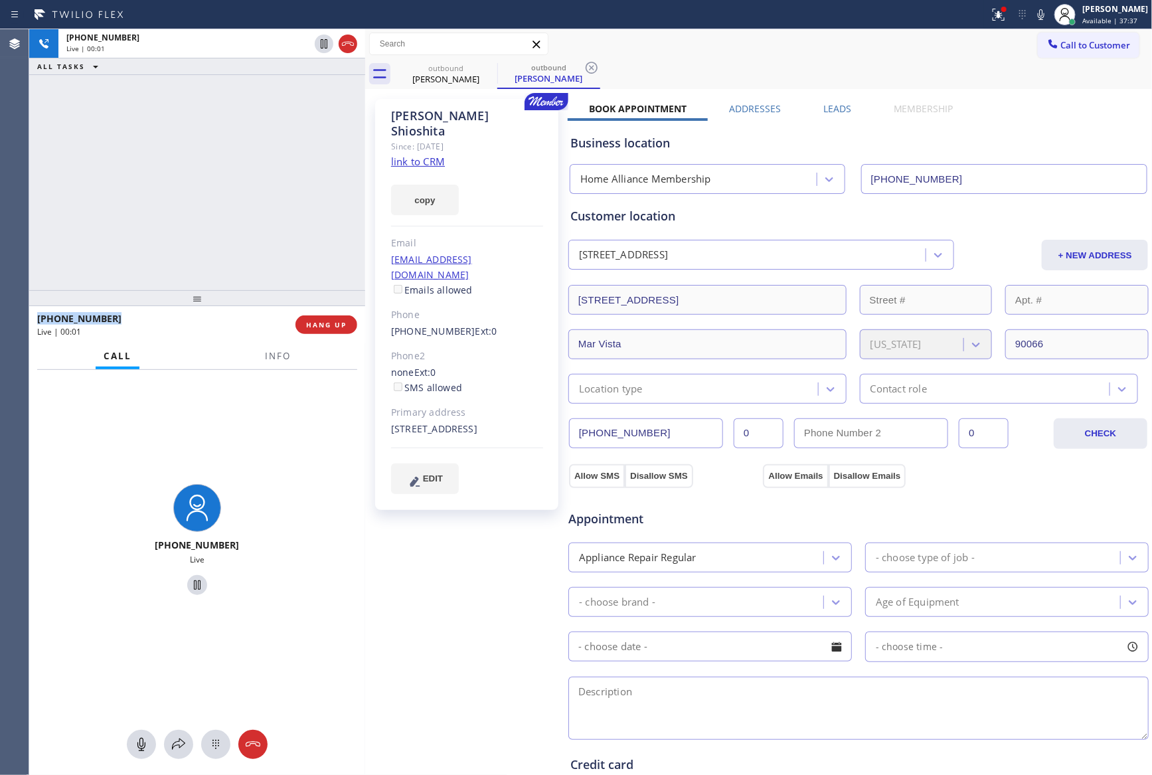
click at [311, 167] on div "[PHONE_NUMBER] Live | 00:01 ALL TASKS ALL TASKS ACTIVE TASKS TASKS IN WRAP UP" at bounding box center [197, 159] width 336 height 261
click at [315, 167] on div "[PHONE_NUMBER] Live | 00:02 ALL TASKS ALL TASKS ACTIVE TASKS TASKS IN WRAP UP" at bounding box center [197, 159] width 336 height 261
drag, startPoint x: 249, startPoint y: 170, endPoint x: 491, endPoint y: 131, distance: 244.7
click at [249, 170] on div "[PHONE_NUMBER] Live | 00:05 ALL TASKS ALL TASKS ACTIVE TASKS TASKS IN WRAP UP" at bounding box center [197, 159] width 336 height 261
drag, startPoint x: 311, startPoint y: 323, endPoint x: 236, endPoint y: 159, distance: 180.6
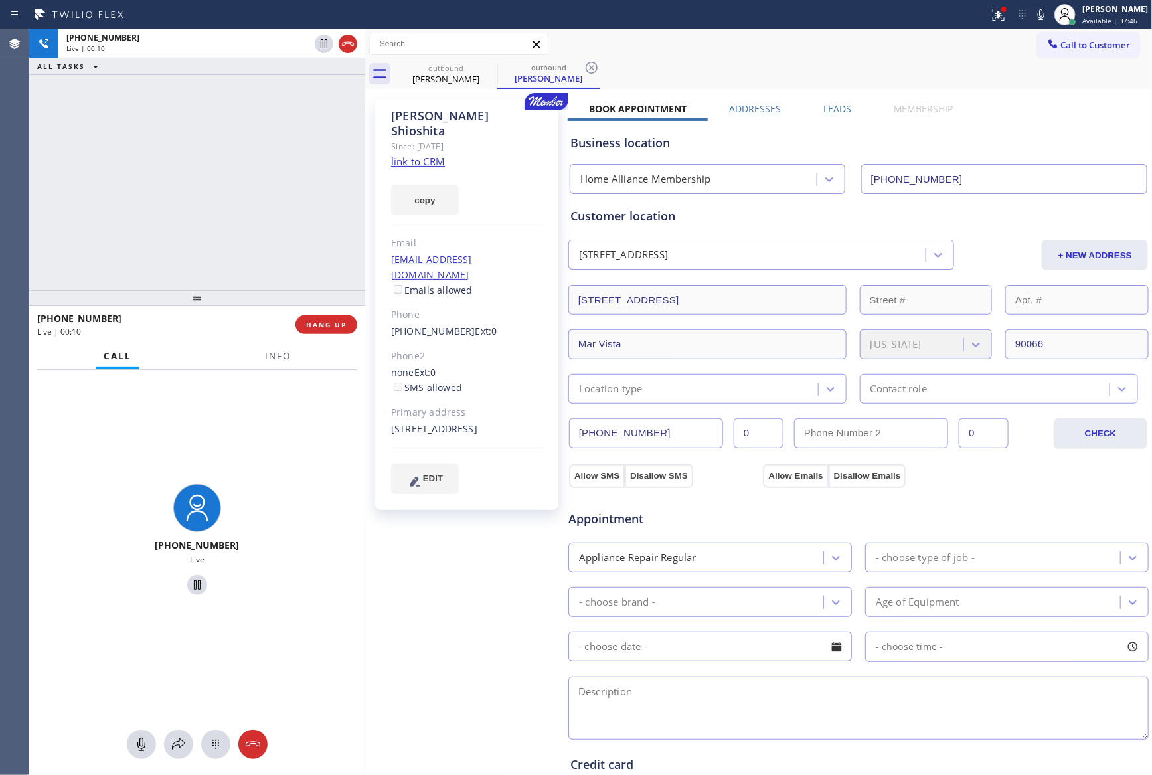
click at [311, 323] on span "HANG UP" at bounding box center [326, 324] width 41 height 9
drag, startPoint x: 236, startPoint y: 158, endPoint x: 243, endPoint y: 167, distance: 11.8
click at [237, 160] on div "[PHONE_NUMBER] Live | 00:10 ALL TASKS ALL TASKS ACTIVE TASKS TASKS IN WRAP UP" at bounding box center [197, 159] width 336 height 261
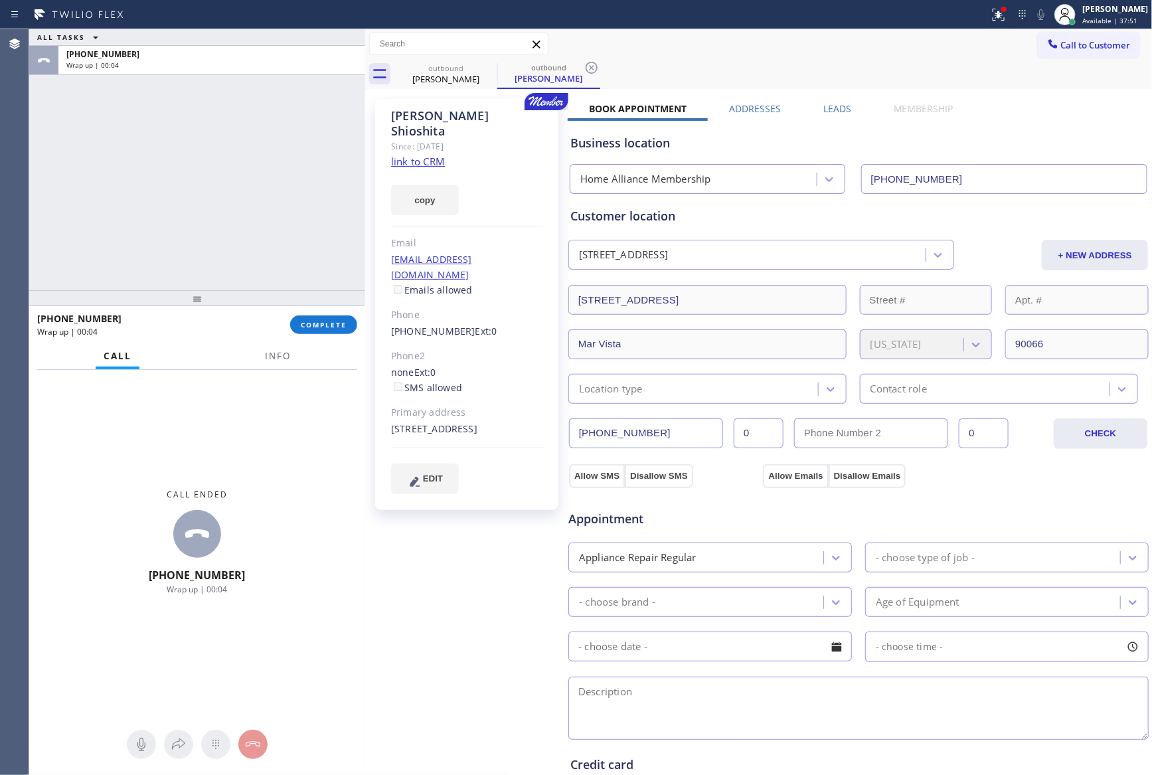
drag, startPoint x: 275, startPoint y: 241, endPoint x: 365, endPoint y: 255, distance: 91.4
click at [297, 240] on div "ALL TASKS ALL TASKS ACTIVE TASKS TASKS IN WRAP UP [PHONE_NUMBER] Wrap up | 00:04" at bounding box center [197, 159] width 336 height 261
click at [839, 106] on label "Leads" at bounding box center [837, 108] width 28 height 13
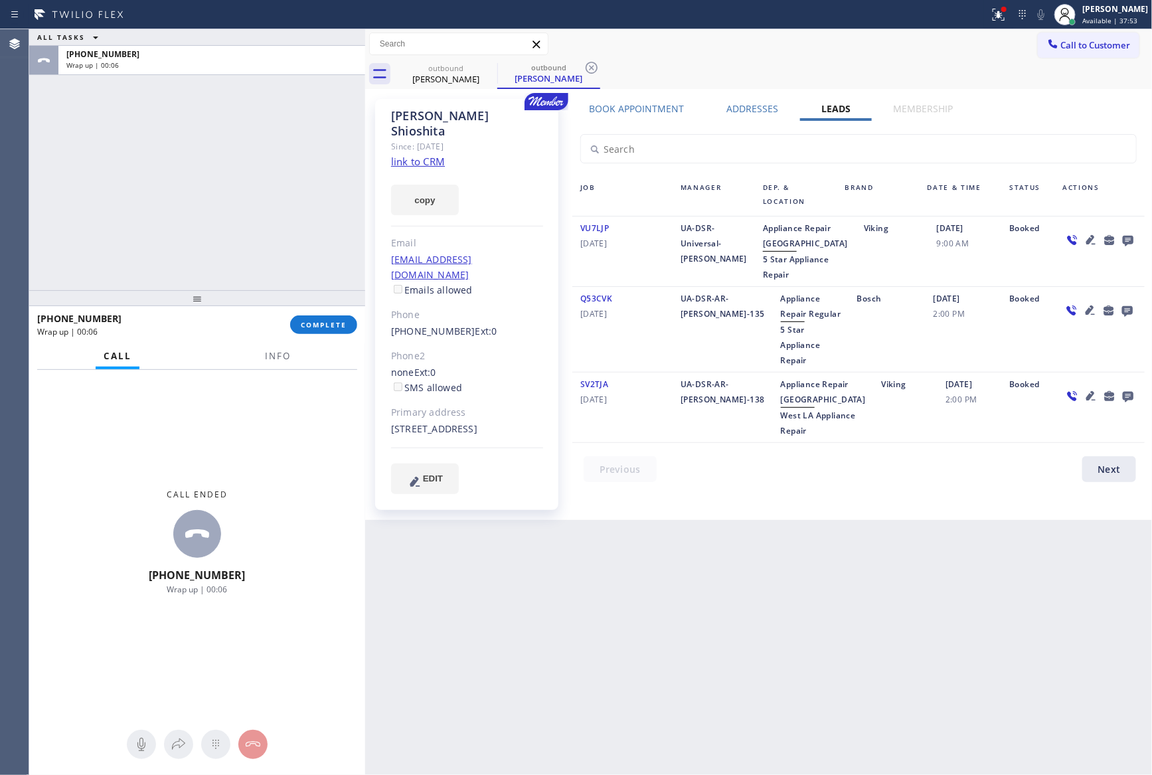
click at [1131, 238] on icon at bounding box center [1127, 241] width 11 height 11
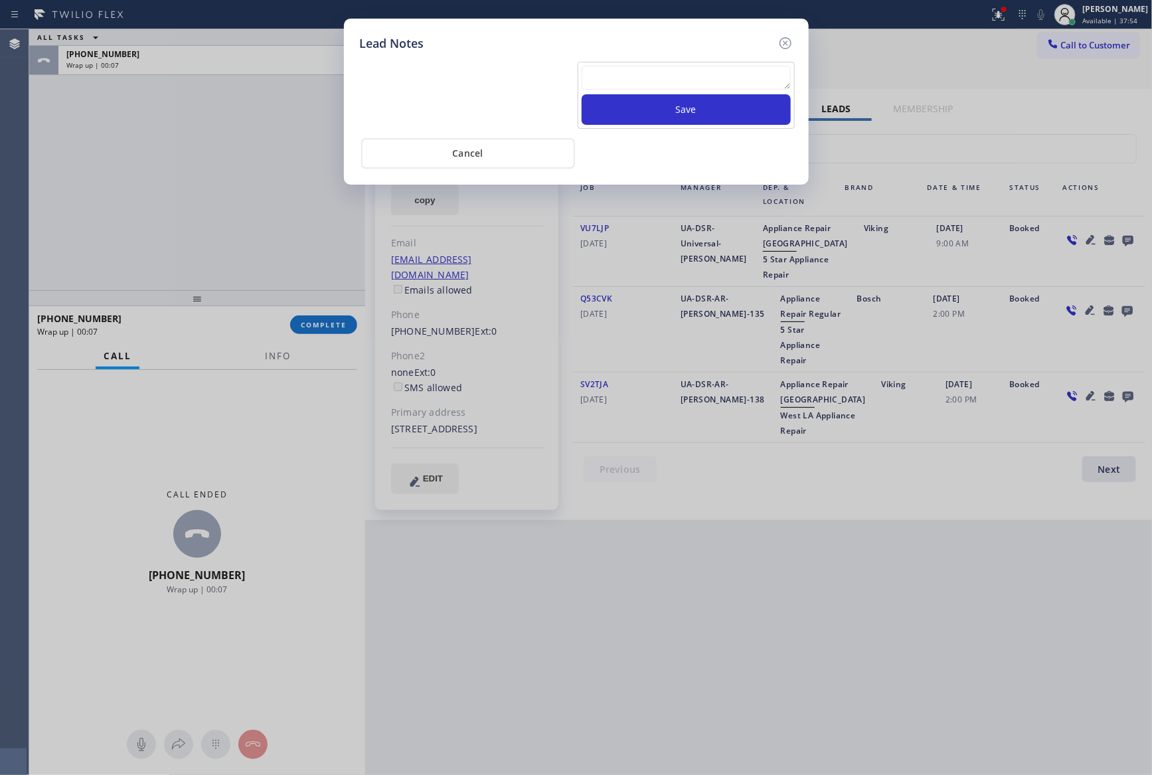
click at [709, 76] on textarea at bounding box center [686, 78] width 209 height 24
paste textarea "For the welcome call, please transfer the customer if they call back.""
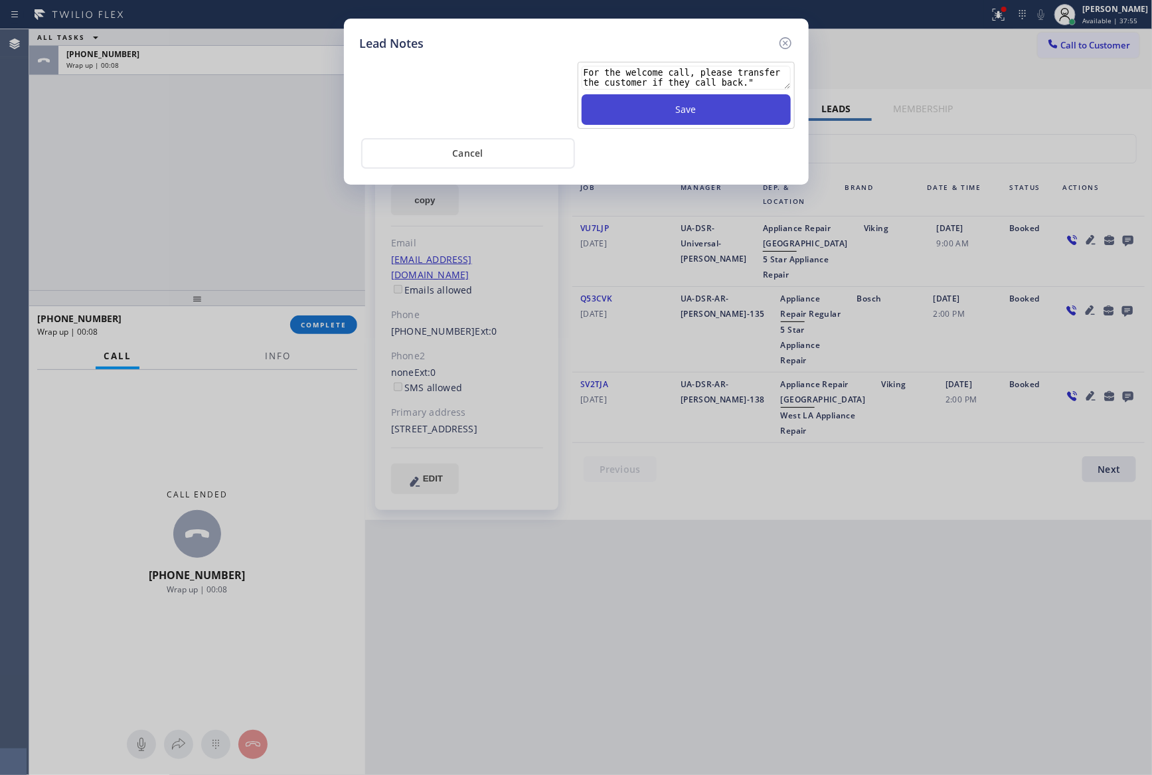
type textarea "For the welcome call, please transfer the customer if they call back.""
click at [706, 118] on button "Save" at bounding box center [686, 109] width 209 height 31
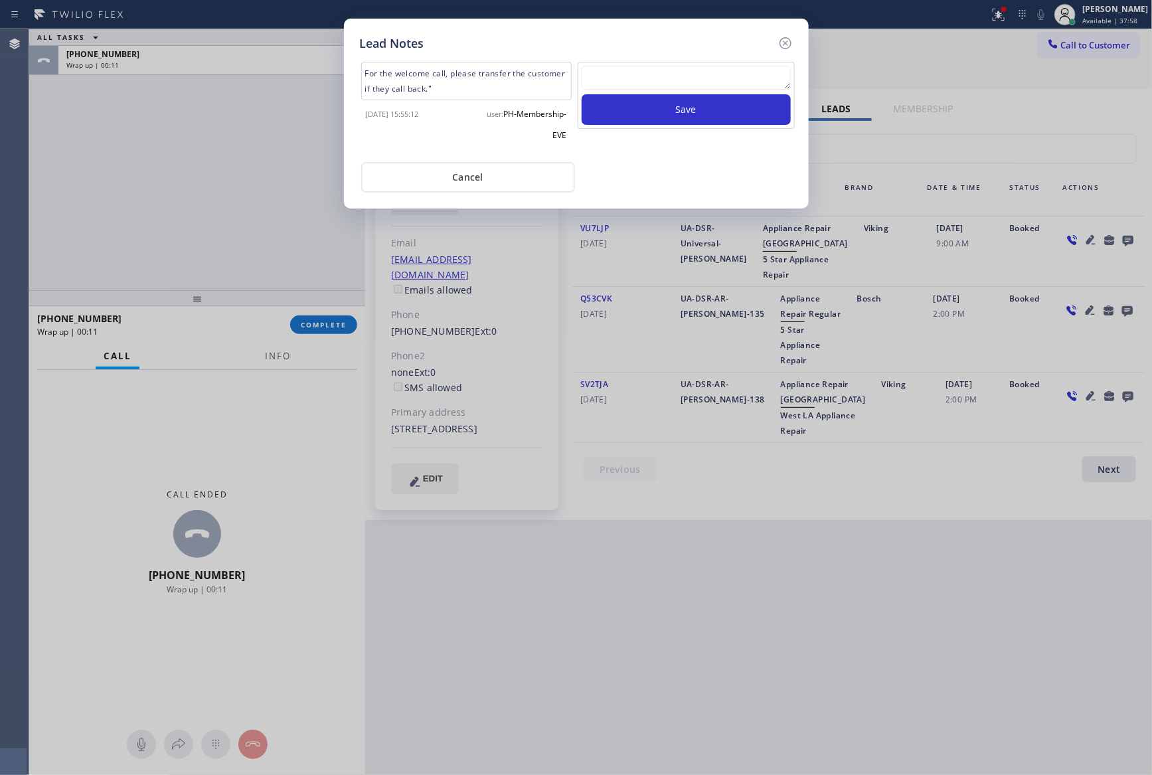
click at [704, 156] on div "For the welcome call, please transfer the customer if they call back." [DATE] 1…" at bounding box center [576, 122] width 433 height 140
click at [466, 173] on button "Cancel" at bounding box center [468, 177] width 214 height 31
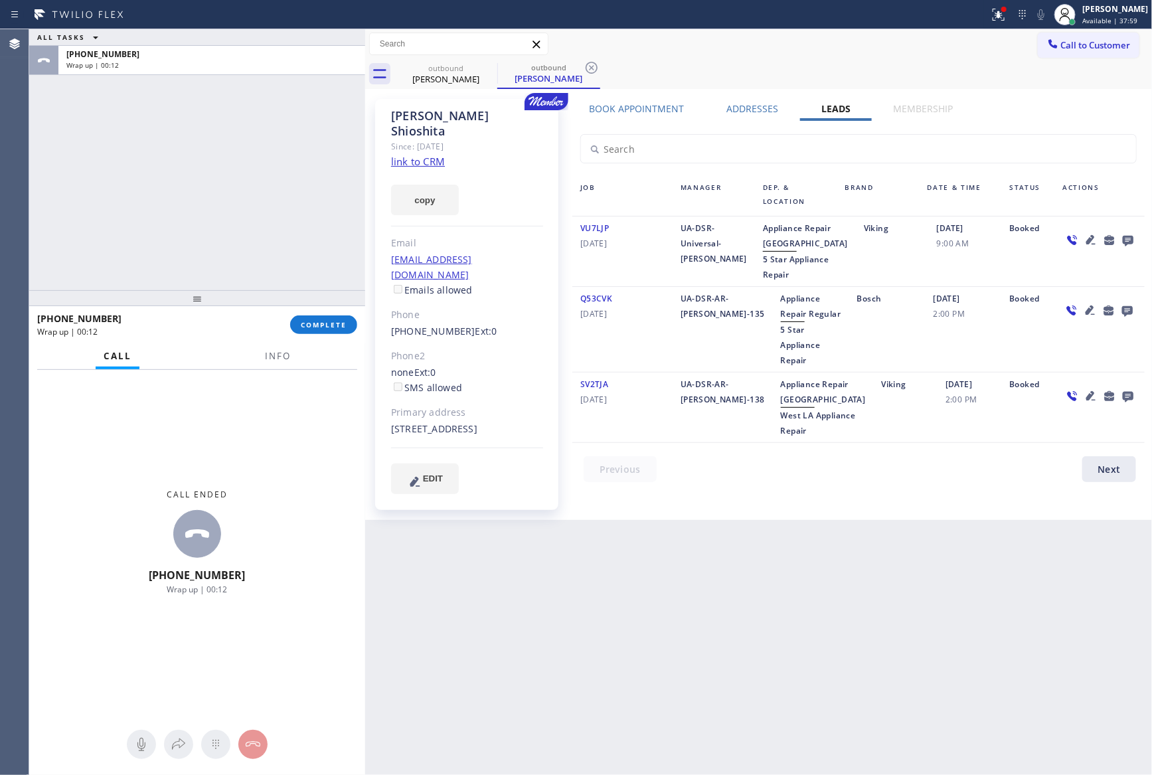
drag, startPoint x: 151, startPoint y: 211, endPoint x: 228, endPoint y: 272, distance: 97.4
click at [158, 218] on div "ALL TASKS ALL TASKS ACTIVE TASKS TASKS IN WRAP UP [PHONE_NUMBER] Wrap up | 00:12" at bounding box center [197, 159] width 336 height 261
click at [286, 197] on div "ALL TASKS ALL TASKS ACTIVE TASKS TASKS IN WRAP UP [PHONE_NUMBER] Wrap up | 00:18" at bounding box center [197, 159] width 336 height 261
click at [717, 489] on div at bounding box center [866, 472] width 588 height 33
drag, startPoint x: 335, startPoint y: 224, endPoint x: 337, endPoint y: 343, distance: 119.5
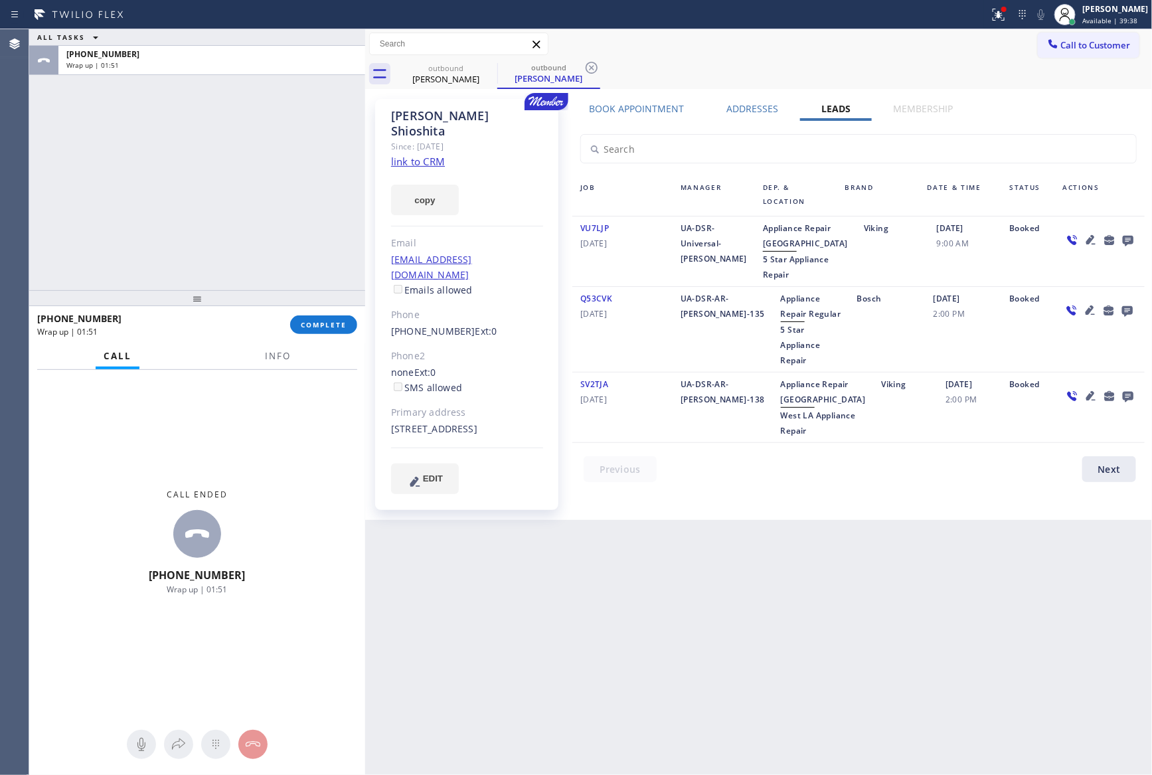
click at [331, 247] on div "ALL TASKS ALL TASKS ACTIVE TASKS TASKS IN WRAP UP [PHONE_NUMBER] Wrap up | 01:51" at bounding box center [197, 159] width 336 height 261
click at [327, 325] on span "COMPLETE" at bounding box center [324, 324] width 46 height 9
click at [279, 188] on div "ALL TASKS ALL TASKS ACTIVE TASKS TASKS IN WRAP UP [PHONE_NUMBER] Wrap up | 01:52" at bounding box center [197, 159] width 336 height 261
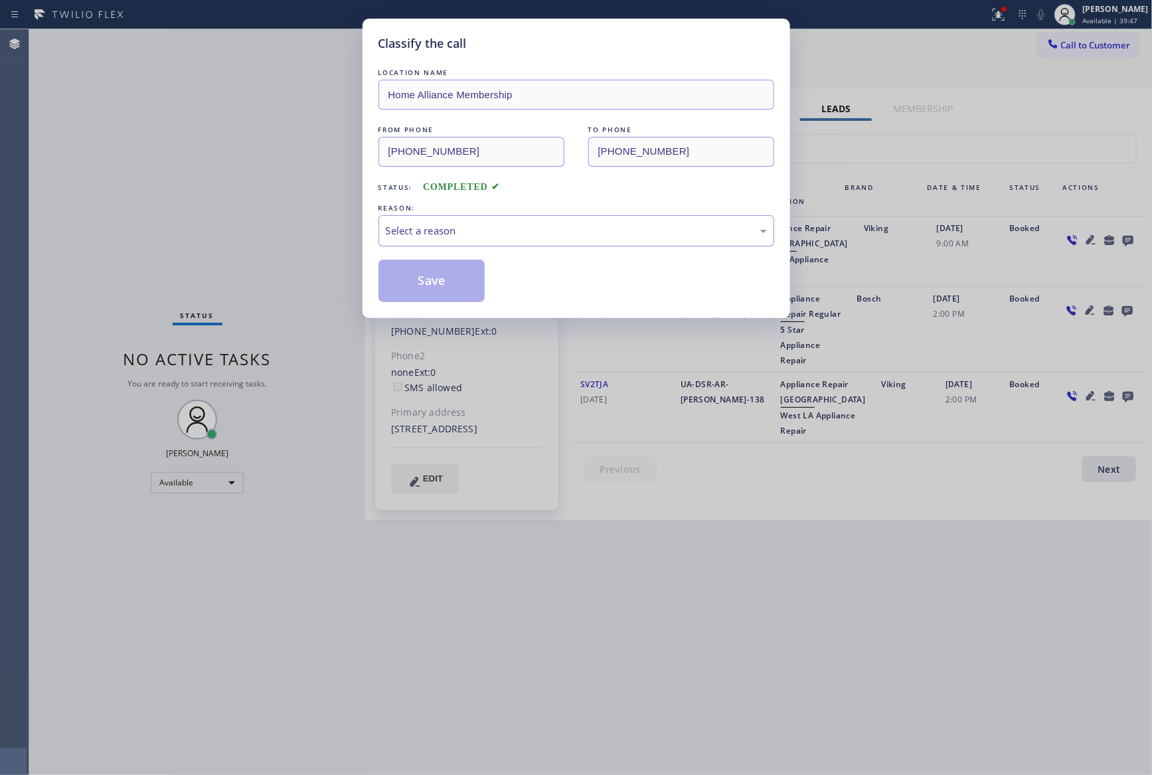
click at [434, 226] on div "Select a reason" at bounding box center [576, 230] width 381 height 15
click at [437, 278] on button "Save" at bounding box center [431, 281] width 107 height 42
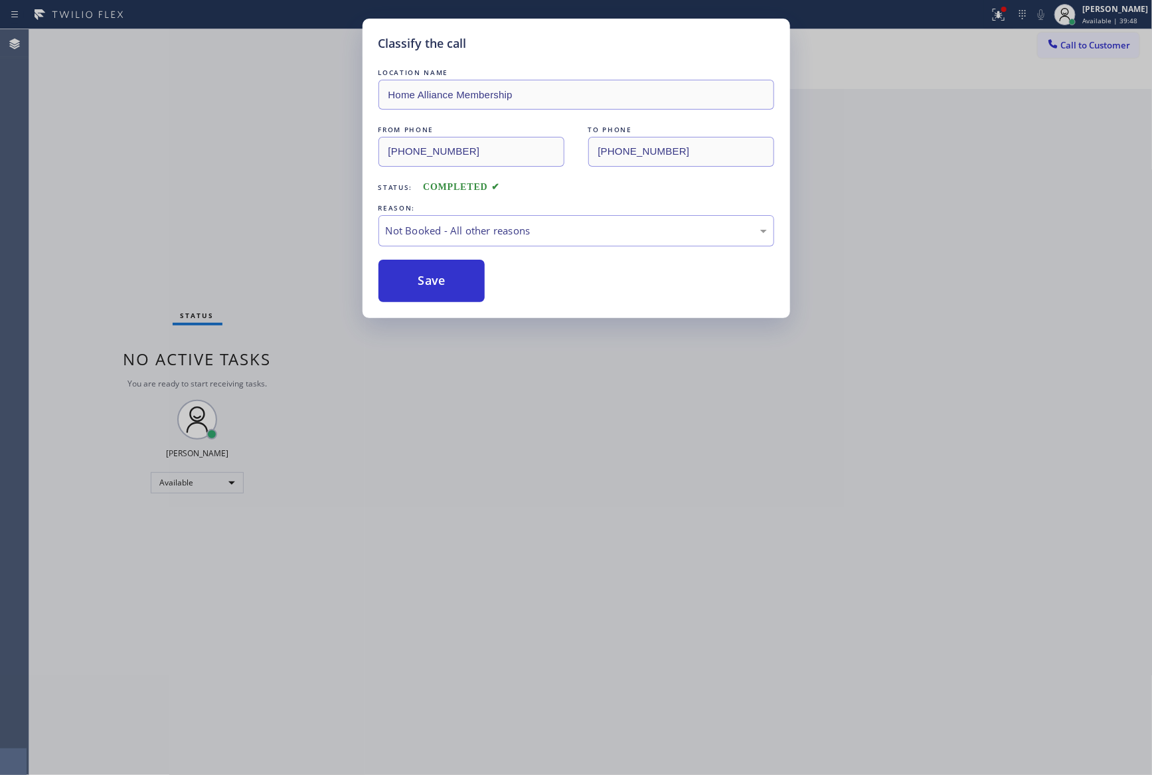
click at [152, 215] on div "Classify the call LOCATION NAME Home Alliance Membership FROM PHONE [PHONE_NUMB…" at bounding box center [576, 387] width 1152 height 775
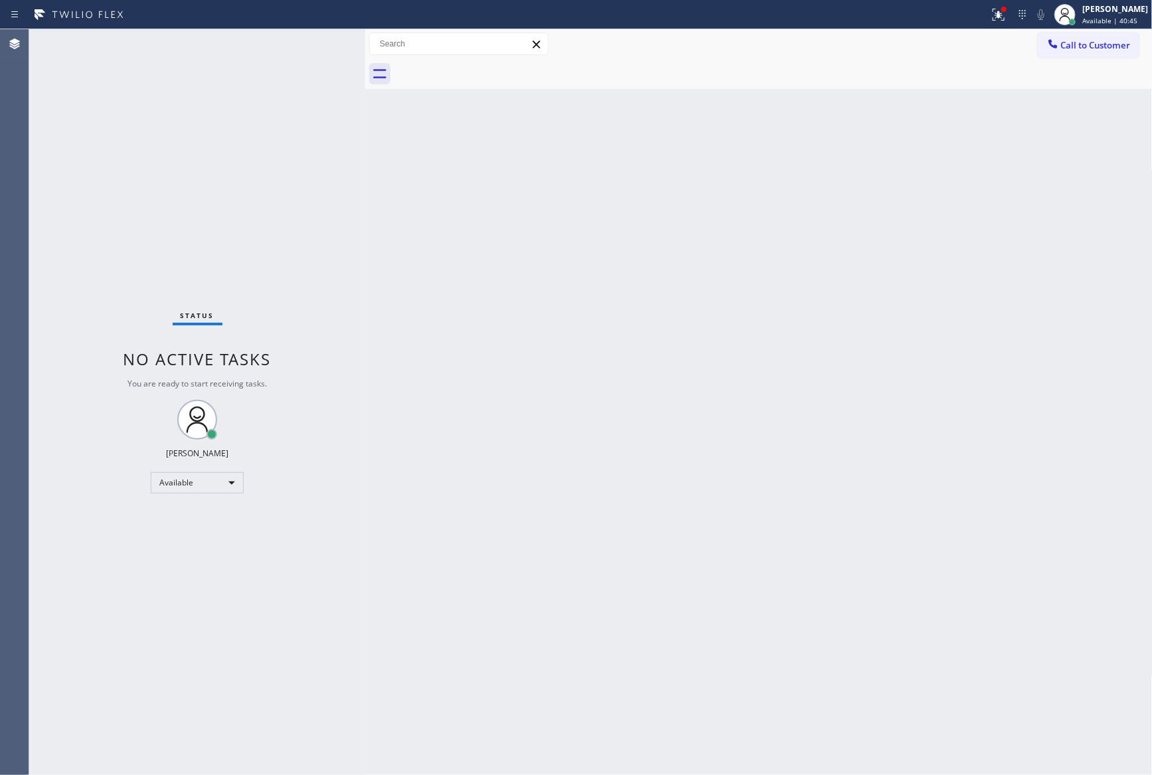
click at [606, 215] on div "Back to Dashboard Change Sender ID Customers Technicians Select a contact Outbo…" at bounding box center [758, 402] width 787 height 746
click at [608, 467] on div "Back to Dashboard Change Sender ID Customers Technicians Select a contact Outbo…" at bounding box center [758, 402] width 787 height 746
click at [623, 453] on div "Back to Dashboard Change Sender ID Customers Technicians Select a contact Outbo…" at bounding box center [758, 402] width 787 height 746
click at [797, 437] on div "Back to Dashboard Change Sender ID Customers Technicians Select a contact Outbo…" at bounding box center [758, 402] width 787 height 746
click at [626, 470] on div "Back to Dashboard Change Sender ID Customers Technicians Select a contact Outbo…" at bounding box center [758, 402] width 787 height 746
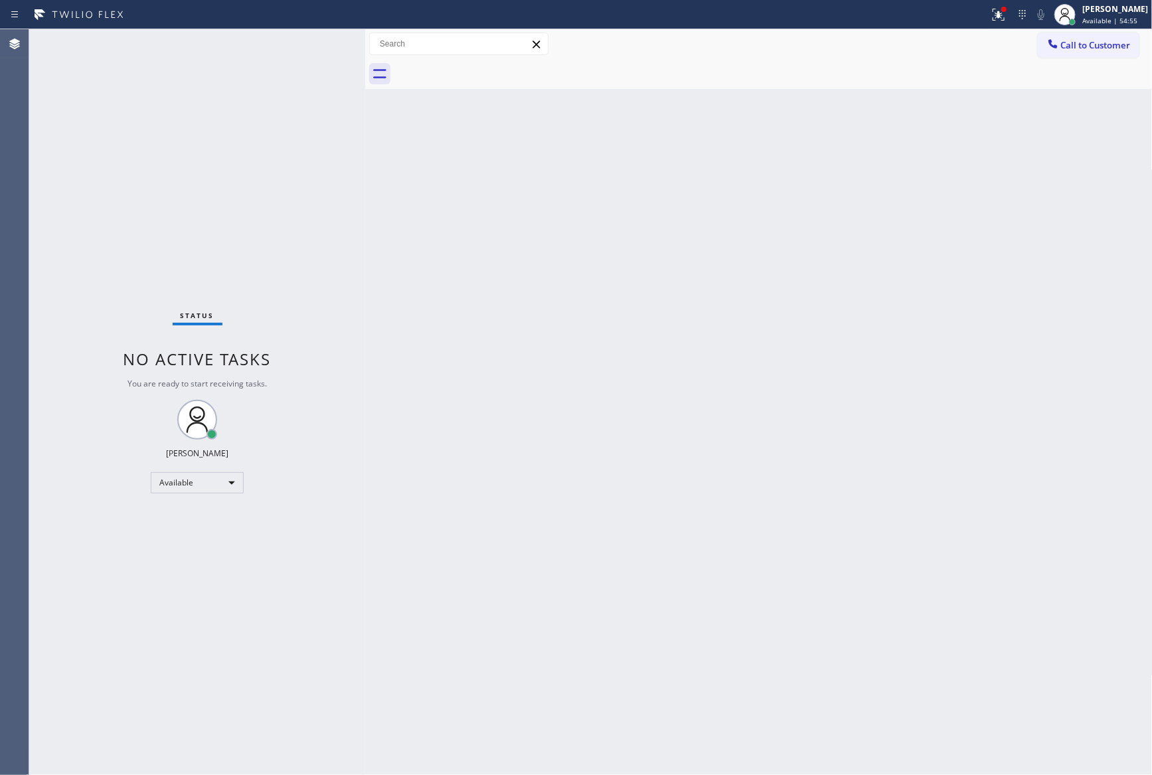
click at [301, 221] on div "Status No active tasks You are ready to start receiving tasks. [PERSON_NAME] Av…" at bounding box center [197, 402] width 336 height 746
click at [474, 120] on div "Back to Dashboard Change Sender ID Customers Technicians Select a contact Outbo…" at bounding box center [758, 402] width 787 height 746
click at [718, 250] on div "Back to Dashboard Change Sender ID Customers Technicians Select a contact Outbo…" at bounding box center [758, 402] width 787 height 746
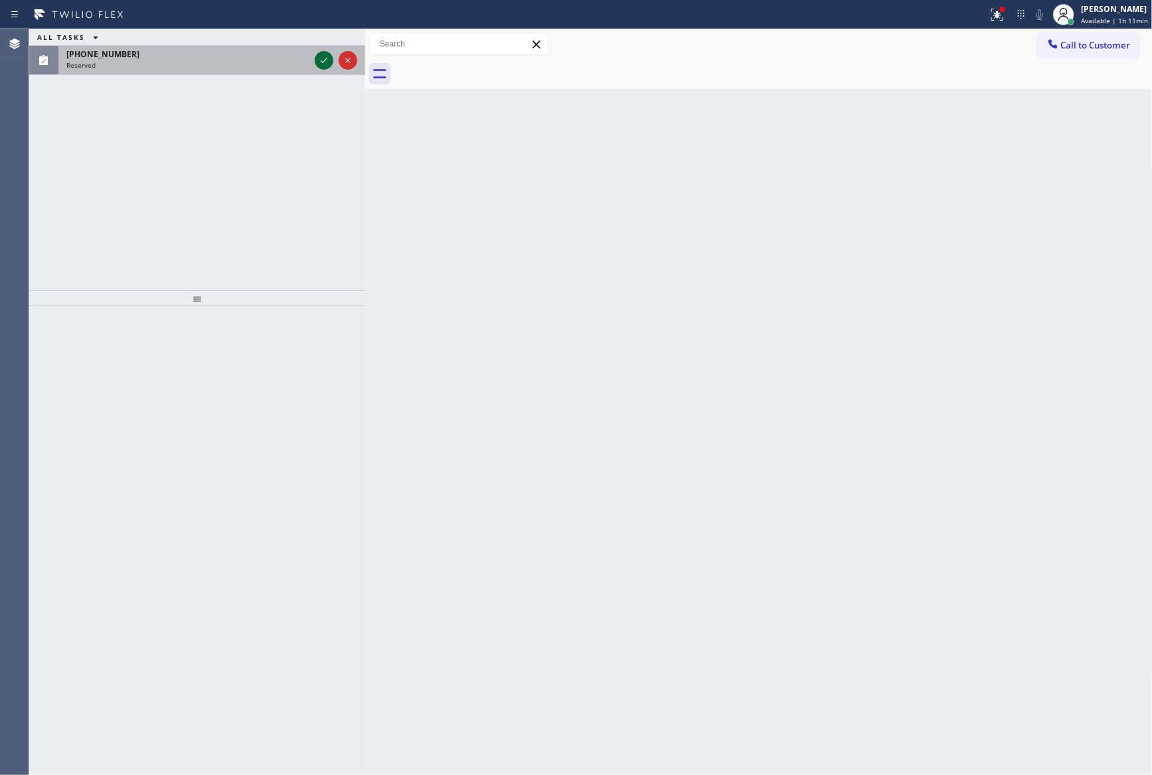
click at [313, 62] on div at bounding box center [336, 60] width 48 height 29
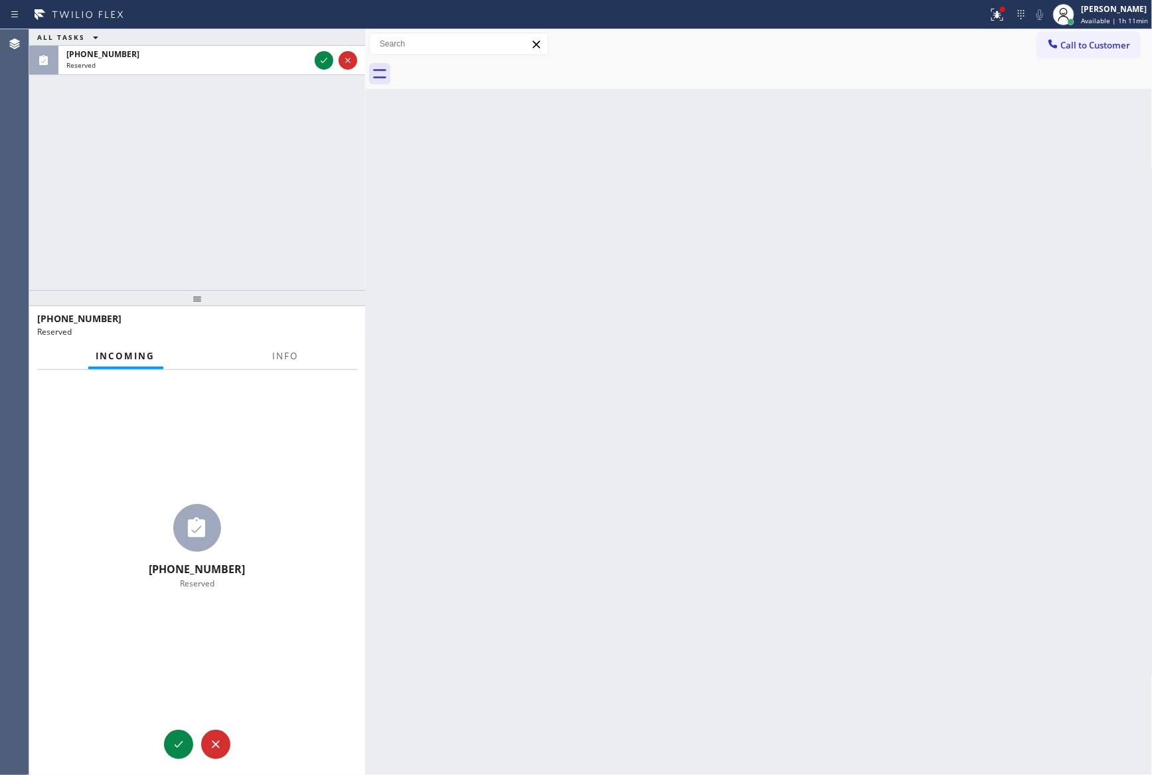
click at [315, 175] on div "ALL TASKS ALL TASKS ACTIVE TASKS TASKS IN WRAP UP [PHONE_NUMBER] Reserved" at bounding box center [197, 159] width 336 height 261
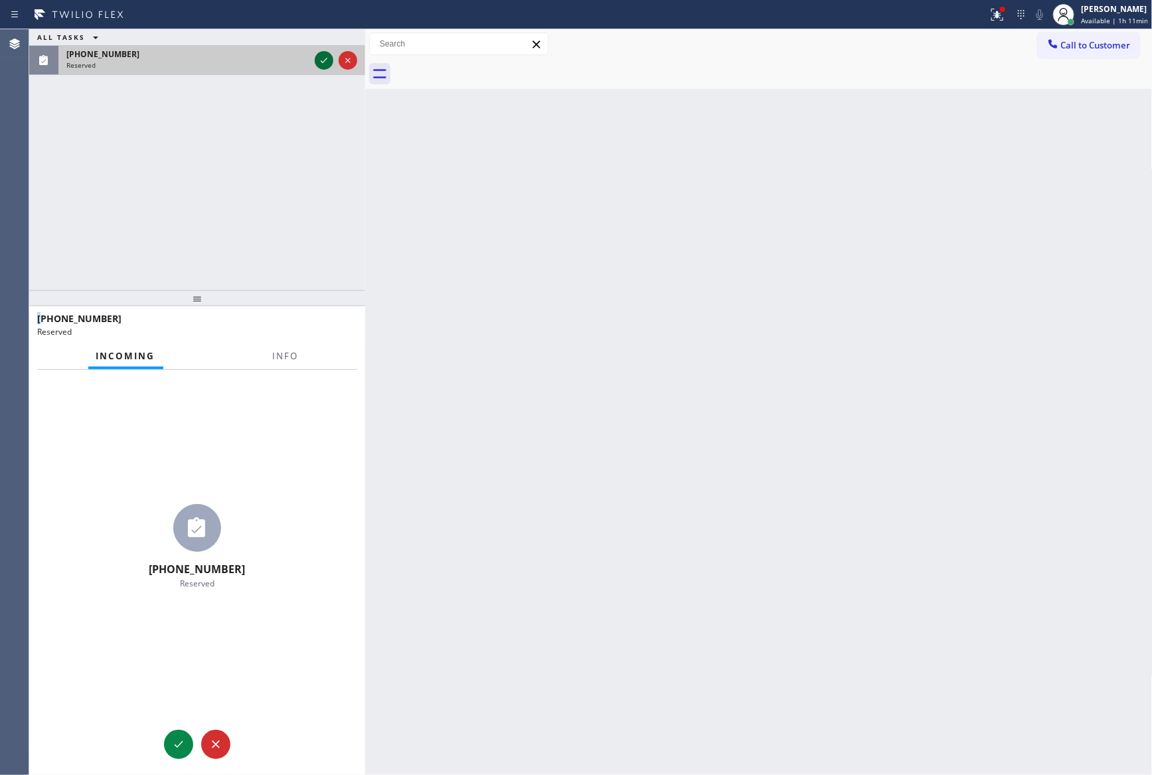
click at [325, 58] on icon at bounding box center [324, 60] width 16 height 16
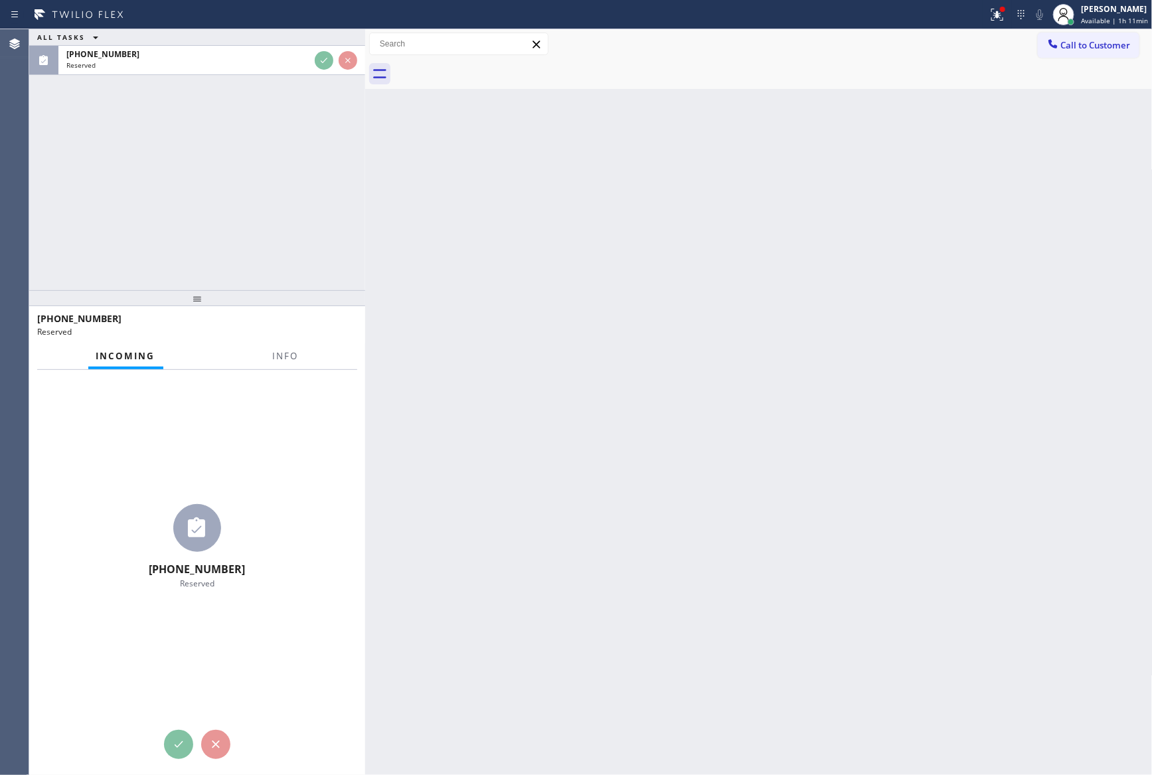
click at [293, 171] on div "ALL TASKS ALL TASKS ACTIVE TASKS TASKS IN WRAP UP [PHONE_NUMBER] Reserved" at bounding box center [197, 159] width 336 height 261
click at [291, 175] on div "ALL TASKS ALL TASKS ACTIVE TASKS TASKS IN WRAP UP [PHONE_NUMBER] Reserved" at bounding box center [197, 159] width 336 height 261
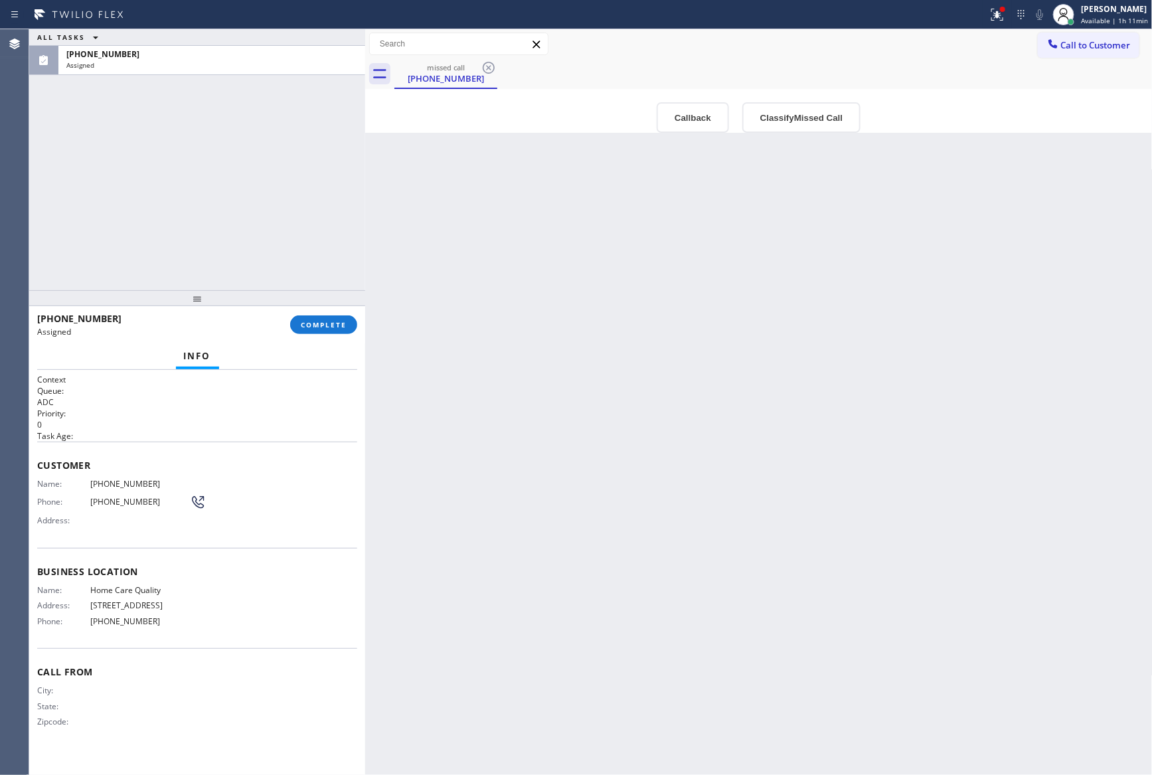
click at [284, 165] on div "ALL TASKS ALL TASKS ACTIVE TASKS TASKS IN WRAP UP [PHONE_NUMBER] Assigned" at bounding box center [197, 159] width 336 height 261
click at [602, 474] on div "Back to Dashboard Change Sender ID Customers Technicians Select a contact Outbo…" at bounding box center [758, 402] width 787 height 746
click at [805, 116] on button "Classify Missed Call" at bounding box center [801, 117] width 118 height 31
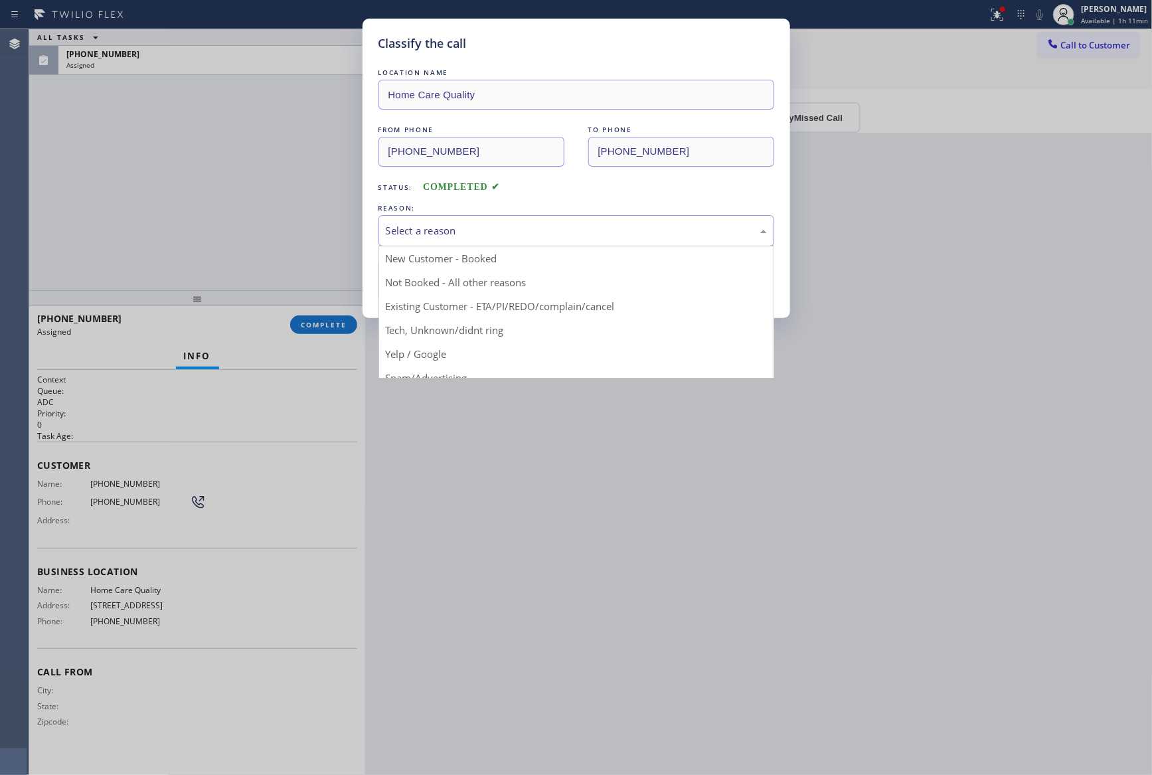
click at [552, 233] on div "Select a reason" at bounding box center [576, 230] width 381 height 15
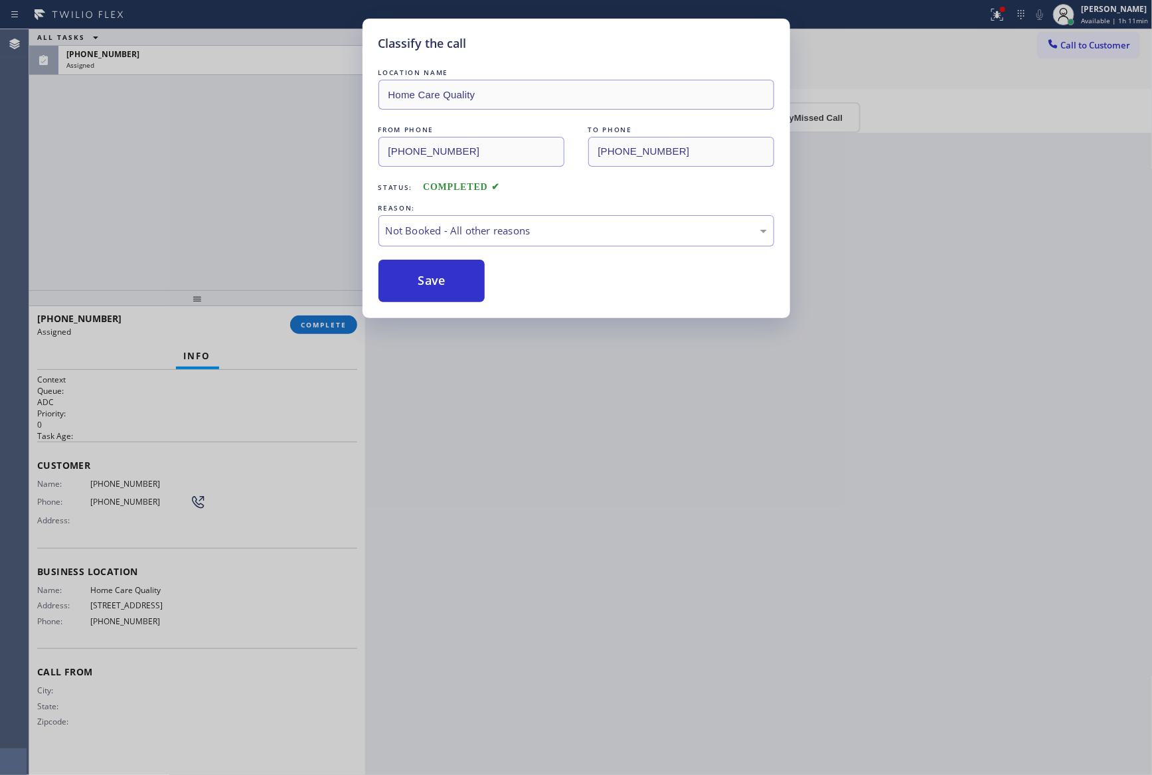
click at [430, 282] on button "Save" at bounding box center [431, 281] width 107 height 42
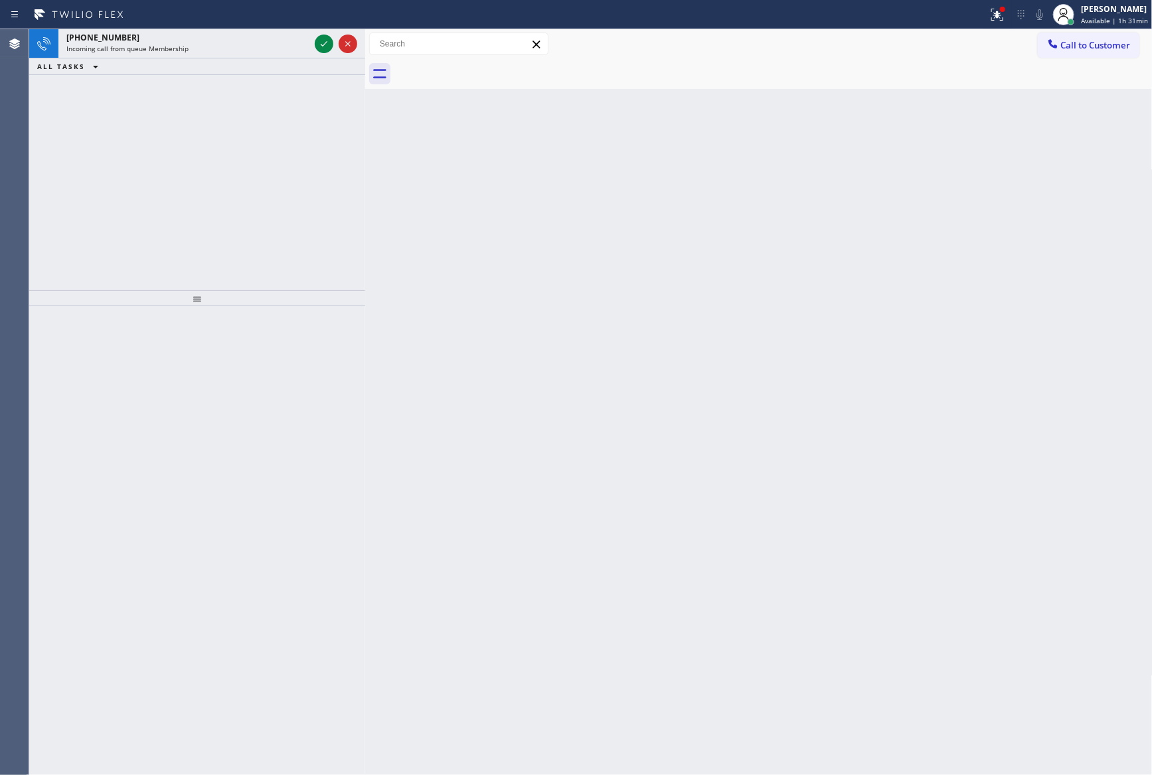
click at [207, 183] on div "[PHONE_NUMBER] Incoming call from queue Membership ALL TASKS ALL TASKS ACTIVE T…" at bounding box center [197, 159] width 336 height 261
click at [319, 44] on icon at bounding box center [324, 44] width 16 height 16
click at [315, 196] on div "[PHONE_NUMBER] Incoming call from queue Membership ALL TASKS ALL TASKS ACTIVE T…" at bounding box center [197, 159] width 336 height 261
click at [316, 48] on icon at bounding box center [324, 44] width 16 height 16
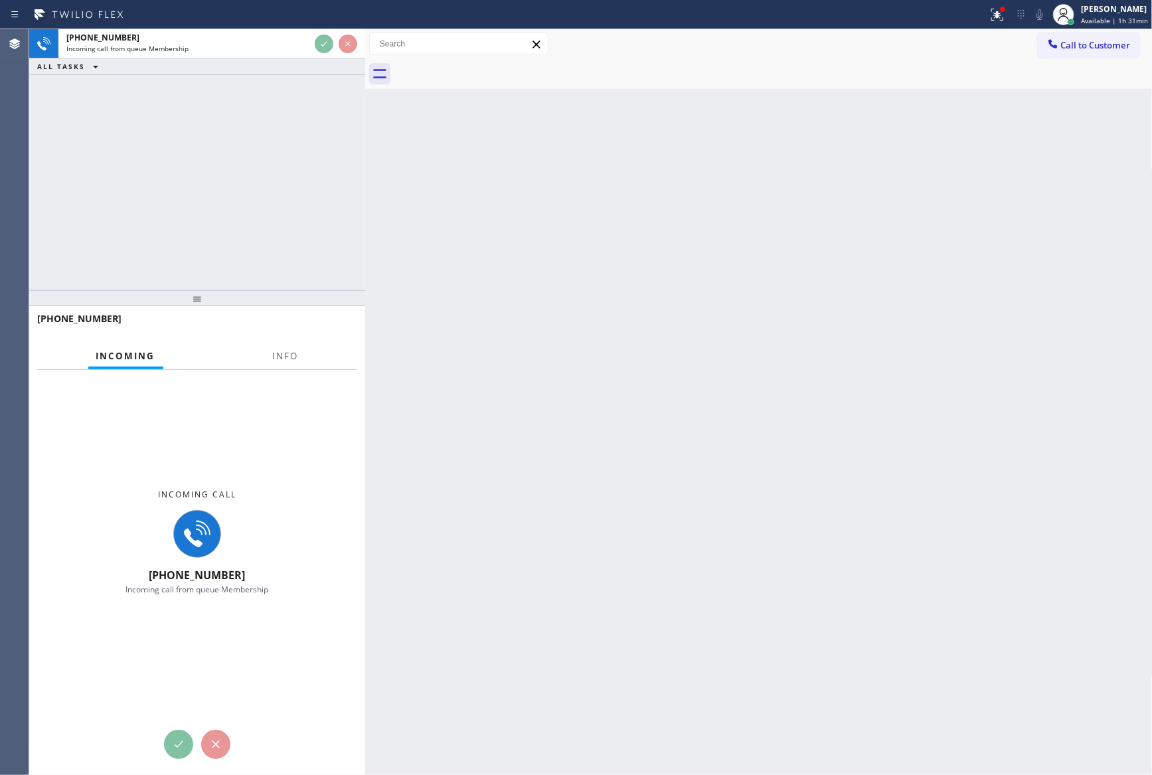
click at [301, 182] on div "[PHONE_NUMBER] Incoming call from queue Membership ALL TASKS ALL TASKS ACTIVE T…" at bounding box center [197, 159] width 336 height 261
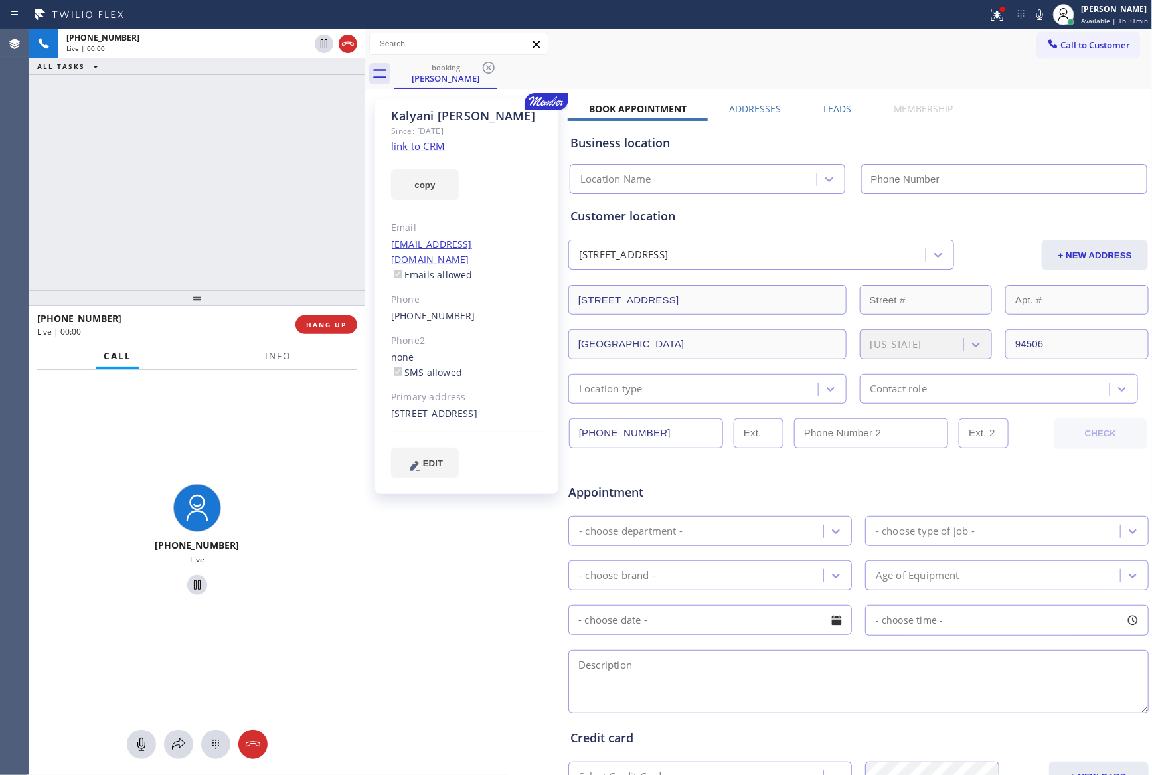
type input "[PHONE_NUMBER]"
click at [434, 142] on link "link to CRM" at bounding box center [418, 145] width 54 height 13
click at [213, 177] on div "[PHONE_NUMBER] Live | 01:19 ALL TASKS ALL TASKS ACTIVE TASKS TASKS IN WRAP UP" at bounding box center [197, 159] width 336 height 261
click at [143, 743] on icon at bounding box center [141, 744] width 16 height 16
drag, startPoint x: 133, startPoint y: 755, endPoint x: 129, endPoint y: 633, distance: 121.6
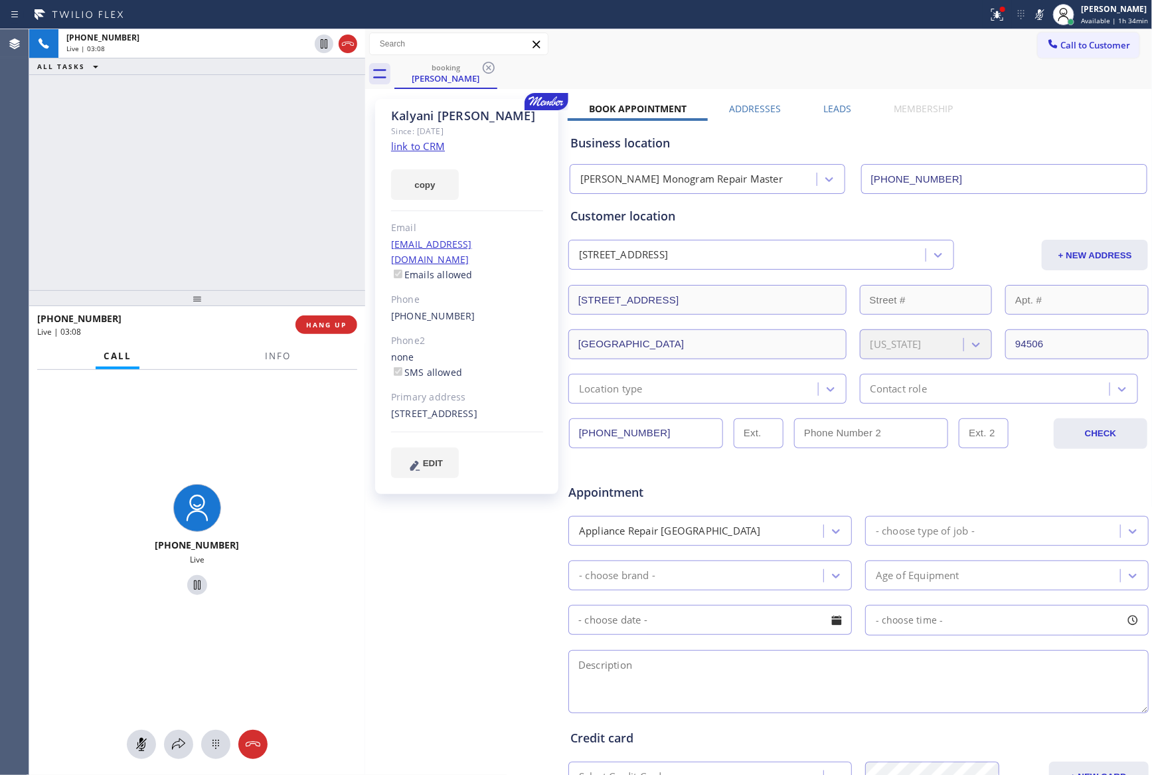
click at [136, 754] on button at bounding box center [141, 744] width 29 height 29
click at [124, 241] on div "[PHONE_NUMBER] Live | 03:09 ALL TASKS ALL TASKS ACTIVE TASKS TASKS IN WRAP UP" at bounding box center [197, 159] width 336 height 261
drag, startPoint x: 146, startPoint y: 207, endPoint x: 500, endPoint y: 201, distance: 353.9
click at [150, 209] on div "[PHONE_NUMBER] Live | 10:21 ALL TASKS ALL TASKS ACTIVE TASKS TASKS IN WRAP UP" at bounding box center [197, 159] width 336 height 261
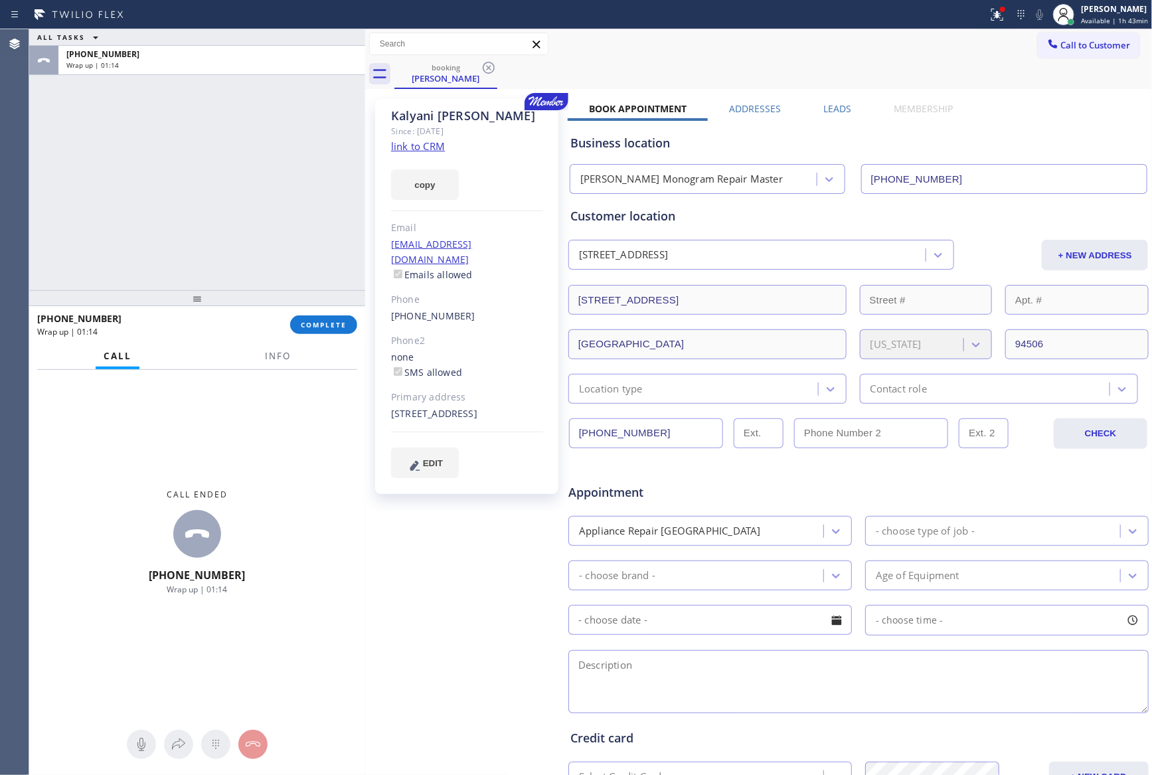
click at [128, 248] on div "ALL TASKS ALL TASKS ACTIVE TASKS TASKS IN WRAP UP [PHONE_NUMBER] Wrap up | 01:14" at bounding box center [197, 159] width 336 height 261
click at [313, 323] on span "COMPLETE" at bounding box center [324, 324] width 46 height 9
click at [311, 137] on div "ALL TASKS ALL TASKS ACTIVE TASKS TASKS IN WRAP UP [PHONE_NUMBER] Wrap up | 01:15" at bounding box center [197, 159] width 336 height 261
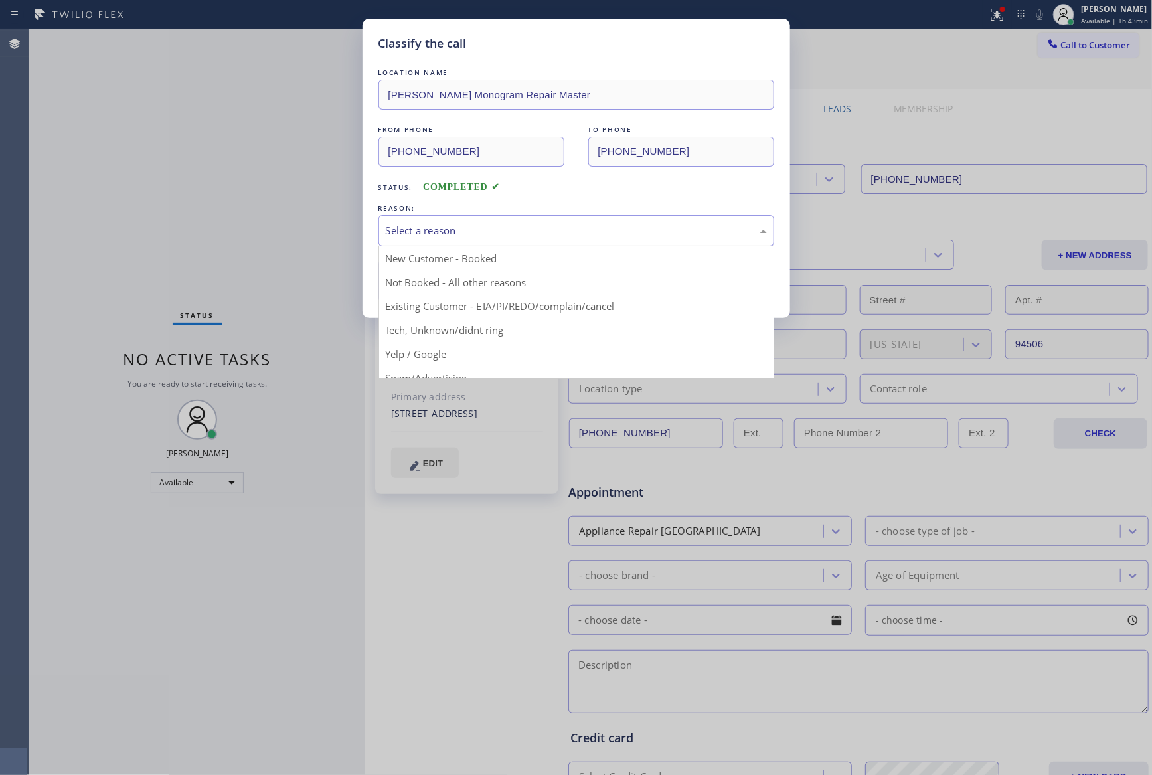
drag, startPoint x: 416, startPoint y: 235, endPoint x: 429, endPoint y: 289, distance: 55.2
click at [416, 236] on div "Select a reason" at bounding box center [576, 230] width 381 height 15
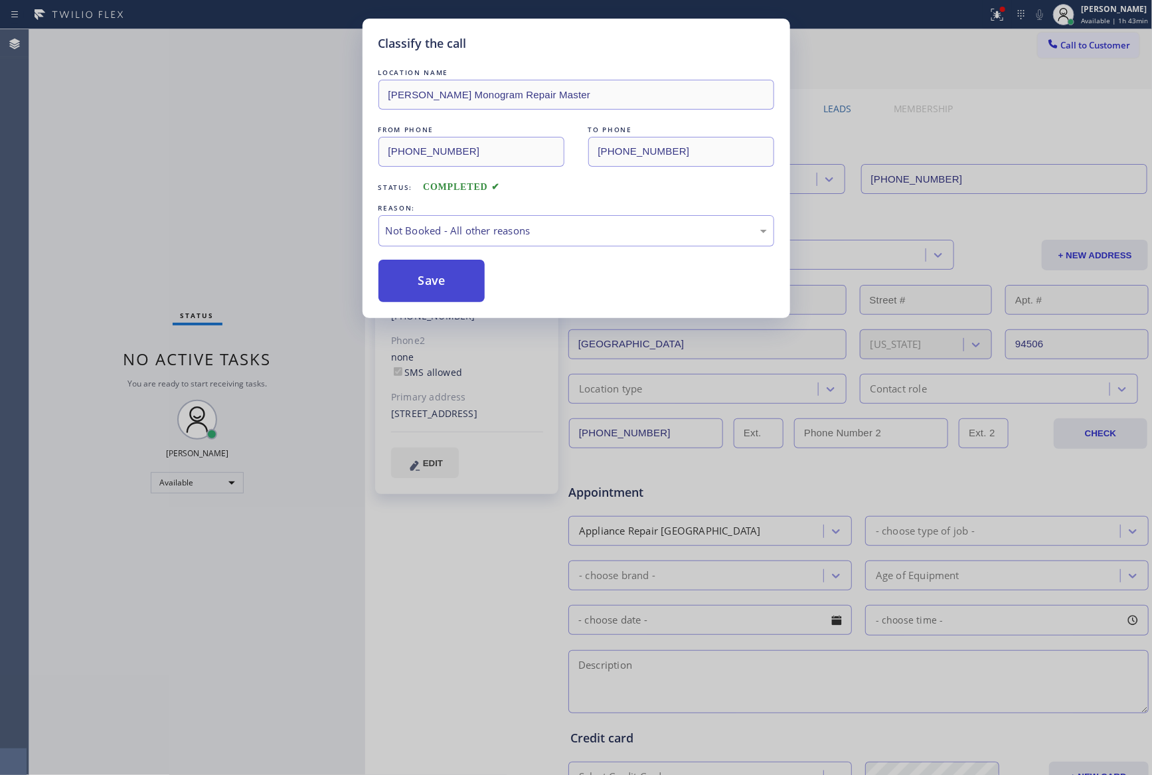
click at [431, 286] on button "Save" at bounding box center [431, 281] width 107 height 42
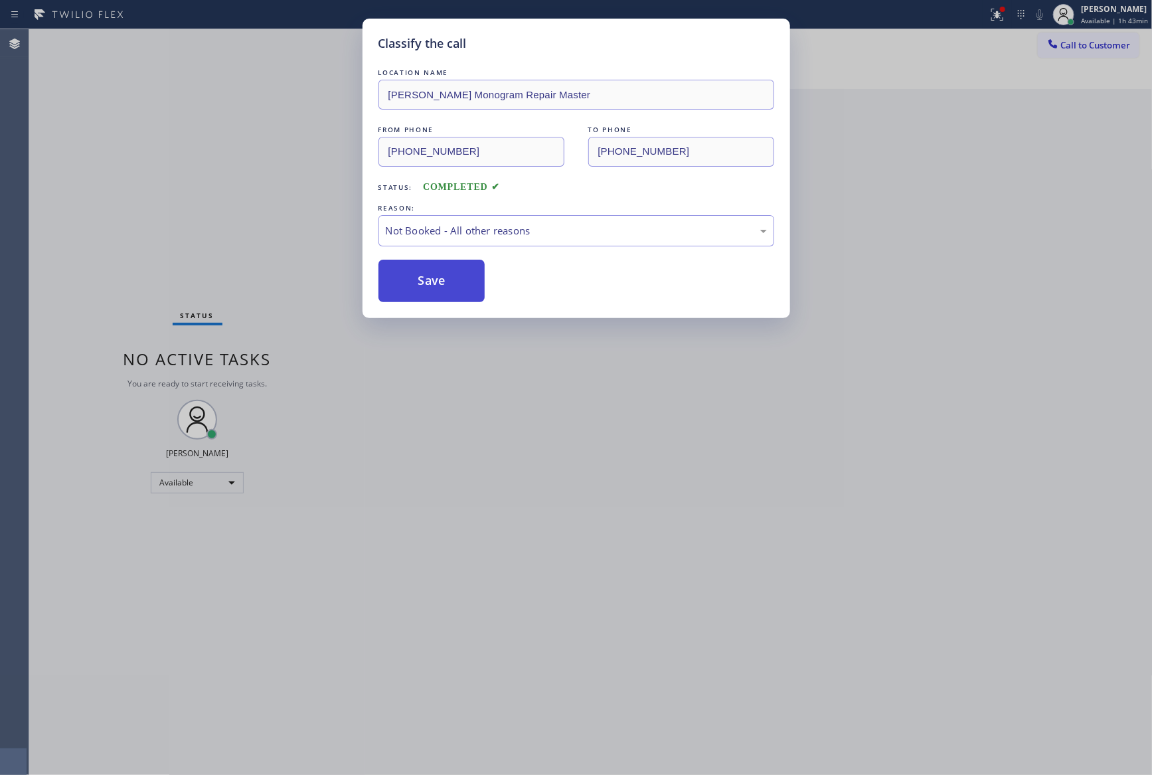
click at [432, 283] on button "Save" at bounding box center [431, 281] width 107 height 42
click at [152, 211] on div "Classify the call LOCATION NAME [PERSON_NAME] Monogram Repair Master FROM PHONE…" at bounding box center [576, 387] width 1152 height 775
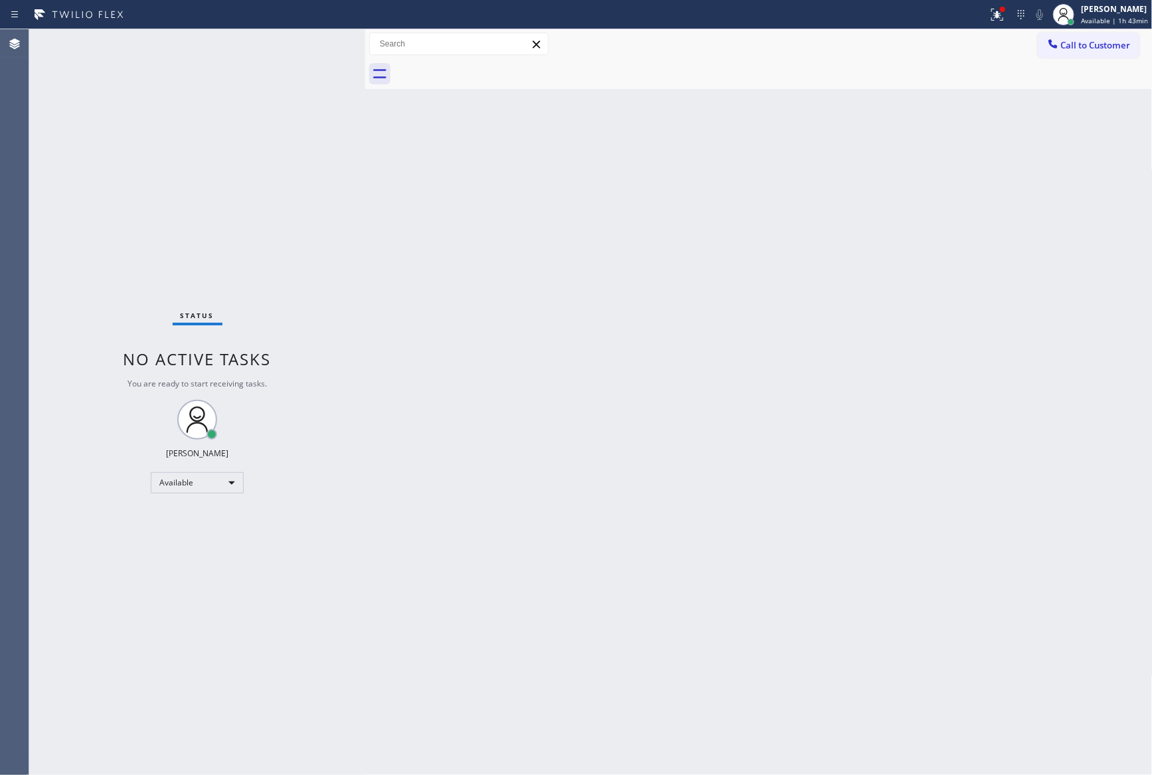
click at [370, 459] on div "Back to Dashboard Change Sender ID Customers Technicians Select a contact Outbo…" at bounding box center [758, 402] width 787 height 746
click at [211, 486] on div "Available" at bounding box center [197, 482] width 93 height 21
click at [221, 503] on li "Offline" at bounding box center [196, 501] width 90 height 16
click at [807, 460] on div "Back to Dashboard Change Sender ID Customers Technicians Select a contact Outbo…" at bounding box center [758, 402] width 787 height 746
click at [1032, 357] on div "Back to Dashboard Change Sender ID Customers Technicians Select a contact Outbo…" at bounding box center [758, 402] width 787 height 746
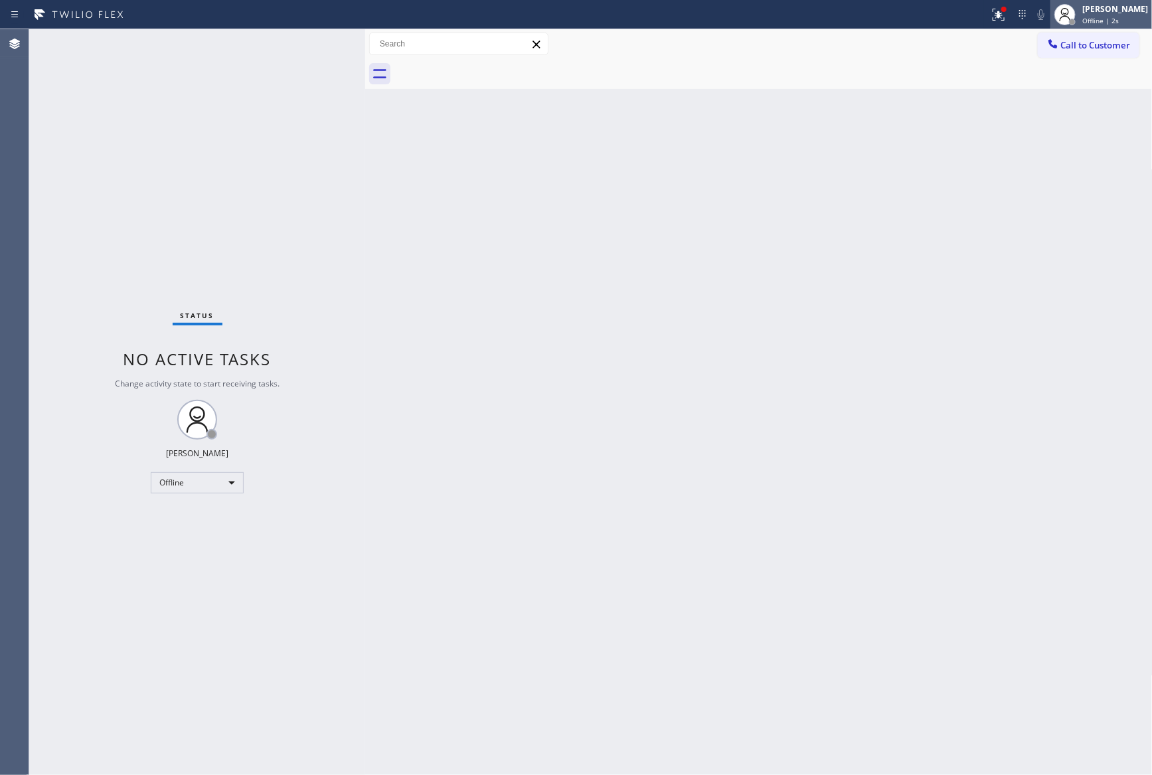
click at [1133, 16] on div "Offline | 2s" at bounding box center [1115, 20] width 66 height 9
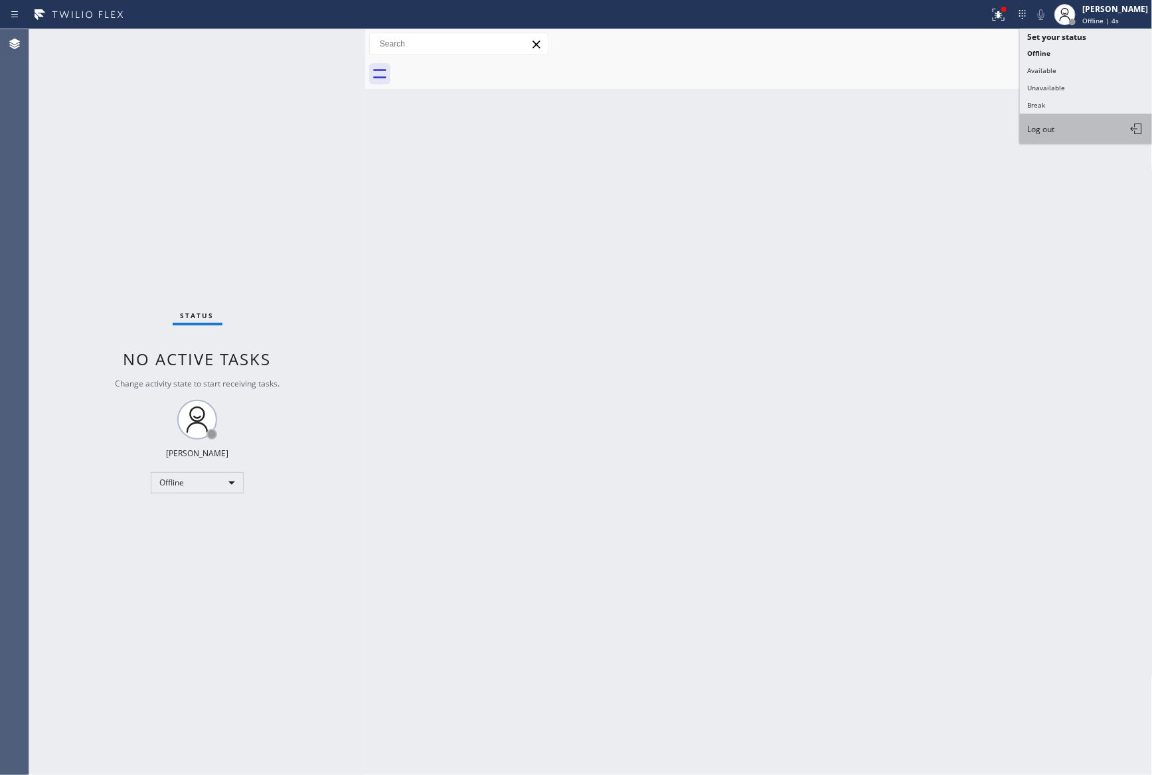
click at [1064, 130] on button "Log out" at bounding box center [1086, 128] width 133 height 29
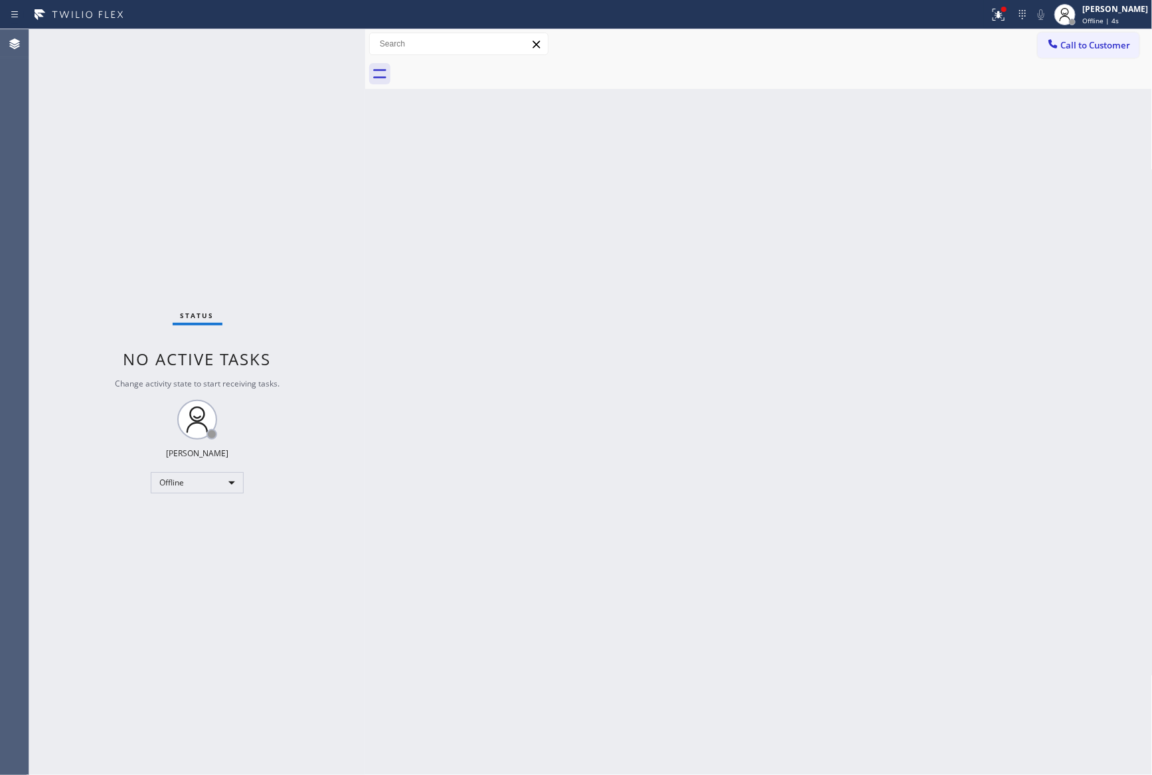
click at [813, 255] on div "Back to Dashboard Change Sender ID Customers Technicians Select a contact Outbo…" at bounding box center [758, 402] width 787 height 746
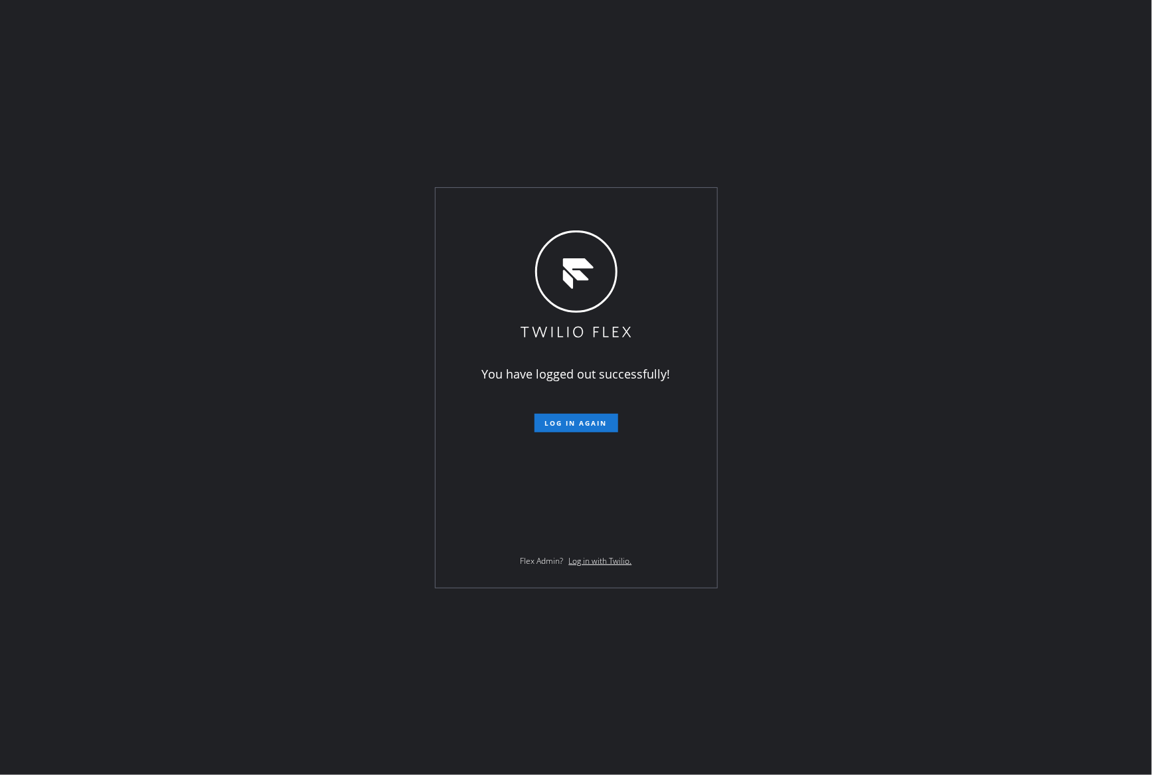
click at [1030, 100] on div "You have logged out successfully! Log in again Flex Admin? Log in with Twilio." at bounding box center [576, 387] width 1152 height 775
drag, startPoint x: 922, startPoint y: 375, endPoint x: 1143, endPoint y: 754, distance: 438.3
click at [931, 385] on div "You have logged out successfully! Log in again Flex Admin? Log in with Twilio." at bounding box center [576, 387] width 1152 height 775
